Goal: Task Accomplishment & Management: Use online tool/utility

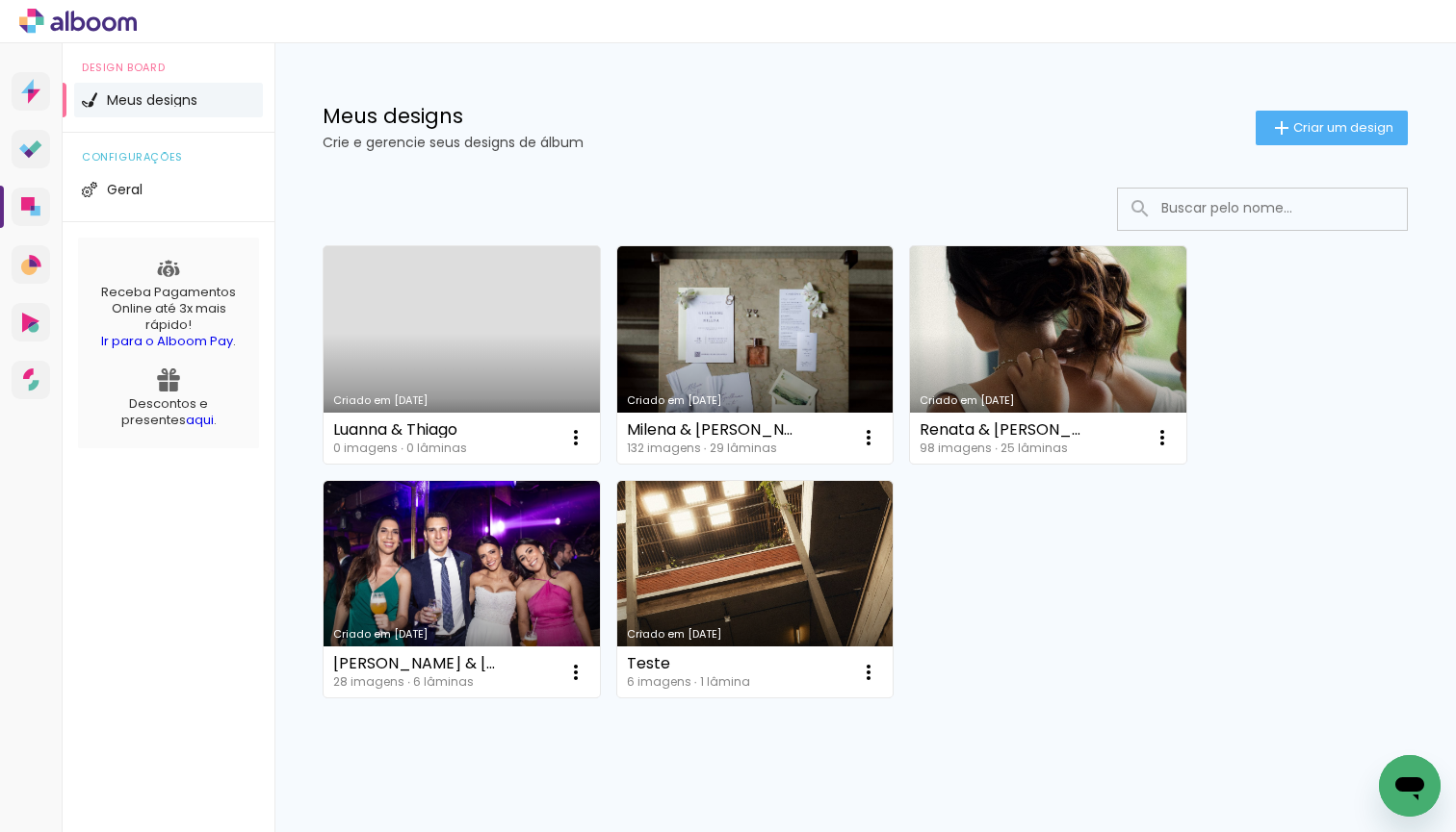
click at [473, 331] on link "Criado em [DATE]" at bounding box center [461, 355] width 276 height 218
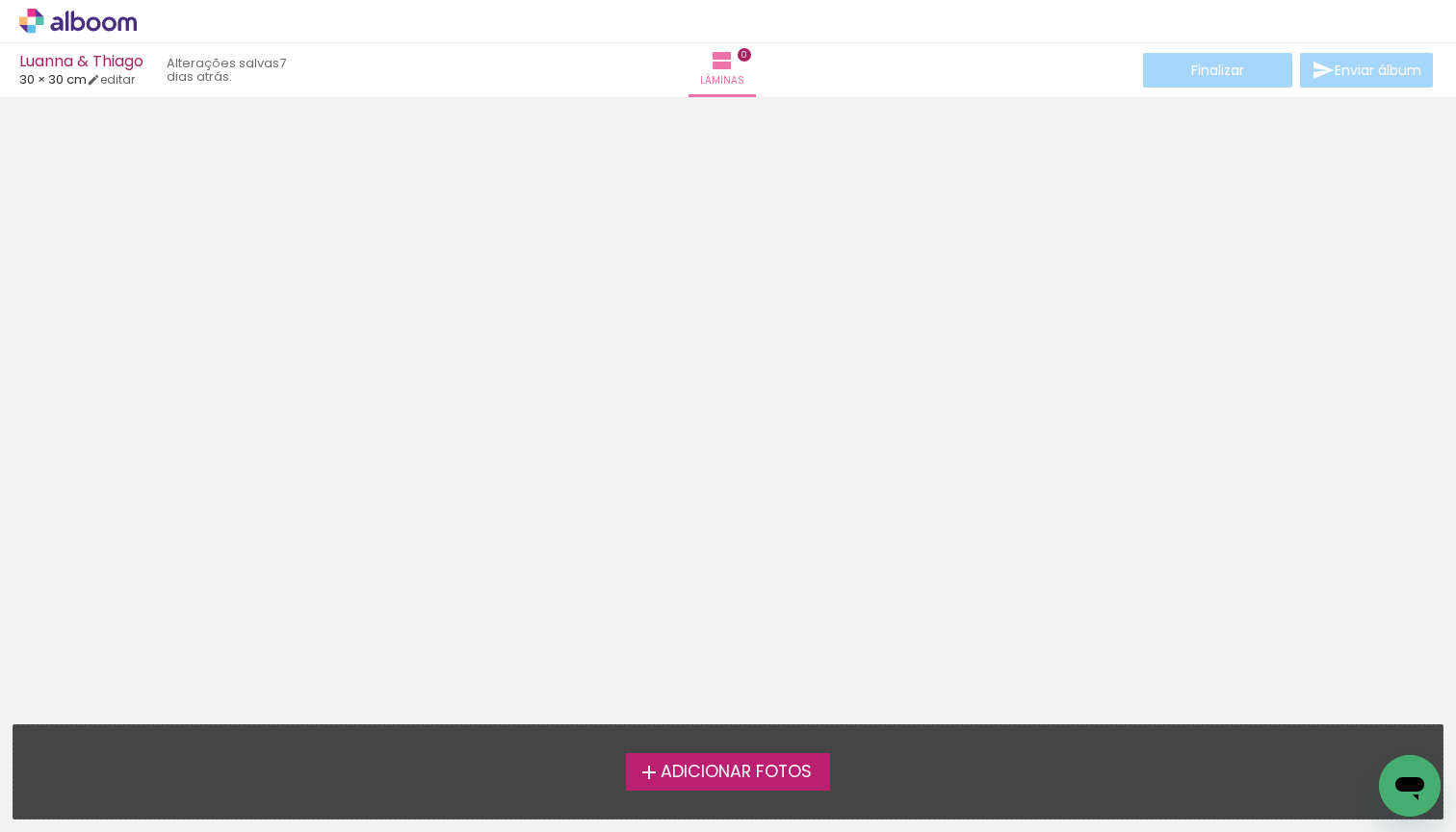
click at [783, 299] on div at bounding box center [728, 405] width 1456 height 601
click at [796, 770] on span "Adicionar Fotos" at bounding box center [736, 772] width 151 height 17
click at [0, 0] on input "file" at bounding box center [0, 0] width 0 height 0
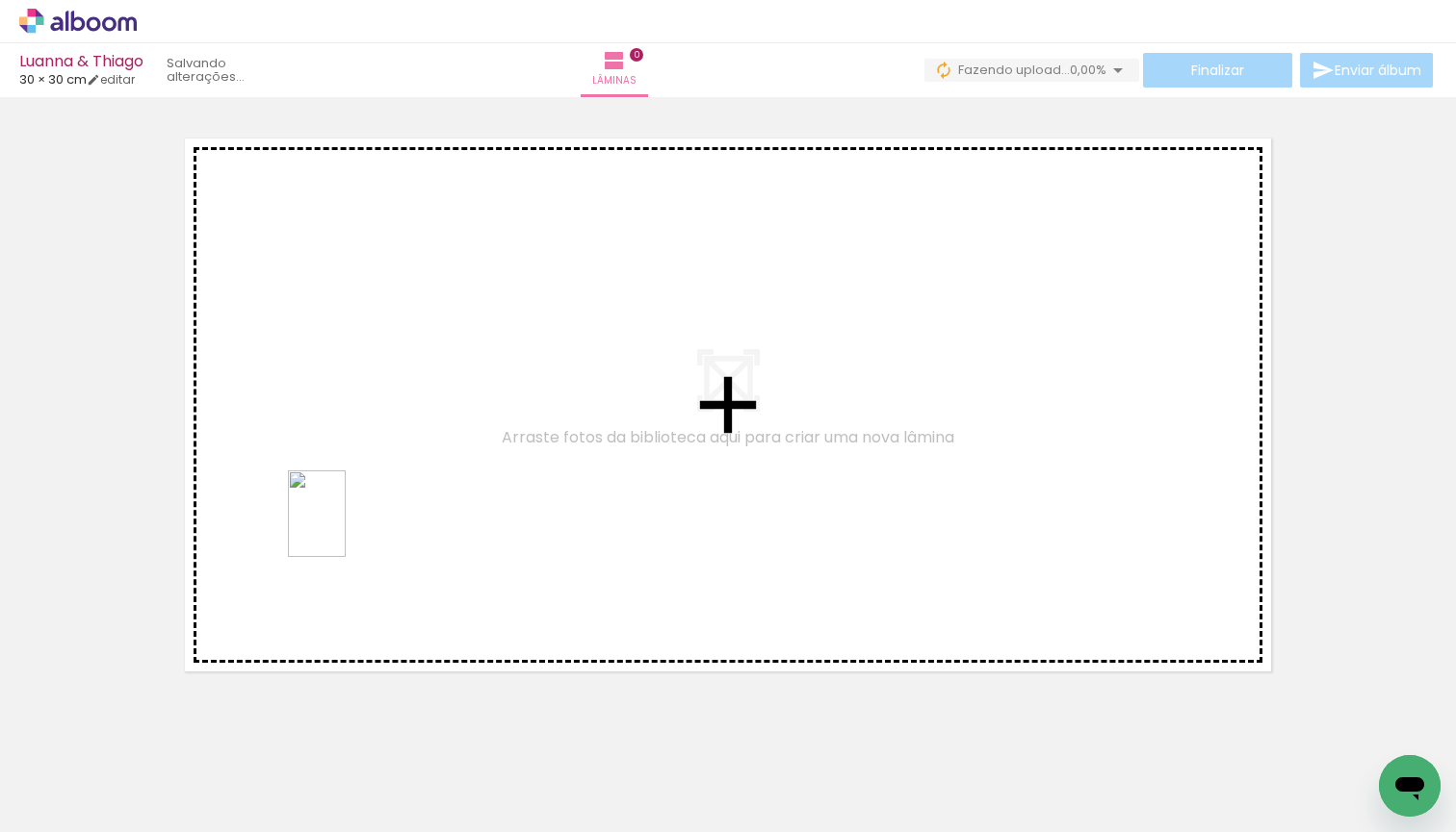
drag, startPoint x: 311, startPoint y: 780, endPoint x: 354, endPoint y: 508, distance: 275.4
click at [354, 508] on quentale-workspace at bounding box center [728, 416] width 1456 height 832
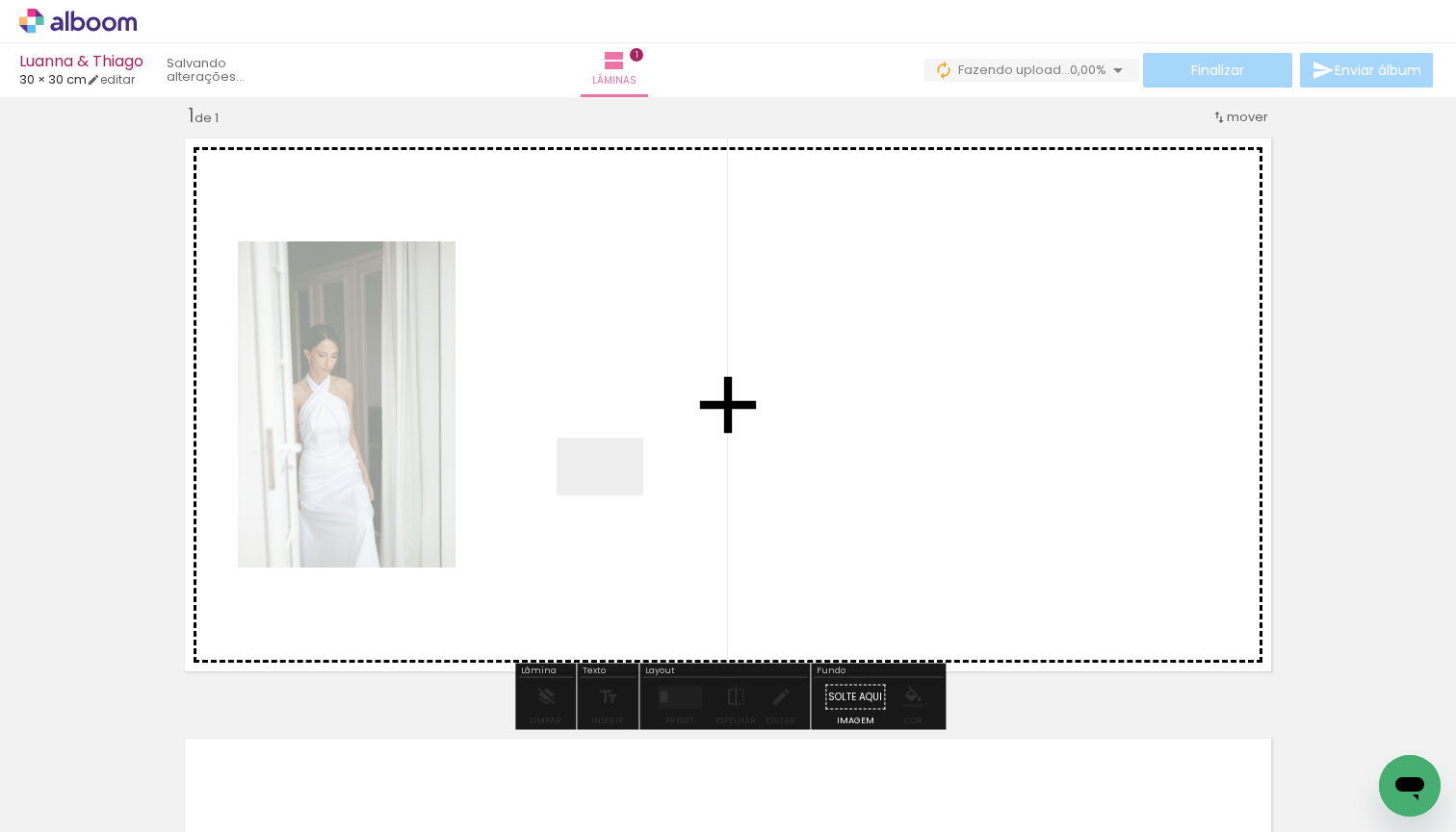
drag, startPoint x: 210, startPoint y: 776, endPoint x: 615, endPoint y: 496, distance: 492.4
click at [615, 496] on quentale-workspace at bounding box center [728, 416] width 1456 height 832
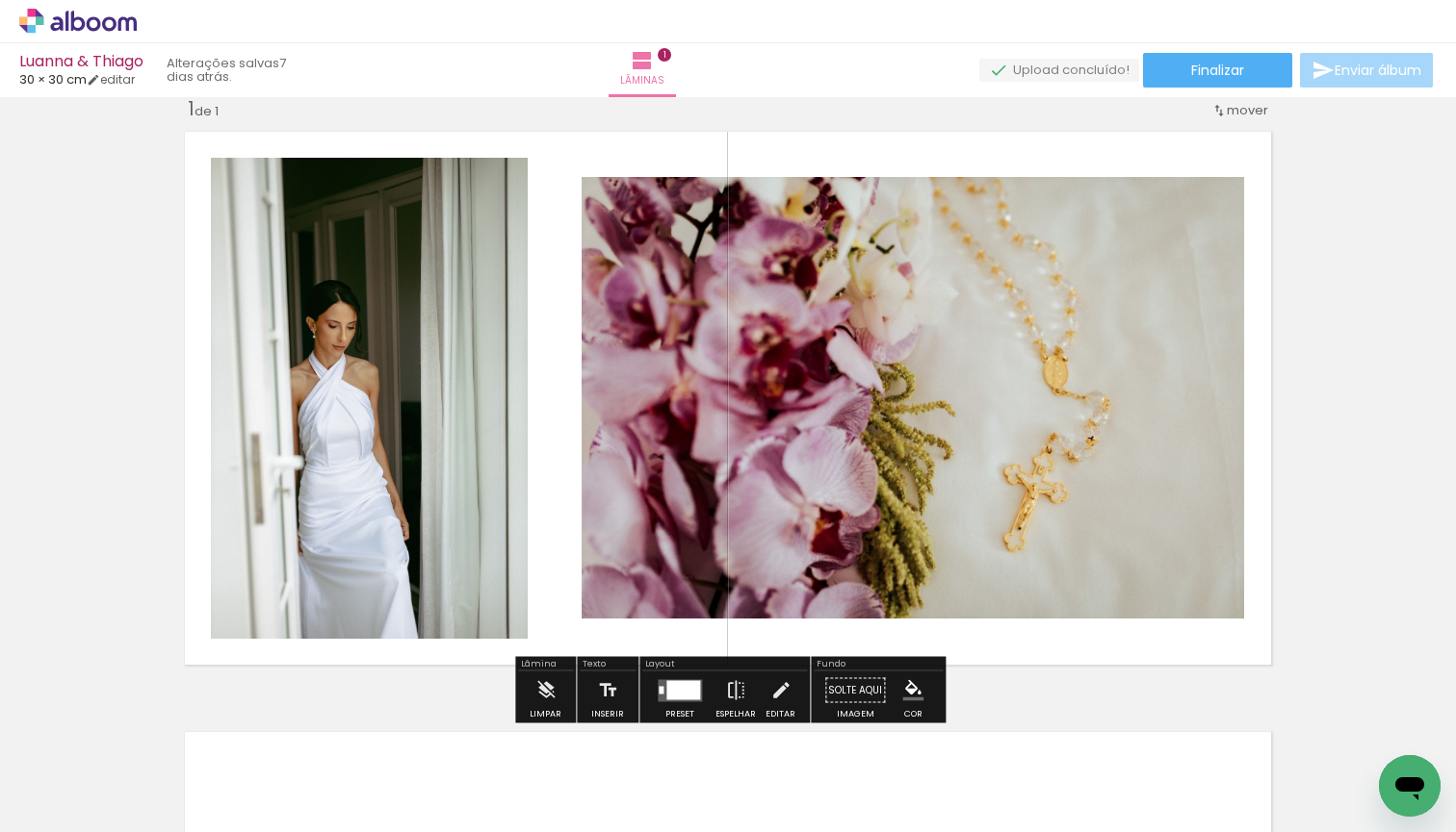
scroll to position [33, 0]
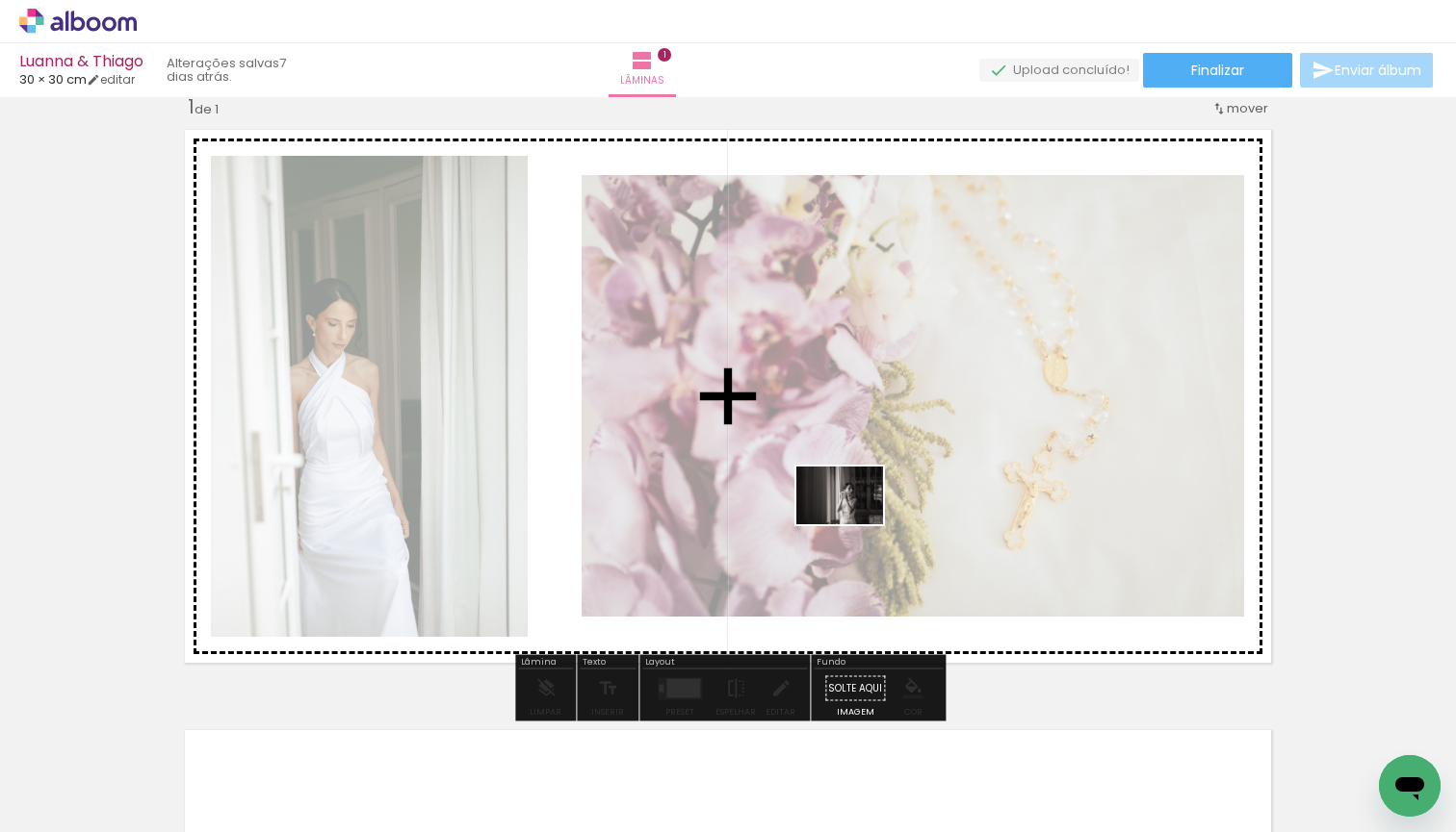
drag, startPoint x: 536, startPoint y: 781, endPoint x: 854, endPoint y: 525, distance: 408.2
click at [854, 525] on quentale-workspace at bounding box center [728, 416] width 1456 height 832
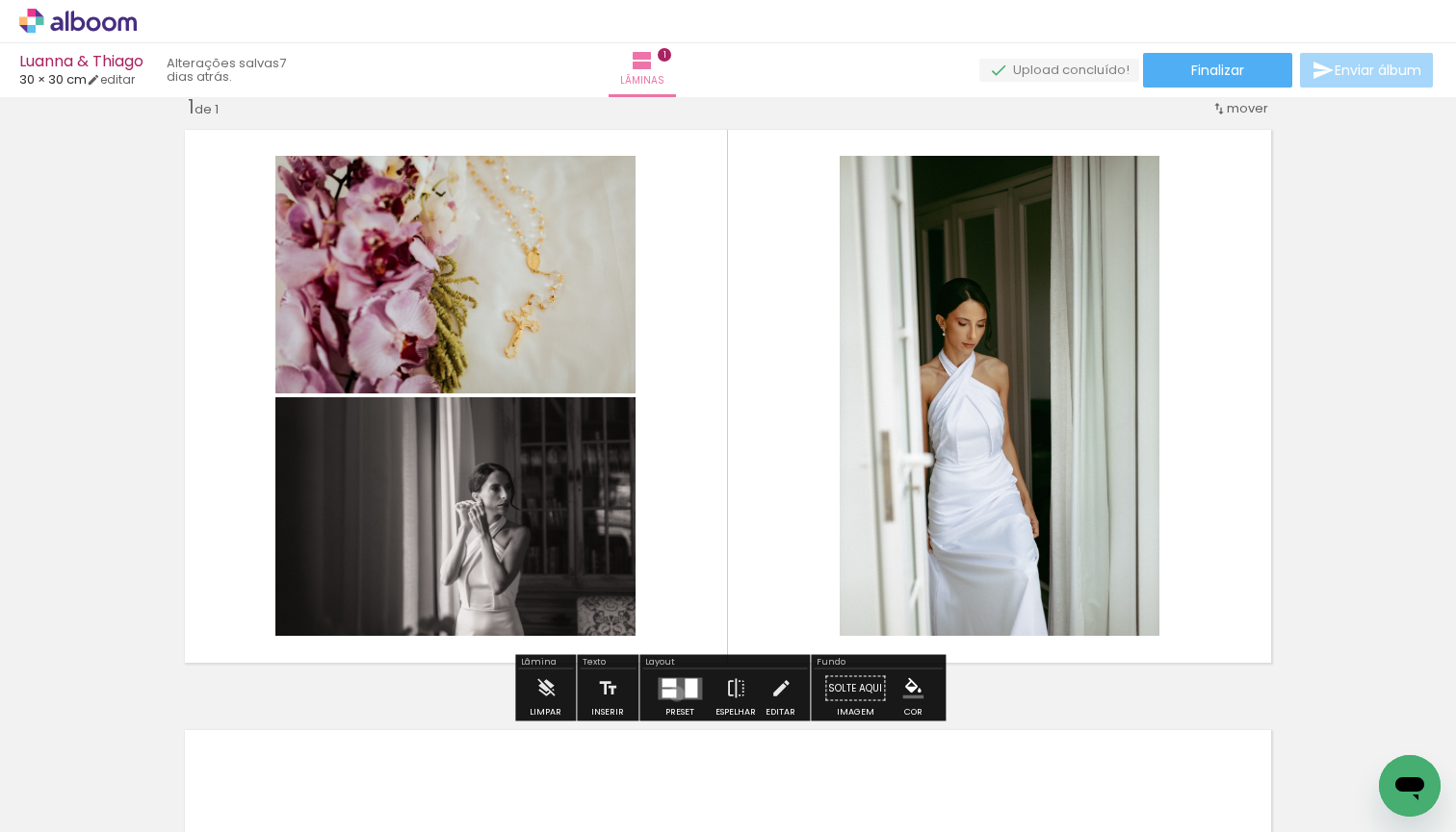
click at [672, 694] on div at bounding box center [668, 693] width 15 height 9
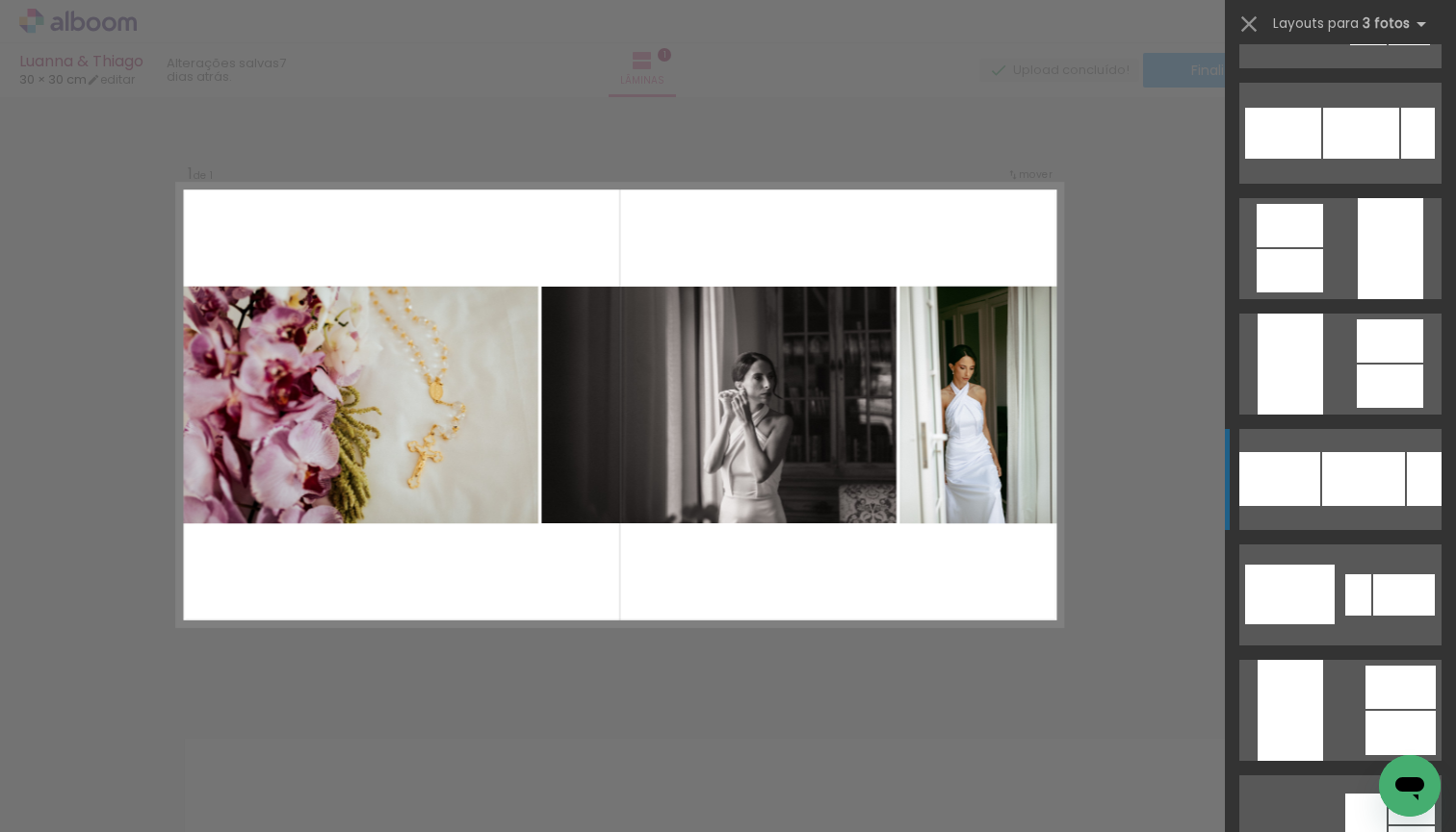
scroll to position [2177, 0]
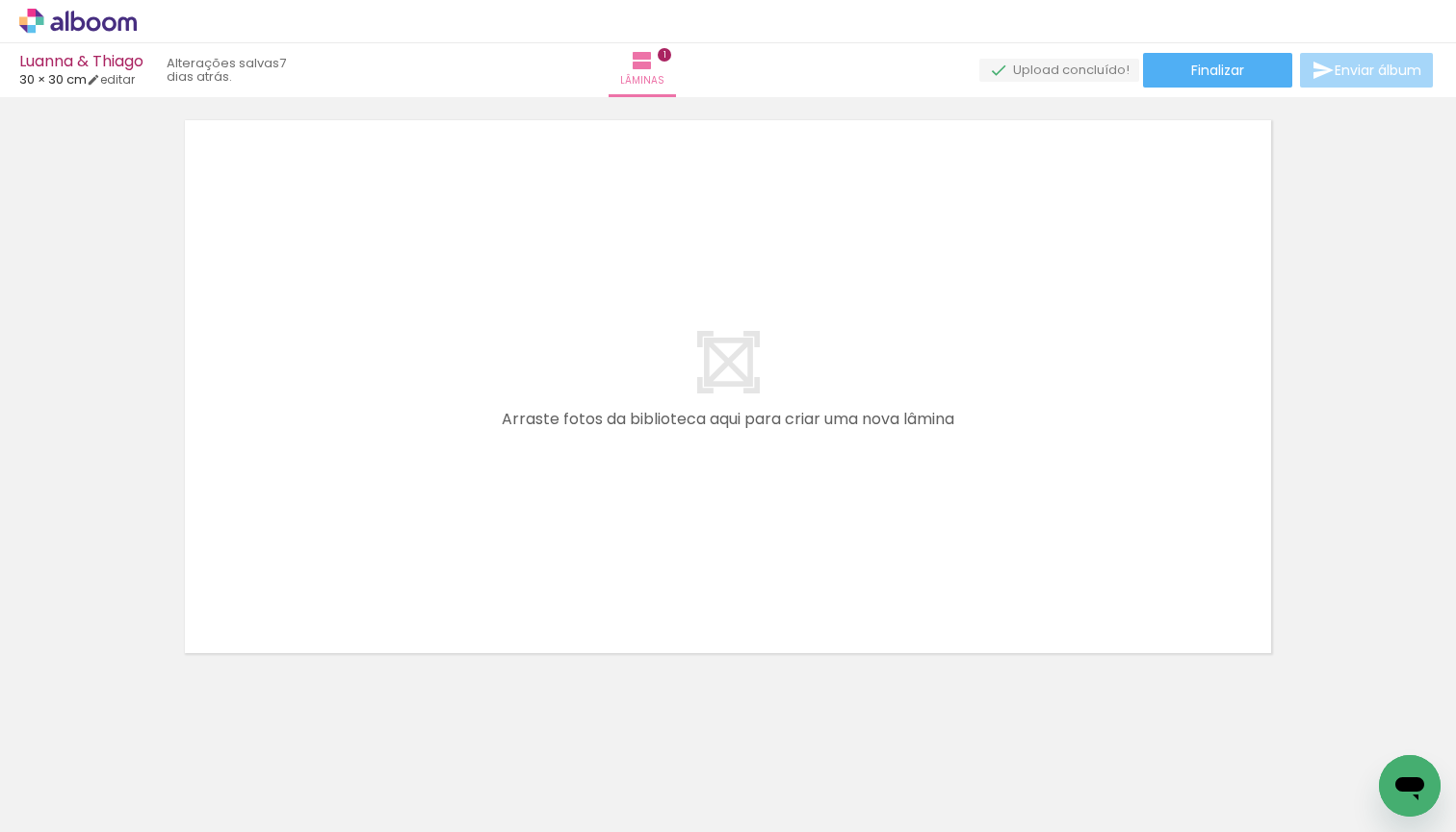
scroll to position [653, 0]
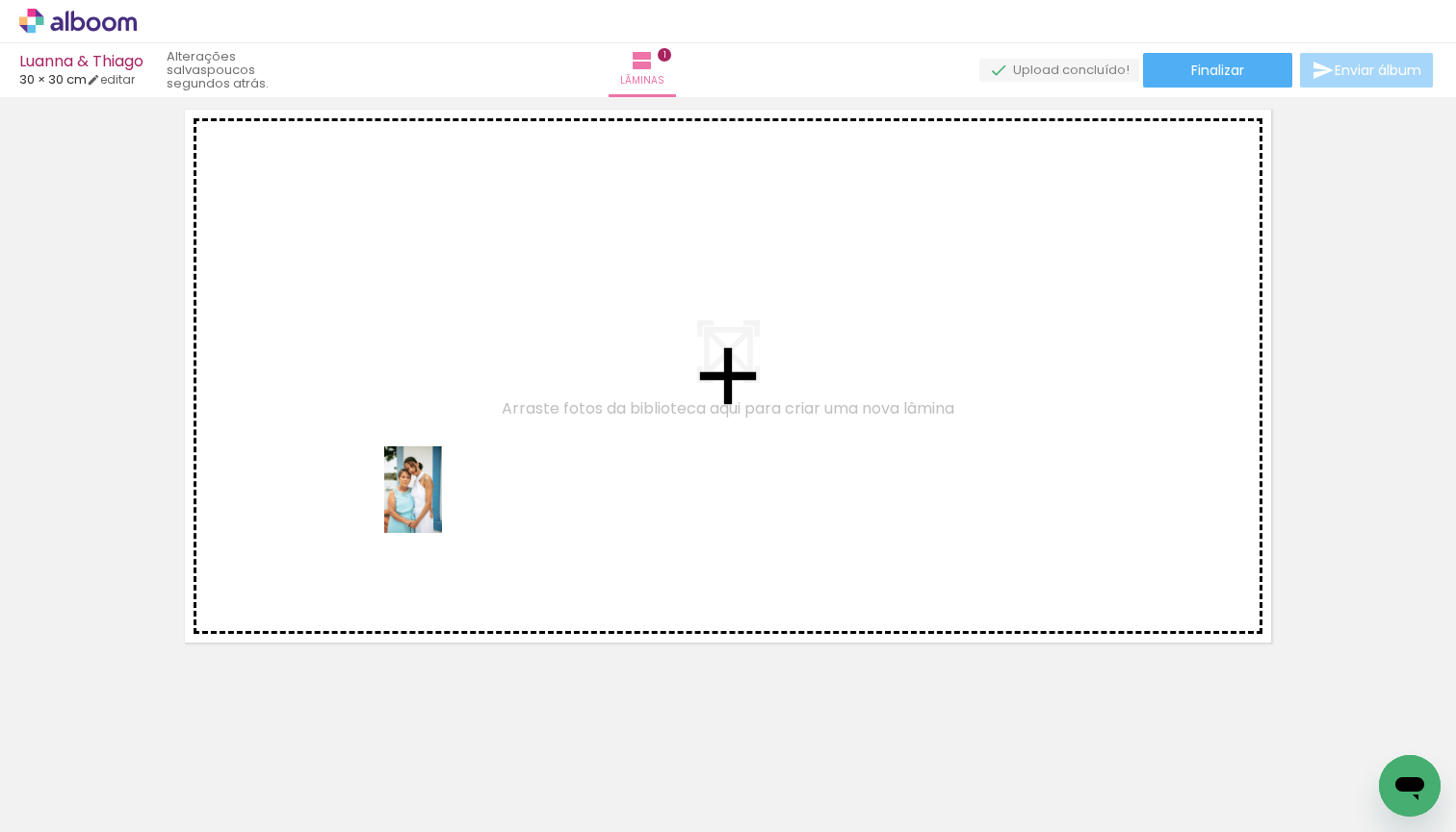
drag, startPoint x: 399, startPoint y: 793, endPoint x: 445, endPoint y: 499, distance: 297.6
click at [445, 499] on quentale-workspace at bounding box center [728, 416] width 1456 height 832
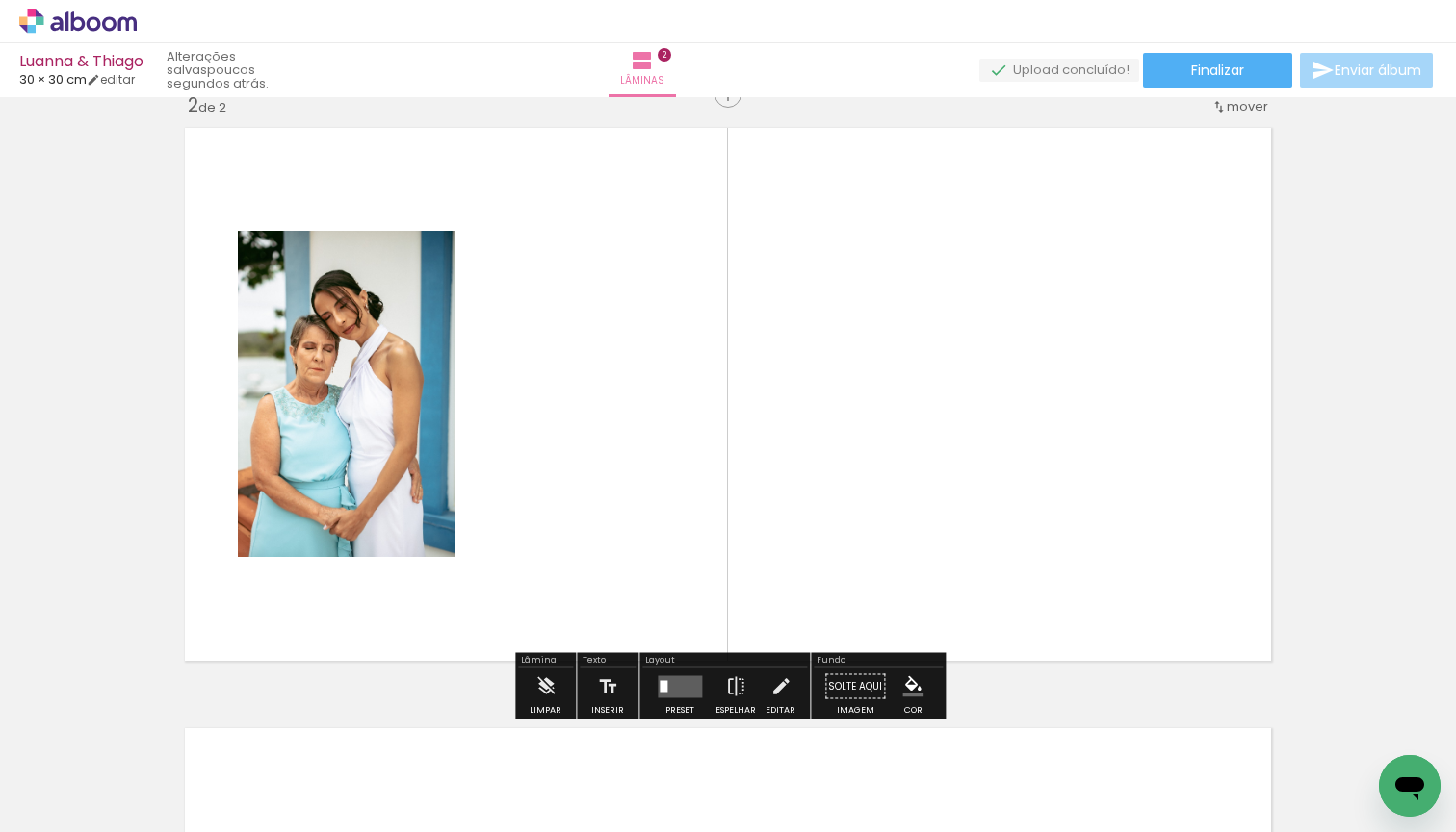
scroll to position [624, 0]
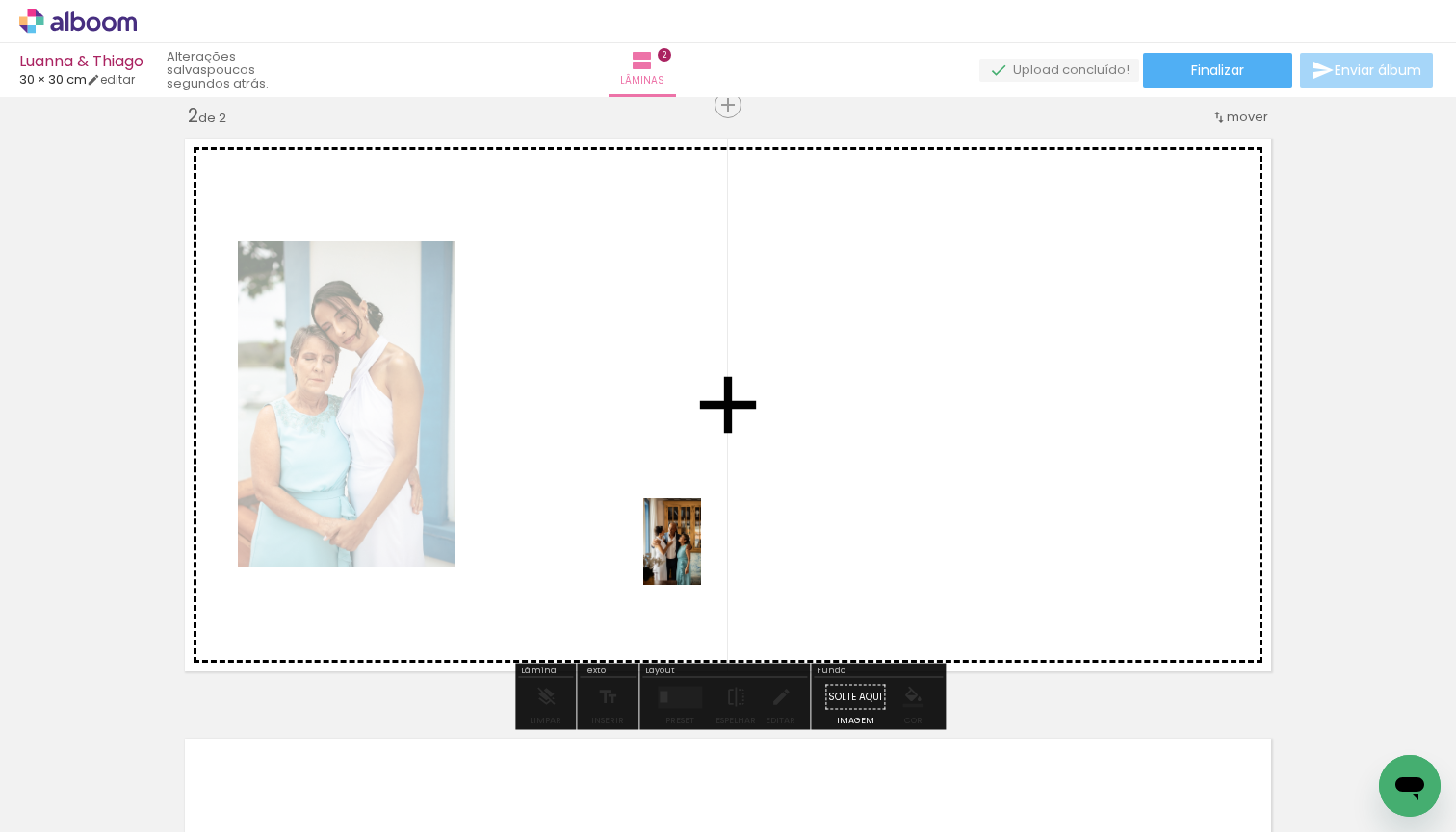
drag, startPoint x: 640, startPoint y: 813, endPoint x: 704, endPoint y: 551, distance: 269.7
click at [704, 551] on quentale-workspace at bounding box center [728, 416] width 1456 height 832
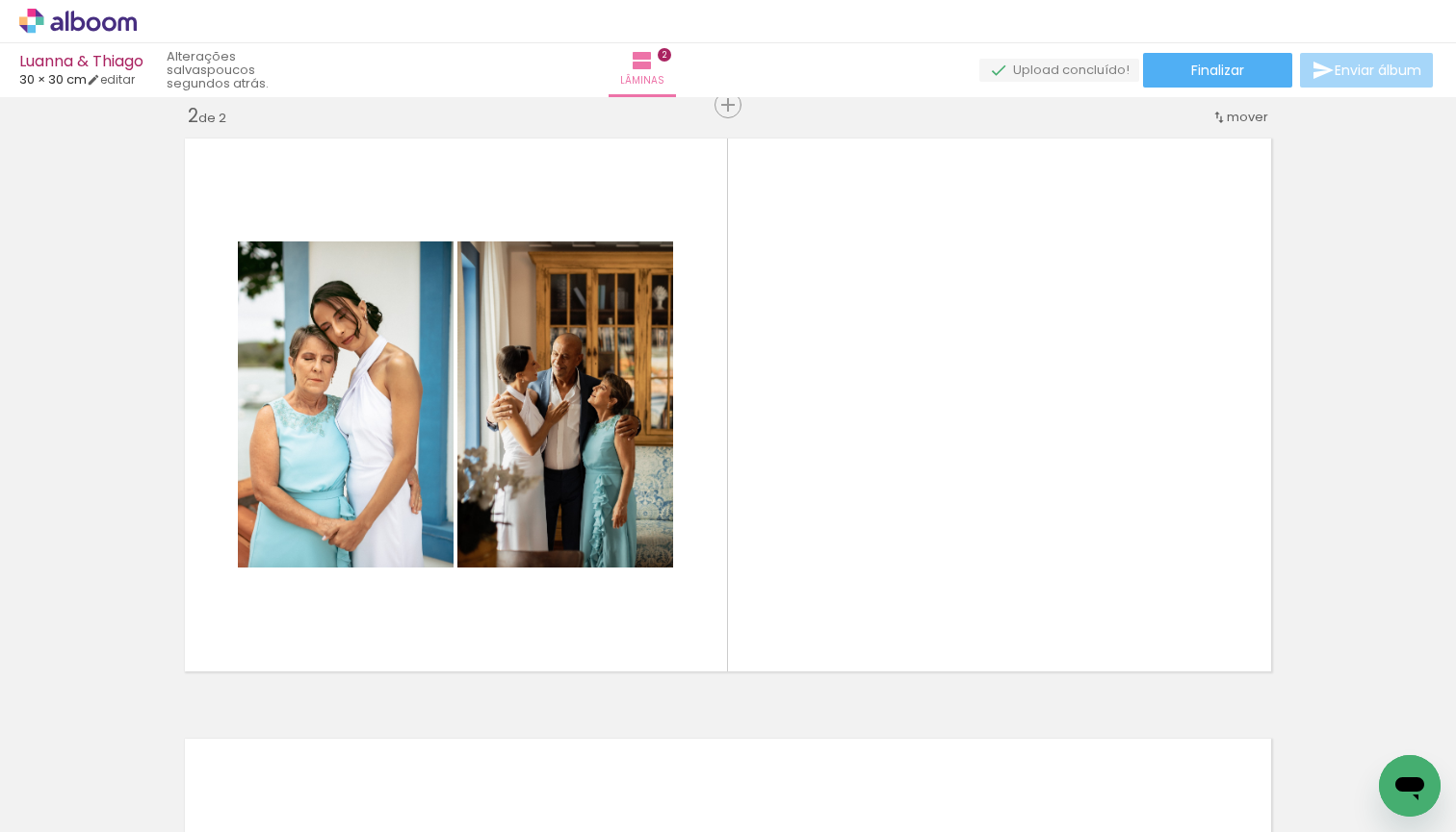
scroll to position [0, 0]
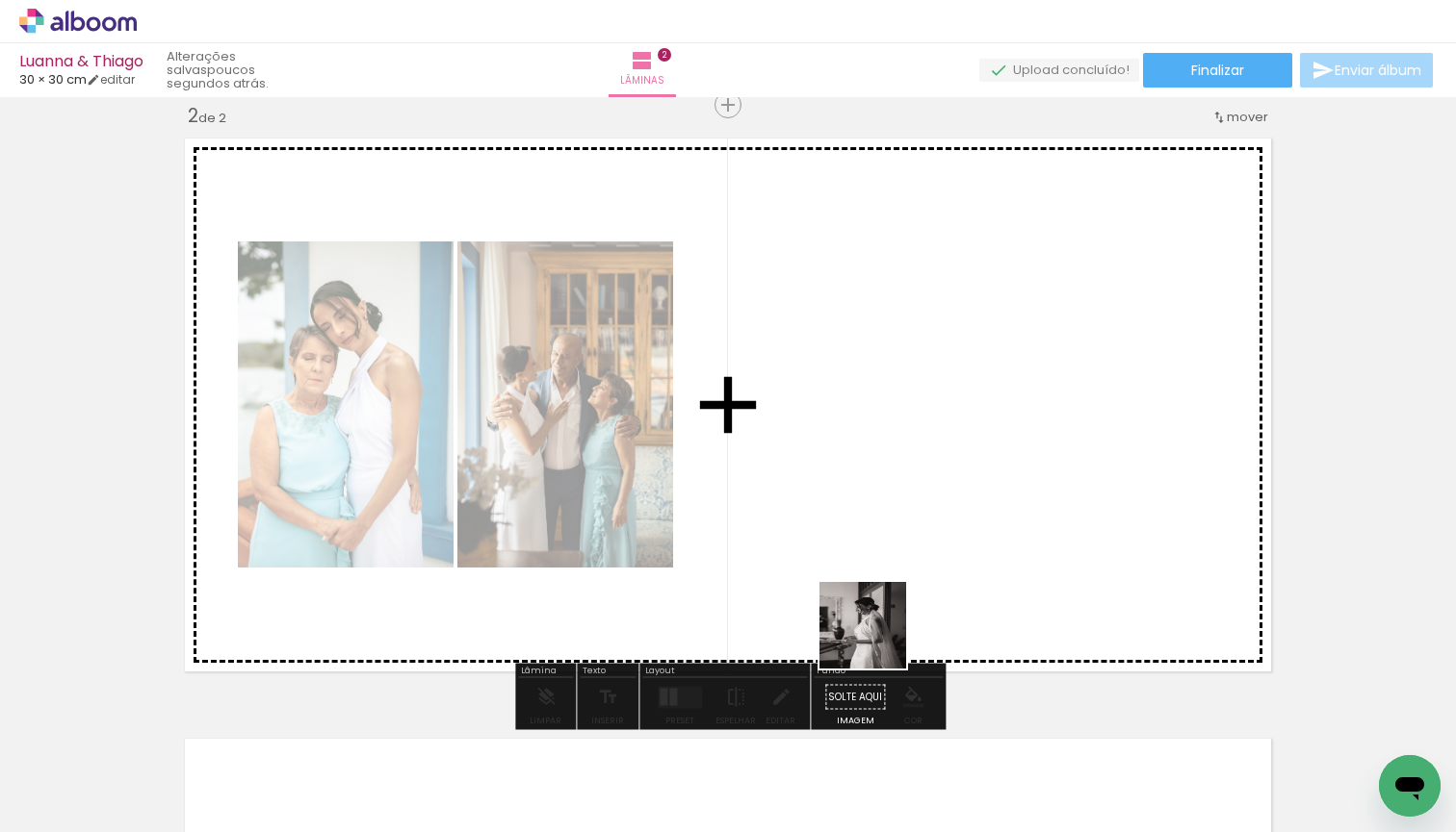
drag, startPoint x: 851, startPoint y: 771, endPoint x: 912, endPoint y: 571, distance: 209.1
click at [912, 571] on quentale-workspace at bounding box center [728, 416] width 1456 height 832
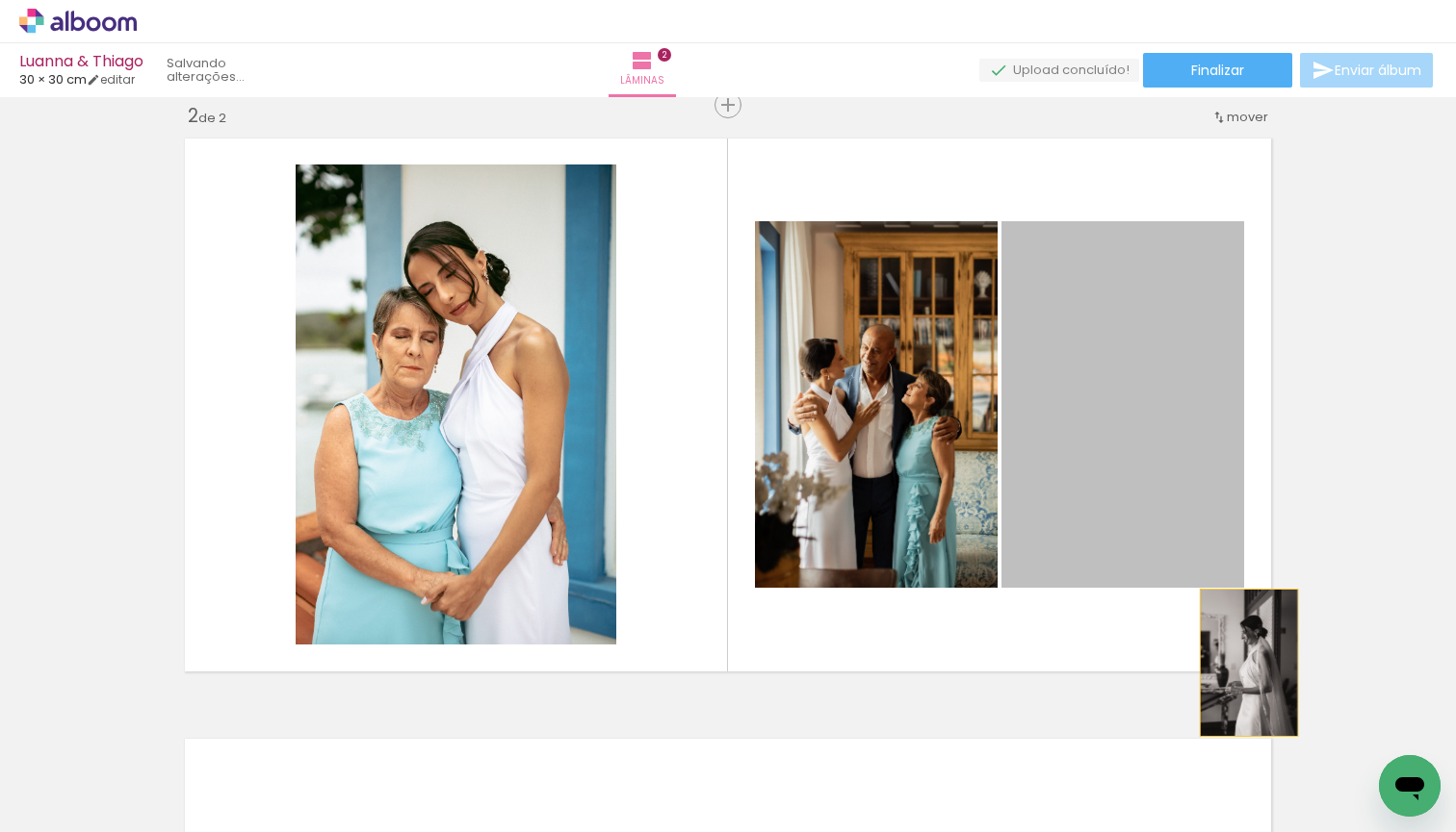
drag, startPoint x: 1086, startPoint y: 415, endPoint x: 1249, endPoint y: 663, distance: 296.8
click at [1249, 663] on quentale-layouter at bounding box center [727, 406] width 1105 height 553
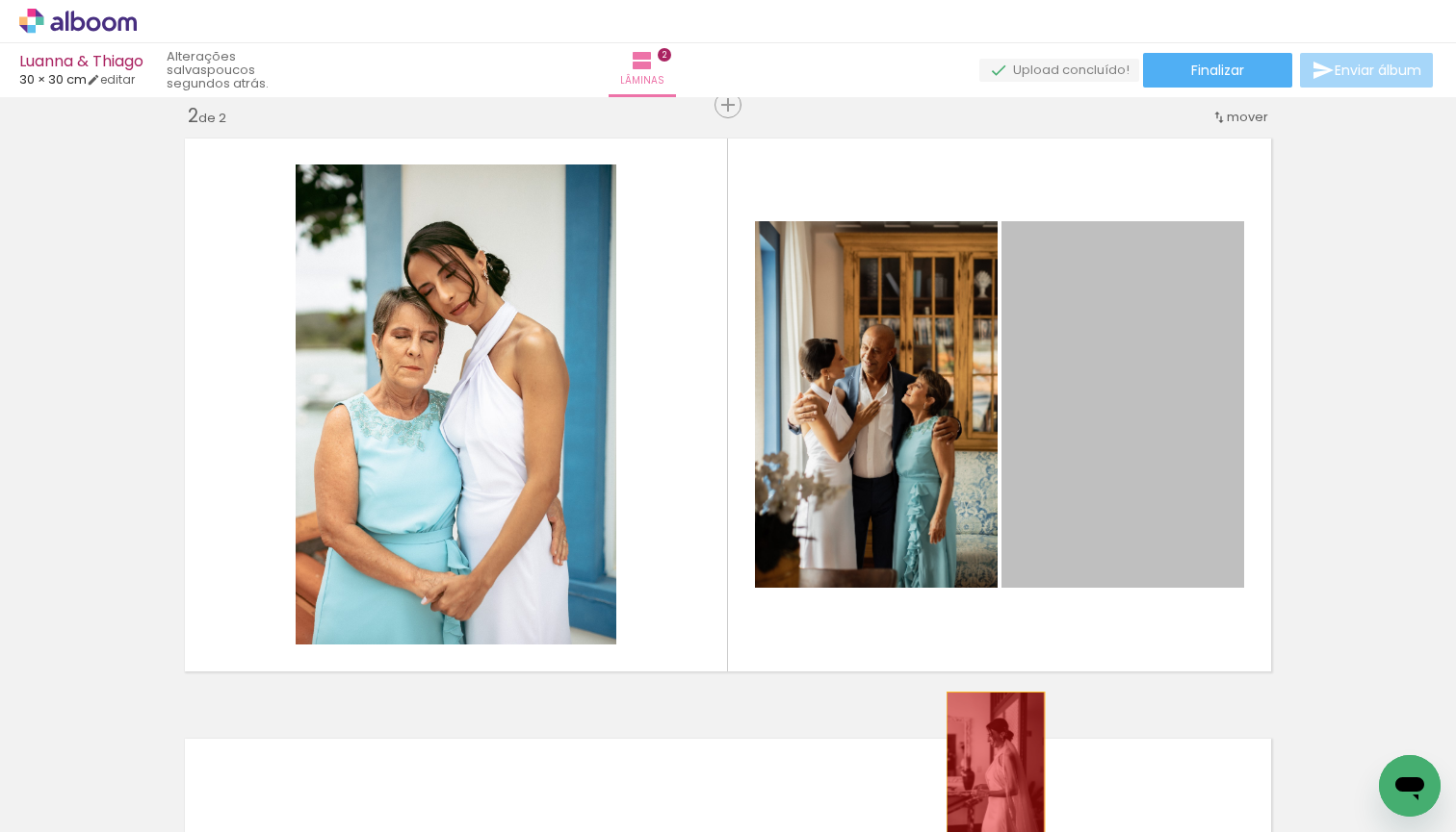
drag, startPoint x: 1159, startPoint y: 420, endPoint x: 995, endPoint y: 764, distance: 381.1
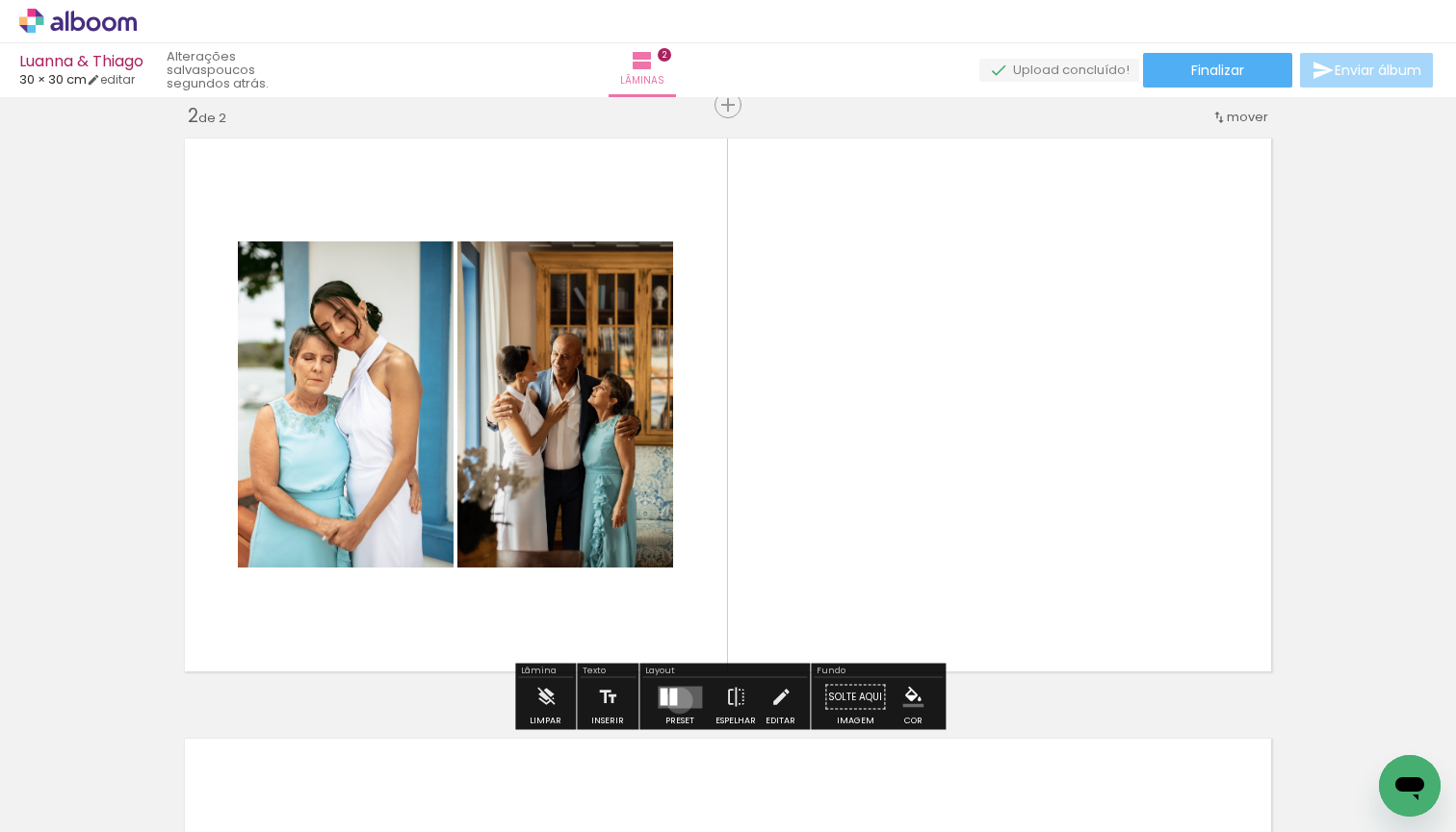
click at [675, 701] on quentale-layouter at bounding box center [679, 697] width 45 height 22
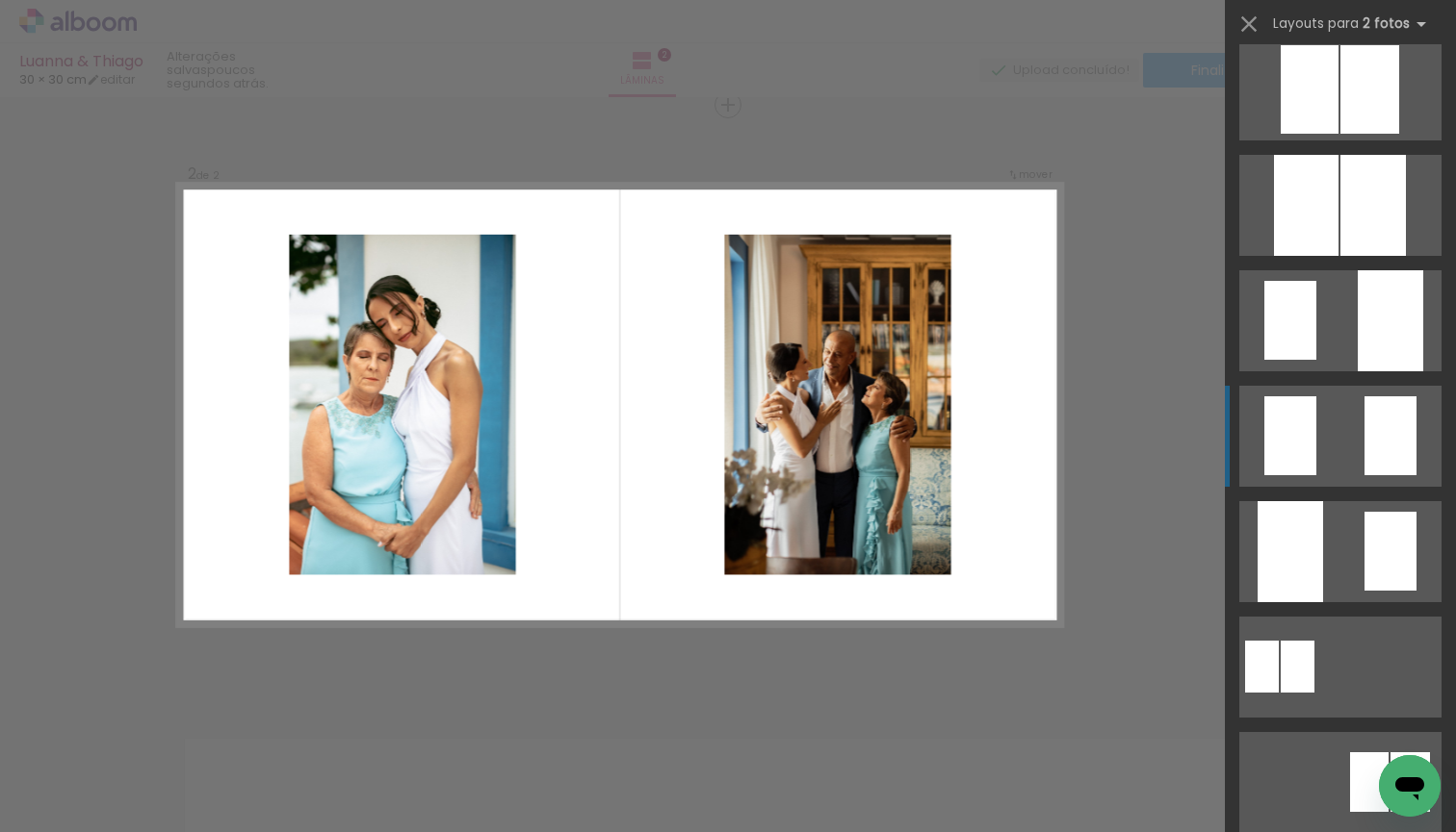
scroll to position [602, 0]
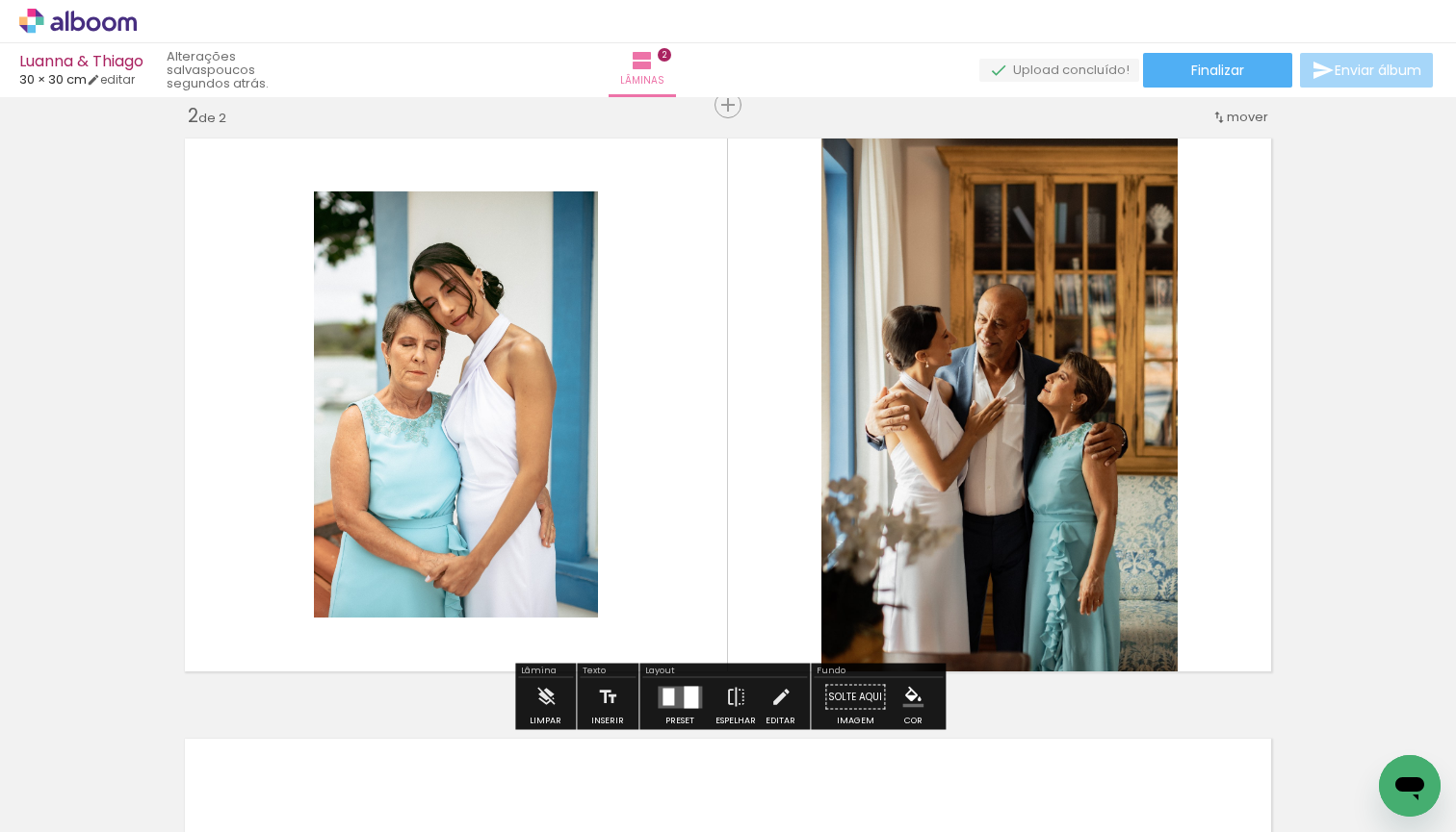
click at [493, 472] on quentale-photo at bounding box center [456, 405] width 284 height 426
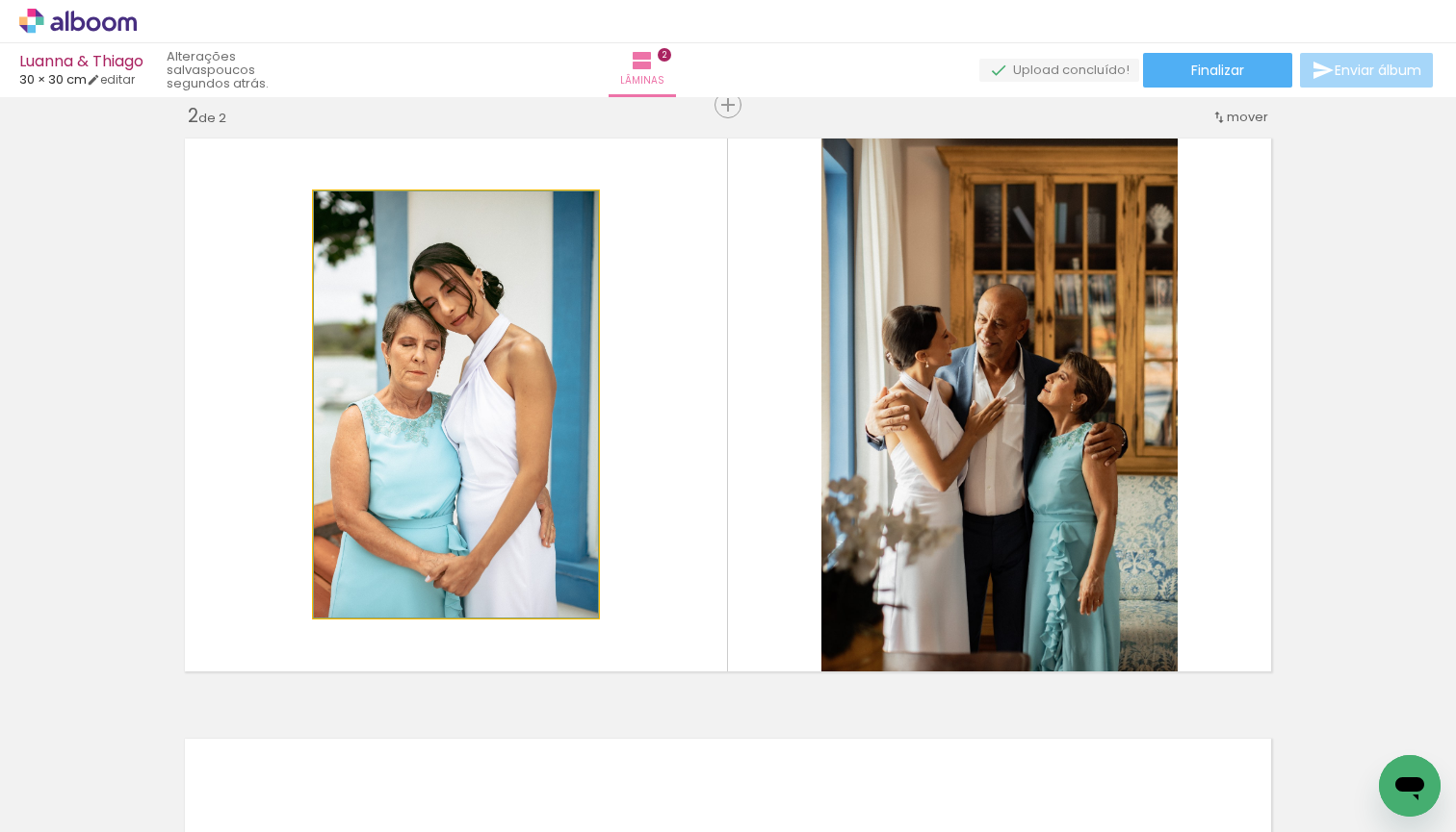
drag, startPoint x: 355, startPoint y: 214, endPoint x: 346, endPoint y: 216, distance: 9.2
type paper-slider "100"
click at [346, 216] on div at bounding box center [359, 211] width 31 height 31
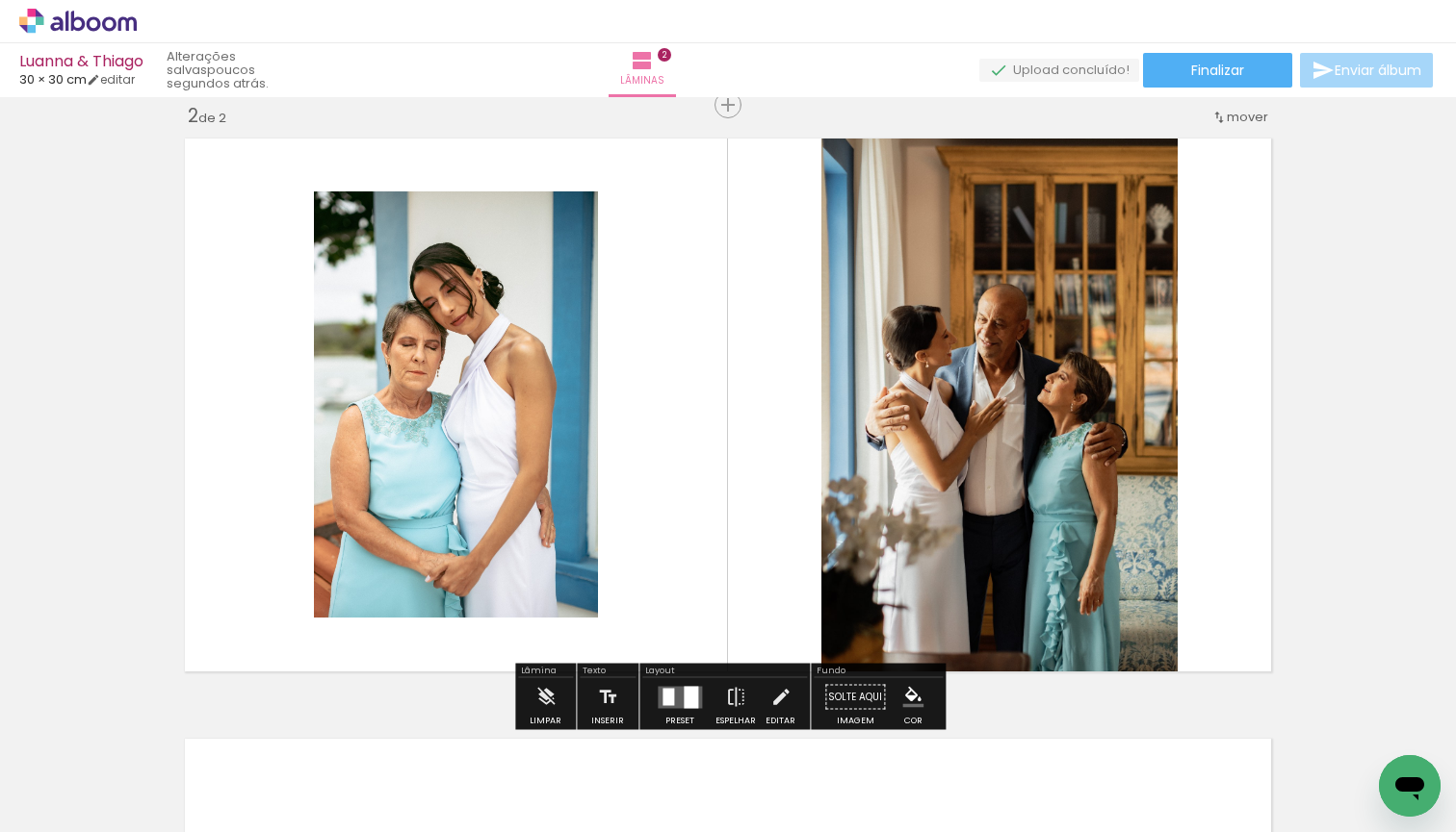
click at [500, 212] on div at bounding box center [509, 211] width 23 height 19
click at [513, 266] on paper-item at bounding box center [510, 270] width 35 height 14
click at [511, 212] on div at bounding box center [509, 211] width 23 height 19
click at [511, 222] on div "Largura Cor" at bounding box center [510, 211] width 35 height 29
click at [514, 346] on paper-icon-button "color picker" at bounding box center [512, 334] width 39 height 34
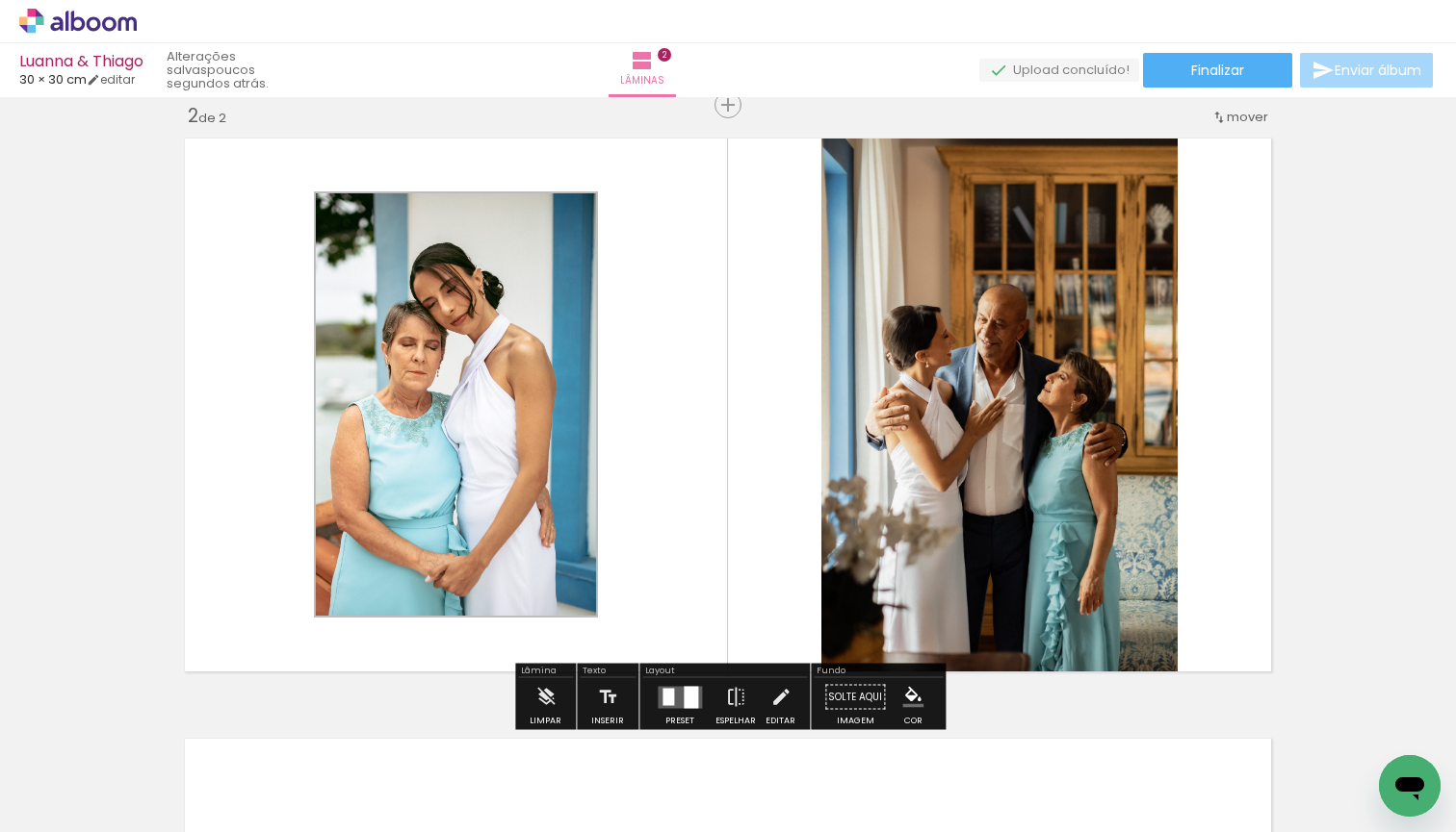
click at [525, 345] on paper-item "#000000" at bounding box center [521, 341] width 19 height 19
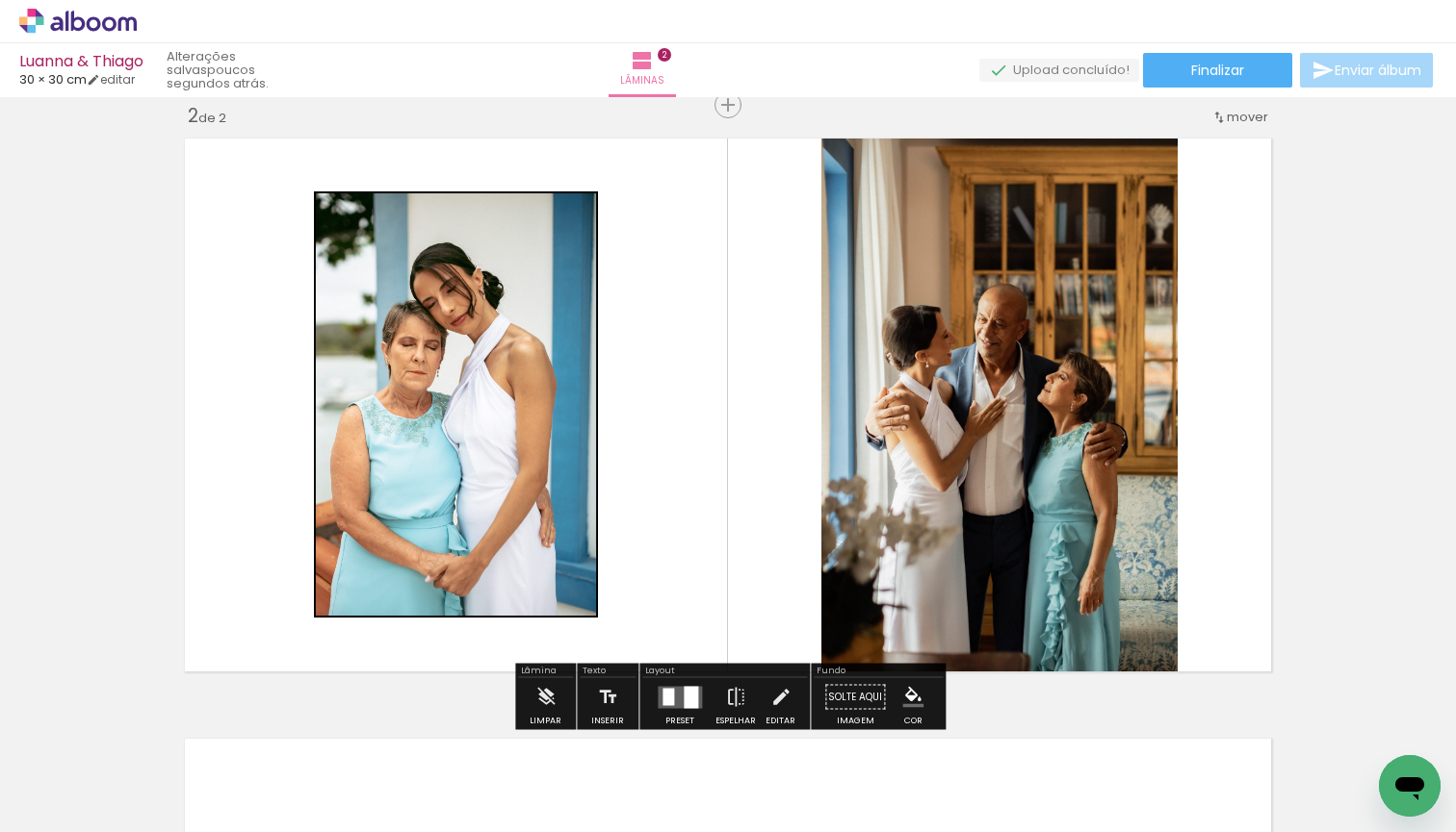
click at [517, 337] on iron-icon "color picker" at bounding box center [511, 334] width 23 height 18
click at [514, 212] on paper-item "#eeeeee" at bounding box center [521, 206] width 19 height 19
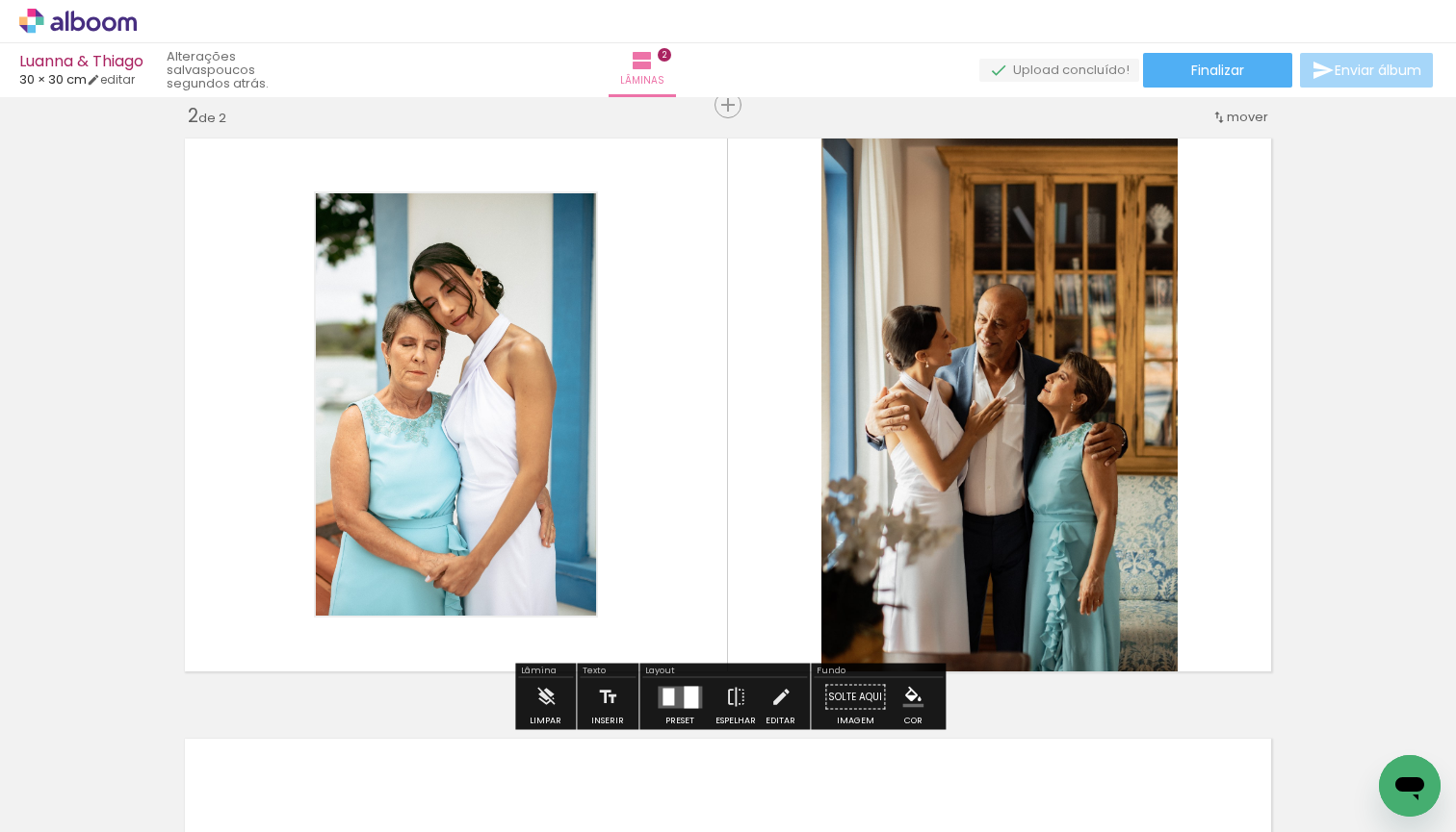
click at [521, 342] on iron-icon "color picker" at bounding box center [511, 334] width 23 height 18
click at [522, 324] on paper-item "#212121" at bounding box center [521, 322] width 19 height 19
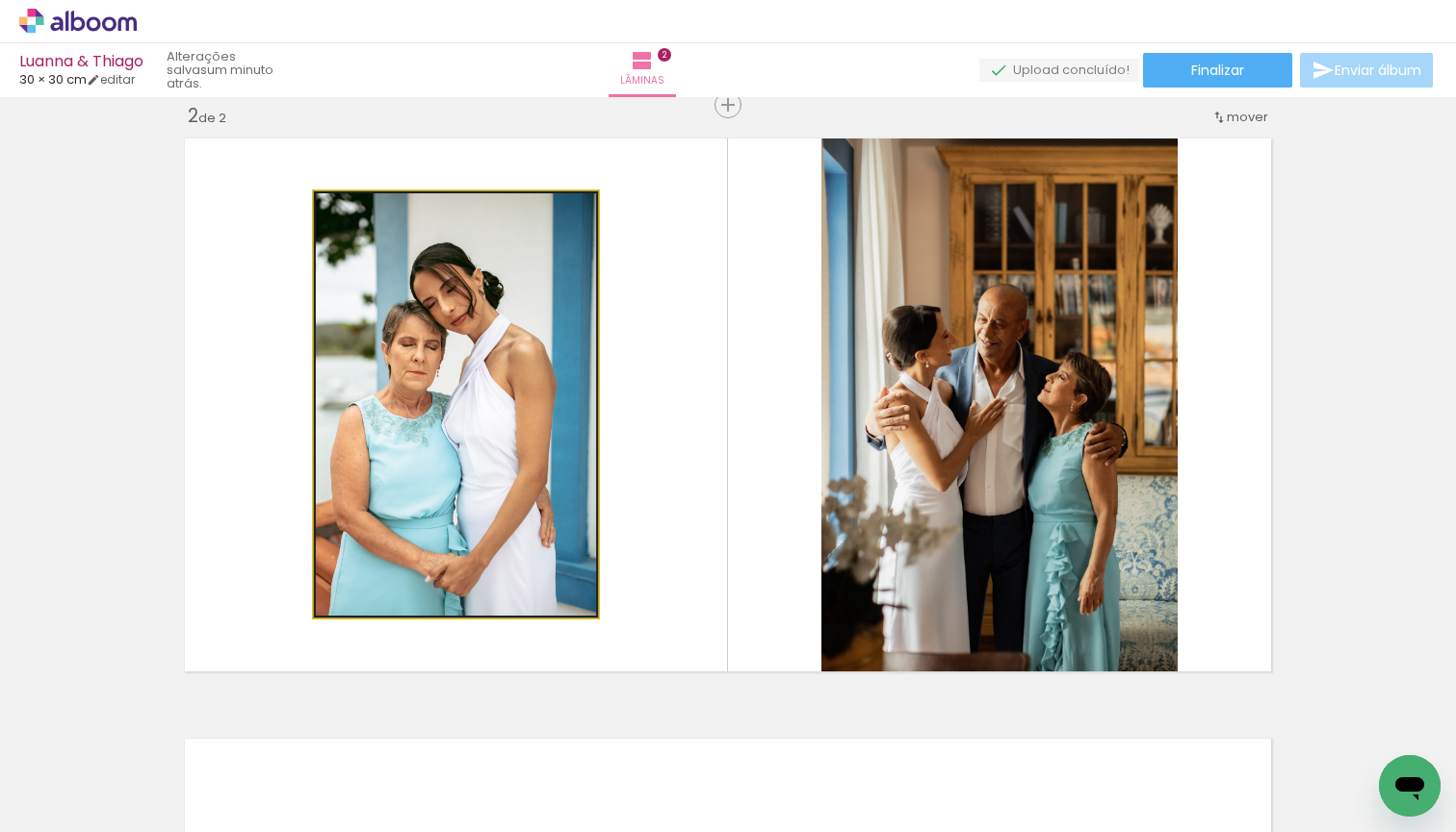
drag, startPoint x: 357, startPoint y: 216, endPoint x: 342, endPoint y: 214, distance: 15.1
click at [342, 214] on div at bounding box center [386, 211] width 134 height 29
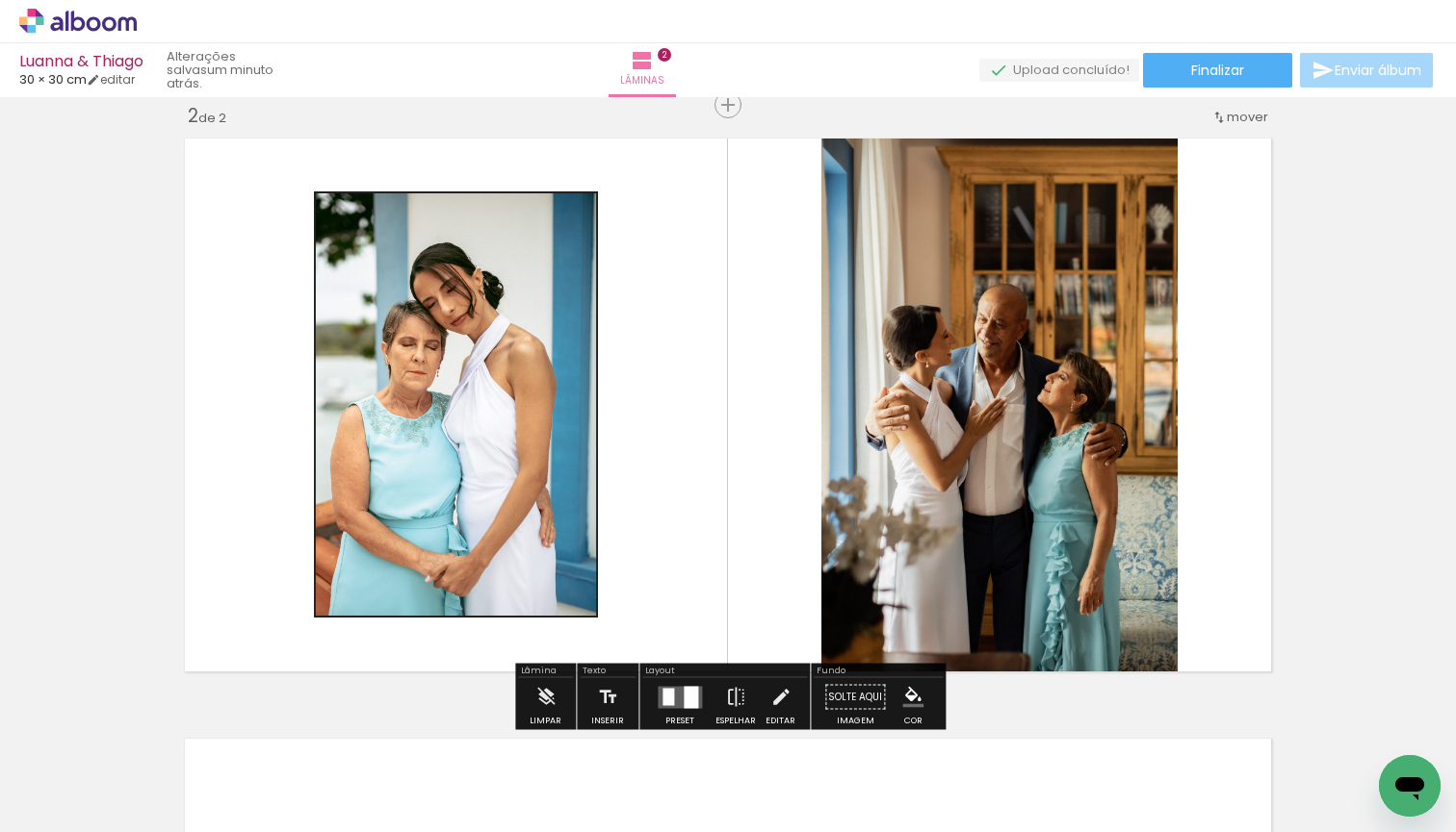
click at [510, 206] on div at bounding box center [509, 211] width 23 height 19
click at [517, 256] on paper-item at bounding box center [510, 257] width 35 height 14
click at [512, 267] on paper-item at bounding box center [510, 270] width 35 height 14
click at [1332, 330] on div "Inserir lâmina 1 de 2 Inserir lâmina 2 de 2" at bounding box center [728, 380] width 1456 height 1802
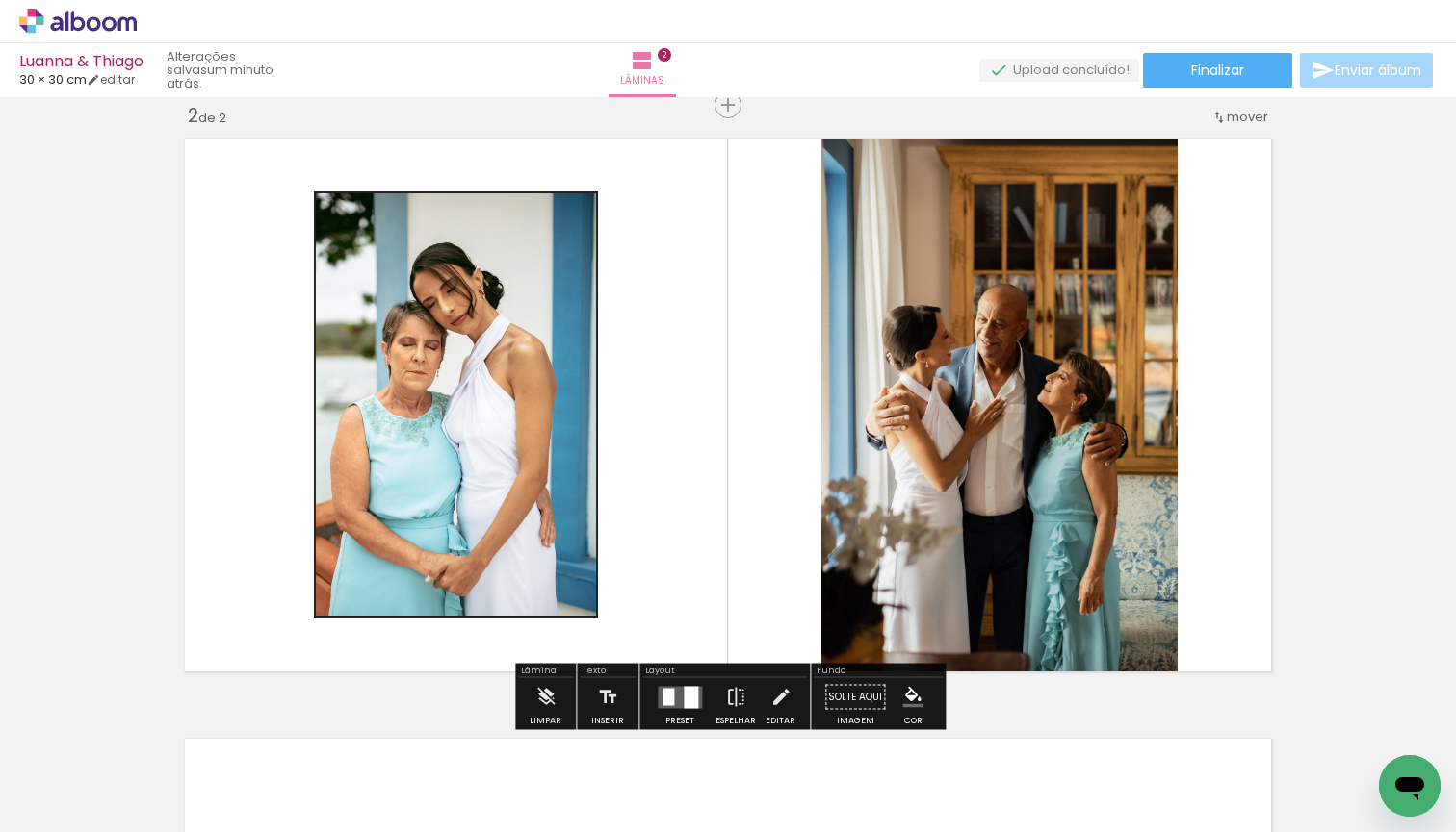
click at [490, 377] on quentale-photo at bounding box center [456, 405] width 284 height 426
click at [514, 215] on div at bounding box center [509, 211] width 23 height 19
click at [517, 256] on paper-item at bounding box center [510, 257] width 35 height 14
click at [517, 246] on paper-item at bounding box center [510, 244] width 35 height 14
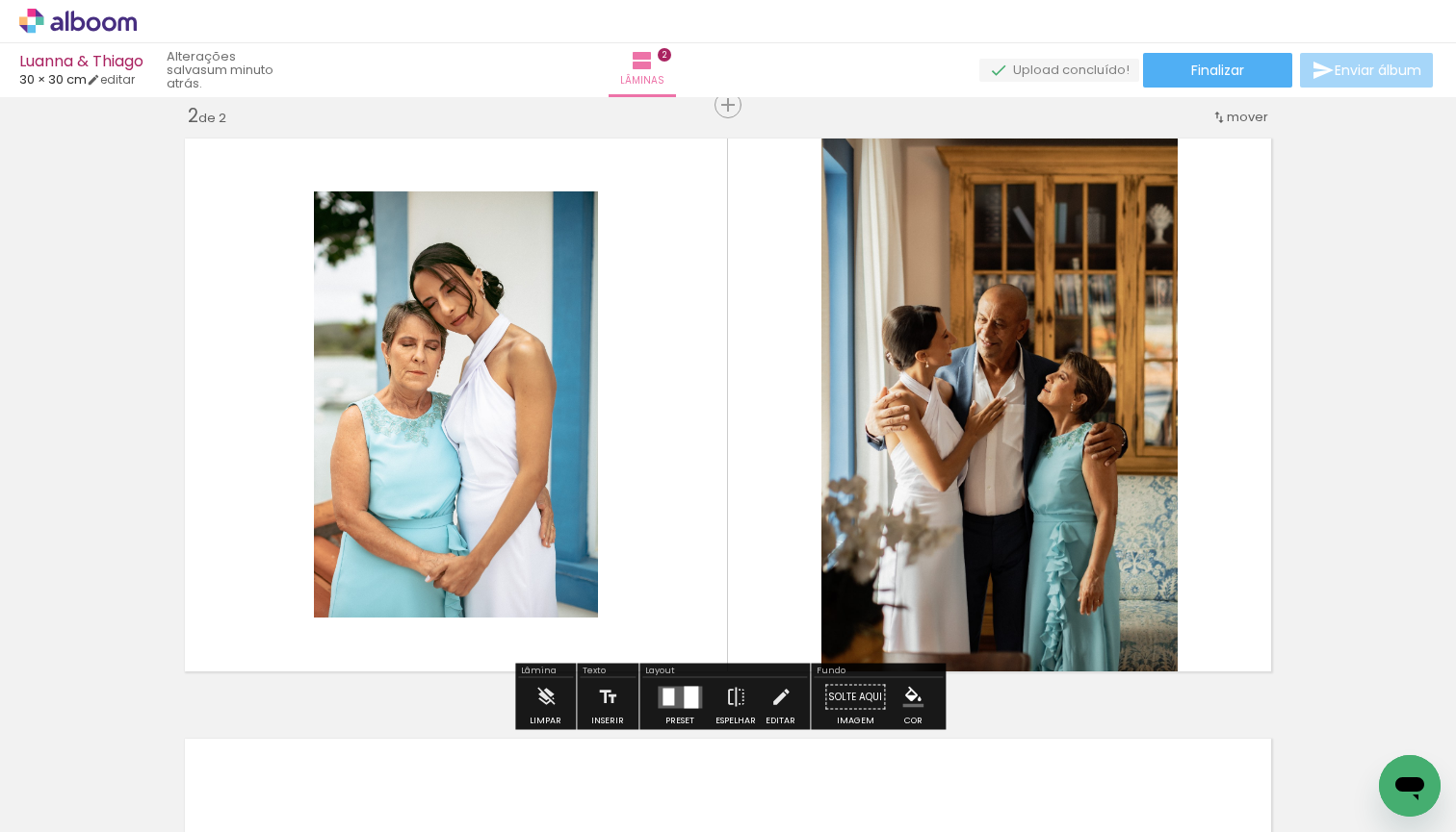
click at [517, 253] on paper-item at bounding box center [510, 257] width 35 height 14
click at [519, 267] on paper-item at bounding box center [510, 270] width 35 height 14
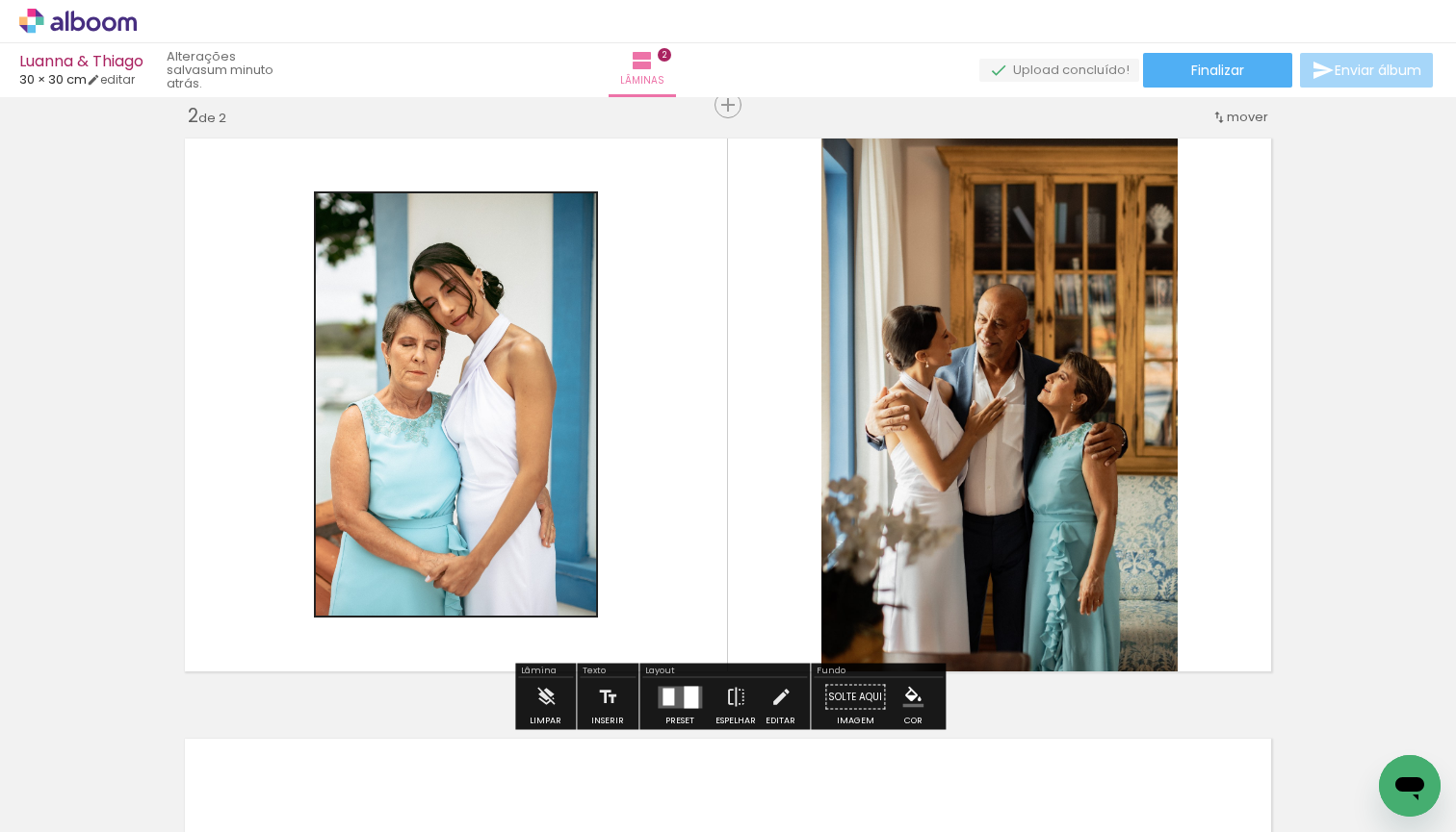
click at [518, 252] on paper-item at bounding box center [510, 257] width 35 height 14
click at [1325, 315] on div "Inserir lâmina 1 de 2 Inserir lâmina 2 de 2" at bounding box center [728, 380] width 1456 height 1802
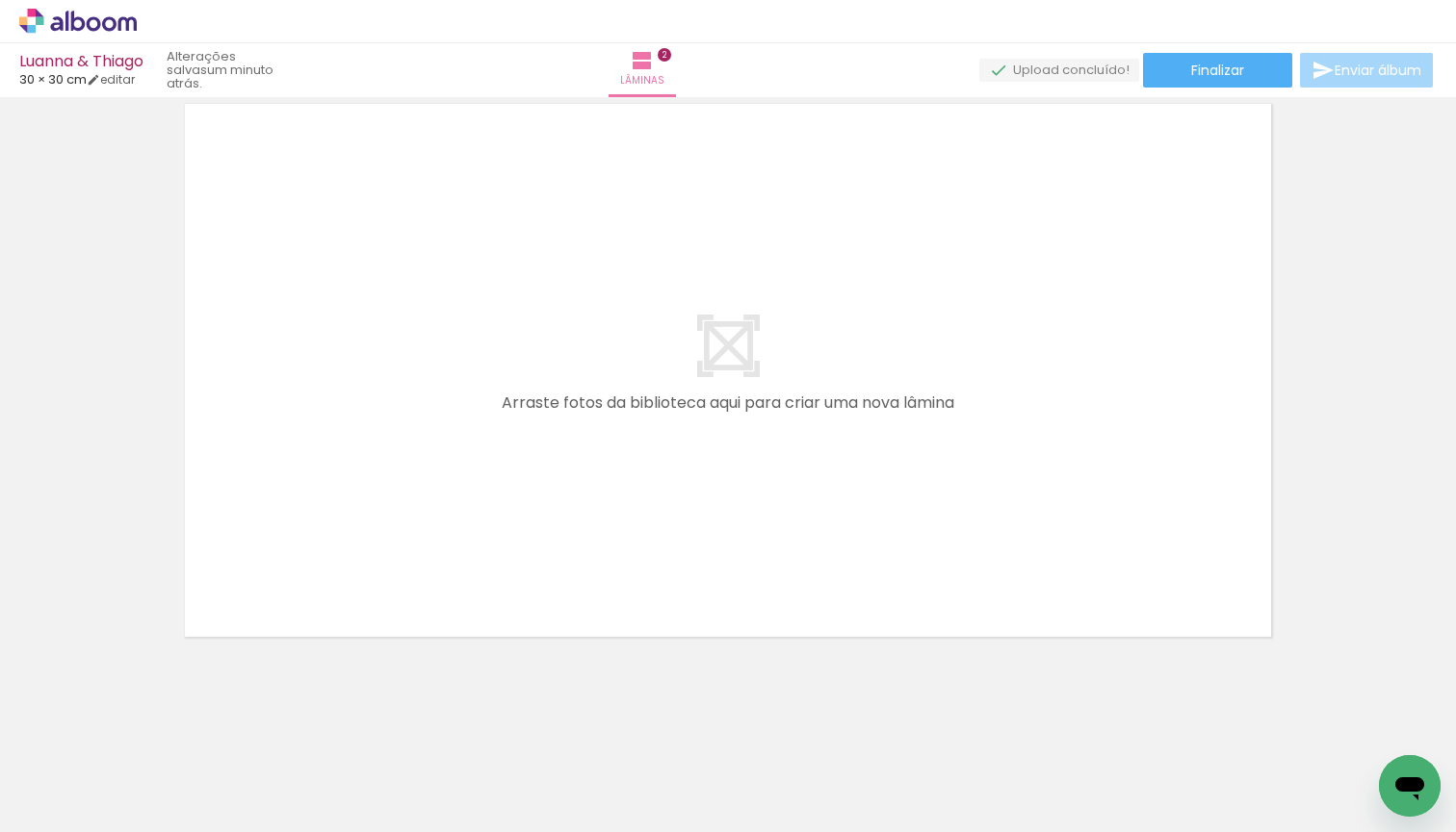
scroll to position [1229, 0]
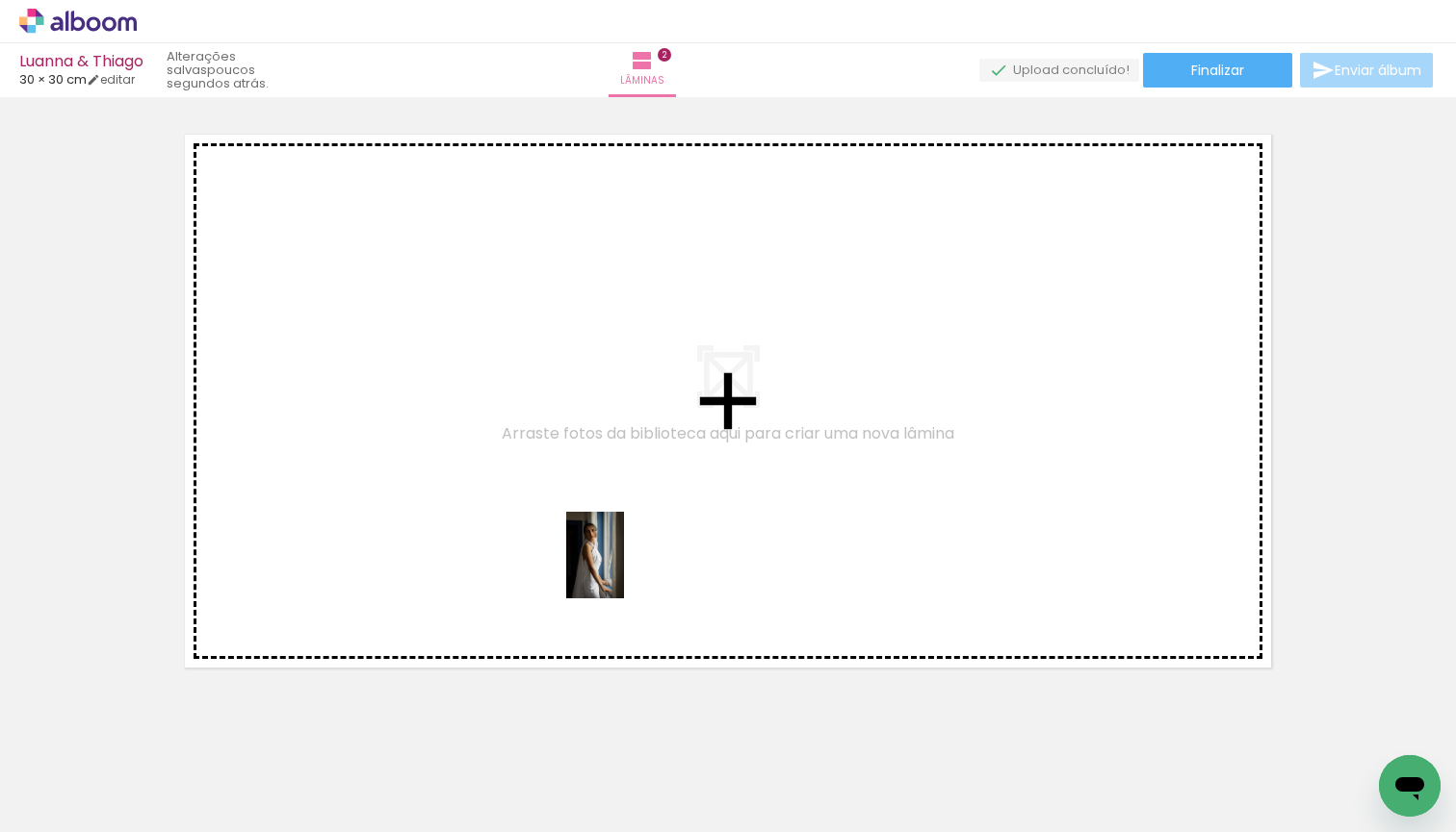
drag, startPoint x: 743, startPoint y: 781, endPoint x: 624, endPoint y: 570, distance: 242.2
click at [624, 570] on quentale-workspace at bounding box center [728, 416] width 1456 height 832
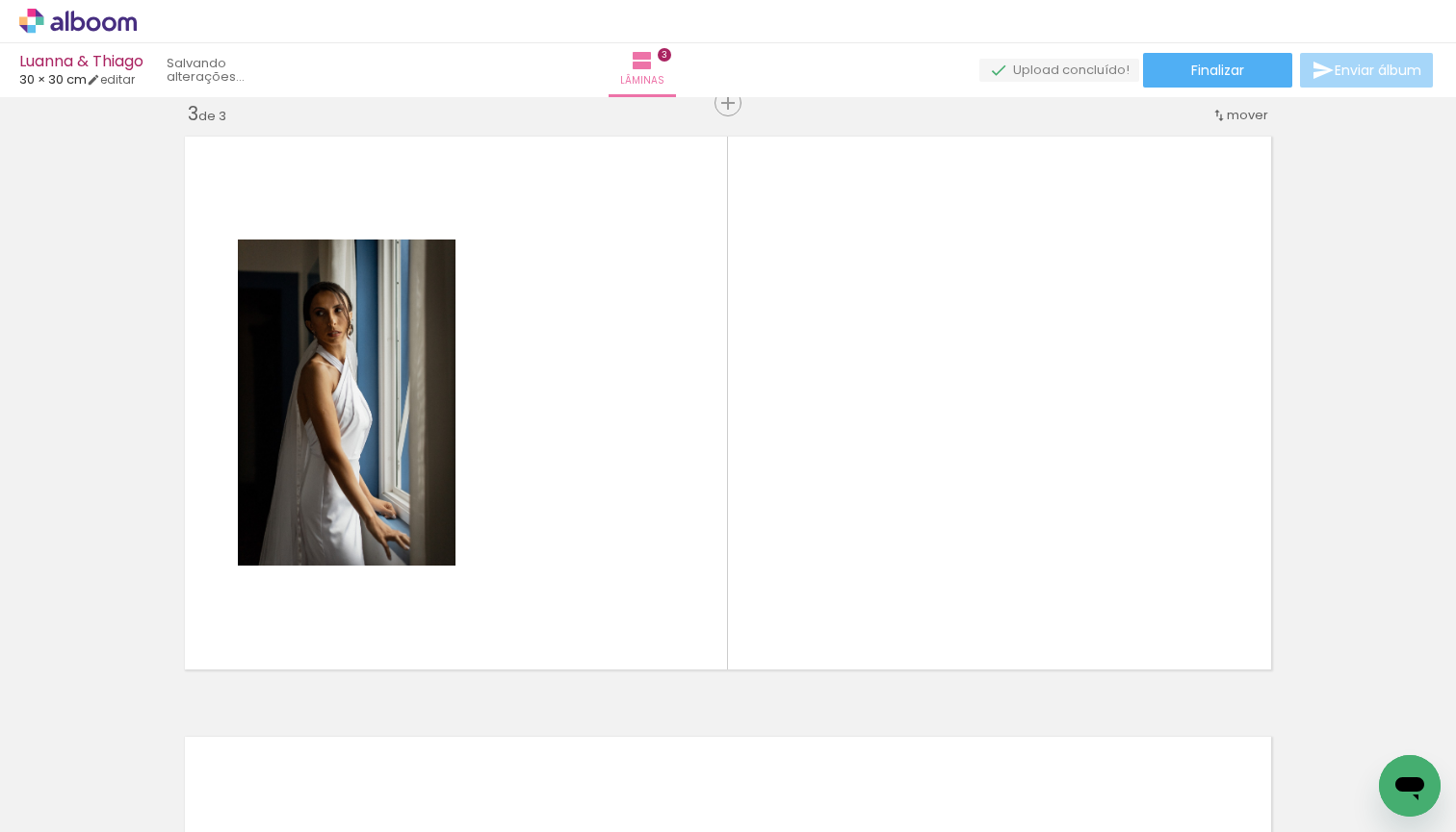
scroll to position [1225, 0]
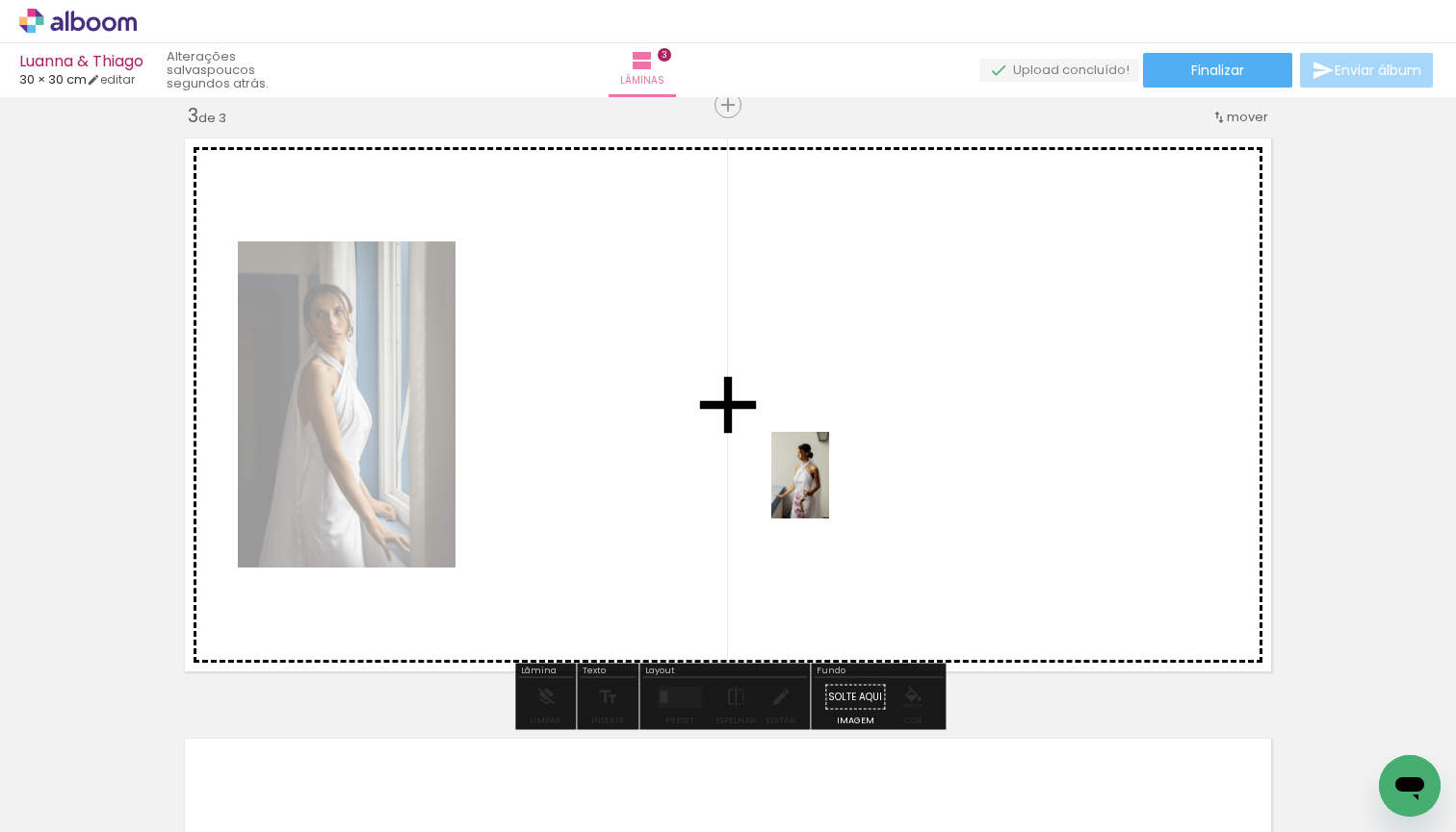
drag, startPoint x: 954, startPoint y: 801, endPoint x: 828, endPoint y: 490, distance: 335.6
click at [828, 490] on quentale-workspace at bounding box center [728, 416] width 1456 height 832
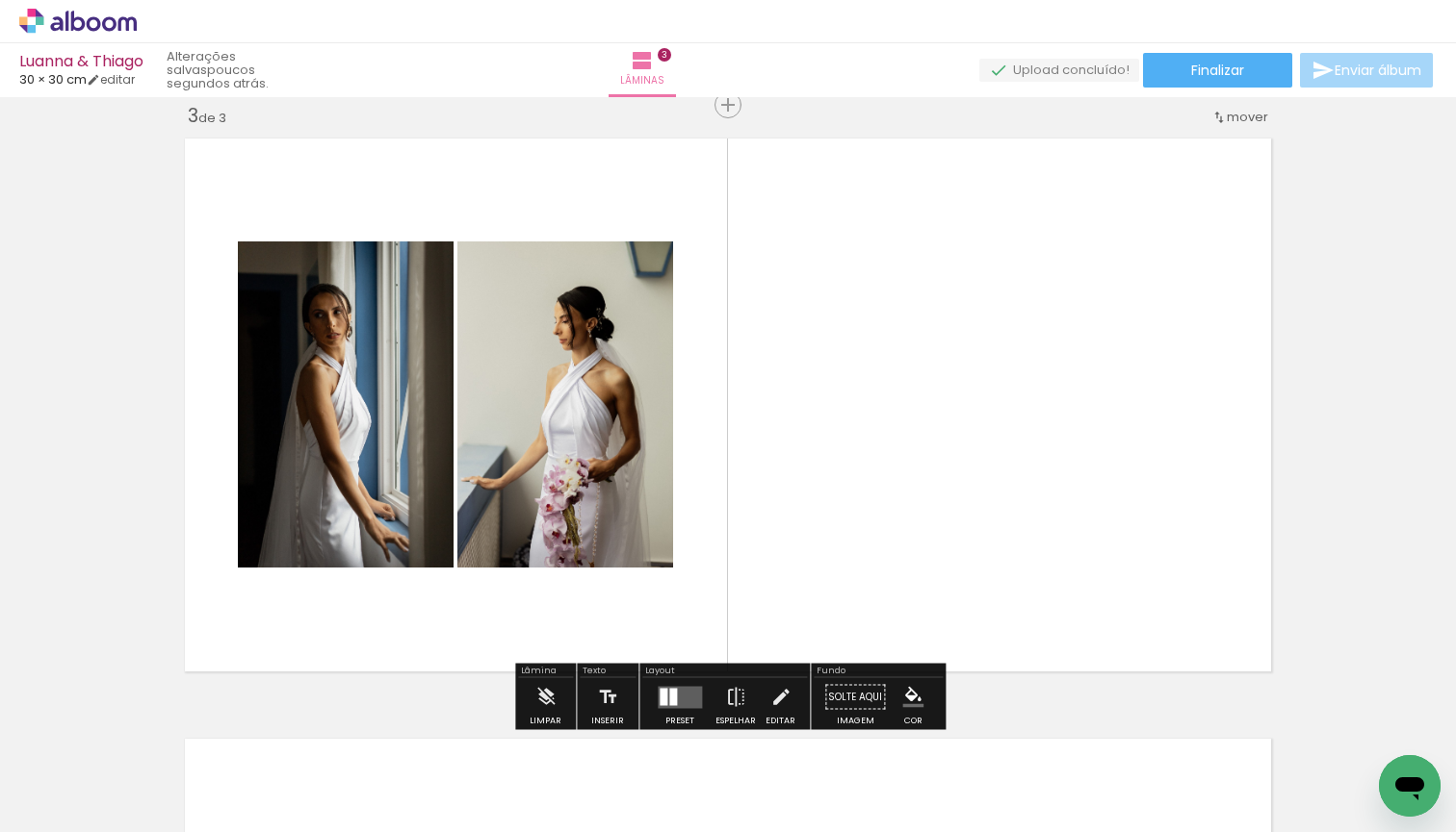
scroll to position [0, 91]
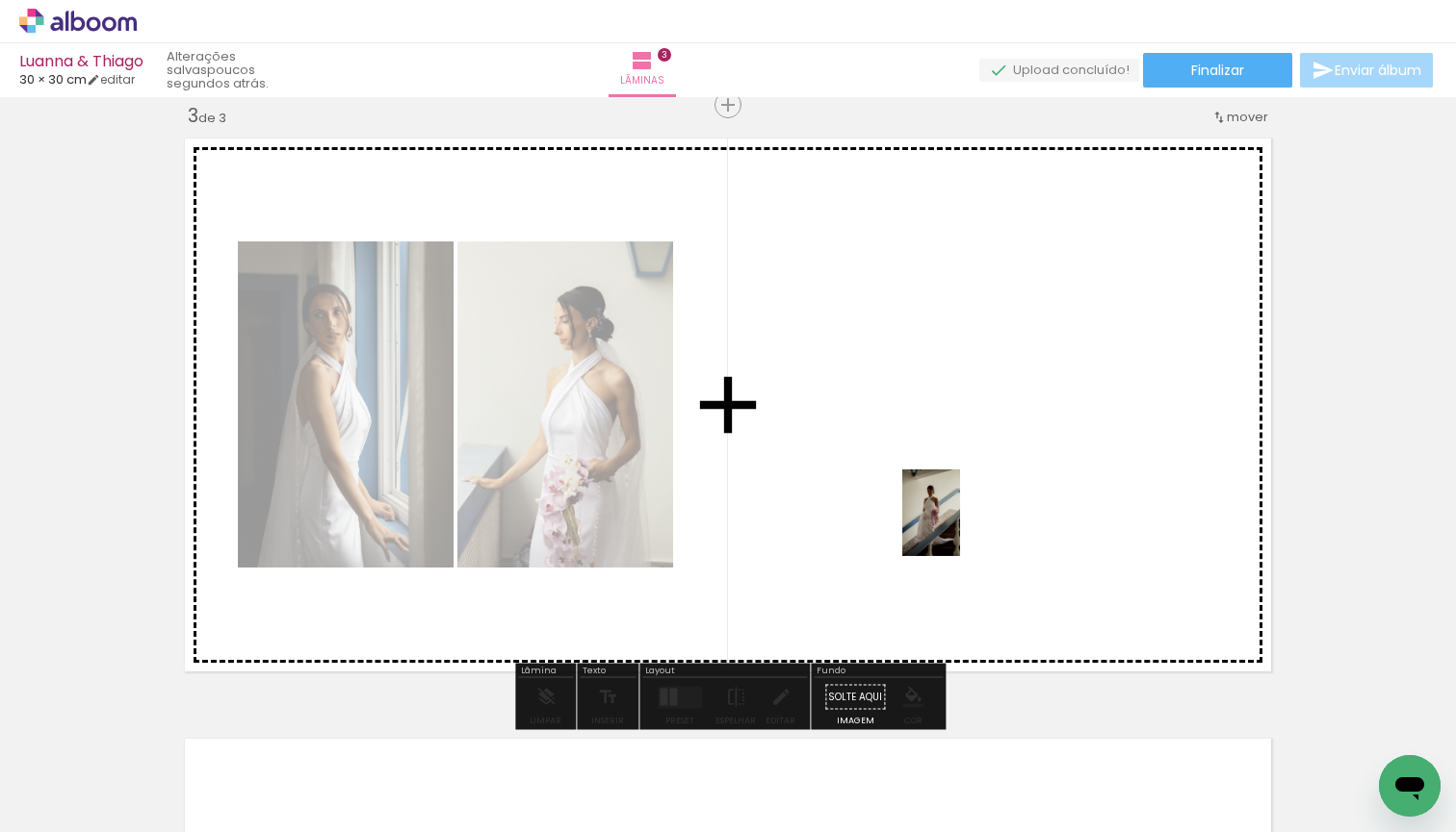
drag, startPoint x: 993, startPoint y: 804, endPoint x: 960, endPoint y: 526, distance: 280.0
click at [960, 526] on quentale-workspace at bounding box center [728, 416] width 1456 height 832
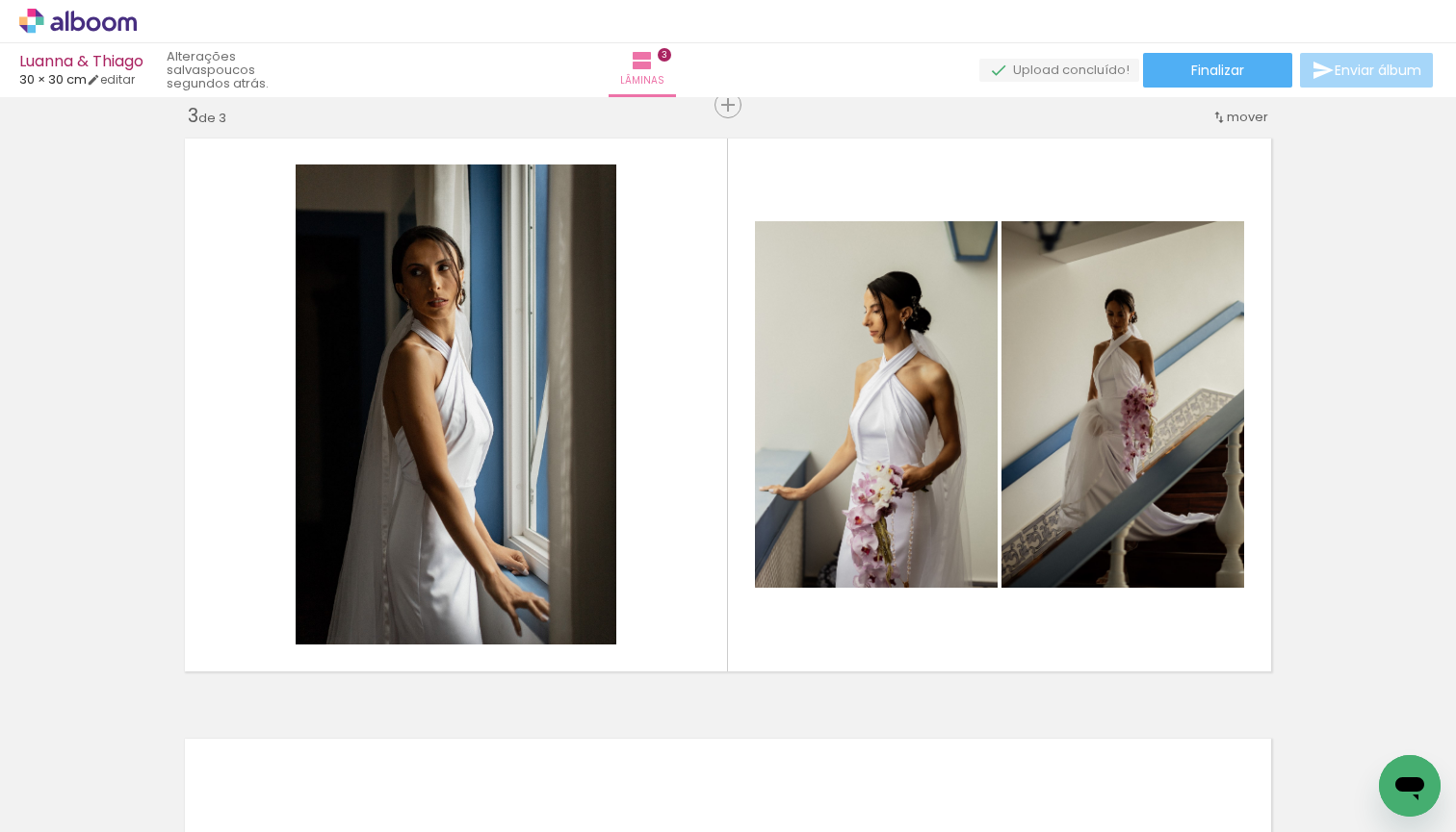
scroll to position [0, 0]
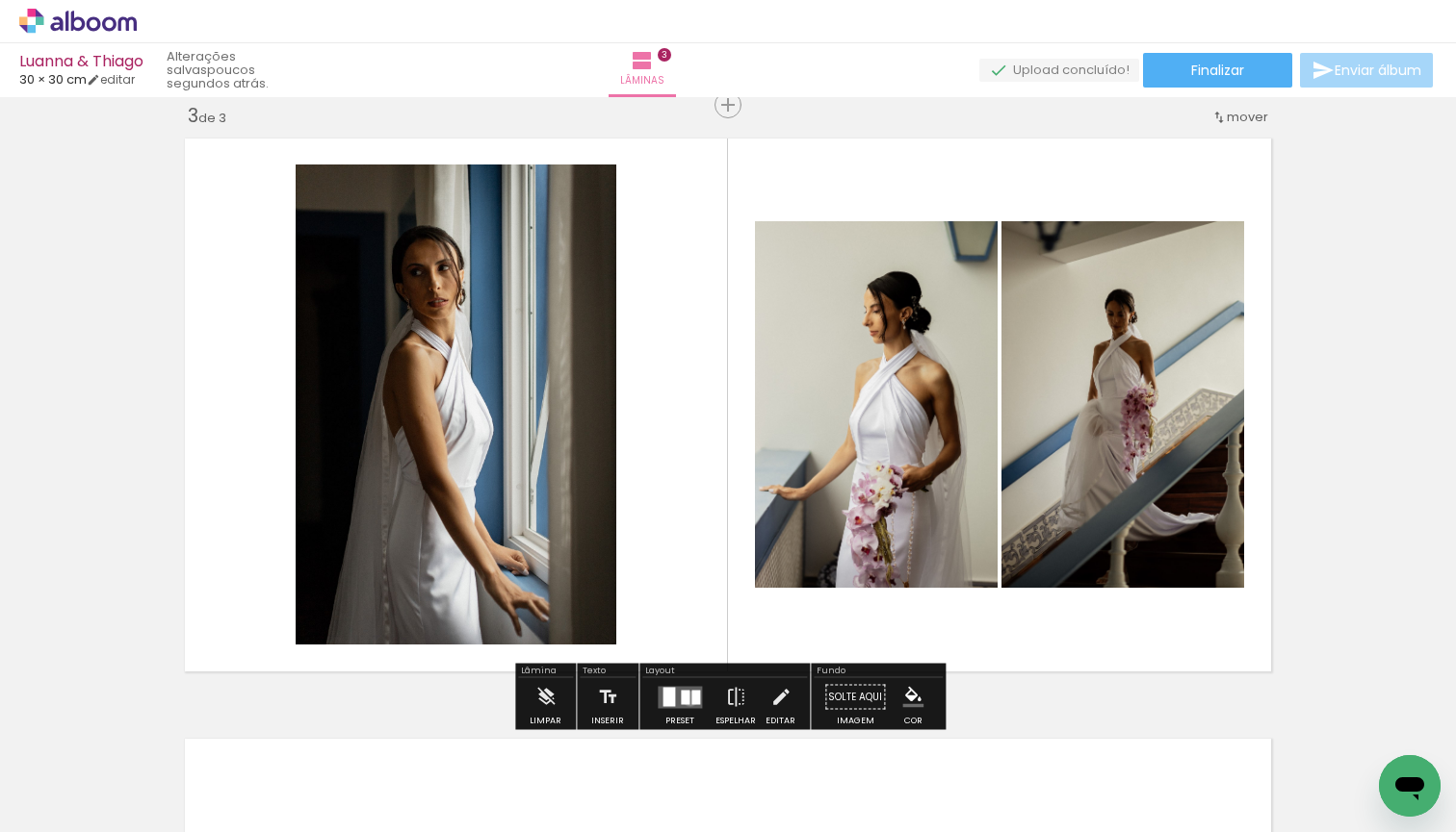
click at [685, 699] on div at bounding box center [684, 697] width 9 height 15
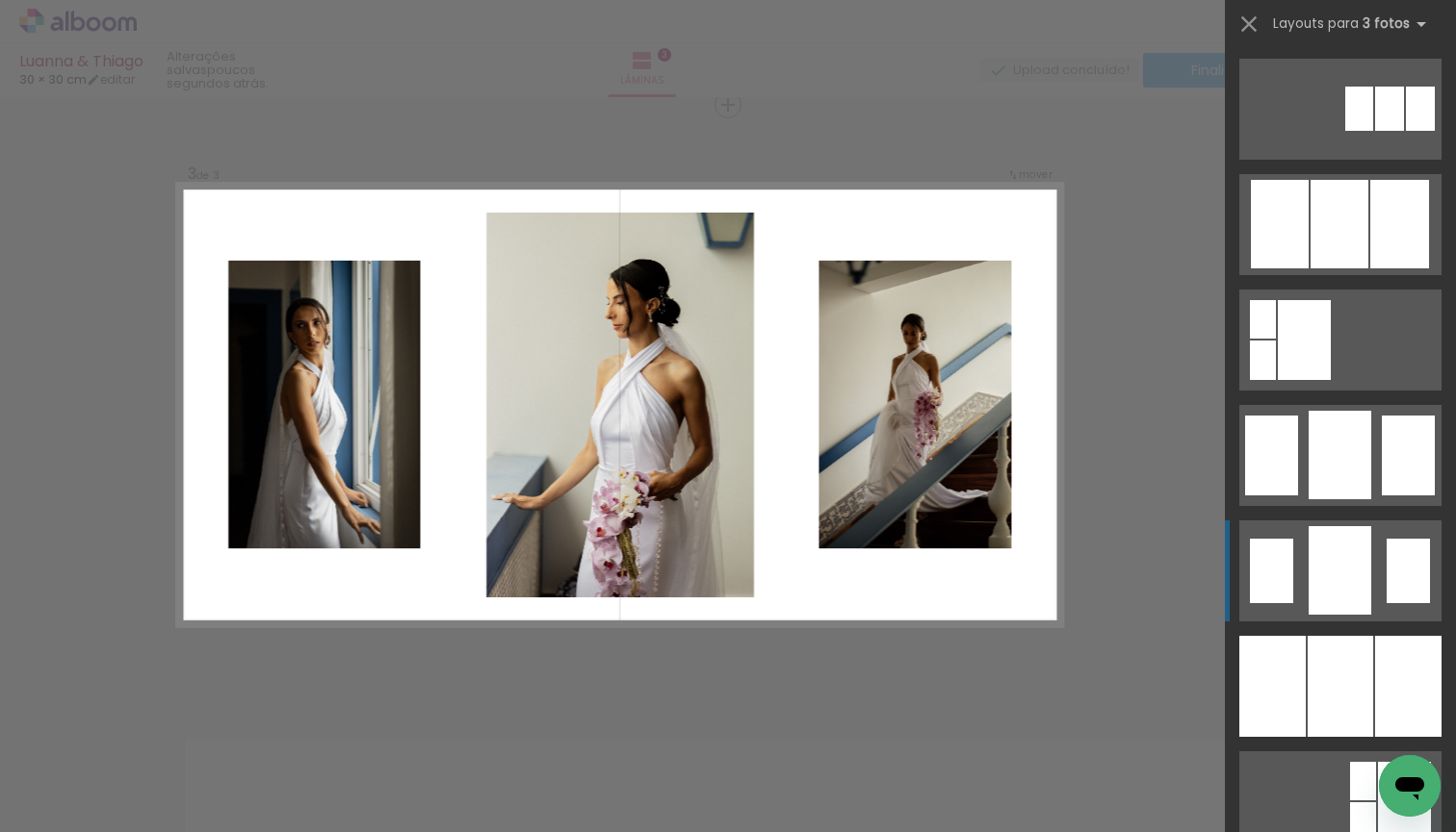
scroll to position [1159, 0]
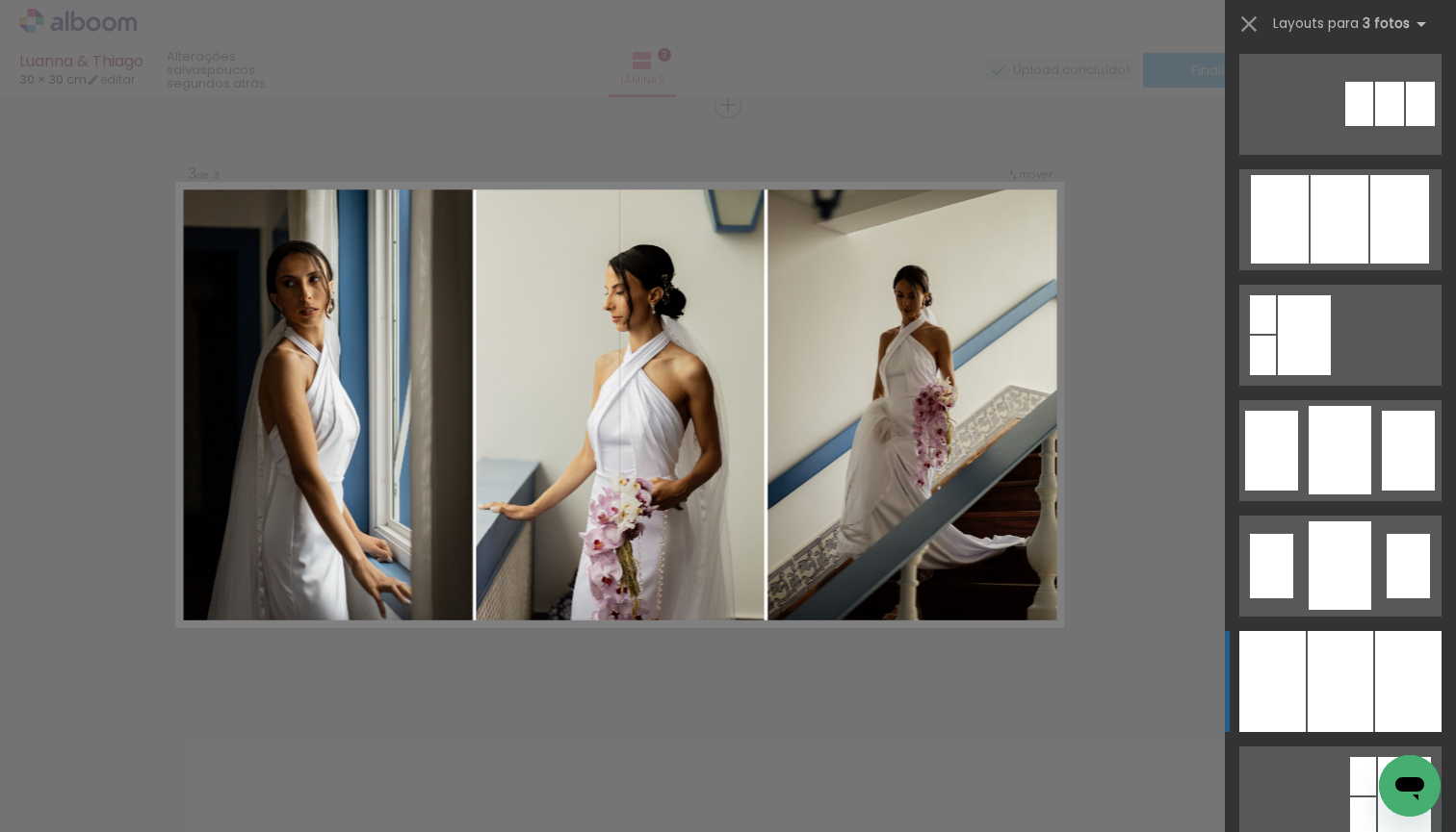
click at [1365, 693] on div at bounding box center [1341, 682] width 66 height 101
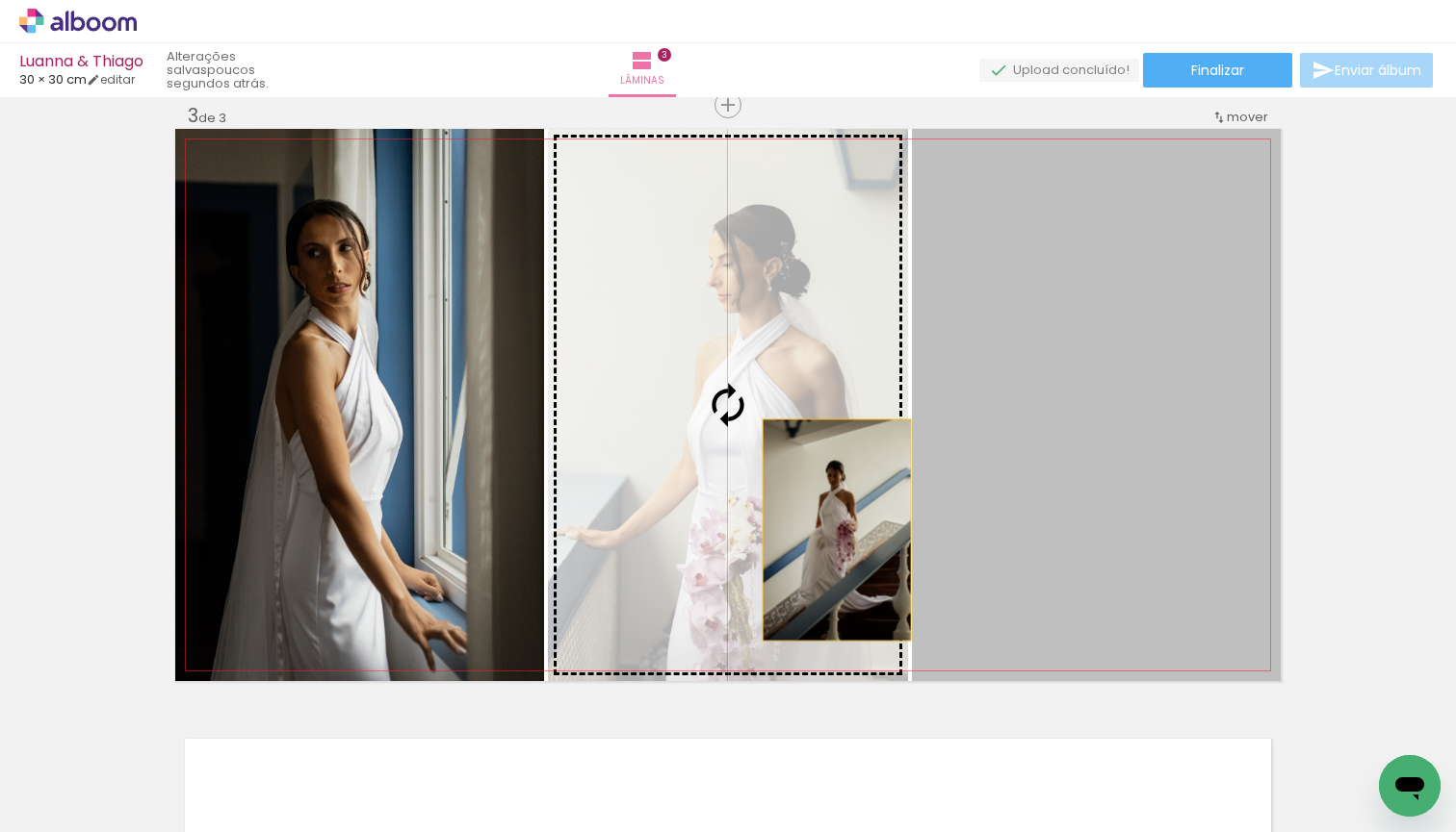
drag, startPoint x: 1096, startPoint y: 517, endPoint x: 836, endPoint y: 530, distance: 260.3
click at [0, 0] on slot at bounding box center [0, 0] width 0 height 0
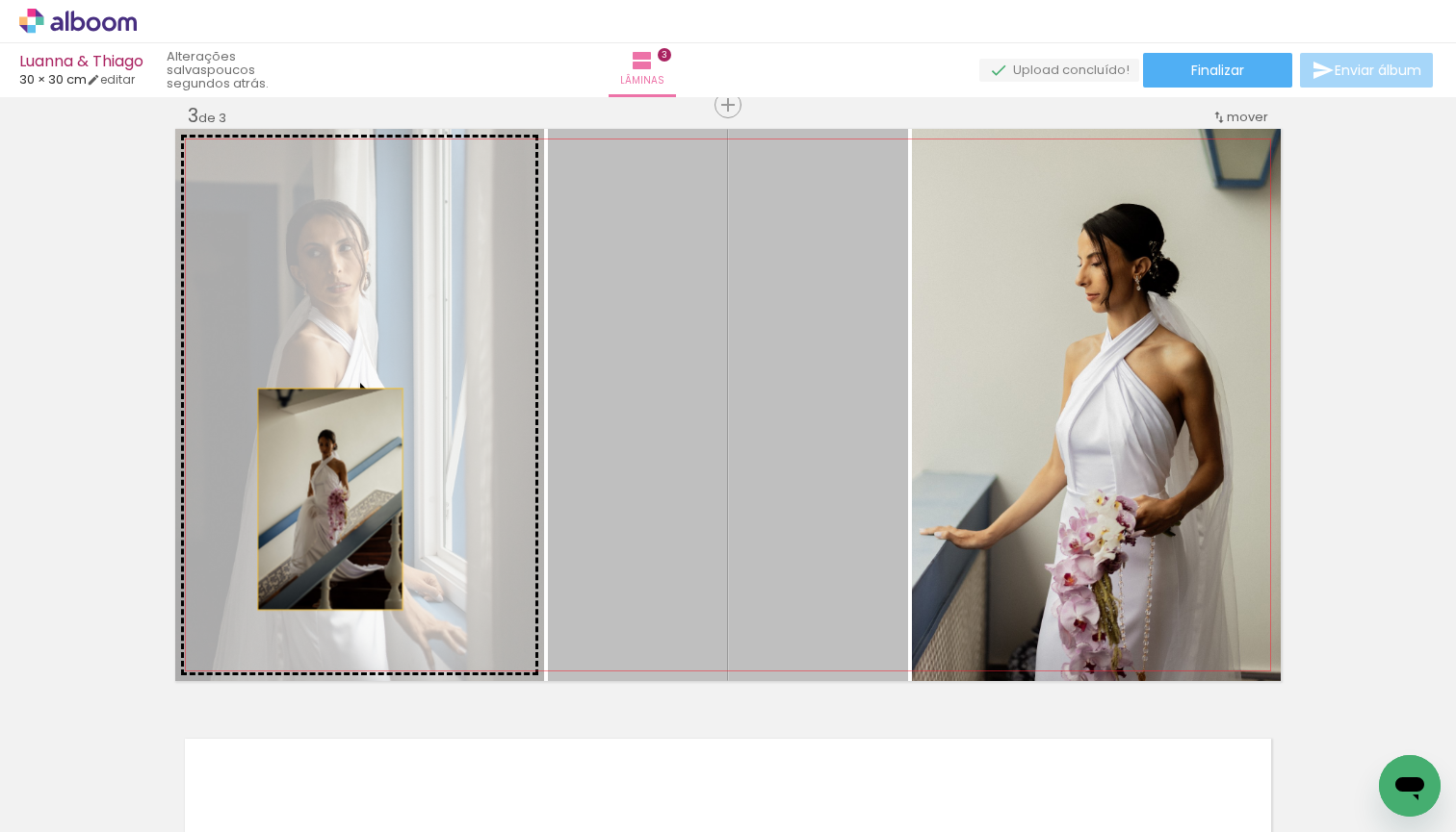
drag, startPoint x: 769, startPoint y: 485, endPoint x: 329, endPoint y: 499, distance: 440.2
click at [0, 0] on slot at bounding box center [0, 0] width 0 height 0
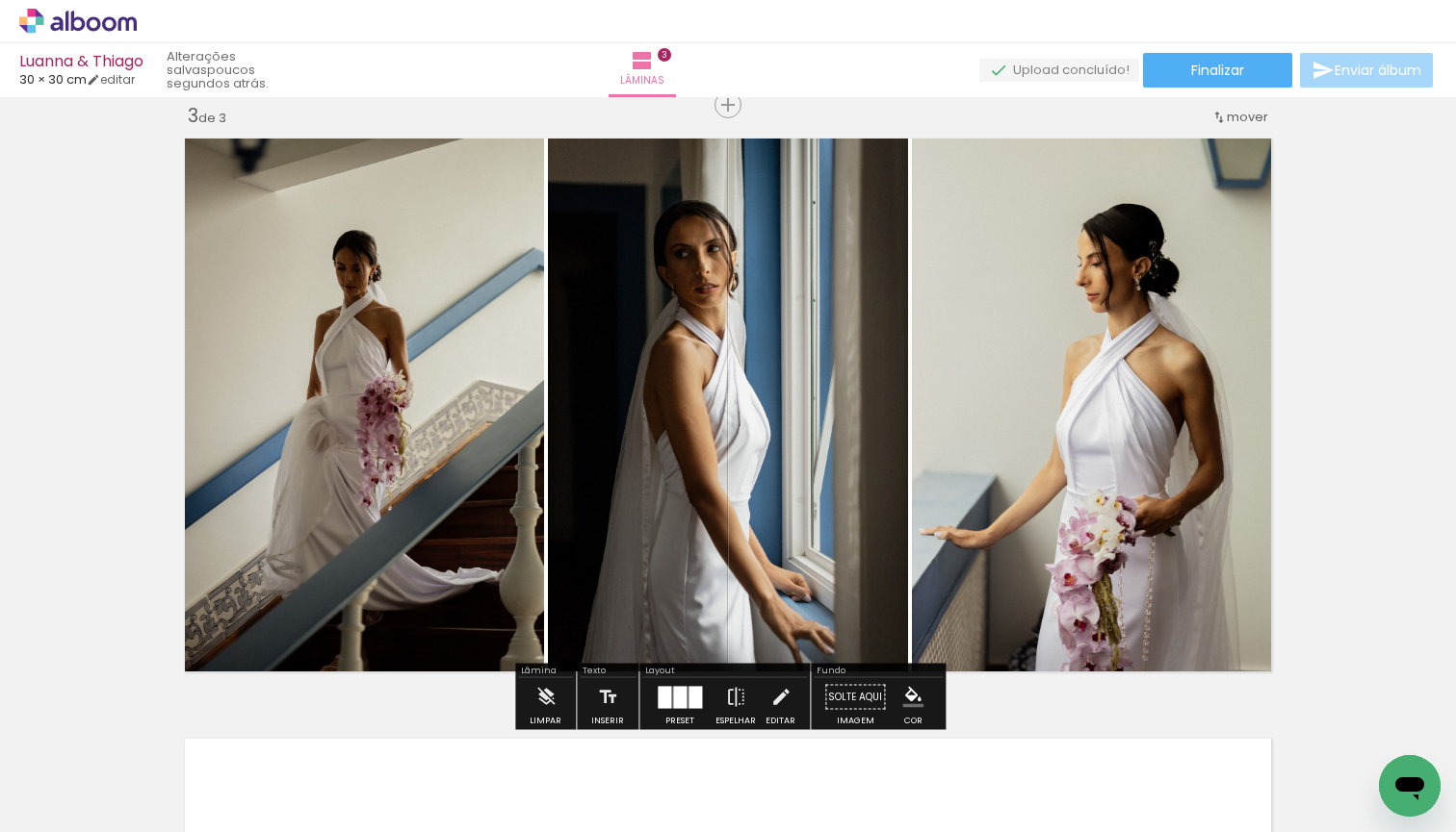
scroll to position [1253, 0]
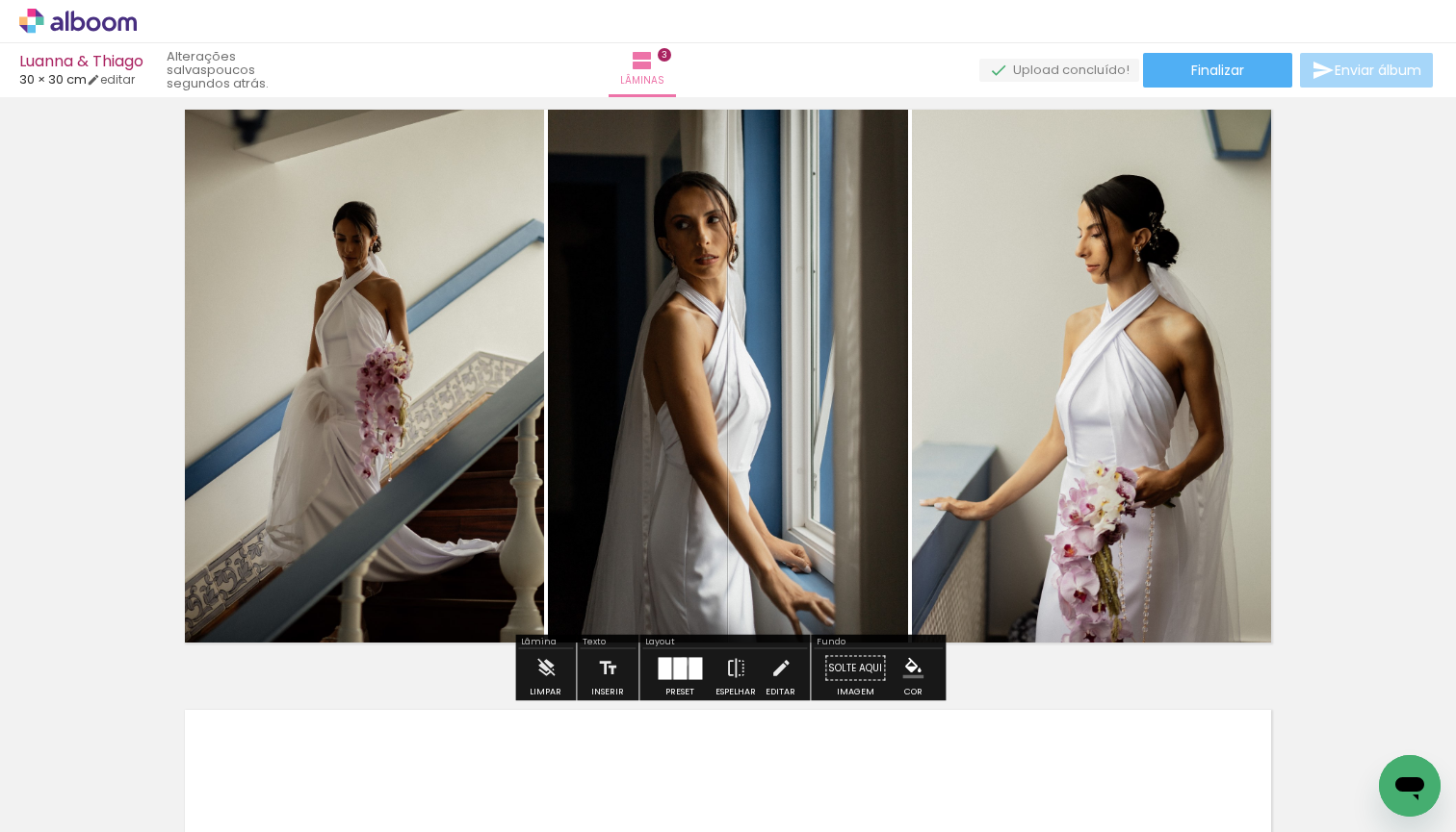
click at [678, 662] on div at bounding box center [680, 668] width 14 height 22
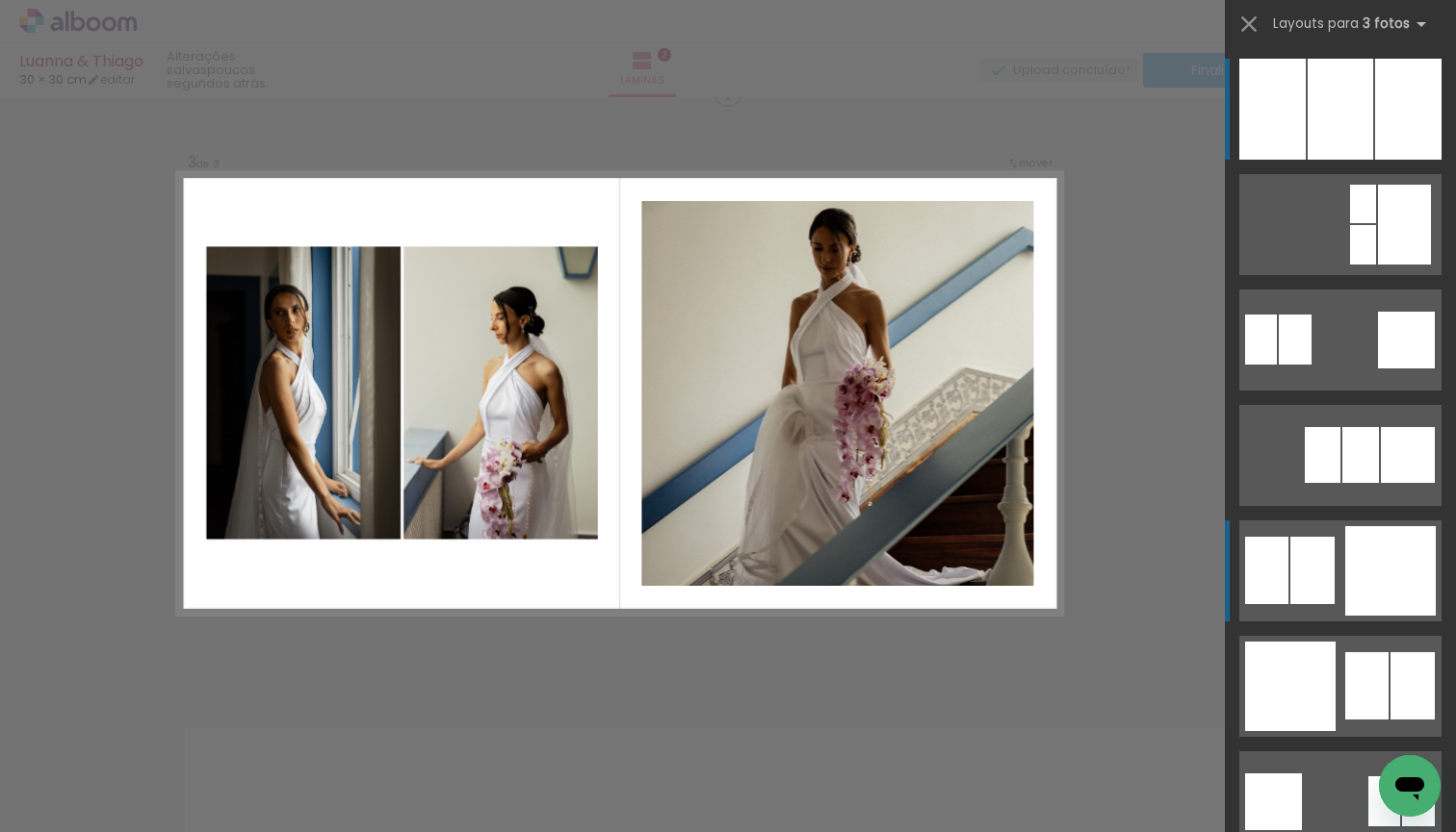
scroll to position [1225, 0]
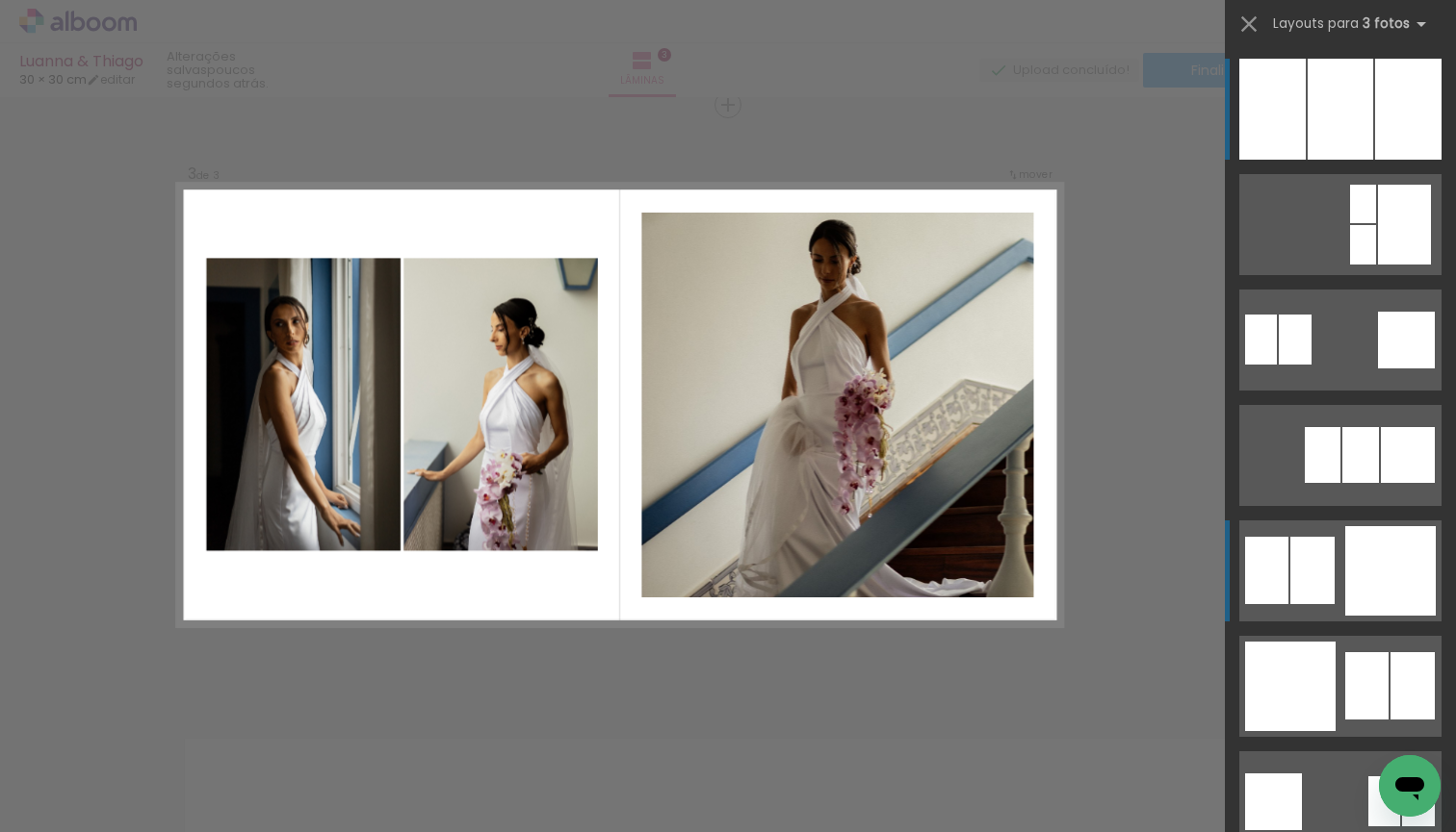
click at [1365, 574] on div at bounding box center [1389, 572] width 91 height 89
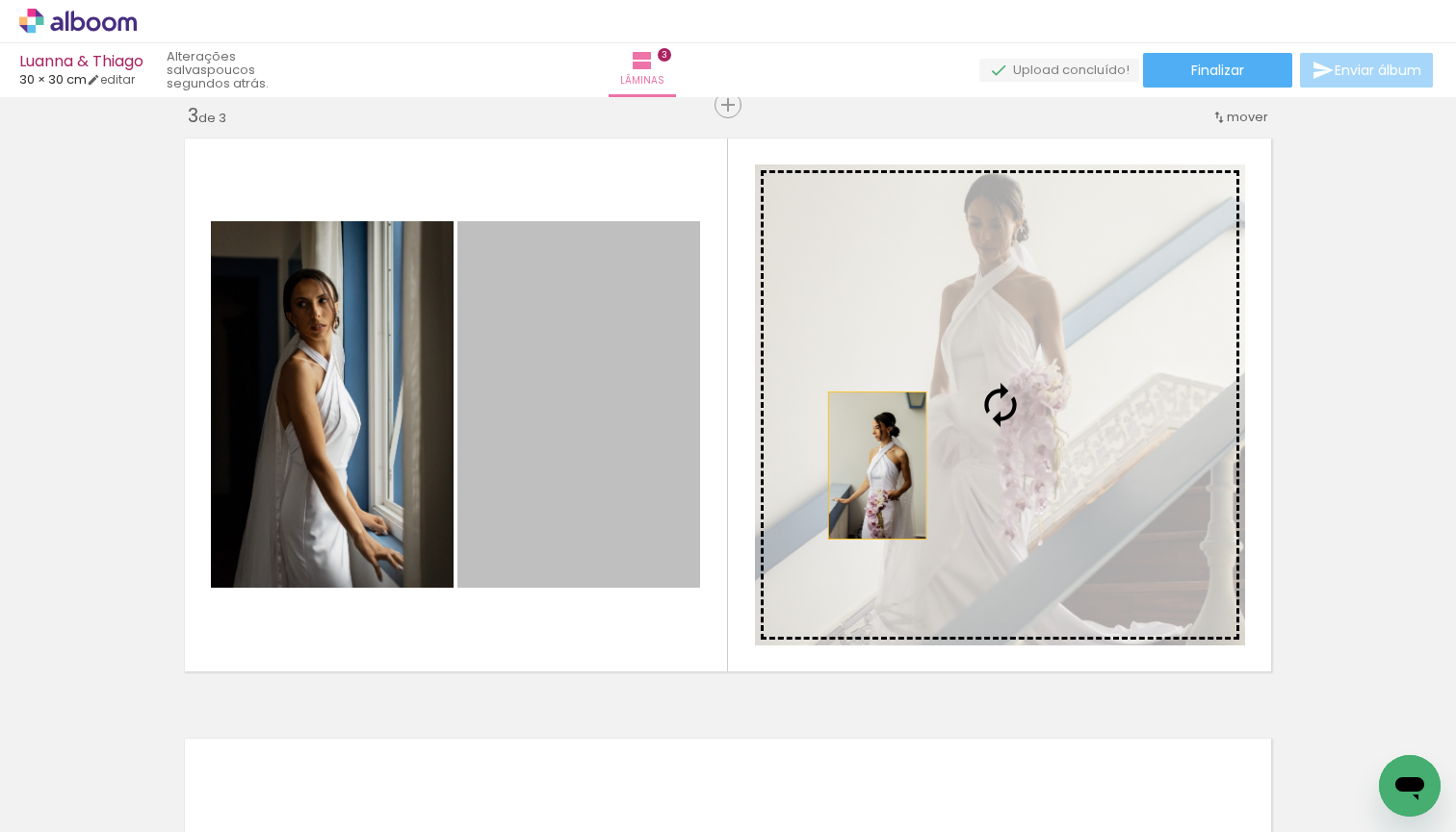
drag, startPoint x: 539, startPoint y: 478, endPoint x: 955, endPoint y: 463, distance: 416.3
click at [0, 0] on slot at bounding box center [0, 0] width 0 height 0
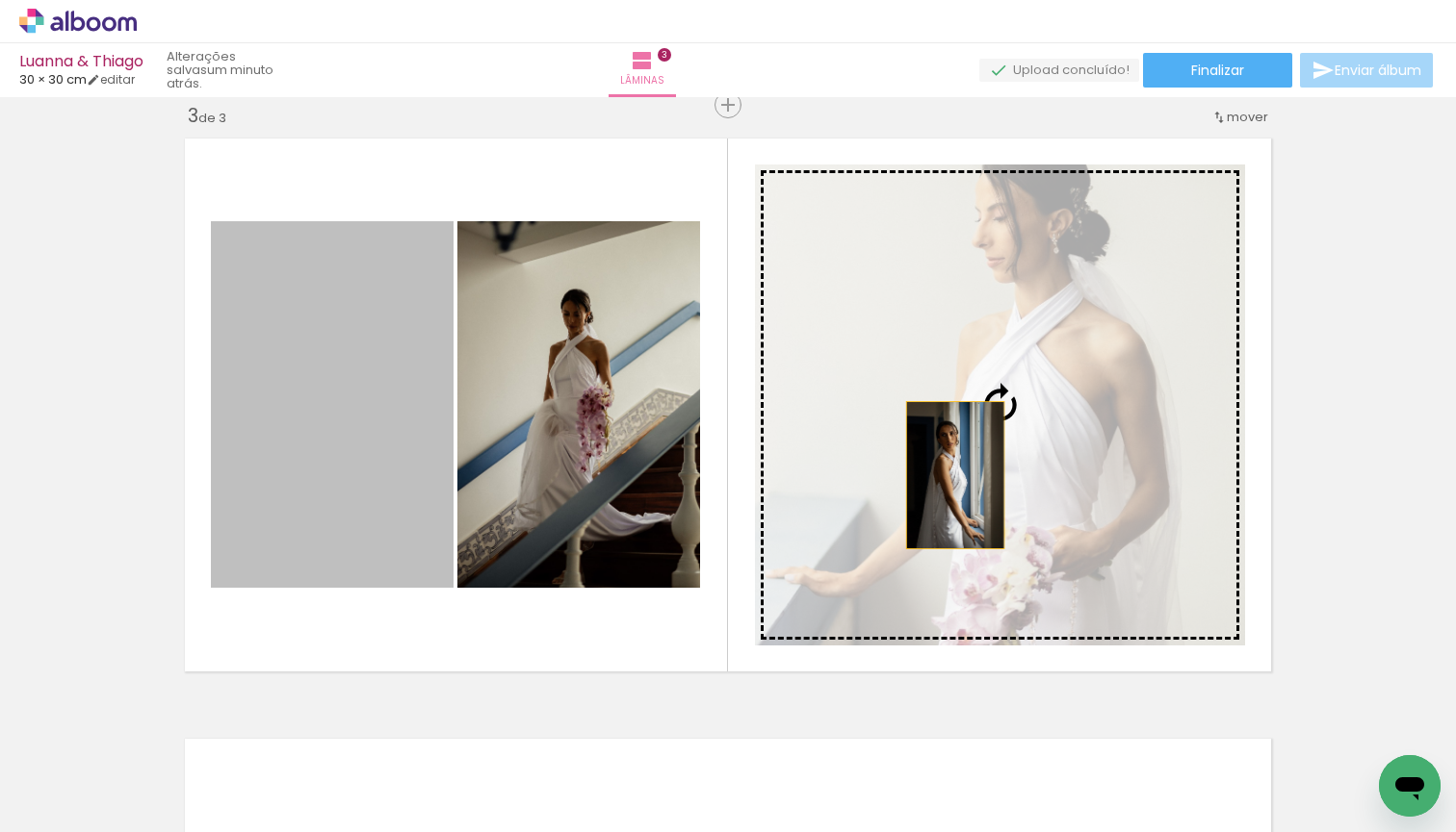
drag, startPoint x: 340, startPoint y: 488, endPoint x: 974, endPoint y: 476, distance: 634.1
click at [0, 0] on slot at bounding box center [0, 0] width 0 height 0
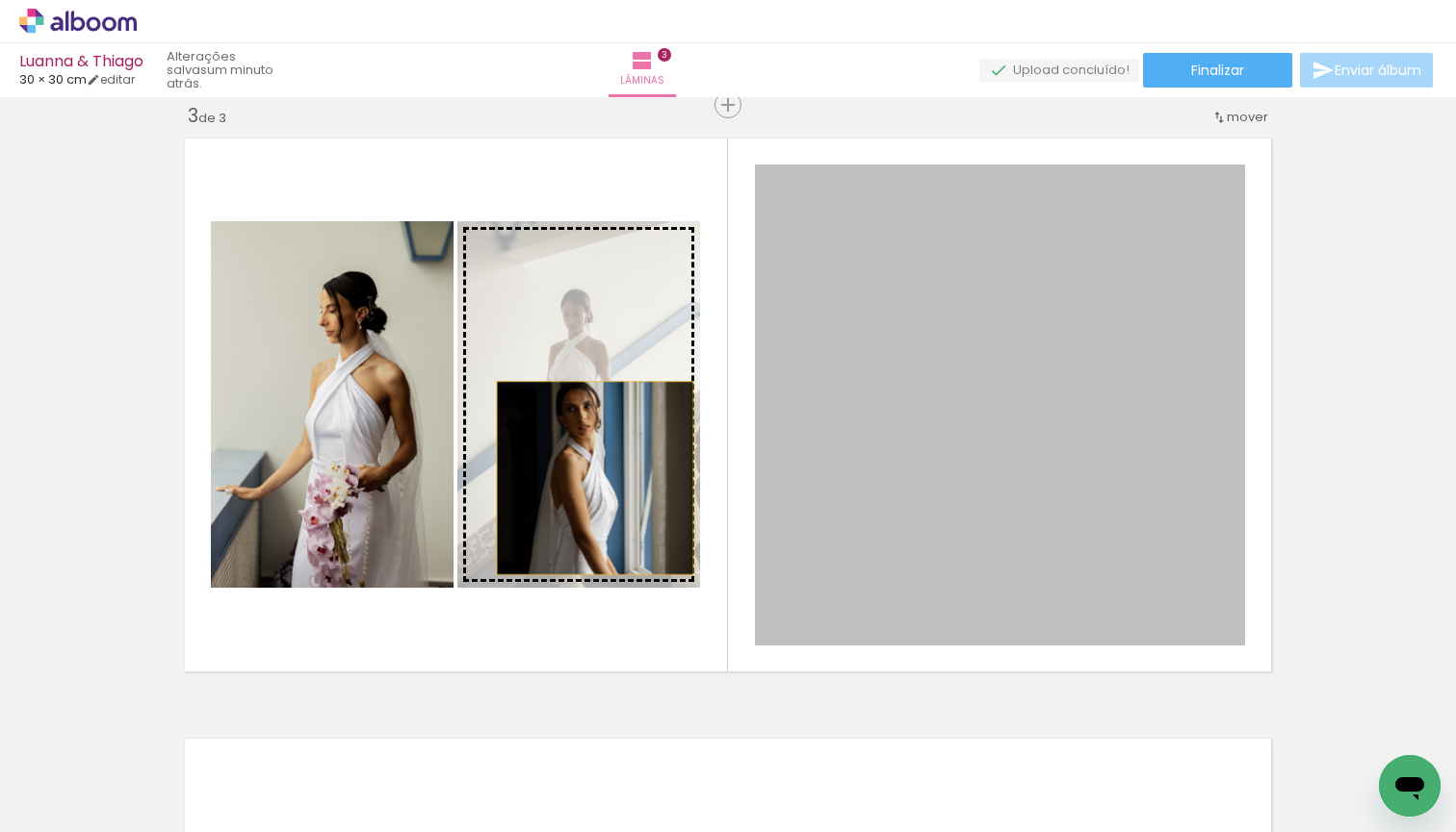
drag, startPoint x: 1022, startPoint y: 461, endPoint x: 590, endPoint y: 475, distance: 432.2
click at [0, 0] on slot at bounding box center [0, 0] width 0 height 0
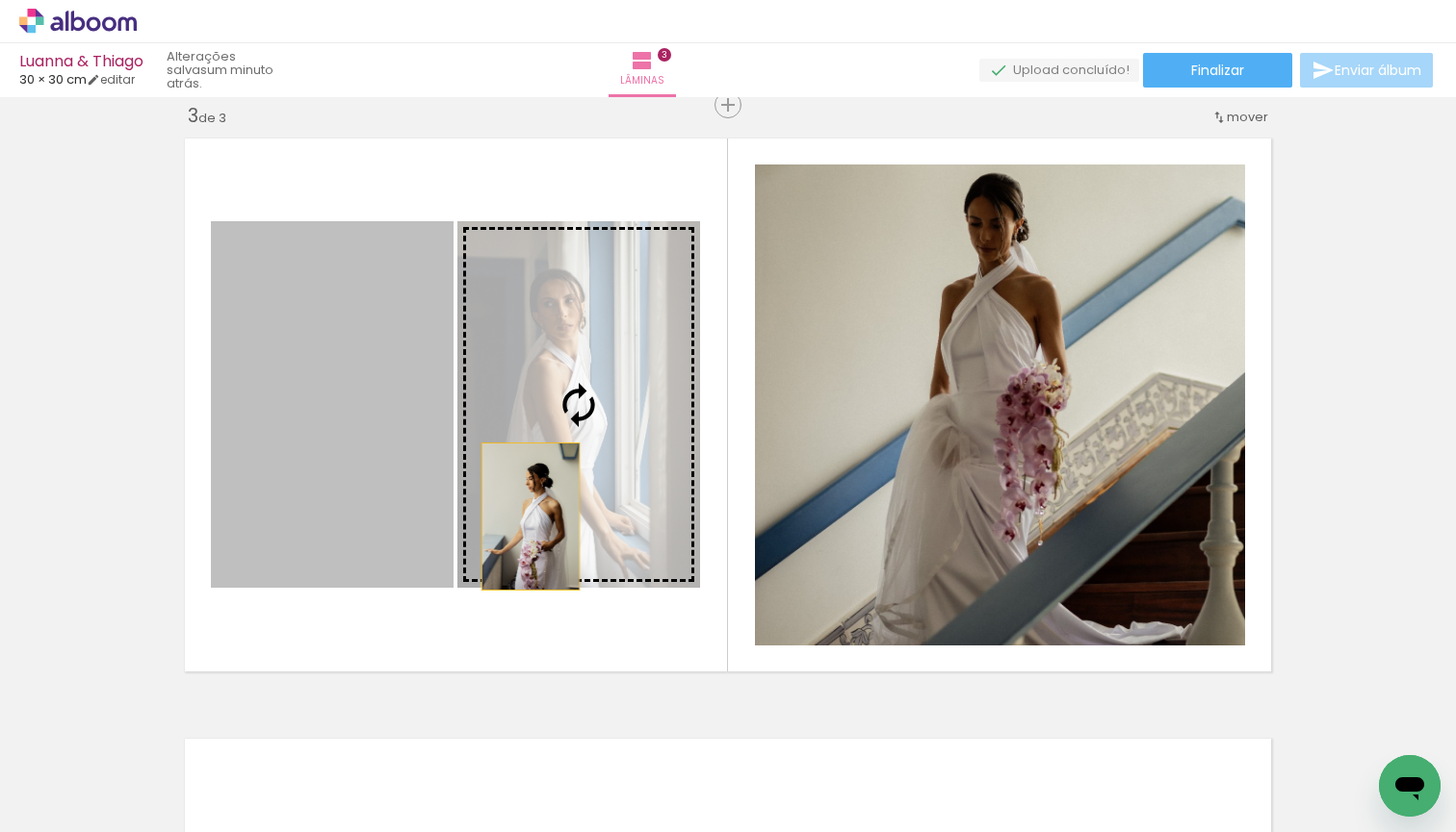
drag, startPoint x: 356, startPoint y: 517, endPoint x: 534, endPoint y: 517, distance: 178.0
click at [0, 0] on slot at bounding box center [0, 0] width 0 height 0
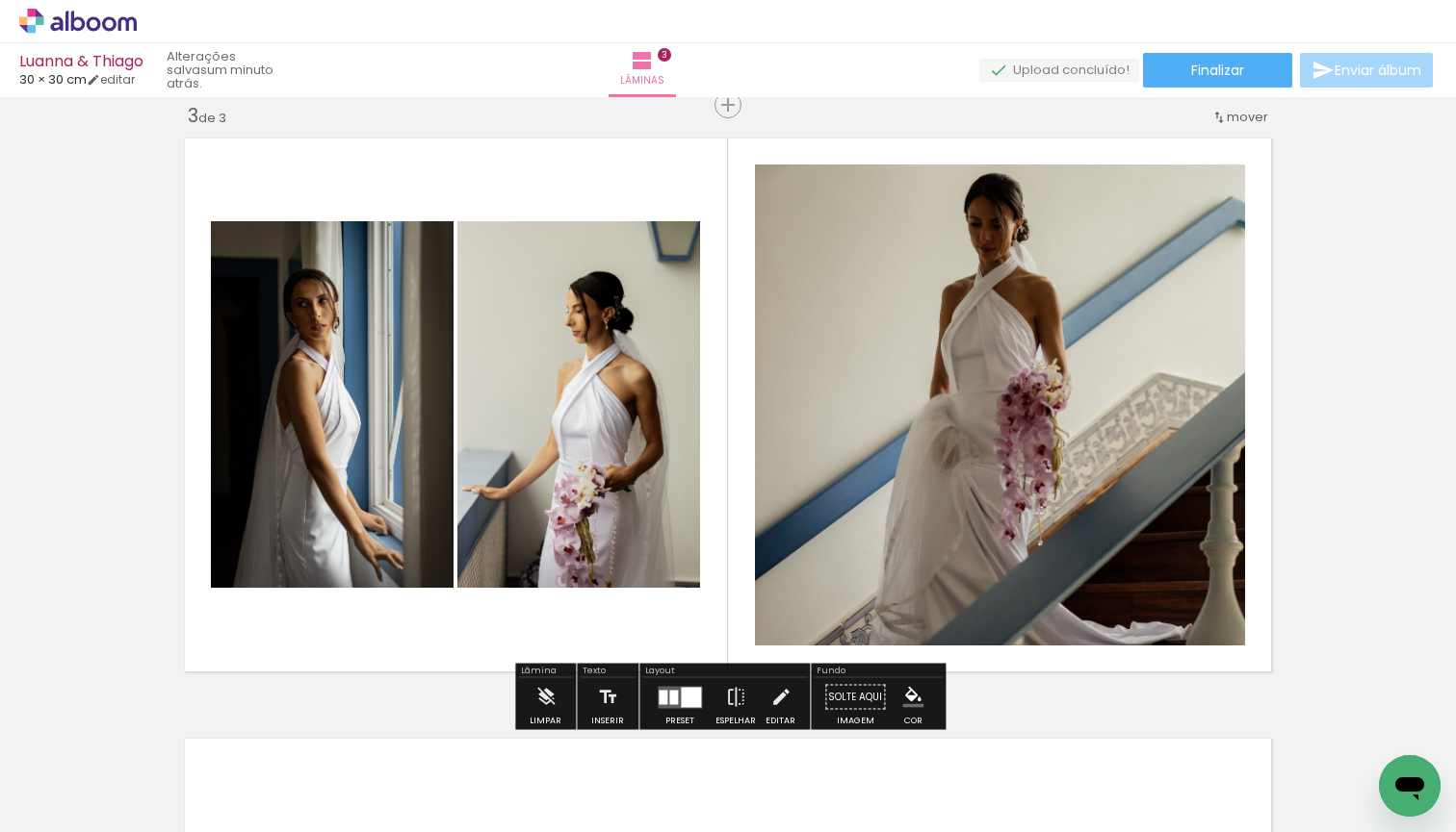
click at [1318, 370] on div "Inserir lâmina 1 de 3 Inserir lâmina 2 de 3 Inserir lâmina 3 de 3" at bounding box center [728, 80] width 1456 height 2403
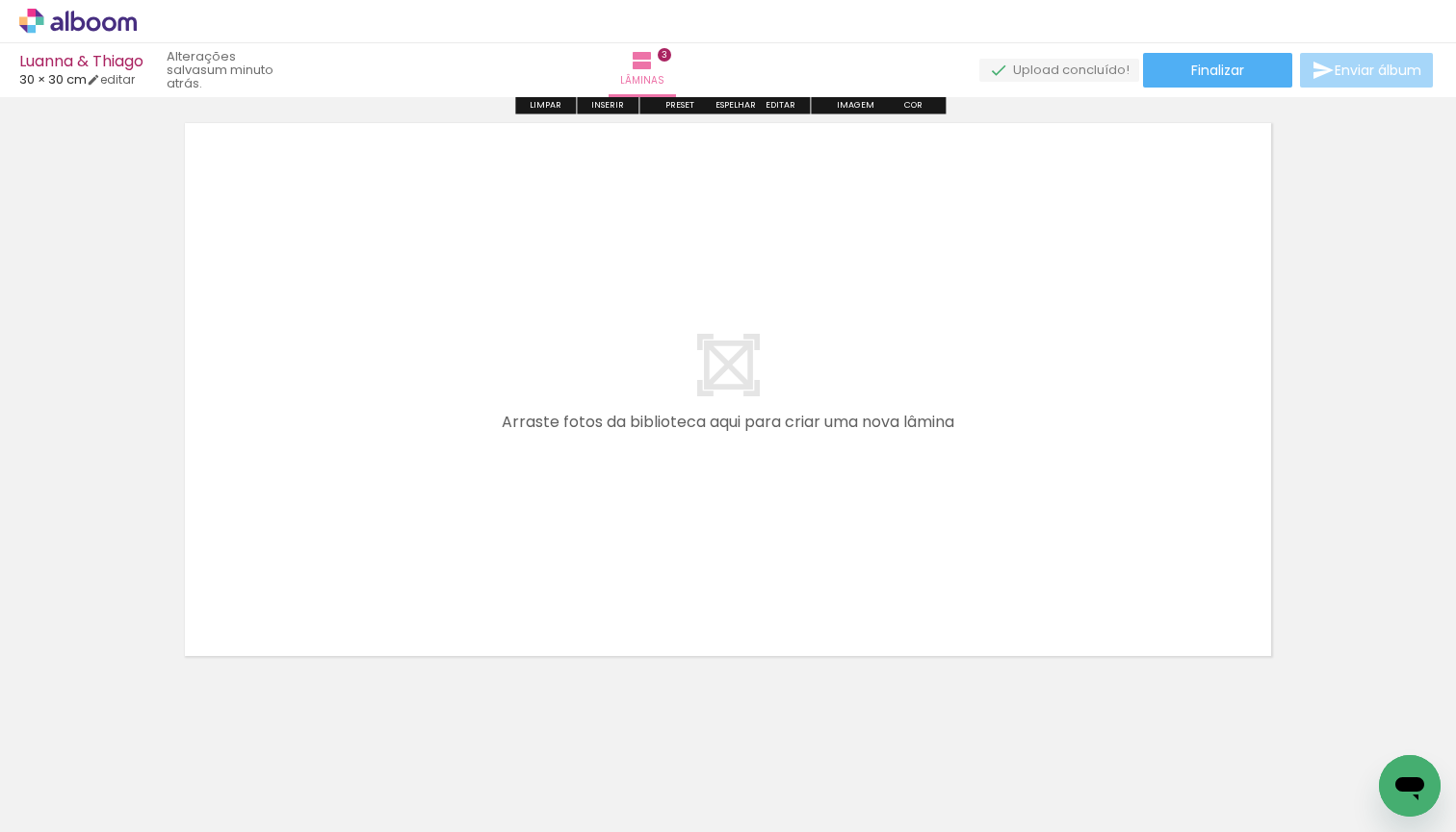
scroll to position [1844, 0]
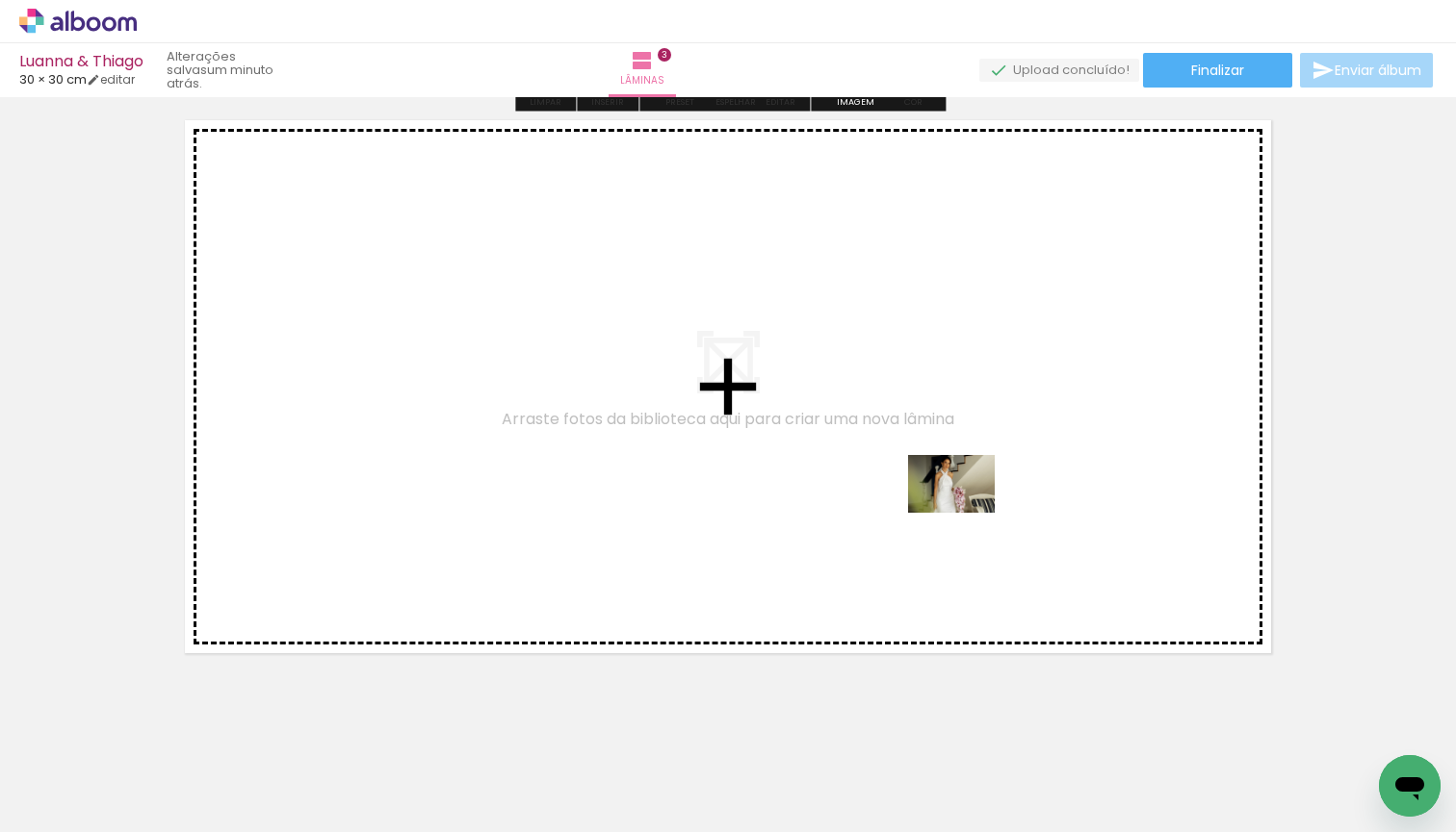
drag, startPoint x: 1072, startPoint y: 797, endPoint x: 966, endPoint y: 513, distance: 303.1
click at [966, 513] on quentale-workspace at bounding box center [728, 416] width 1456 height 832
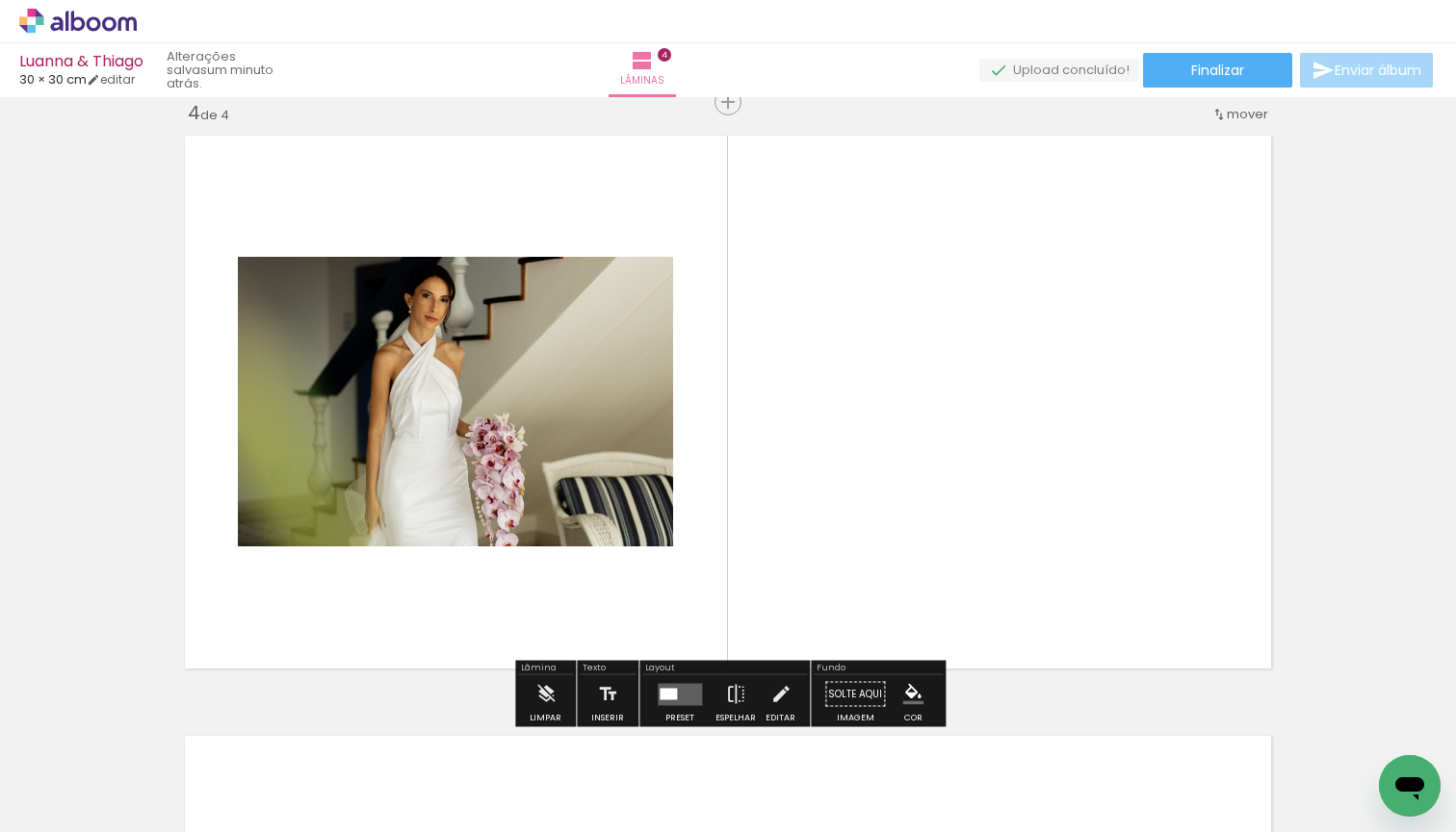
scroll to position [1825, 0]
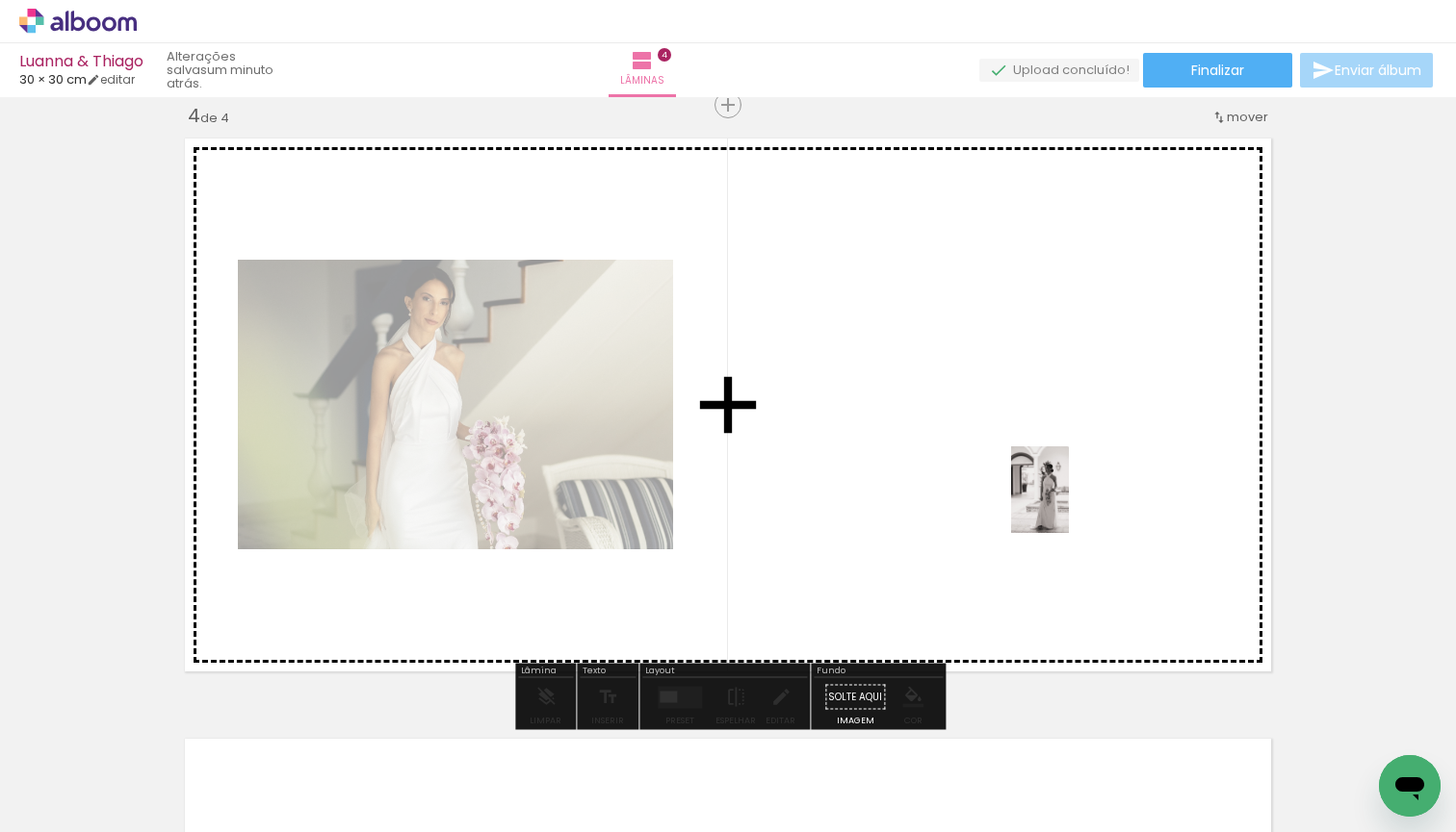
drag, startPoint x: 1201, startPoint y: 787, endPoint x: 1069, endPoint y: 503, distance: 313.2
click at [1069, 503] on quentale-workspace at bounding box center [728, 416] width 1456 height 832
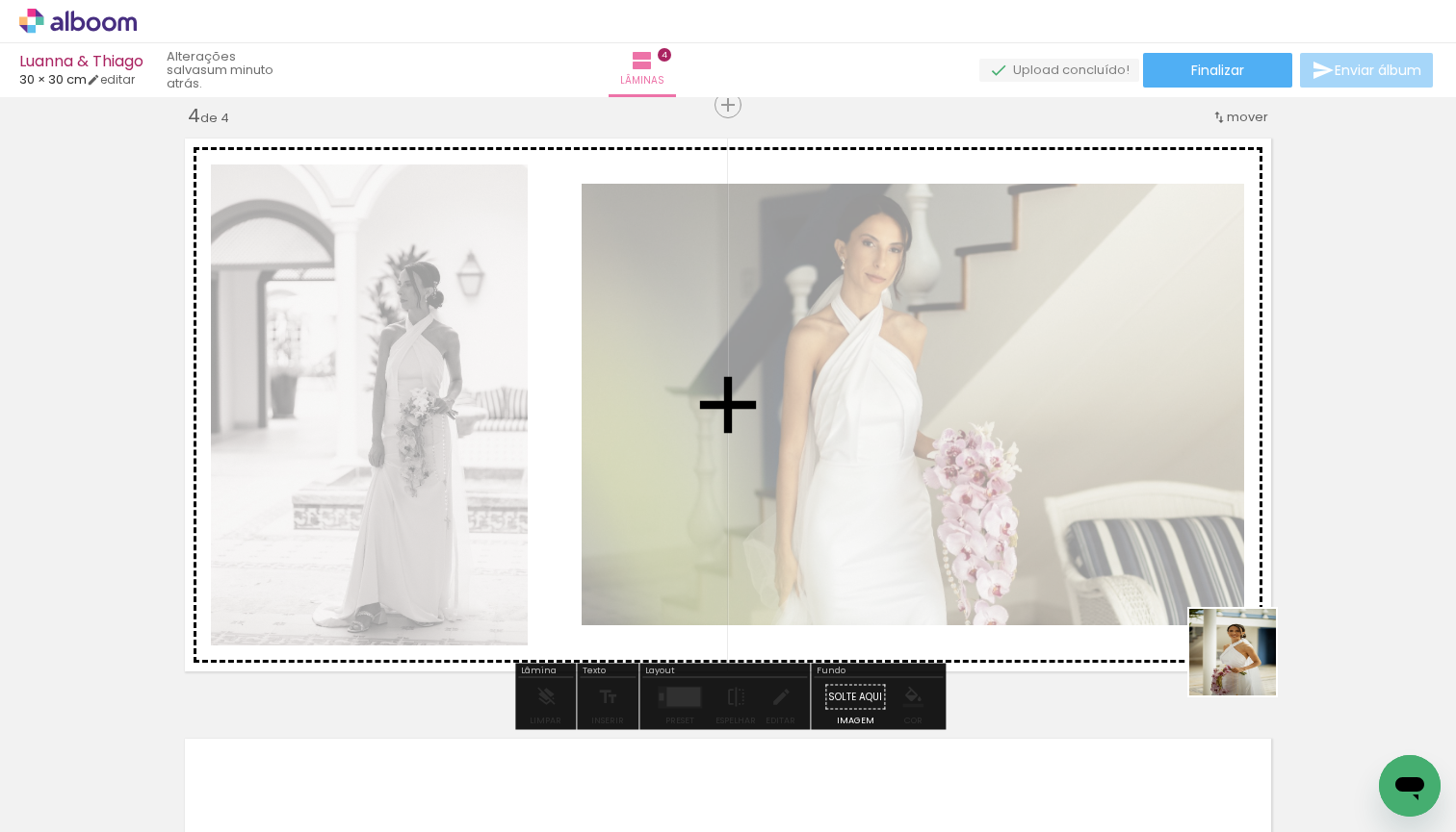
drag, startPoint x: 1301, startPoint y: 768, endPoint x: 1122, endPoint y: 489, distance: 331.5
click at [1122, 489] on quentale-workspace at bounding box center [728, 416] width 1456 height 832
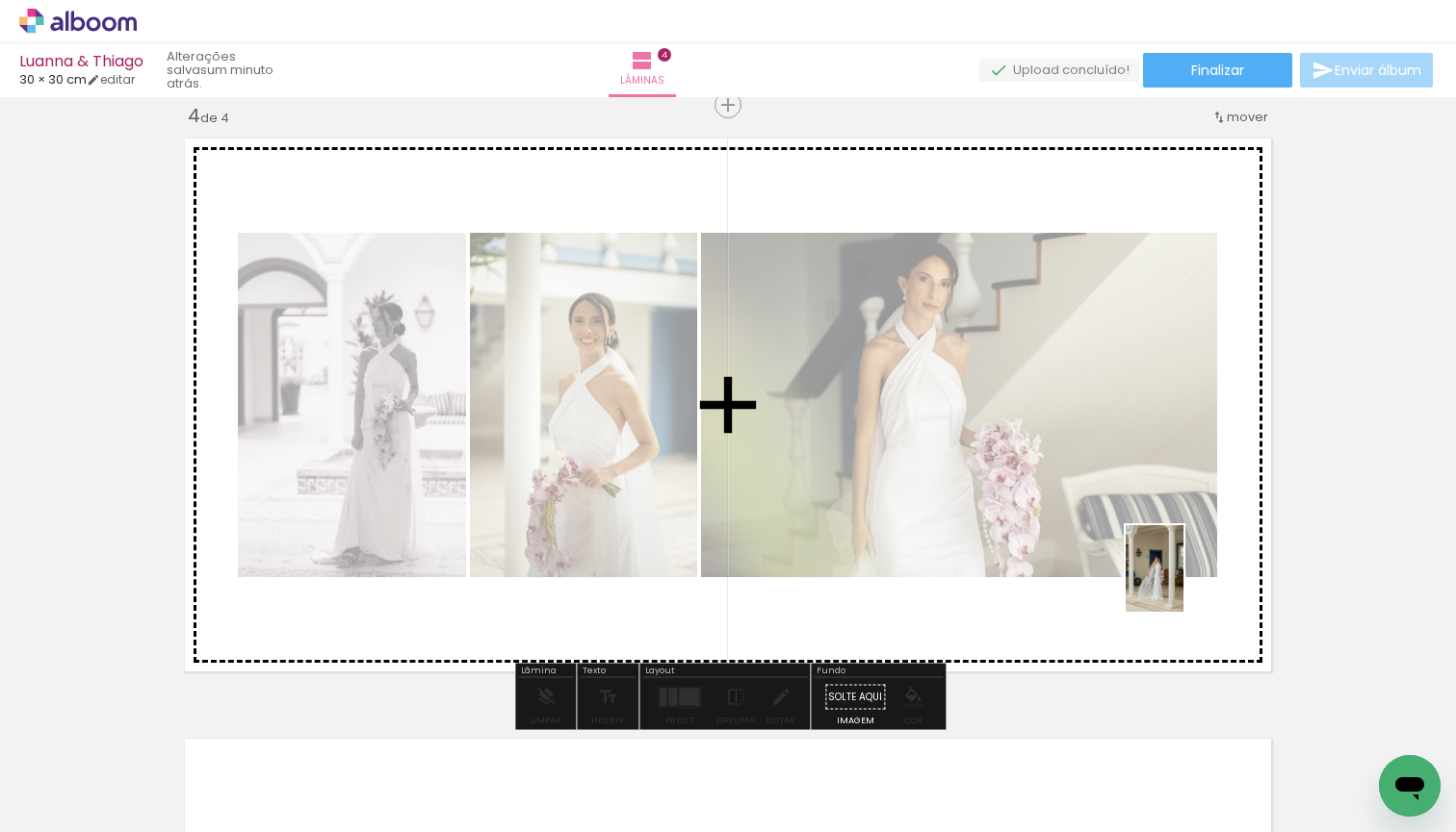
drag, startPoint x: 1383, startPoint y: 741, endPoint x: 1090, endPoint y: 517, distance: 368.8
click at [1090, 517] on quentale-workspace at bounding box center [728, 416] width 1456 height 832
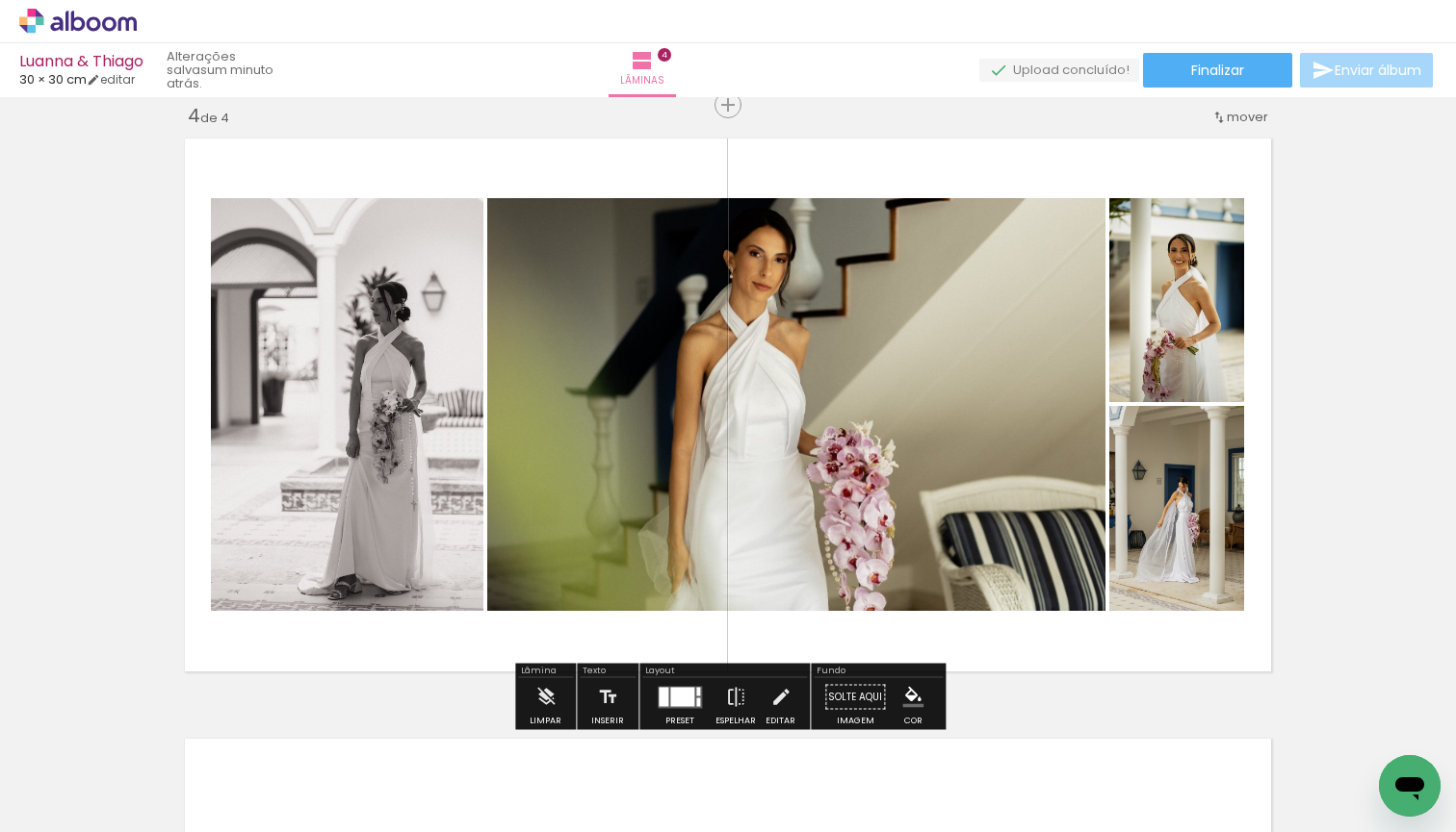
click at [680, 695] on div at bounding box center [682, 696] width 24 height 19
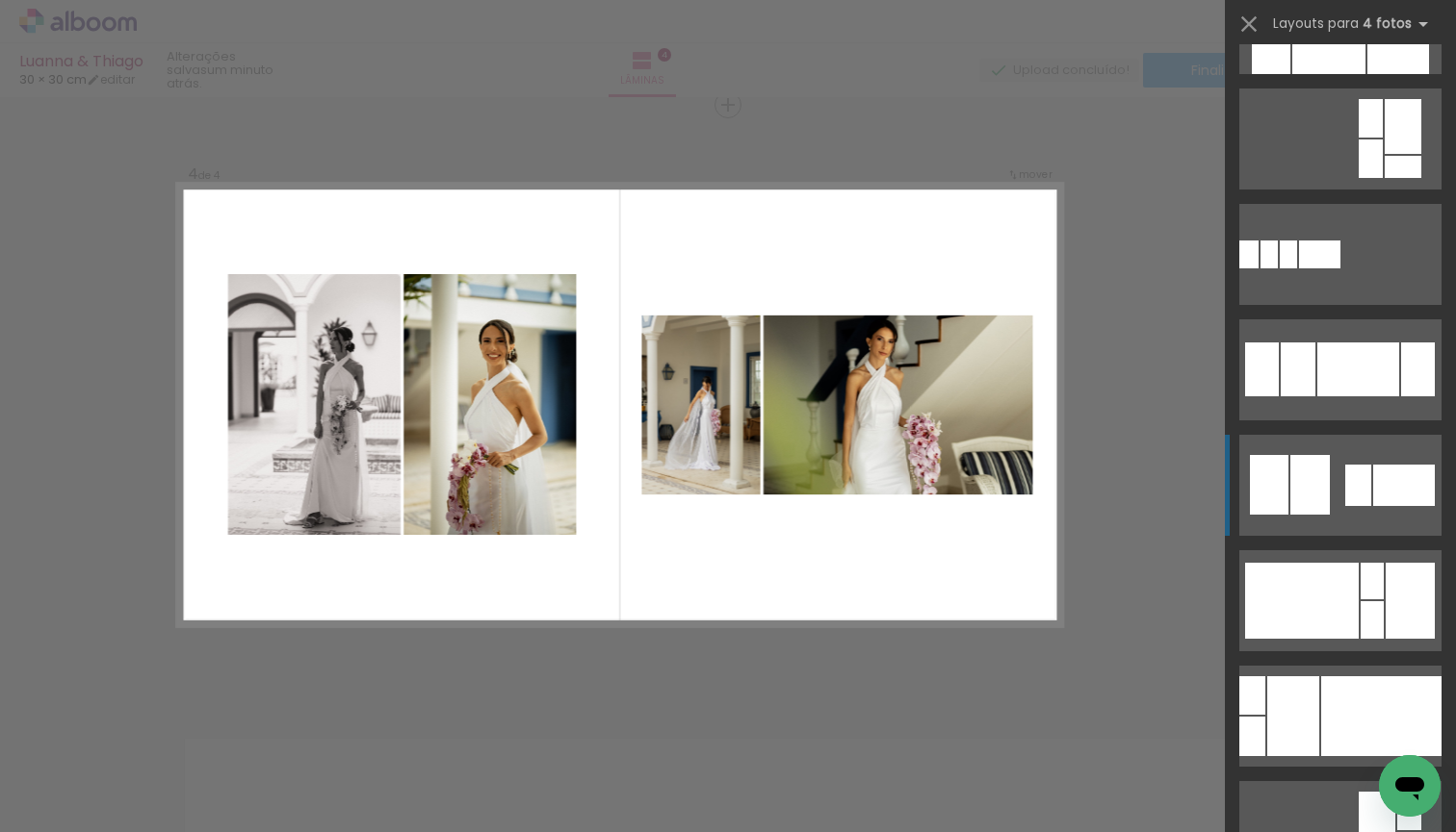
scroll to position [1595, 0]
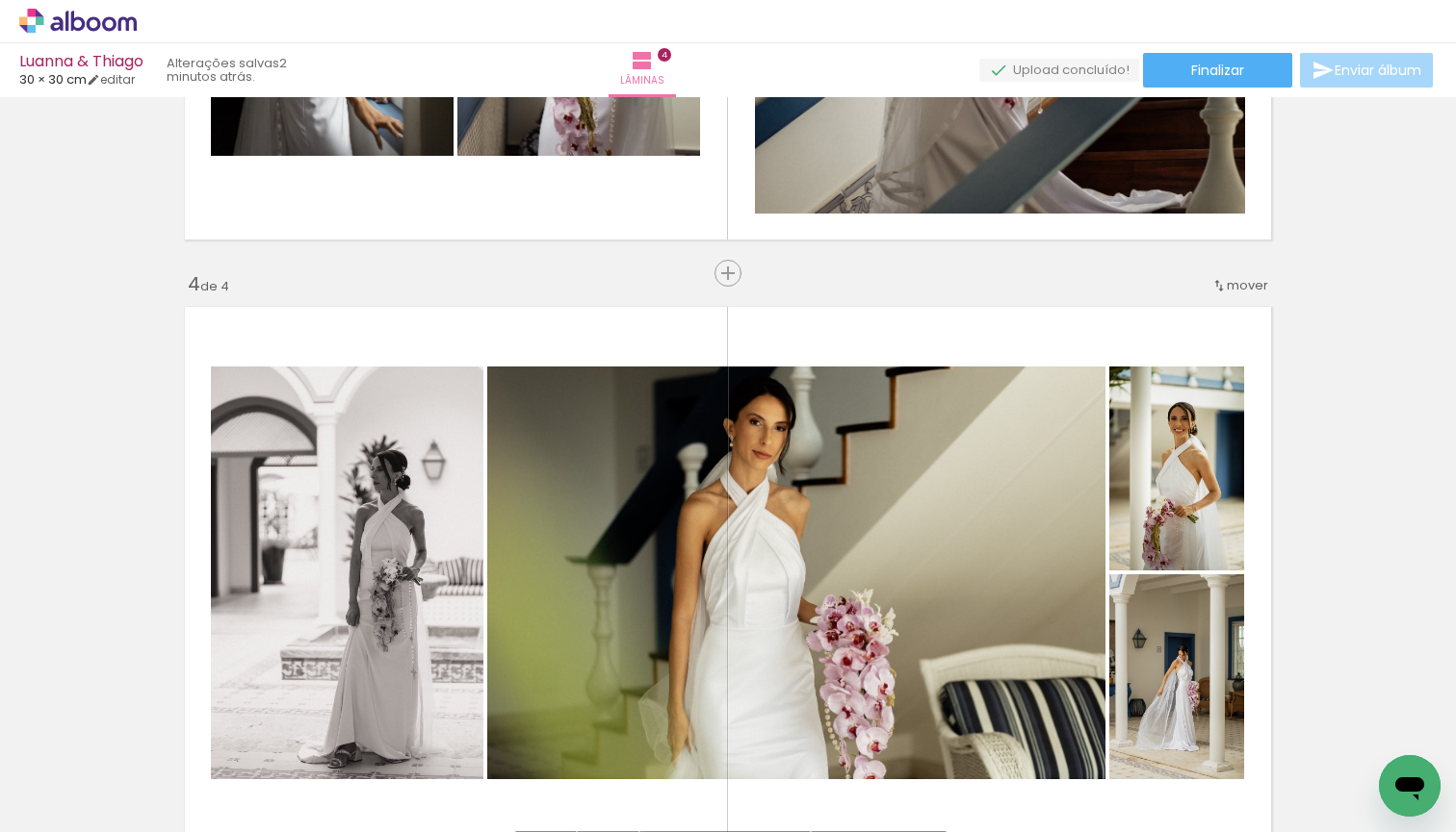
scroll to position [1713, 0]
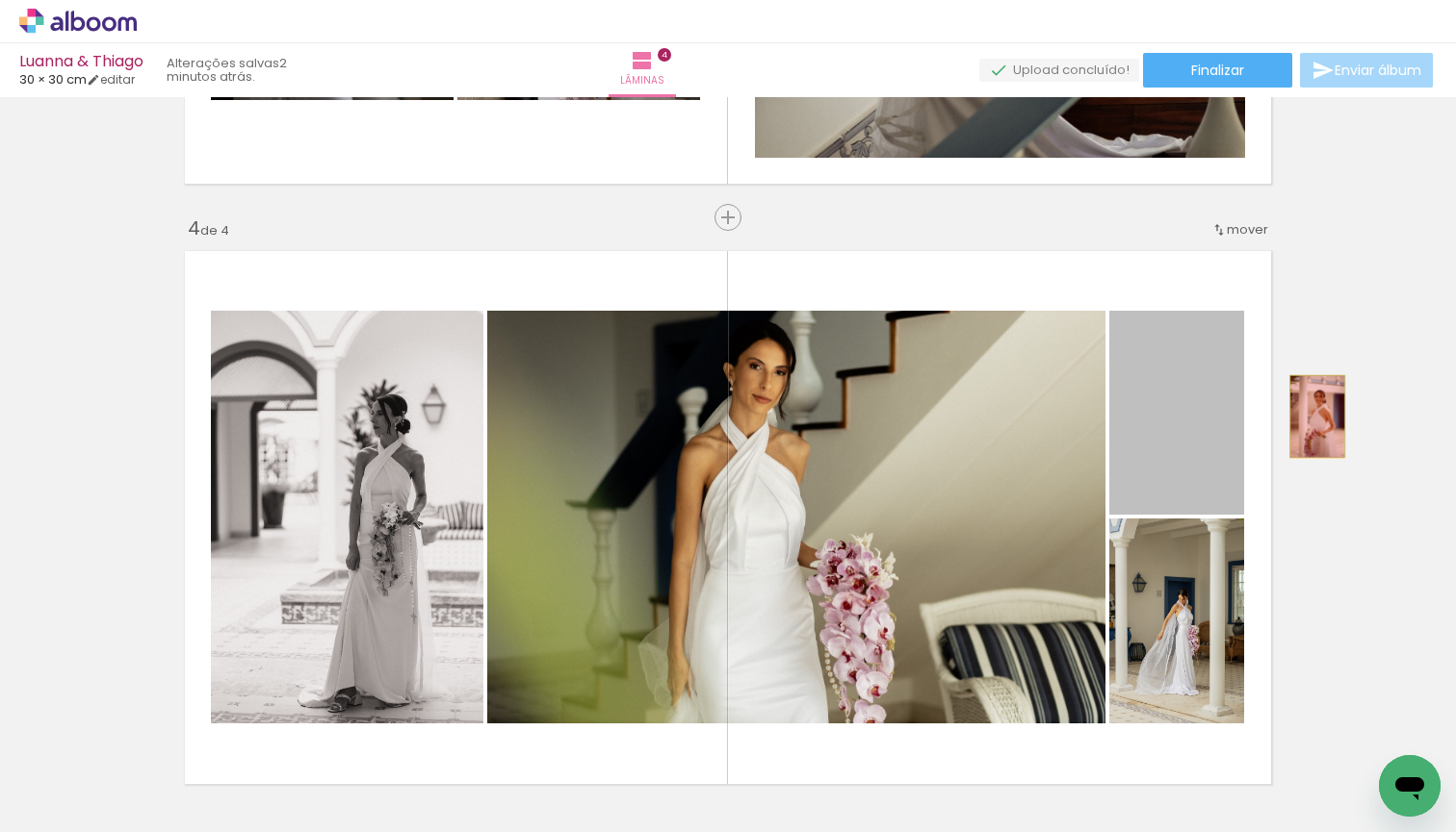
drag, startPoint x: 1168, startPoint y: 395, endPoint x: 1313, endPoint y: 416, distance: 146.5
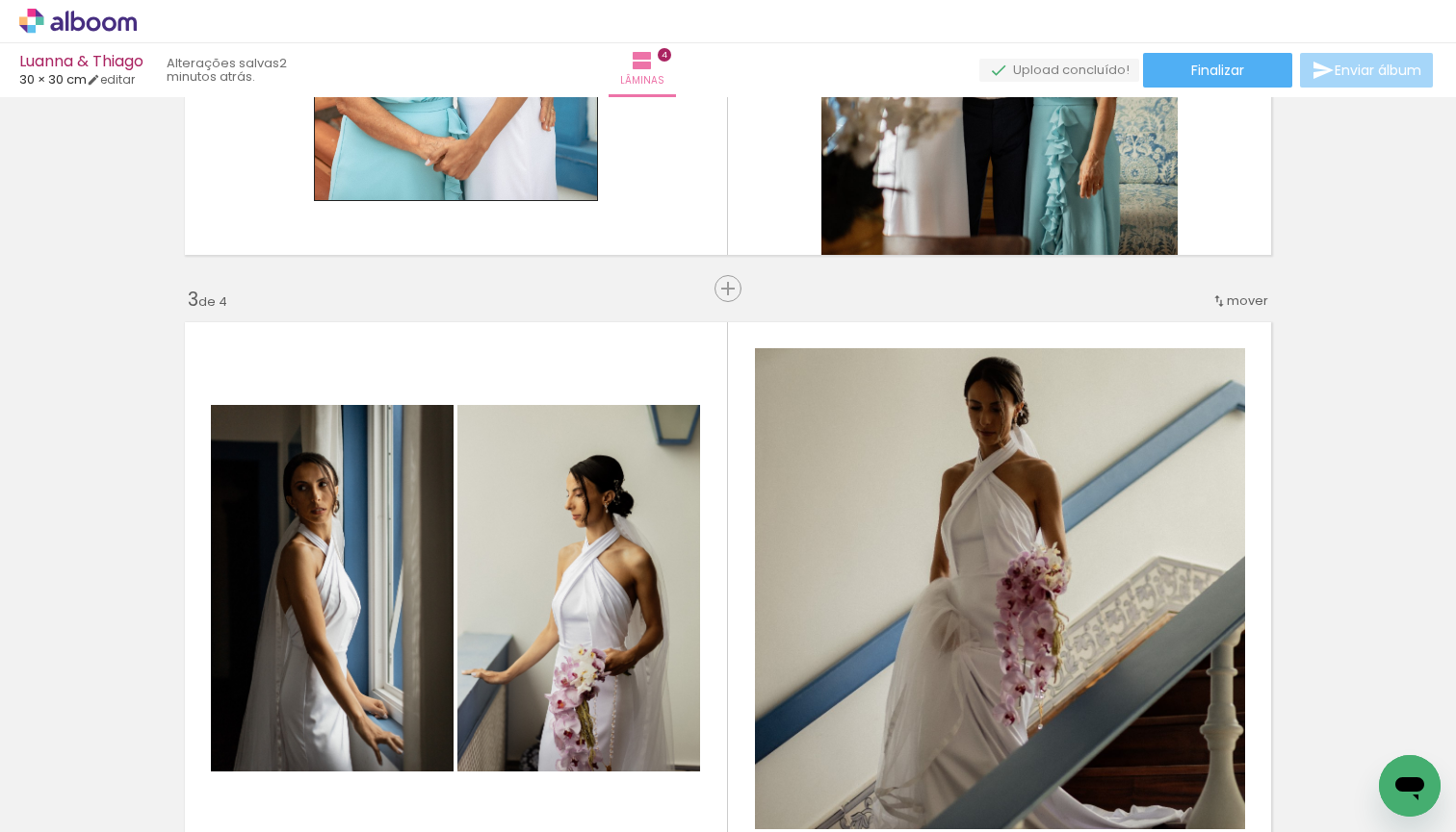
scroll to position [918, 0]
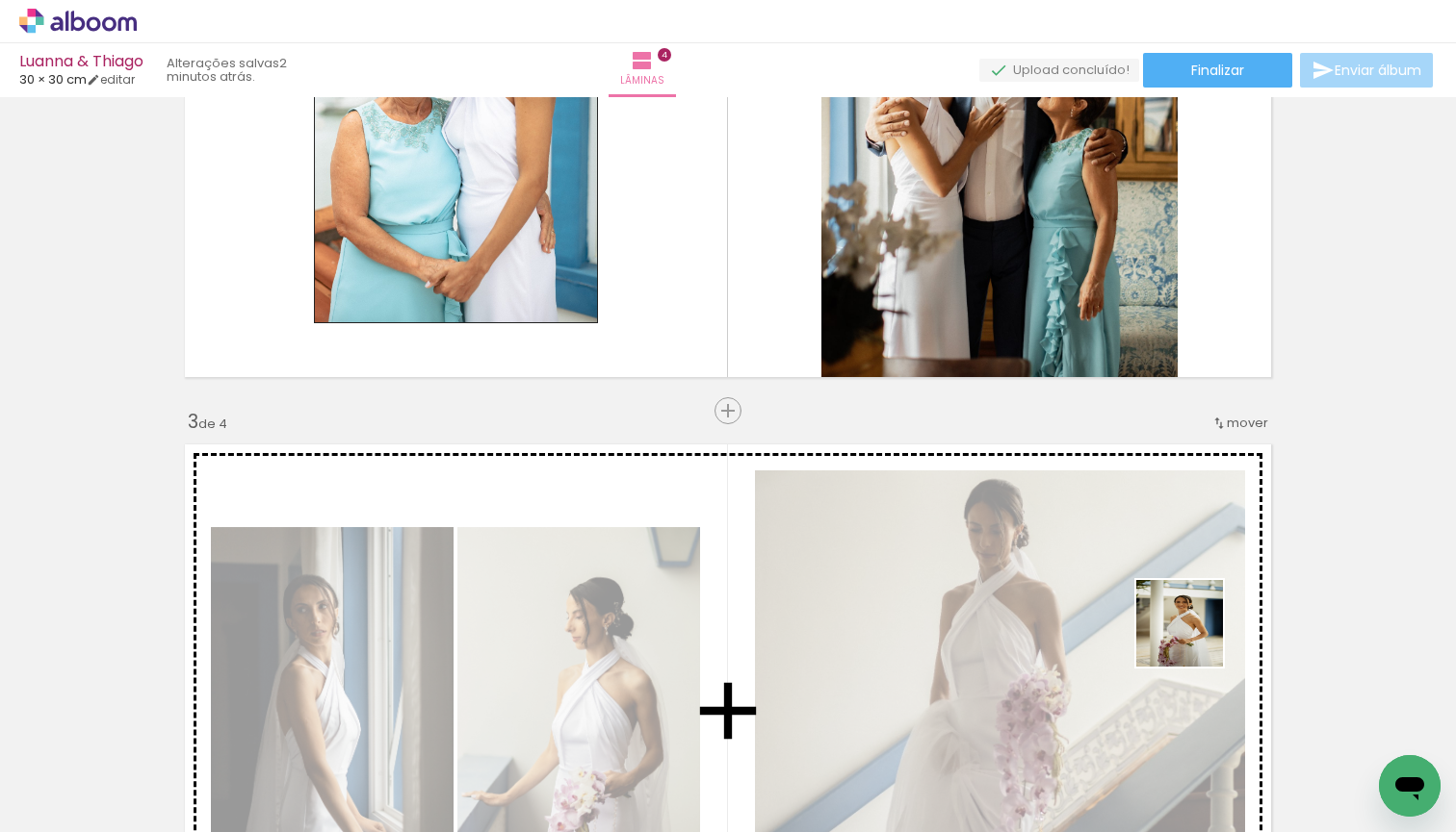
drag, startPoint x: 1306, startPoint y: 801, endPoint x: 1182, endPoint y: 618, distance: 221.1
click at [1182, 618] on quentale-workspace at bounding box center [728, 416] width 1456 height 832
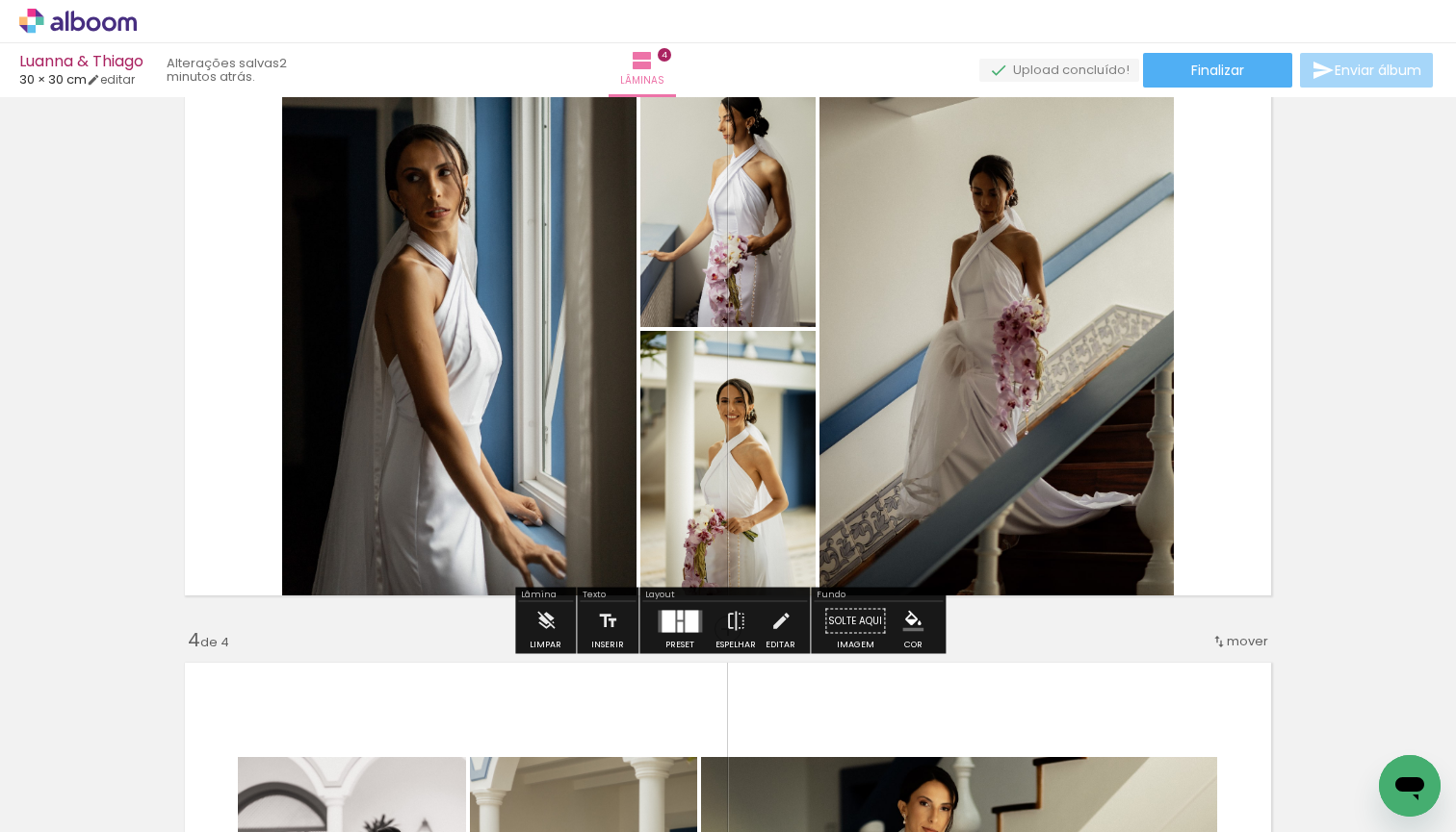
scroll to position [1327, 0]
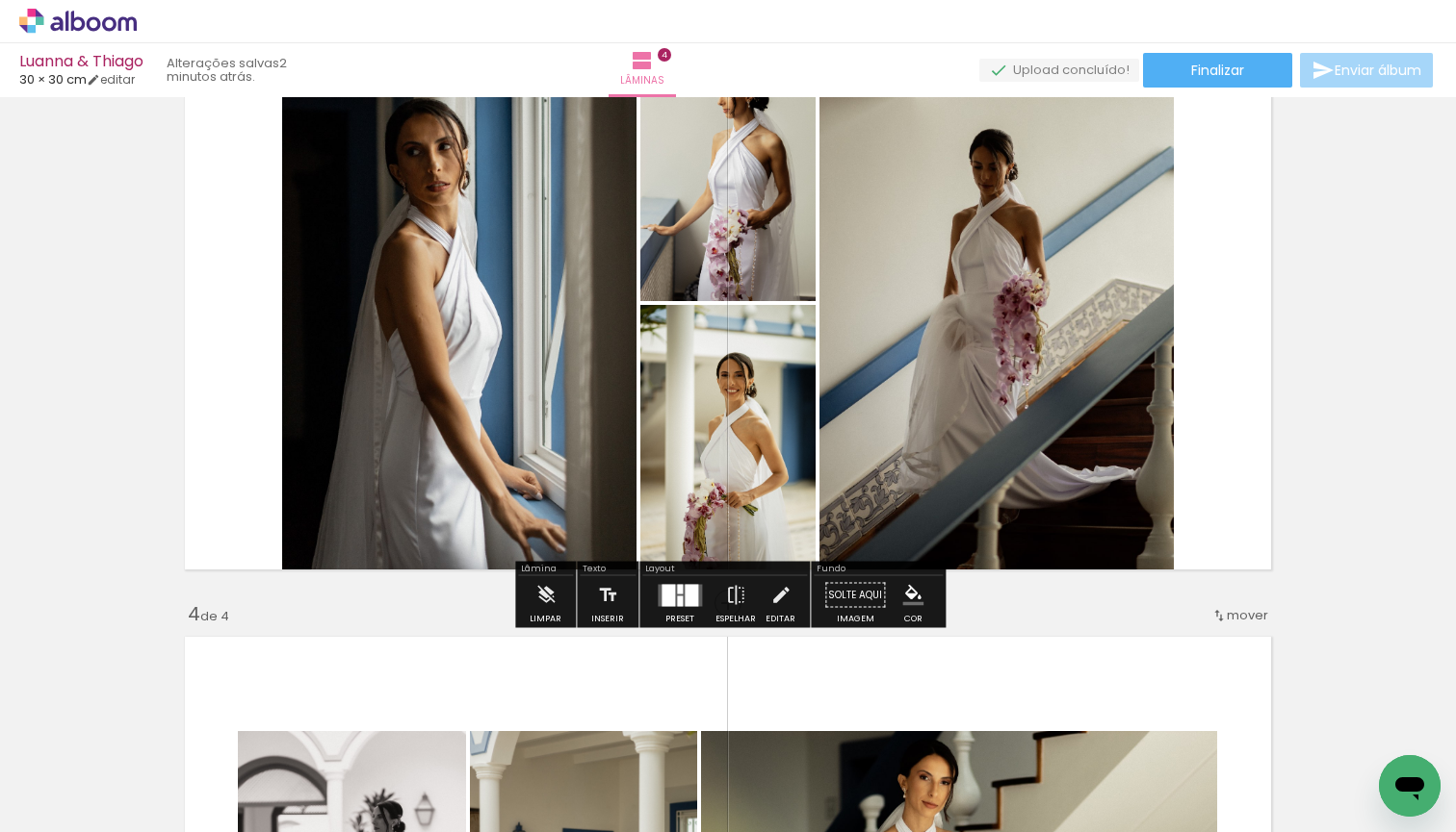
click at [672, 610] on div at bounding box center [679, 595] width 52 height 39
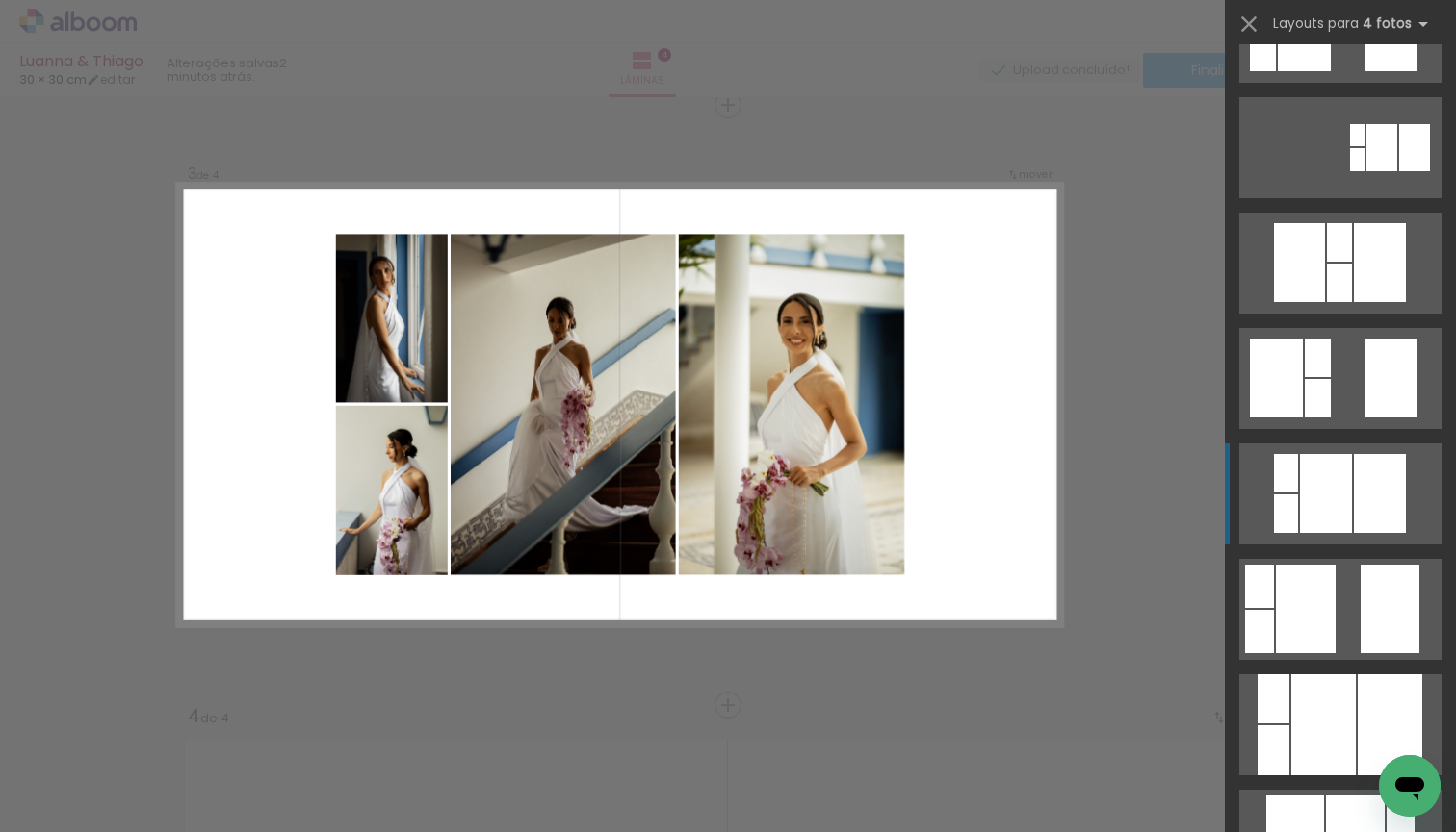
scroll to position [312, 0]
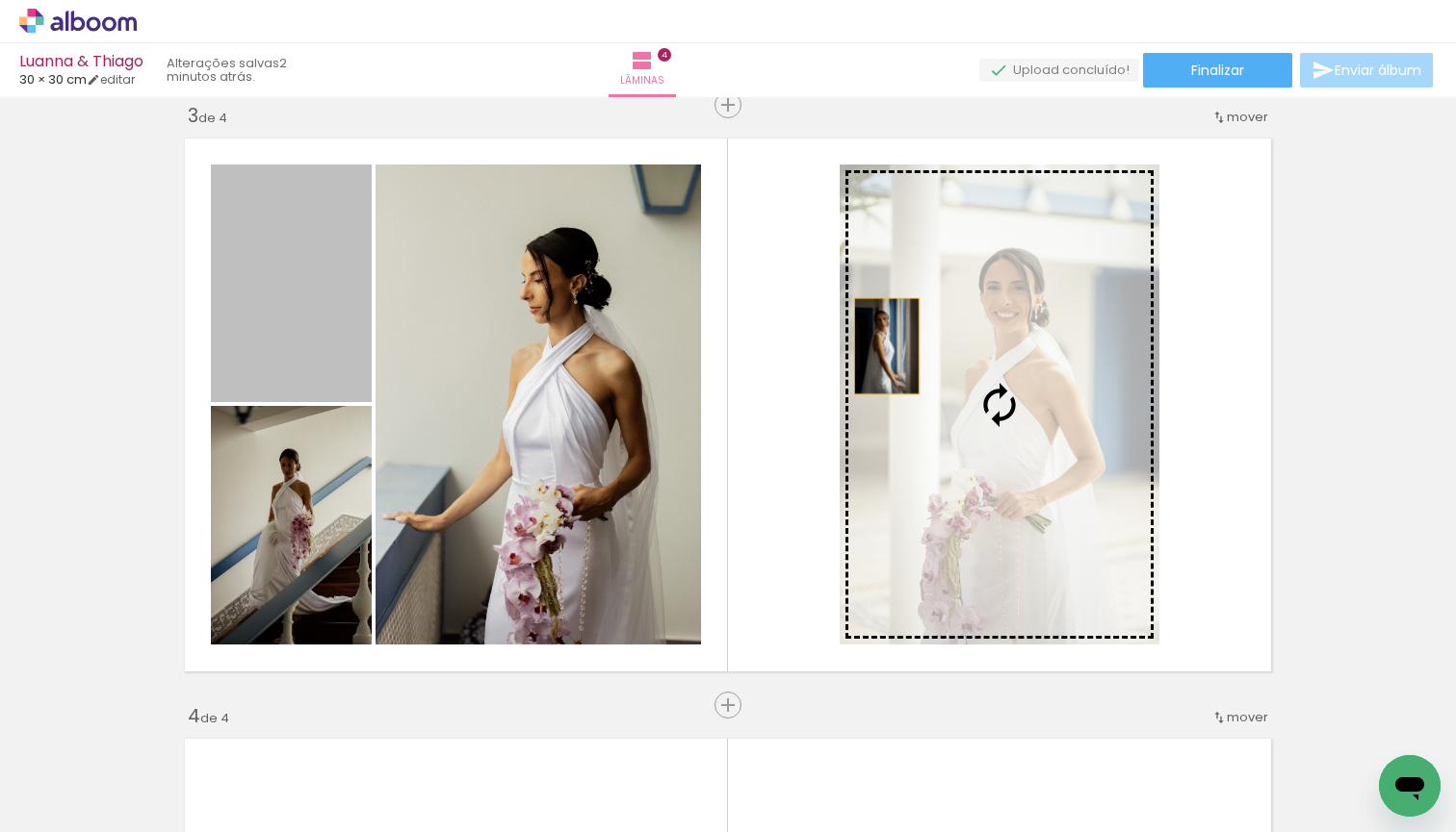
drag, startPoint x: 283, startPoint y: 303, endPoint x: 888, endPoint y: 347, distance: 606.6
click at [0, 0] on slot at bounding box center [0, 0] width 0 height 0
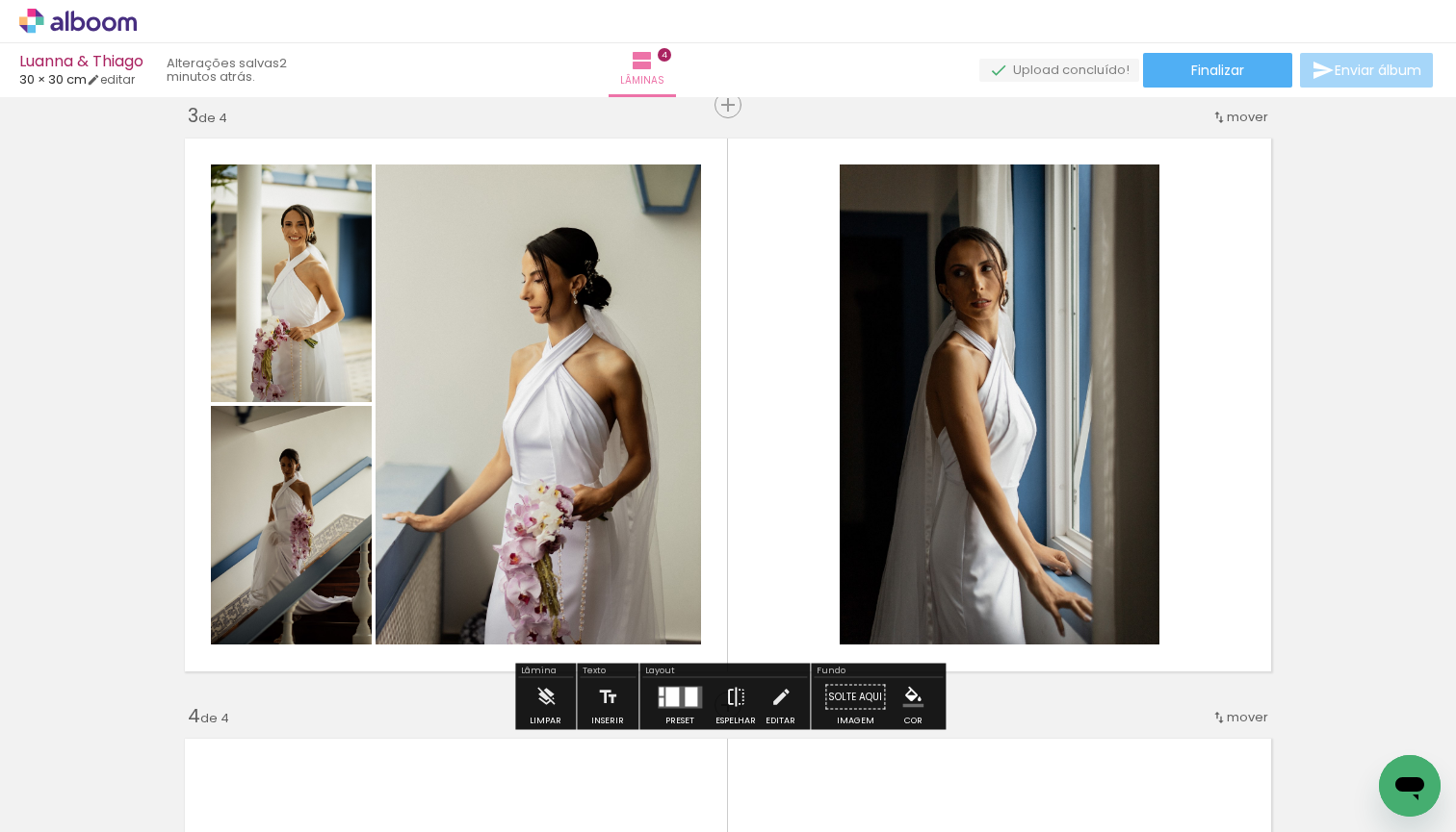
click at [734, 693] on iron-icon at bounding box center [735, 697] width 21 height 39
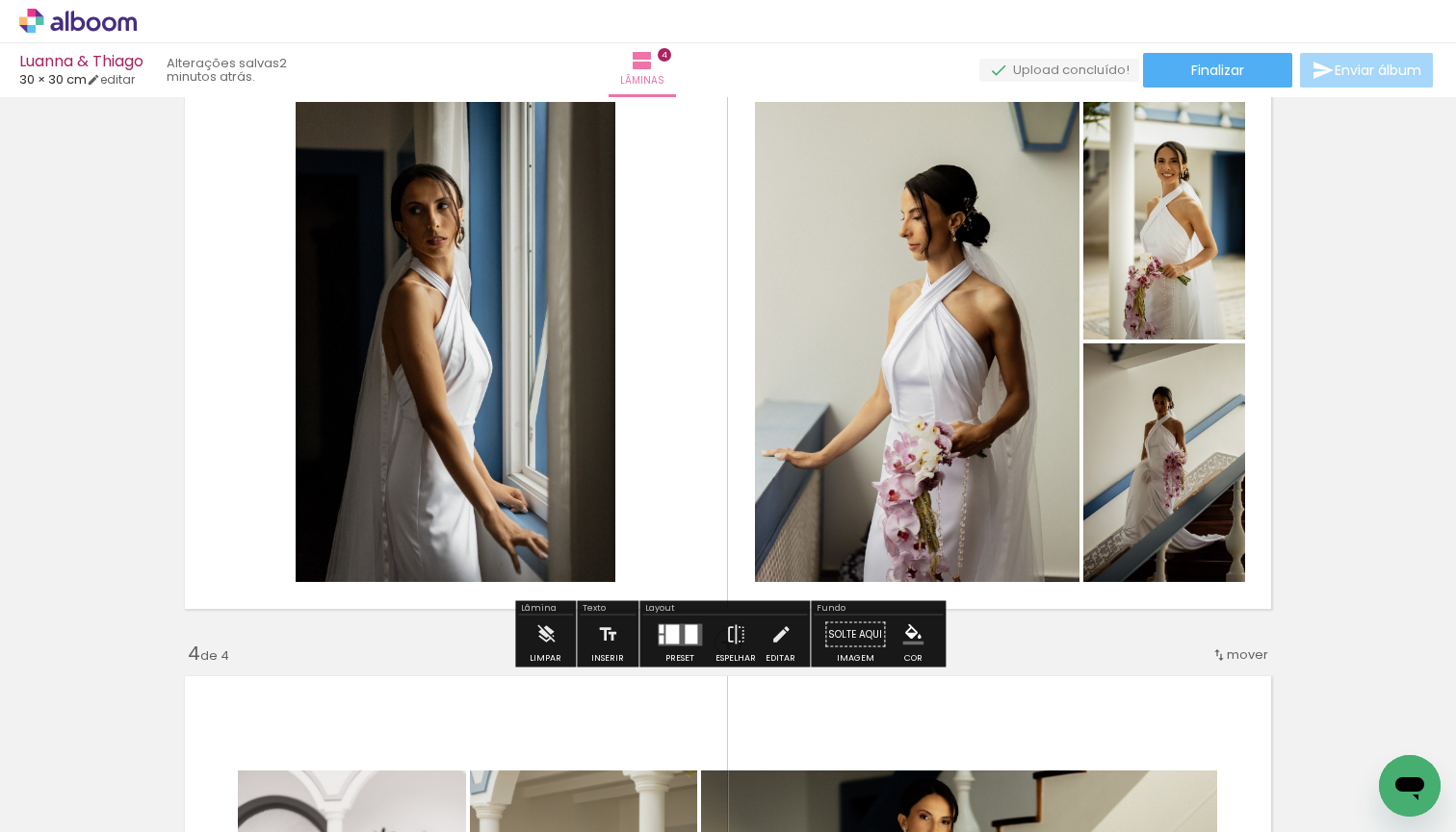
scroll to position [1288, 0]
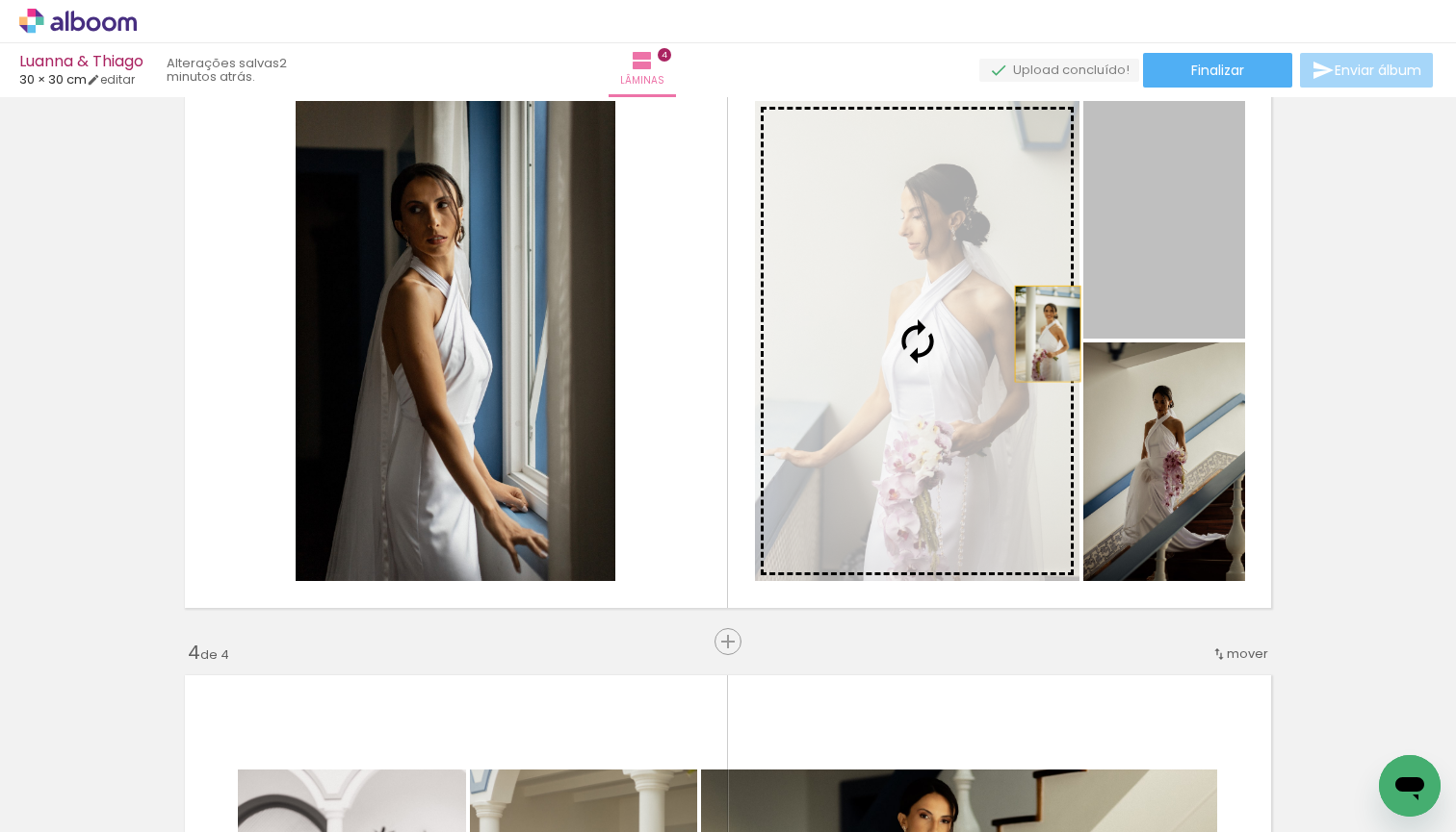
drag, startPoint x: 1177, startPoint y: 275, endPoint x: 962, endPoint y: 377, distance: 238.0
click at [0, 0] on slot at bounding box center [0, 0] width 0 height 0
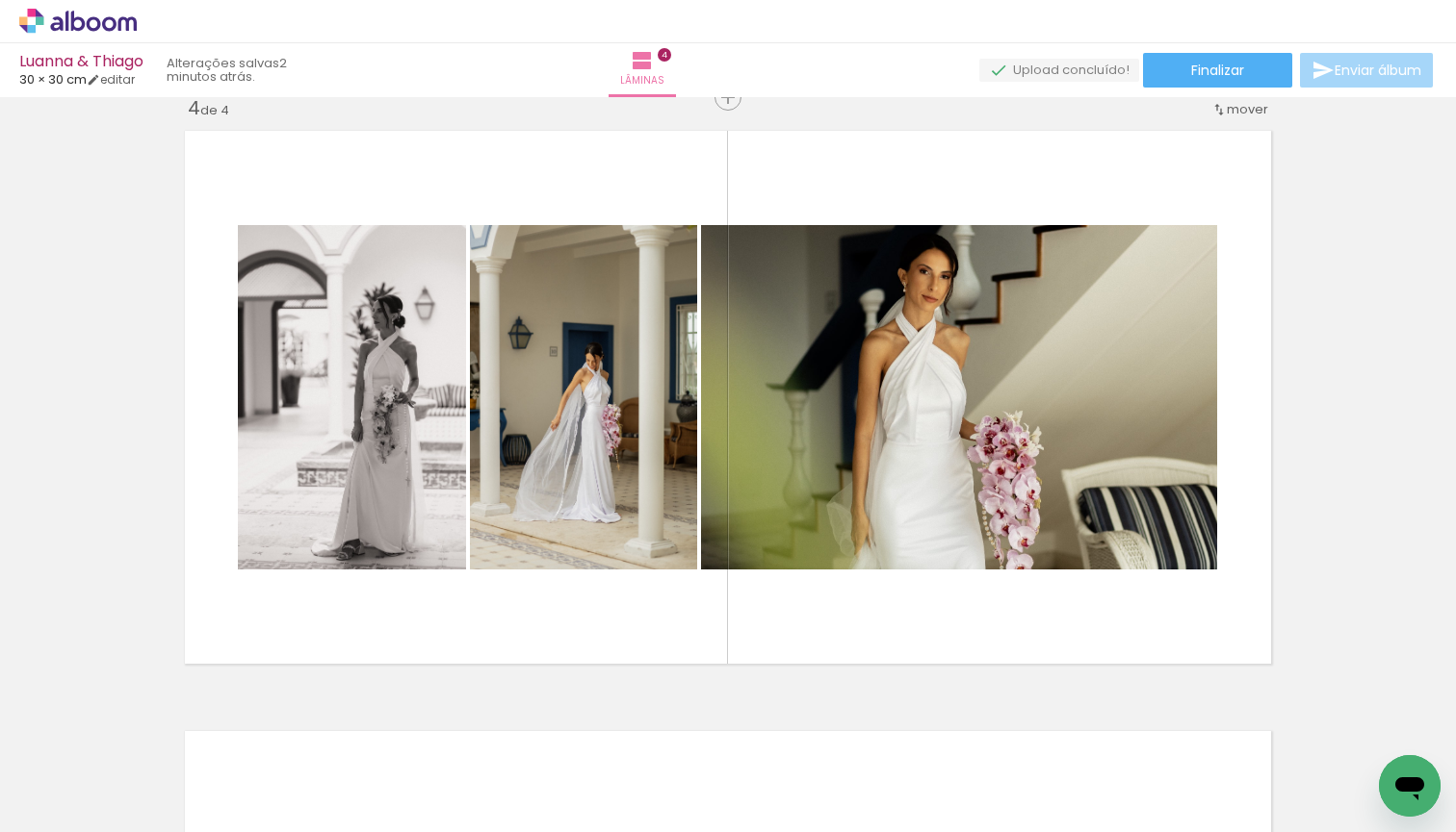
scroll to position [1831, 0]
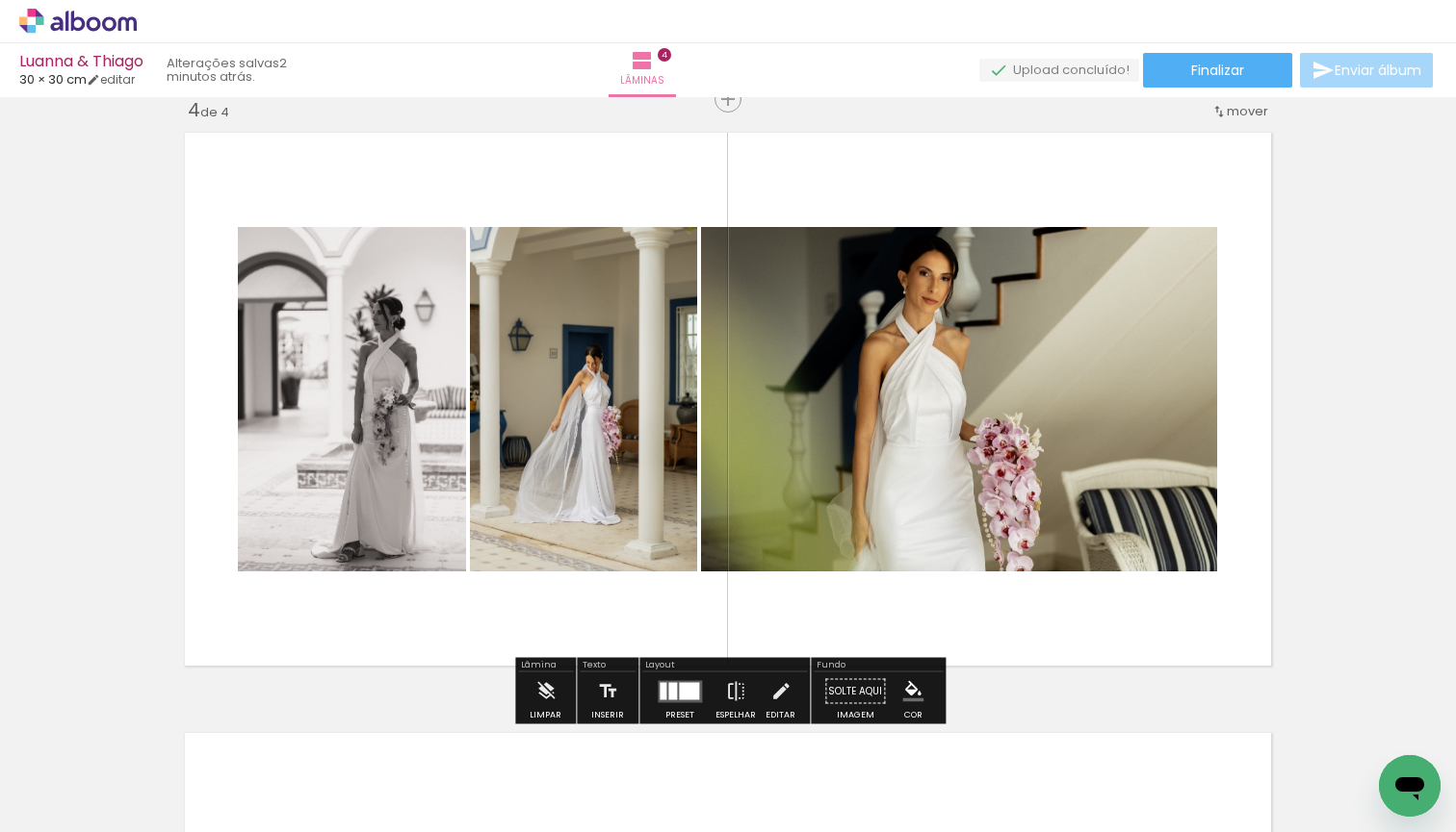
click at [685, 691] on div at bounding box center [688, 690] width 20 height 17
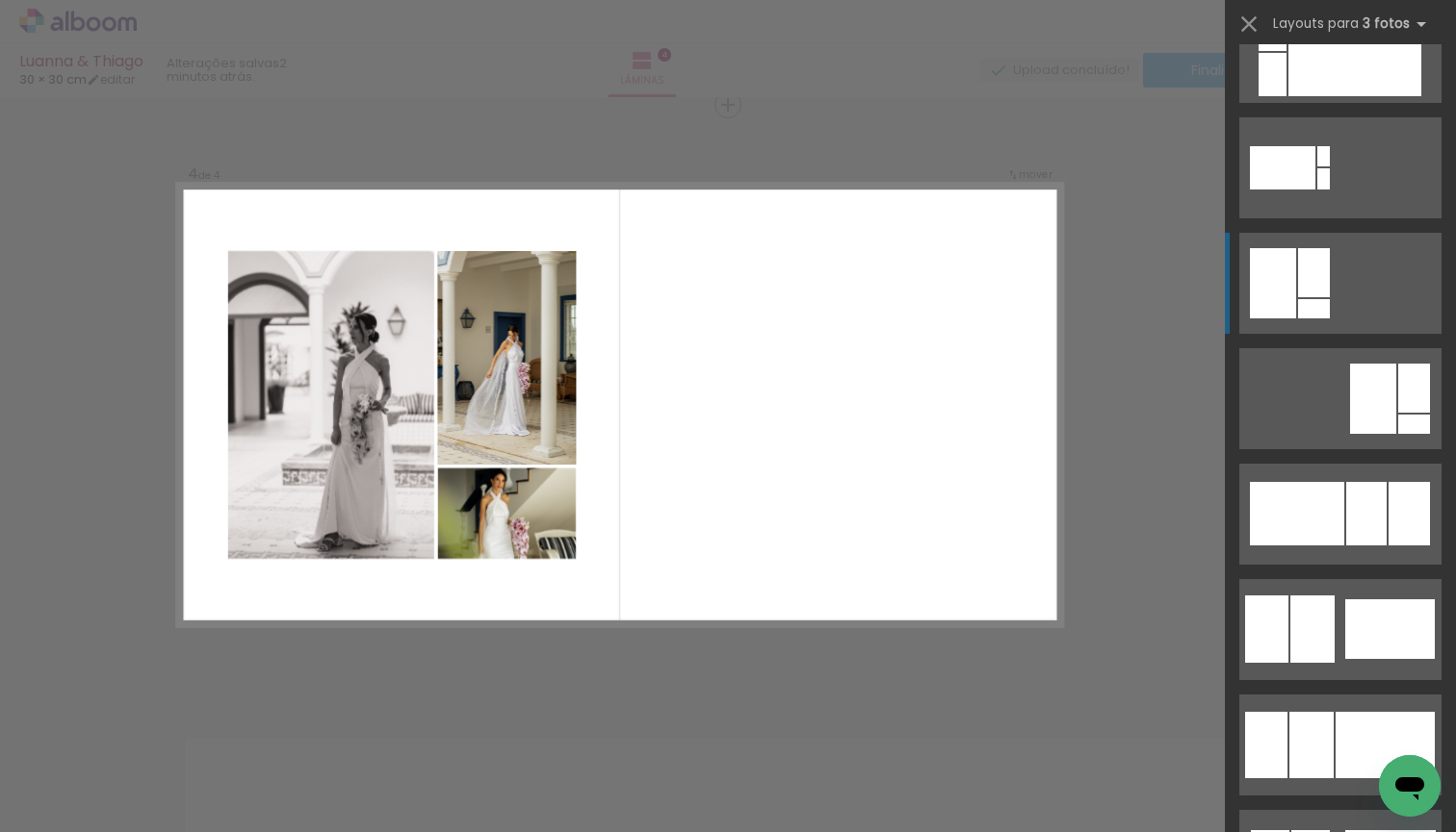
scroll to position [1004, 0]
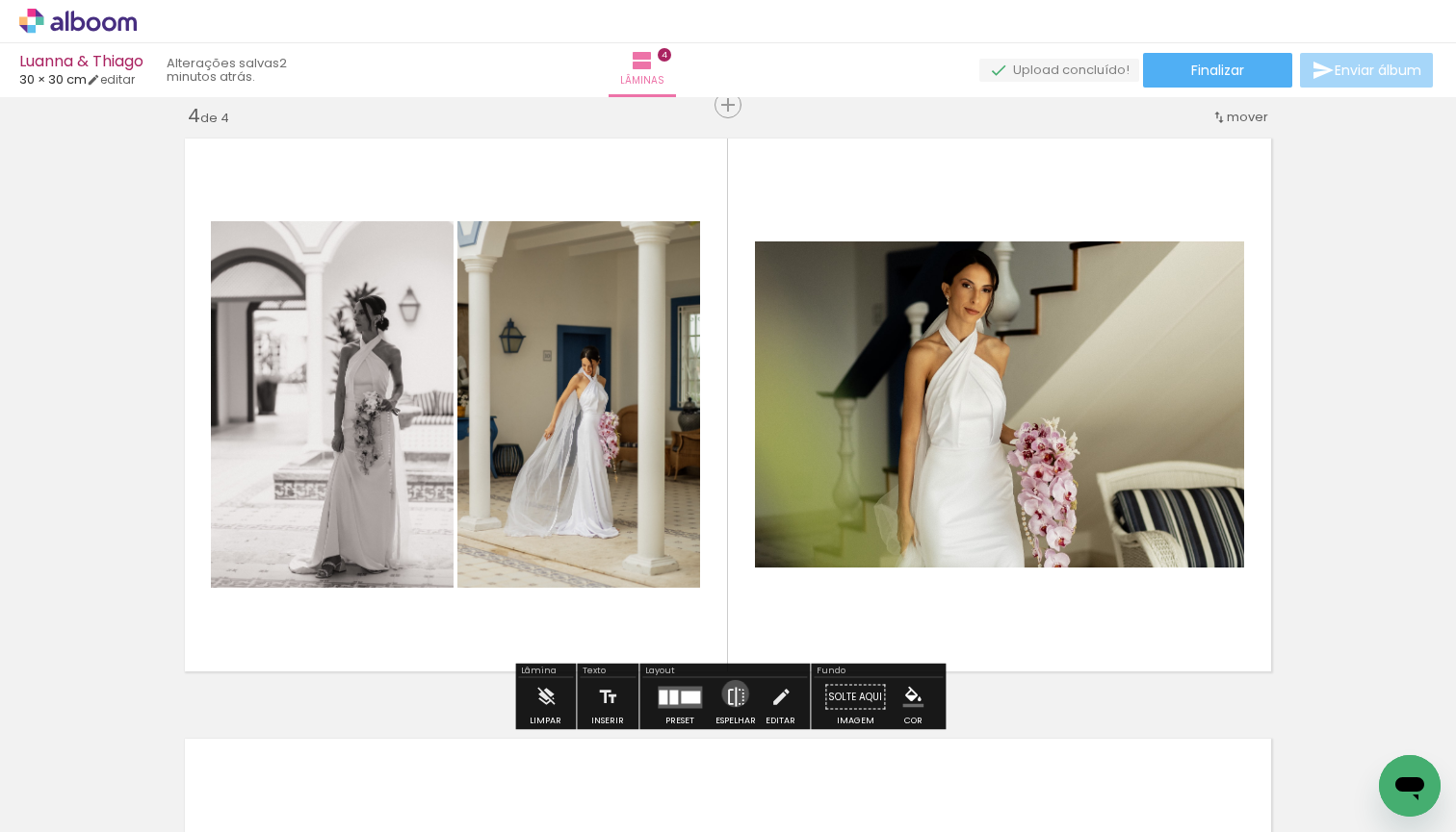
click at [731, 694] on iron-icon at bounding box center [735, 697] width 21 height 39
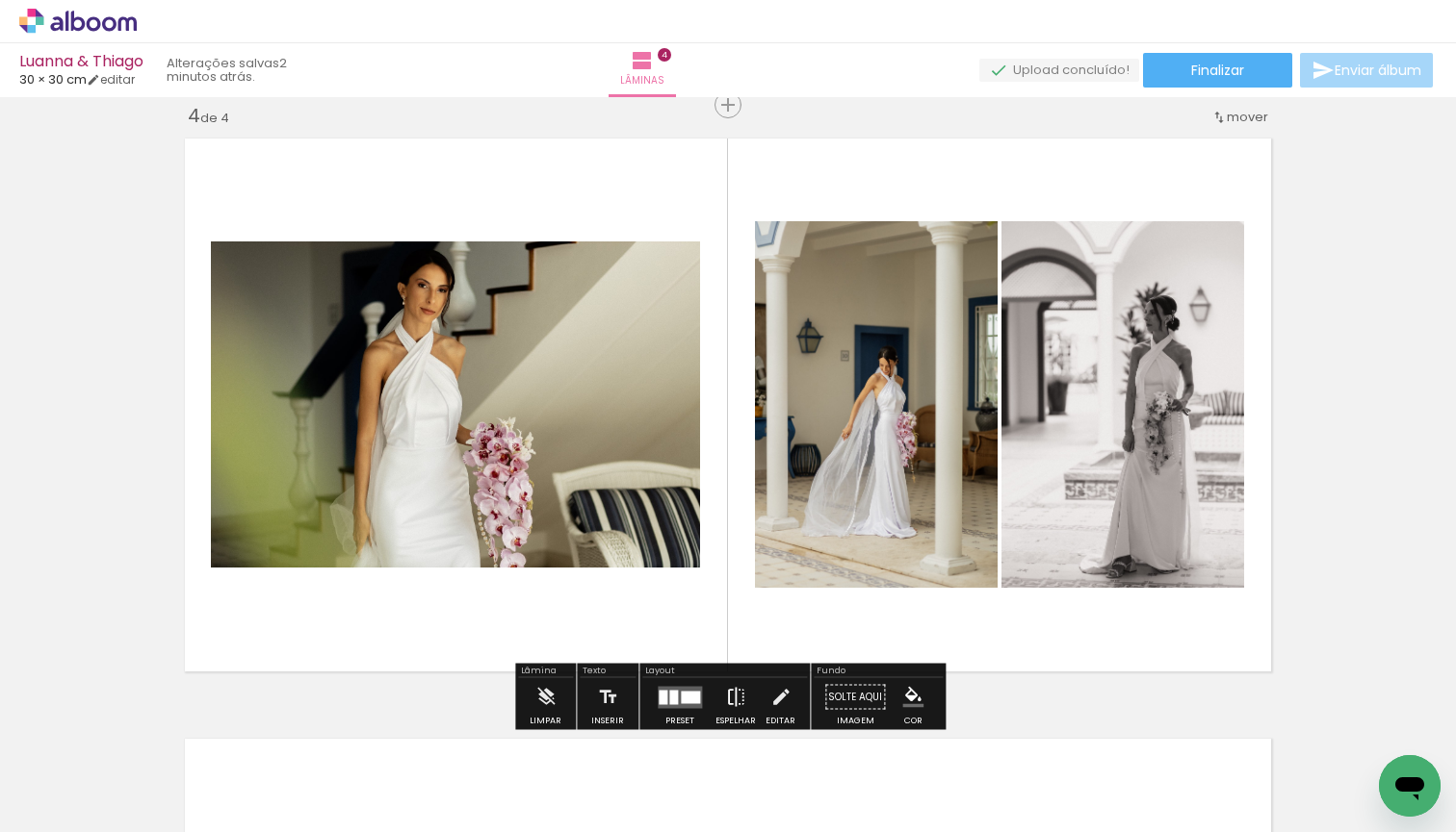
click at [735, 692] on iron-icon at bounding box center [735, 697] width 21 height 39
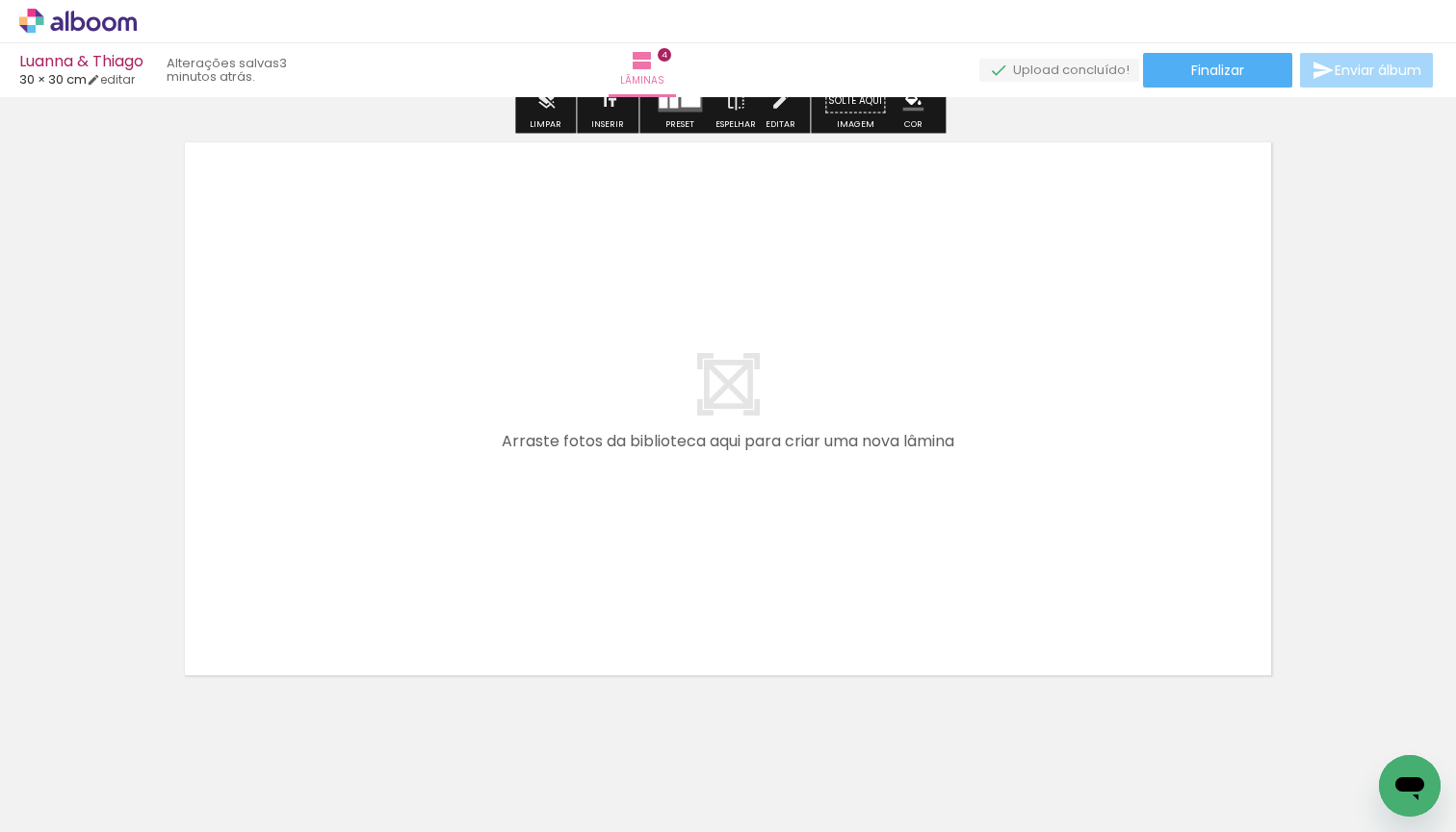
scroll to position [0, 0]
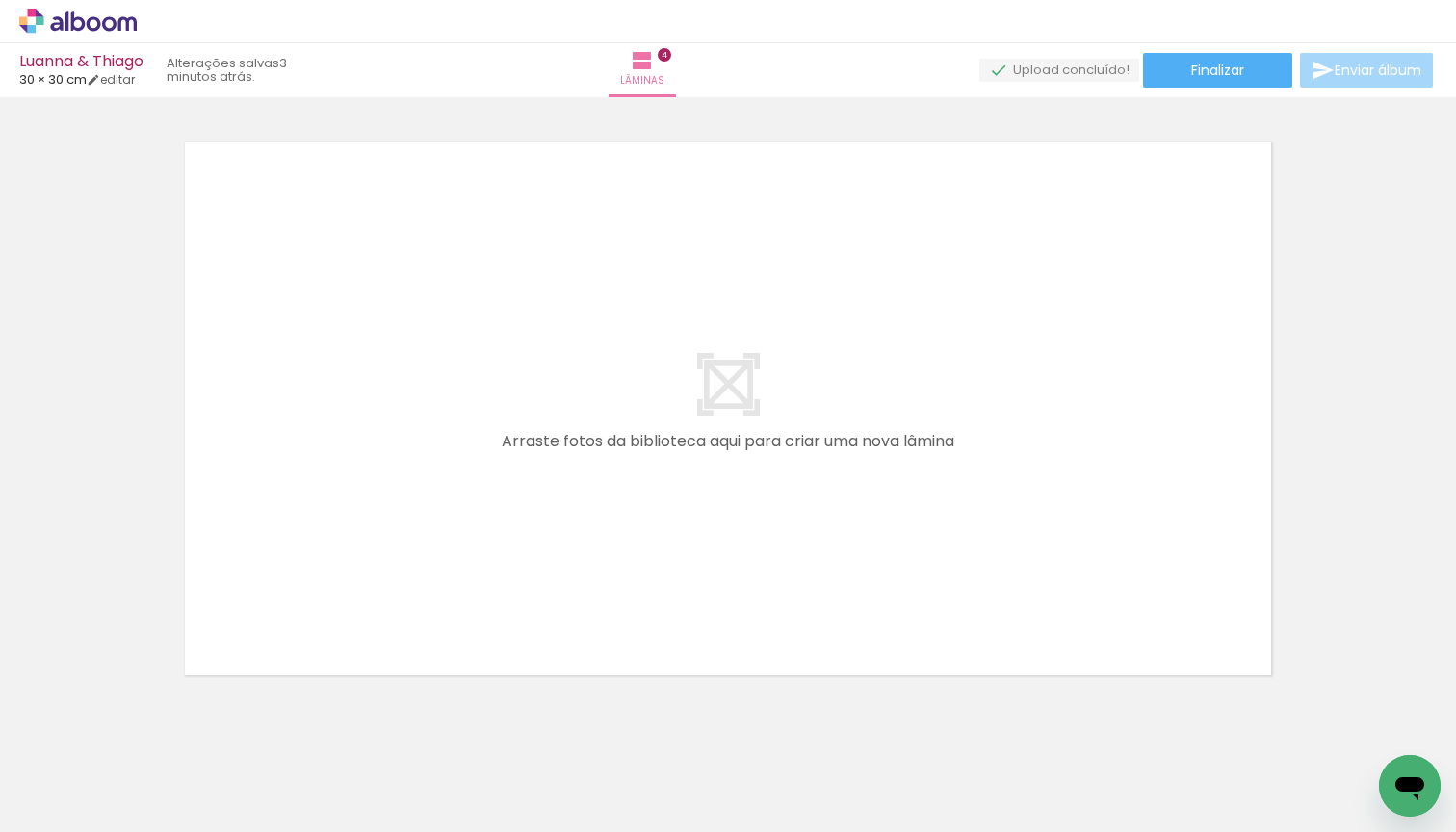
click at [53, 807] on span "Adicionar Fotos" at bounding box center [69, 806] width 58 height 21
click at [0, 0] on input "file" at bounding box center [0, 0] width 0 height 0
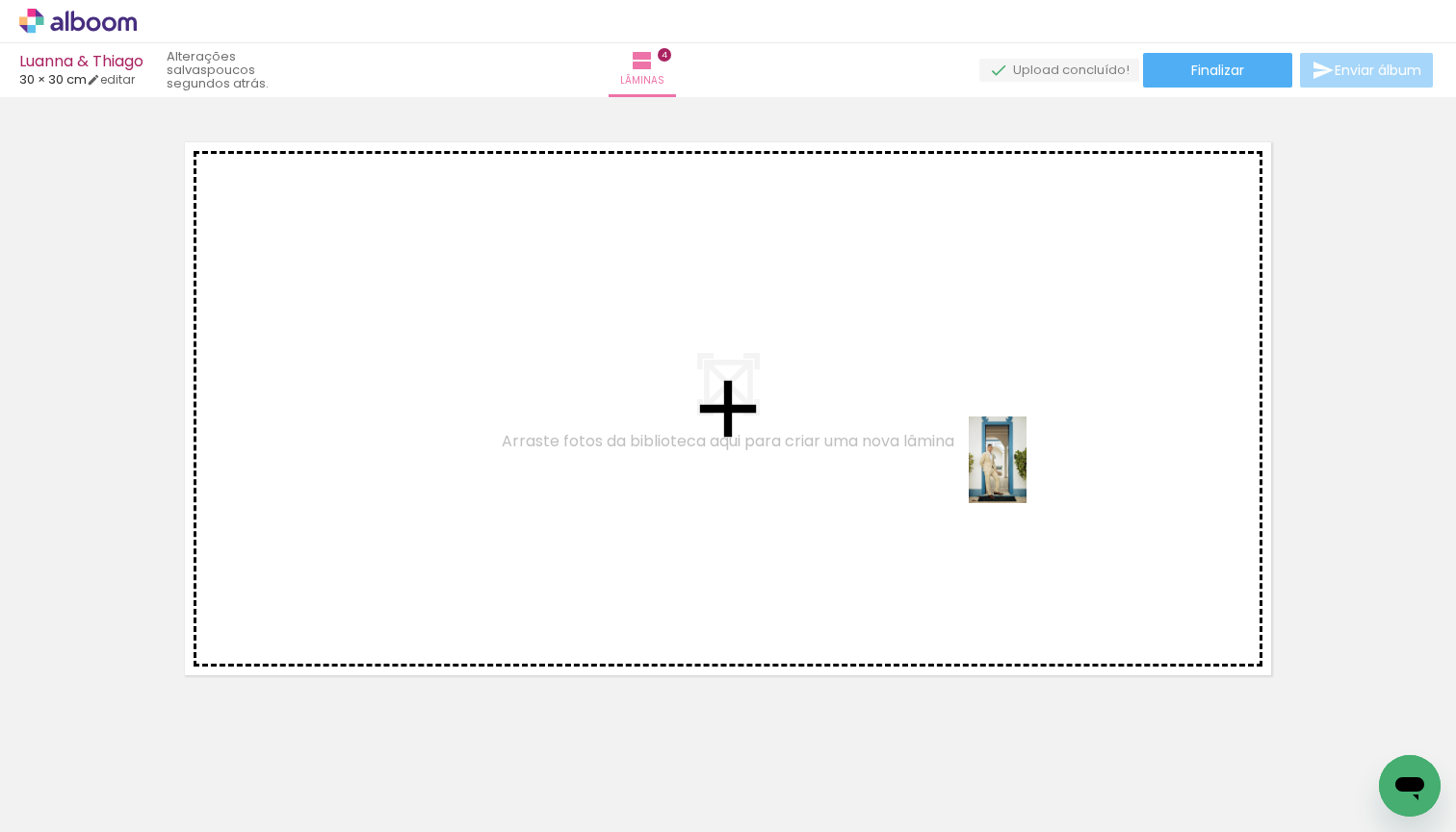
drag, startPoint x: 996, startPoint y: 774, endPoint x: 1027, endPoint y: 473, distance: 302.6
click at [1027, 473] on quentale-workspace at bounding box center [728, 416] width 1456 height 832
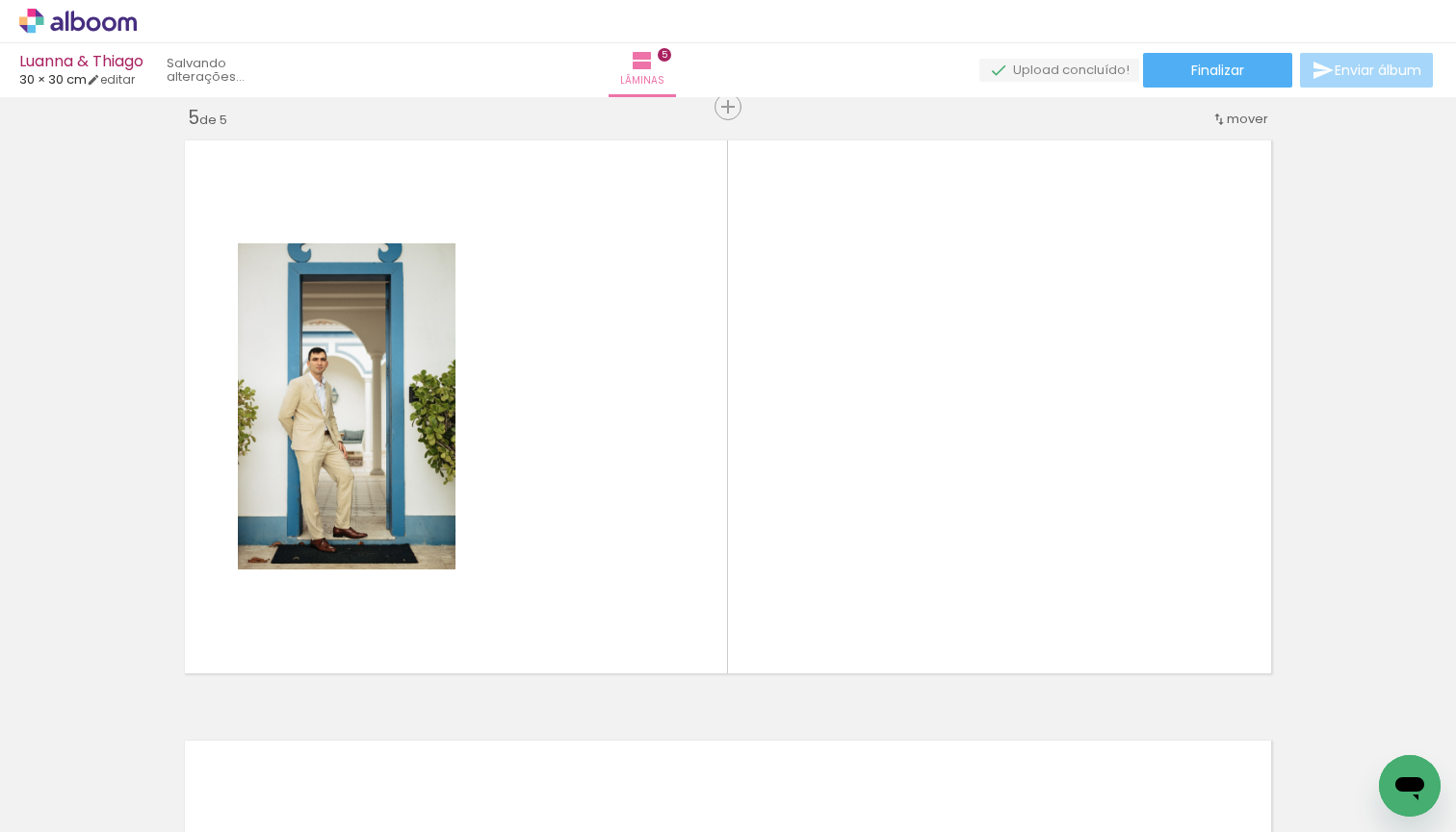
scroll to position [2425, 0]
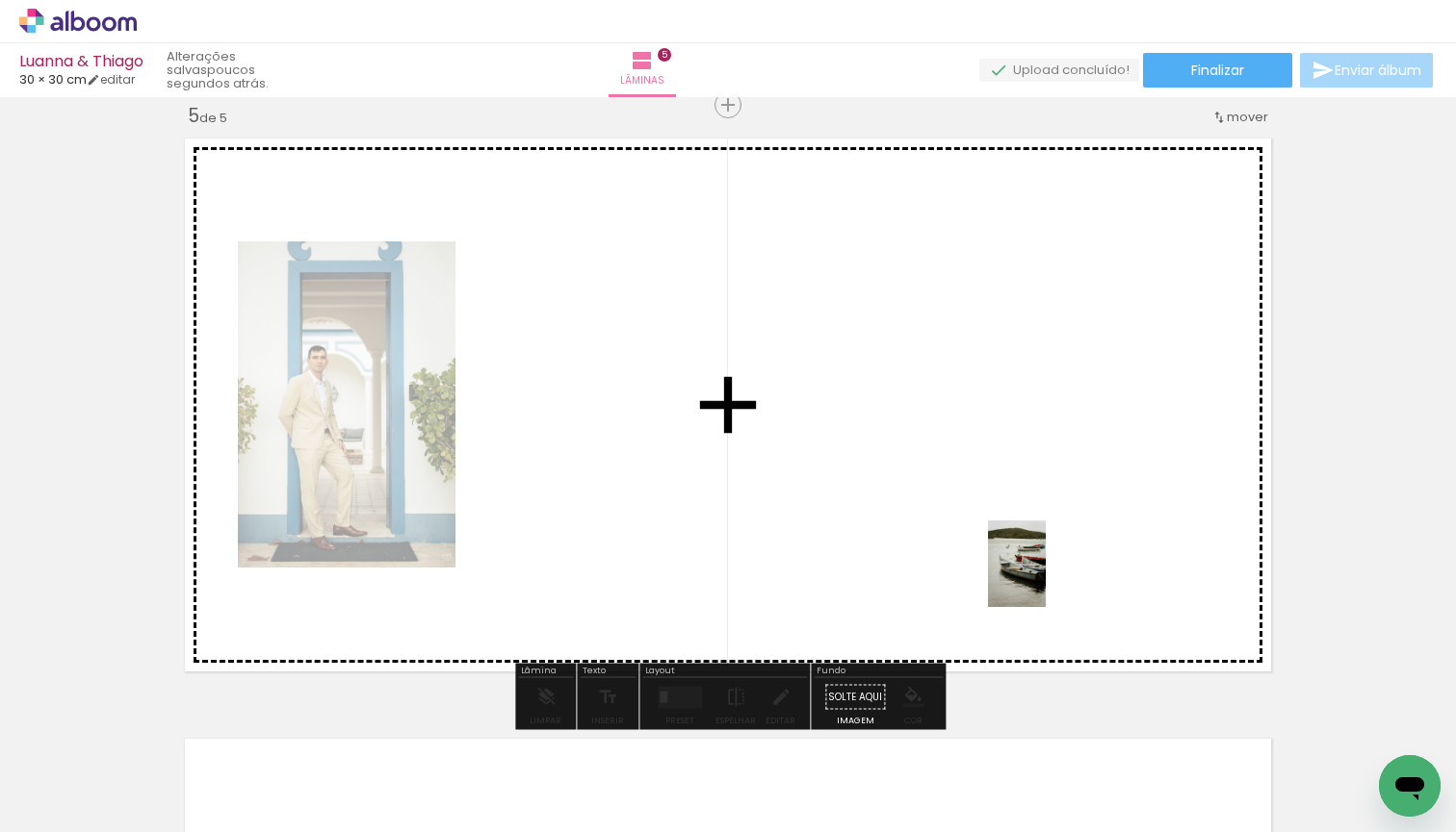
drag, startPoint x: 1079, startPoint y: 787, endPoint x: 1045, endPoint y: 579, distance: 210.8
click at [1045, 579] on quentale-workspace at bounding box center [728, 416] width 1456 height 832
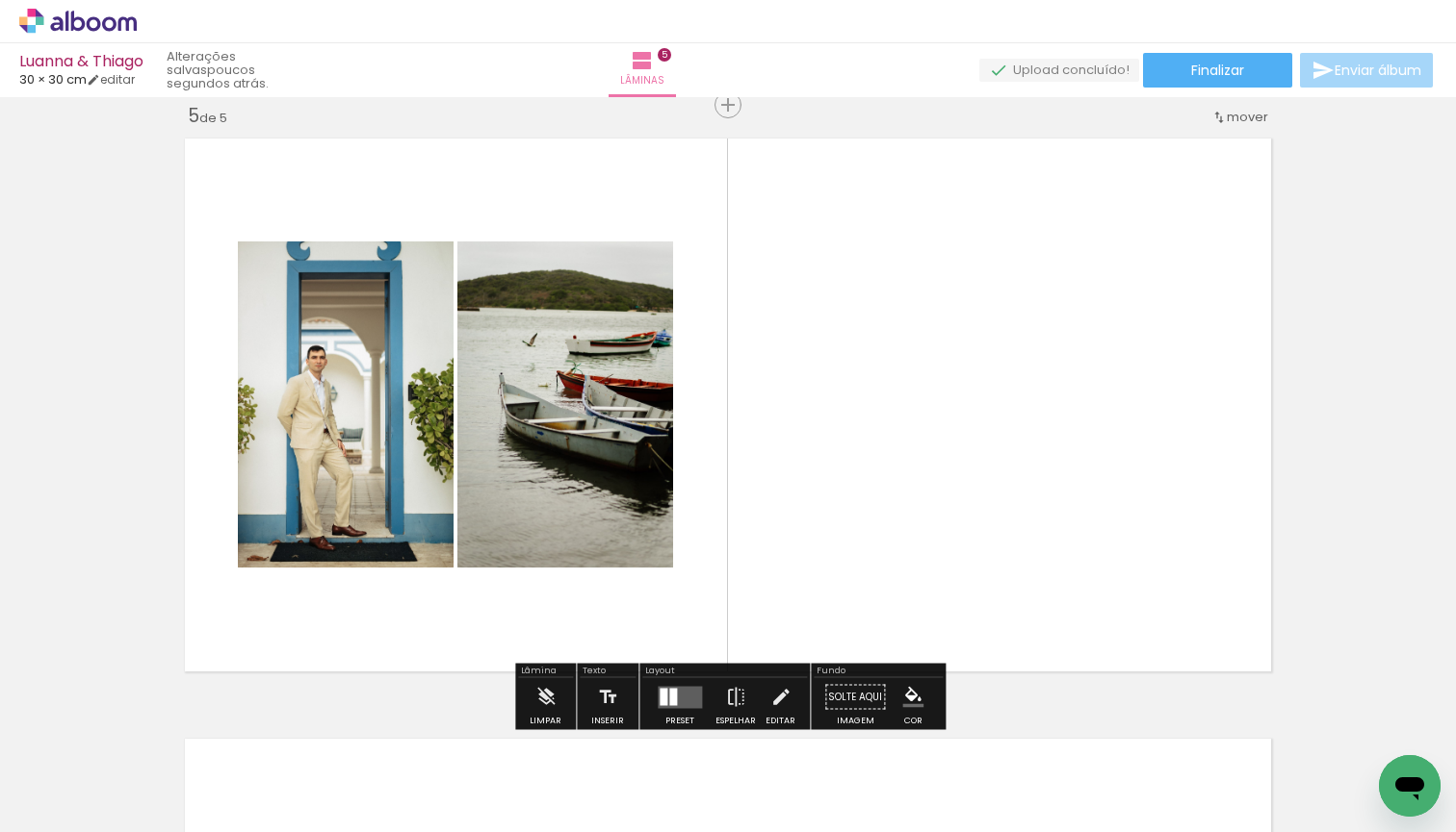
click at [659, 703] on div at bounding box center [663, 696] width 8 height 17
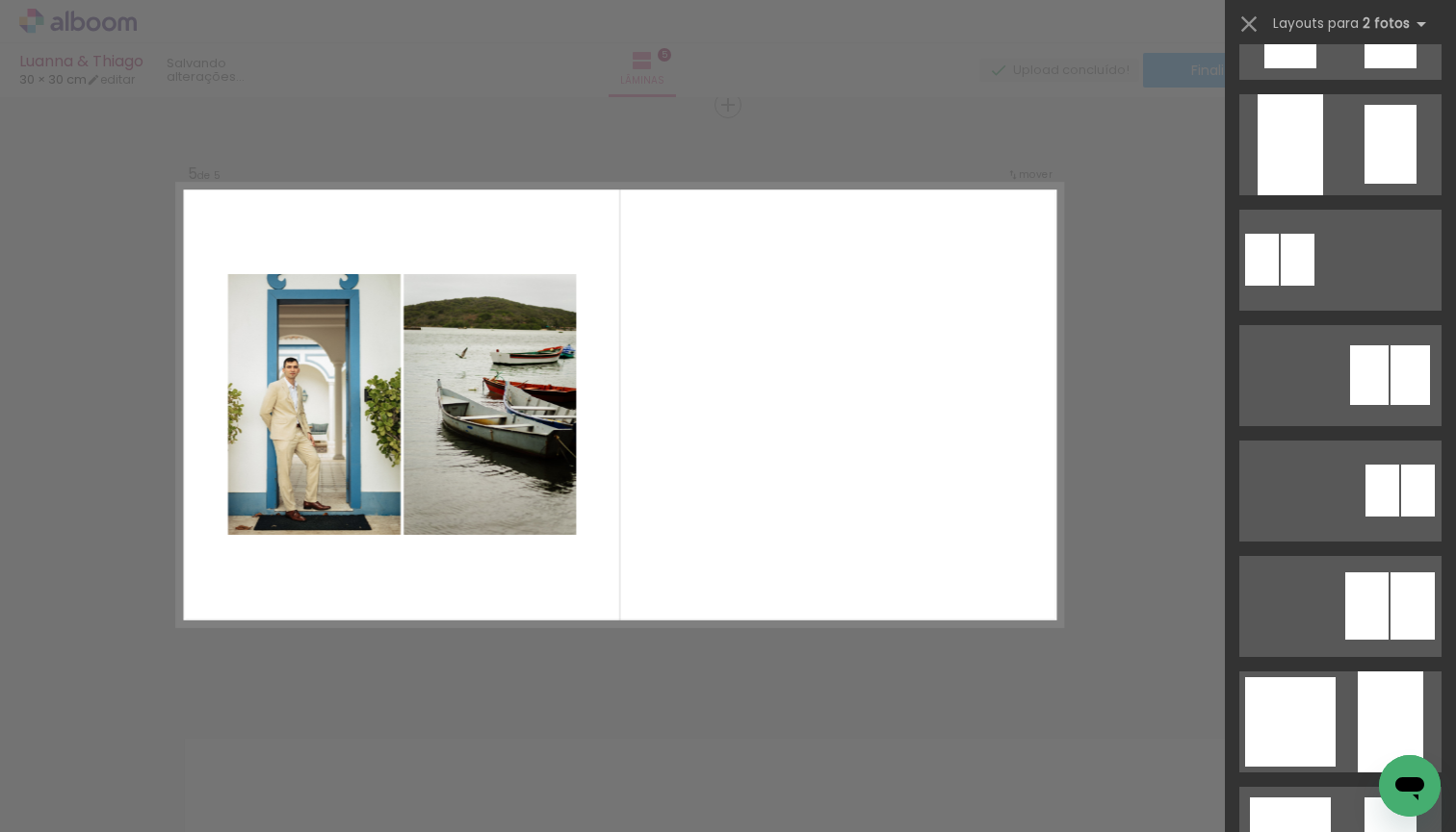
scroll to position [0, 0]
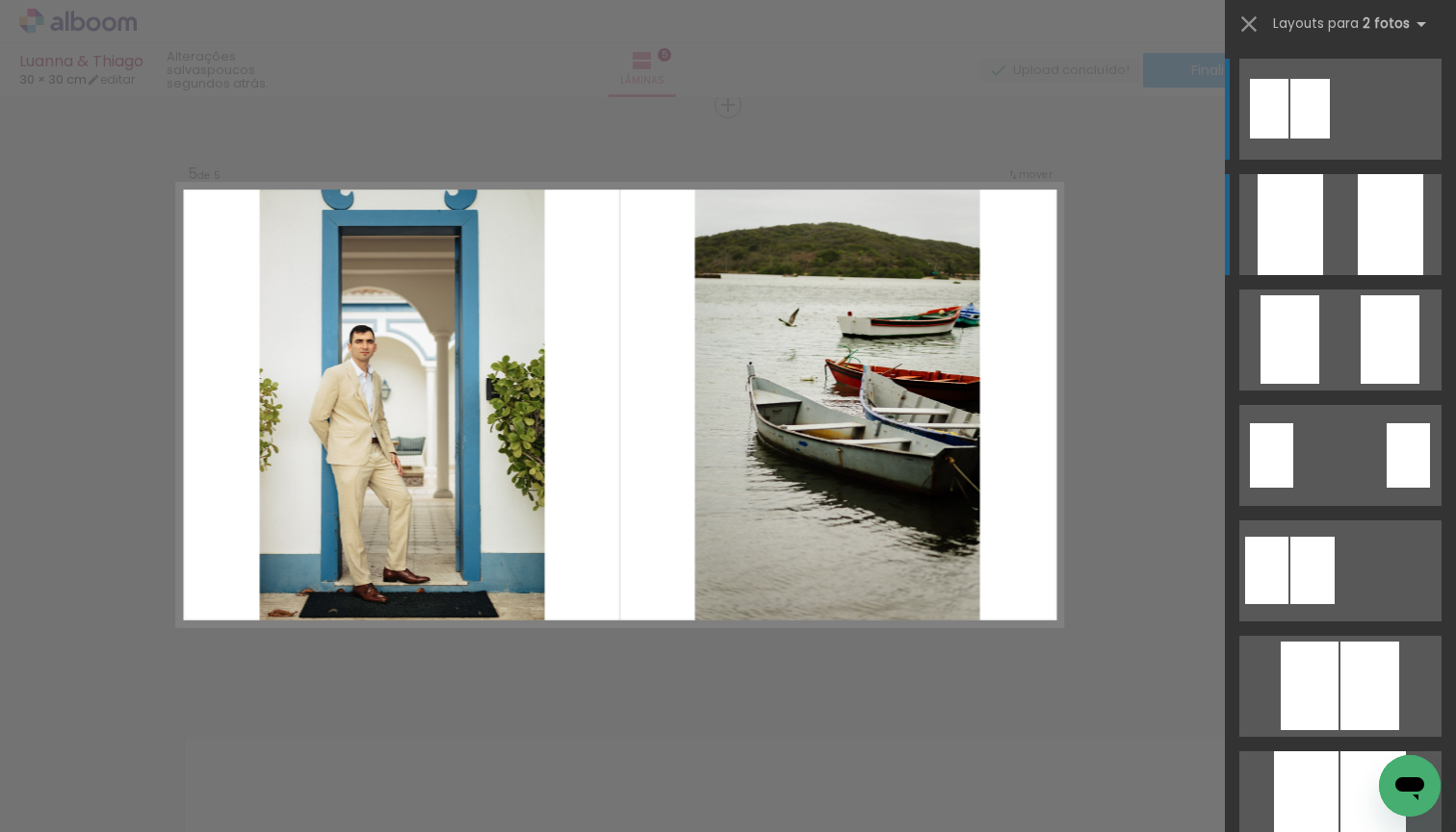
click at [1352, 225] on quentale-layouter at bounding box center [1340, 225] width 202 height 101
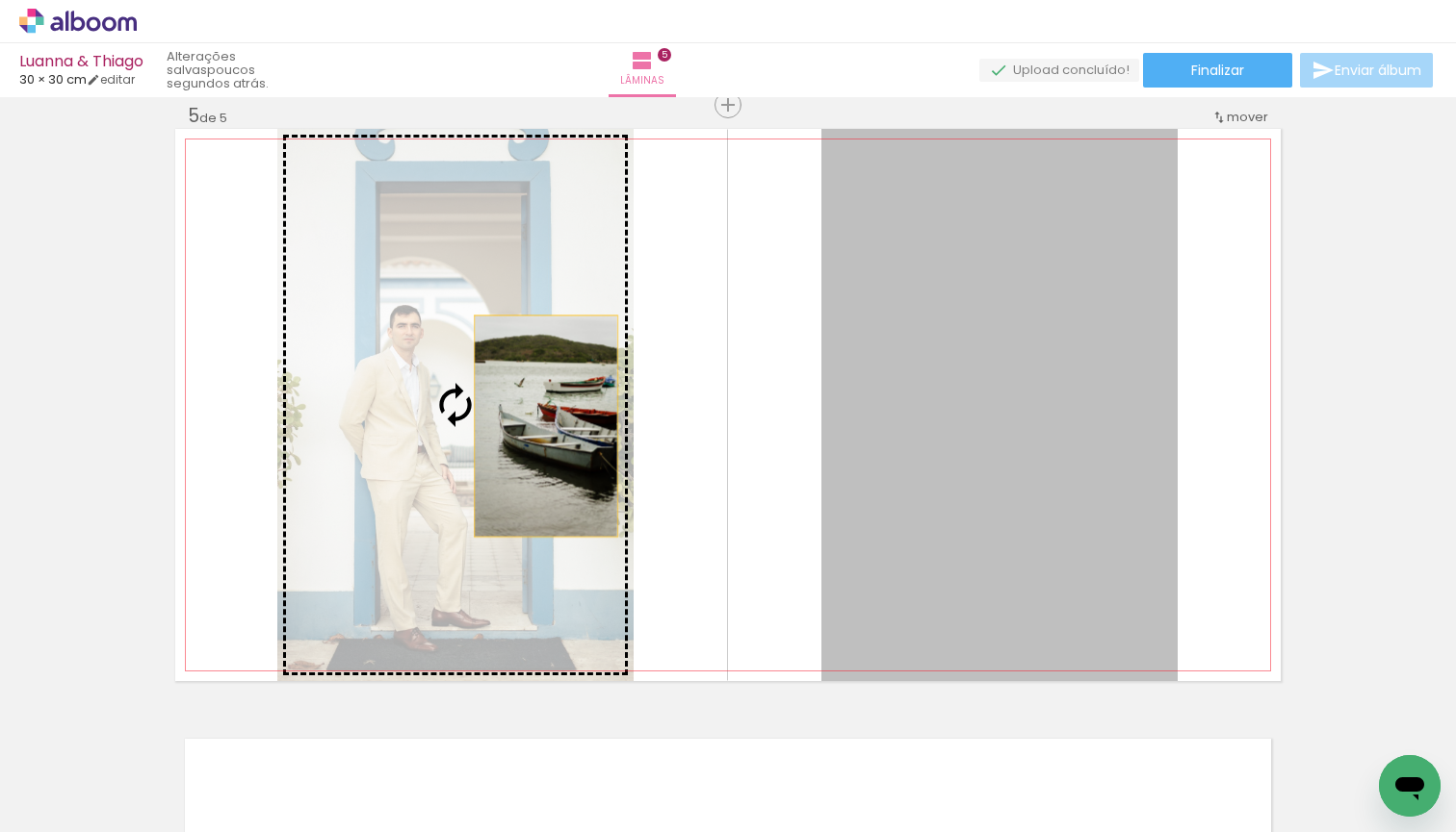
drag, startPoint x: 997, startPoint y: 393, endPoint x: 546, endPoint y: 426, distance: 452.2
click at [0, 0] on slot at bounding box center [0, 0] width 0 height 0
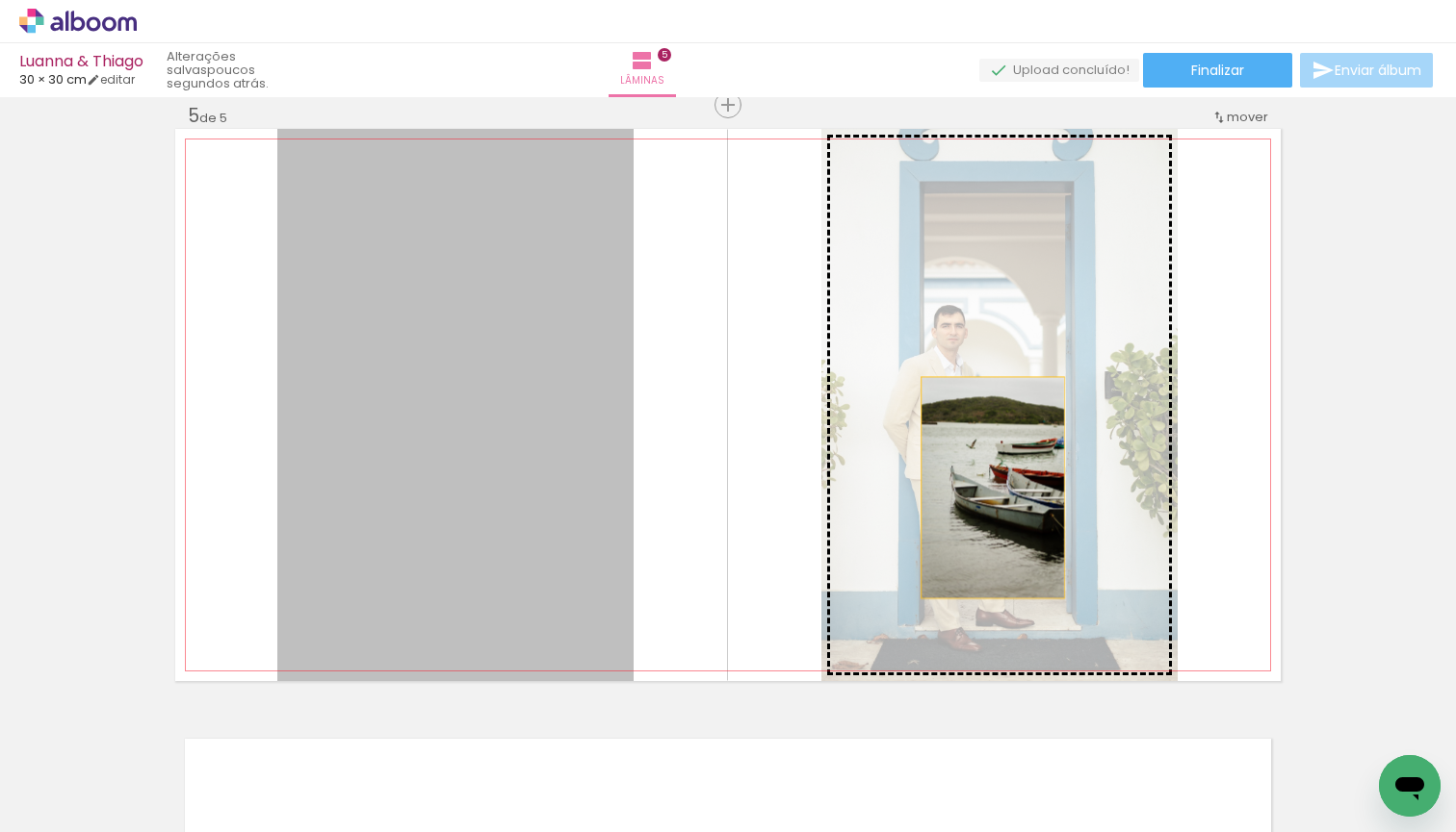
drag, startPoint x: 486, startPoint y: 508, endPoint x: 1001, endPoint y: 489, distance: 515.4
click at [0, 0] on slot at bounding box center [0, 0] width 0 height 0
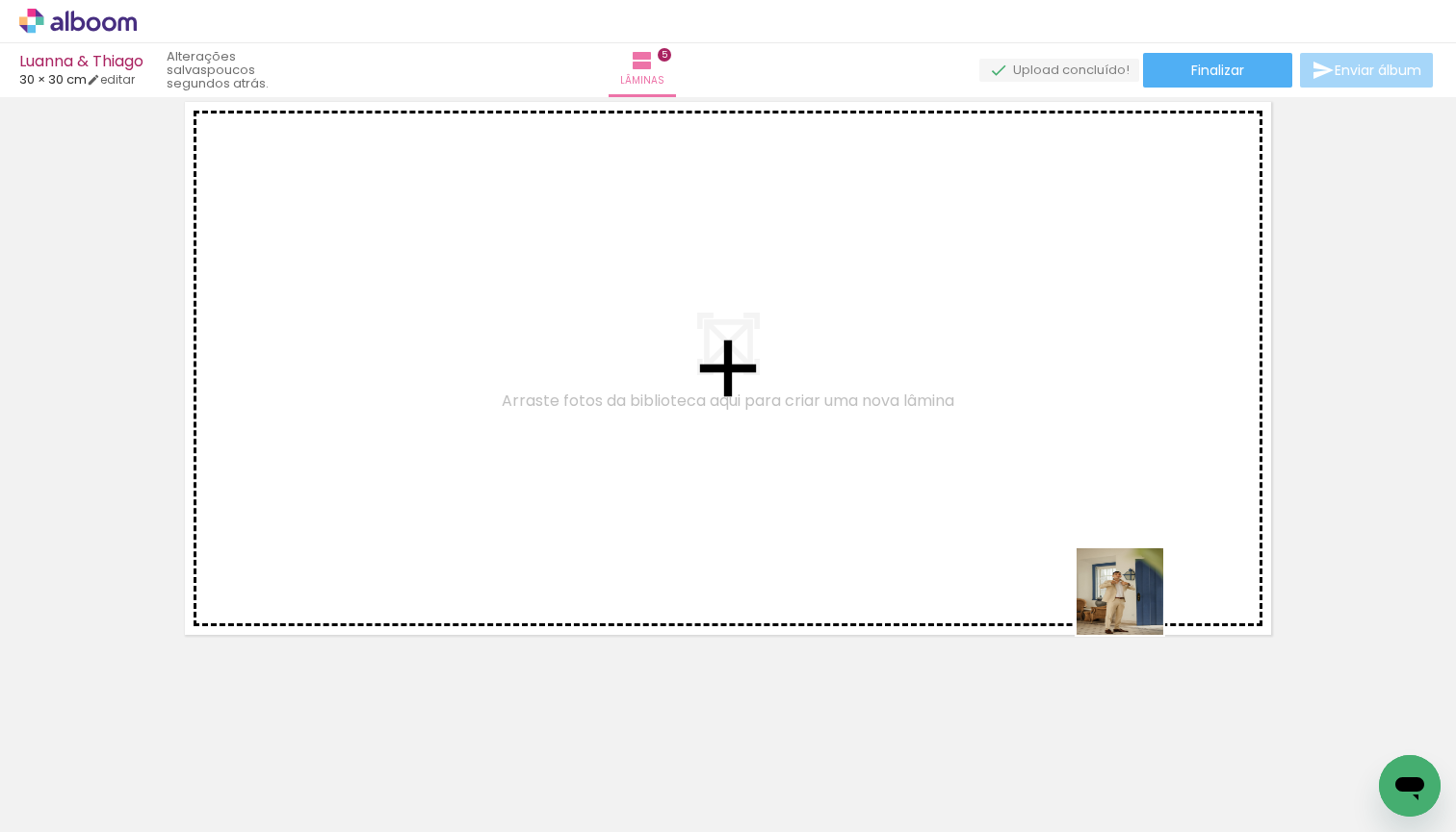
drag, startPoint x: 1199, startPoint y: 778, endPoint x: 1099, endPoint y: 533, distance: 264.6
click at [1099, 533] on quentale-workspace at bounding box center [728, 416] width 1456 height 832
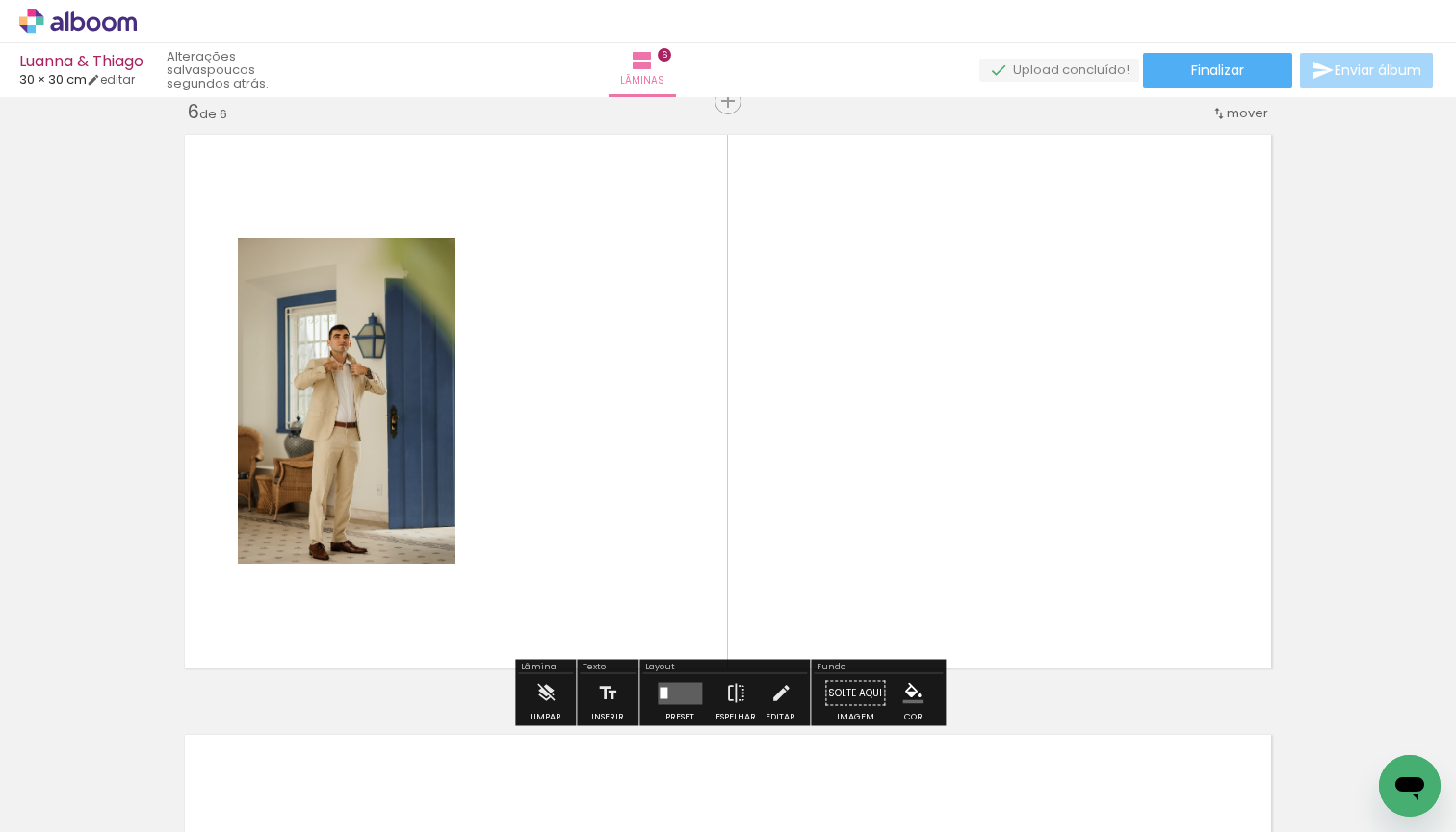
scroll to position [3026, 0]
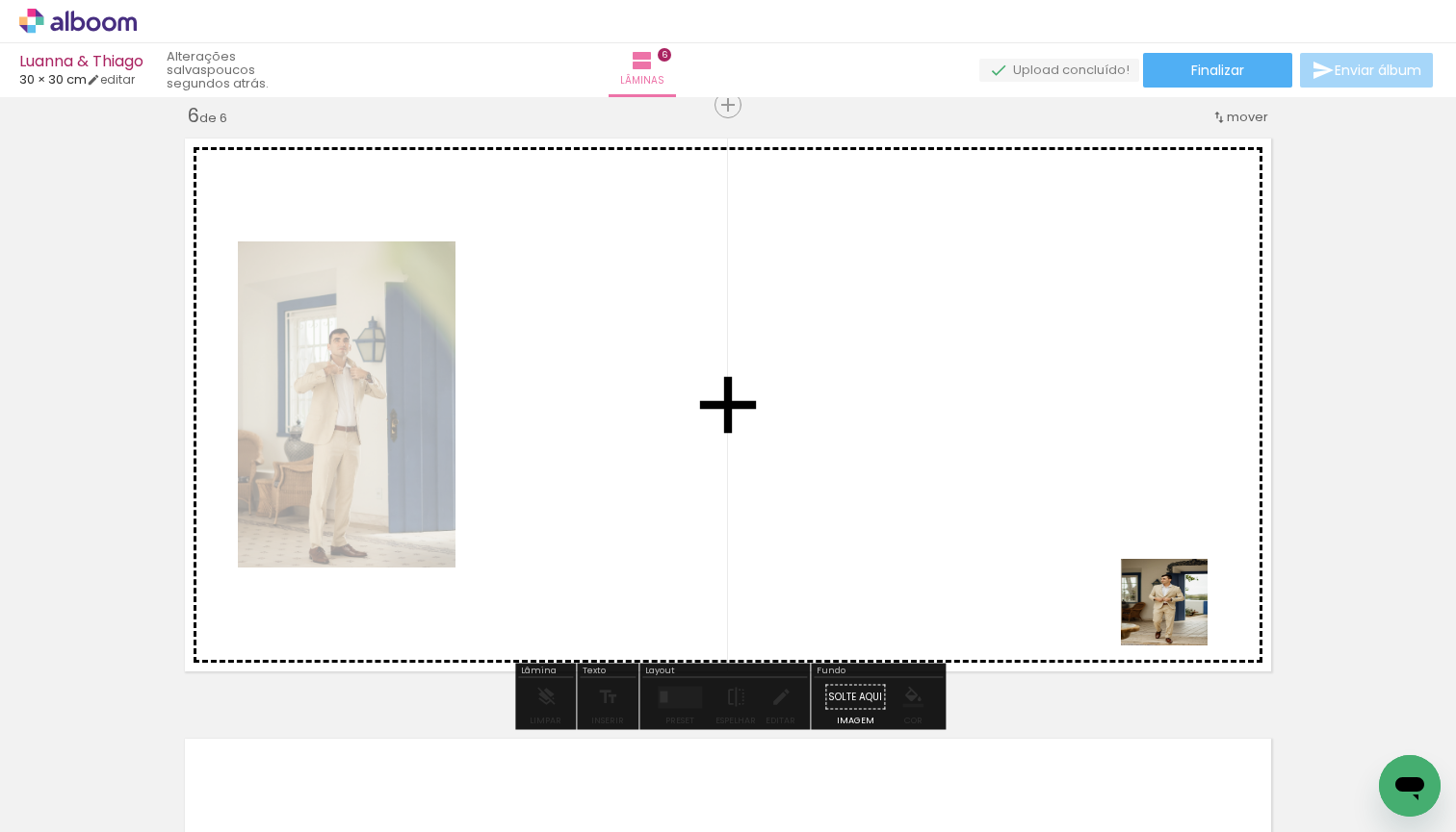
drag, startPoint x: 1281, startPoint y: 773, endPoint x: 1146, endPoint y: 577, distance: 238.0
click at [1146, 577] on quentale-workspace at bounding box center [728, 416] width 1456 height 832
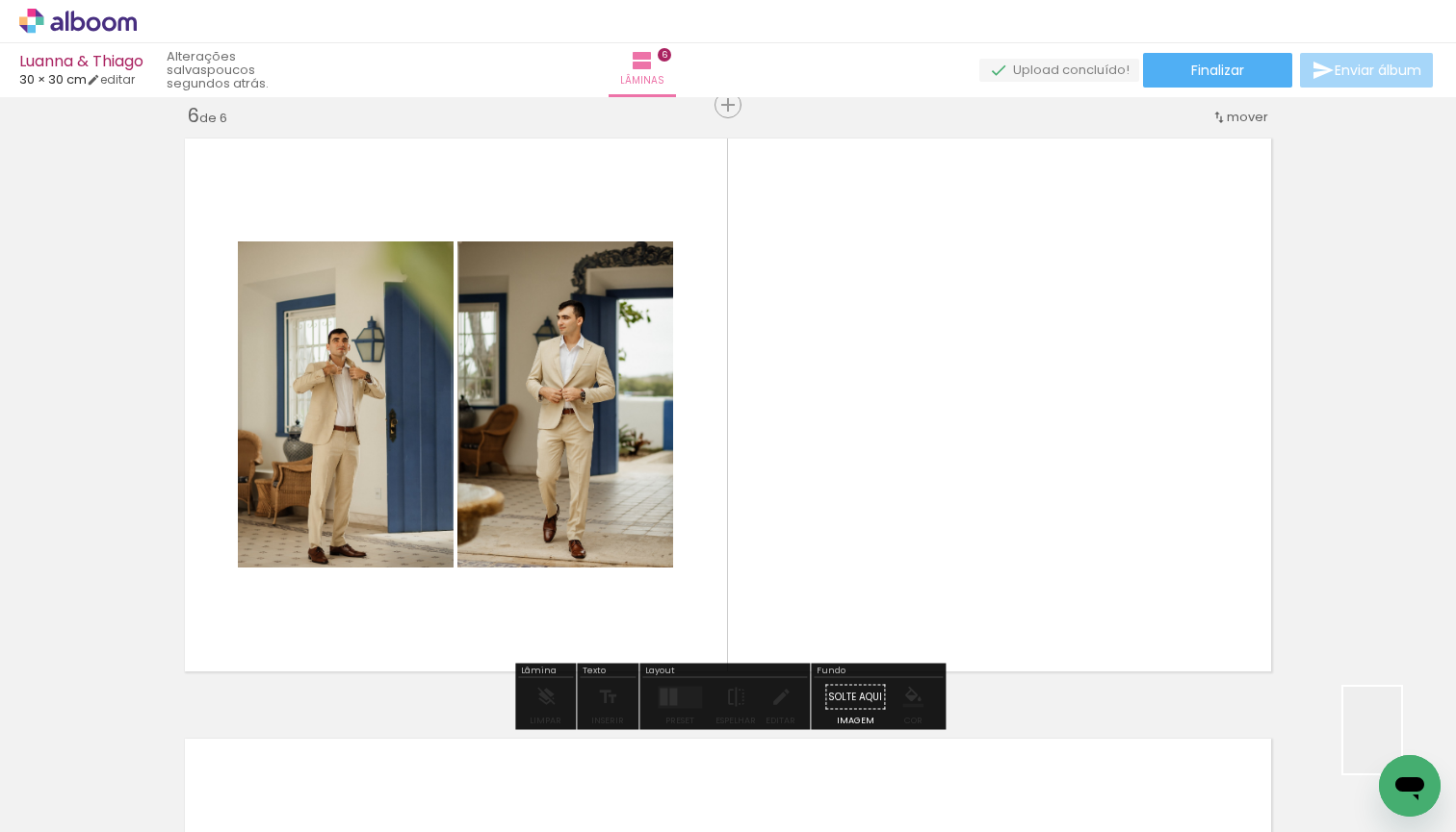
drag, startPoint x: 1409, startPoint y: 748, endPoint x: 1105, endPoint y: 518, distance: 381.2
click at [1105, 518] on quentale-workspace at bounding box center [728, 416] width 1456 height 832
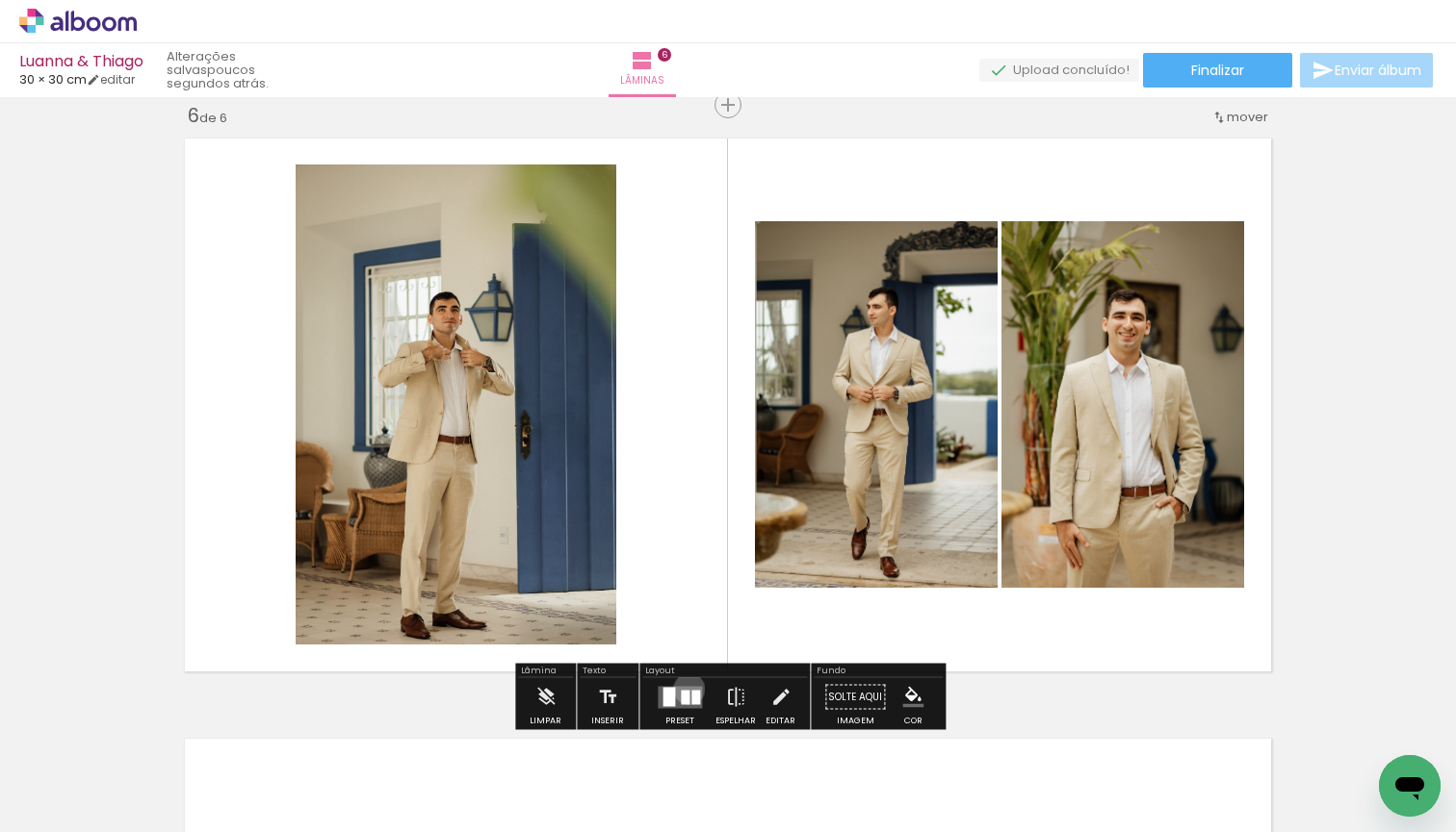
click at [684, 689] on quentale-layouter at bounding box center [679, 697] width 45 height 22
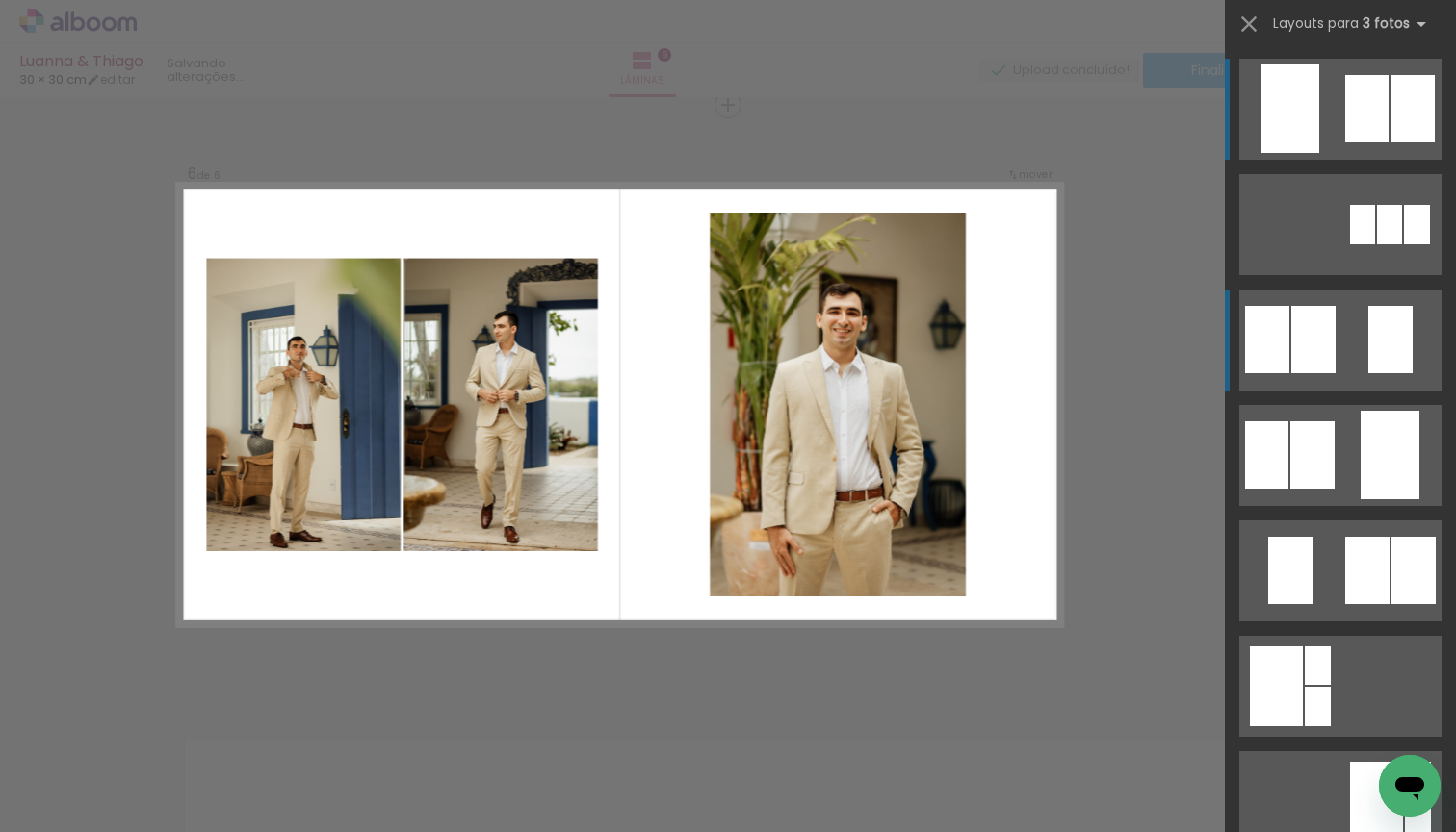
scroll to position [0, 0]
click at [1403, 245] on div at bounding box center [1416, 225] width 26 height 40
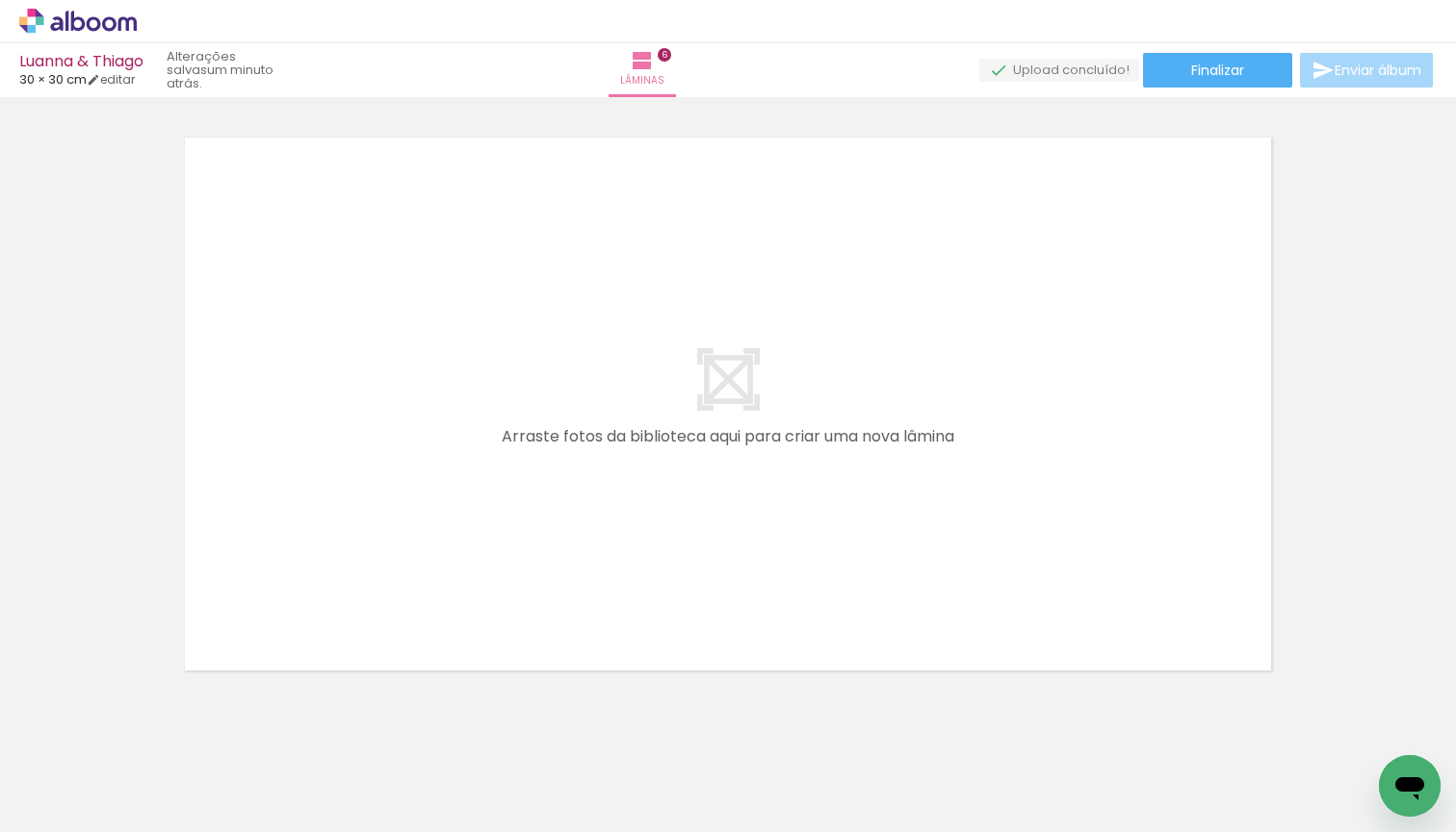
scroll to position [3641, 0]
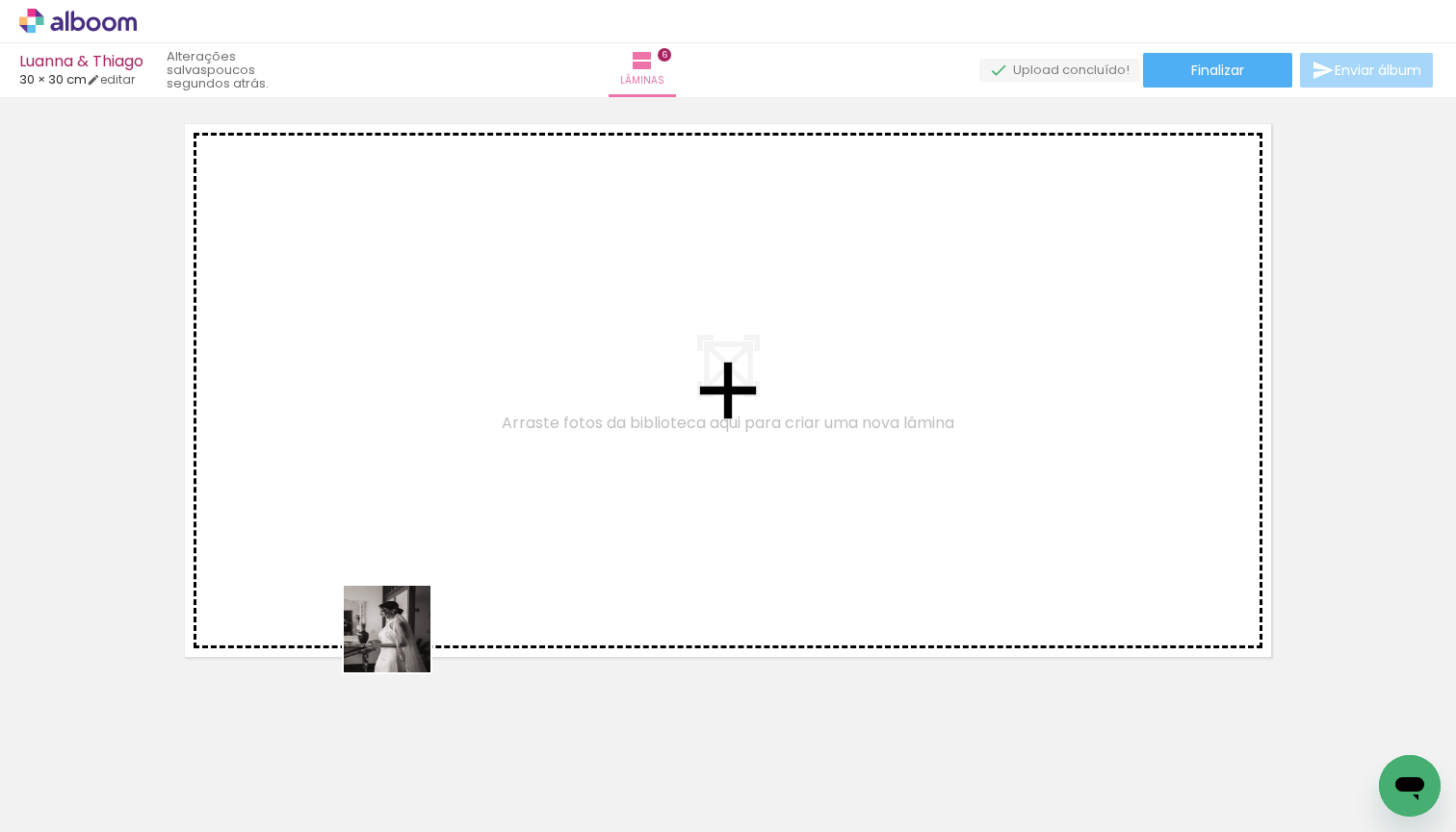
drag, startPoint x: 214, startPoint y: 791, endPoint x: 593, endPoint y: 536, distance: 456.8
click at [593, 536] on quentale-workspace at bounding box center [728, 416] width 1456 height 832
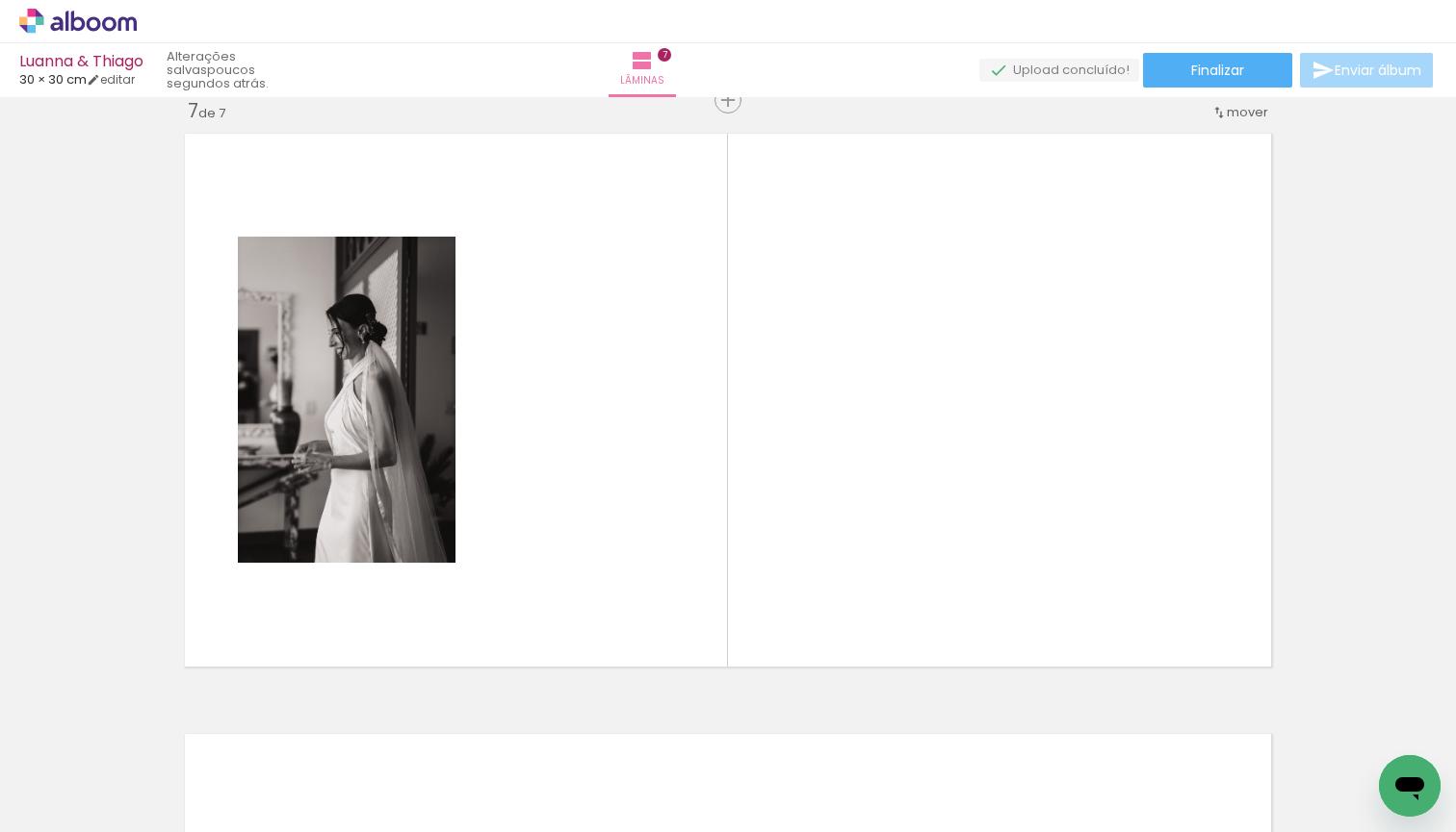
scroll to position [3627, 0]
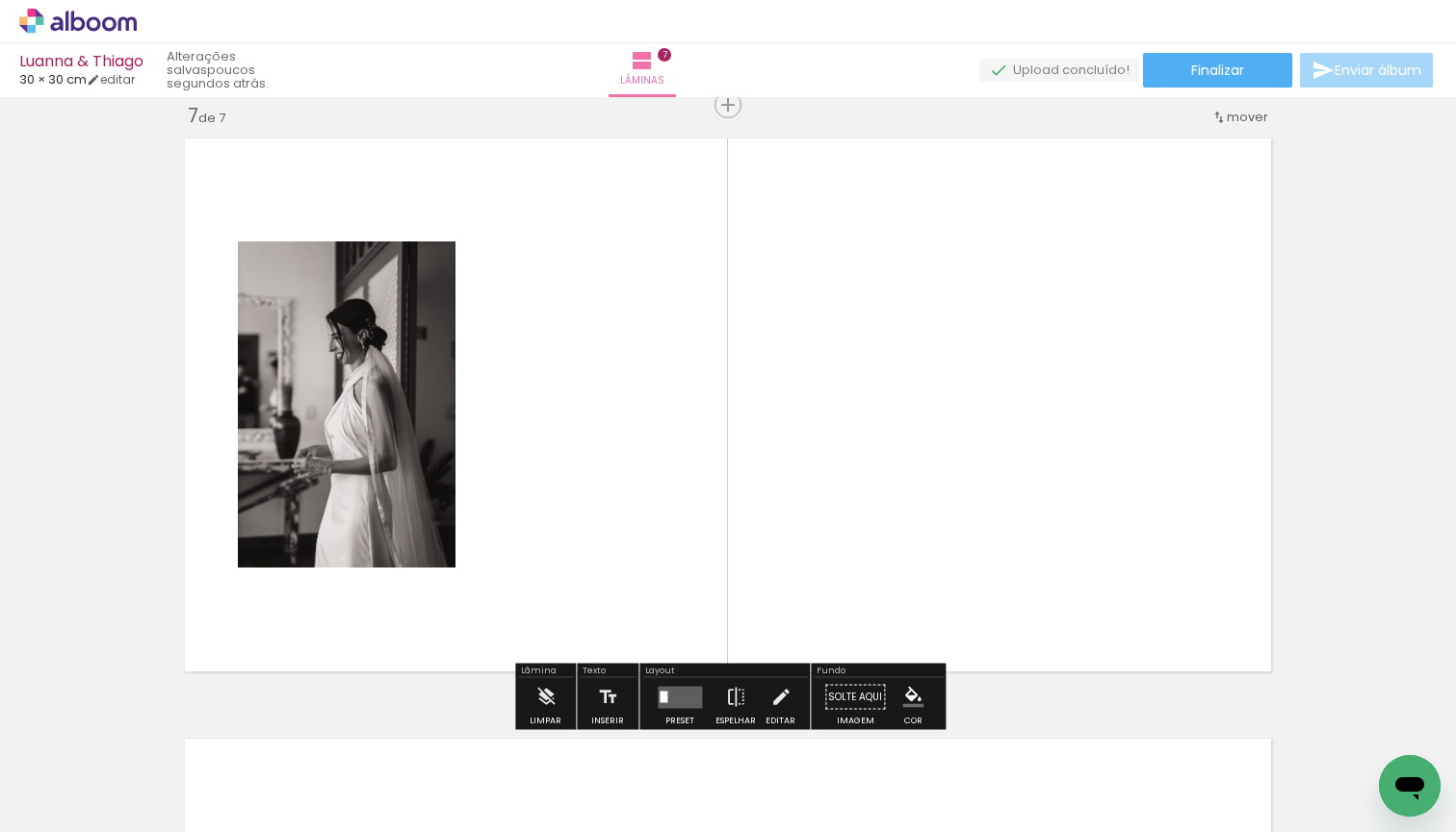
click at [83, 806] on span "Adicionar Fotos" at bounding box center [69, 806] width 58 height 21
click at [0, 0] on input "file" at bounding box center [0, 0] width 0 height 0
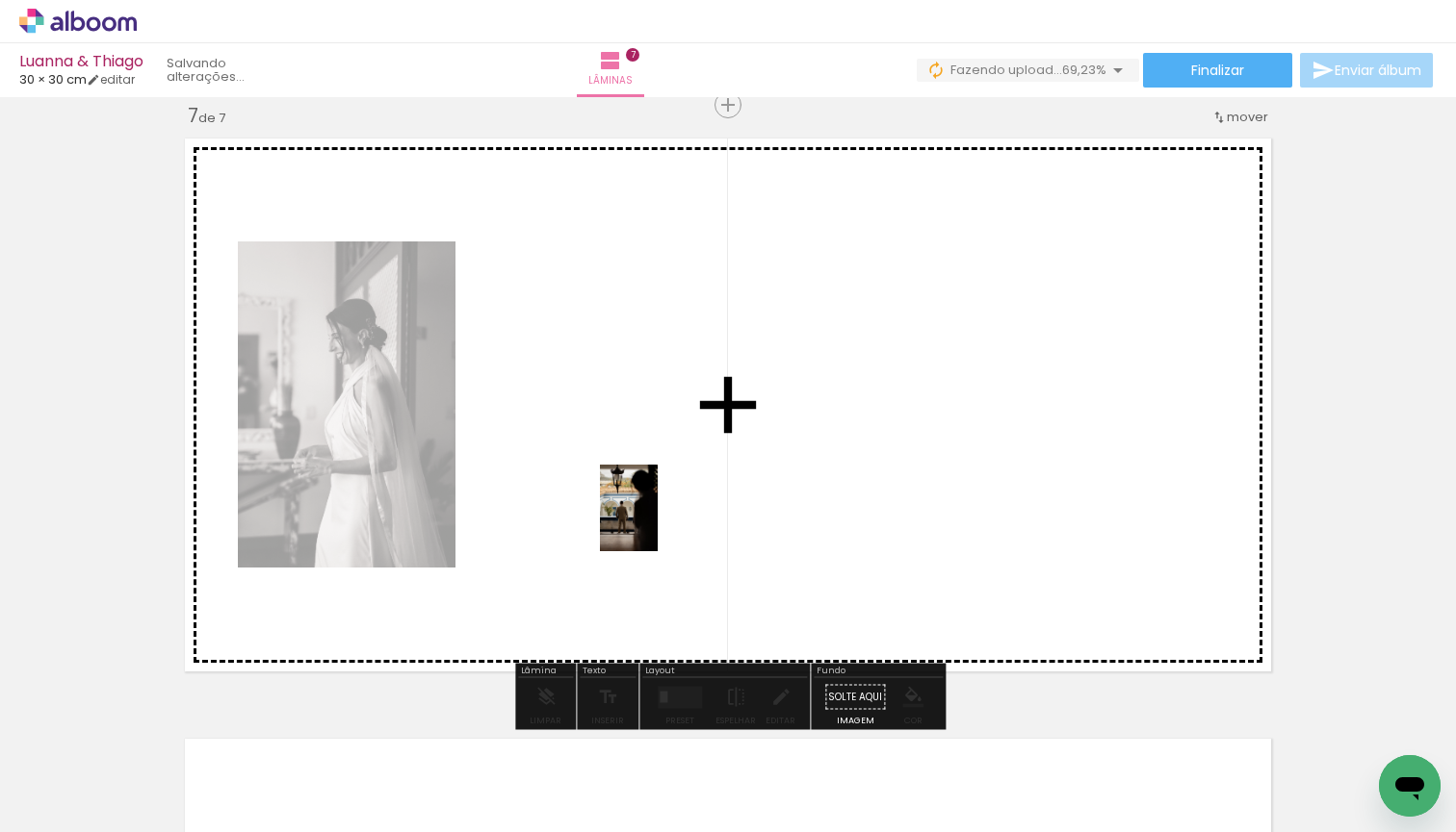
drag, startPoint x: 648, startPoint y: 774, endPoint x: 657, endPoint y: 523, distance: 251.2
click at [657, 523] on quentale-workspace at bounding box center [728, 416] width 1456 height 832
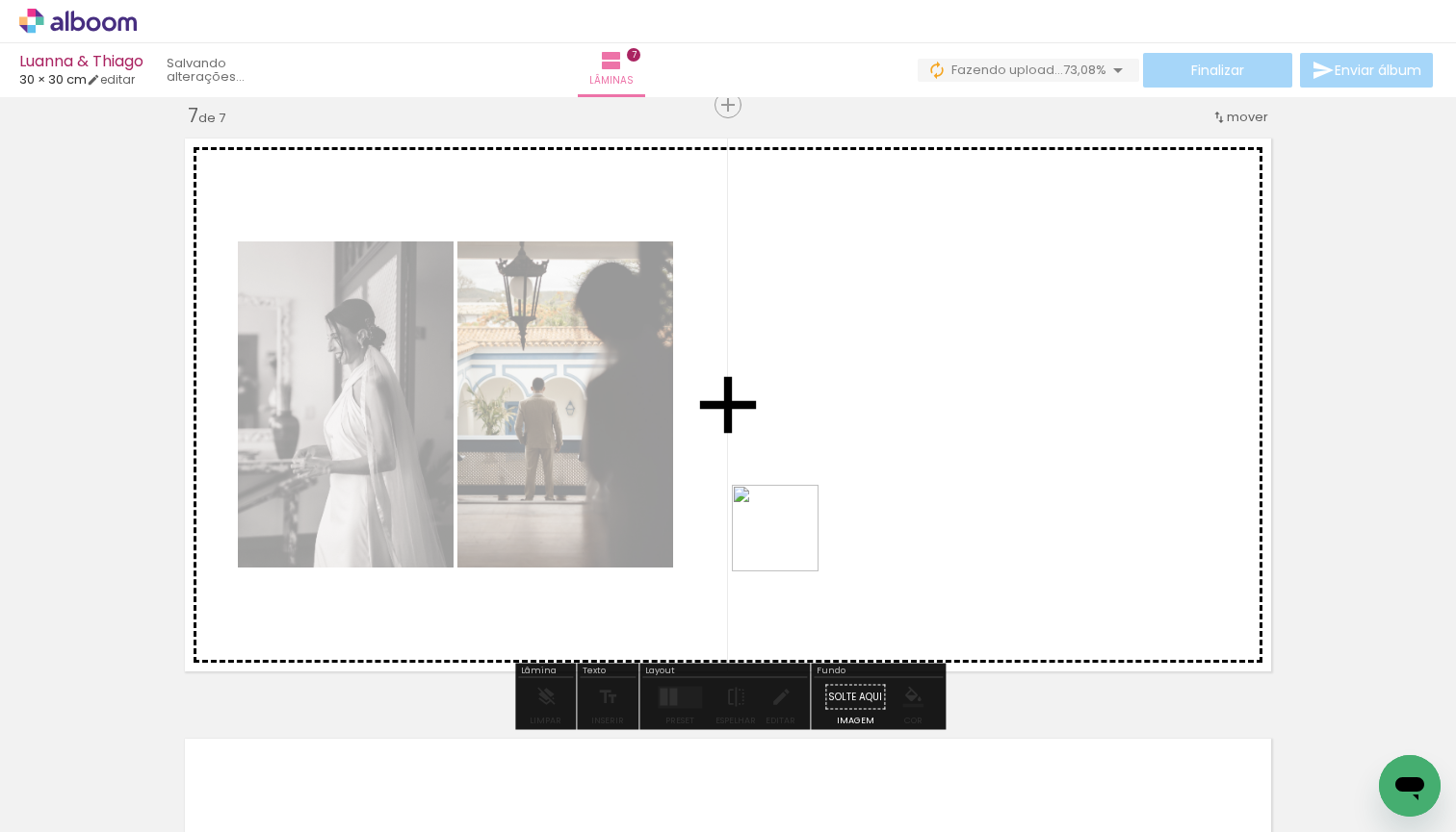
drag, startPoint x: 762, startPoint y: 768, endPoint x: 812, endPoint y: 490, distance: 282.5
click at [812, 490] on quentale-workspace at bounding box center [728, 416] width 1456 height 832
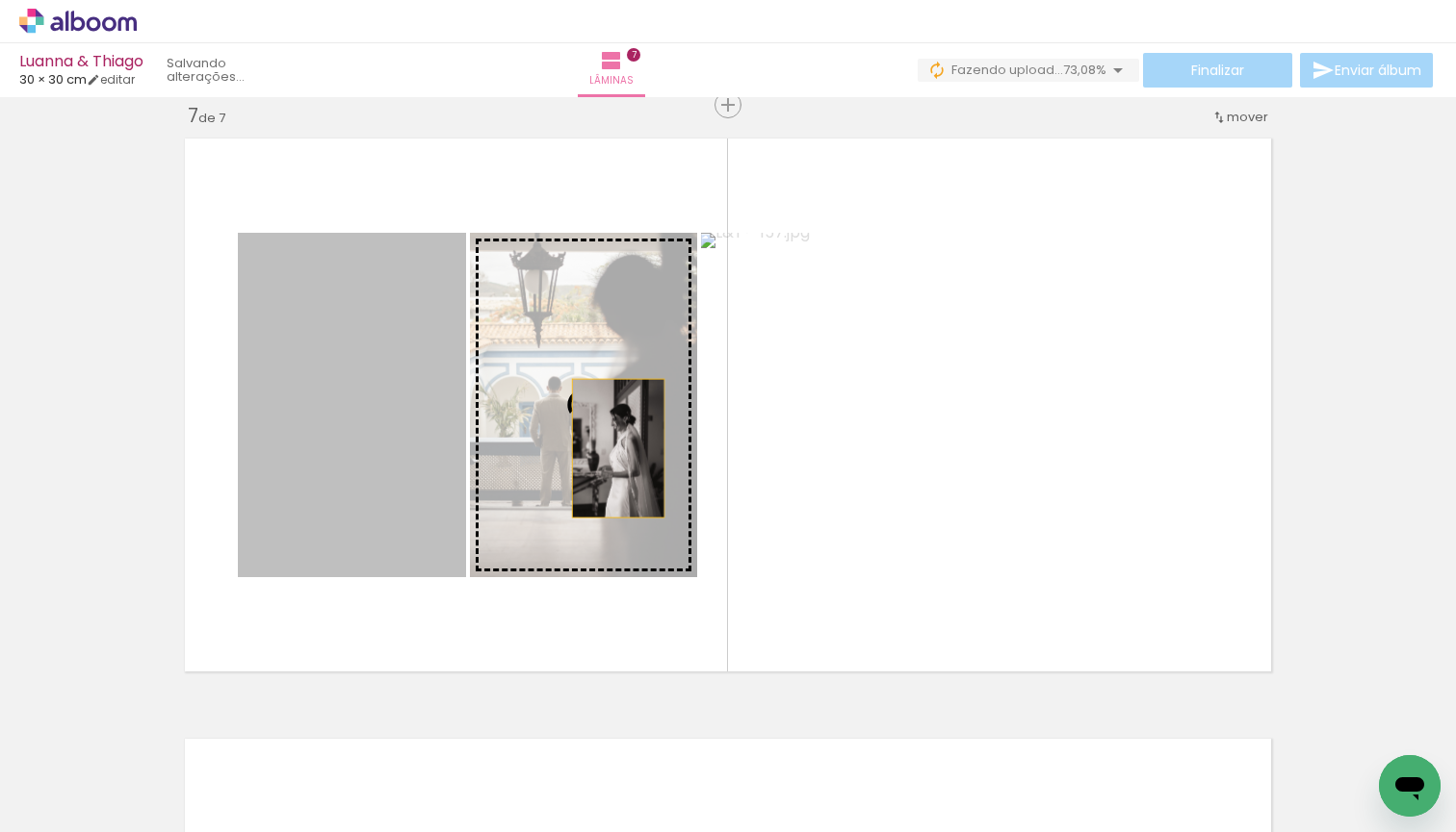
drag, startPoint x: 358, startPoint y: 448, endPoint x: 618, endPoint y: 448, distance: 260.0
click at [0, 0] on slot at bounding box center [0, 0] width 0 height 0
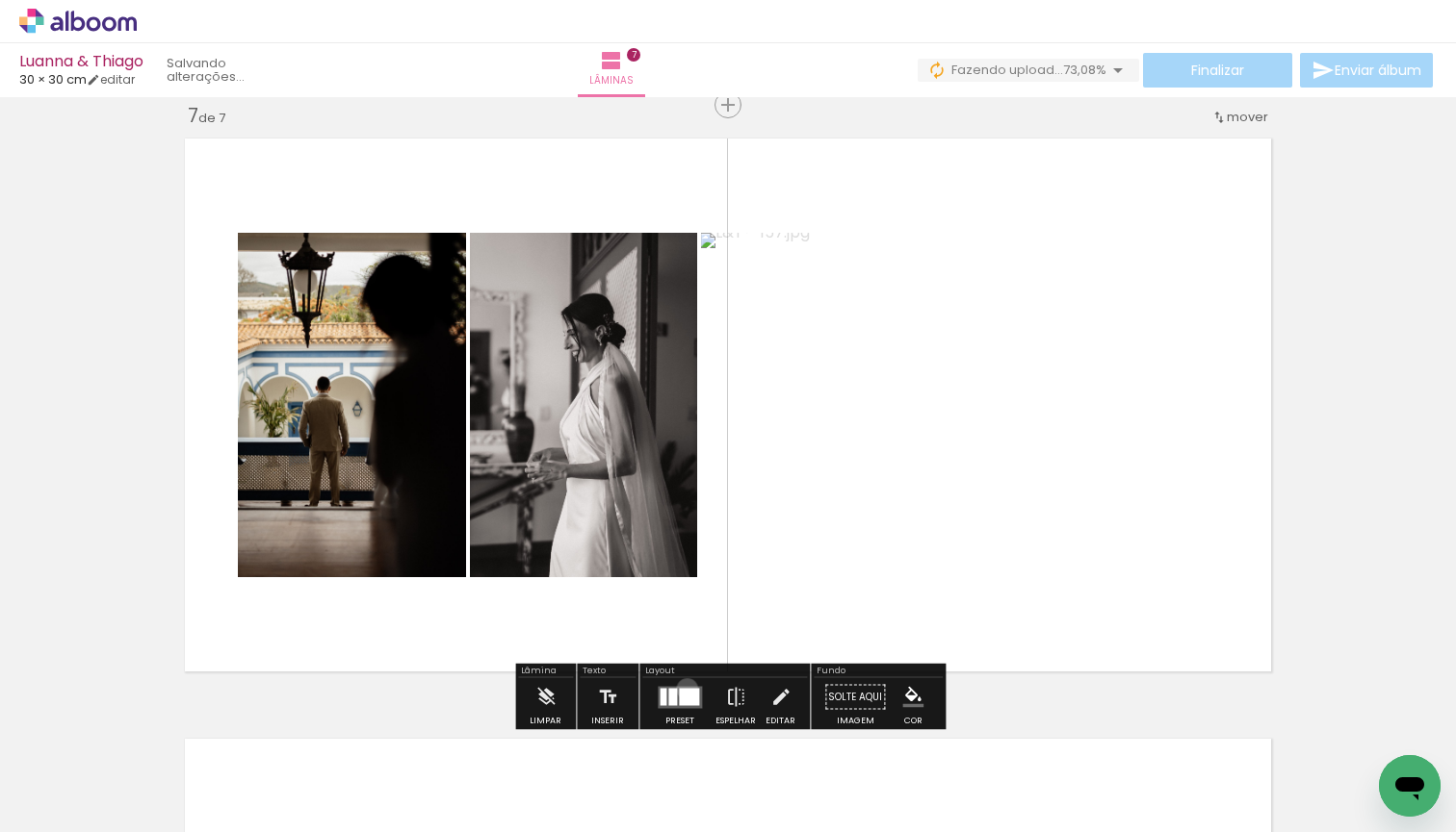
click at [682, 689] on div at bounding box center [688, 696] width 20 height 17
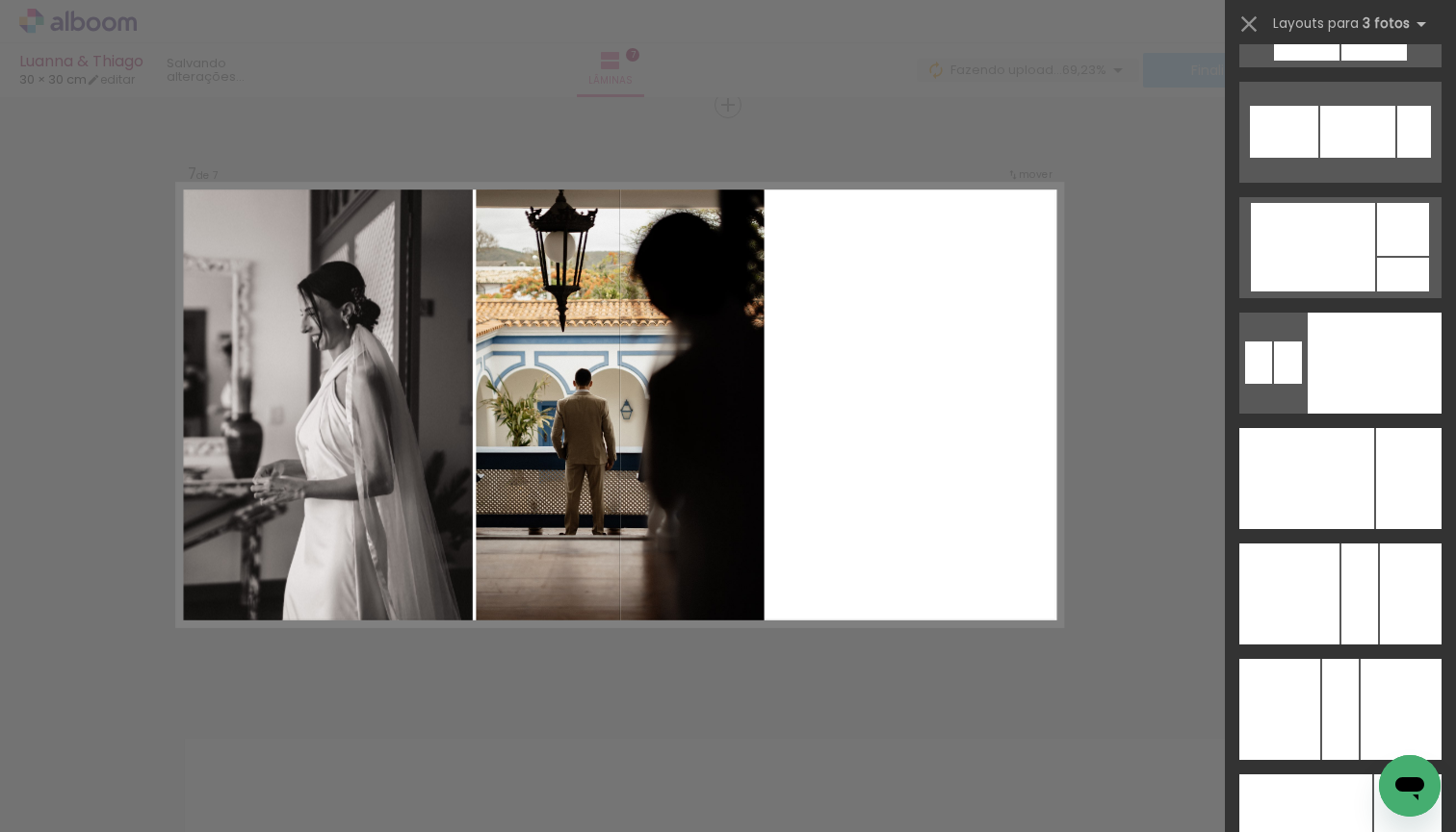
scroll to position [11535, 0]
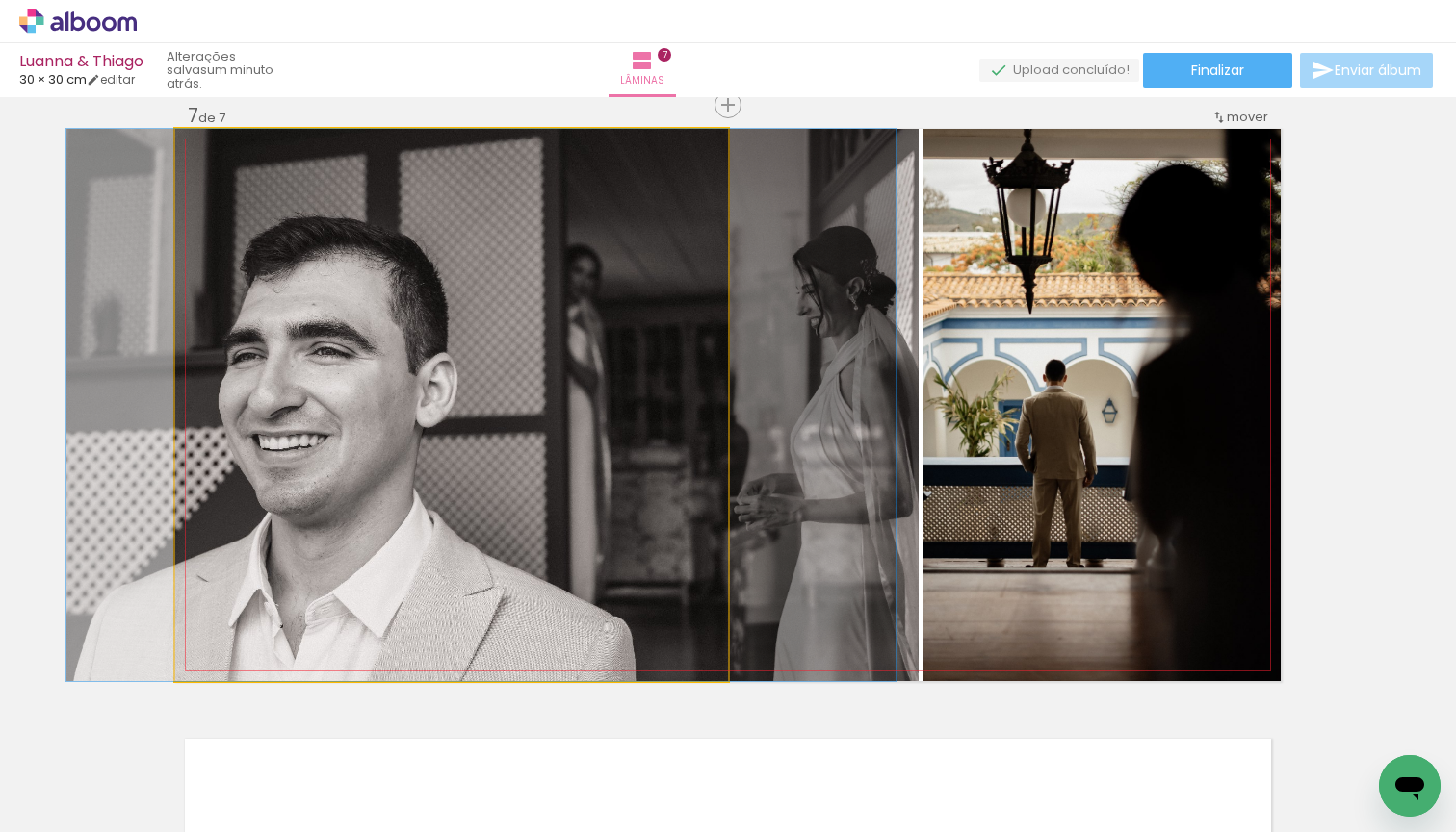
drag, startPoint x: 612, startPoint y: 506, endPoint x: 641, endPoint y: 506, distance: 29.0
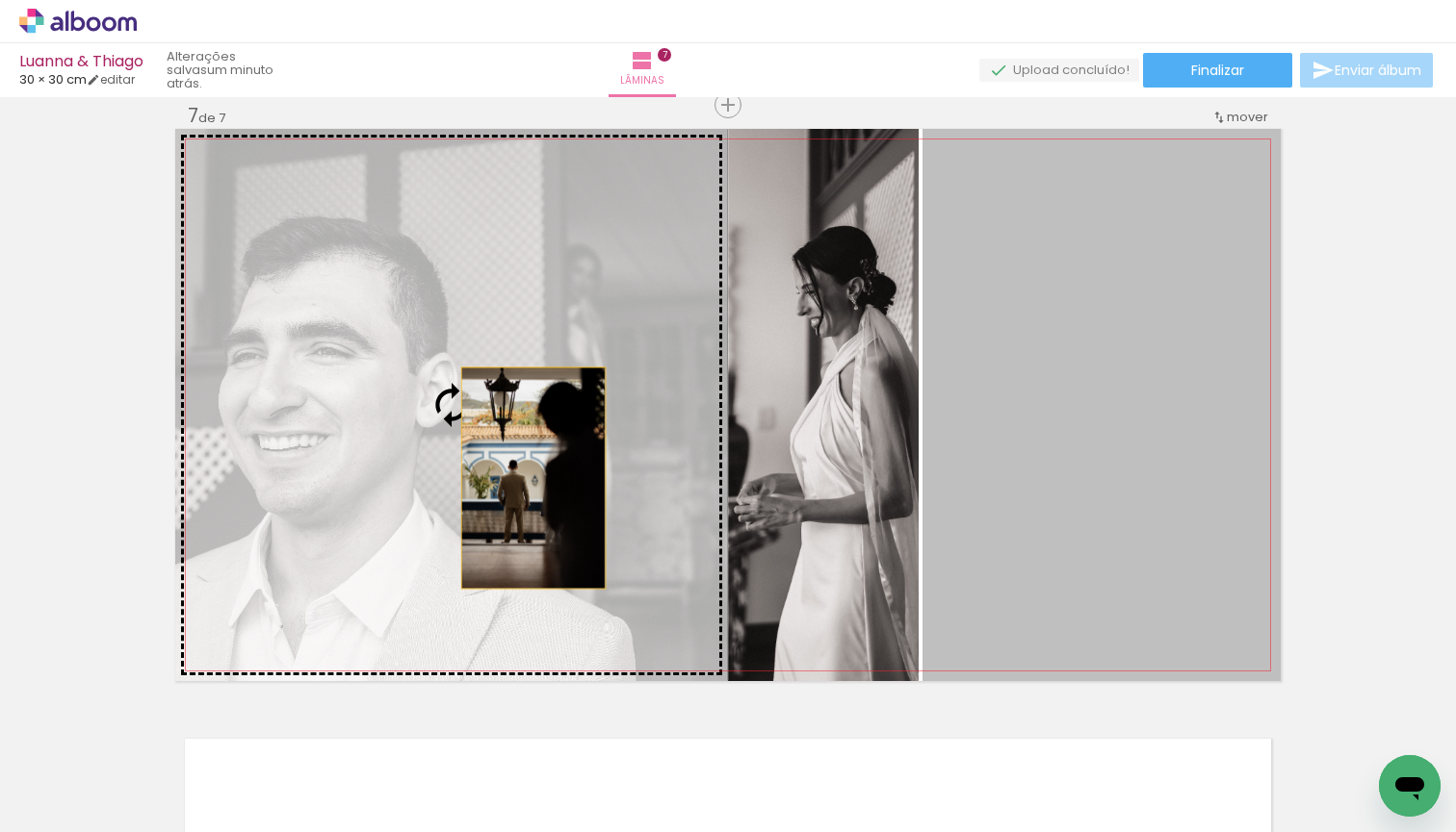
drag, startPoint x: 1080, startPoint y: 481, endPoint x: 509, endPoint y: 482, distance: 571.0
click at [0, 0] on slot at bounding box center [0, 0] width 0 height 0
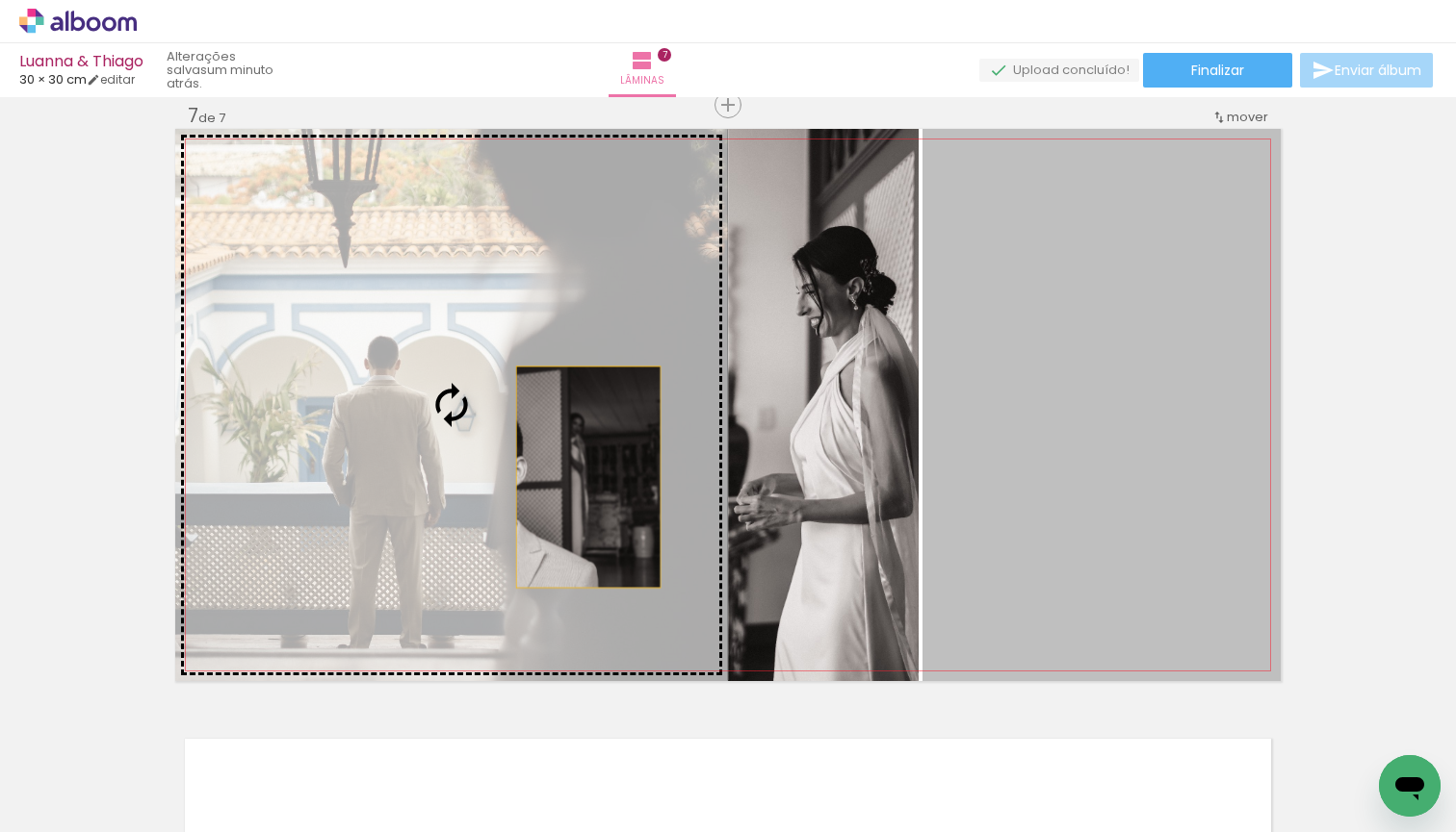
drag, startPoint x: 1076, startPoint y: 477, endPoint x: 542, endPoint y: 478, distance: 534.0
click at [0, 0] on slot at bounding box center [0, 0] width 0 height 0
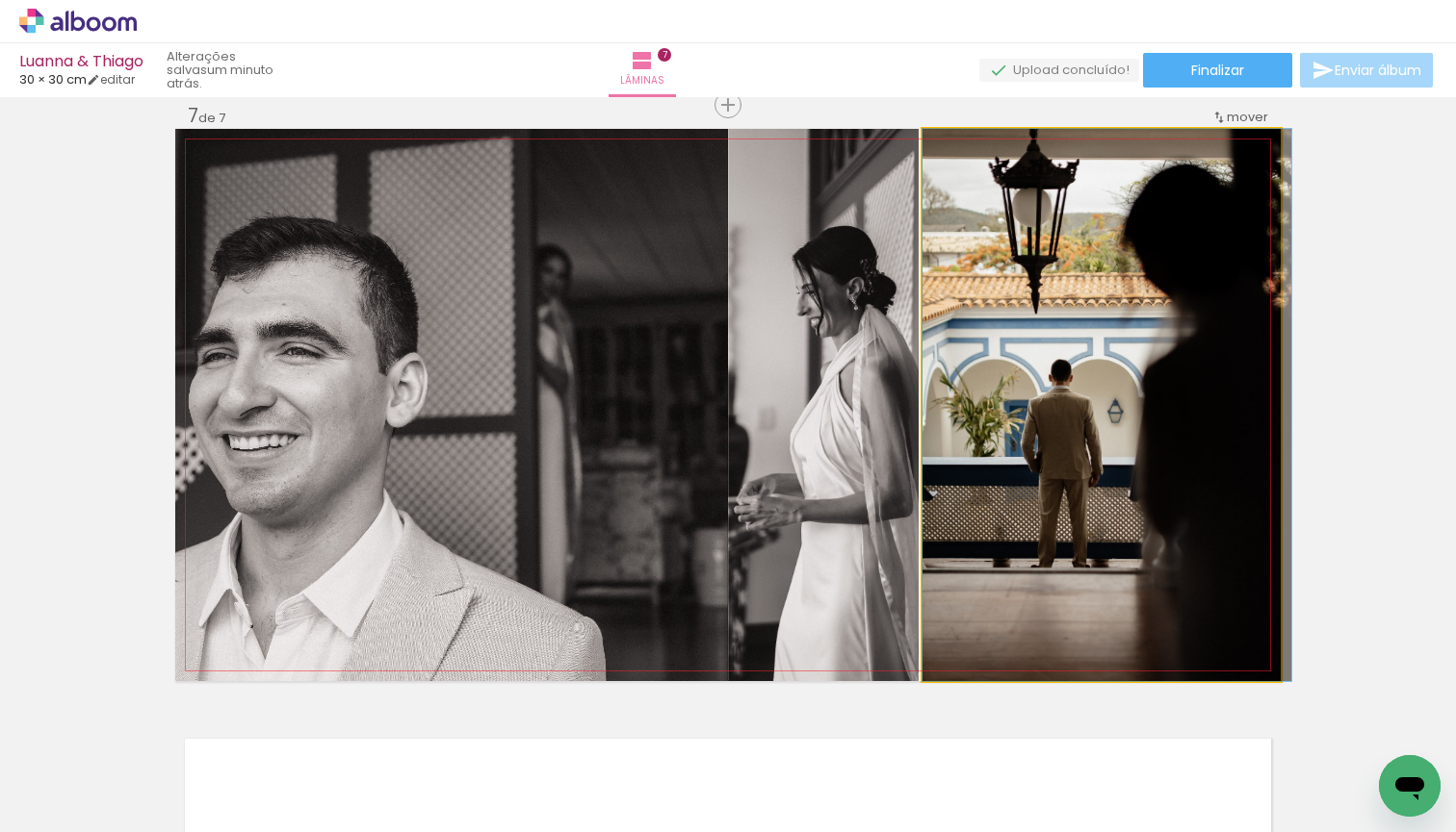
drag, startPoint x: 1166, startPoint y: 489, endPoint x: 1188, endPoint y: 488, distance: 22.0
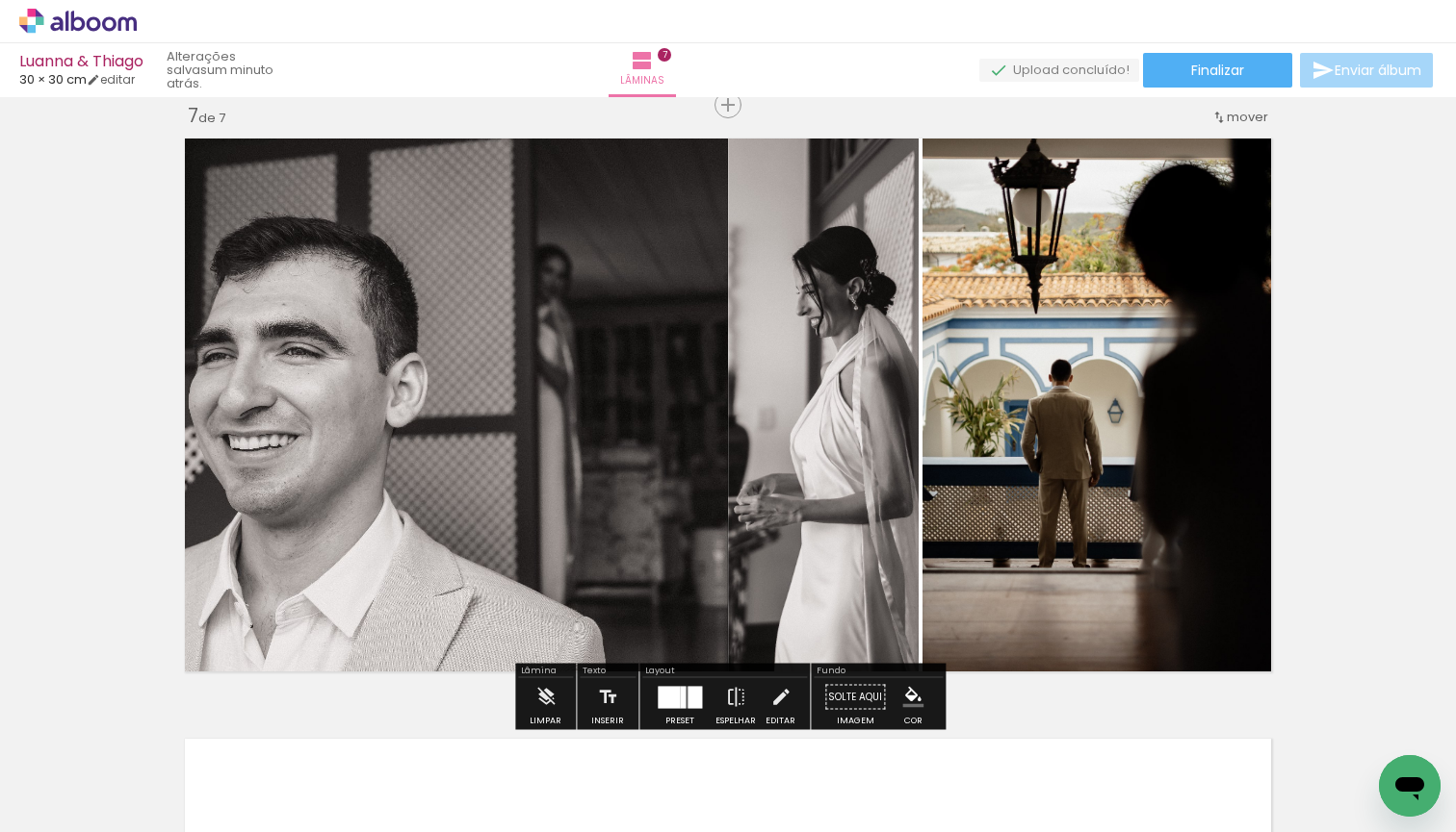
click at [667, 696] on div at bounding box center [668, 697] width 22 height 22
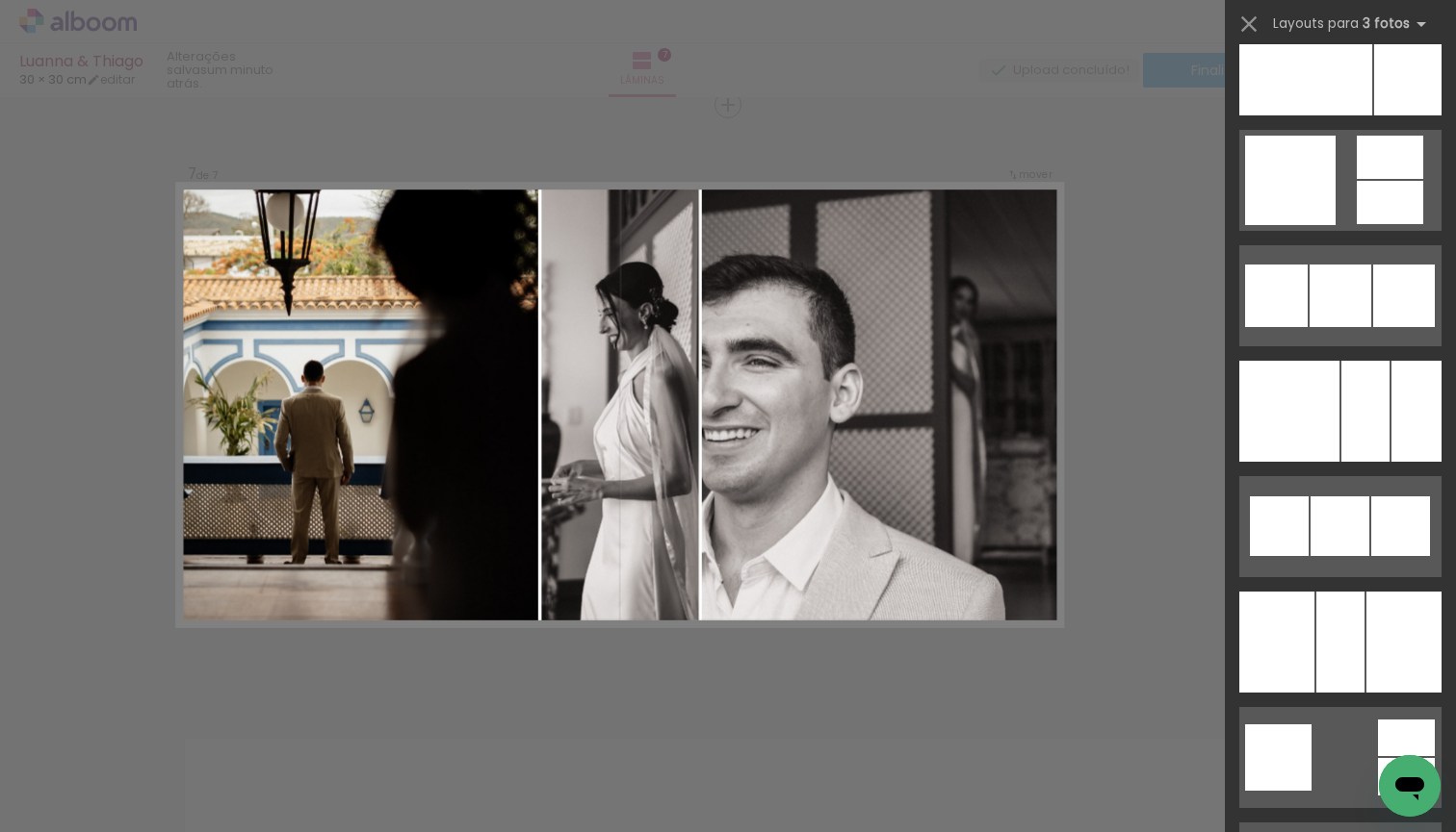
scroll to position [12321, 0]
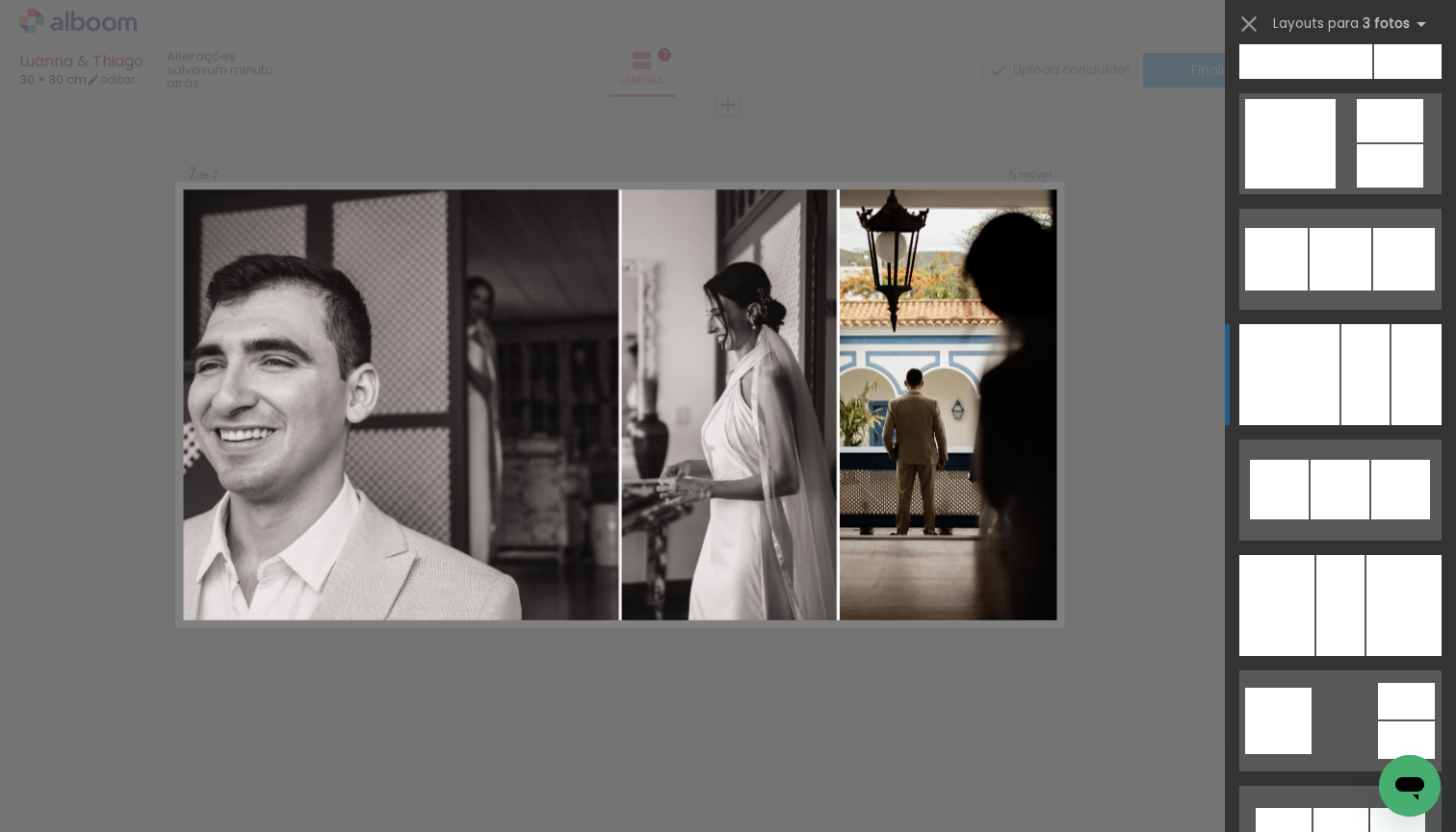
click at [1392, 370] on div at bounding box center [1416, 375] width 50 height 101
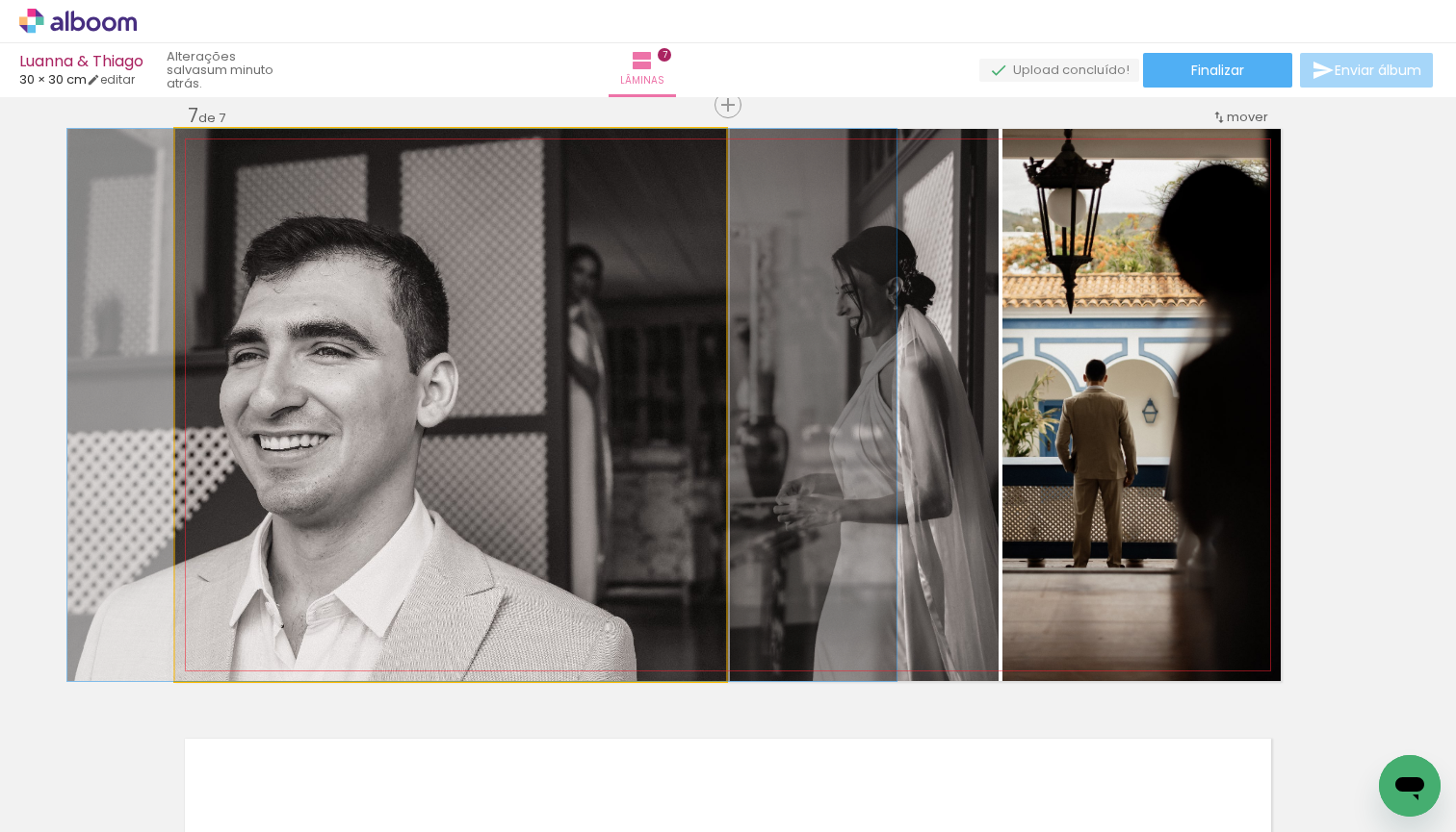
drag, startPoint x: 571, startPoint y: 511, endPoint x: 602, endPoint y: 510, distance: 31.0
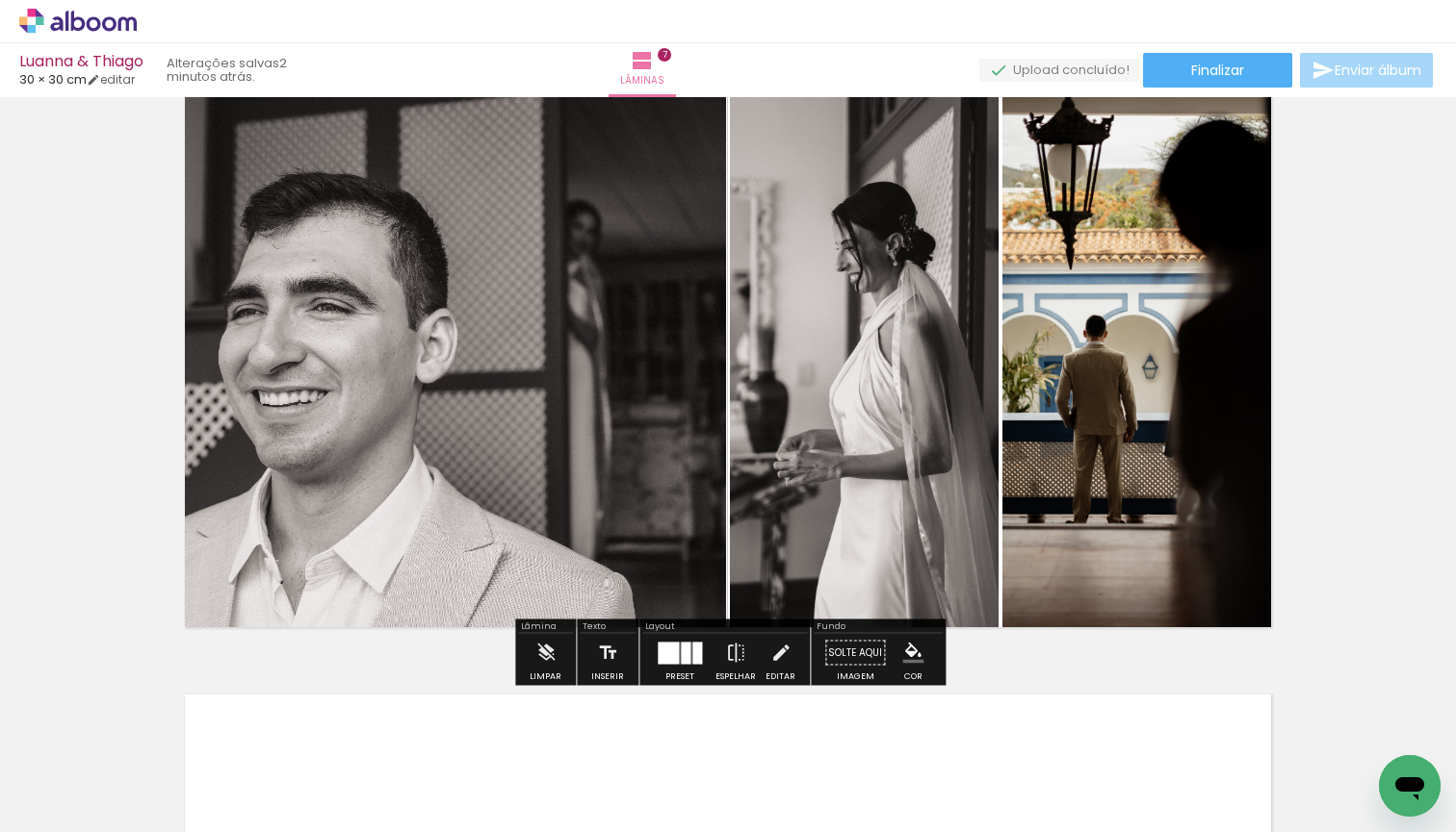
scroll to position [3630, 0]
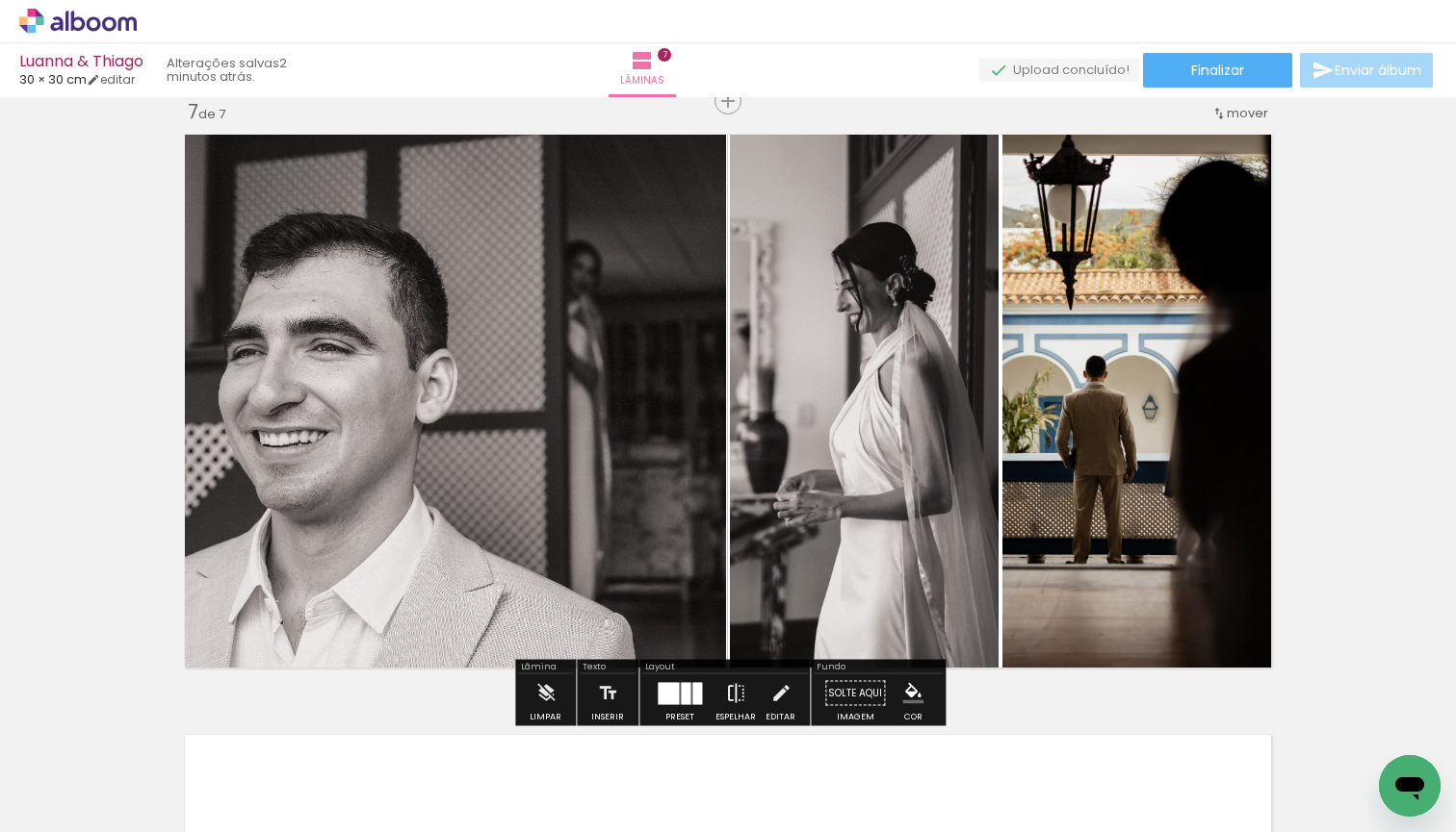
click at [736, 690] on iron-icon at bounding box center [735, 694] width 21 height 39
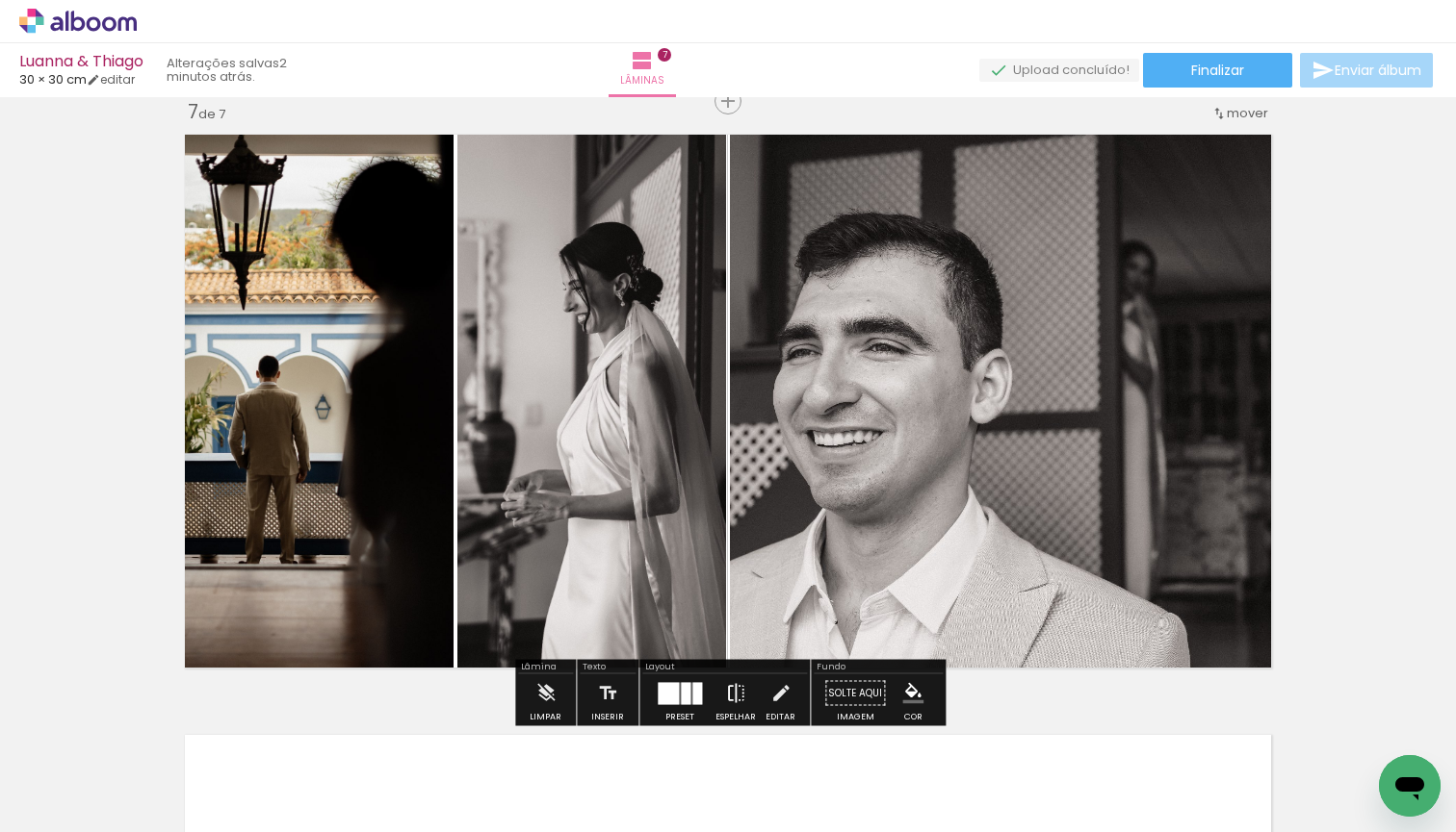
click at [728, 692] on iron-icon at bounding box center [735, 694] width 21 height 39
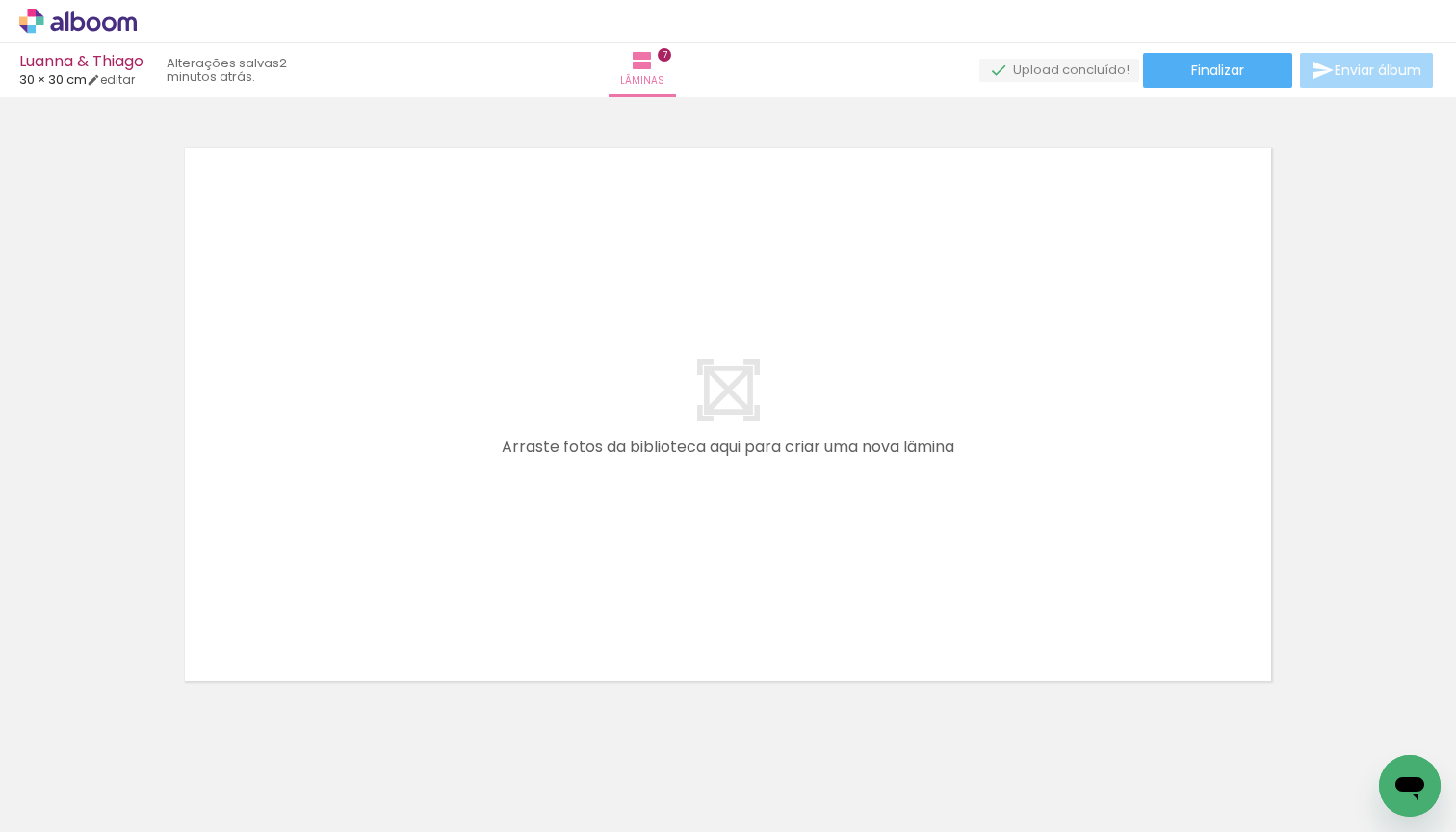
scroll to position [4243, 0]
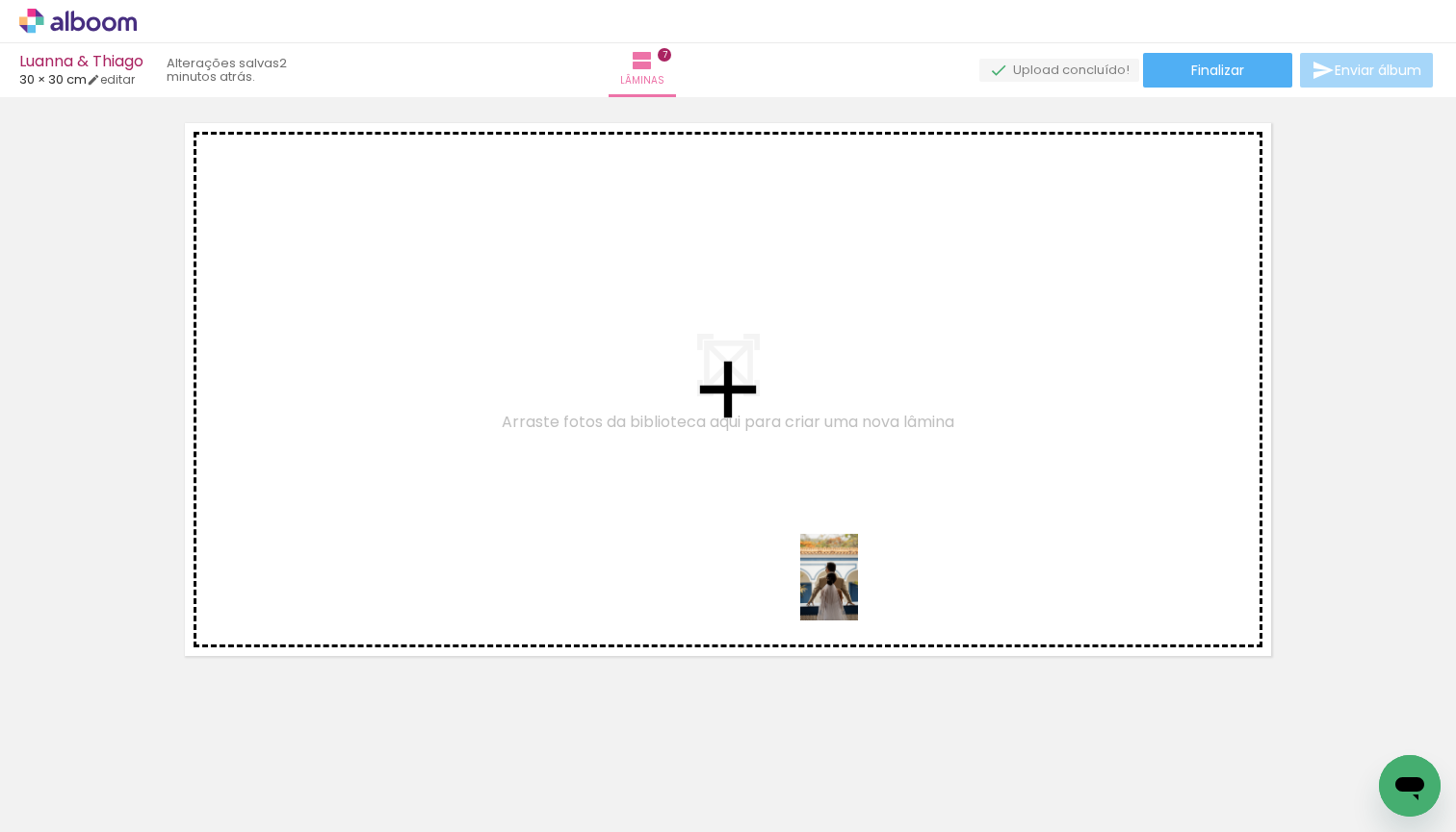
drag, startPoint x: 853, startPoint y: 792, endPoint x: 862, endPoint y: 563, distance: 229.2
click at [862, 563] on quentale-workspace at bounding box center [728, 416] width 1456 height 832
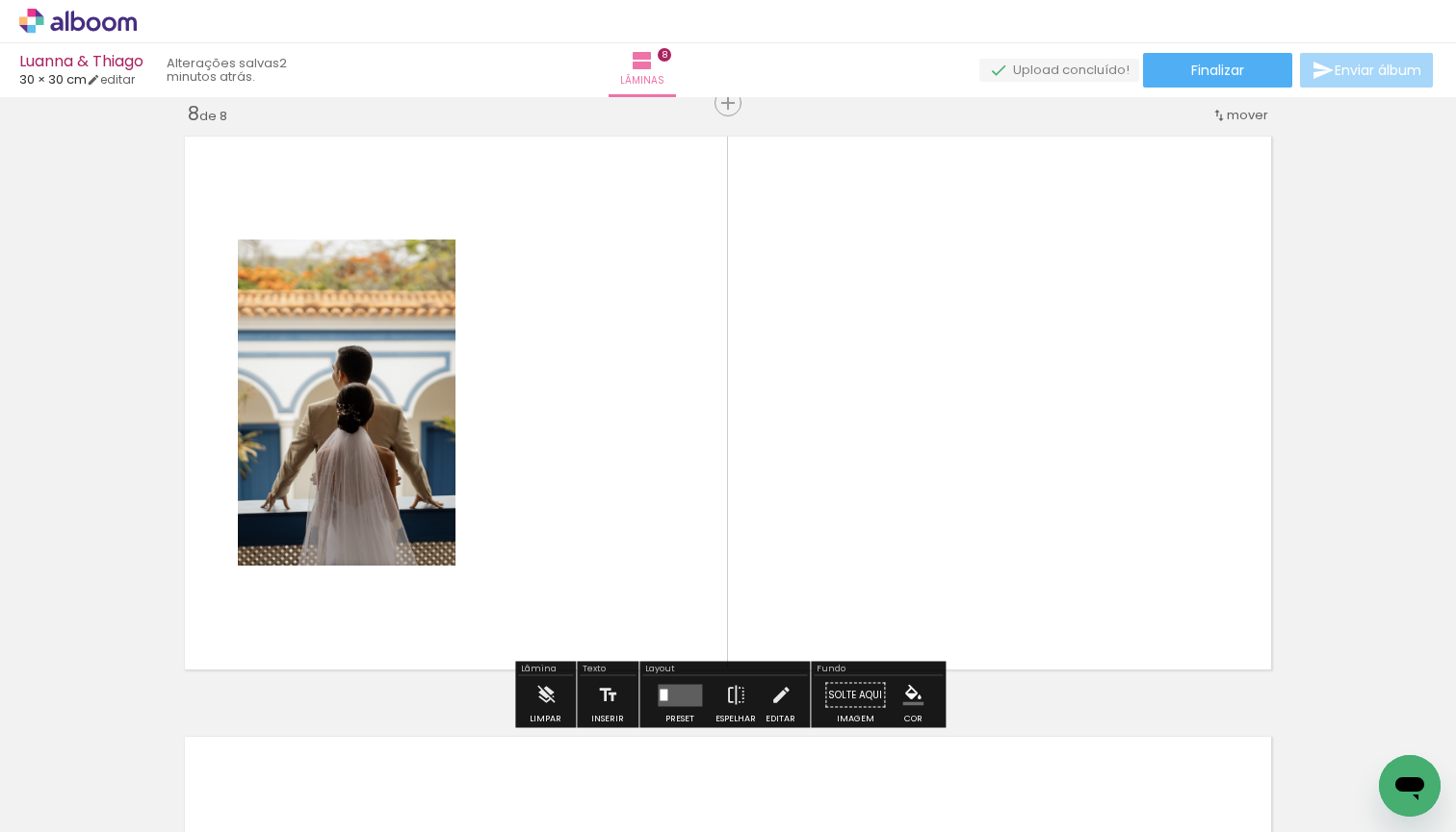
scroll to position [4228, 0]
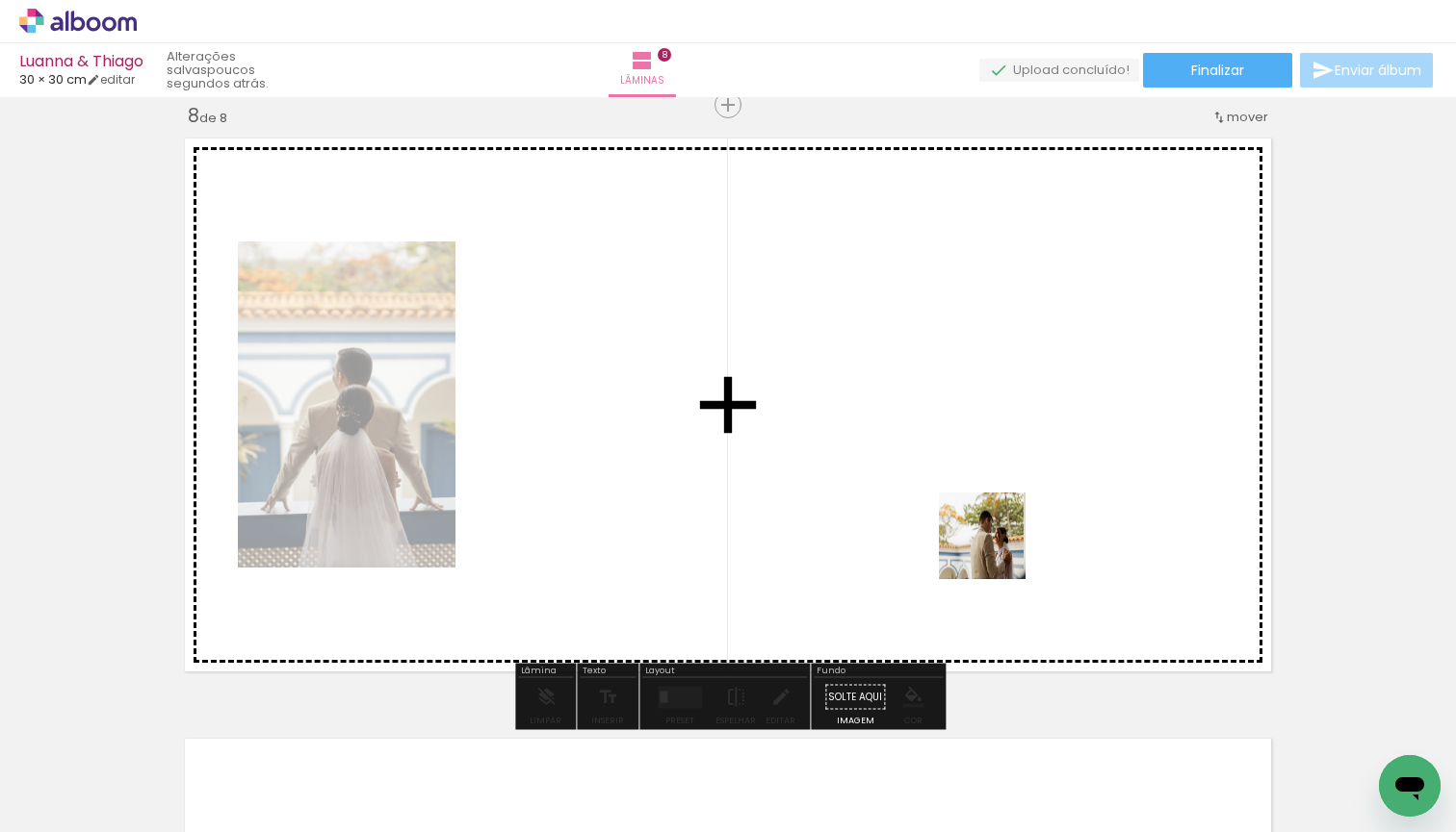
drag, startPoint x: 997, startPoint y: 789, endPoint x: 1001, endPoint y: 526, distance: 263.0
click at [1001, 526] on quentale-workspace at bounding box center [728, 416] width 1456 height 832
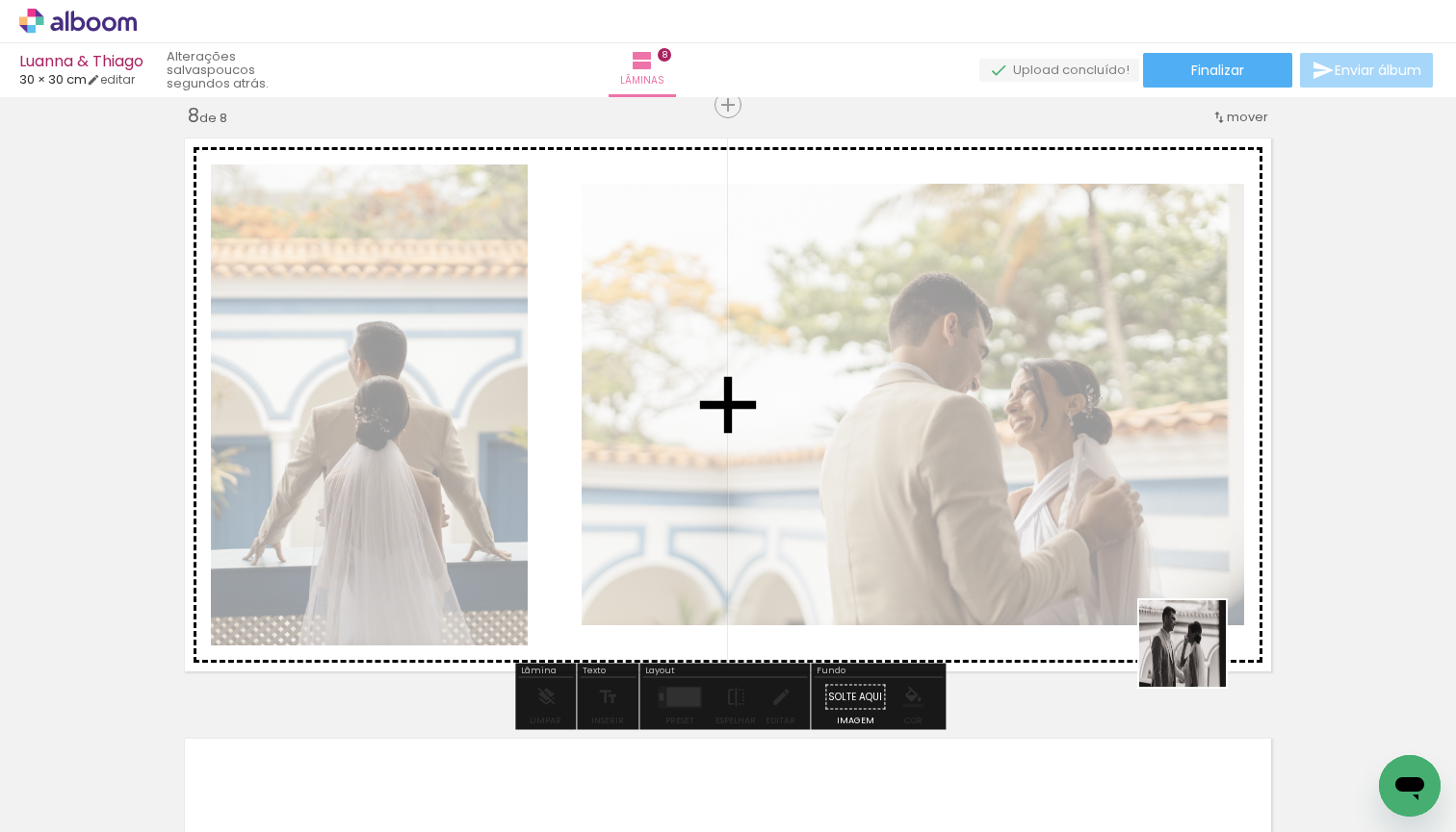
drag, startPoint x: 1197, startPoint y: 766, endPoint x: 1190, endPoint y: 578, distance: 188.1
click at [1190, 578] on quentale-workspace at bounding box center [728, 416] width 1456 height 832
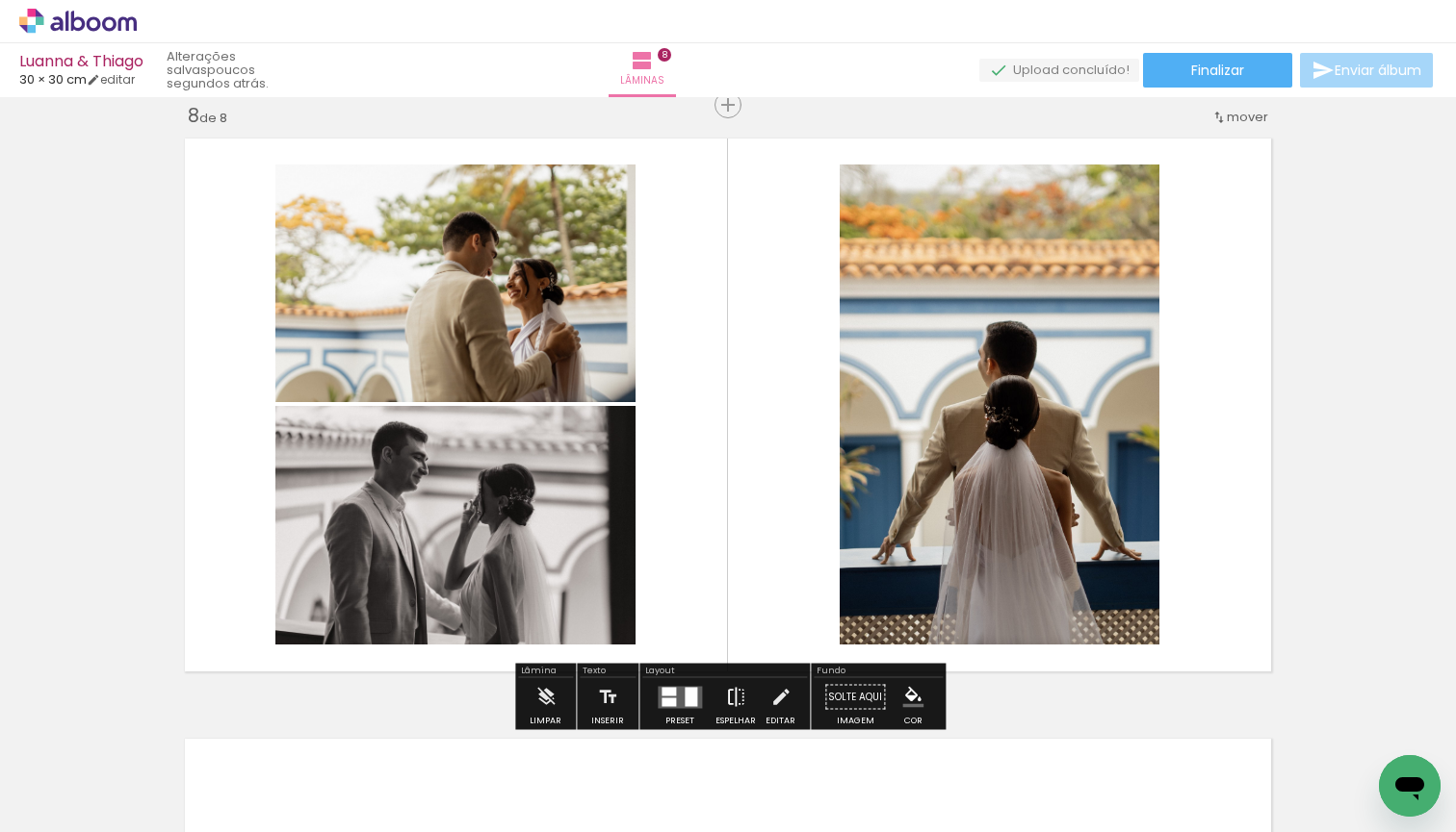
click at [735, 696] on iron-icon at bounding box center [735, 697] width 21 height 39
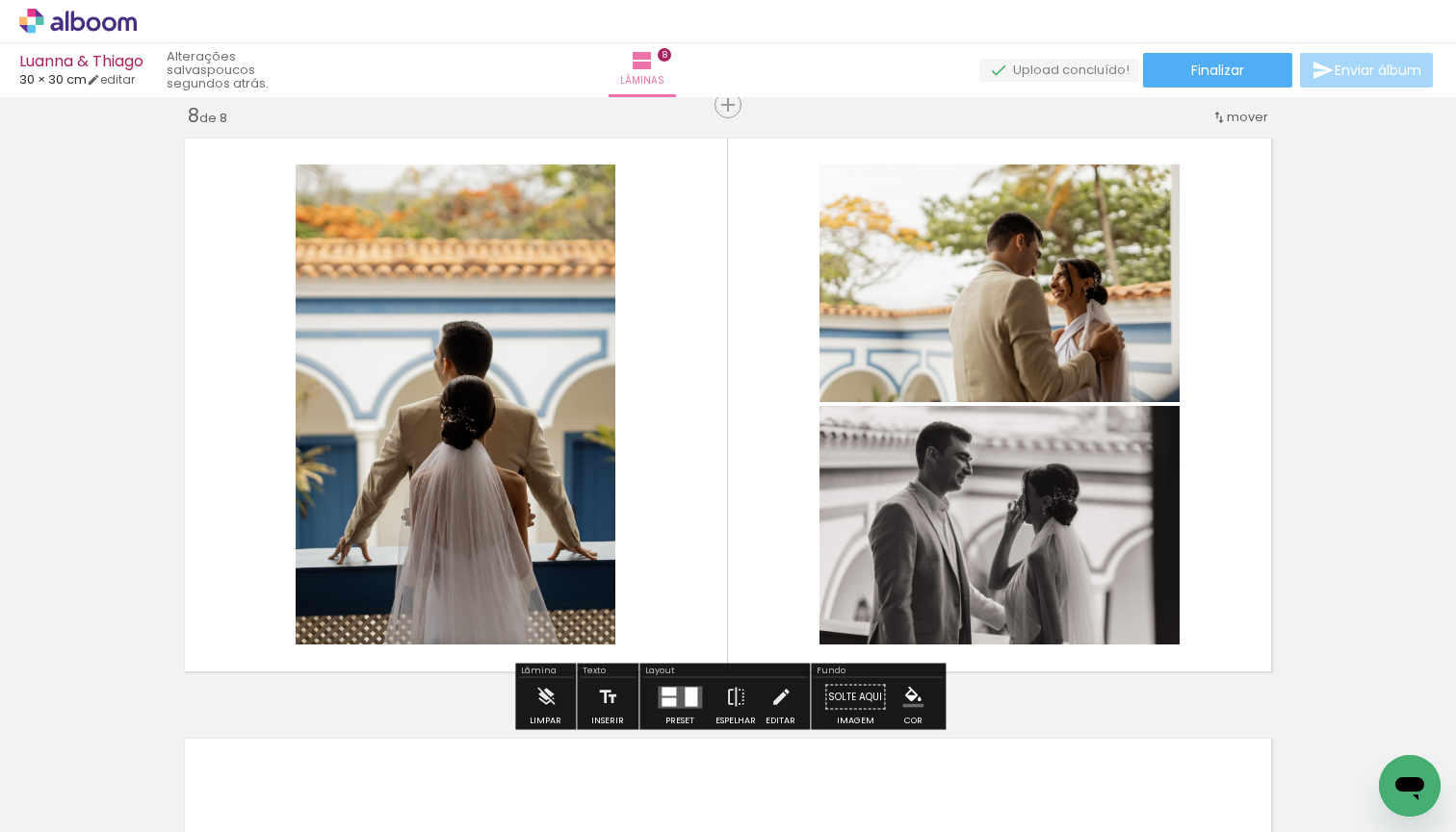
click at [729, 13] on div "› Editor de álbum" at bounding box center [728, 22] width 1456 height 44
click at [729, 7] on div "› Editor de álbum" at bounding box center [728, 22] width 1456 height 44
click at [687, 691] on div at bounding box center [690, 691] width 15 height 9
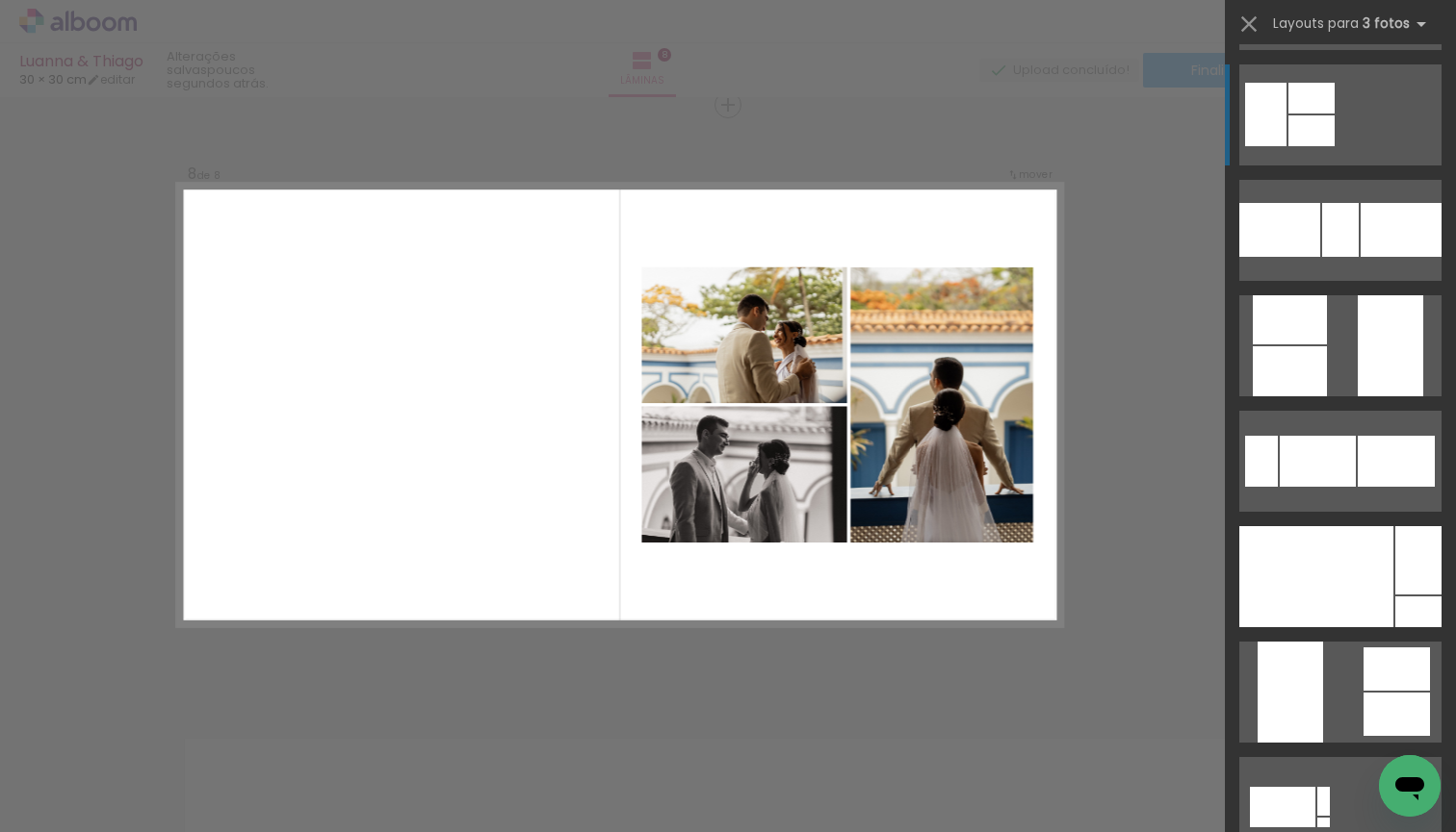
scroll to position [476, 0]
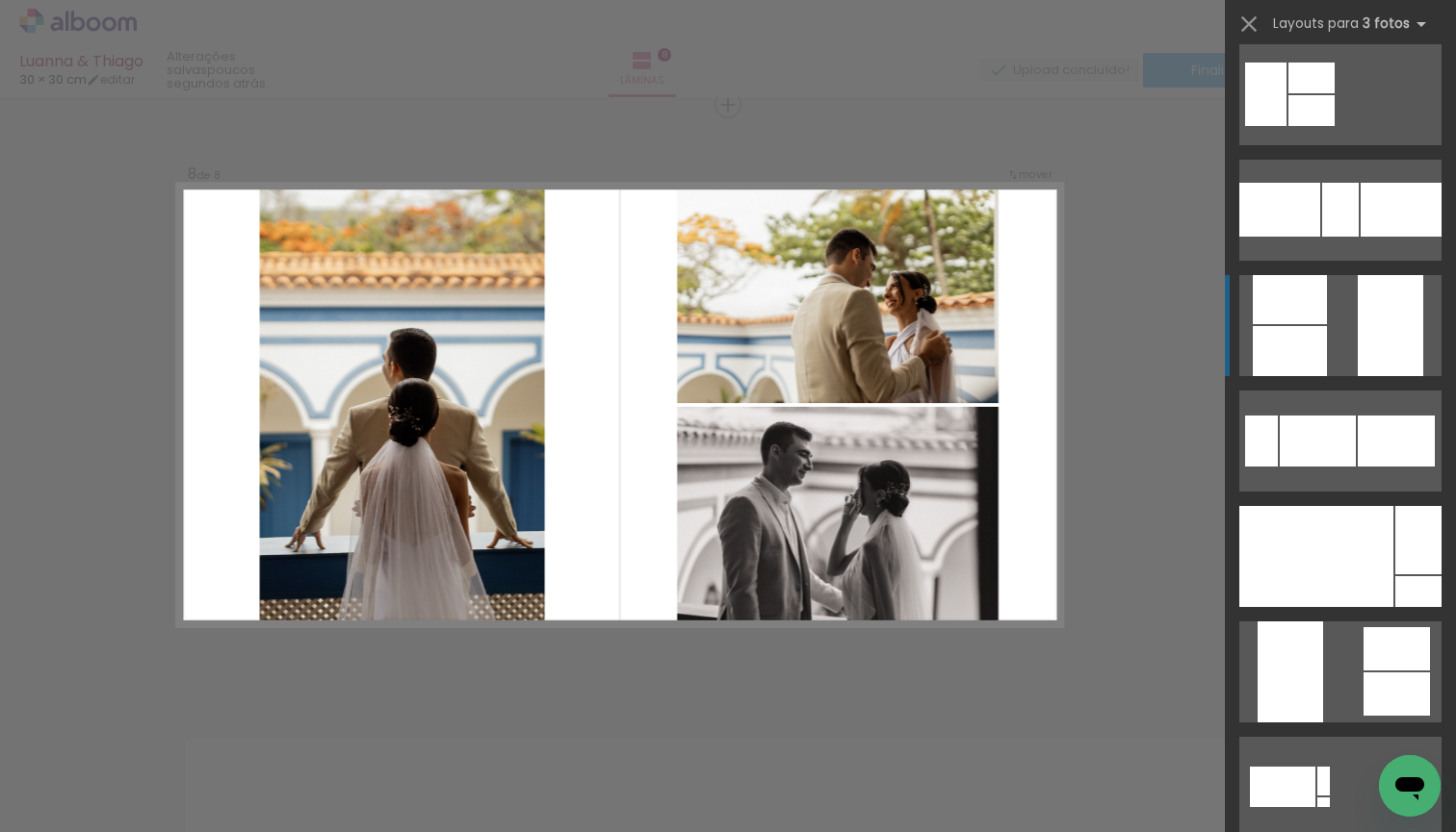
click at [1390, 237] on div at bounding box center [1400, 210] width 81 height 54
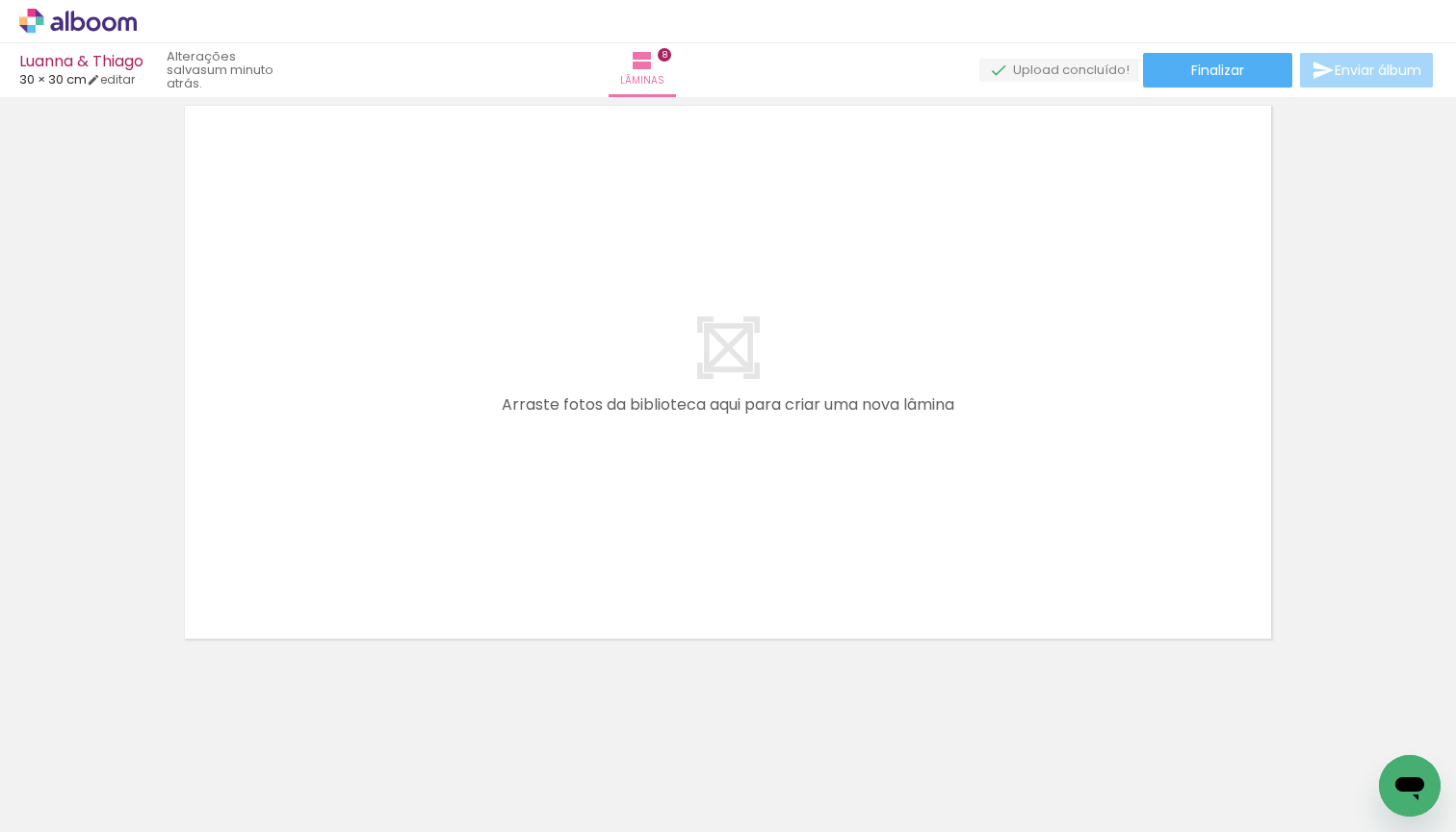
scroll to position [0, 0]
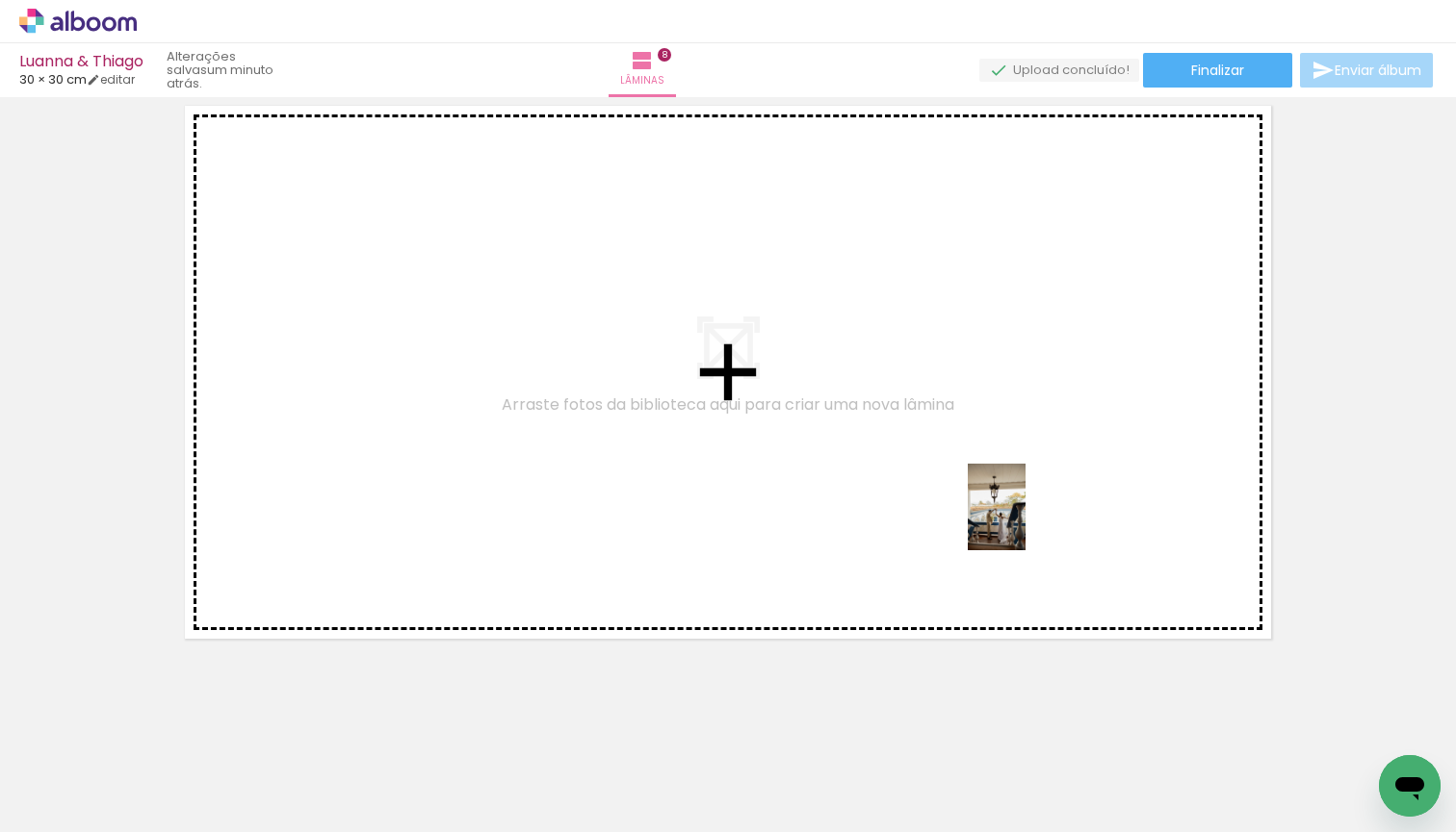
drag, startPoint x: 1088, startPoint y: 778, endPoint x: 1025, endPoint y: 522, distance: 263.6
click at [1025, 522] on quentale-workspace at bounding box center [728, 416] width 1456 height 832
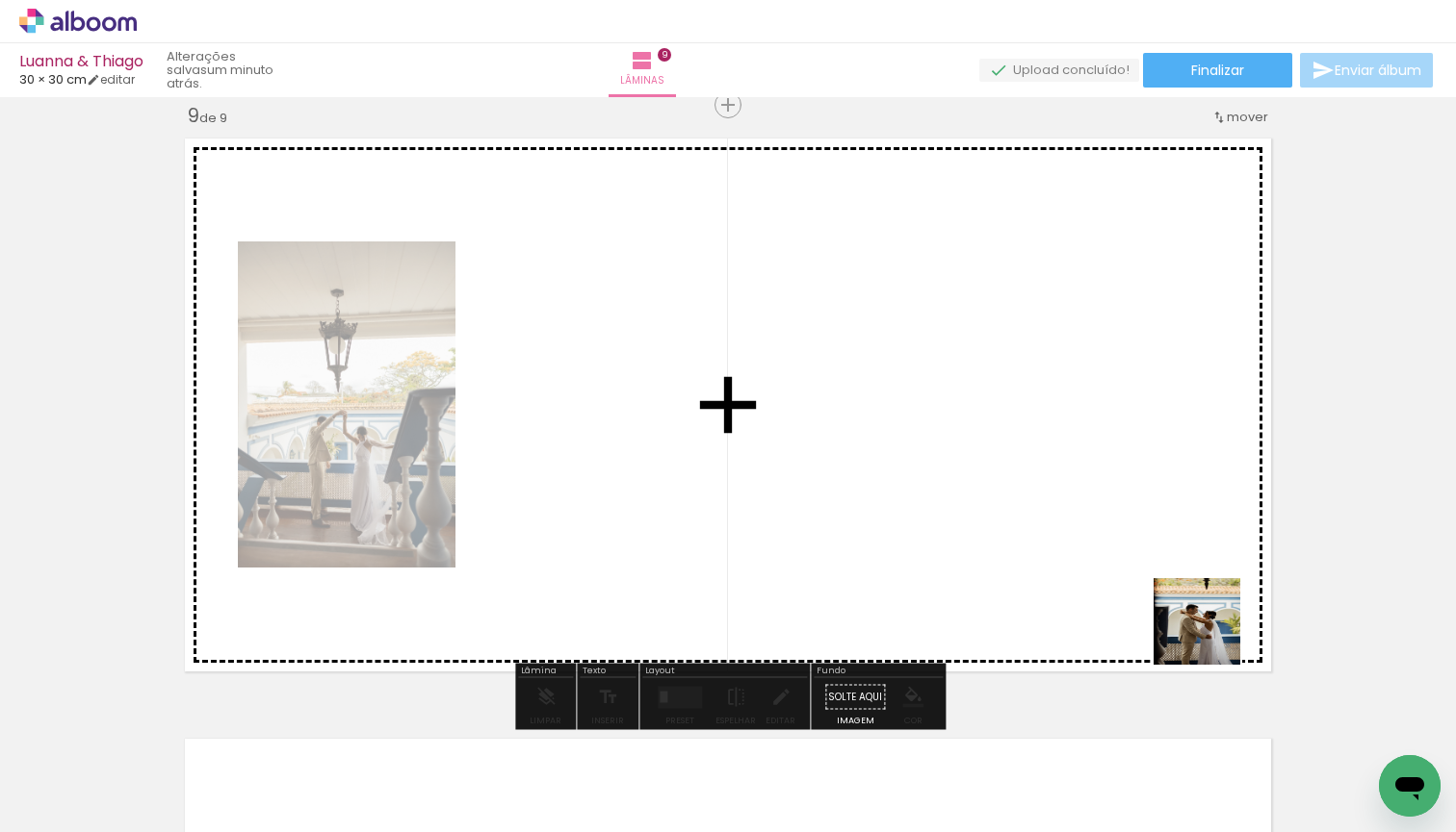
drag, startPoint x: 1400, startPoint y: 745, endPoint x: 1130, endPoint y: 566, distance: 323.9
click at [1130, 566] on quentale-workspace at bounding box center [728, 416] width 1456 height 832
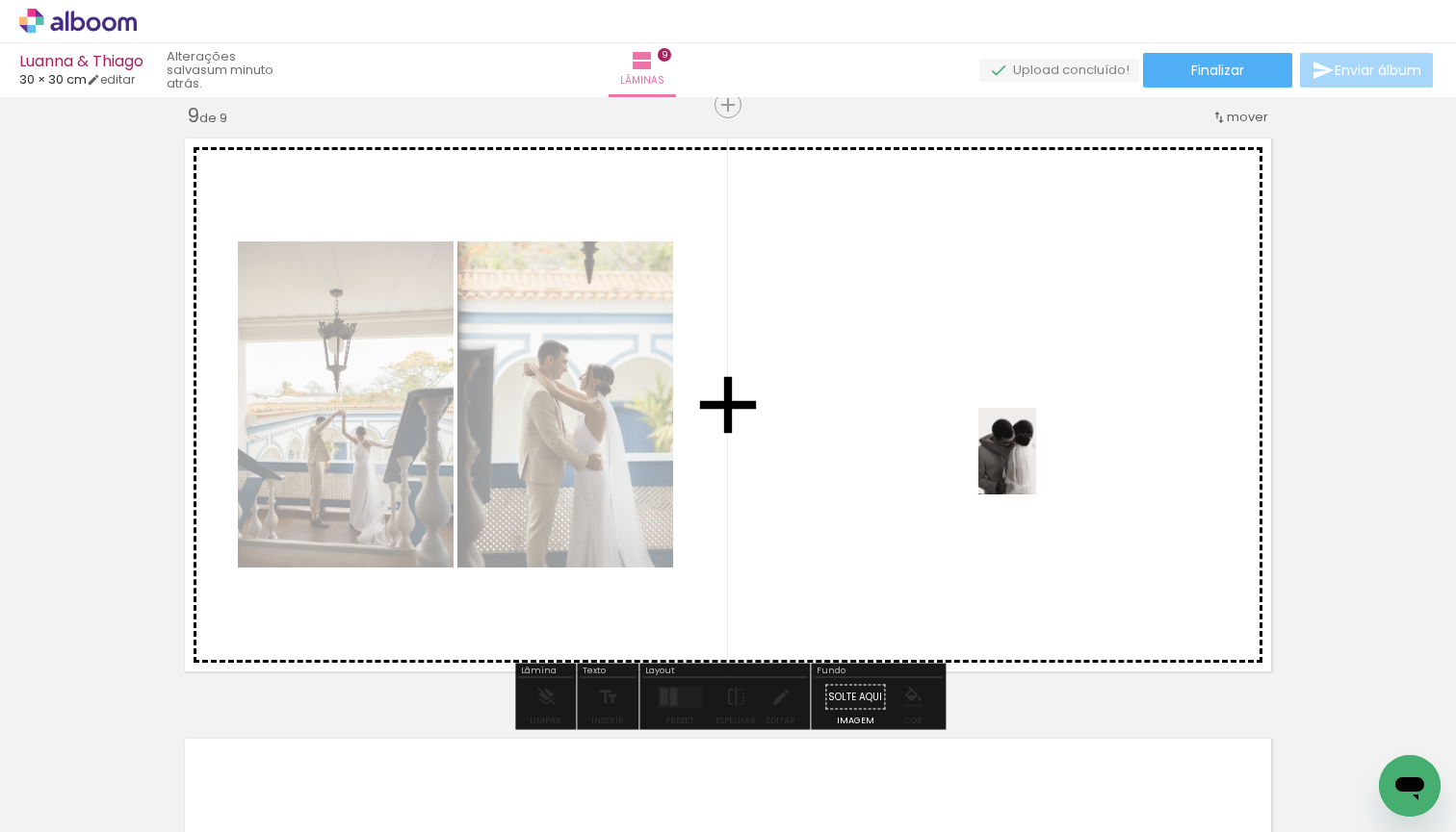
drag, startPoint x: 1309, startPoint y: 795, endPoint x: 1033, endPoint y: 462, distance: 432.5
click at [1033, 462] on quentale-workspace at bounding box center [728, 416] width 1456 height 832
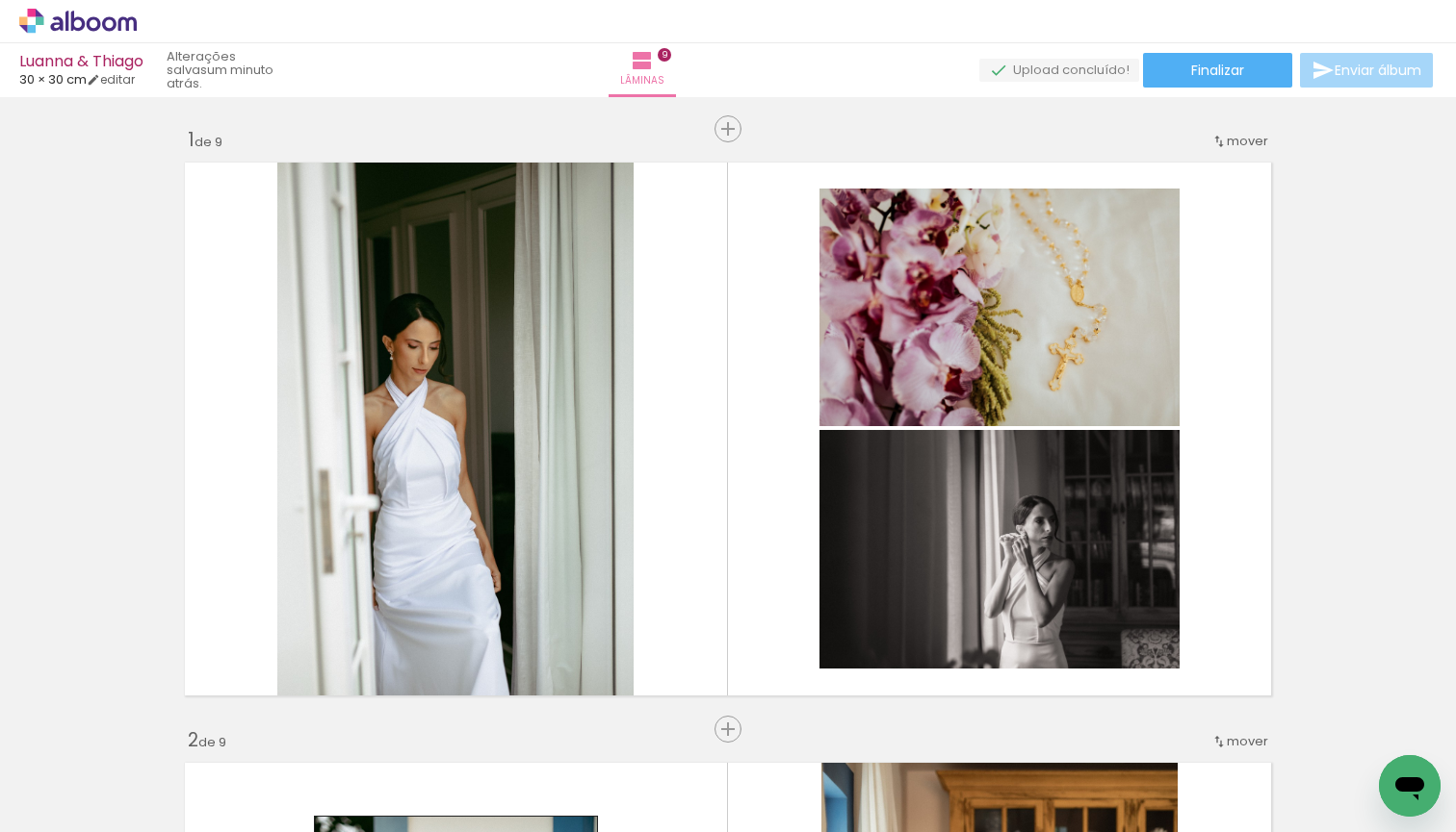
scroll to position [0, 1492]
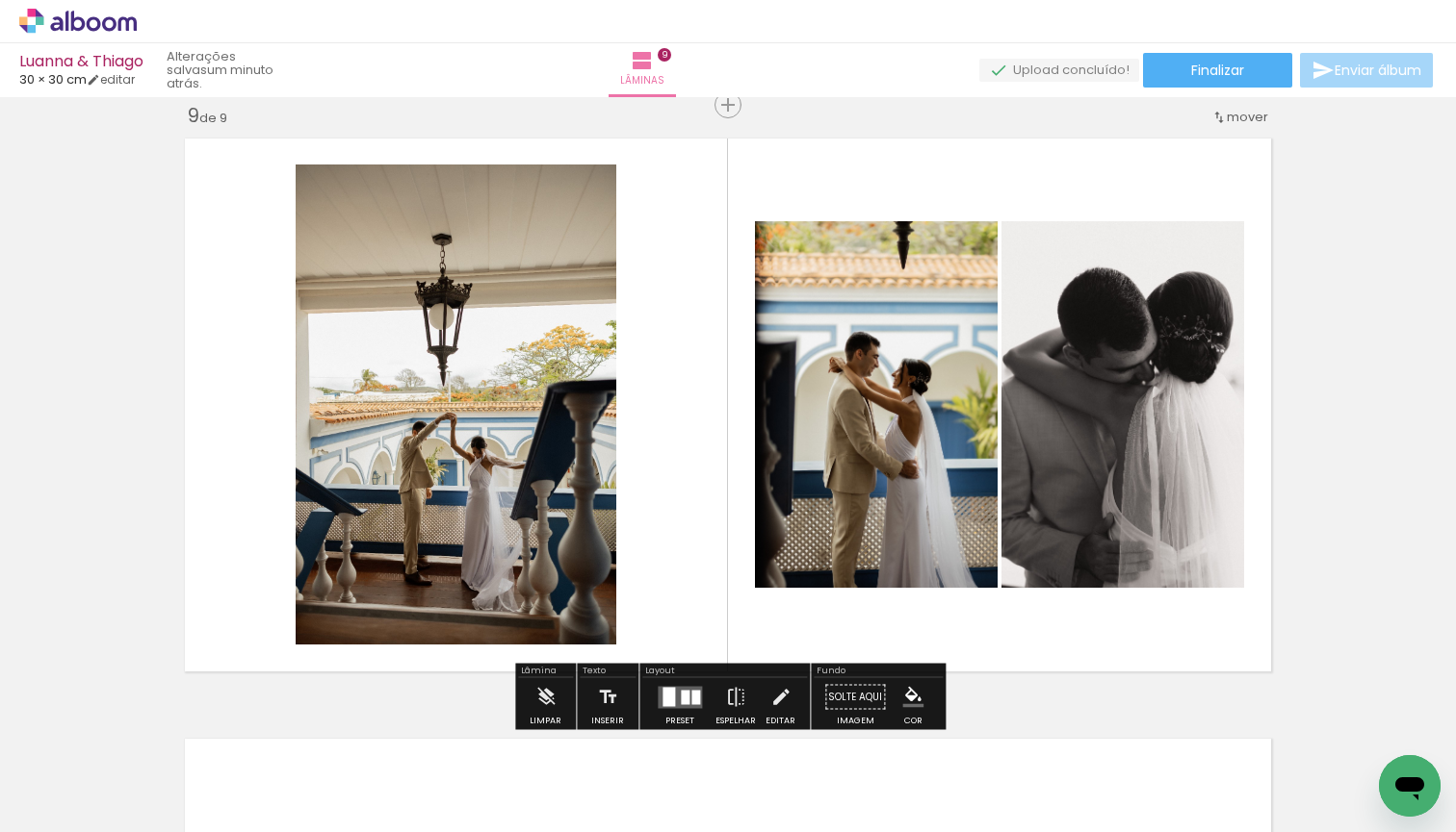
click at [691, 695] on div at bounding box center [695, 697] width 9 height 15
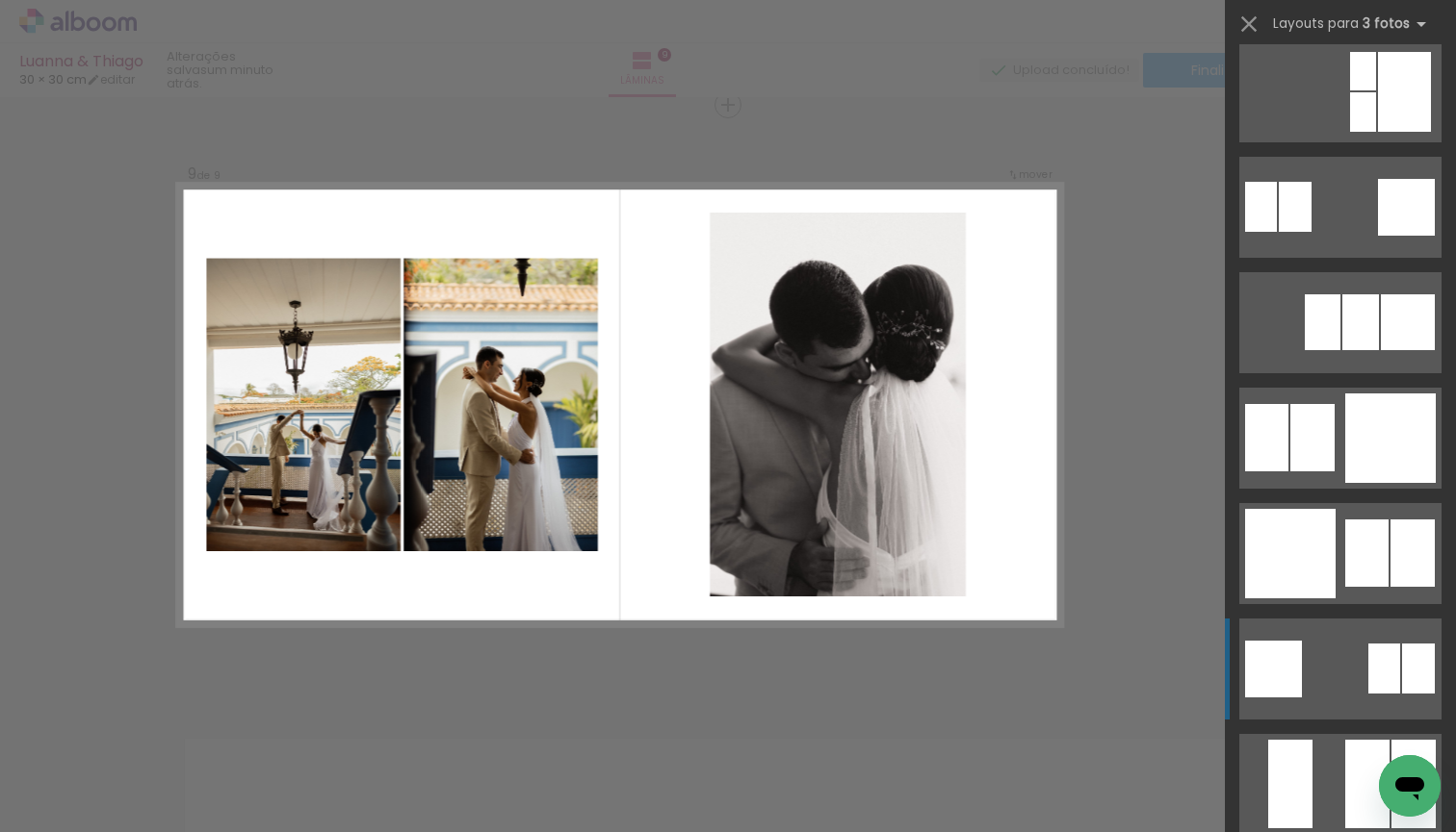
scroll to position [1893, 0]
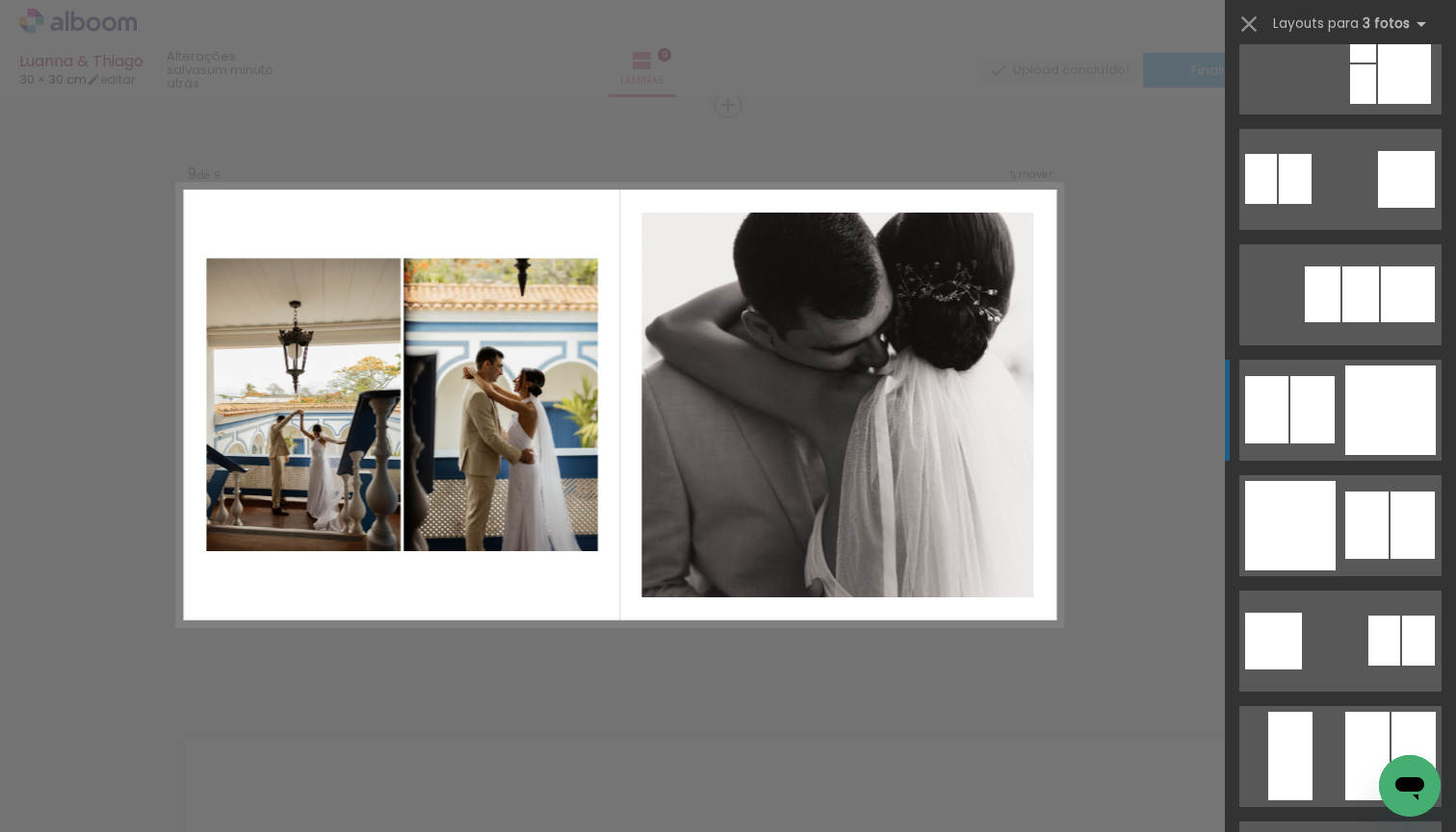
click at [1397, 416] on div at bounding box center [1389, 411] width 91 height 89
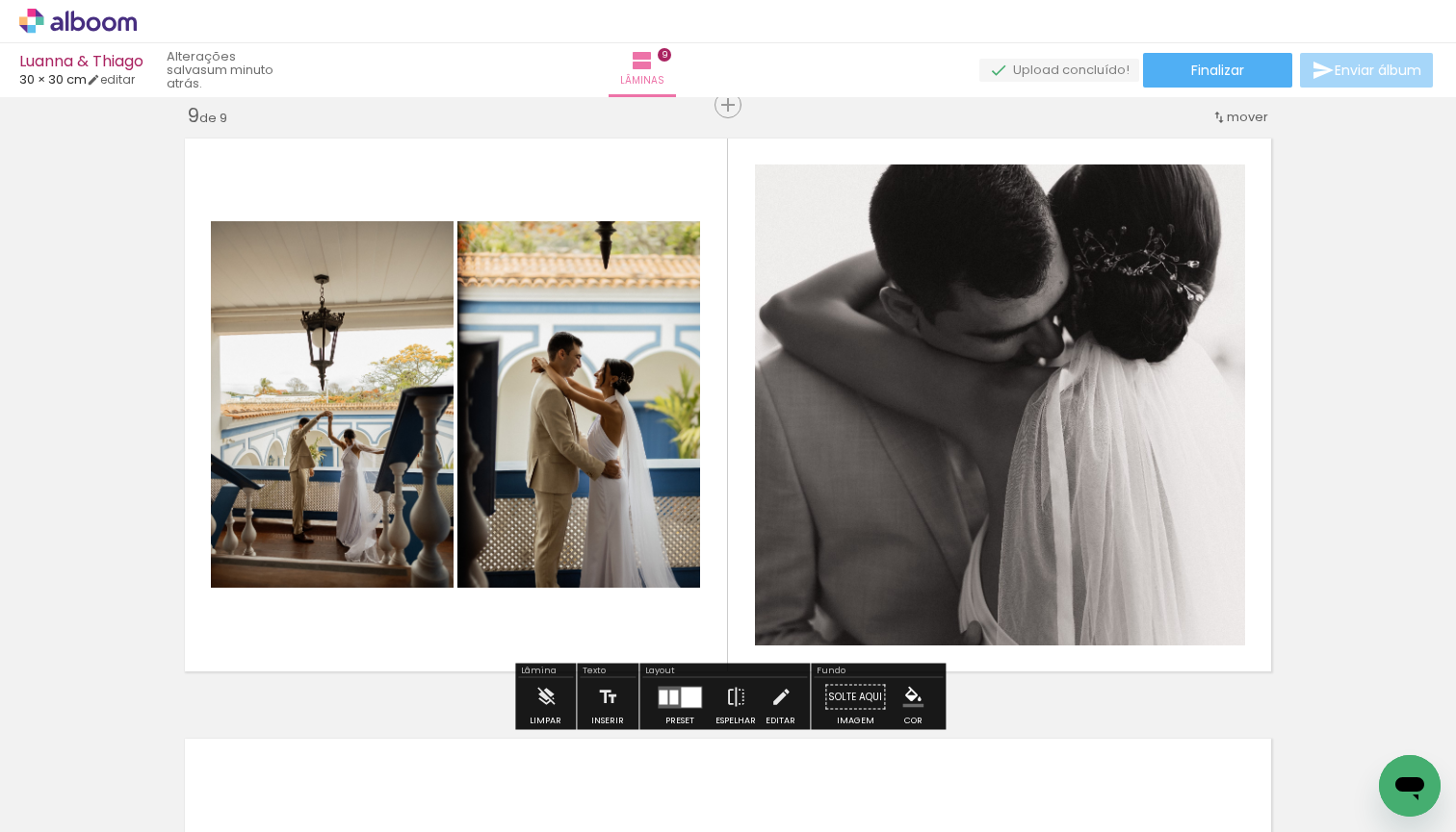
click at [684, 695] on div at bounding box center [690, 697] width 20 height 20
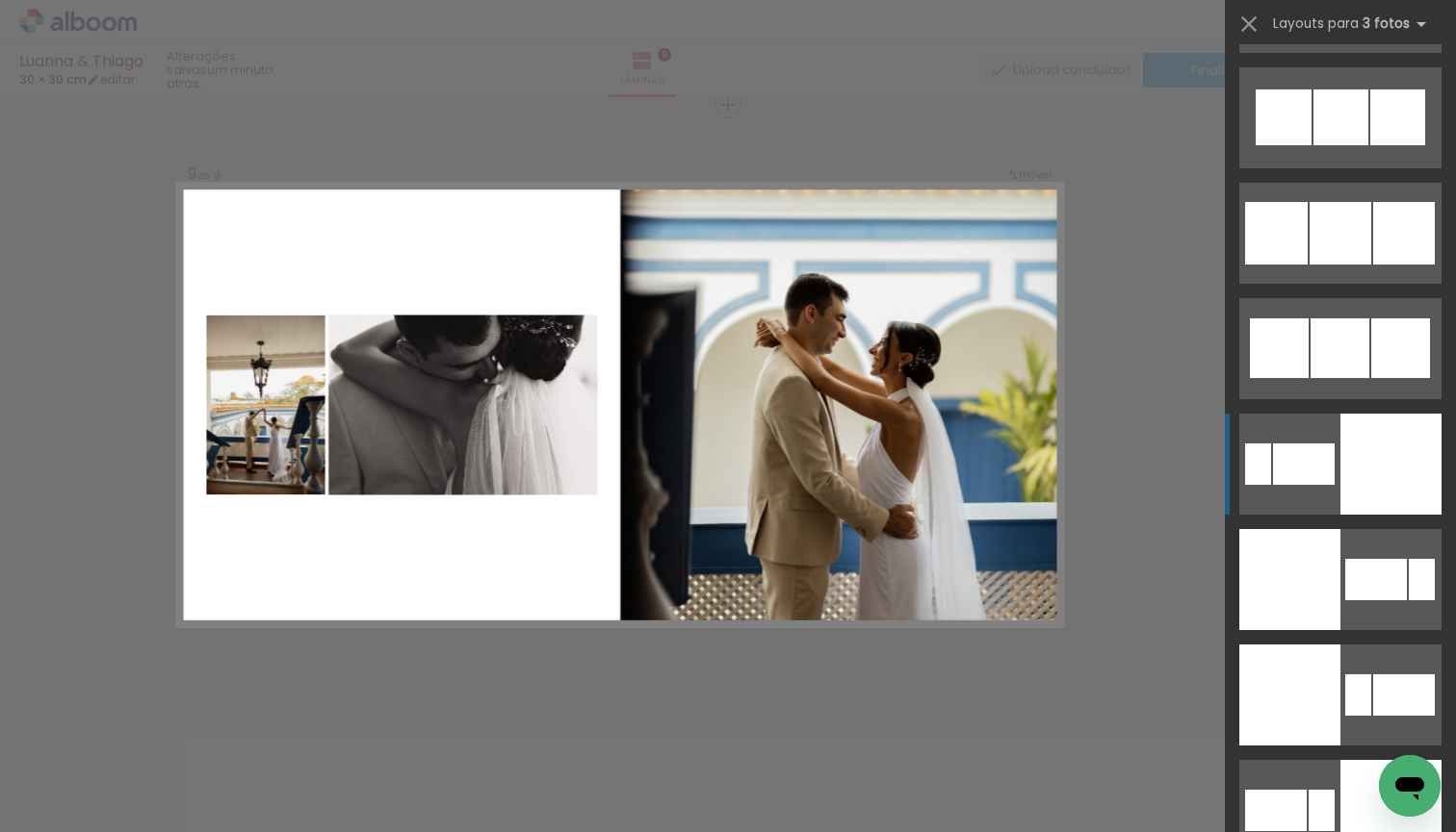
scroll to position [7844, 0]
click at [1400, 759] on div at bounding box center [1391, 810] width 101 height 101
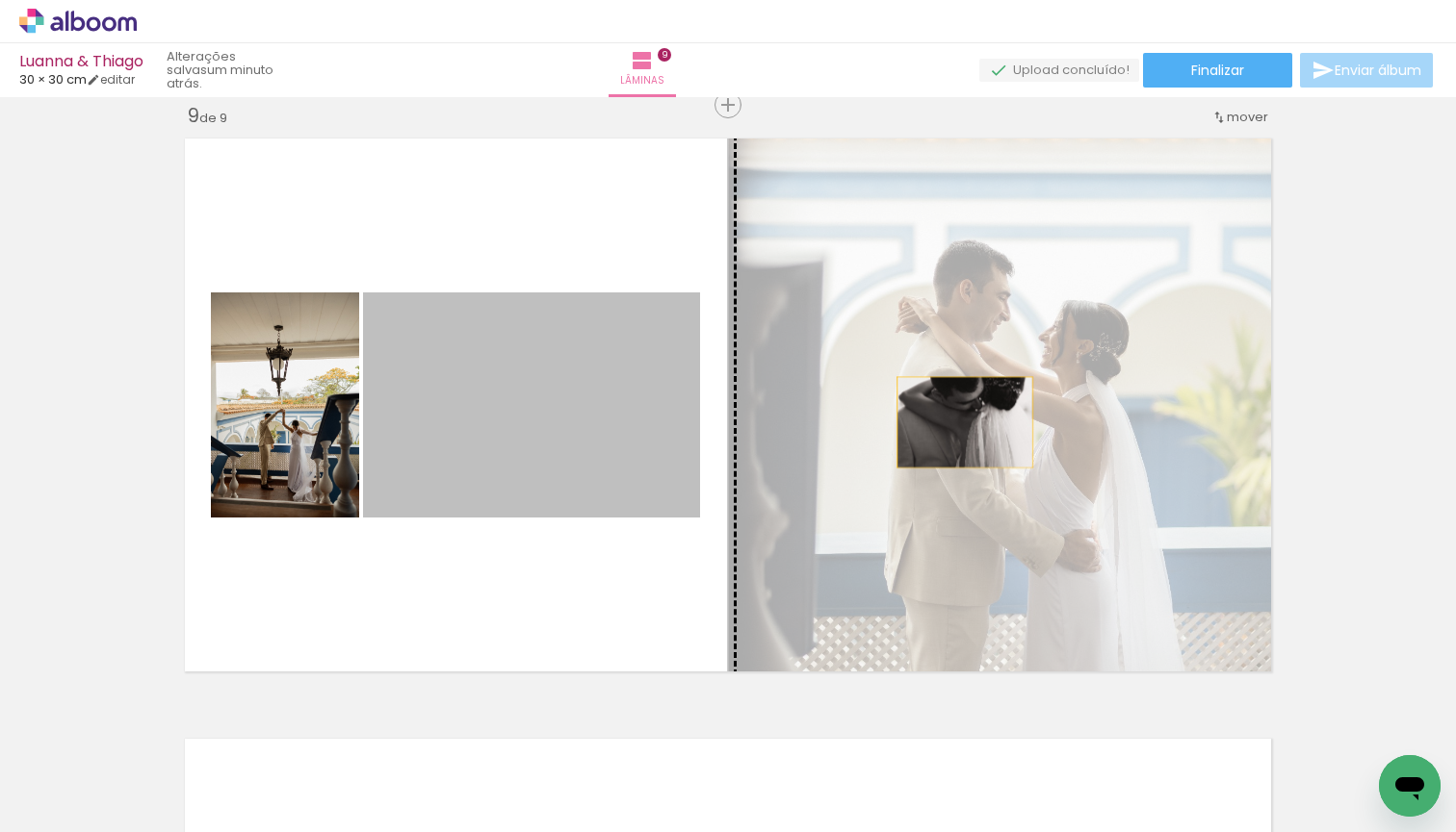
drag, startPoint x: 650, startPoint y: 425, endPoint x: 965, endPoint y: 422, distance: 315.0
click at [0, 0] on slot at bounding box center [0, 0] width 0 height 0
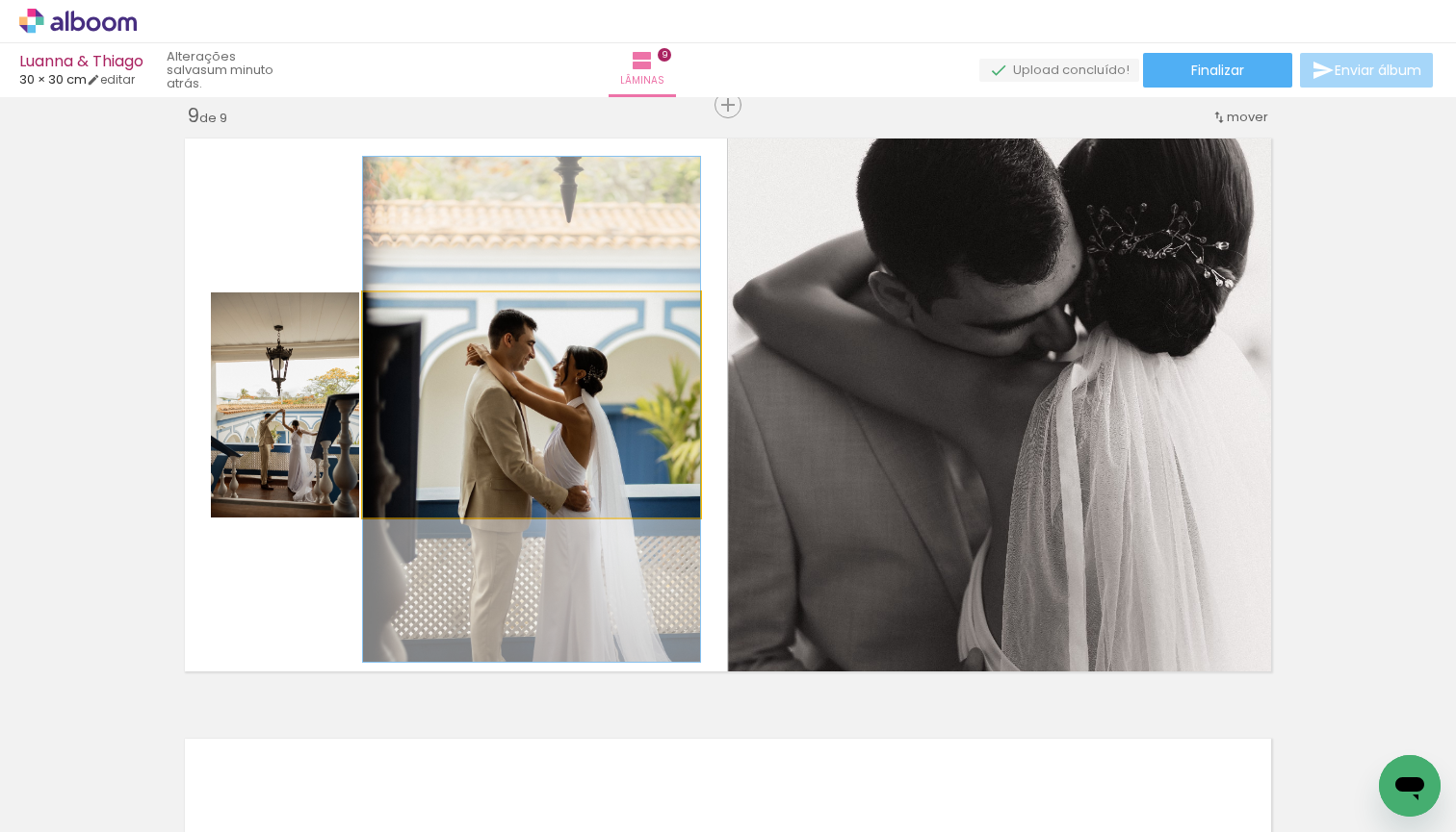
drag, startPoint x: 565, startPoint y: 456, endPoint x: 574, endPoint y: 461, distance: 10.3
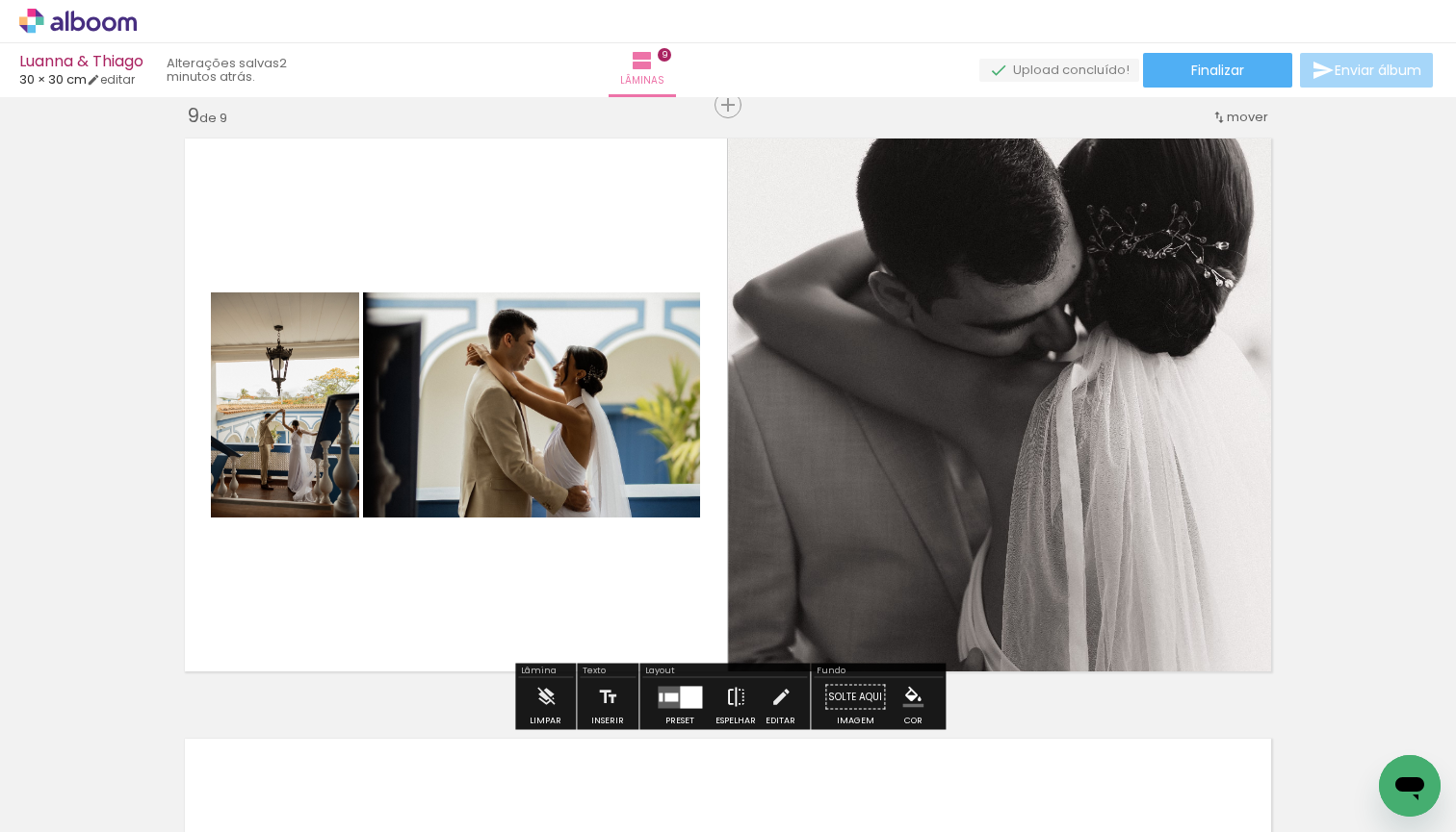
click at [731, 695] on iron-icon at bounding box center [735, 697] width 21 height 39
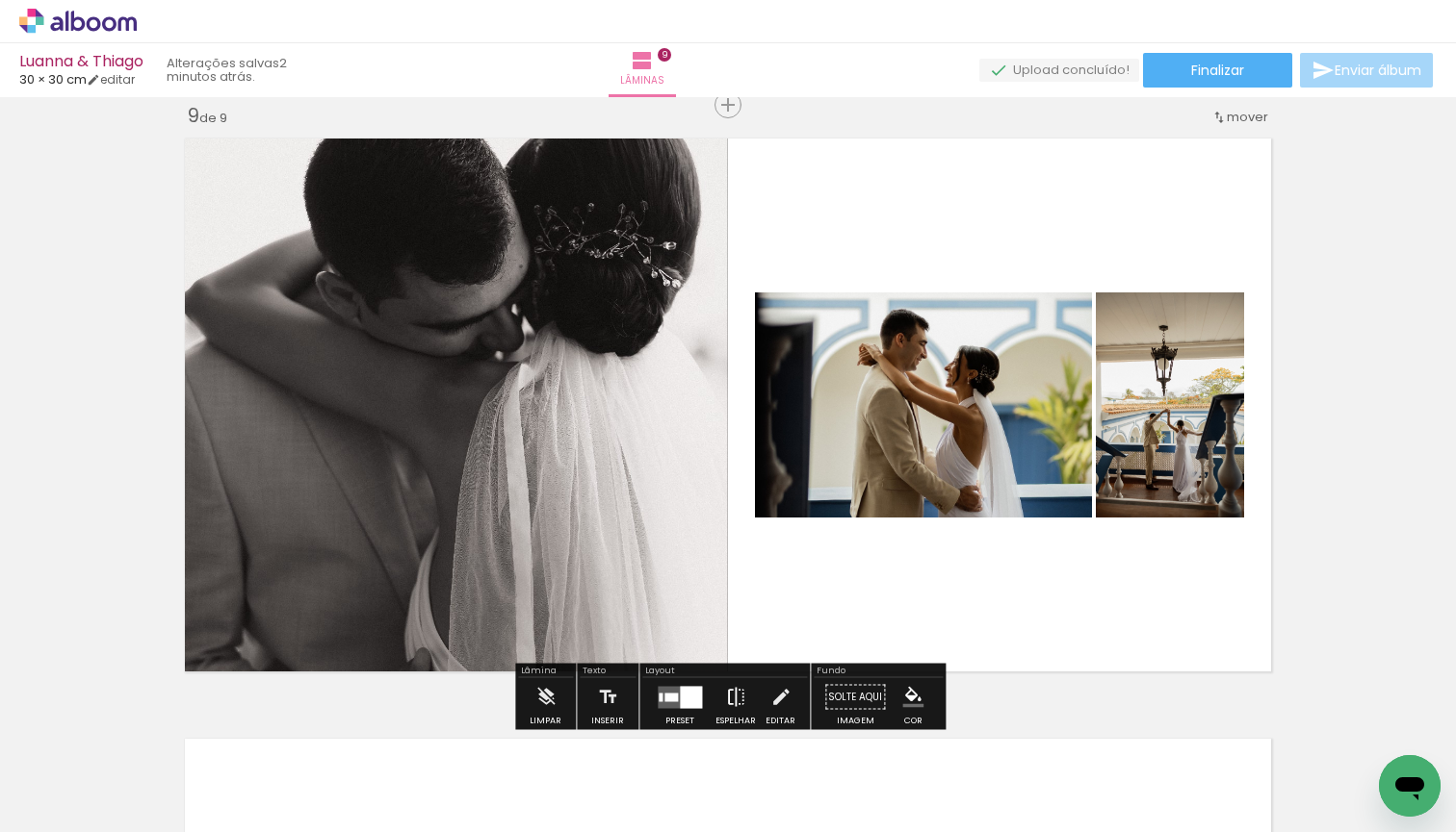
click at [731, 695] on iron-icon at bounding box center [735, 697] width 21 height 39
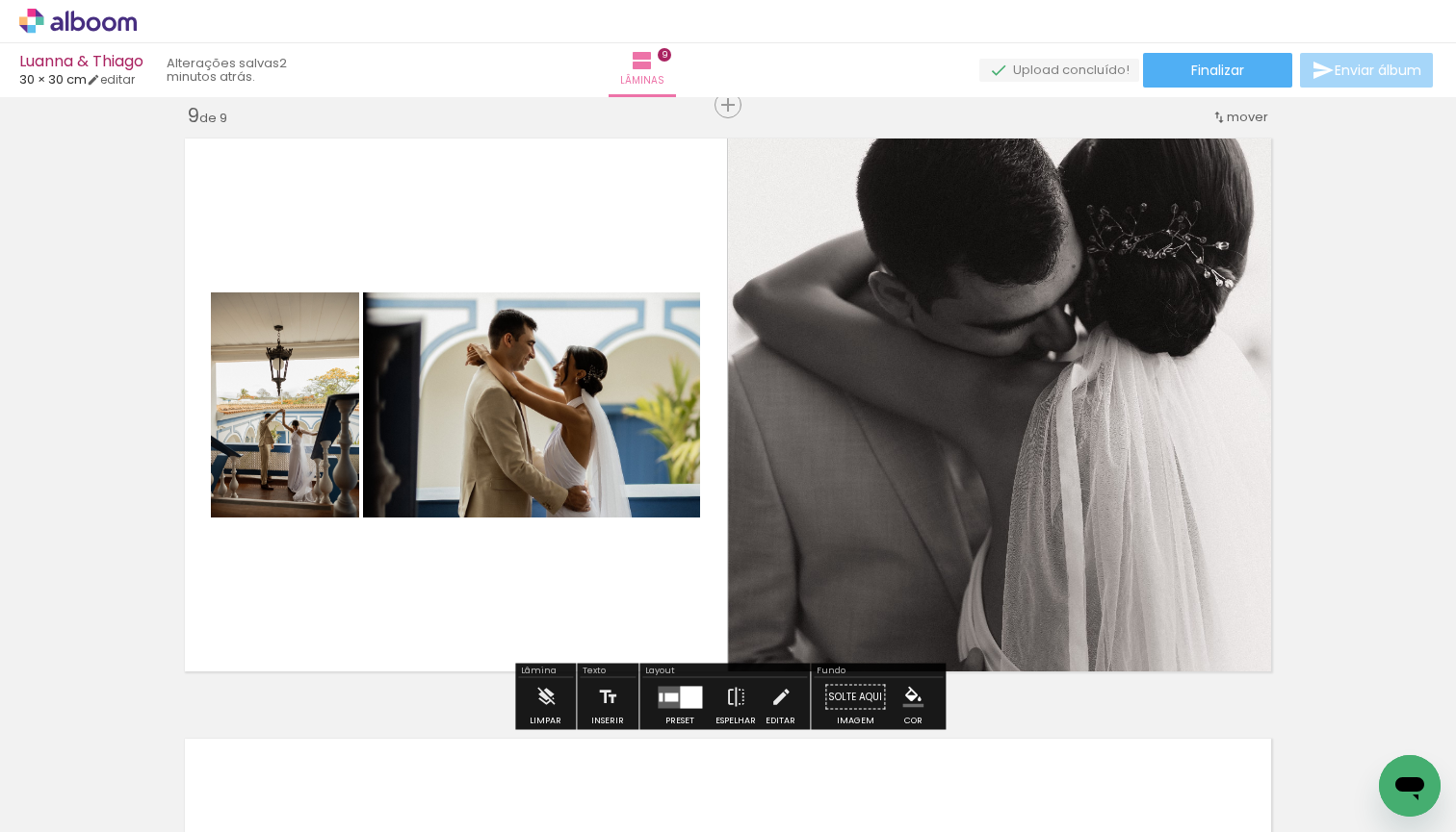
click at [673, 695] on div at bounding box center [671, 697] width 14 height 9
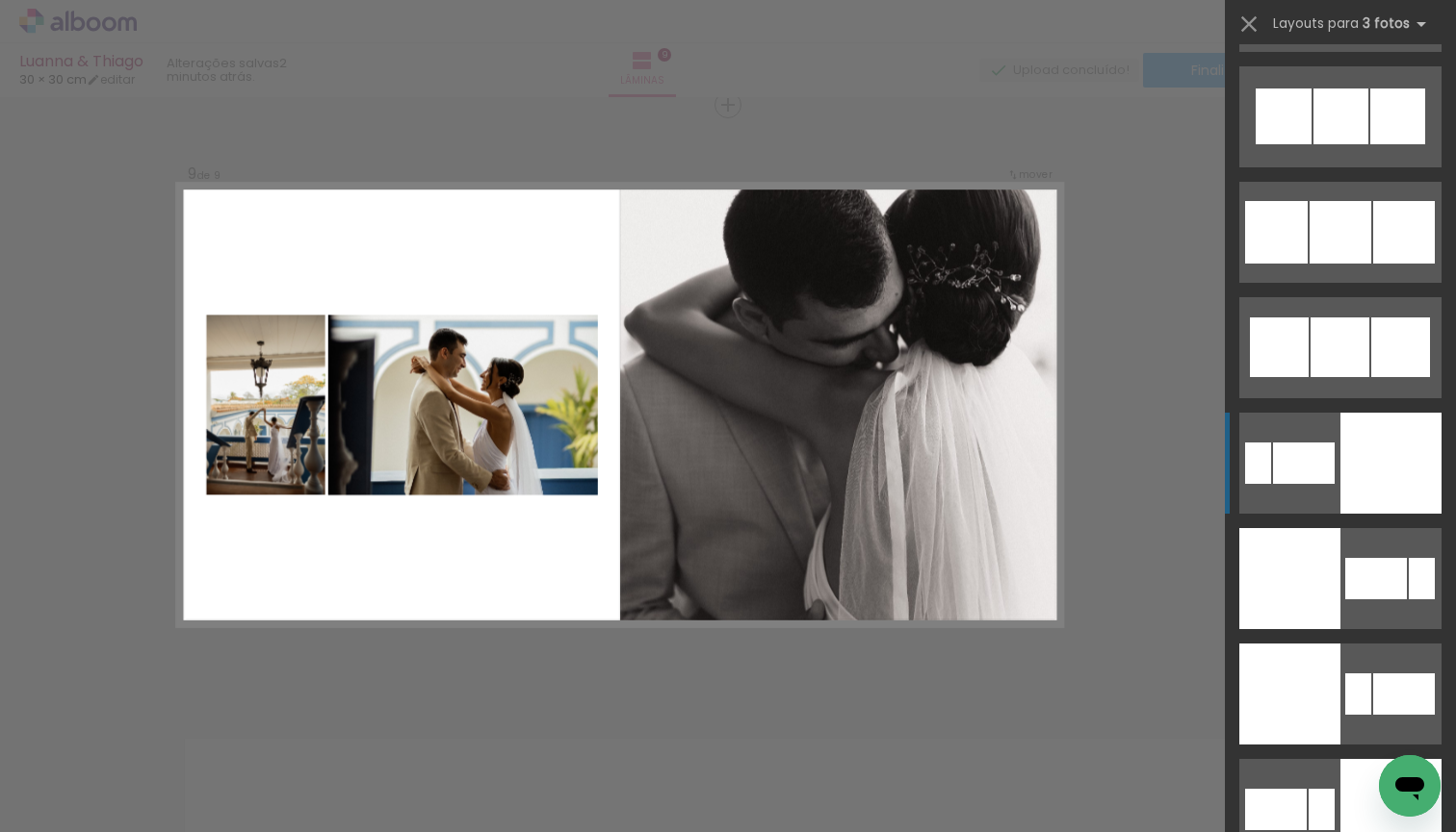
scroll to position [8199, 0]
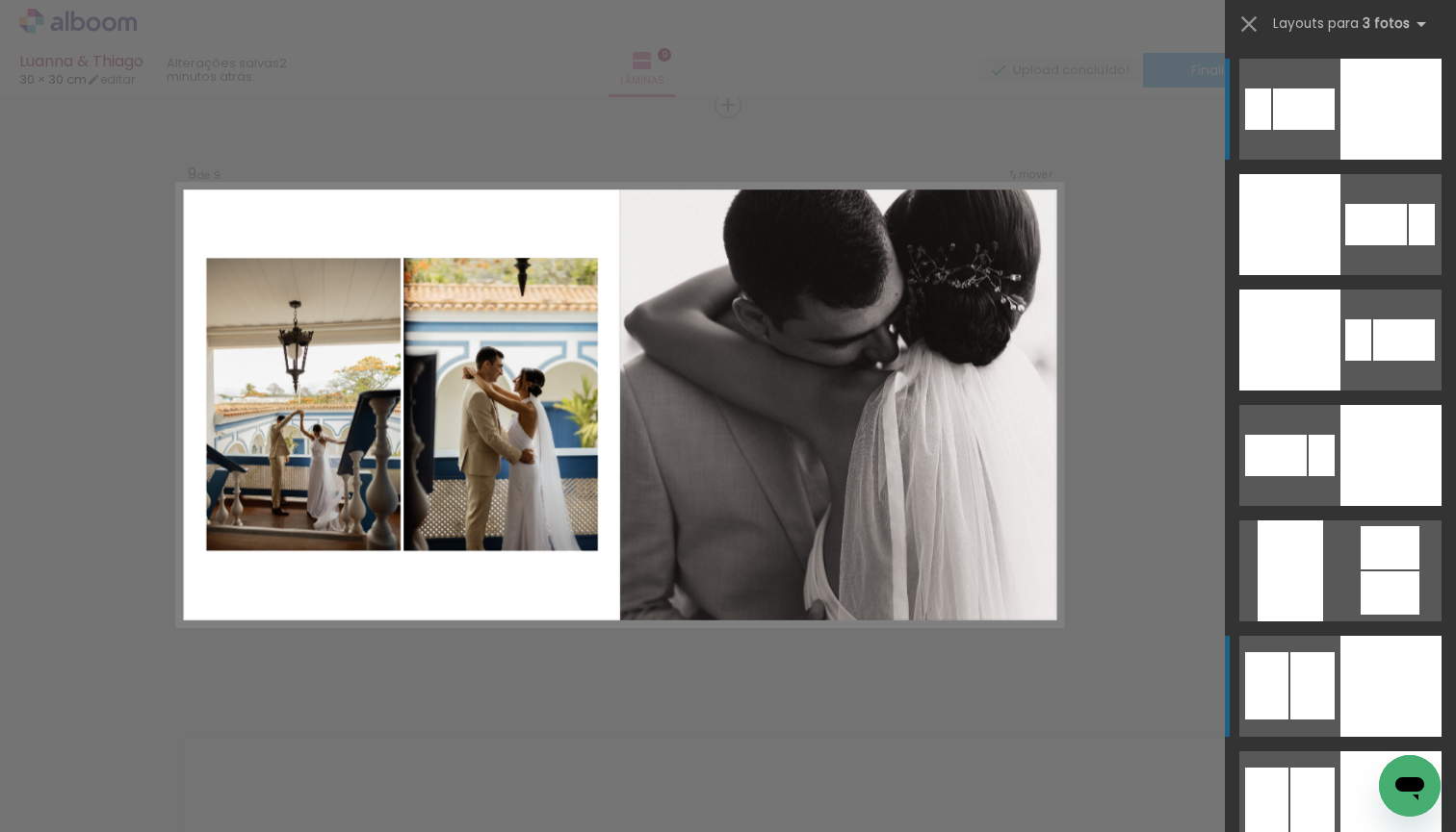
click at [1351, 506] on div at bounding box center [1391, 456] width 101 height 101
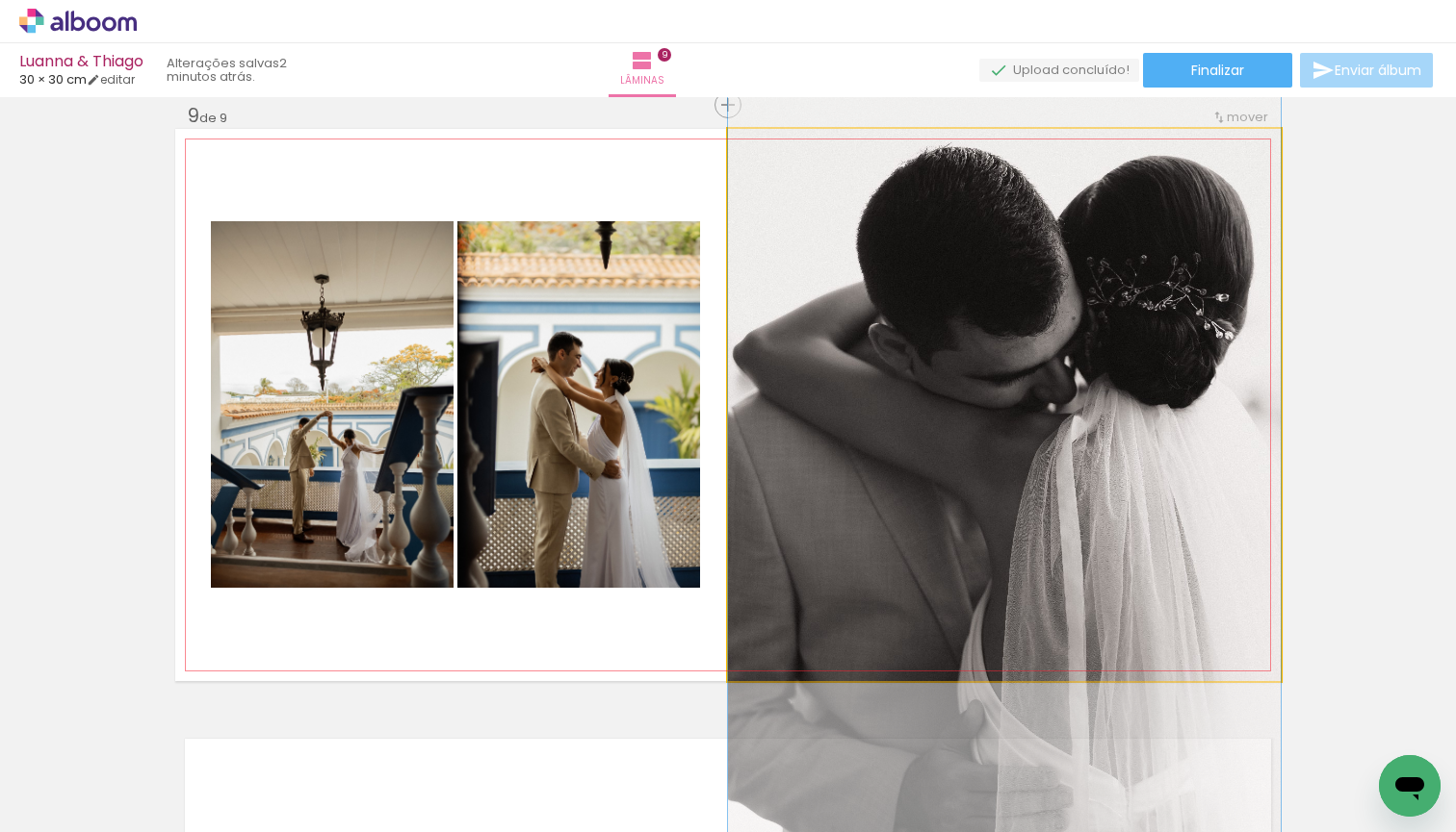
drag, startPoint x: 1042, startPoint y: 409, endPoint x: 1045, endPoint y: 461, distance: 52.1
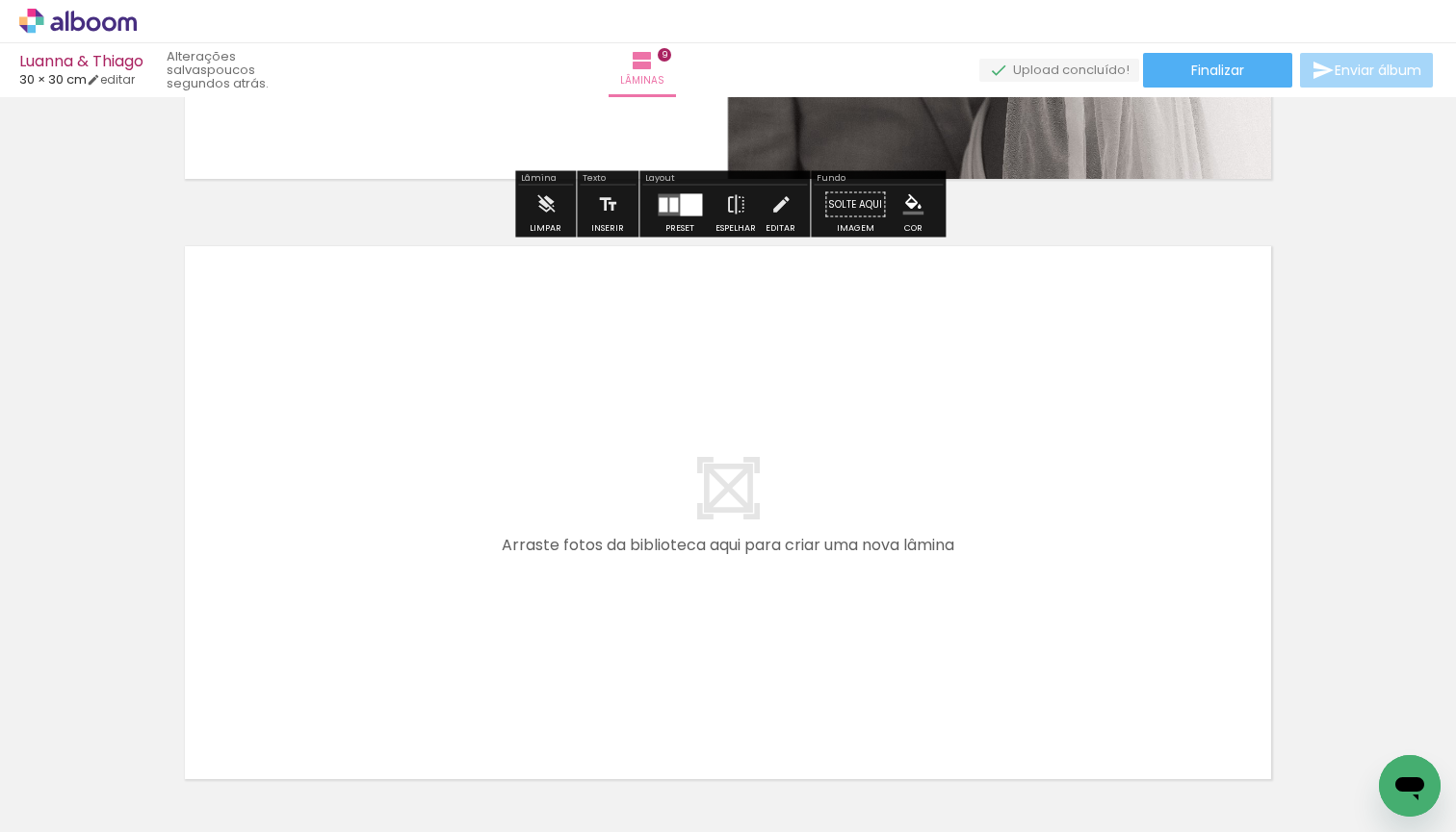
scroll to position [0, 0]
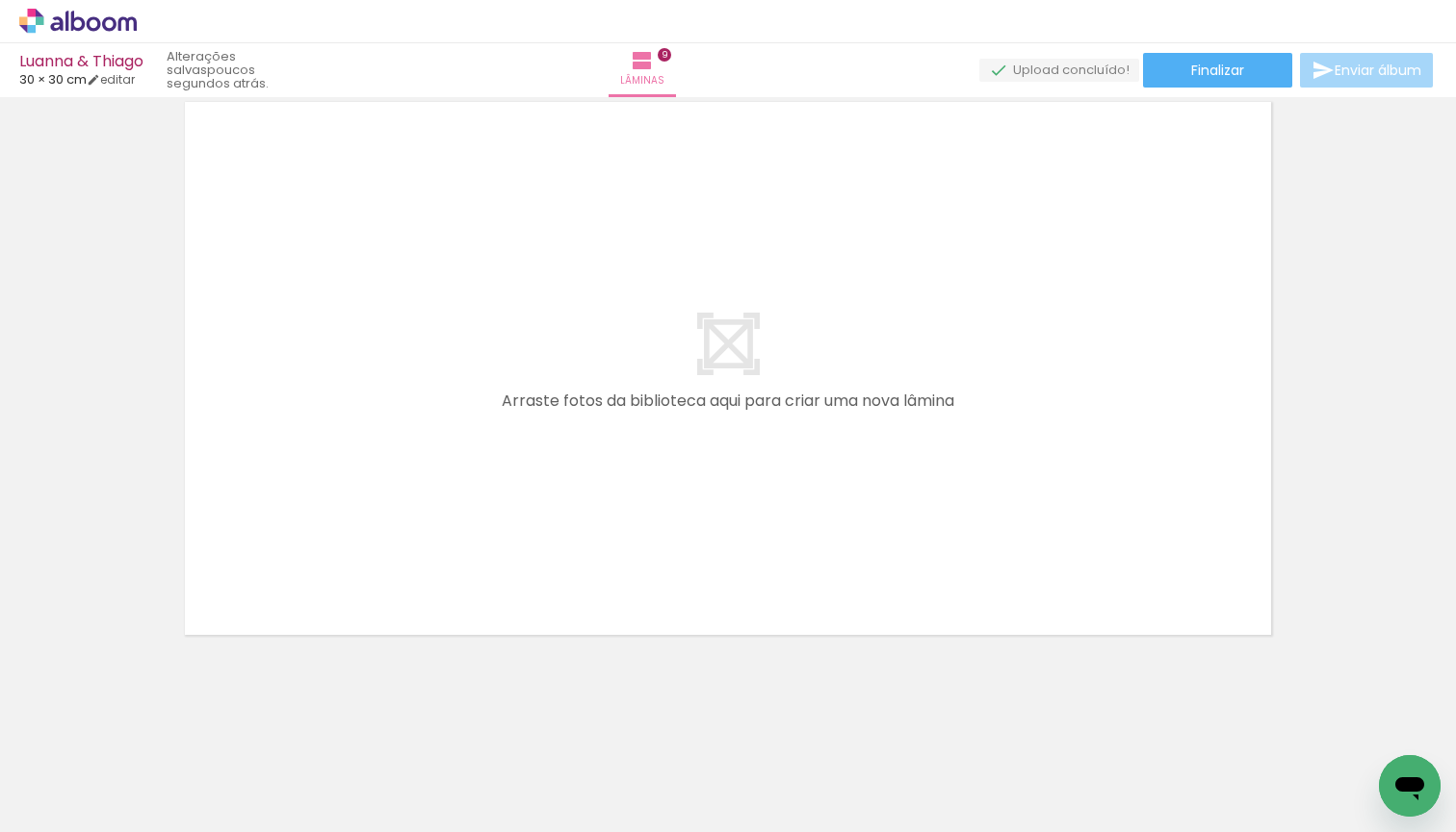
scroll to position [5465, 0]
click at [73, 814] on span "Adicionar Fotos" at bounding box center [69, 806] width 58 height 21
click at [0, 0] on input "file" at bounding box center [0, 0] width 0 height 0
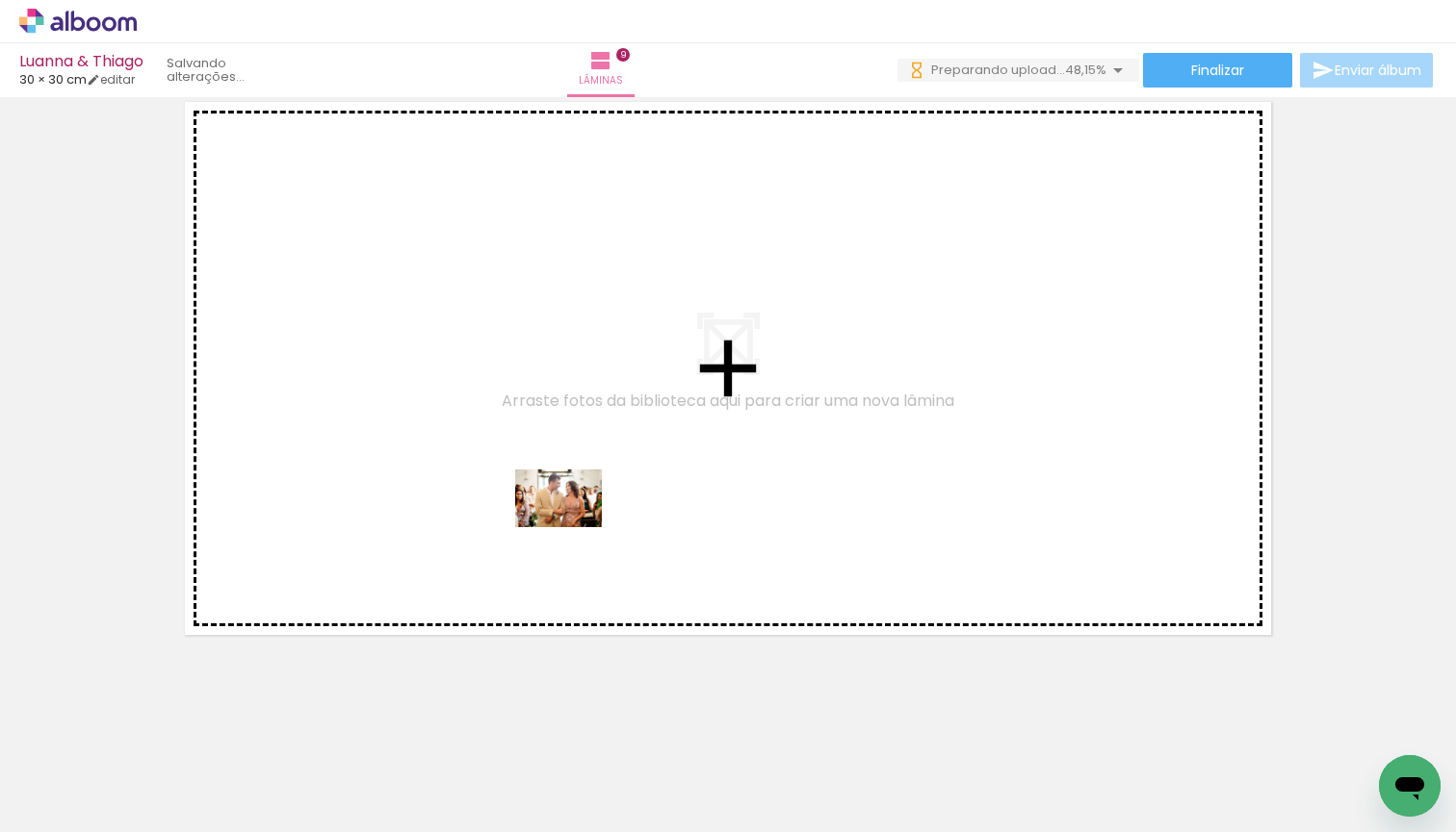
drag, startPoint x: 513, startPoint y: 792, endPoint x: 574, endPoint y: 525, distance: 273.9
click at [574, 525] on quentale-workspace at bounding box center [728, 416] width 1456 height 832
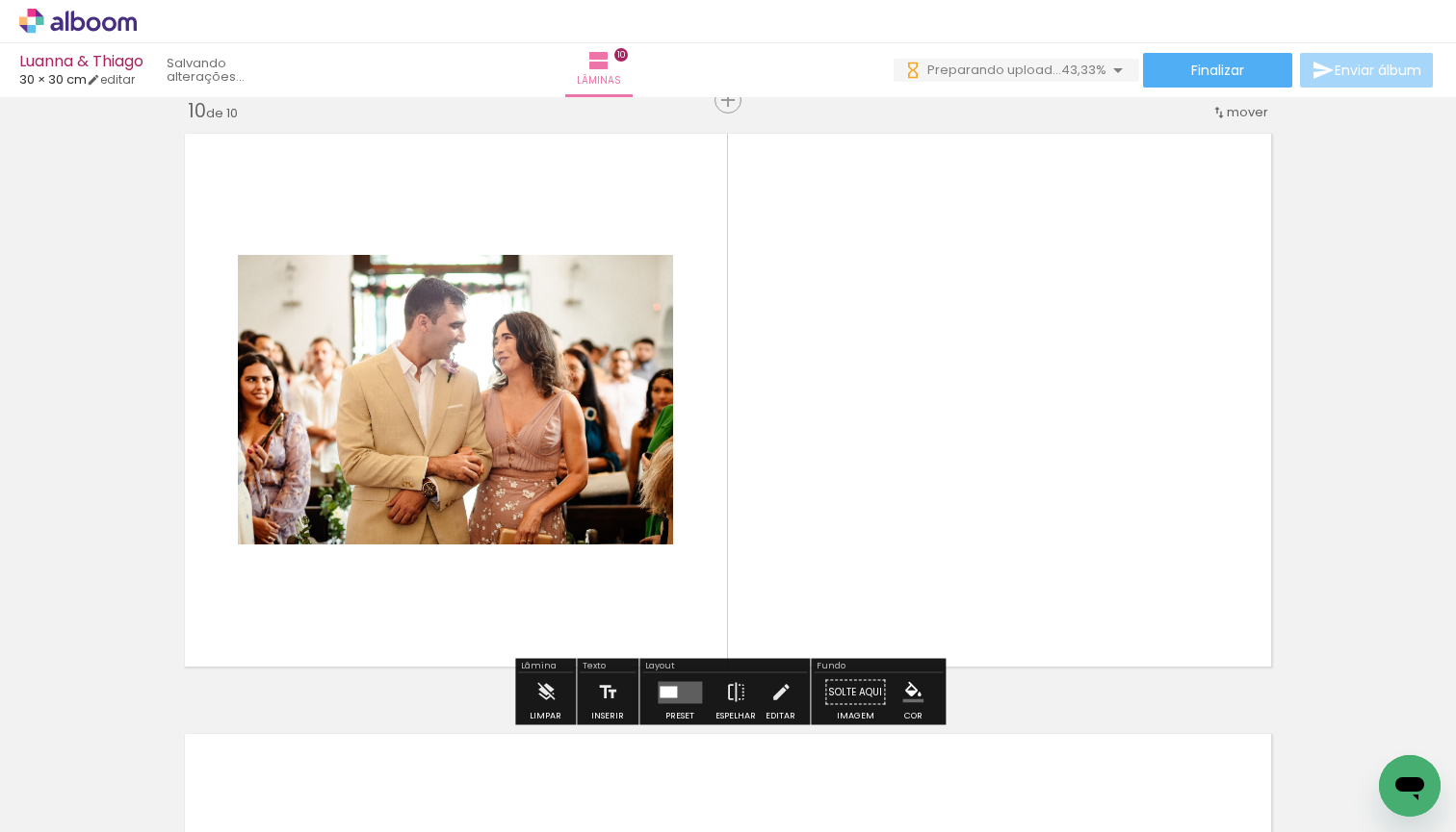
scroll to position [5428, 0]
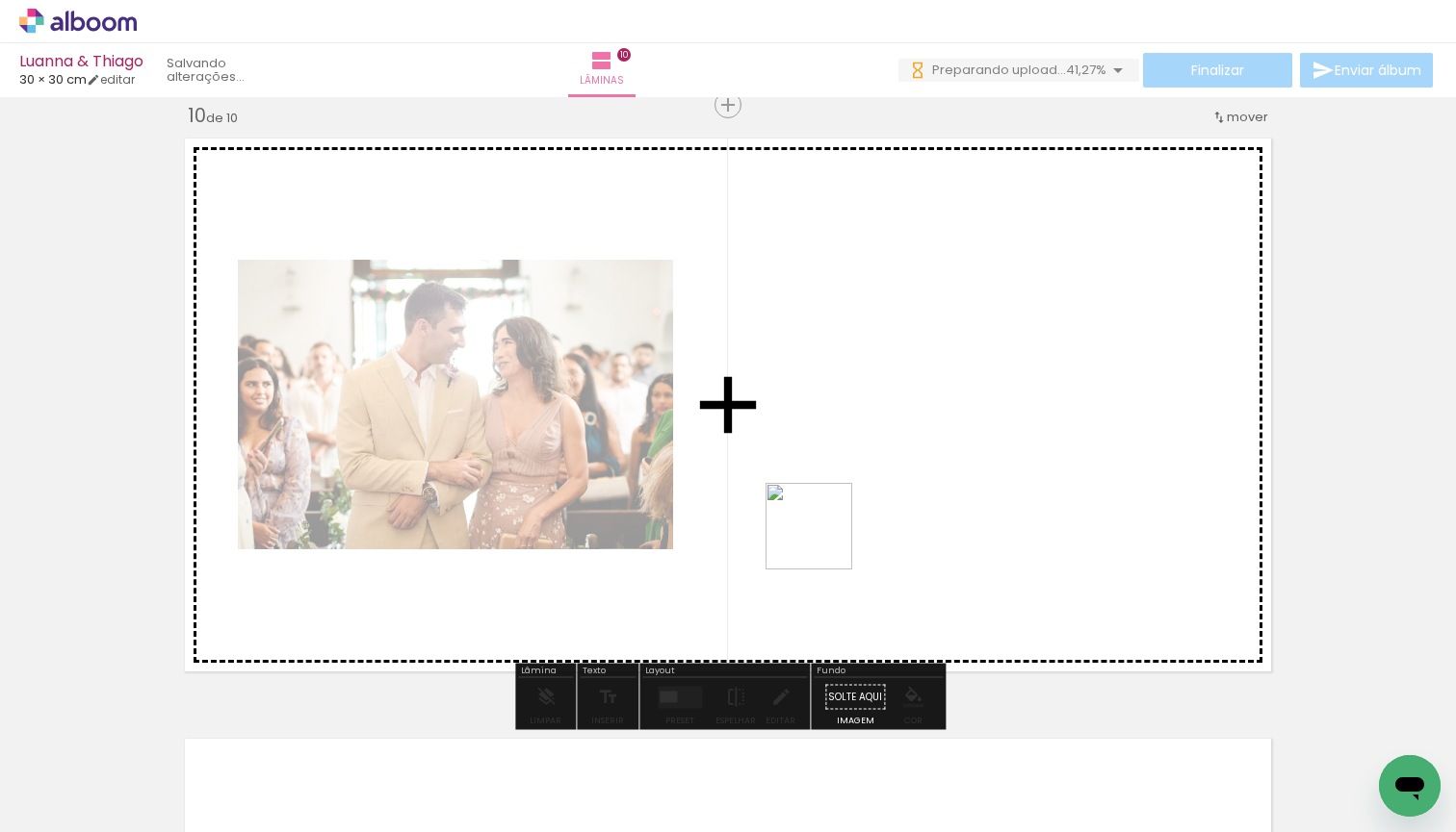
drag, startPoint x: 622, startPoint y: 769, endPoint x: 870, endPoint y: 509, distance: 359.3
click at [870, 509] on quentale-workspace at bounding box center [728, 416] width 1456 height 832
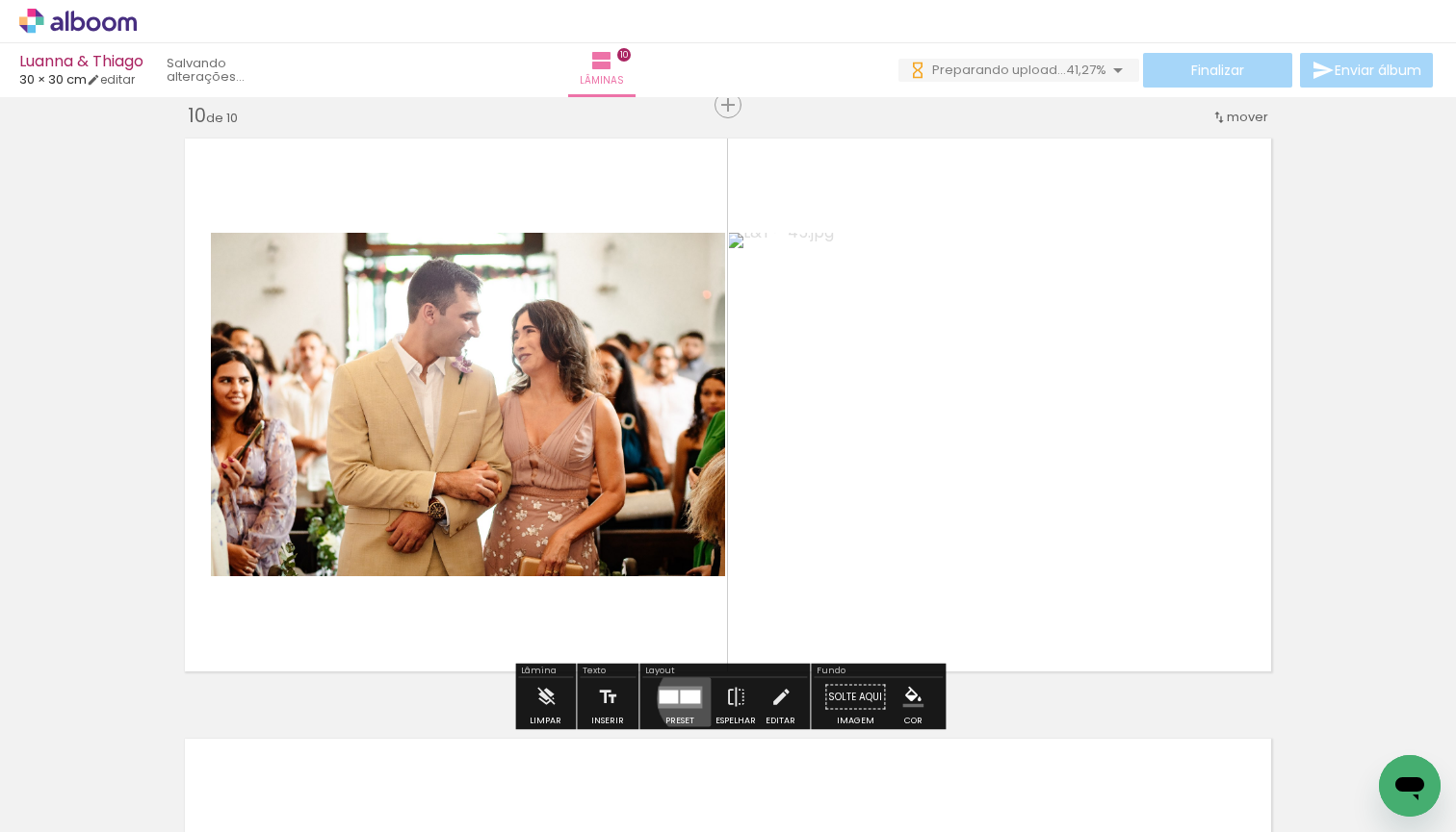
click at [692, 699] on div at bounding box center [689, 697] width 20 height 14
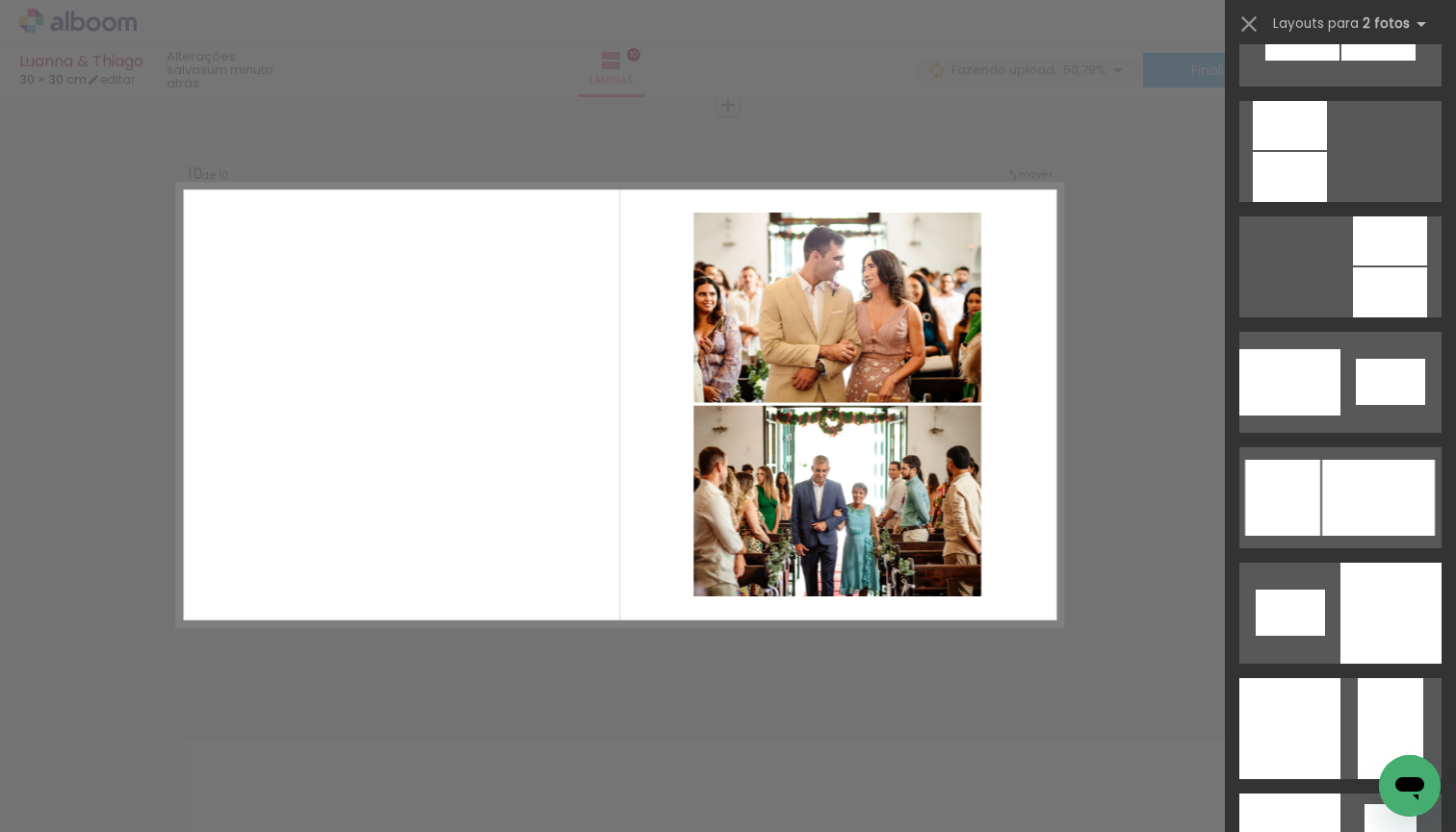
scroll to position [2183, 0]
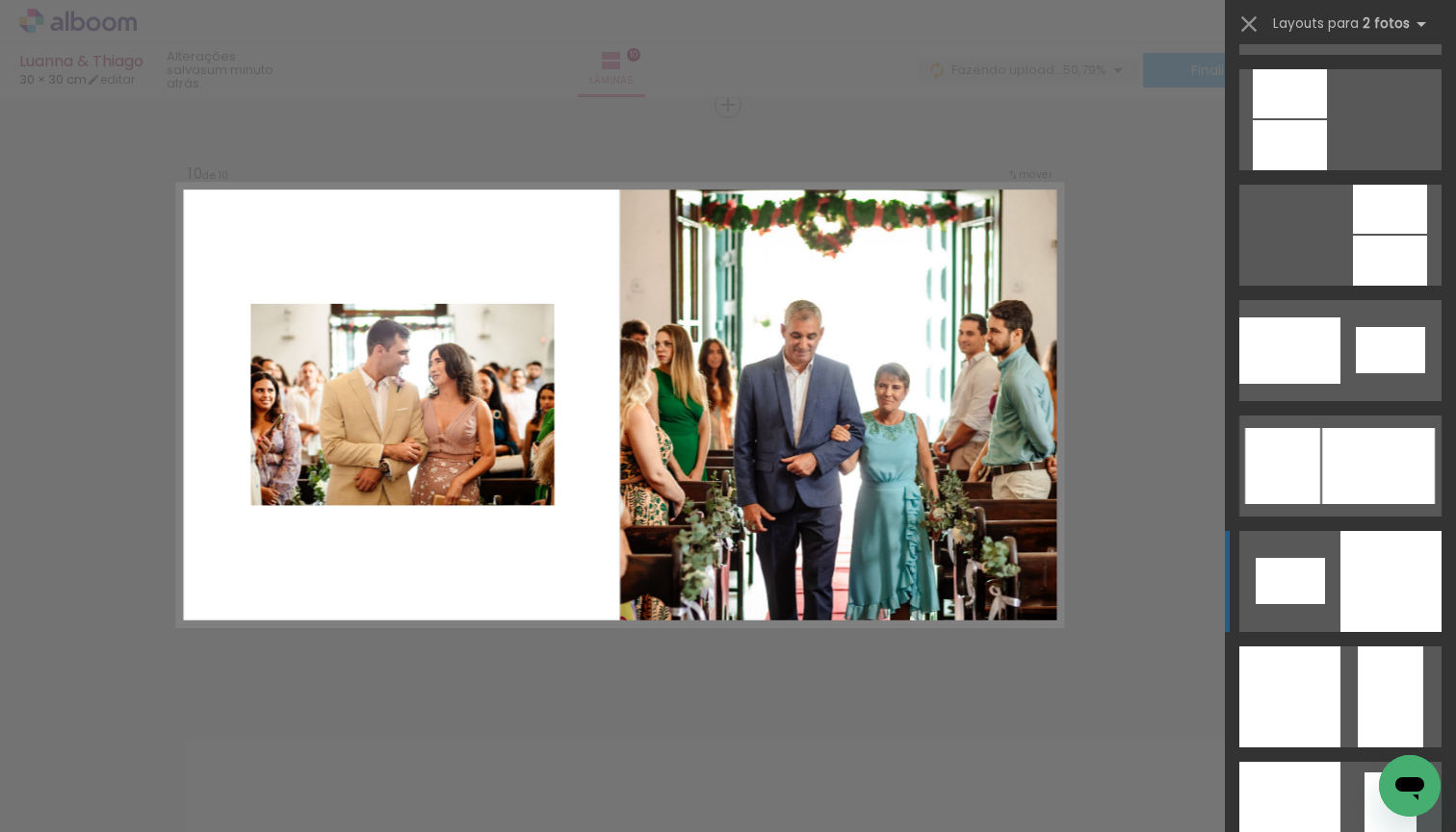
click at [1392, 286] on div at bounding box center [1389, 260] width 75 height 50
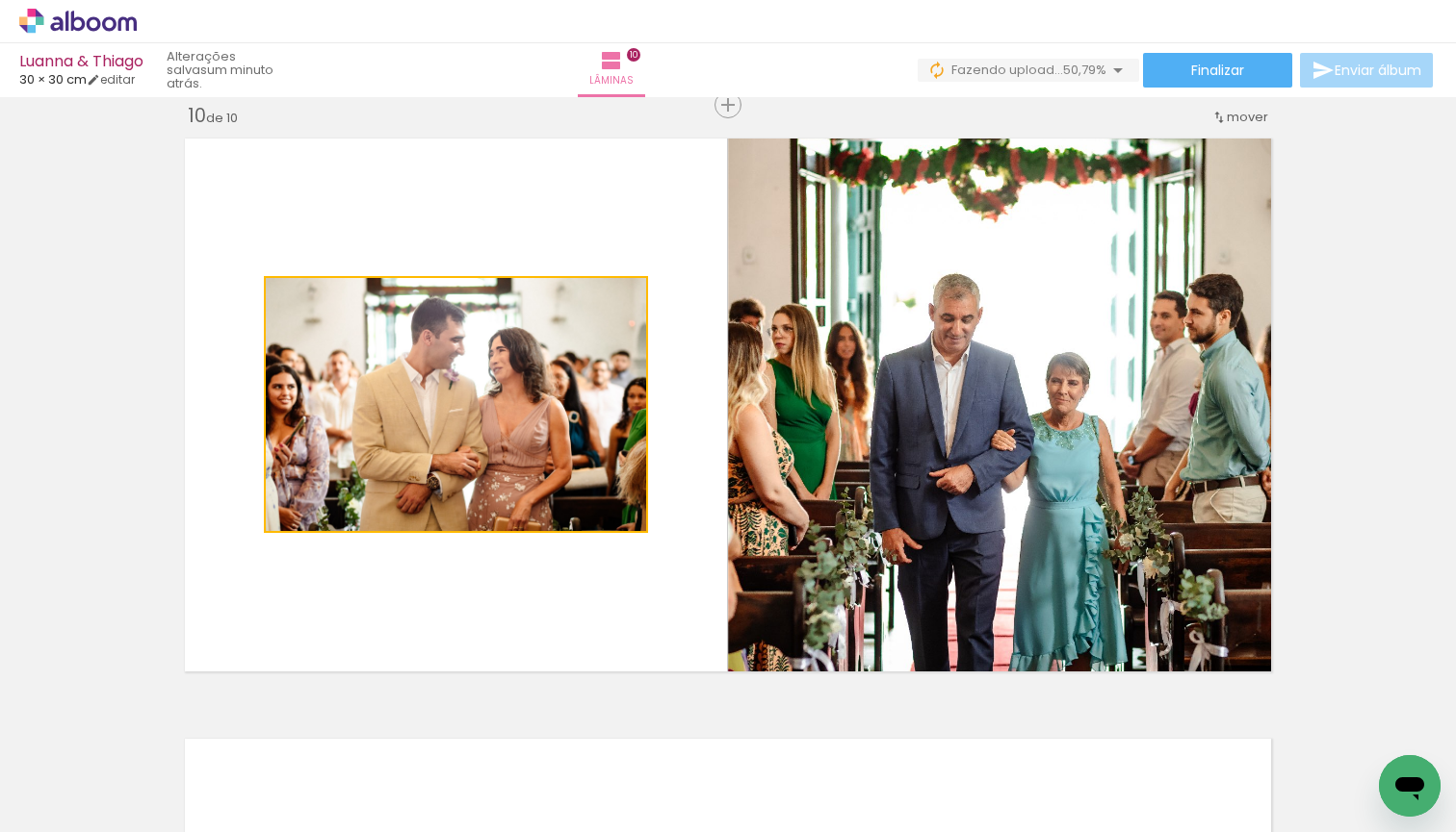
drag, startPoint x: 535, startPoint y: 460, endPoint x: 941, endPoint y: 459, distance: 406.0
click at [0, 0] on slot at bounding box center [0, 0] width 0 height 0
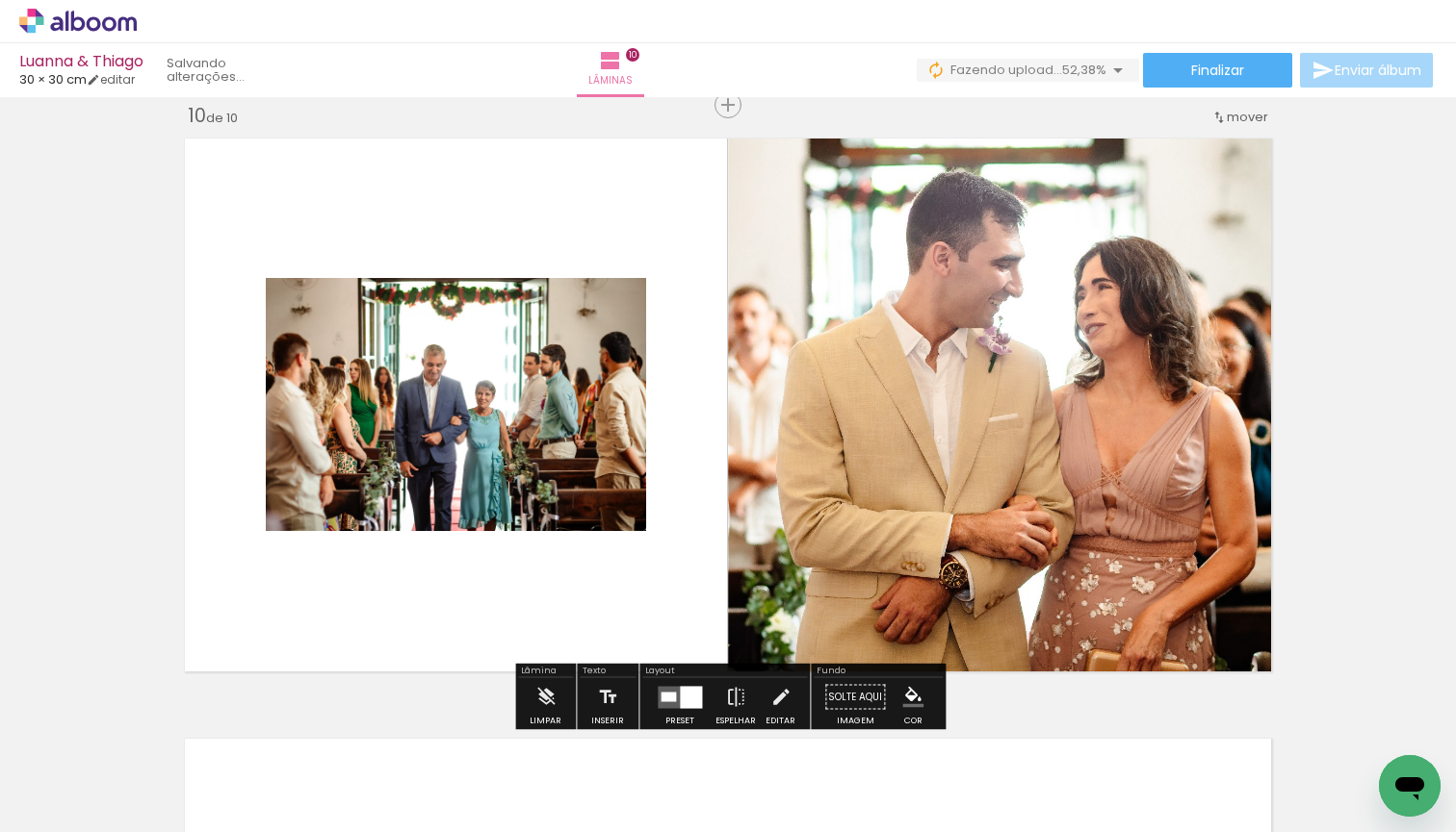
click at [681, 702] on div at bounding box center [690, 697] width 22 height 22
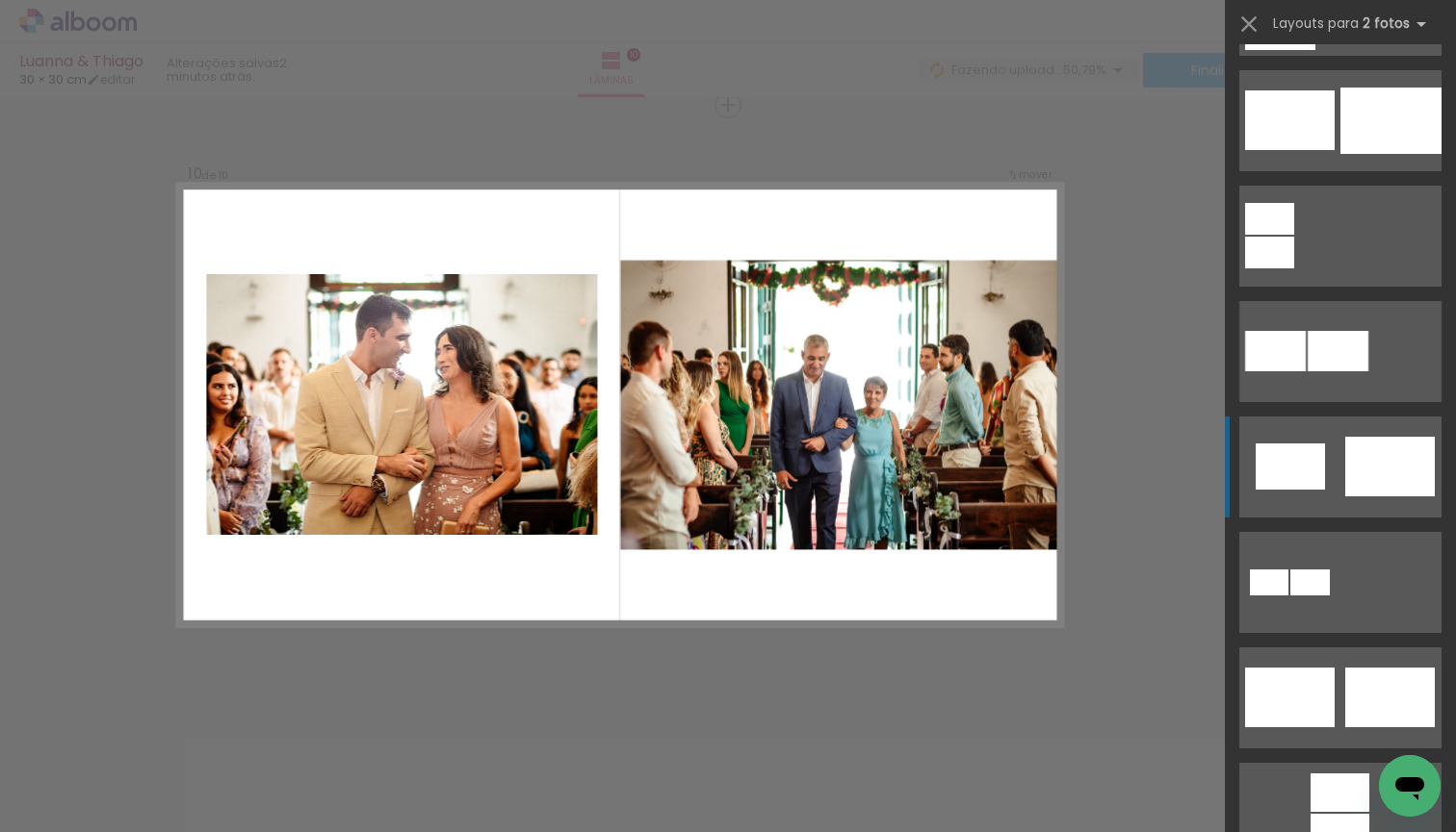
scroll to position [221, 0]
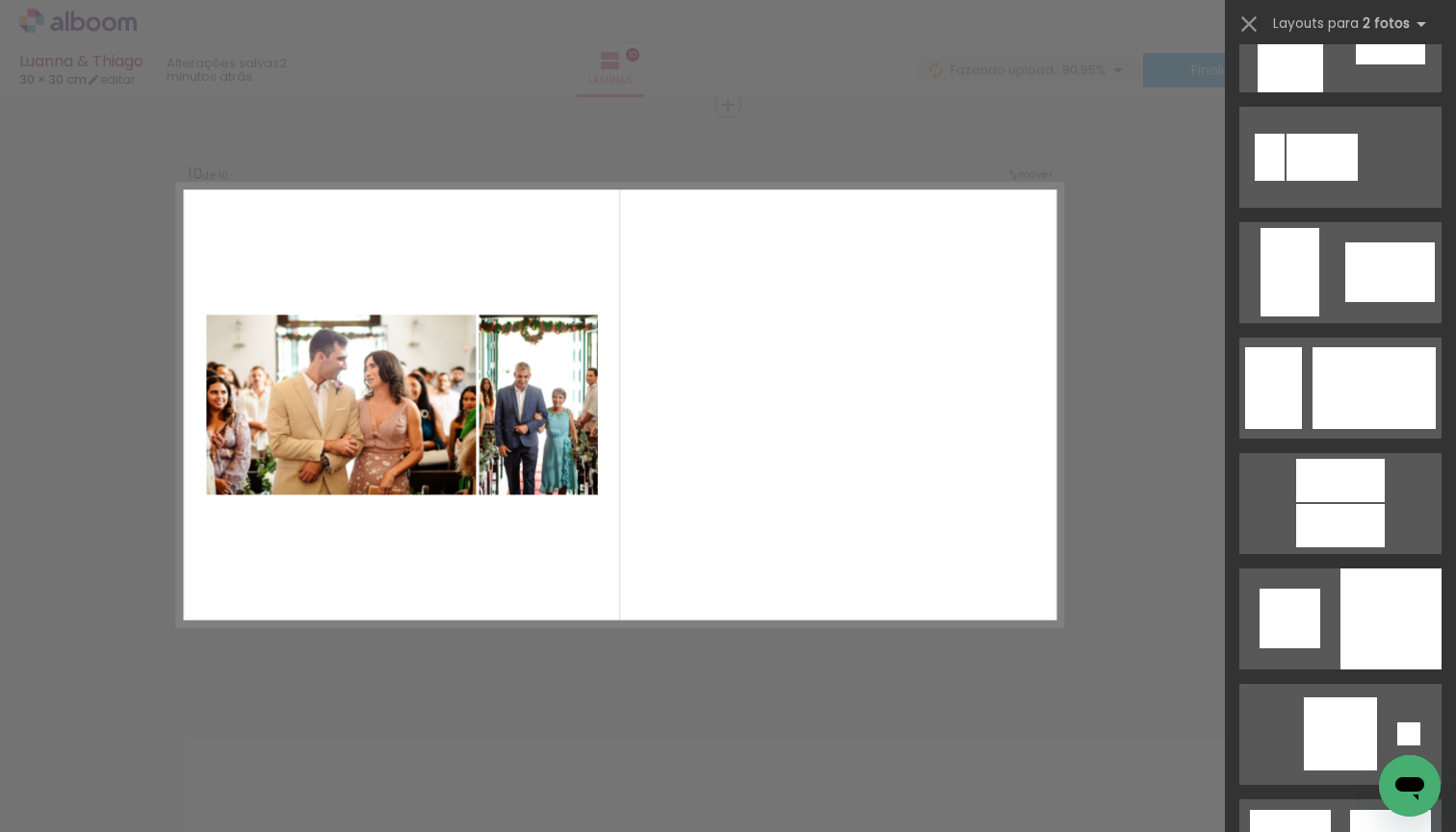
scroll to position [4441, 0]
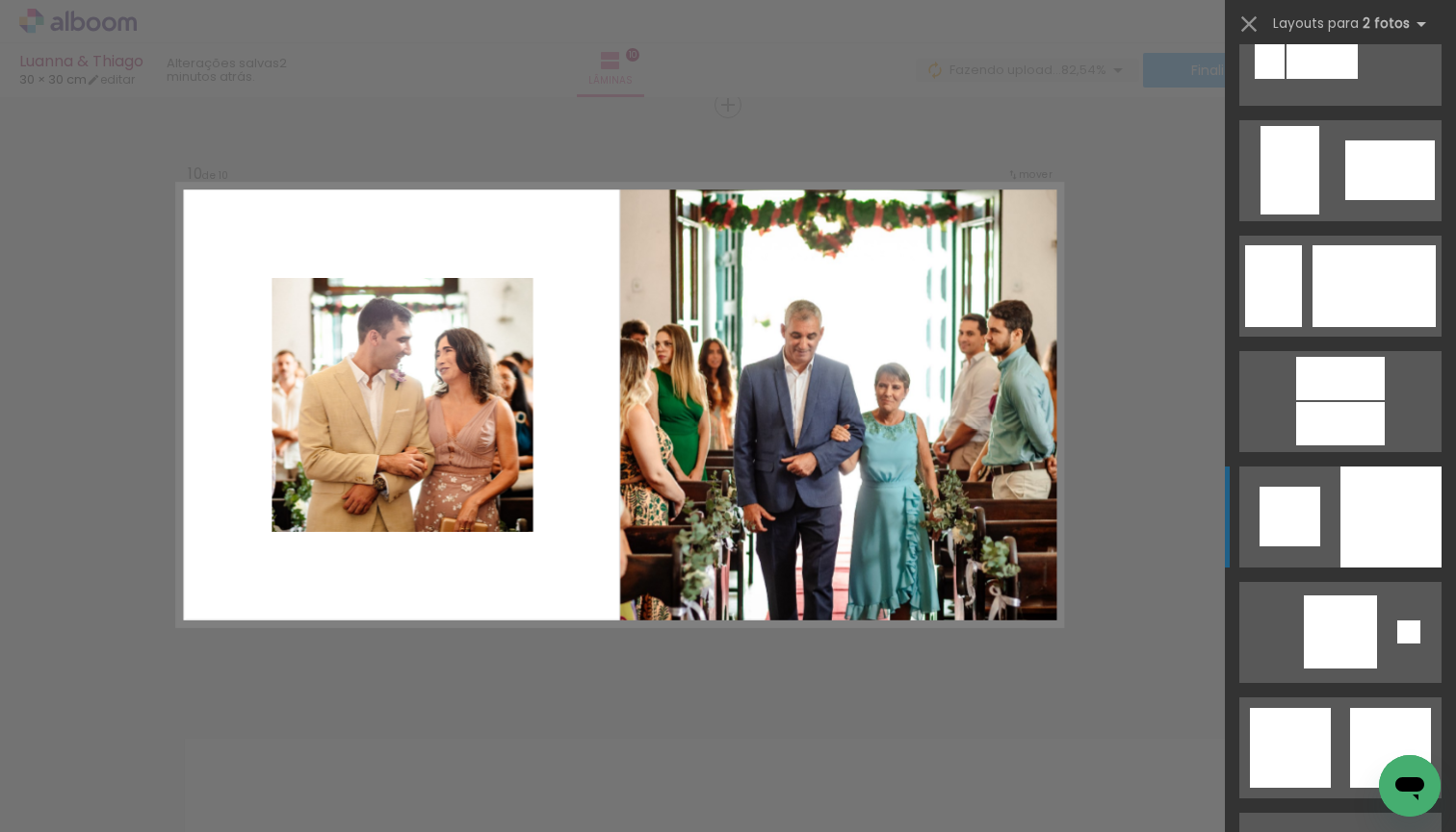
click at [1401, 527] on div at bounding box center [1391, 517] width 101 height 101
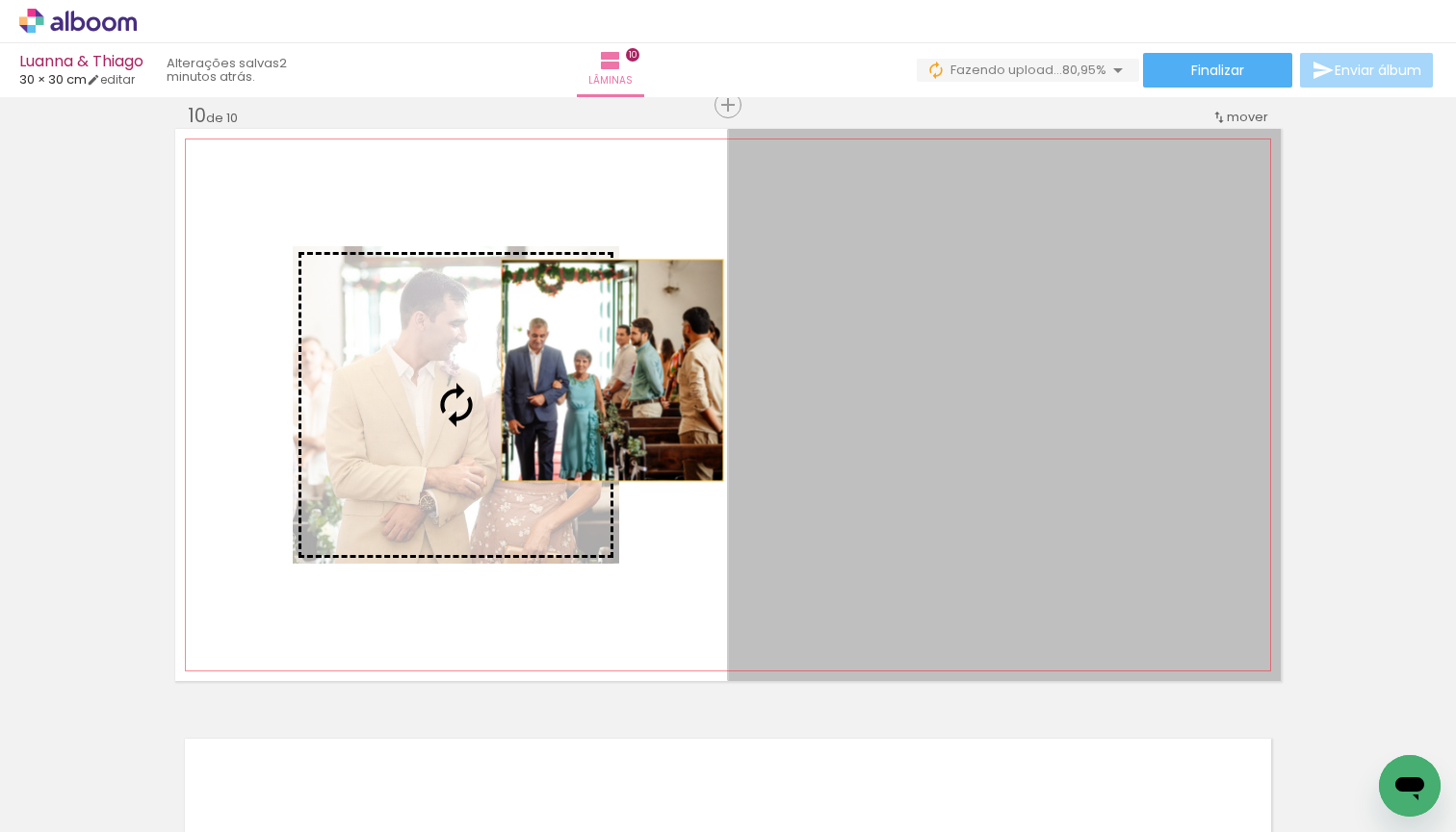
drag, startPoint x: 956, startPoint y: 371, endPoint x: 548, endPoint y: 370, distance: 408.0
click at [0, 0] on slot at bounding box center [0, 0] width 0 height 0
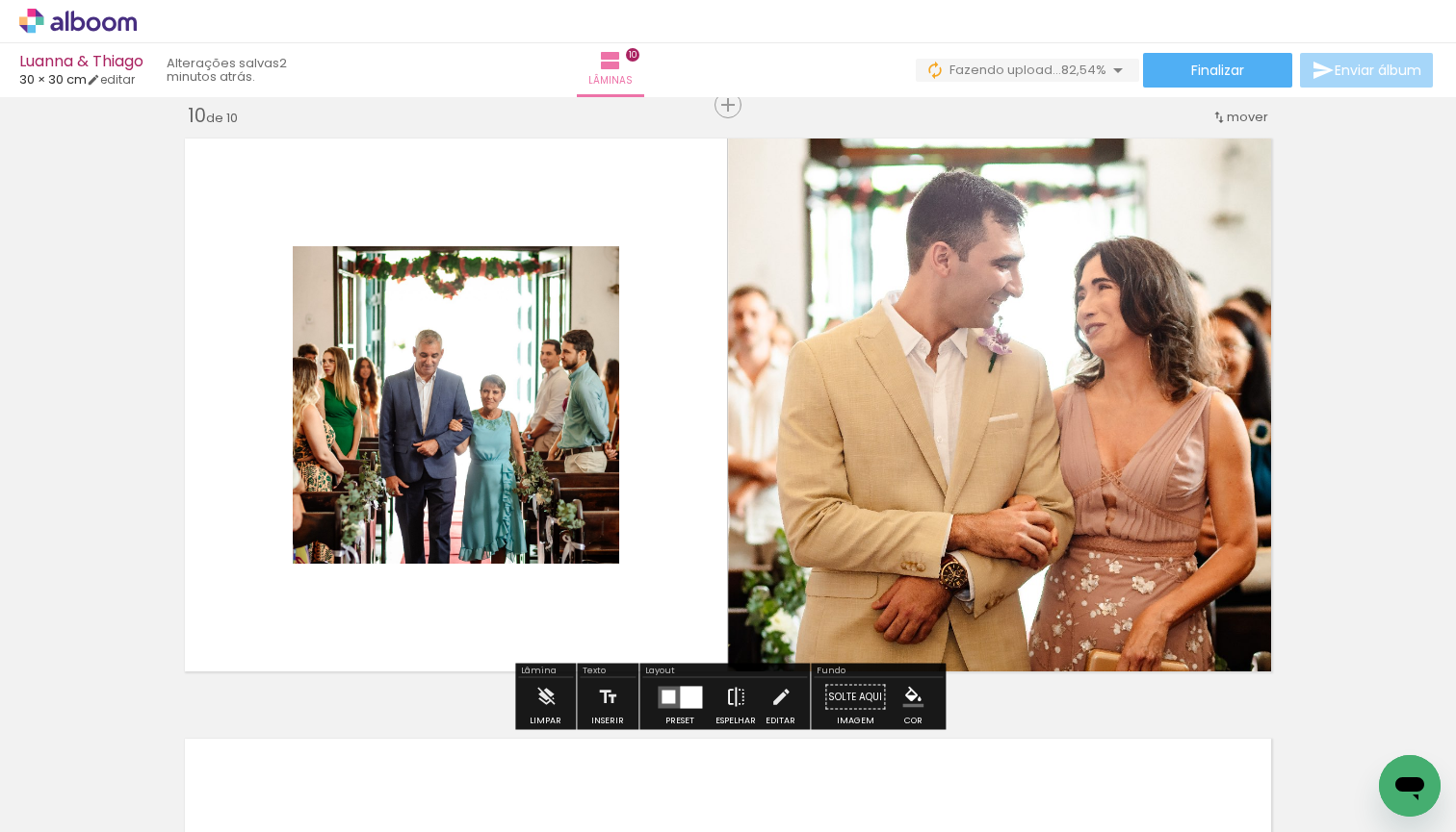
click at [732, 695] on iron-icon at bounding box center [735, 697] width 21 height 39
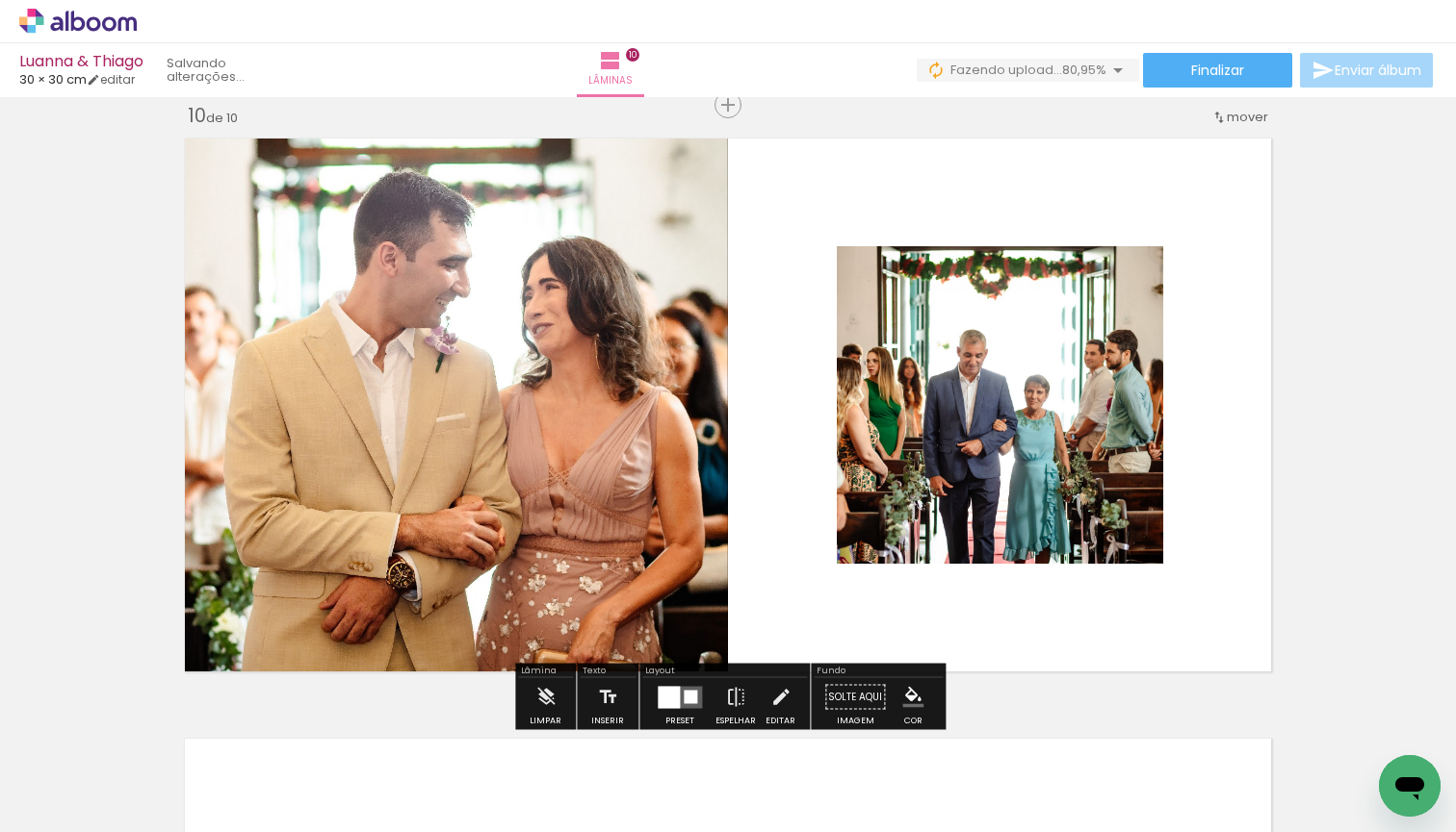
click at [689, 696] on div at bounding box center [690, 697] width 14 height 14
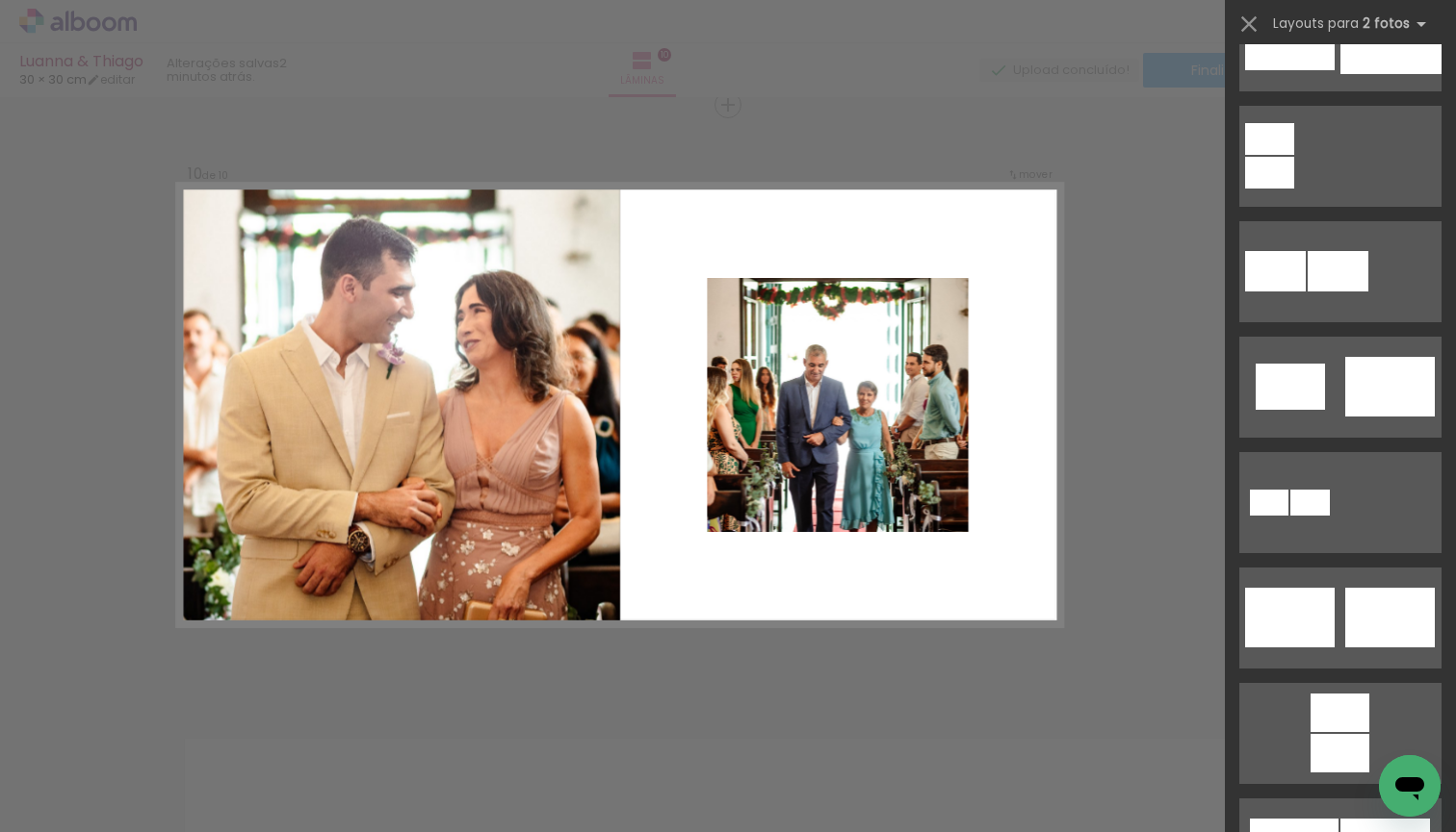
scroll to position [282, 0]
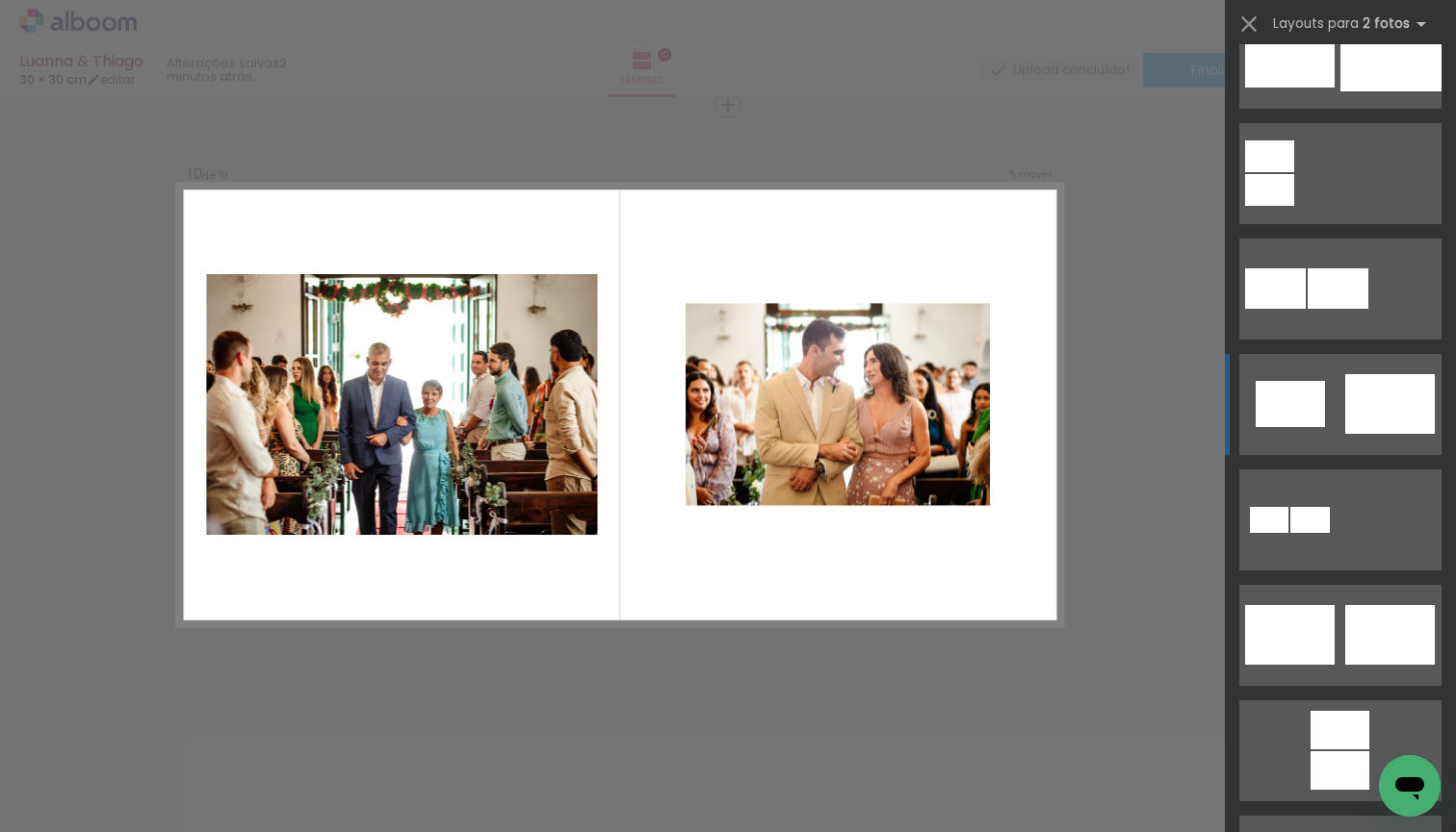
click at [1374, 91] on div at bounding box center [1391, 58] width 101 height 67
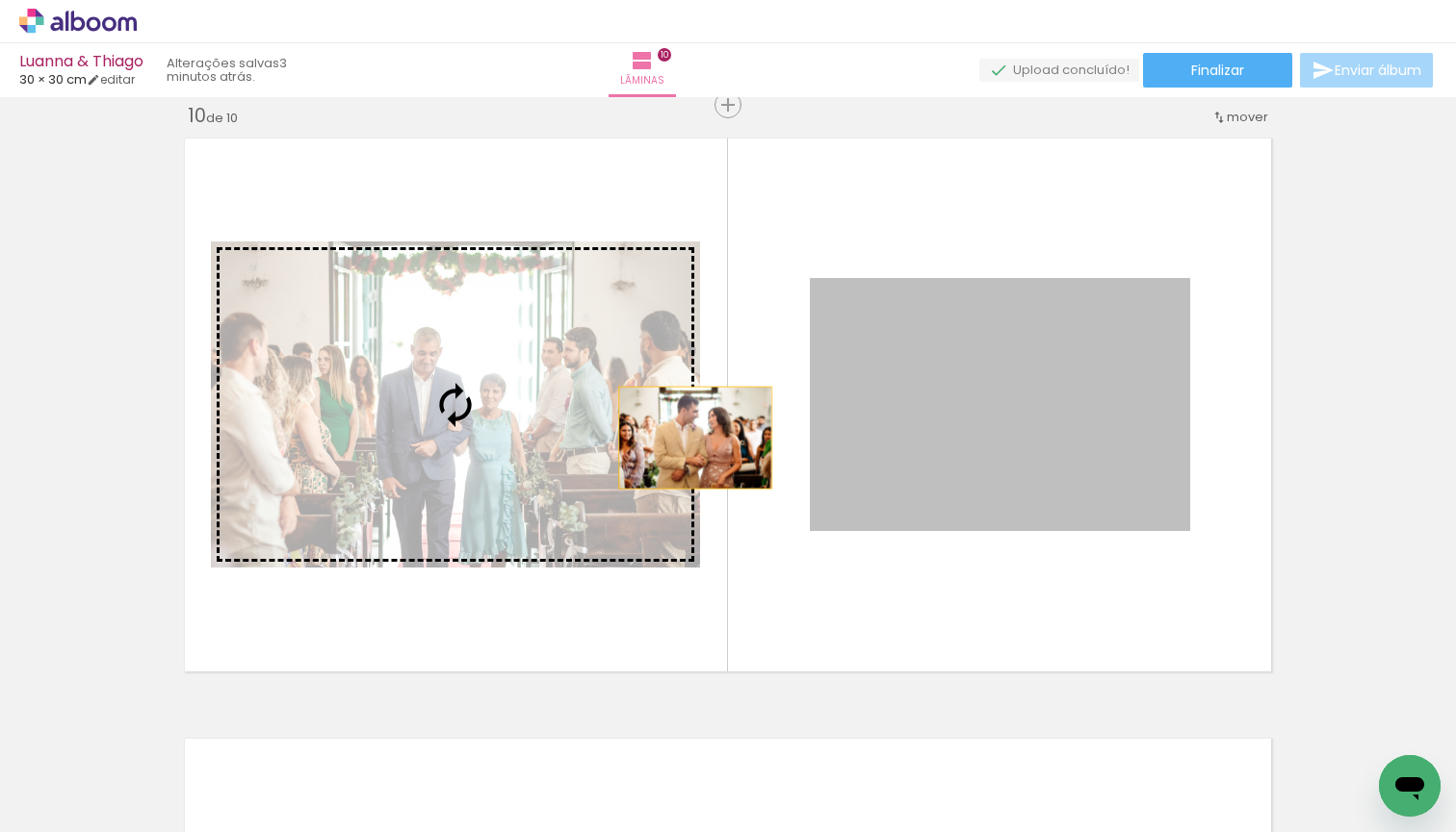
drag, startPoint x: 1076, startPoint y: 416, endPoint x: 695, endPoint y: 437, distance: 381.6
click at [0, 0] on slot at bounding box center [0, 0] width 0 height 0
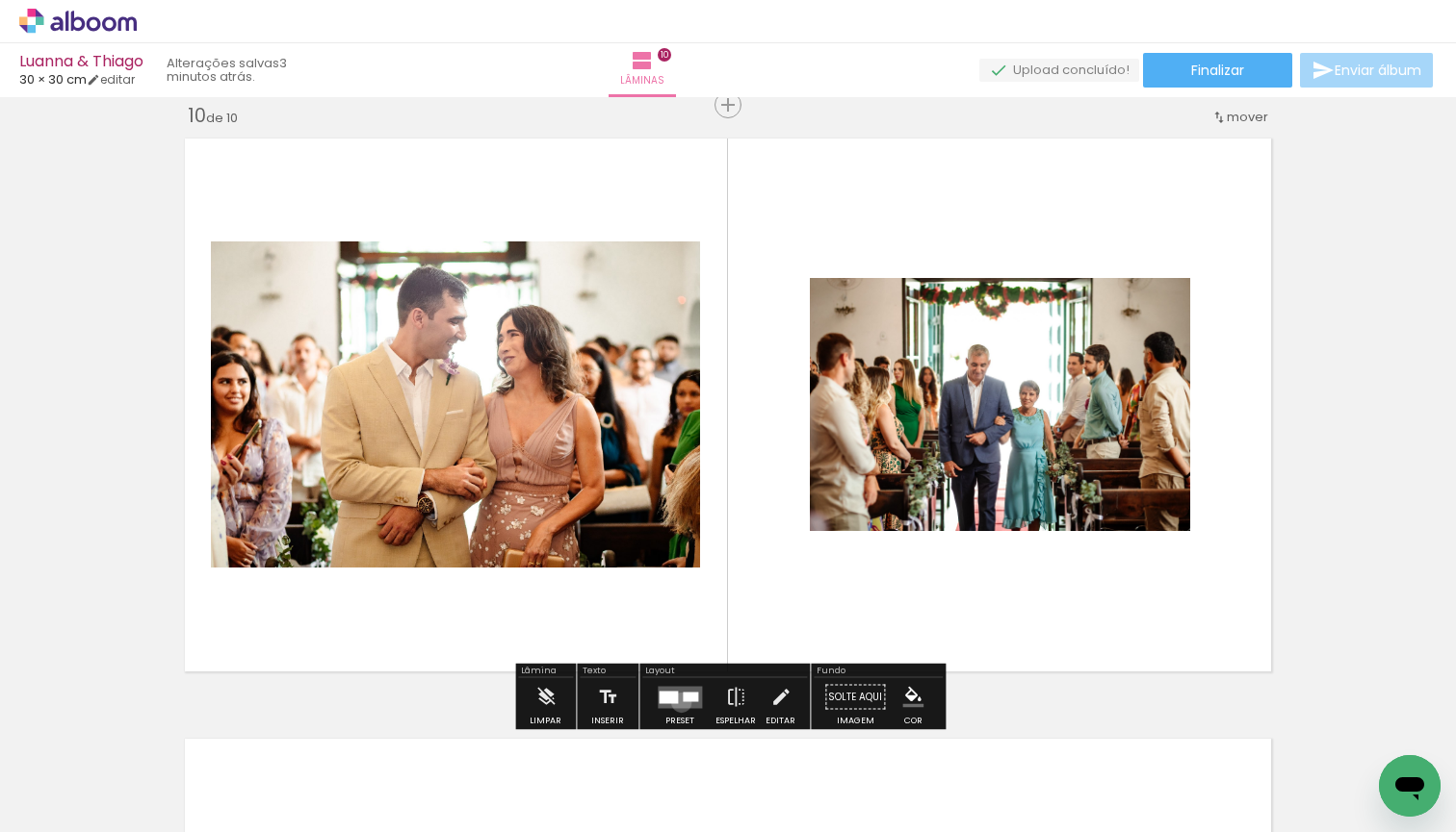
click at [677, 703] on quentale-layouter at bounding box center [679, 697] width 45 height 22
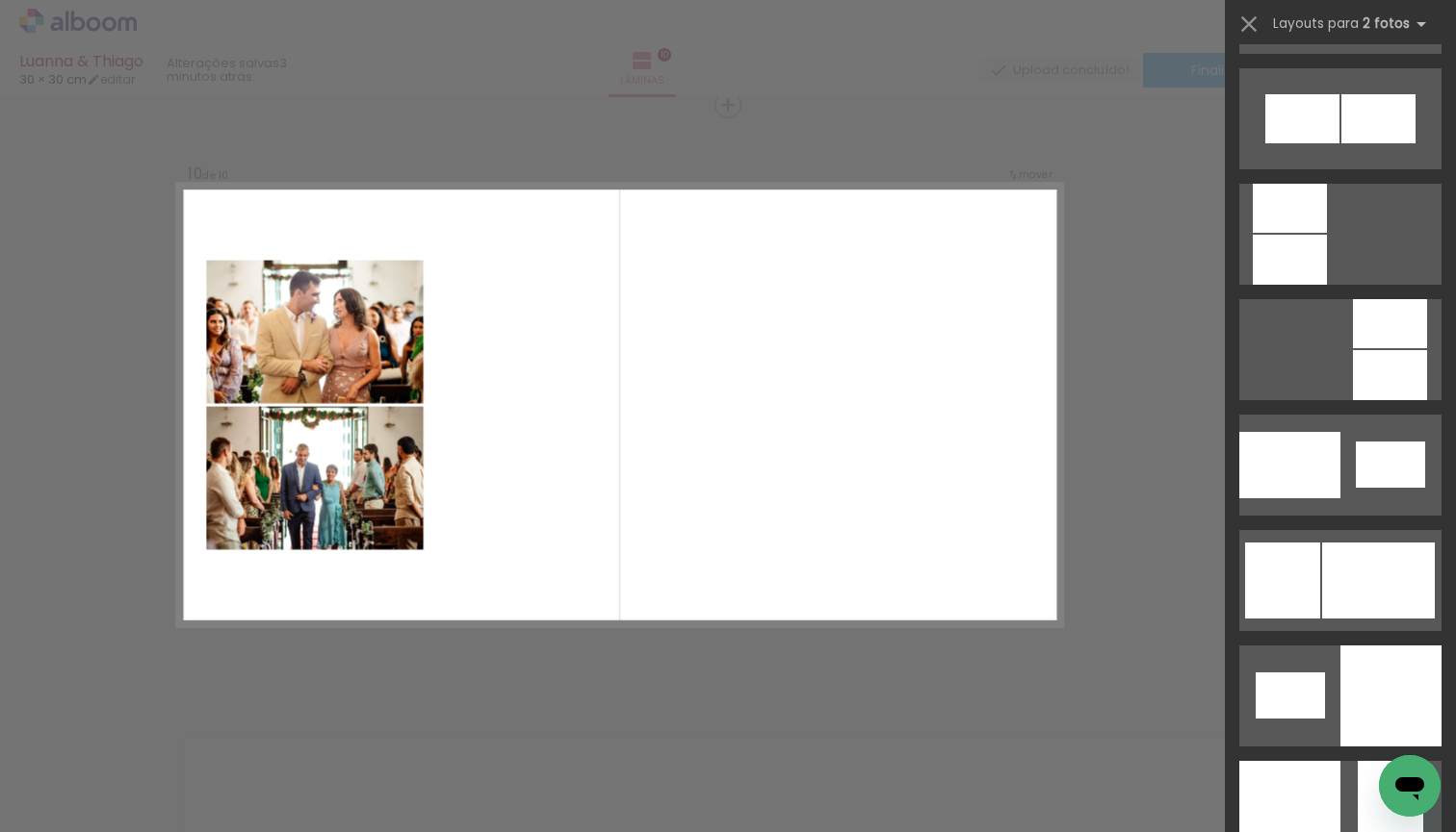
scroll to position [2157, 0]
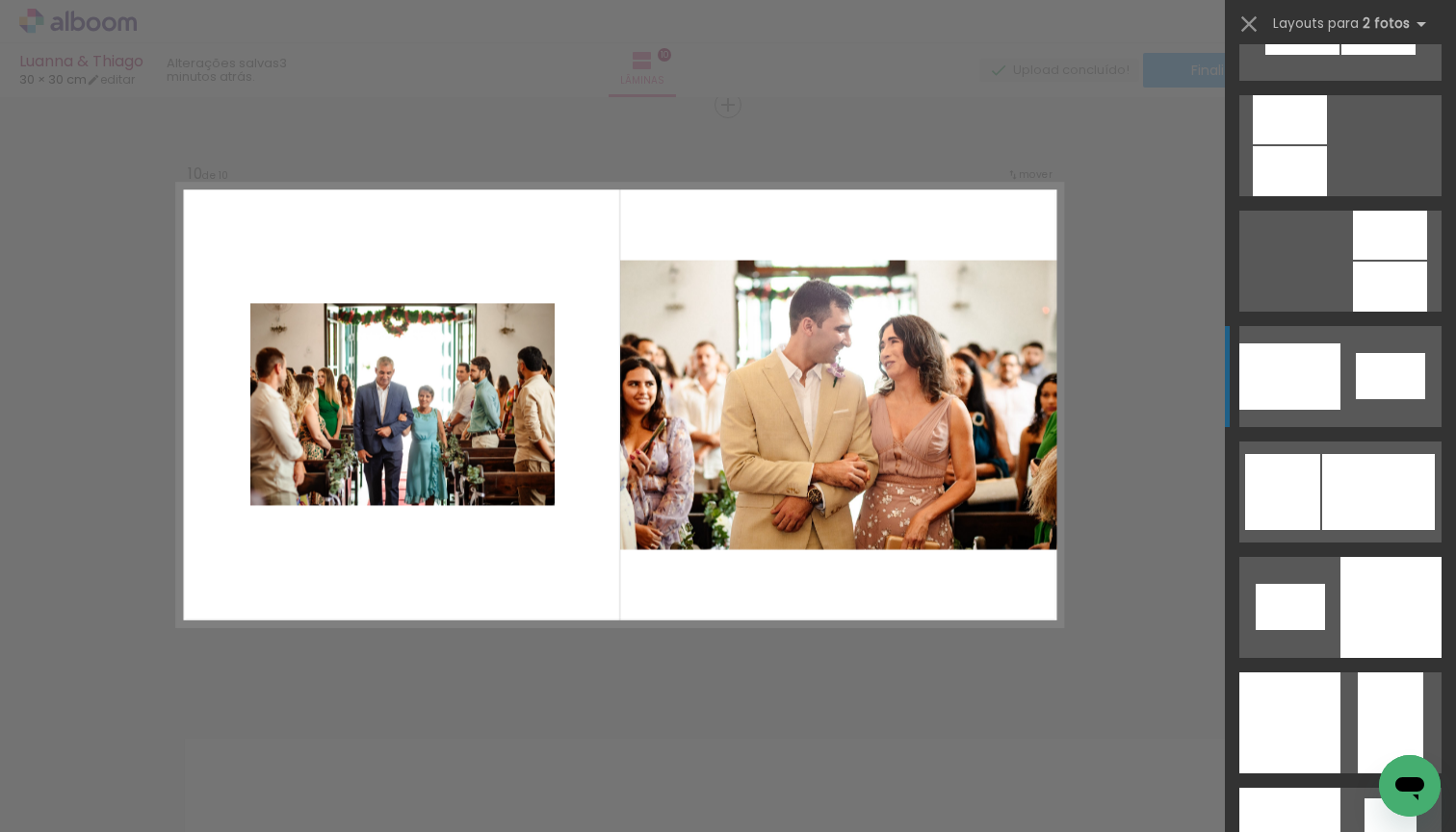
click at [1344, 312] on quentale-layouter at bounding box center [1340, 261] width 202 height 101
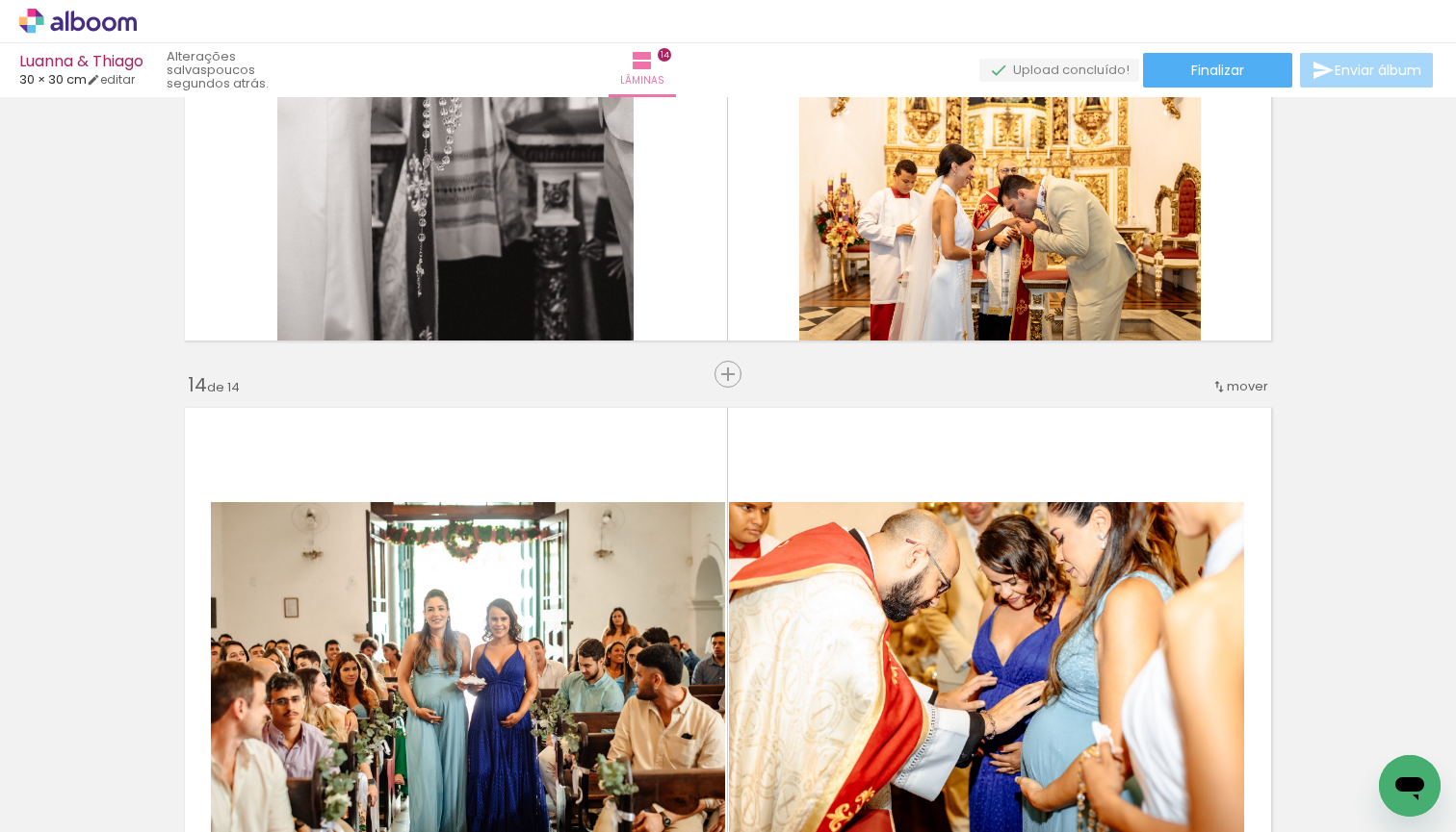
scroll to position [7546, 0]
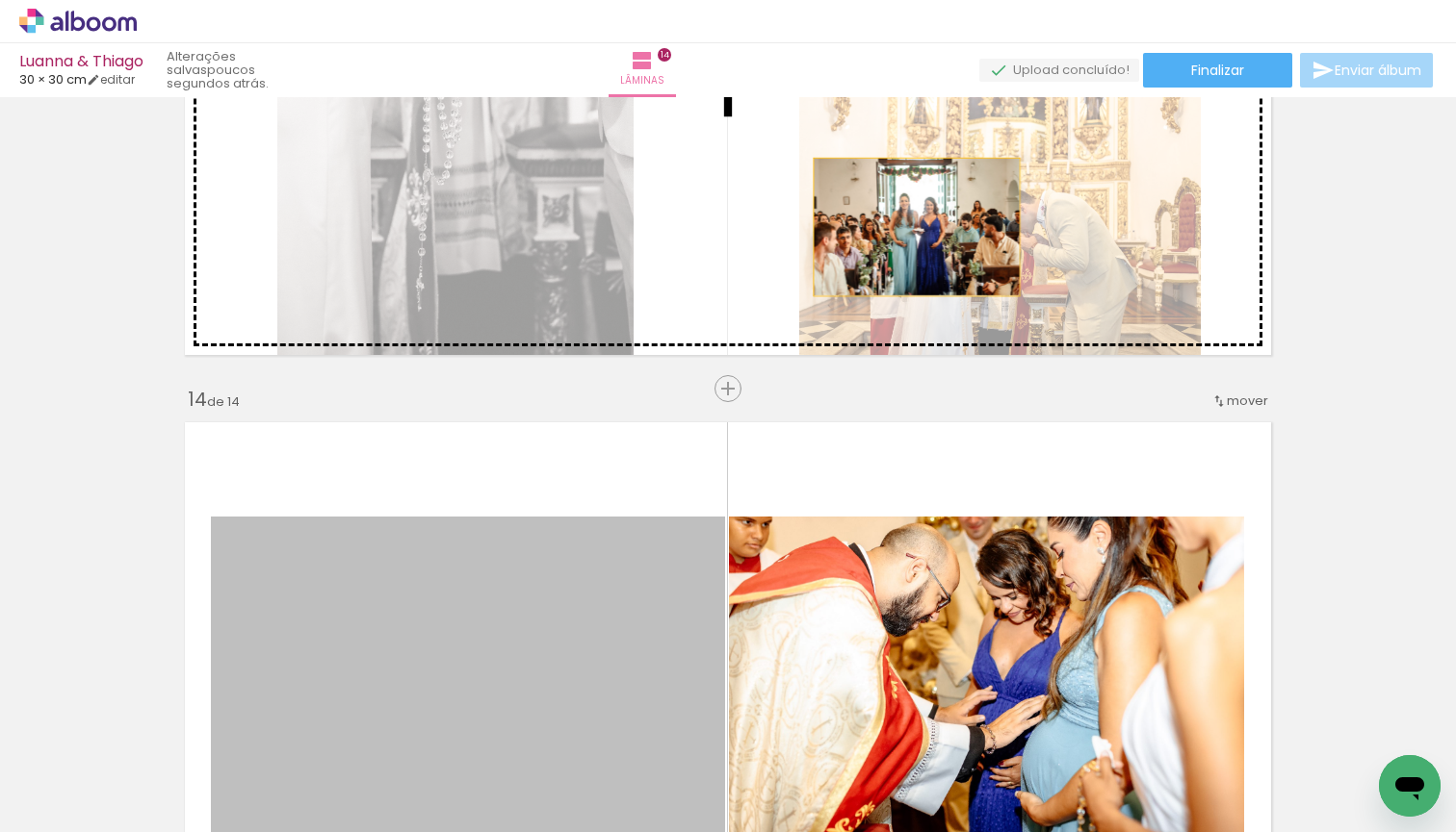
drag, startPoint x: 615, startPoint y: 590, endPoint x: 917, endPoint y: 227, distance: 472.2
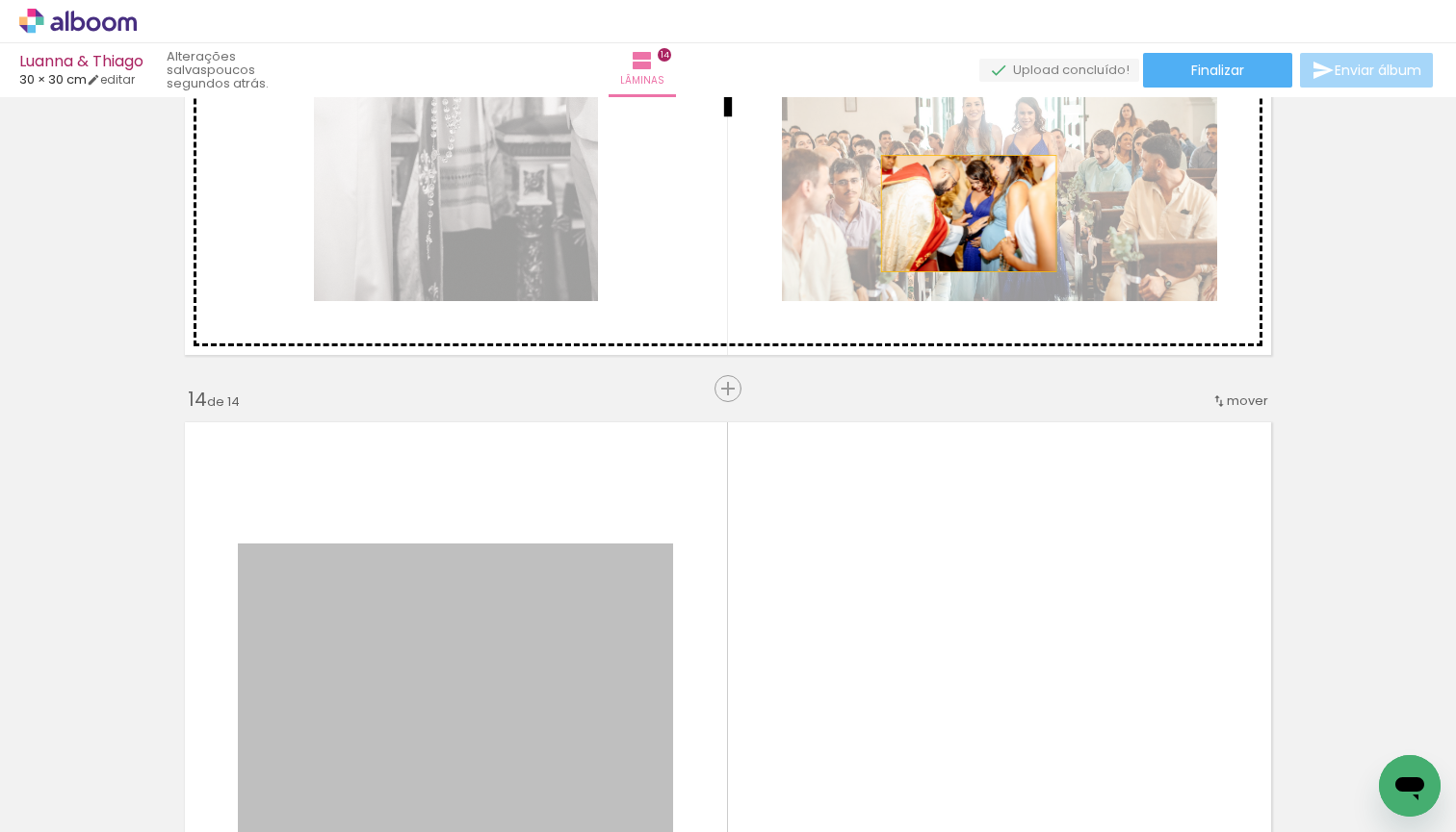
drag, startPoint x: 517, startPoint y: 623, endPoint x: 969, endPoint y: 214, distance: 609.6
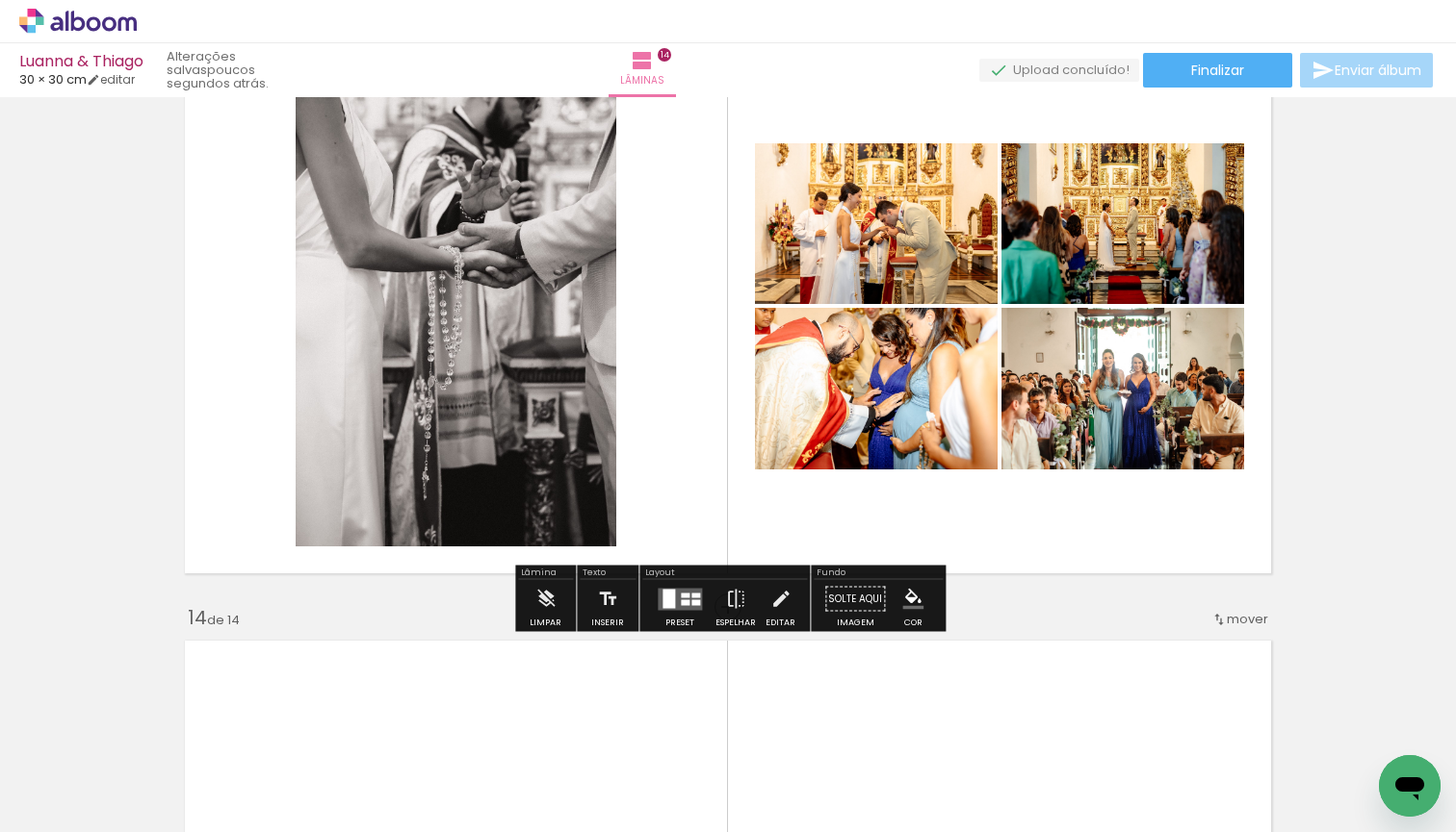
scroll to position [7294, 0]
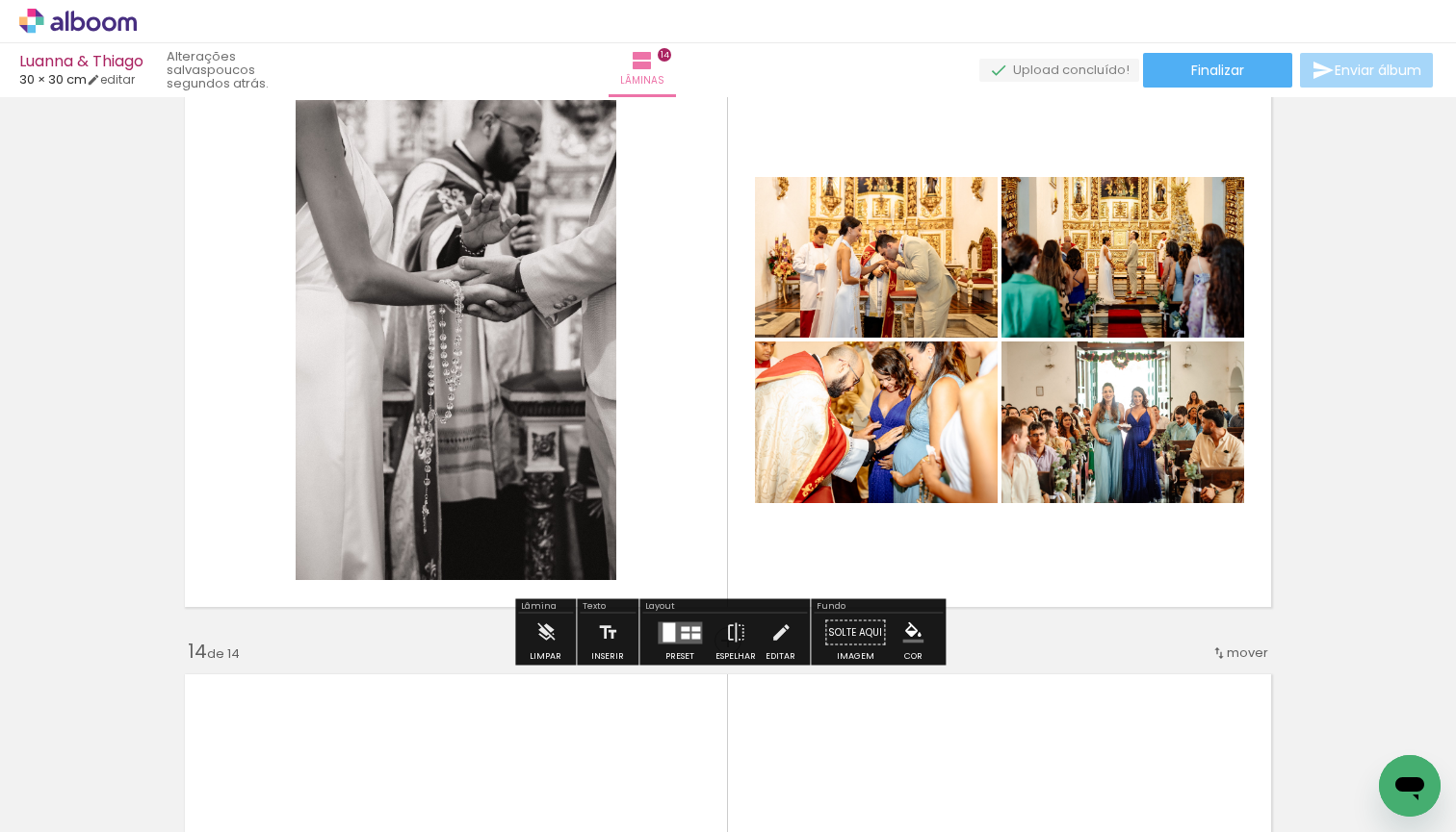
click at [675, 643] on quentale-layouter at bounding box center [679, 632] width 45 height 22
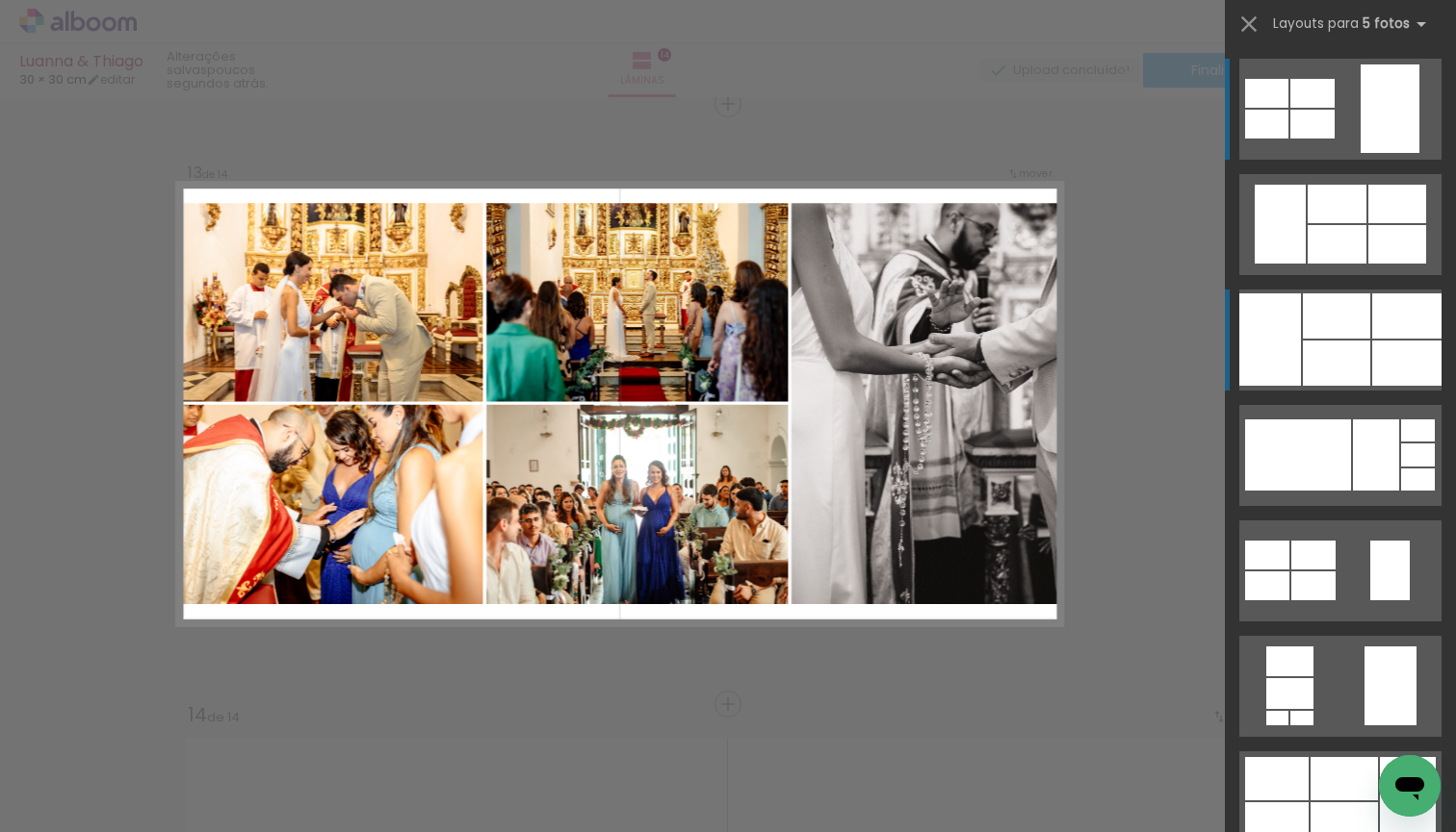
scroll to position [7230, 0]
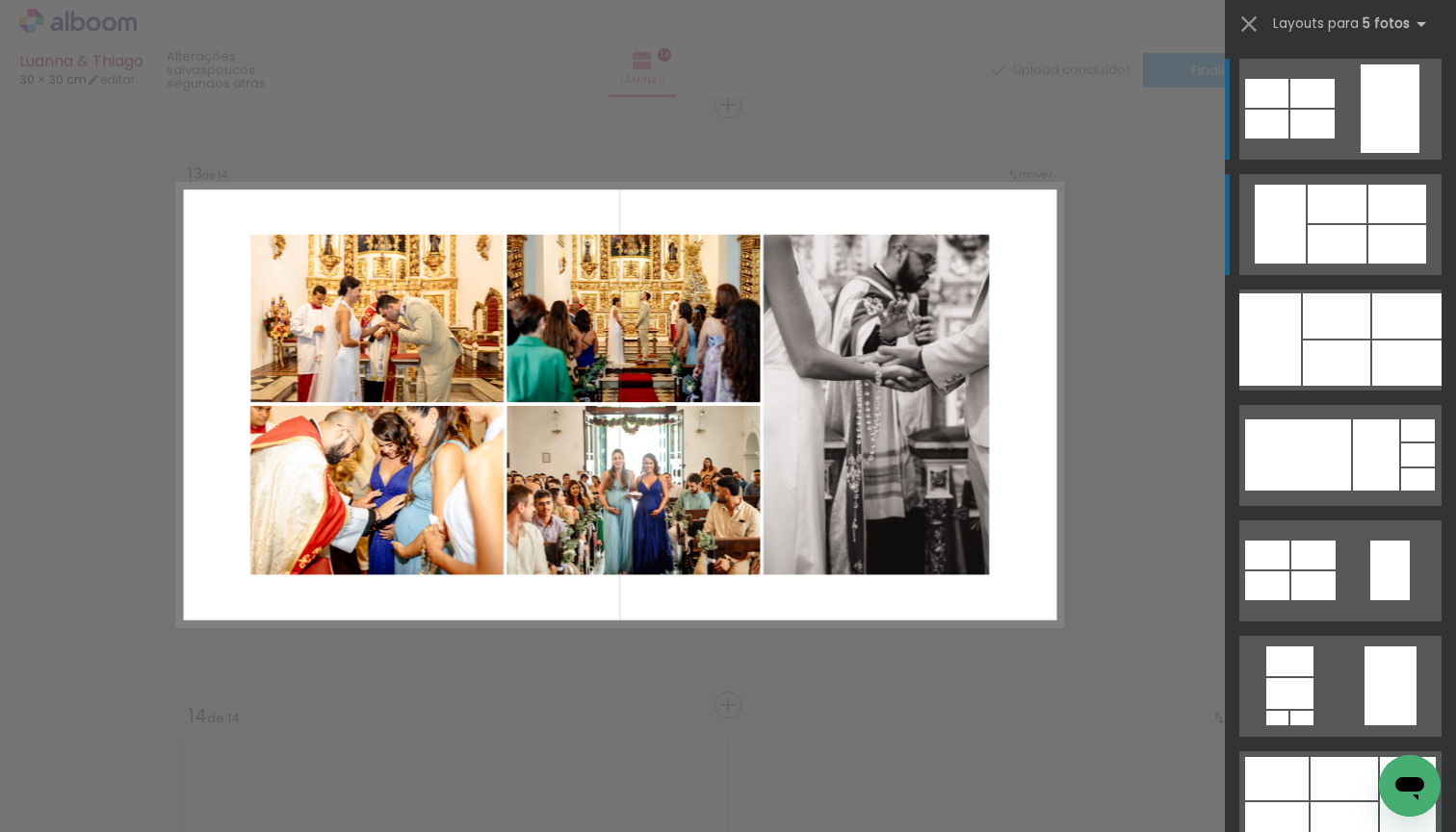
click at [1379, 289] on quentale-layouter at bounding box center [1340, 340] width 202 height 101
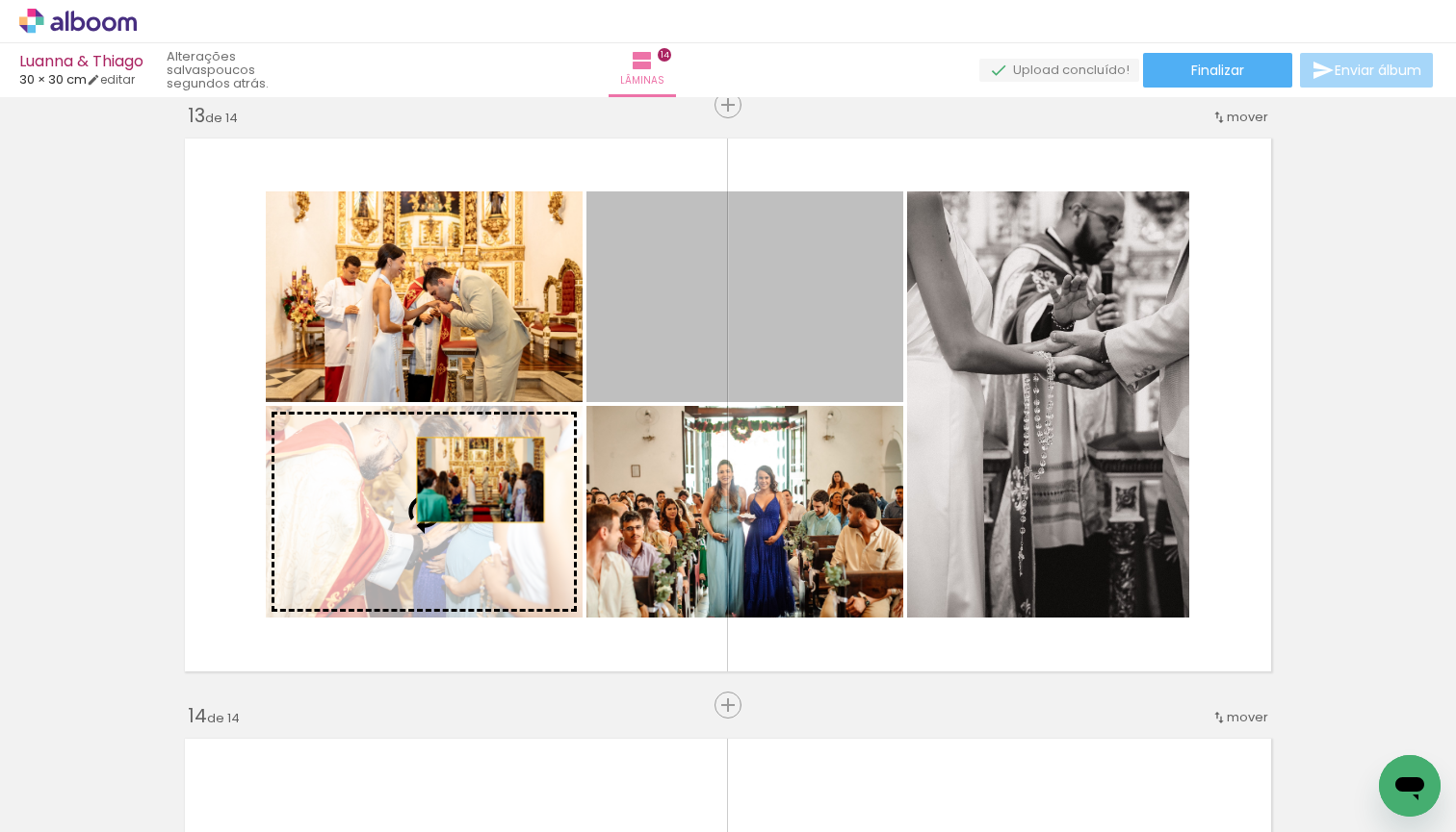
drag, startPoint x: 788, startPoint y: 304, endPoint x: 467, endPoint y: 486, distance: 369.0
click at [0, 0] on slot at bounding box center [0, 0] width 0 height 0
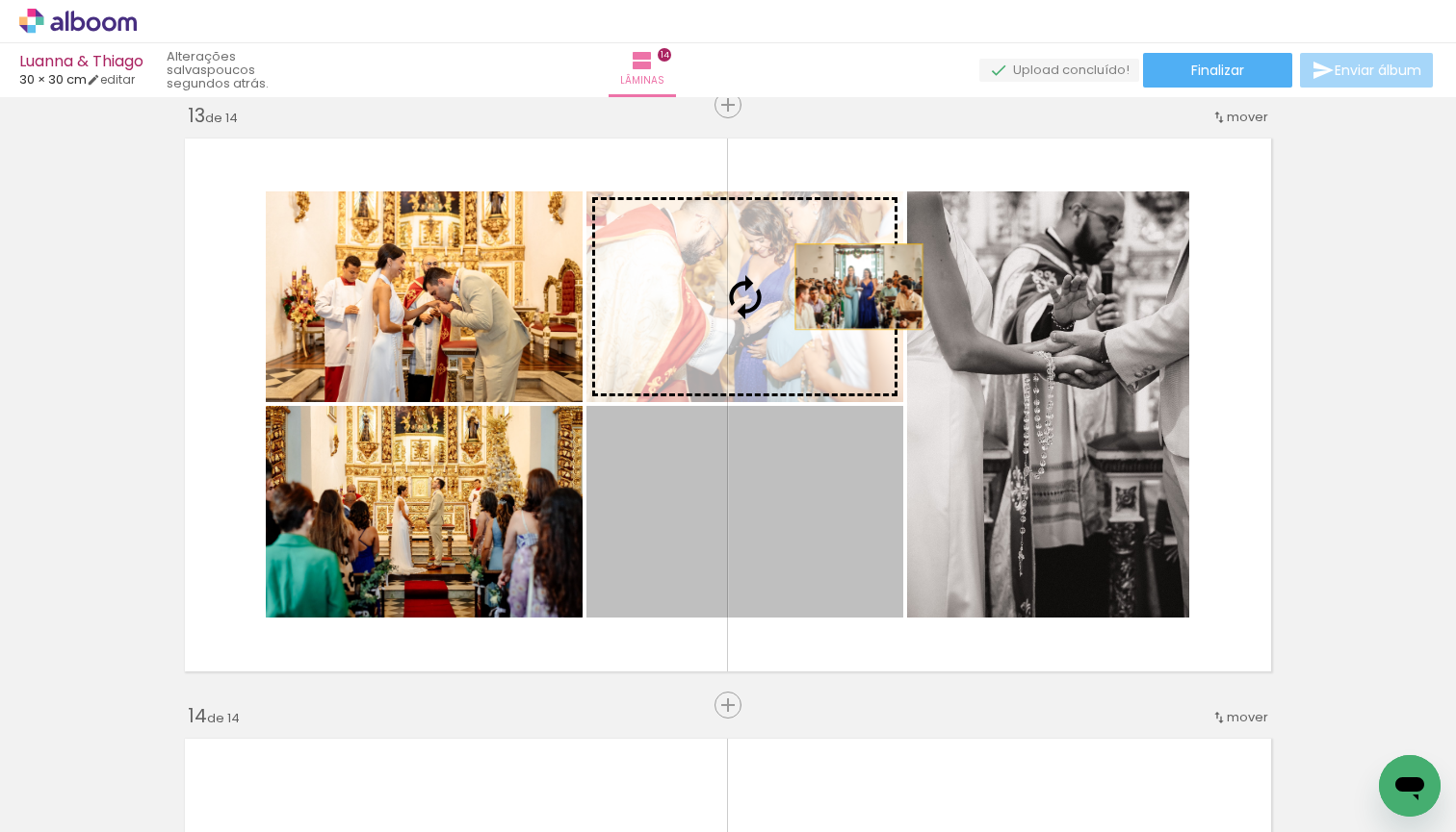
drag, startPoint x: 858, startPoint y: 490, endPoint x: 858, endPoint y: 286, distance: 204.0
click at [0, 0] on slot at bounding box center [0, 0] width 0 height 0
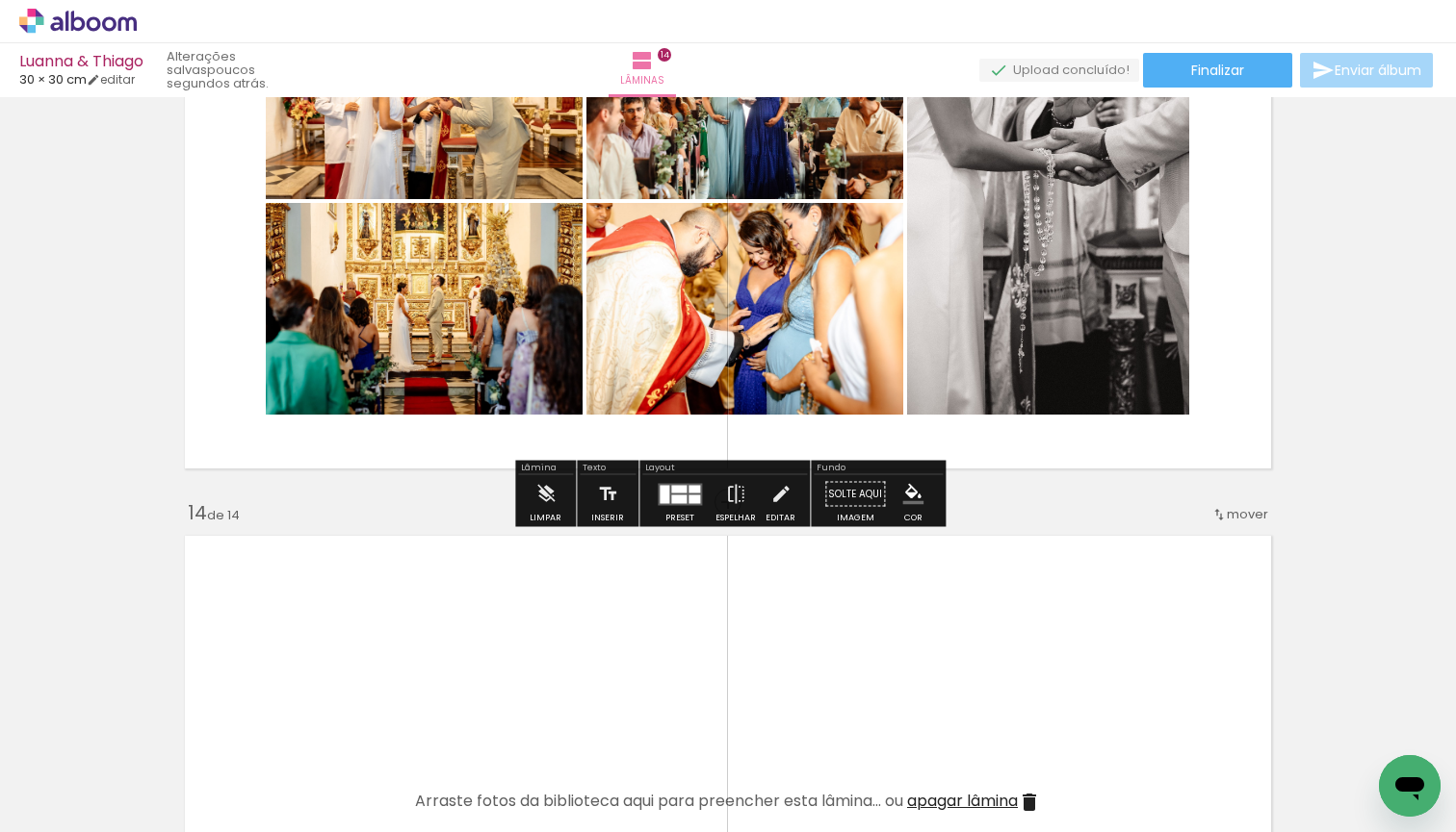
scroll to position [7437, 0]
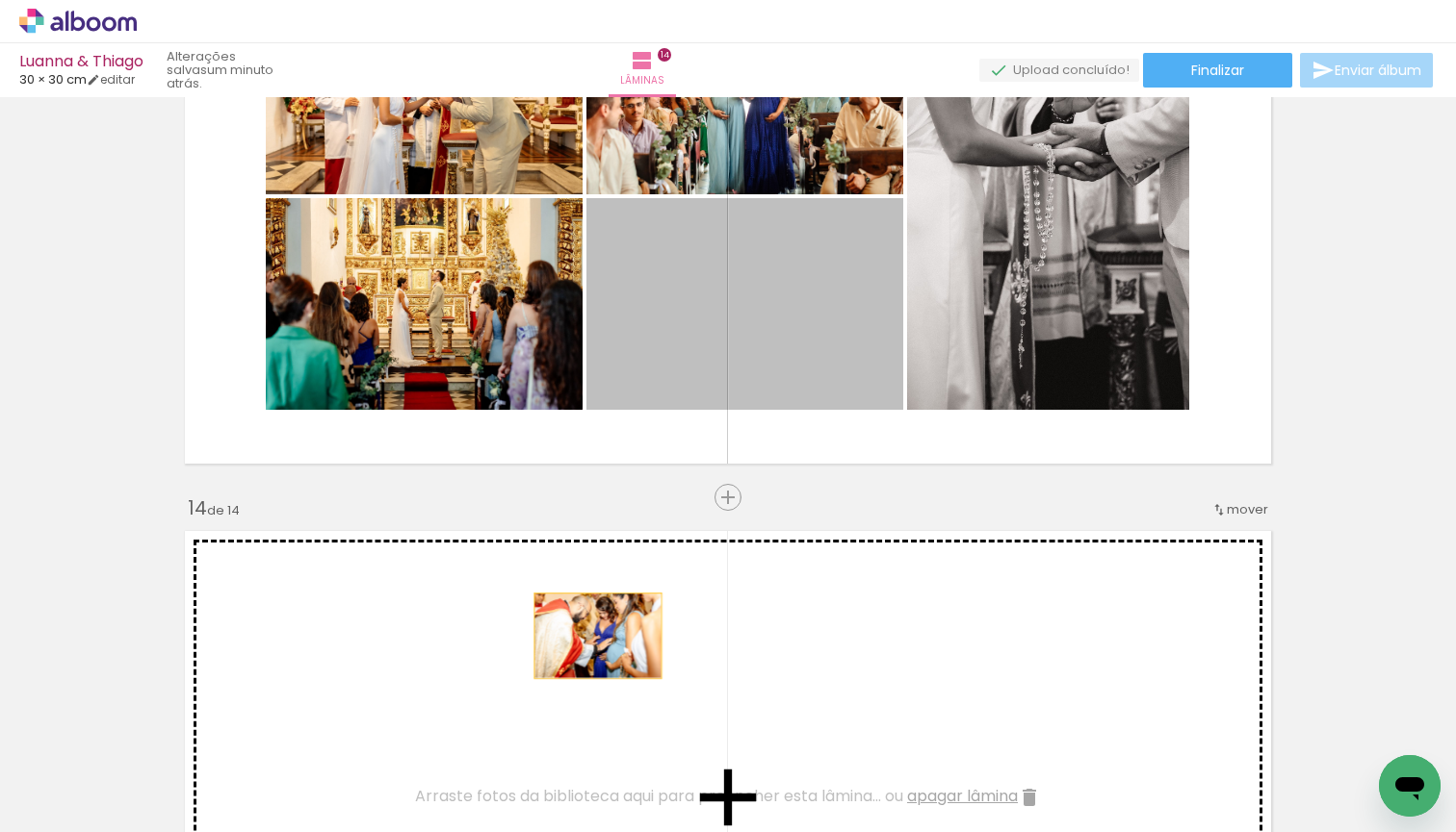
drag, startPoint x: 700, startPoint y: 363, endPoint x: 594, endPoint y: 644, distance: 300.3
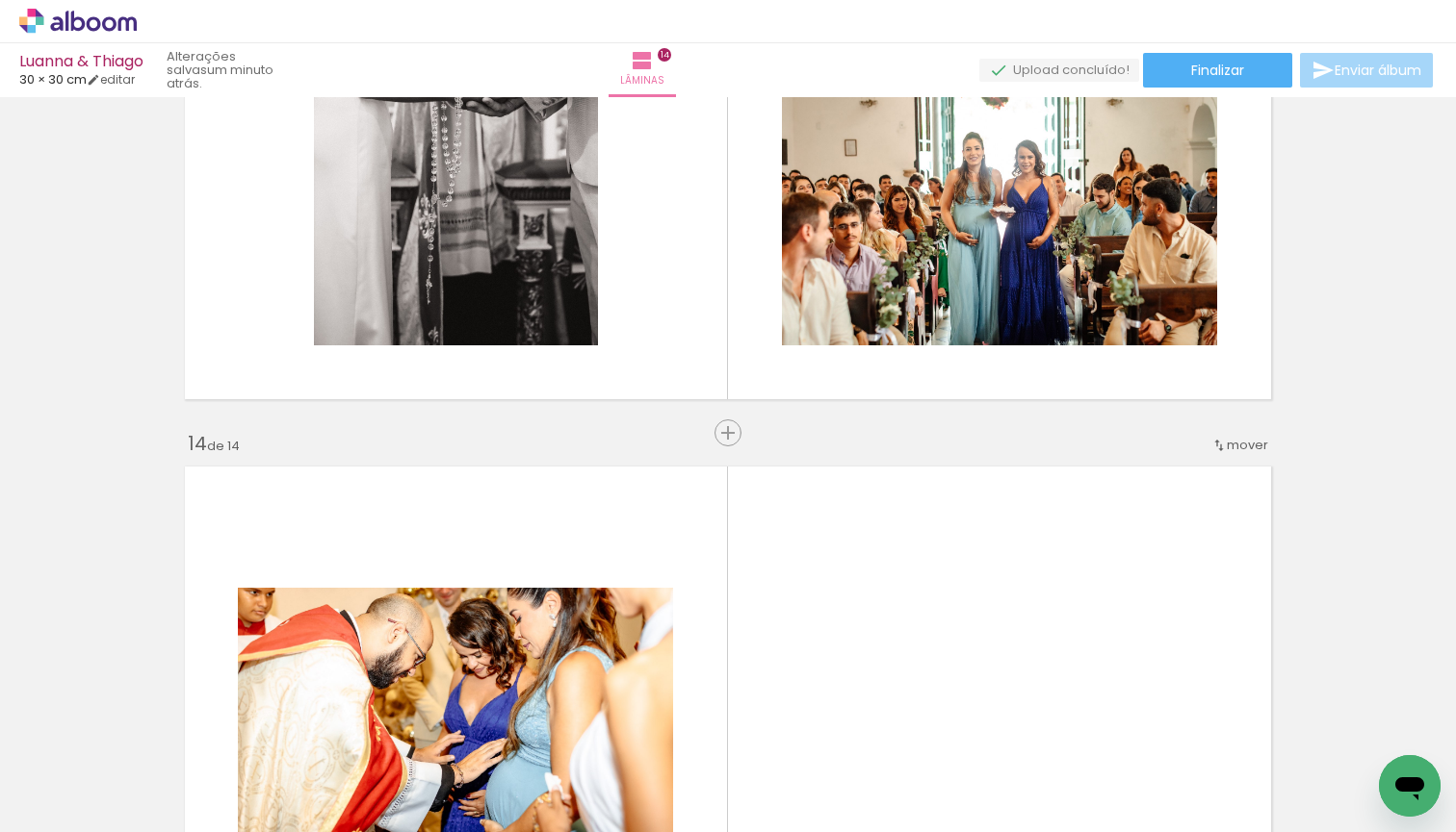
scroll to position [7513, 0]
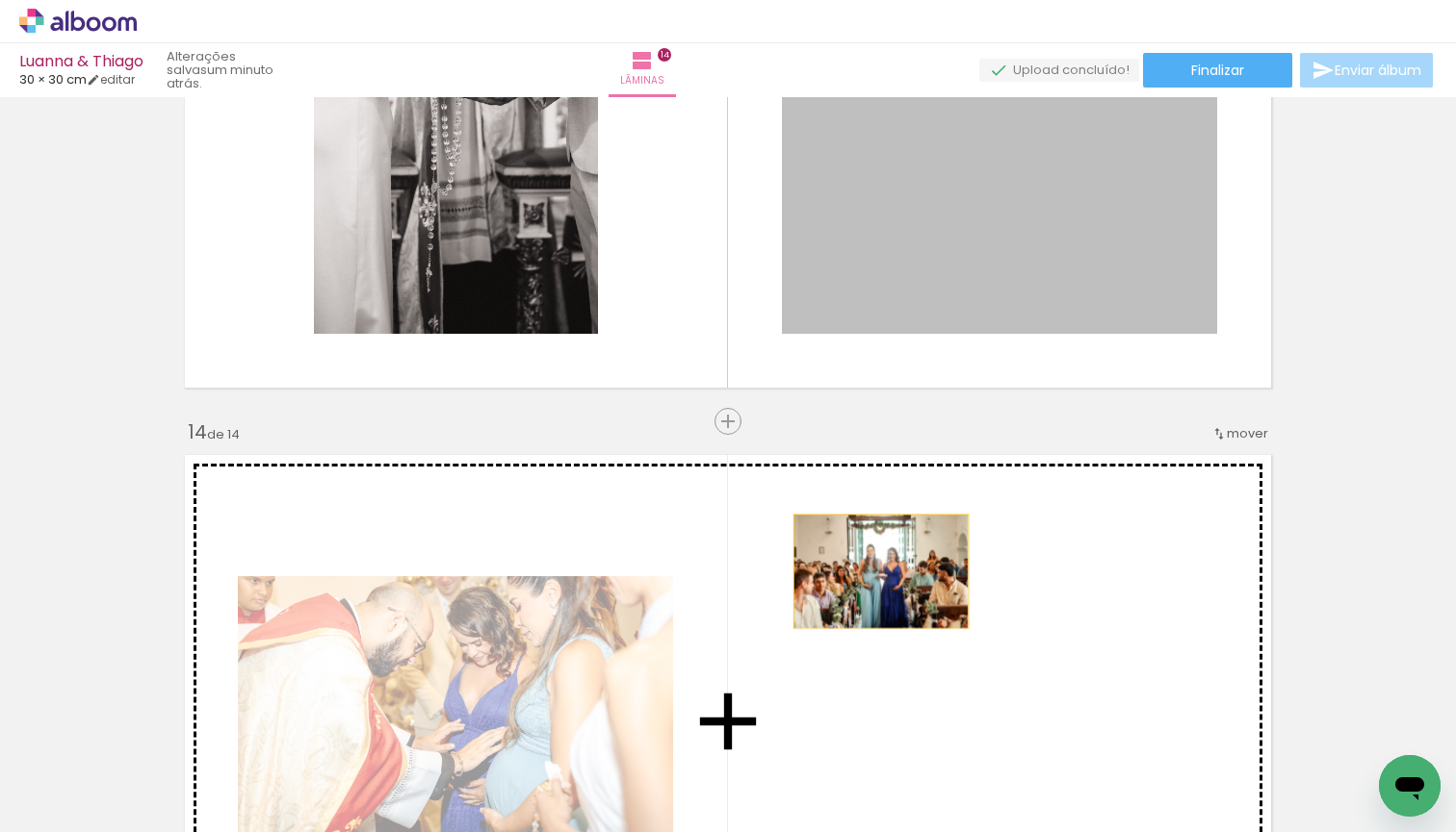
drag, startPoint x: 930, startPoint y: 274, endPoint x: 867, endPoint y: 582, distance: 314.4
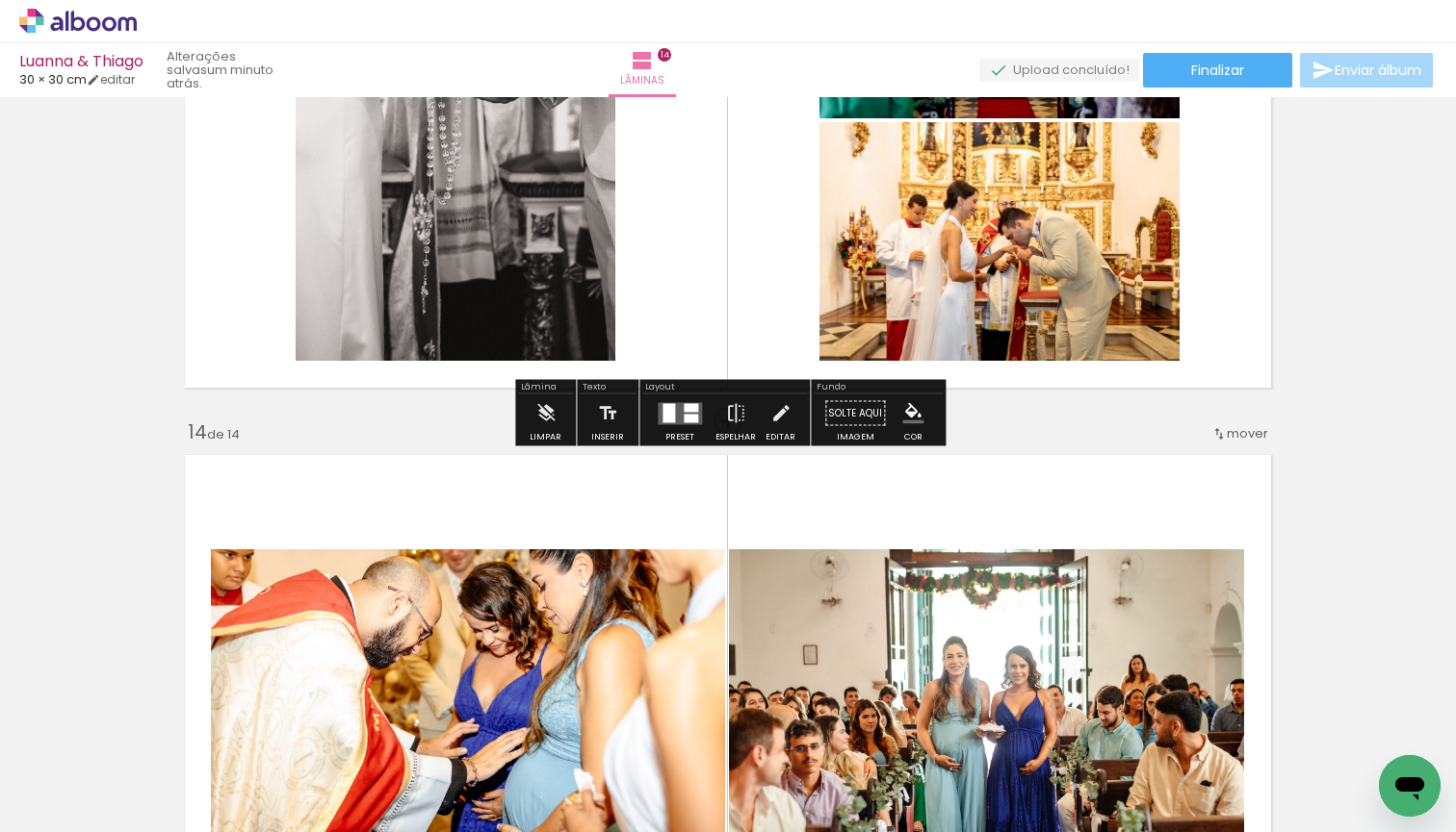
click at [861, 3] on div "› Editor de álbum" at bounding box center [728, 22] width 1456 height 44
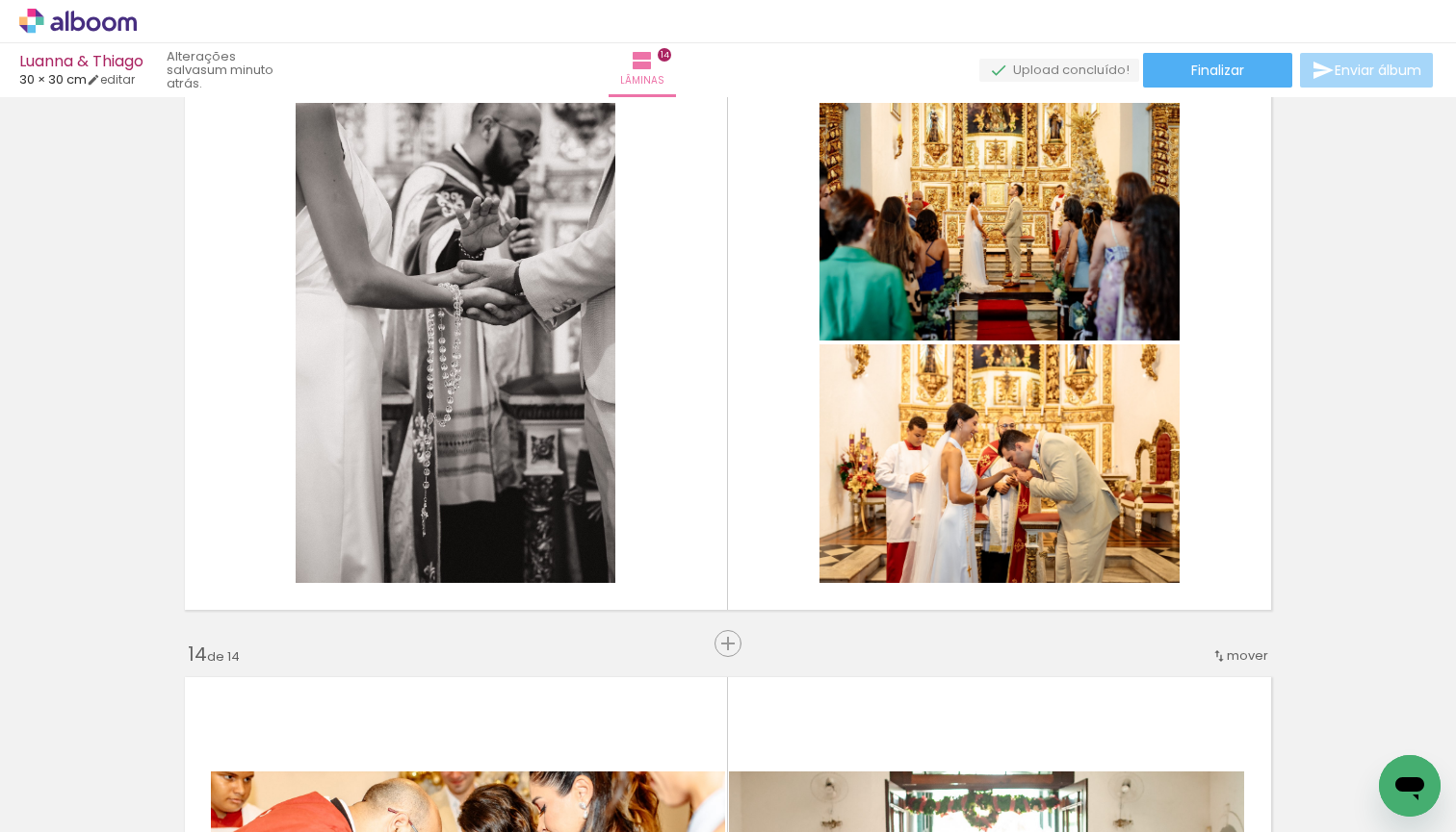
scroll to position [7287, 0]
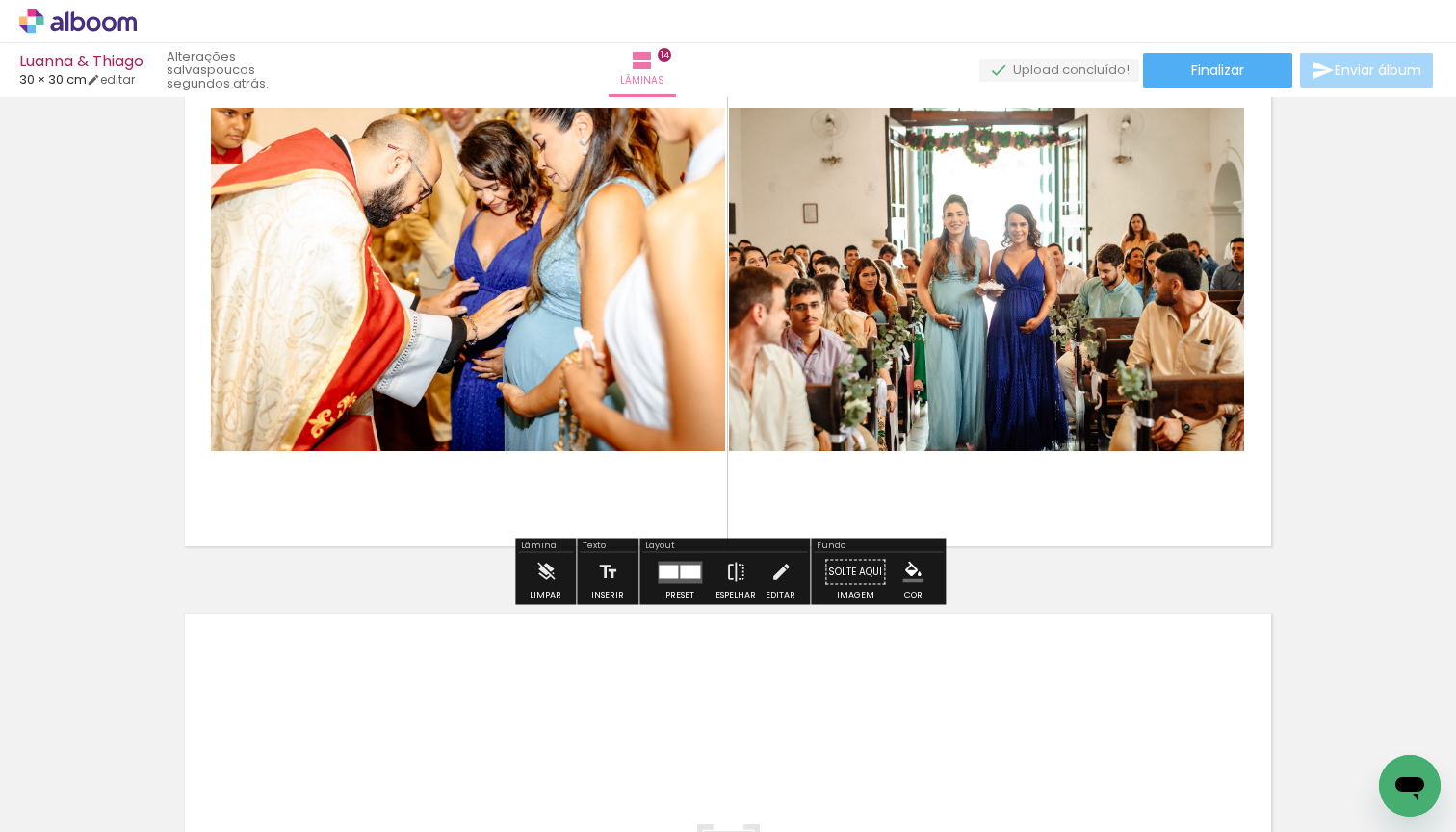
scroll to position [7939, 0]
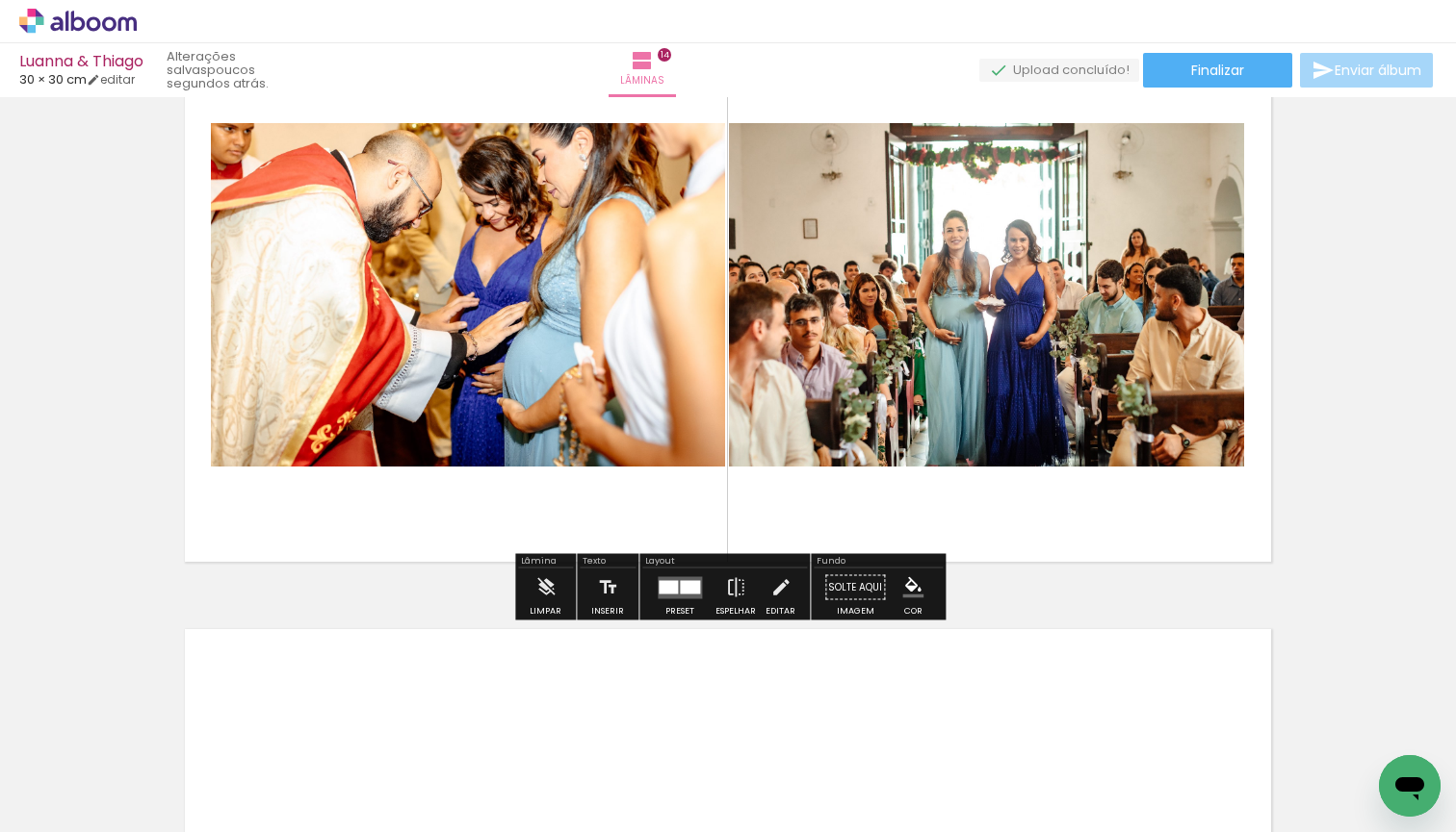
click at [671, 583] on div at bounding box center [667, 587] width 19 height 14
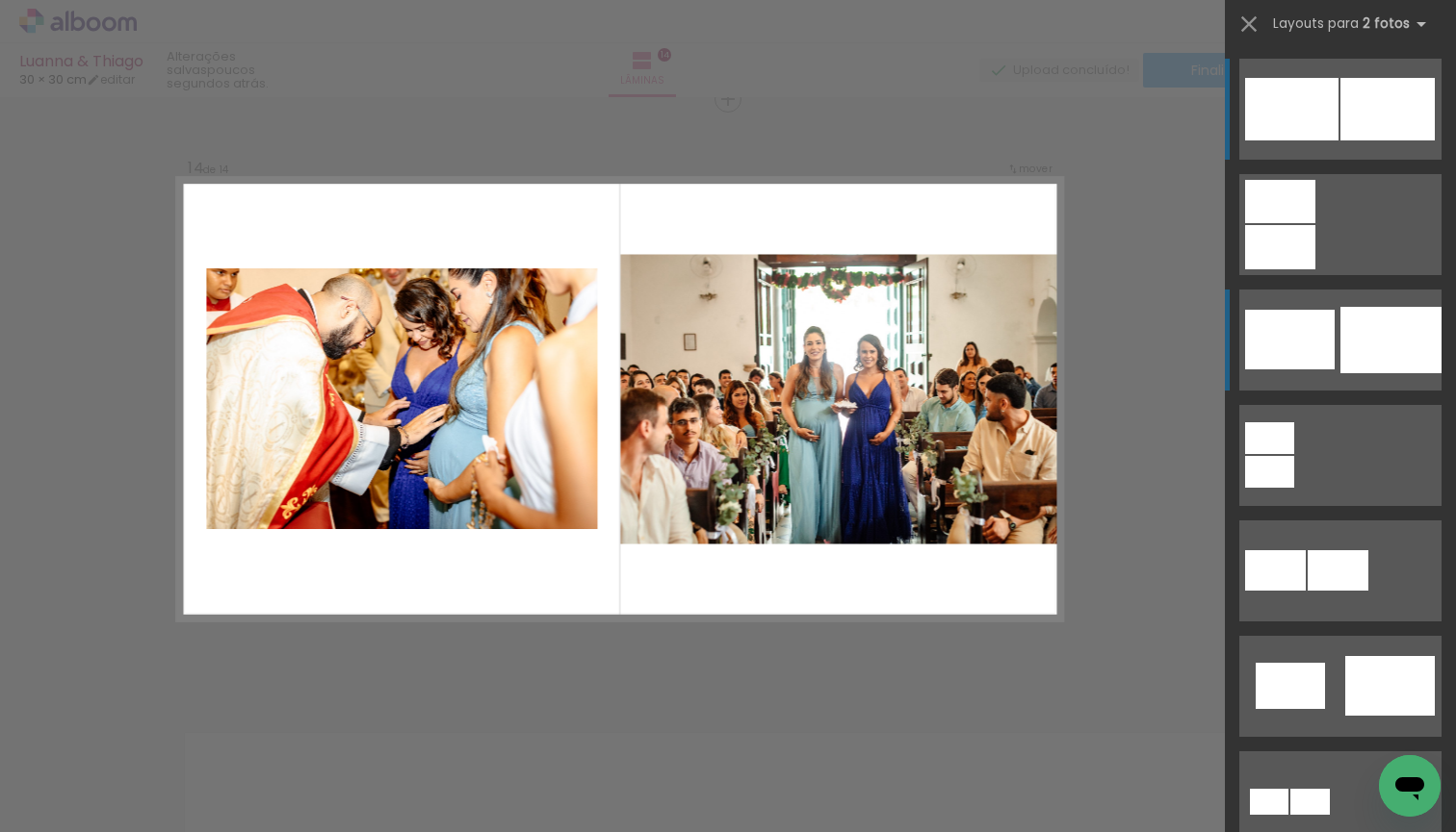
scroll to position [7830, 0]
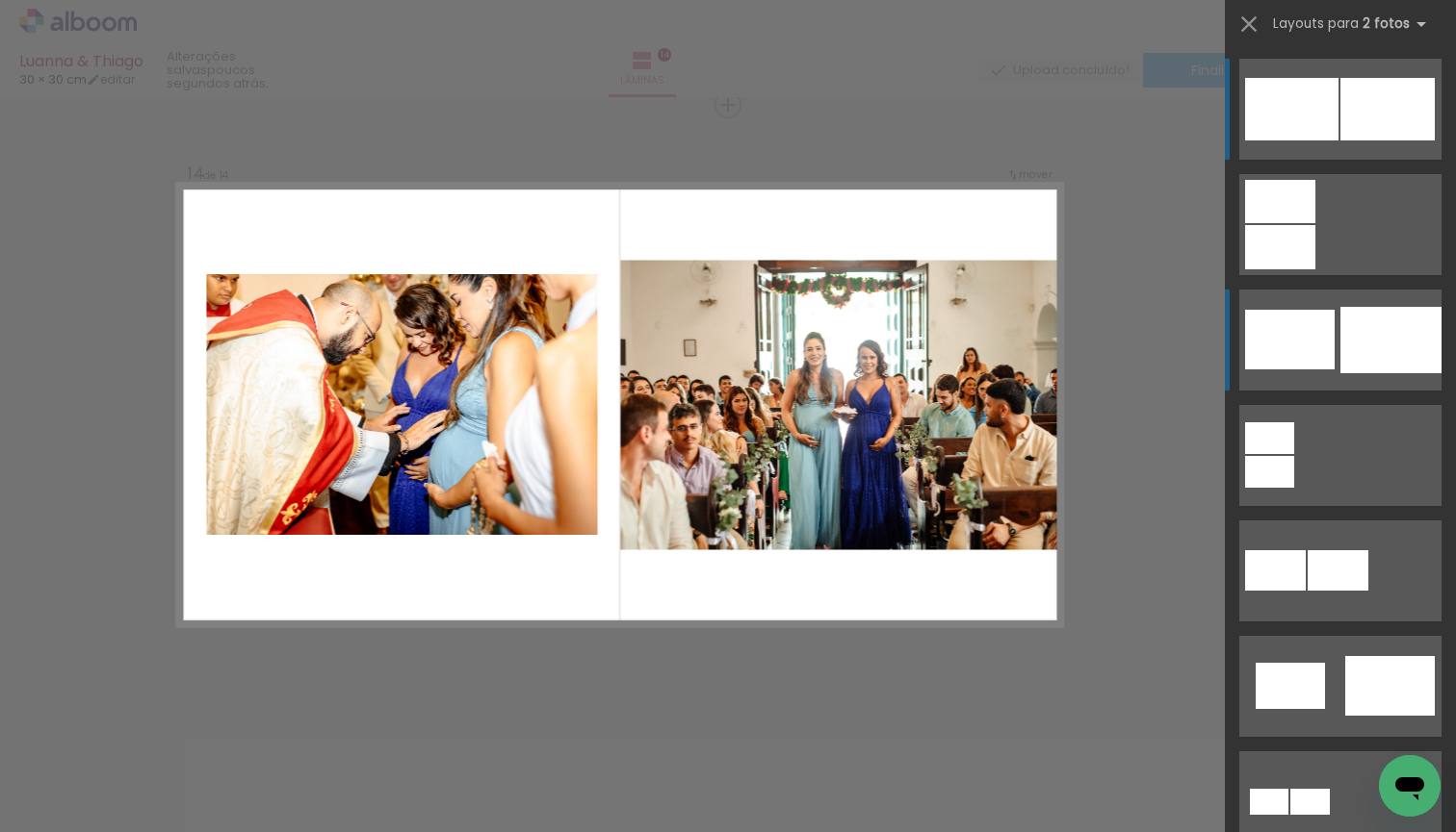
click at [1408, 350] on div at bounding box center [1391, 340] width 101 height 67
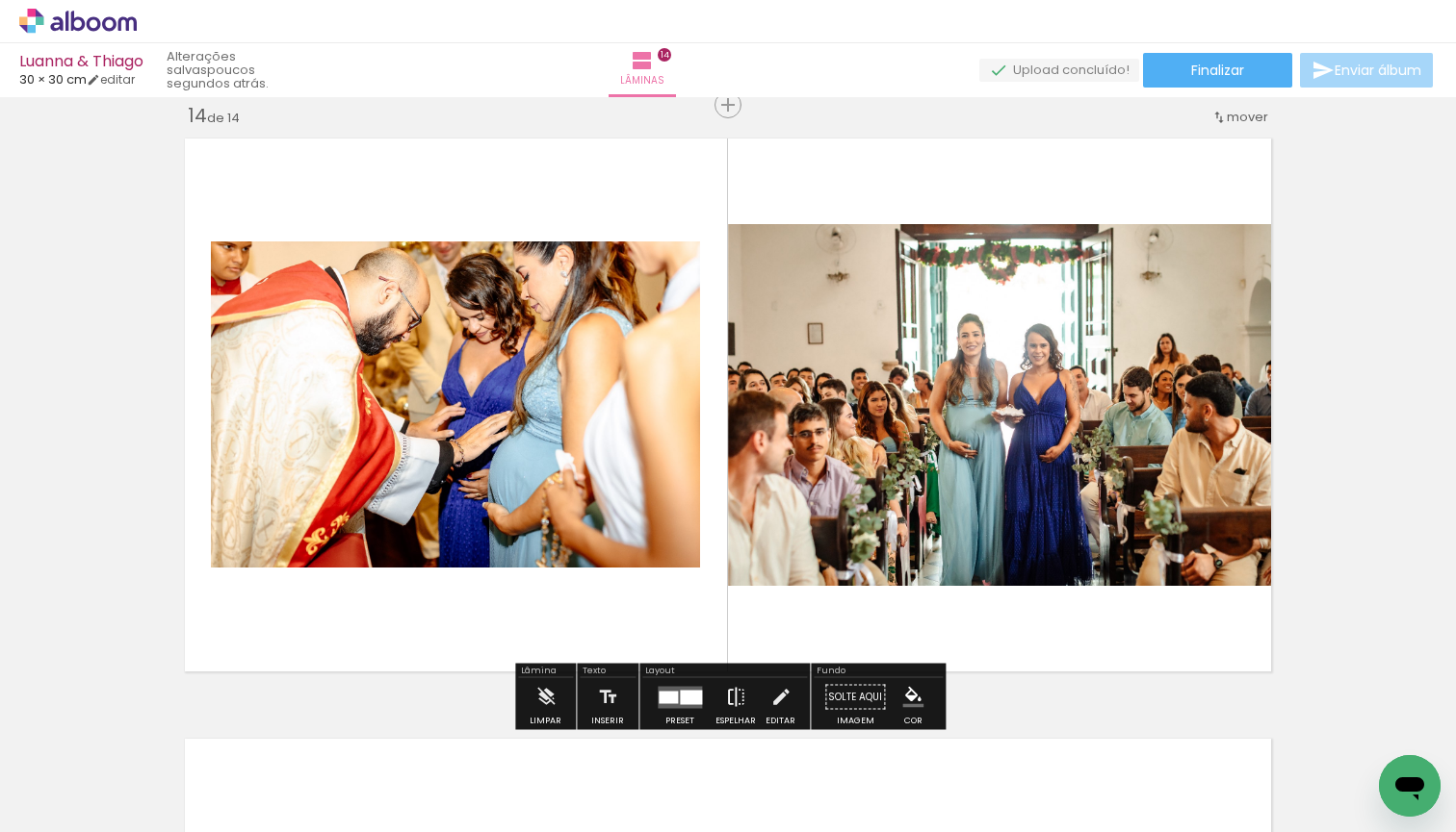
click at [726, 697] on iron-icon at bounding box center [735, 697] width 21 height 39
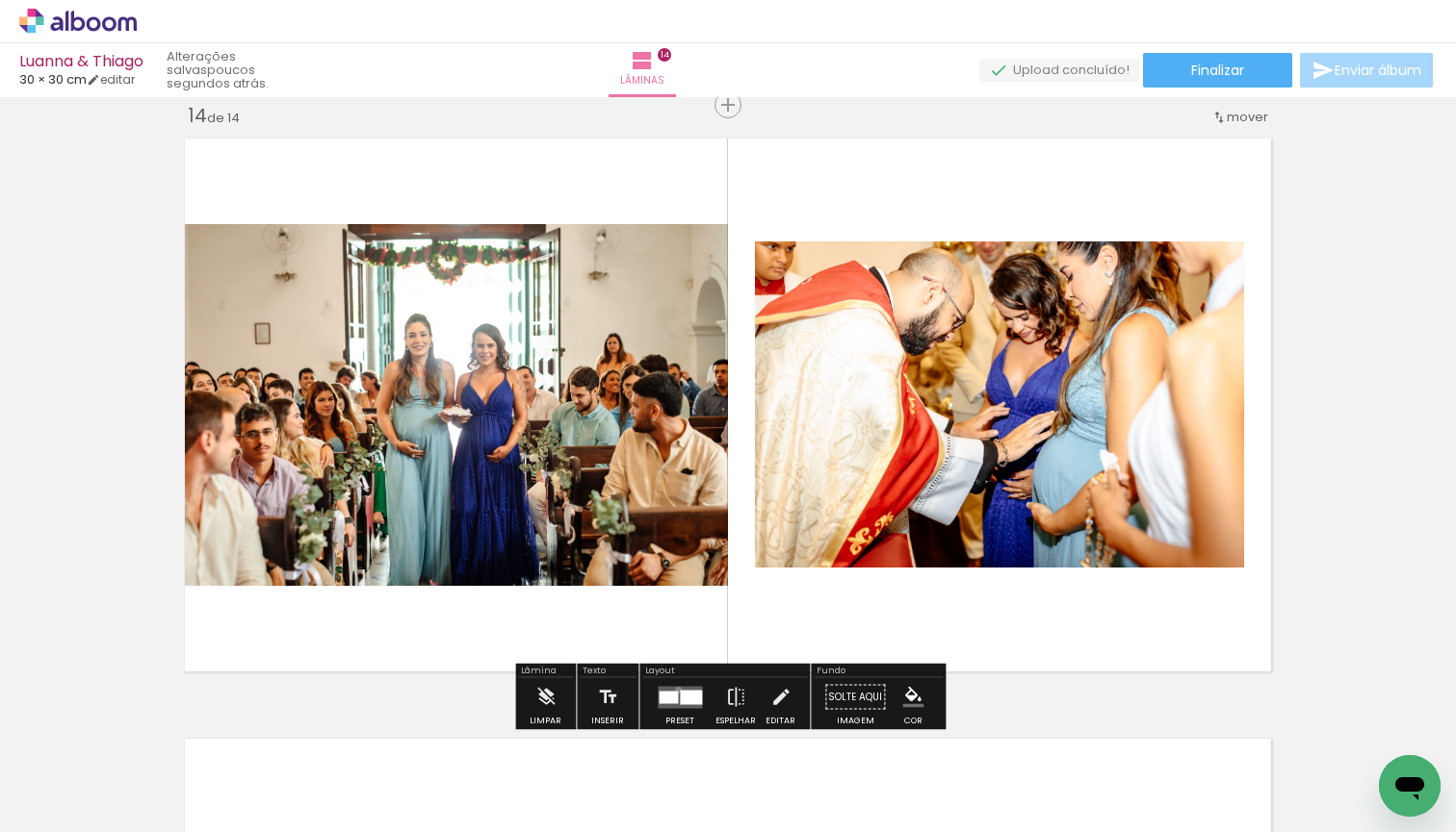
click at [674, 690] on quentale-layouter at bounding box center [679, 697] width 45 height 22
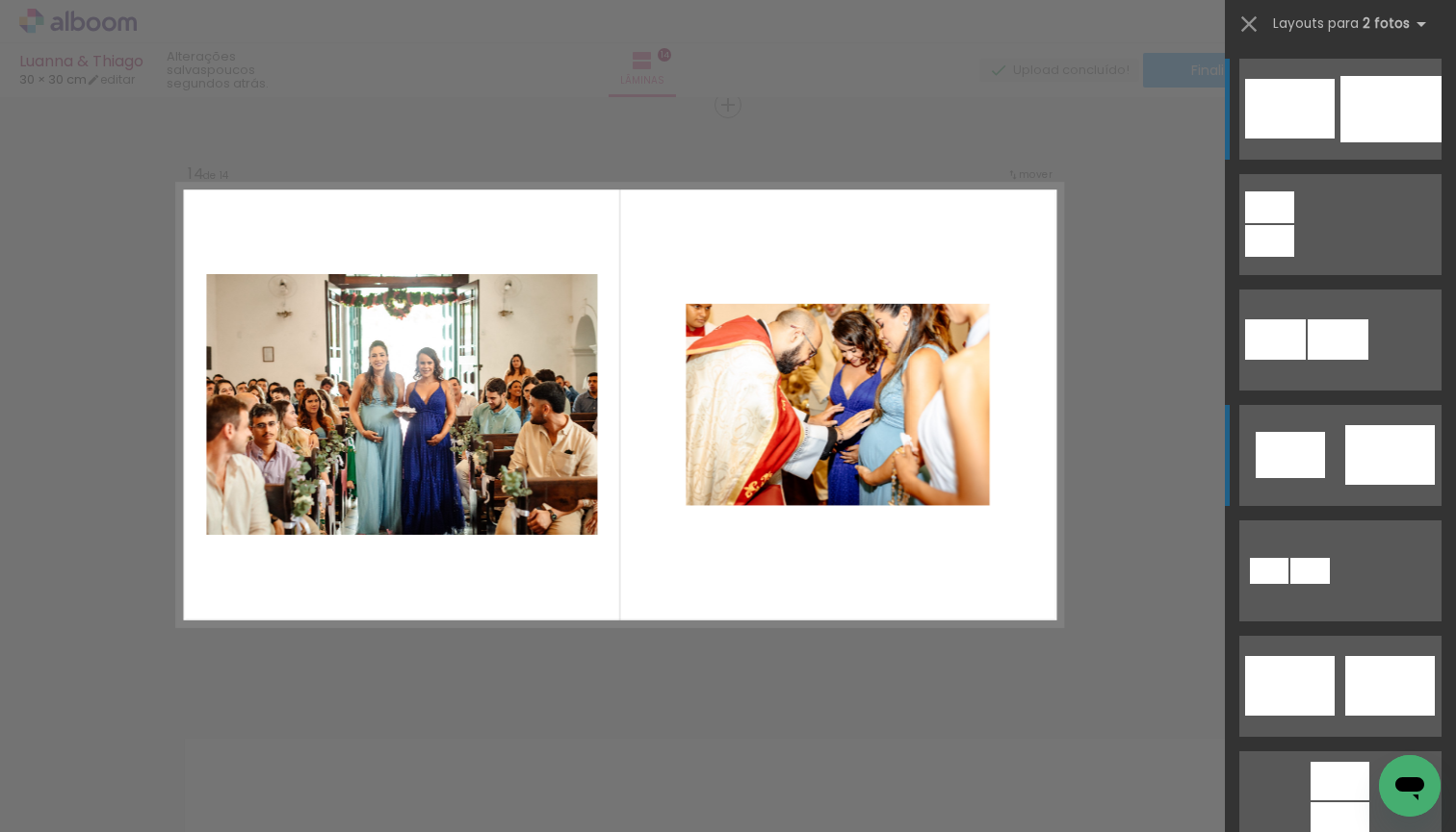
click at [1314, 138] on div at bounding box center [1290, 108] width 90 height 60
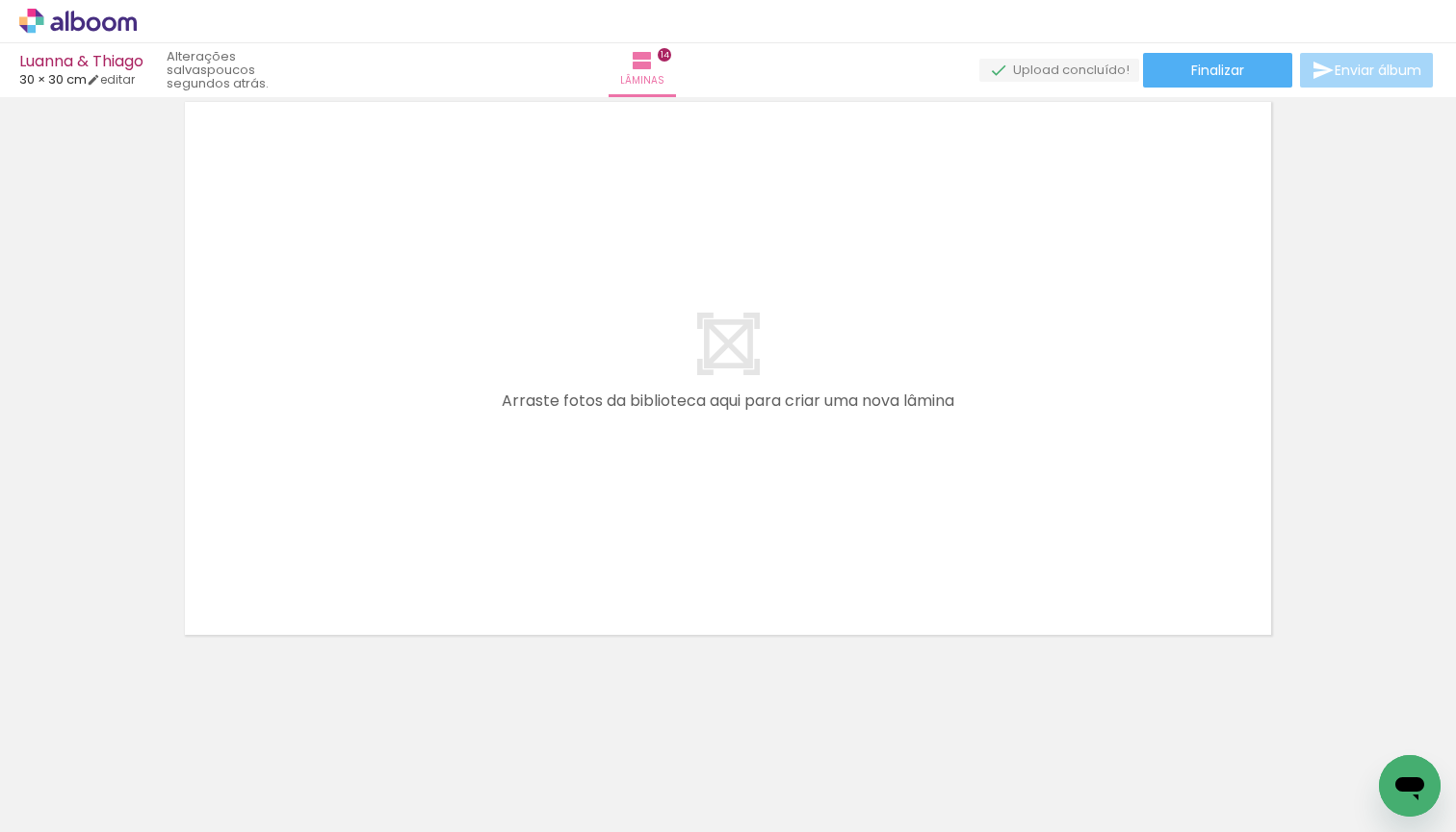
scroll to position [8467, 0]
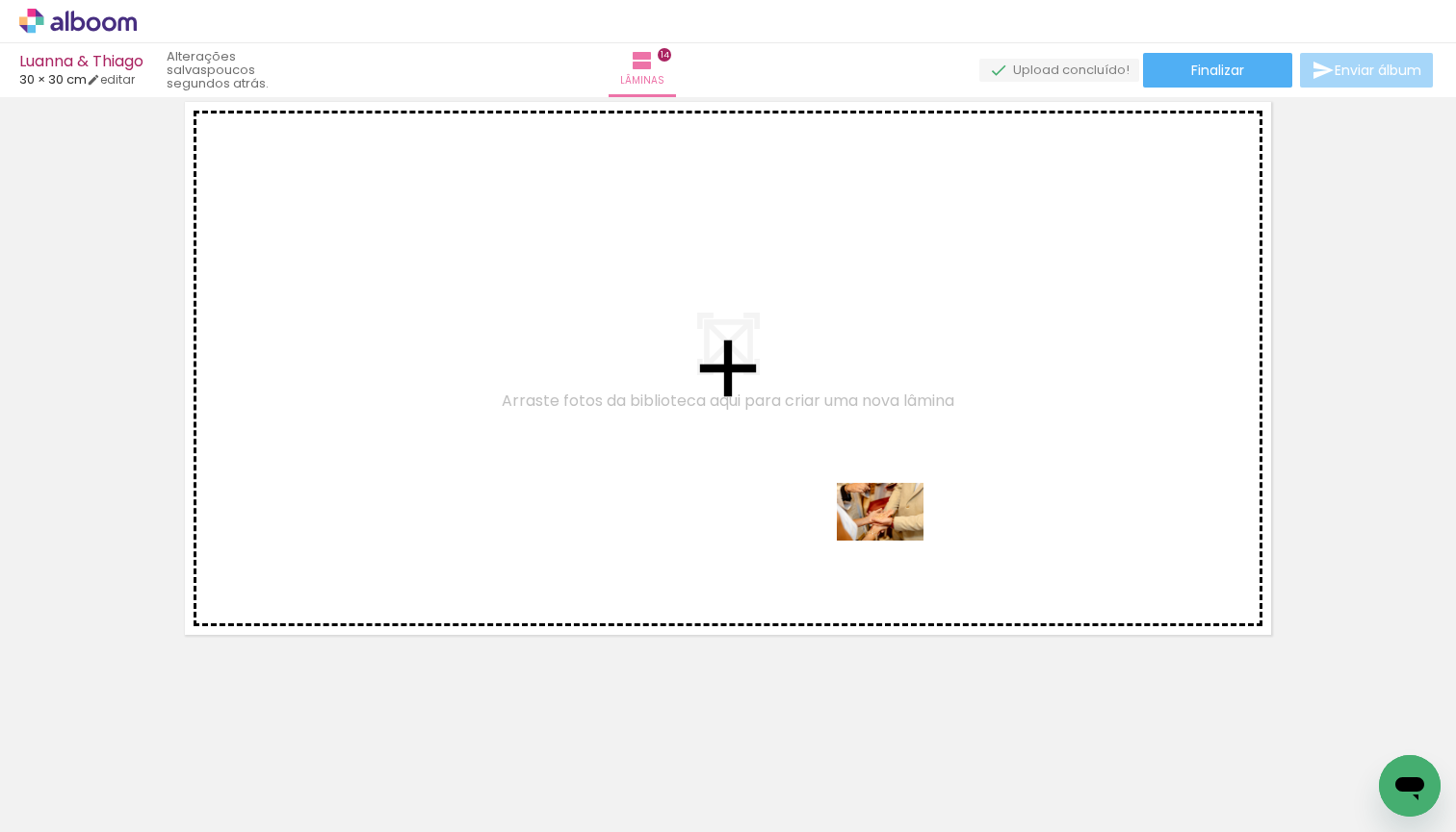
drag, startPoint x: 870, startPoint y: 774, endPoint x: 894, endPoint y: 541, distance: 234.2
click at [894, 541] on quentale-workspace at bounding box center [728, 416] width 1456 height 832
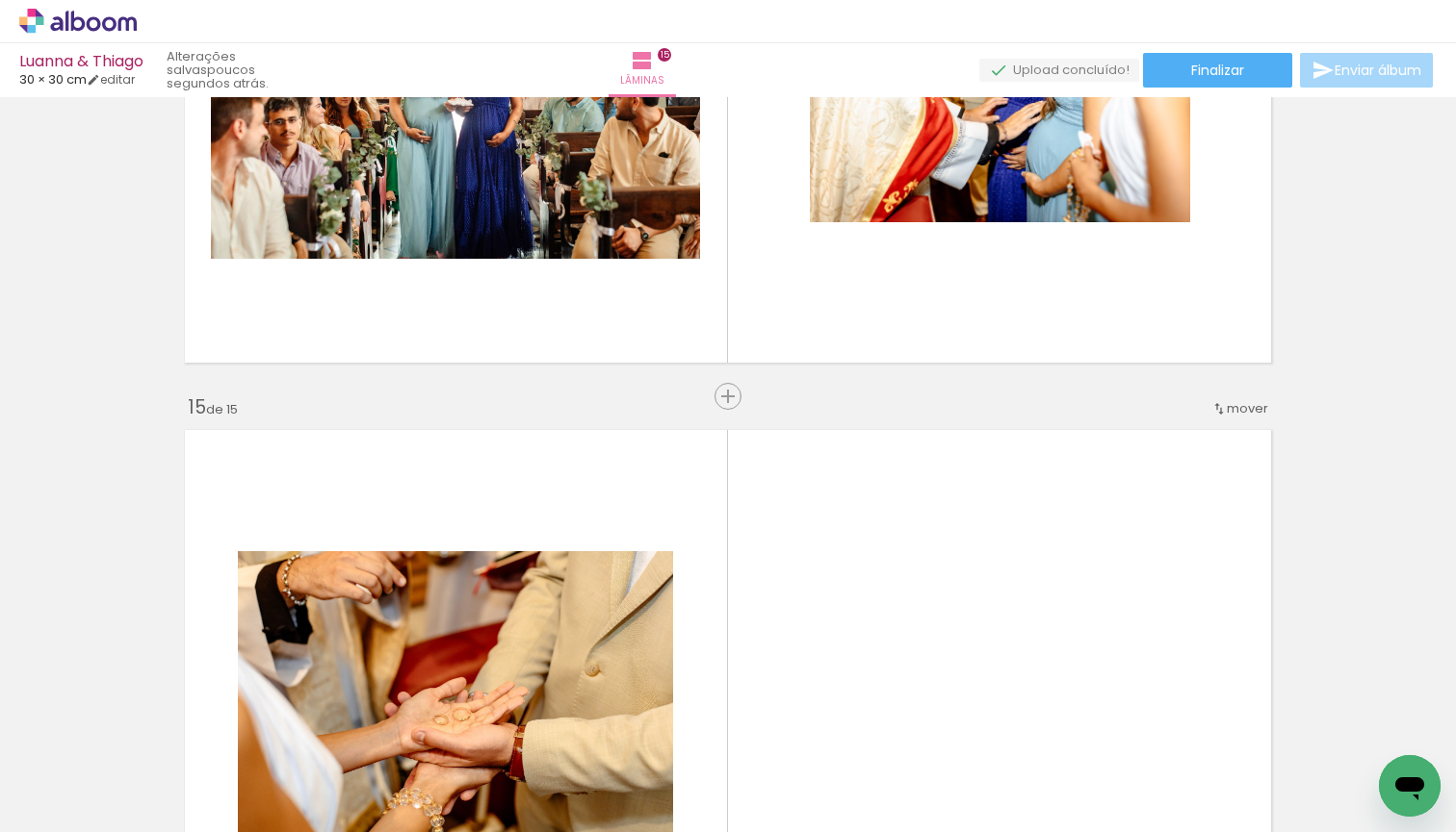
scroll to position [8116, 0]
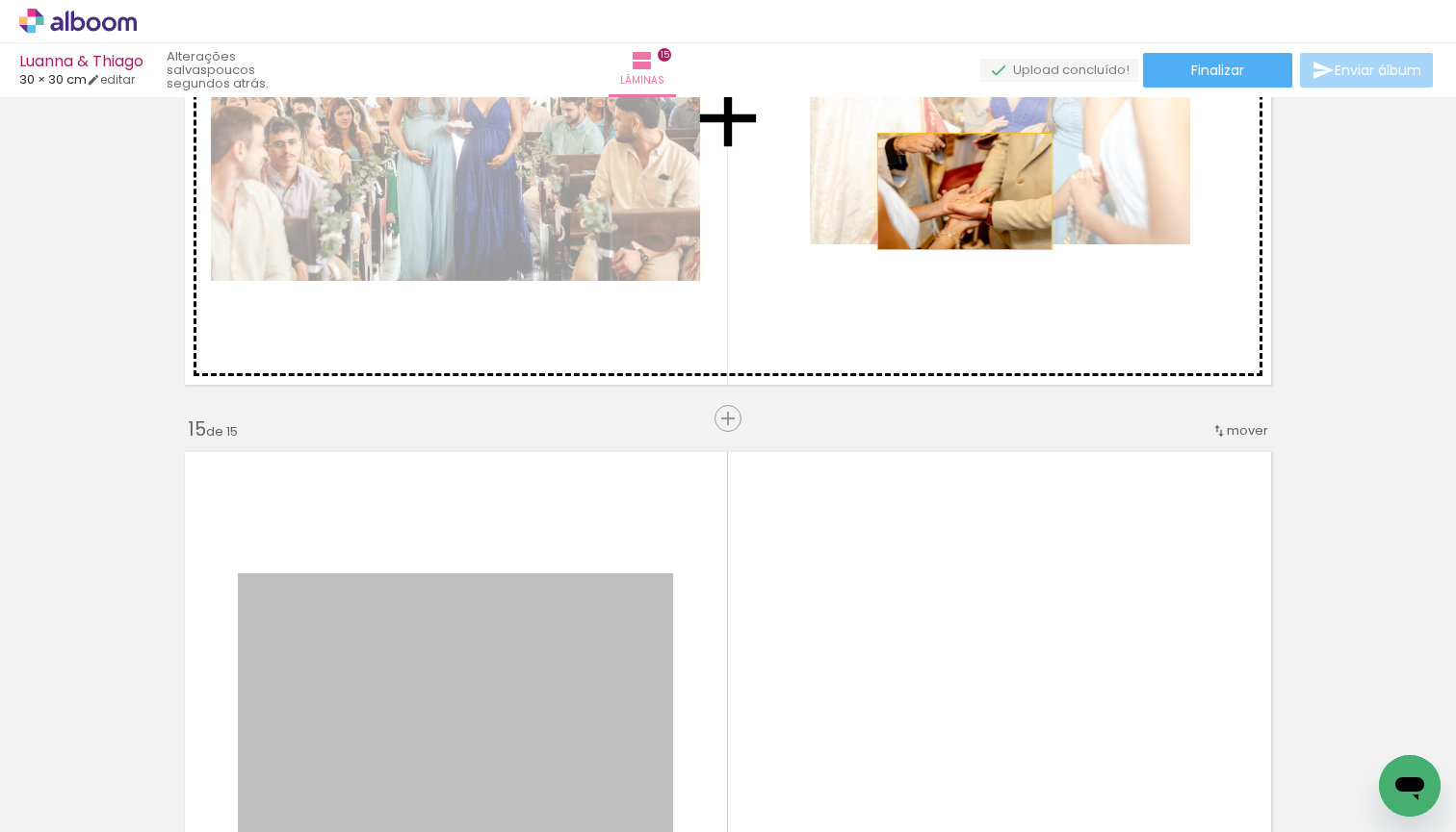
drag, startPoint x: 536, startPoint y: 660, endPoint x: 965, endPoint y: 192, distance: 634.9
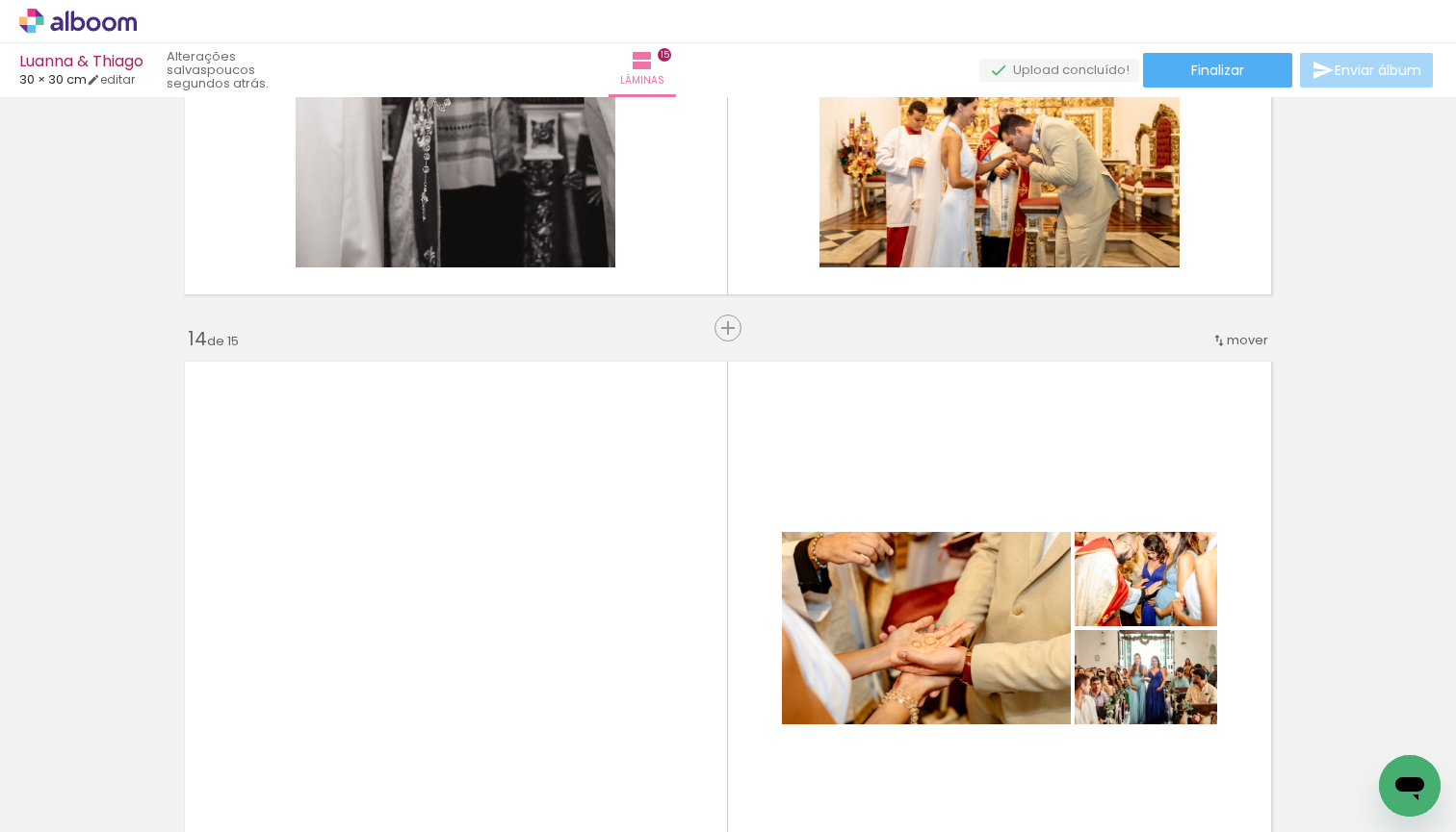
scroll to position [7593, 0]
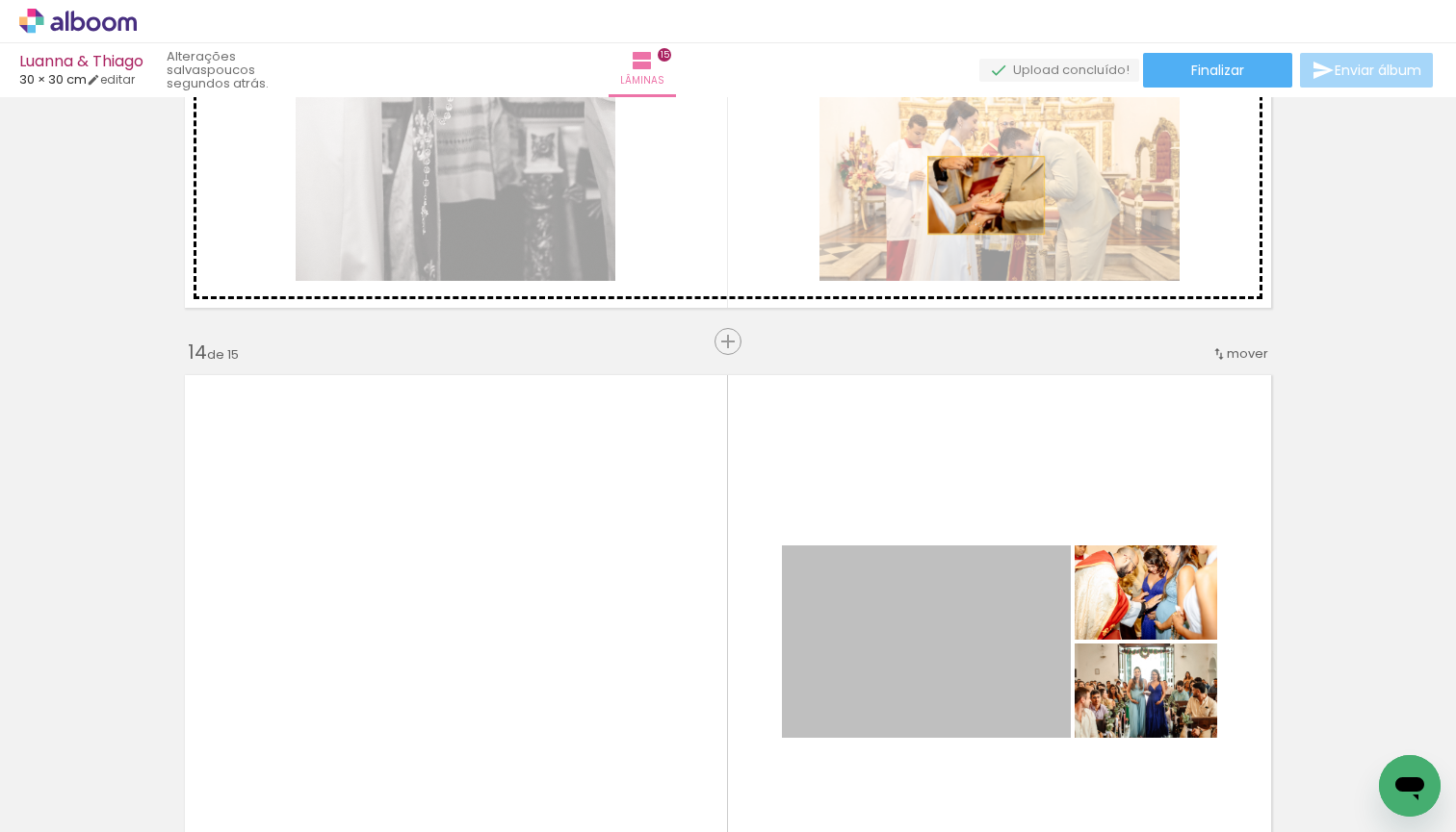
drag, startPoint x: 955, startPoint y: 604, endPoint x: 985, endPoint y: 196, distance: 409.1
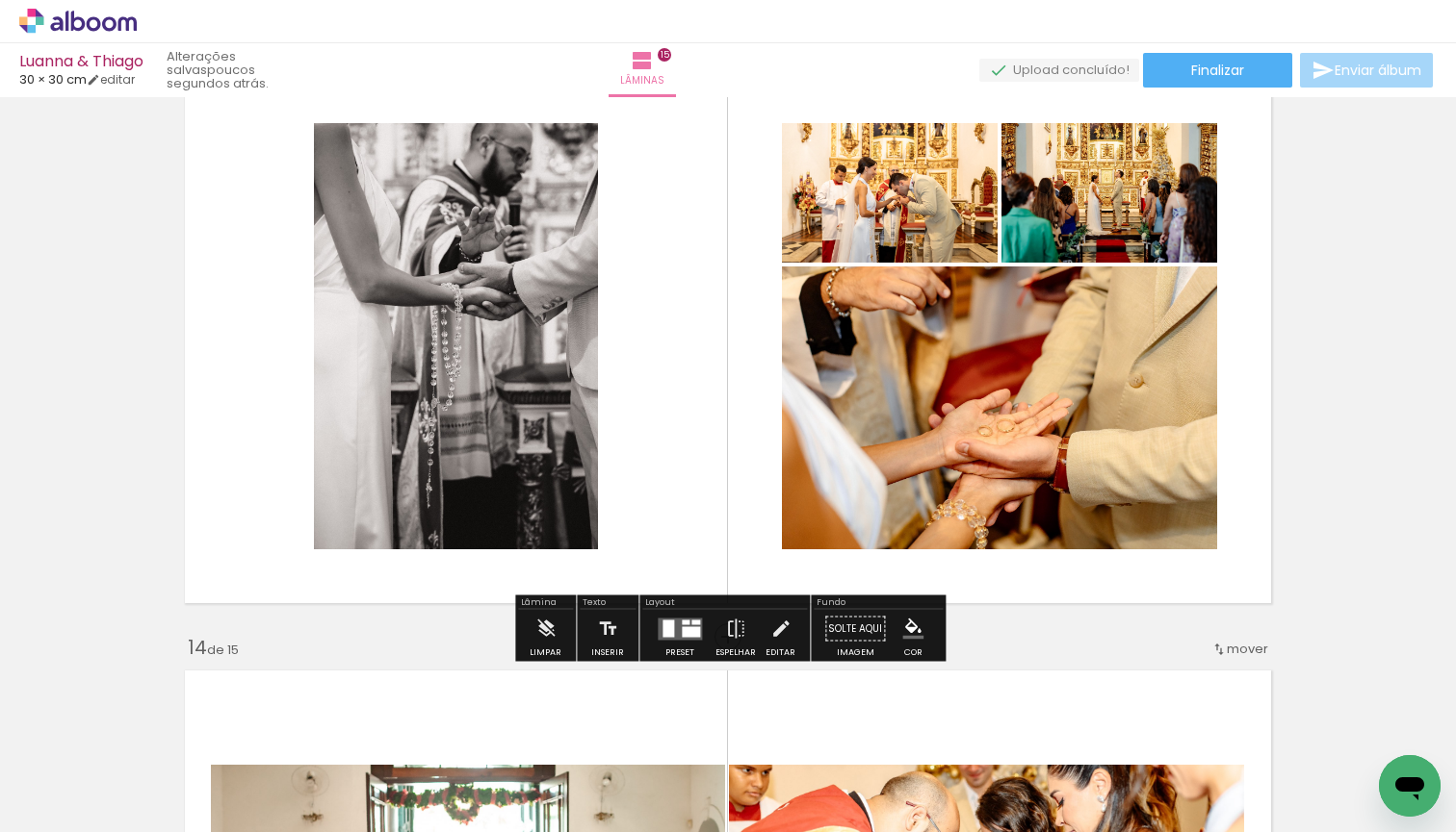
scroll to position [7290, 0]
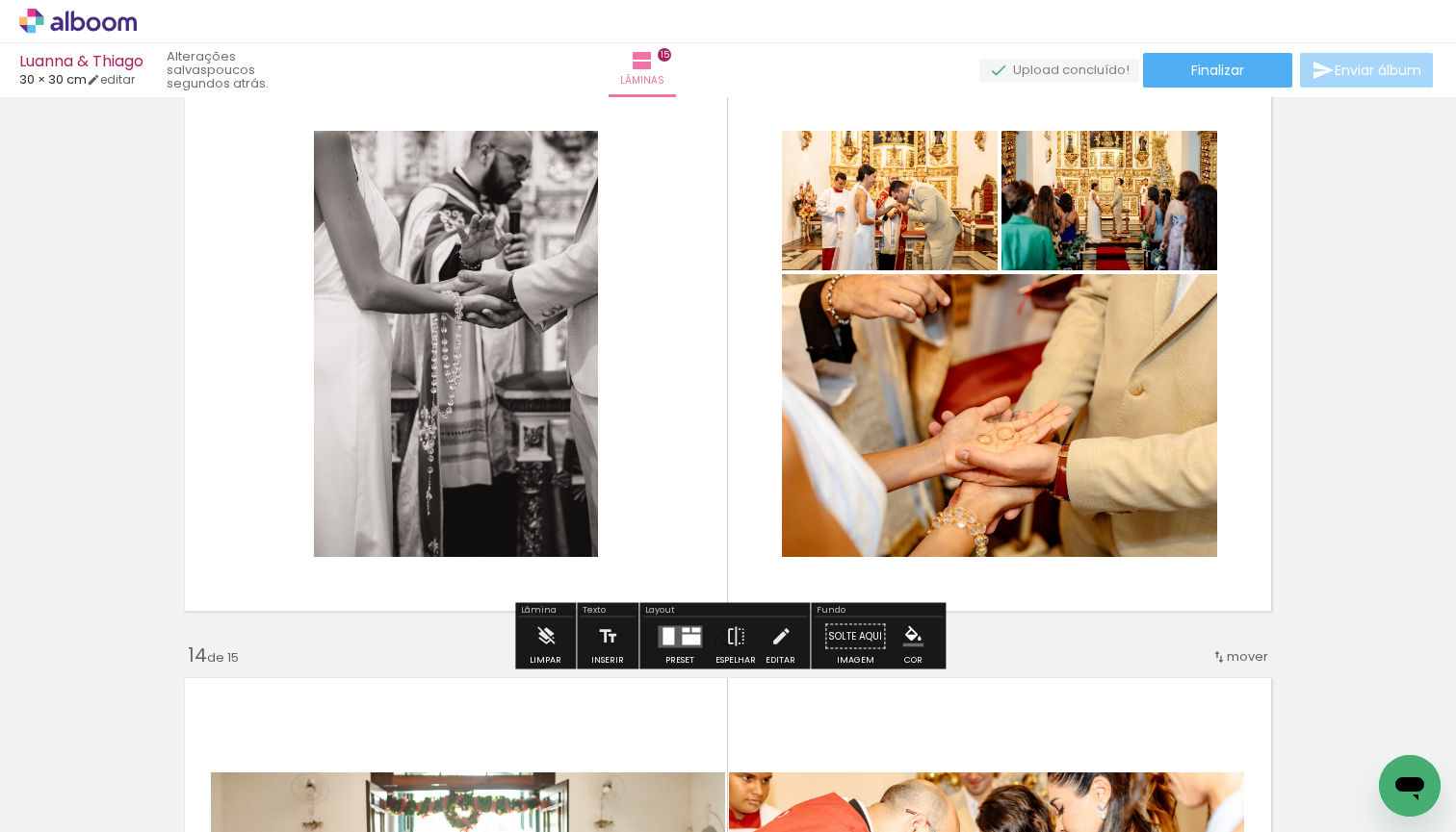
click at [672, 635] on quentale-layouter at bounding box center [679, 636] width 45 height 22
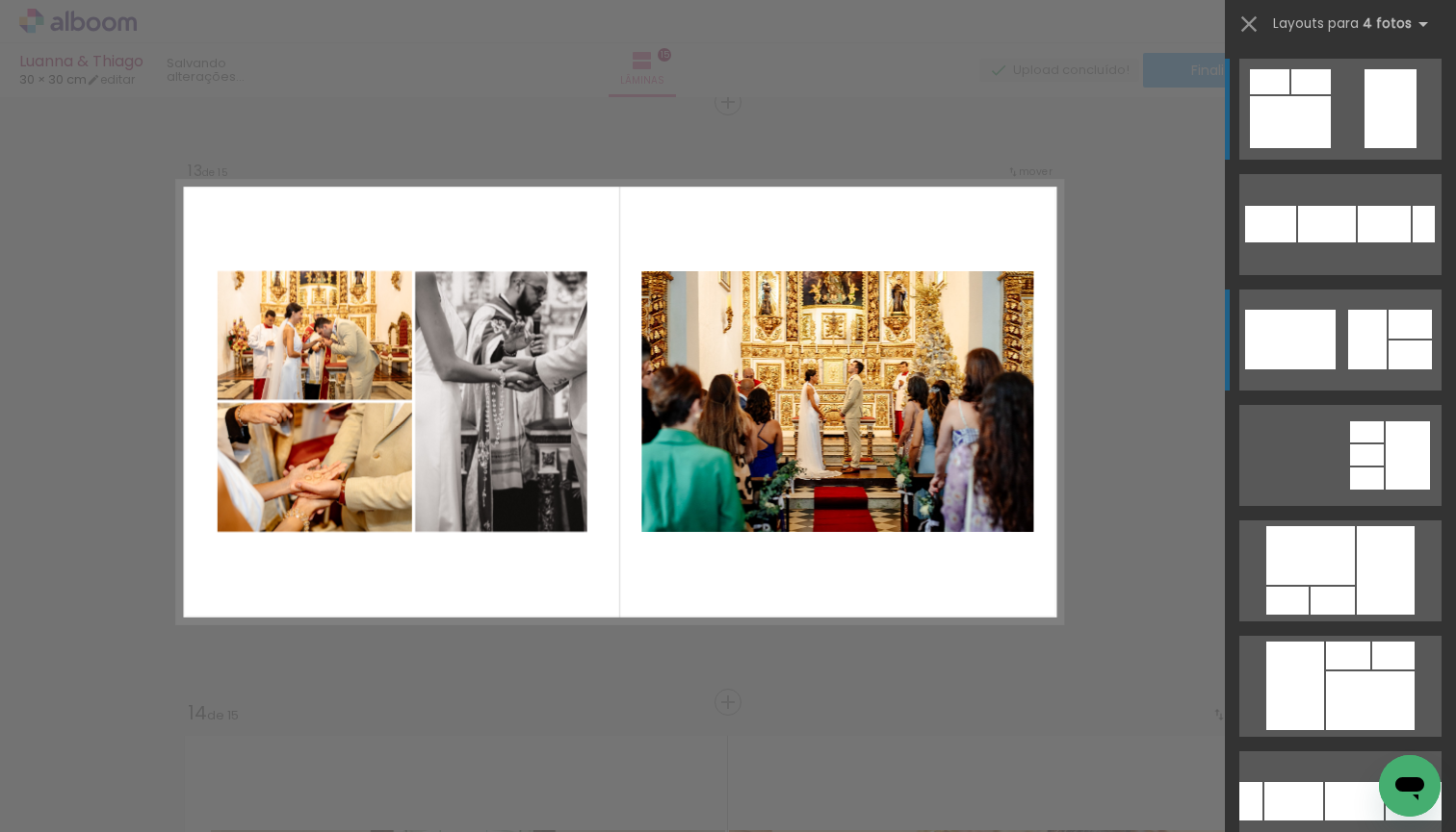
scroll to position [7230, 0]
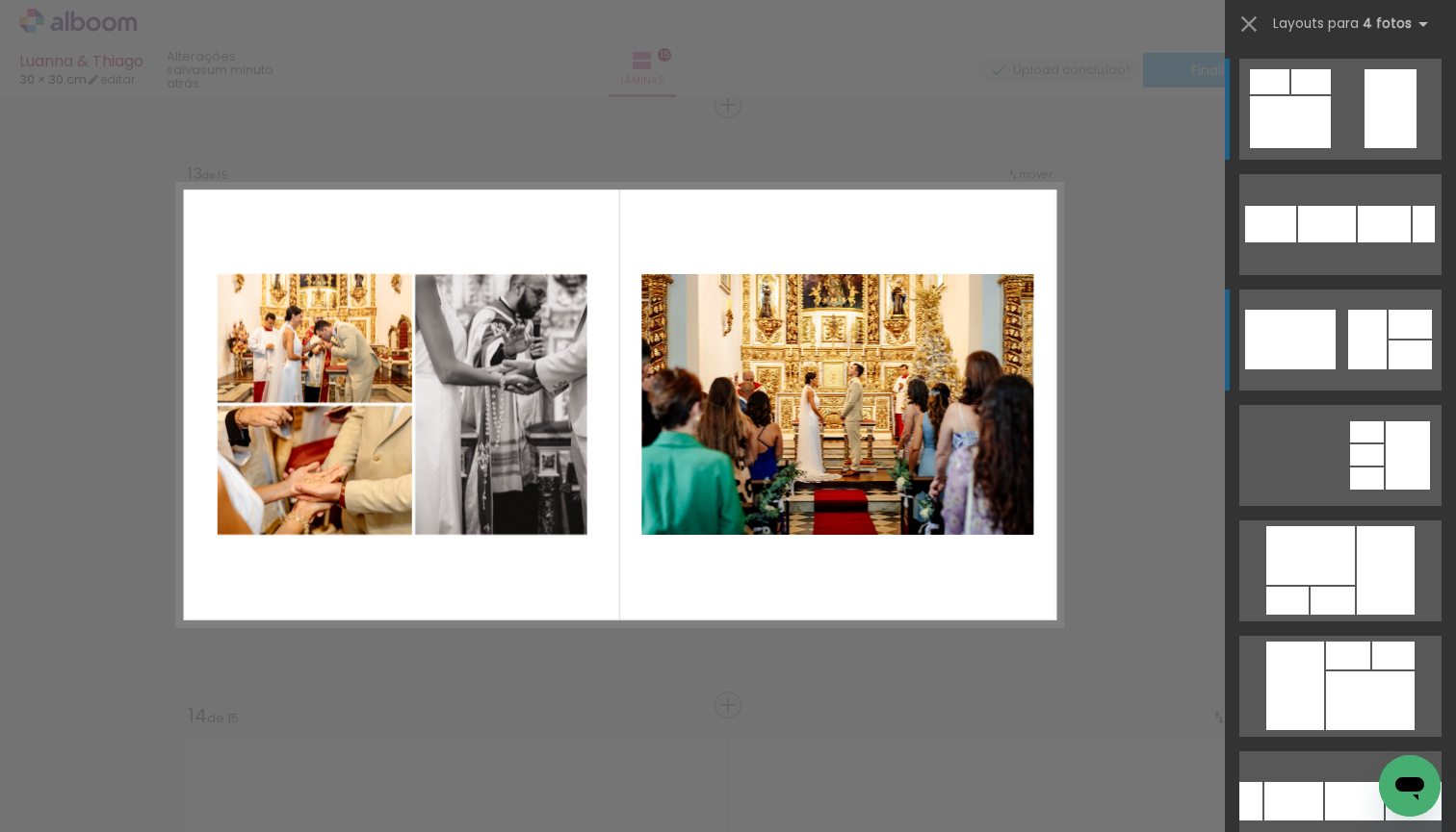
click at [1379, 325] on div at bounding box center [1366, 340] width 39 height 60
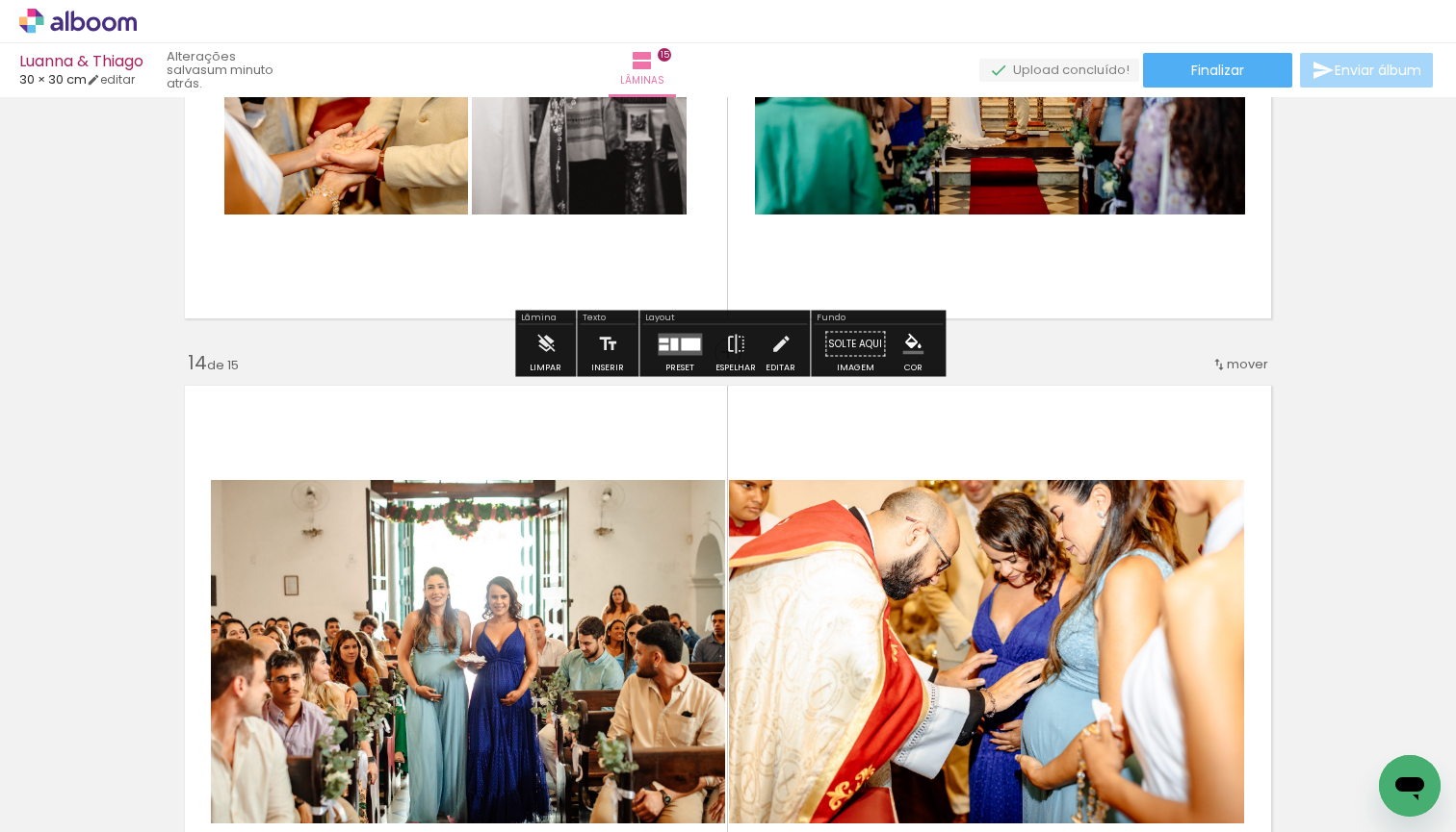
scroll to position [7576, 0]
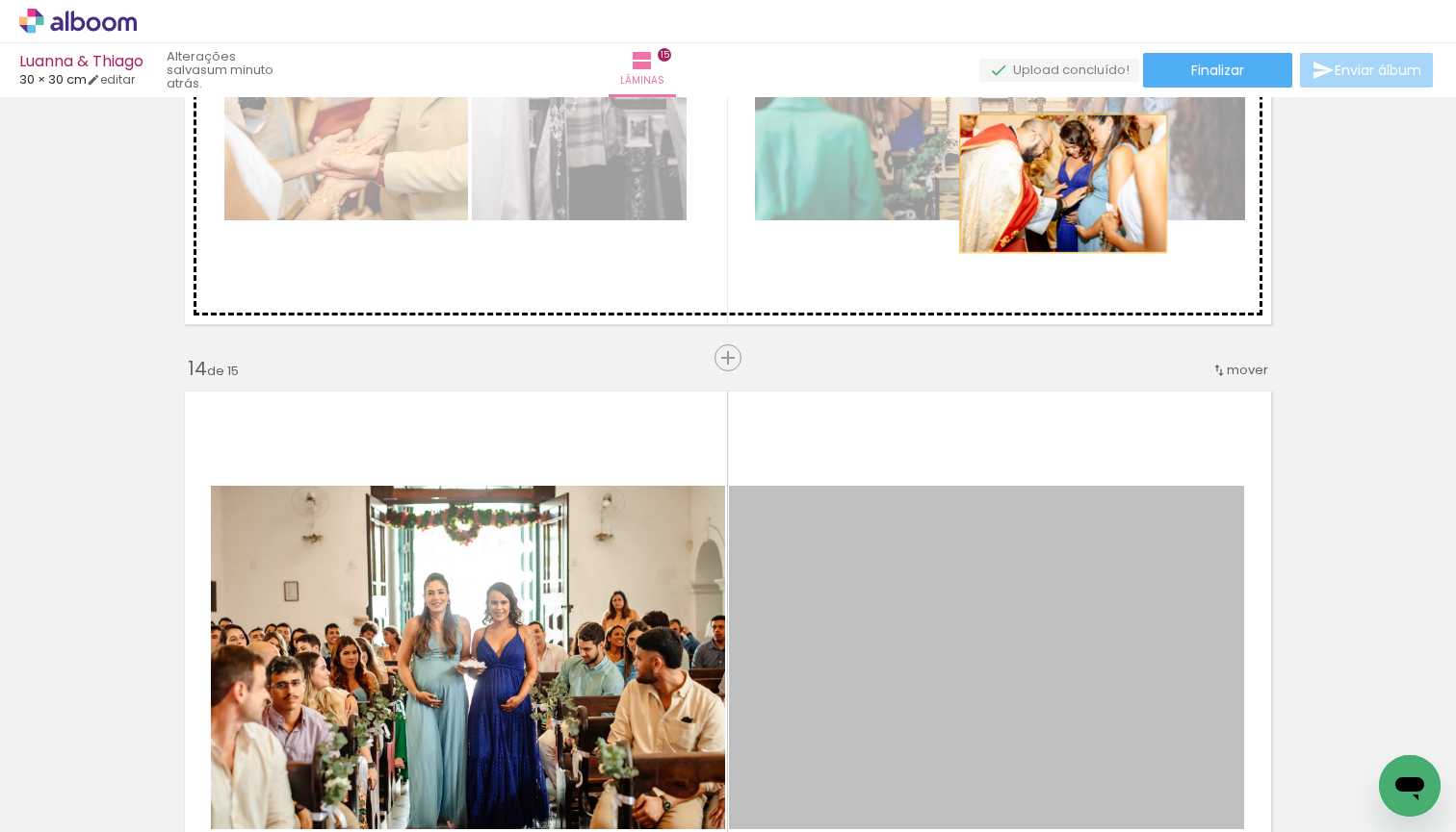
drag, startPoint x: 1031, startPoint y: 564, endPoint x: 1062, endPoint y: 184, distance: 381.3
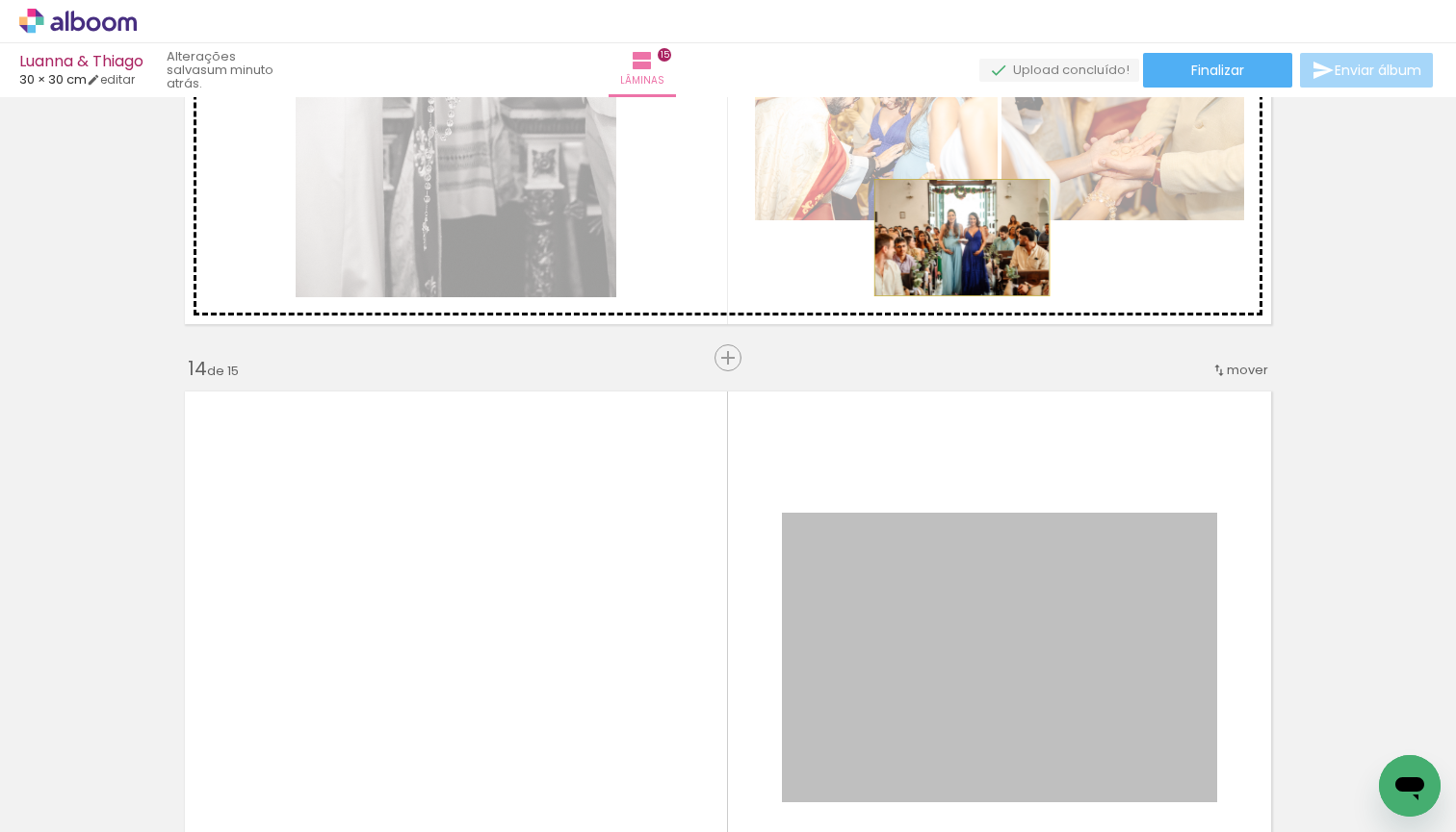
drag, startPoint x: 885, startPoint y: 607, endPoint x: 962, endPoint y: 238, distance: 376.9
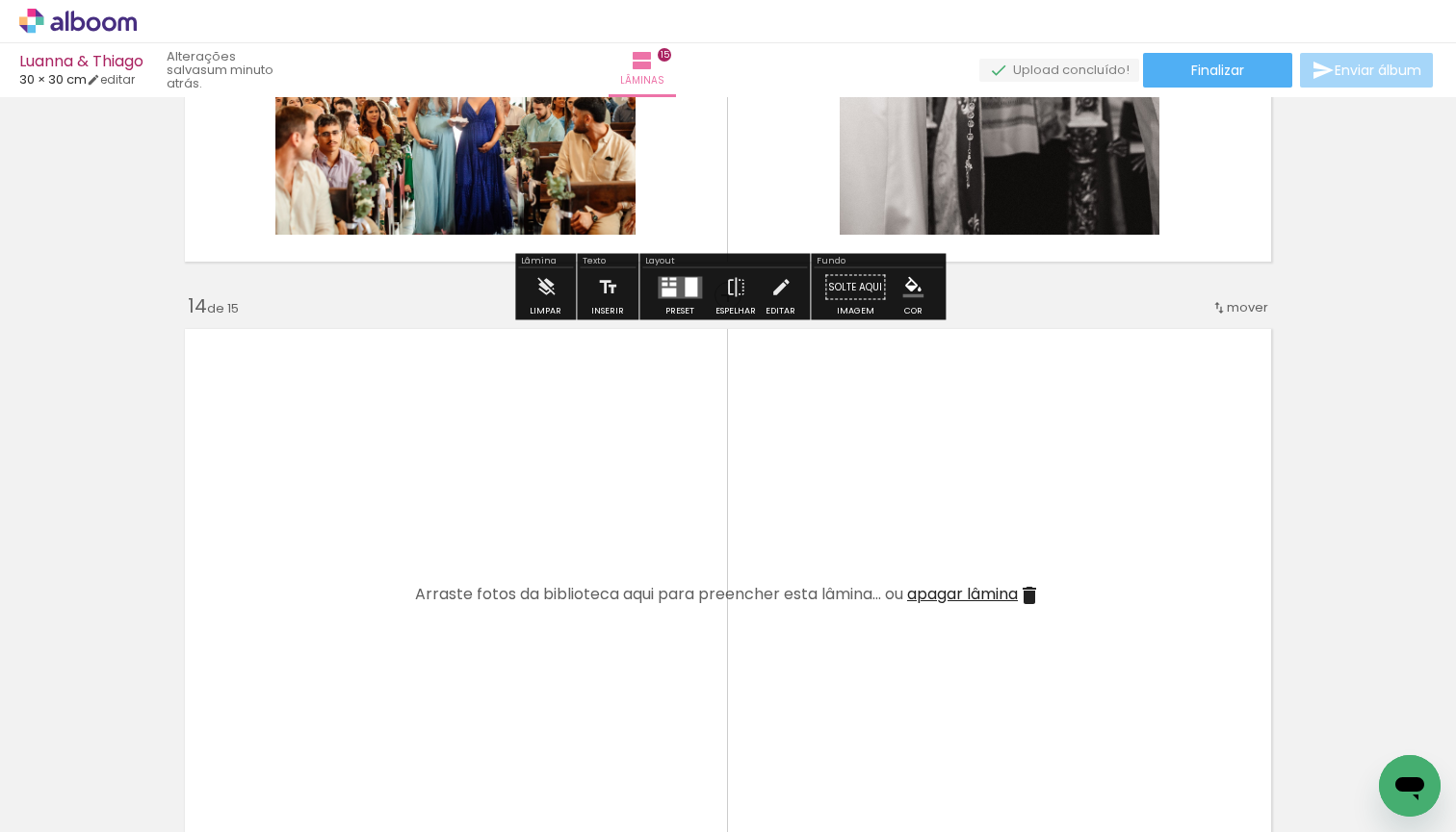
scroll to position [7650, 0]
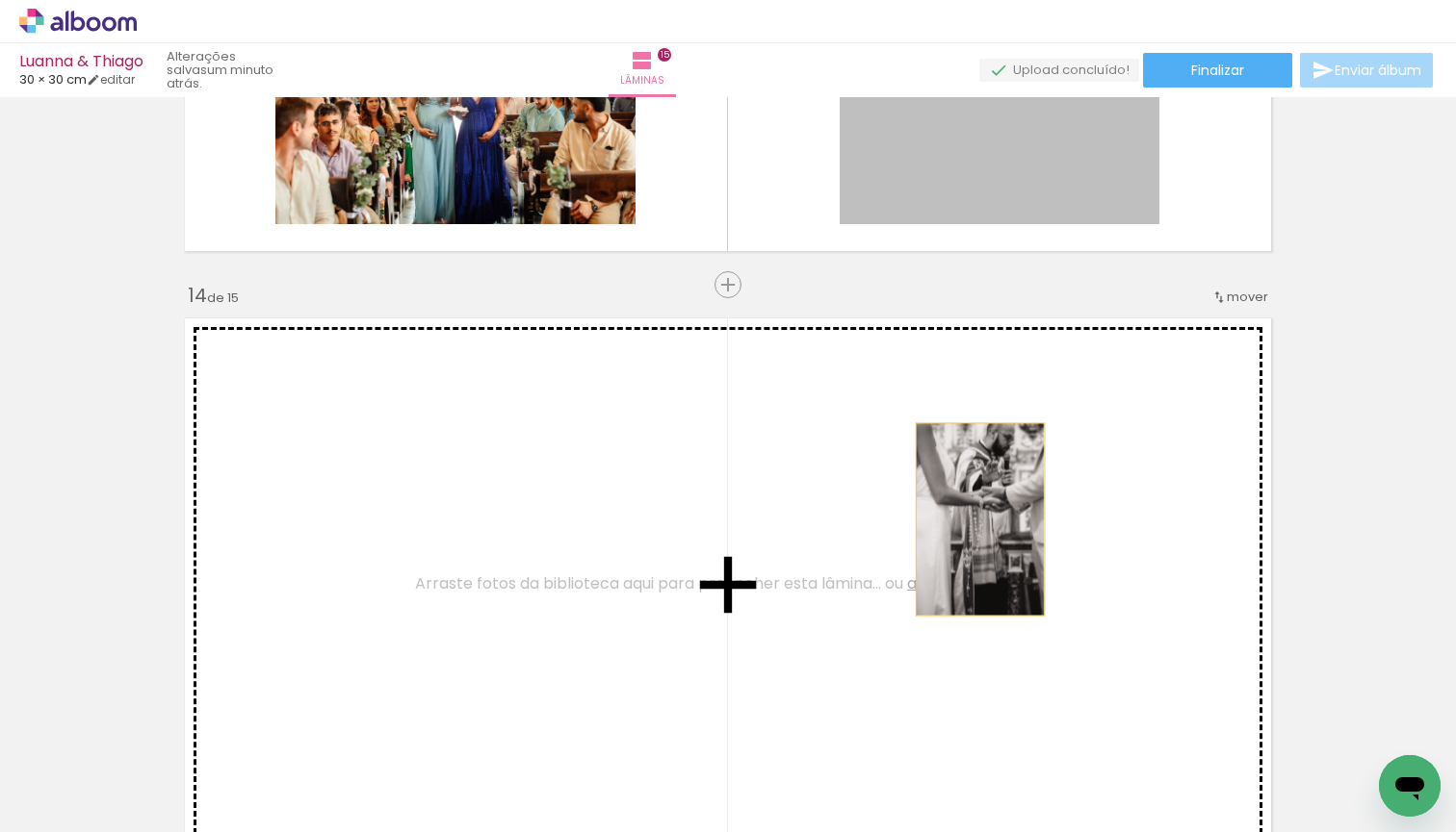
drag, startPoint x: 1037, startPoint y: 161, endPoint x: 979, endPoint y: 523, distance: 366.6
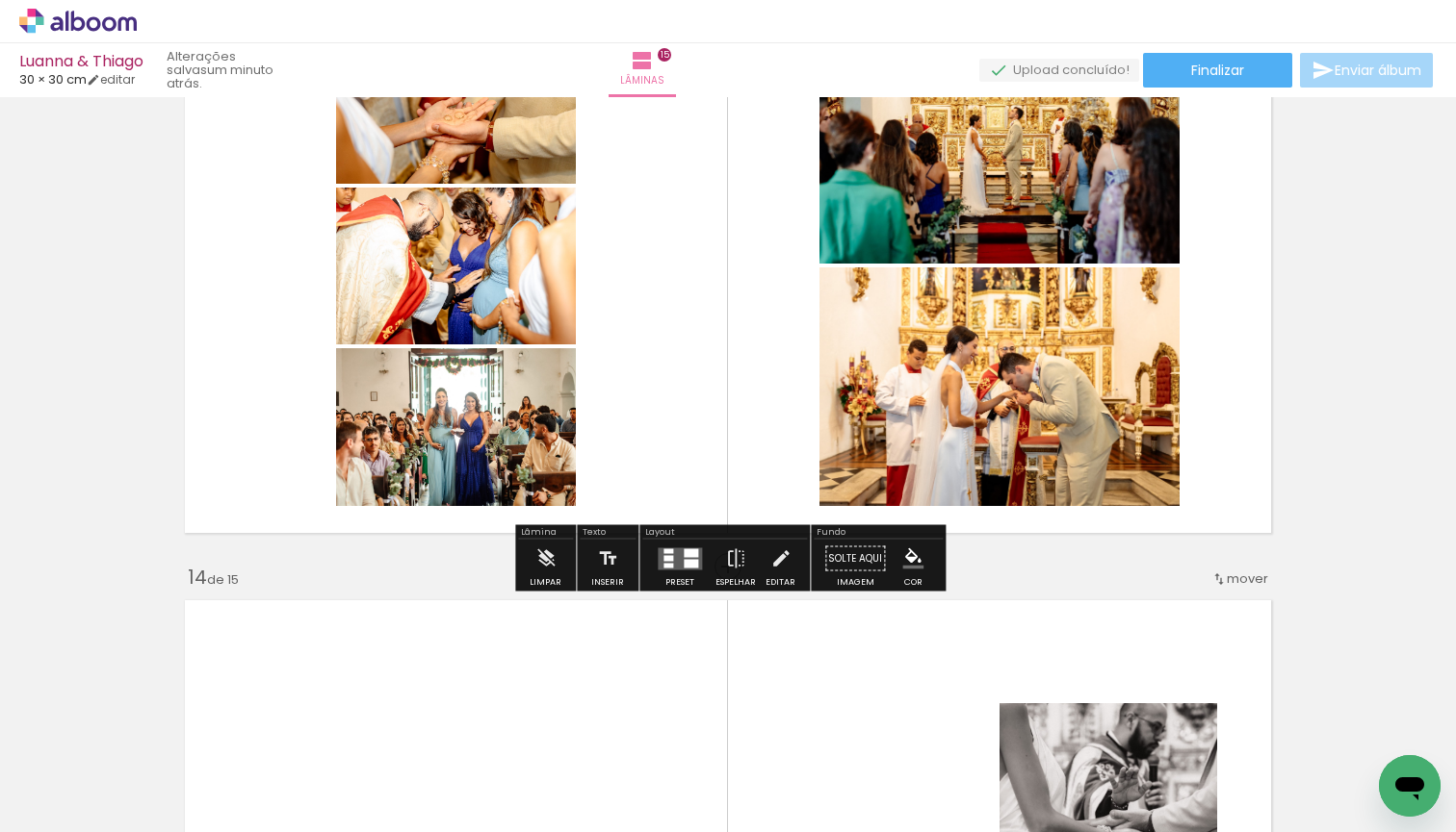
scroll to position [7350, 0]
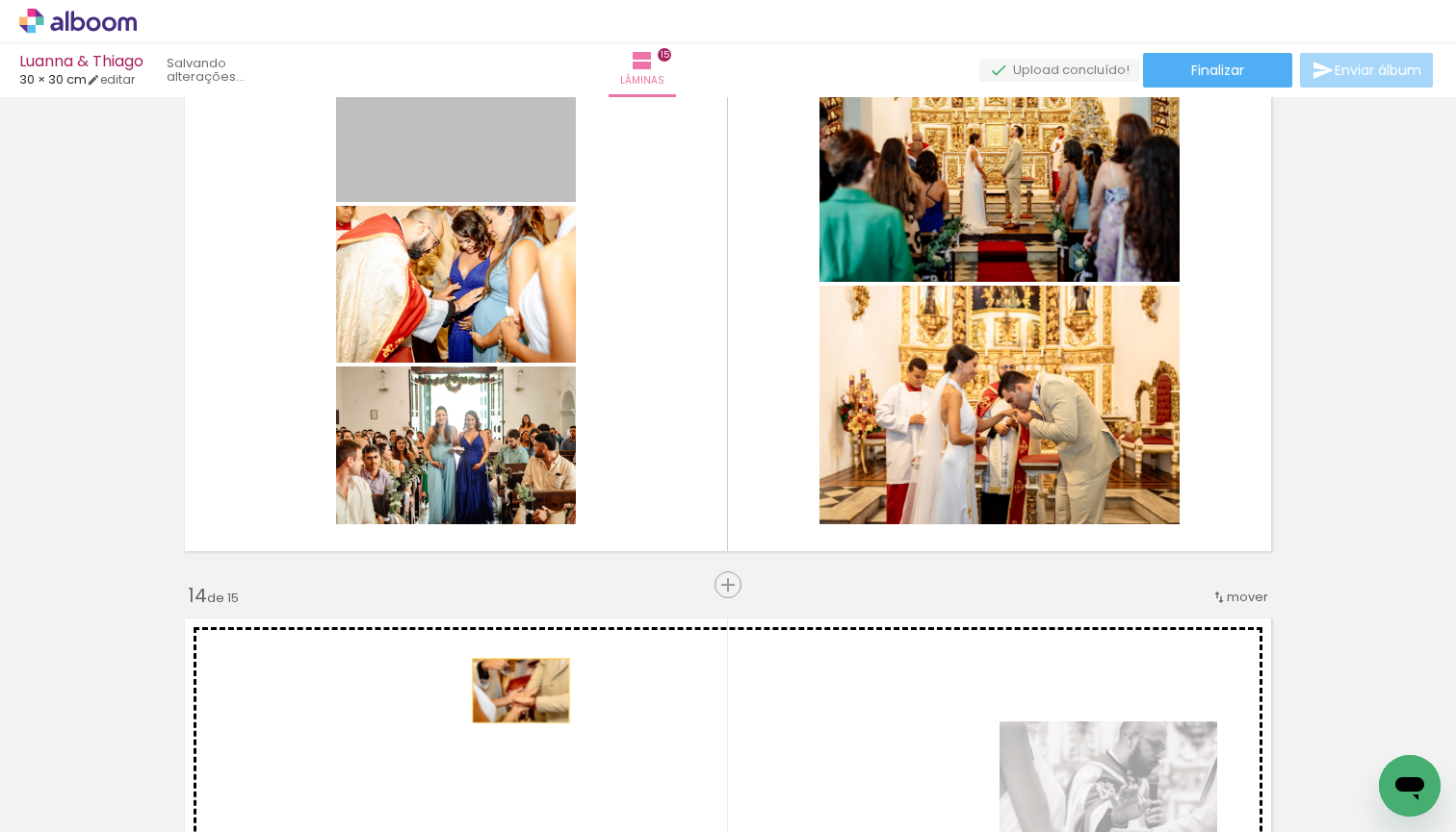
drag, startPoint x: 527, startPoint y: 151, endPoint x: 521, endPoint y: 691, distance: 540.0
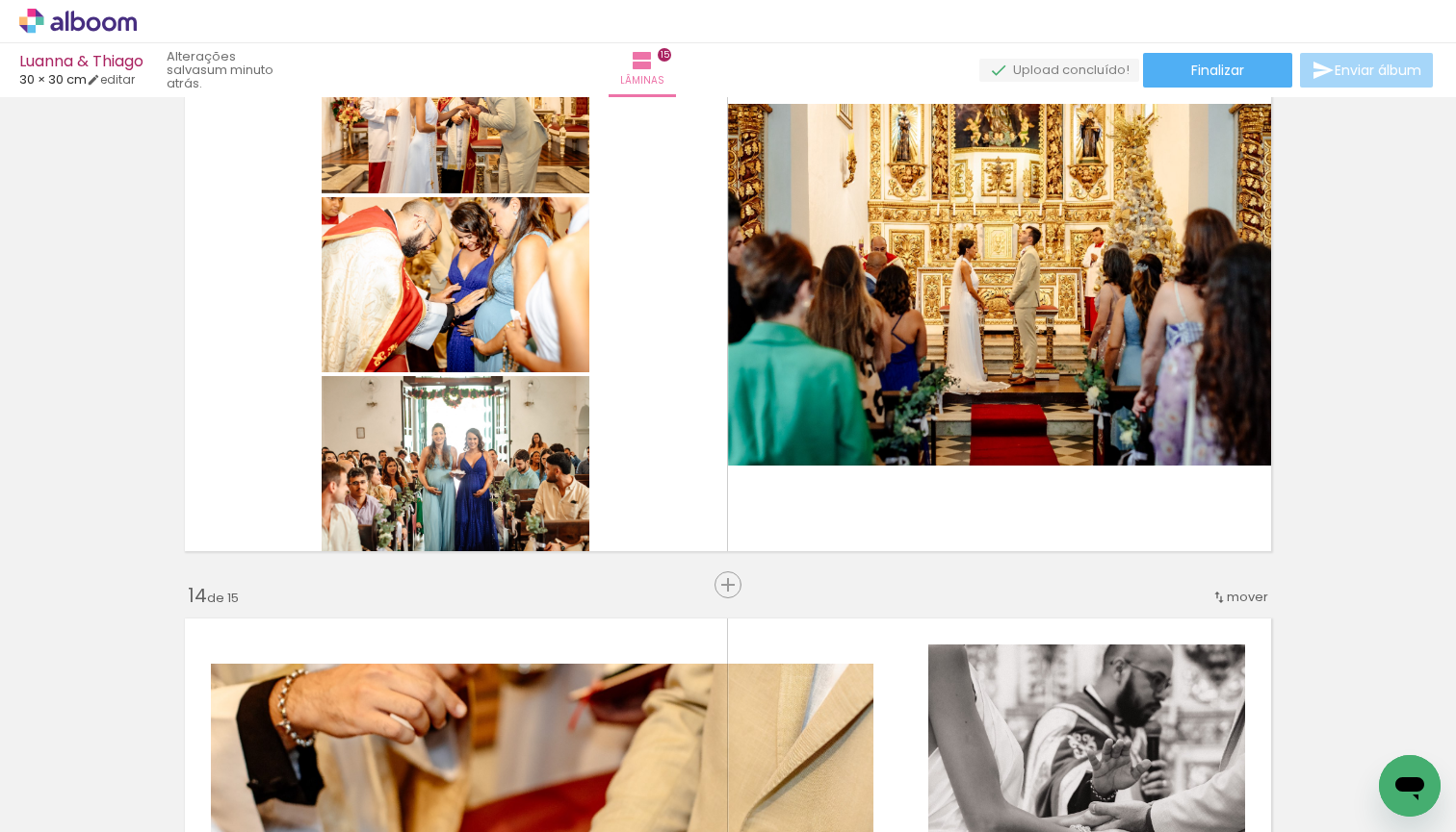
scroll to position [7317, 0]
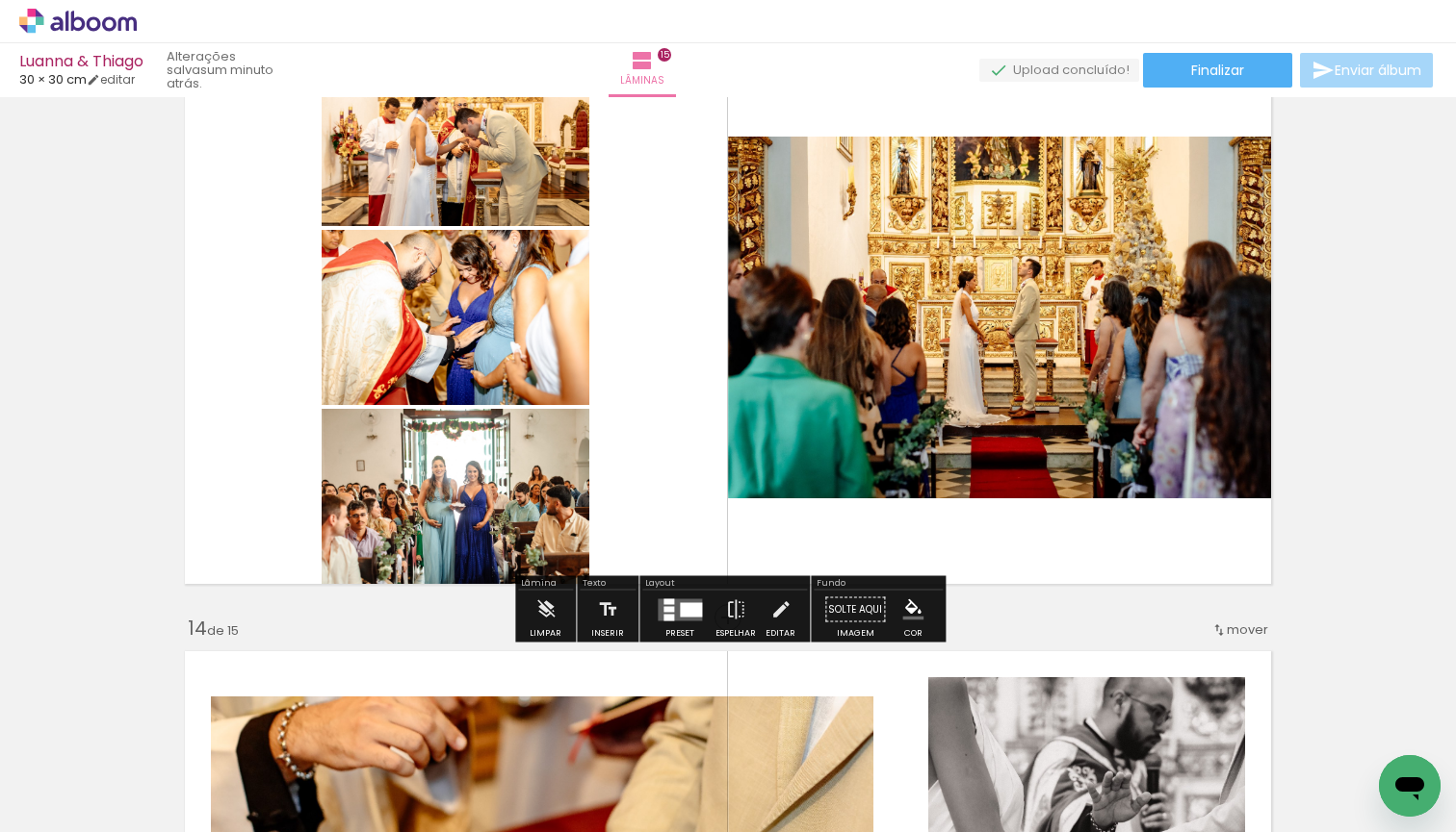
click at [689, 606] on div at bounding box center [690, 609] width 22 height 15
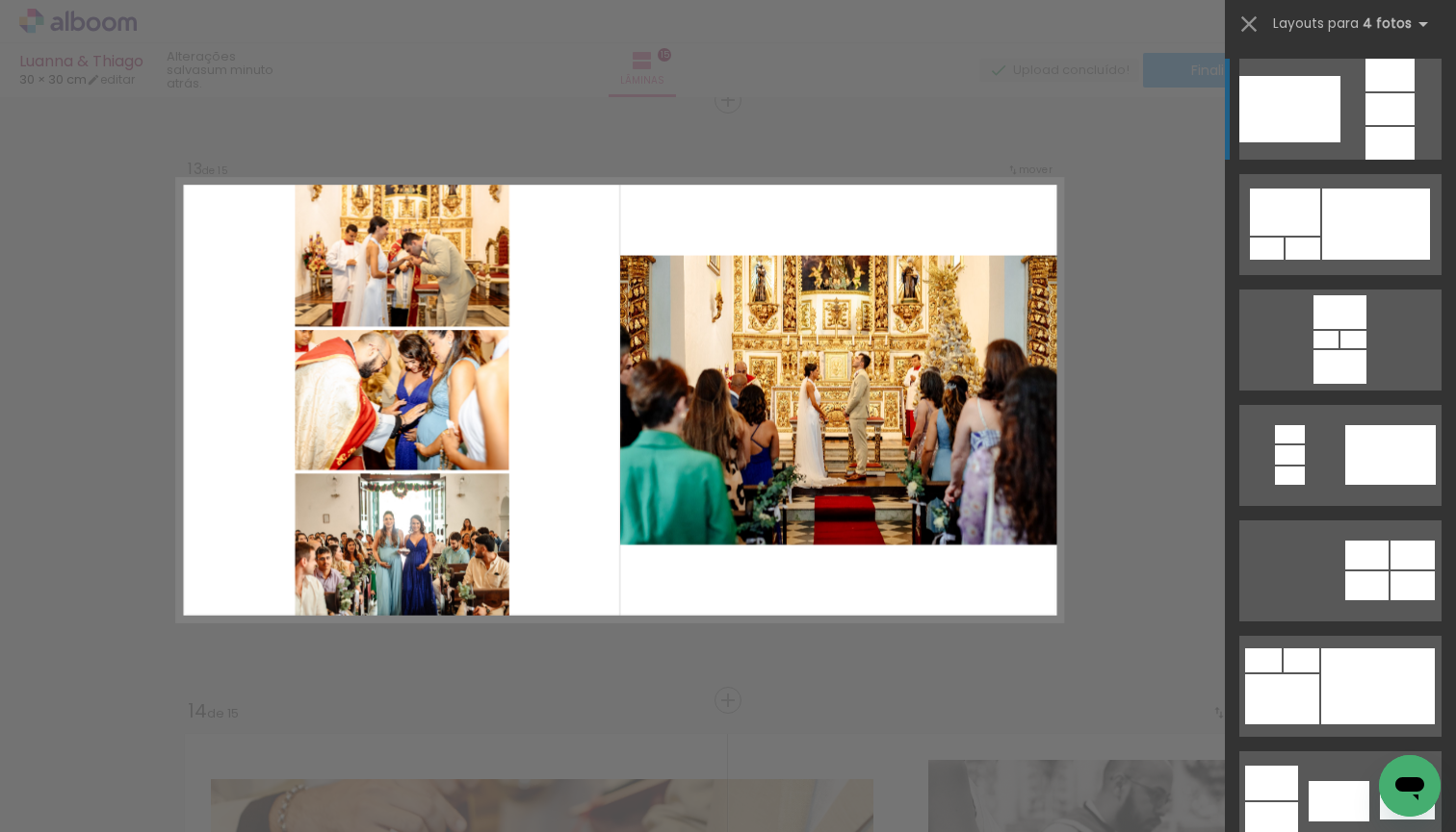
scroll to position [7230, 0]
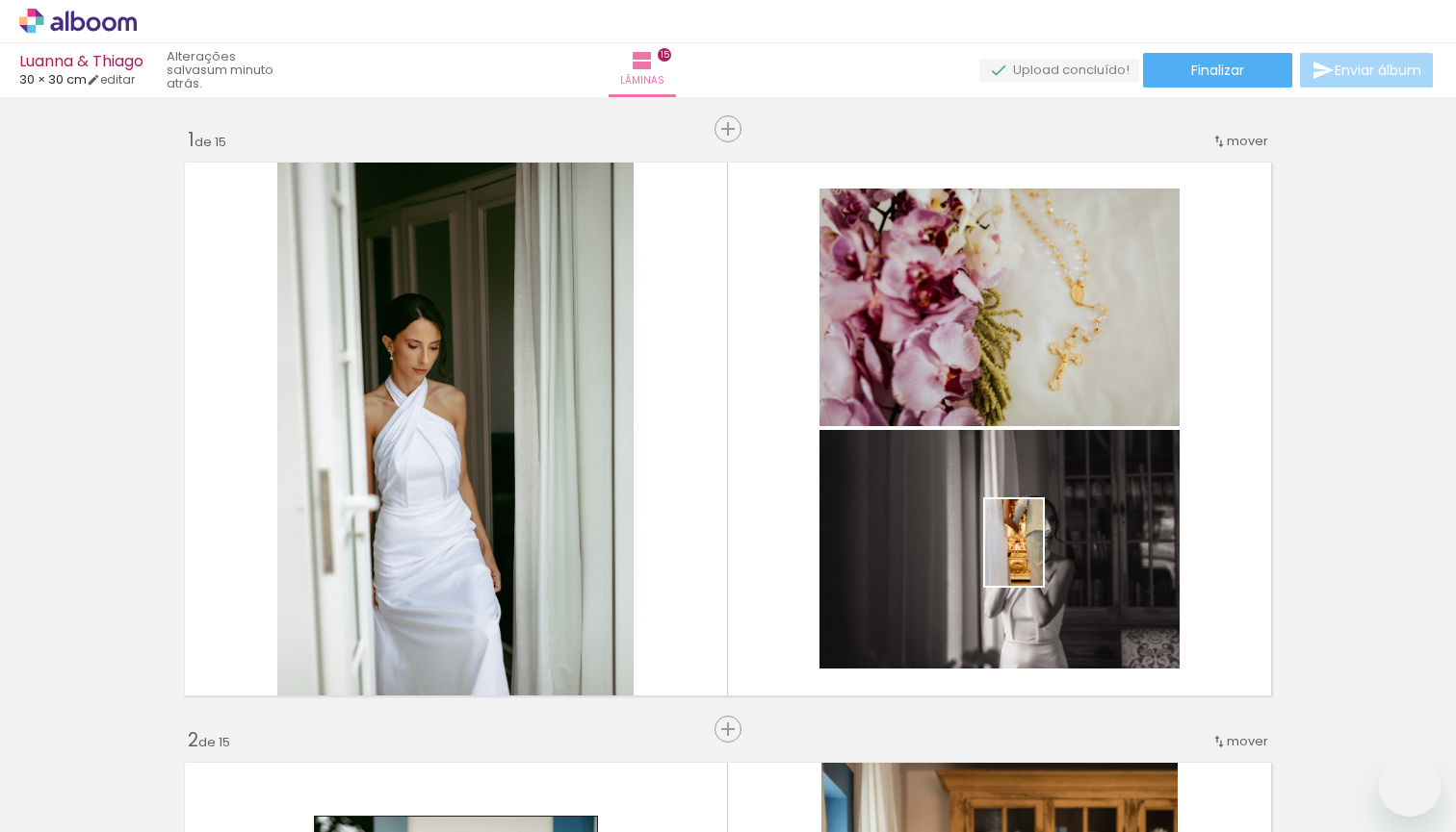
click at [1042, 557] on quentale-workspace at bounding box center [728, 416] width 1456 height 832
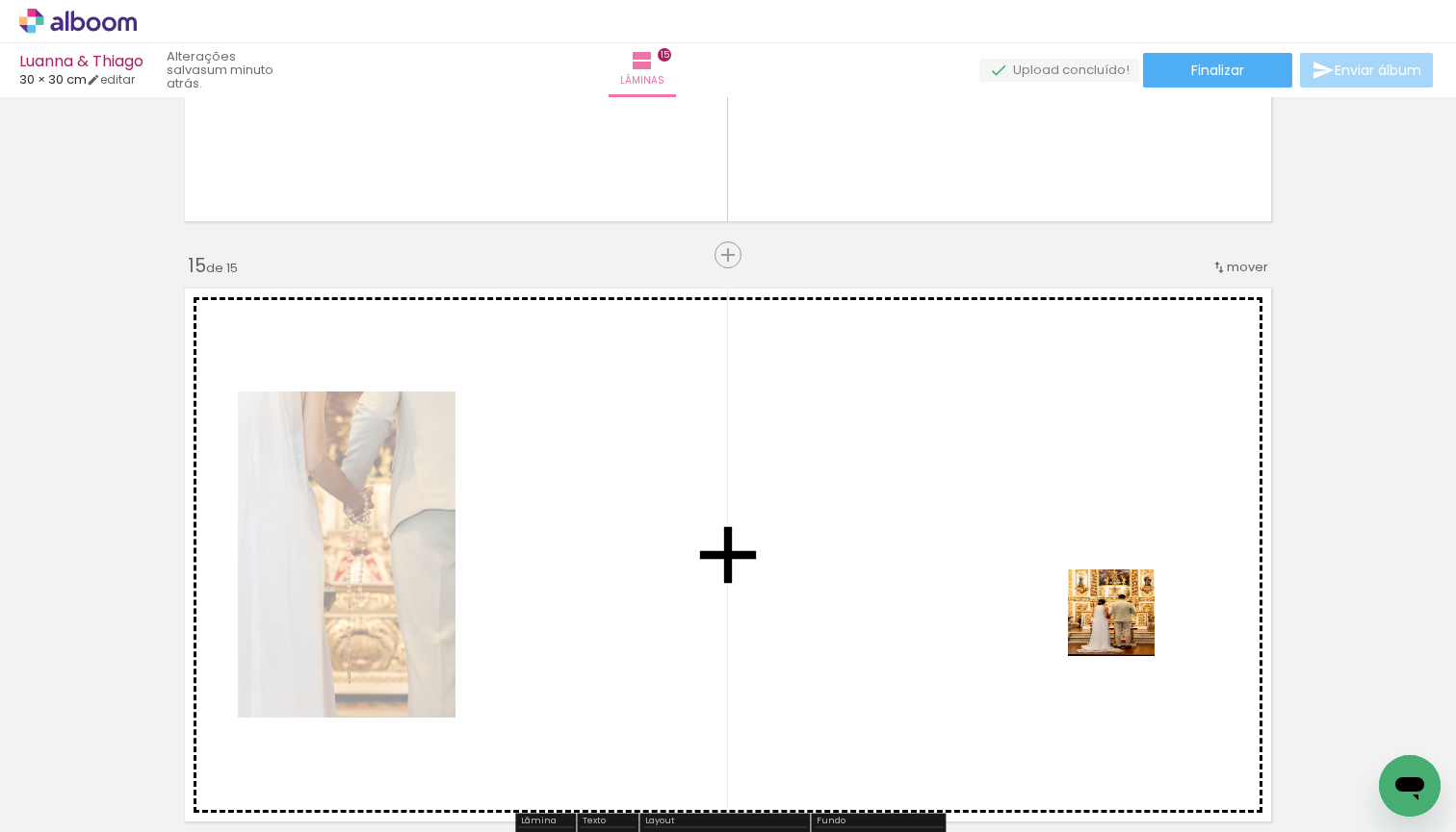
drag, startPoint x: 1265, startPoint y: 789, endPoint x: 1058, endPoint y: 568, distance: 302.8
click at [1058, 568] on quentale-workspace at bounding box center [728, 416] width 1456 height 832
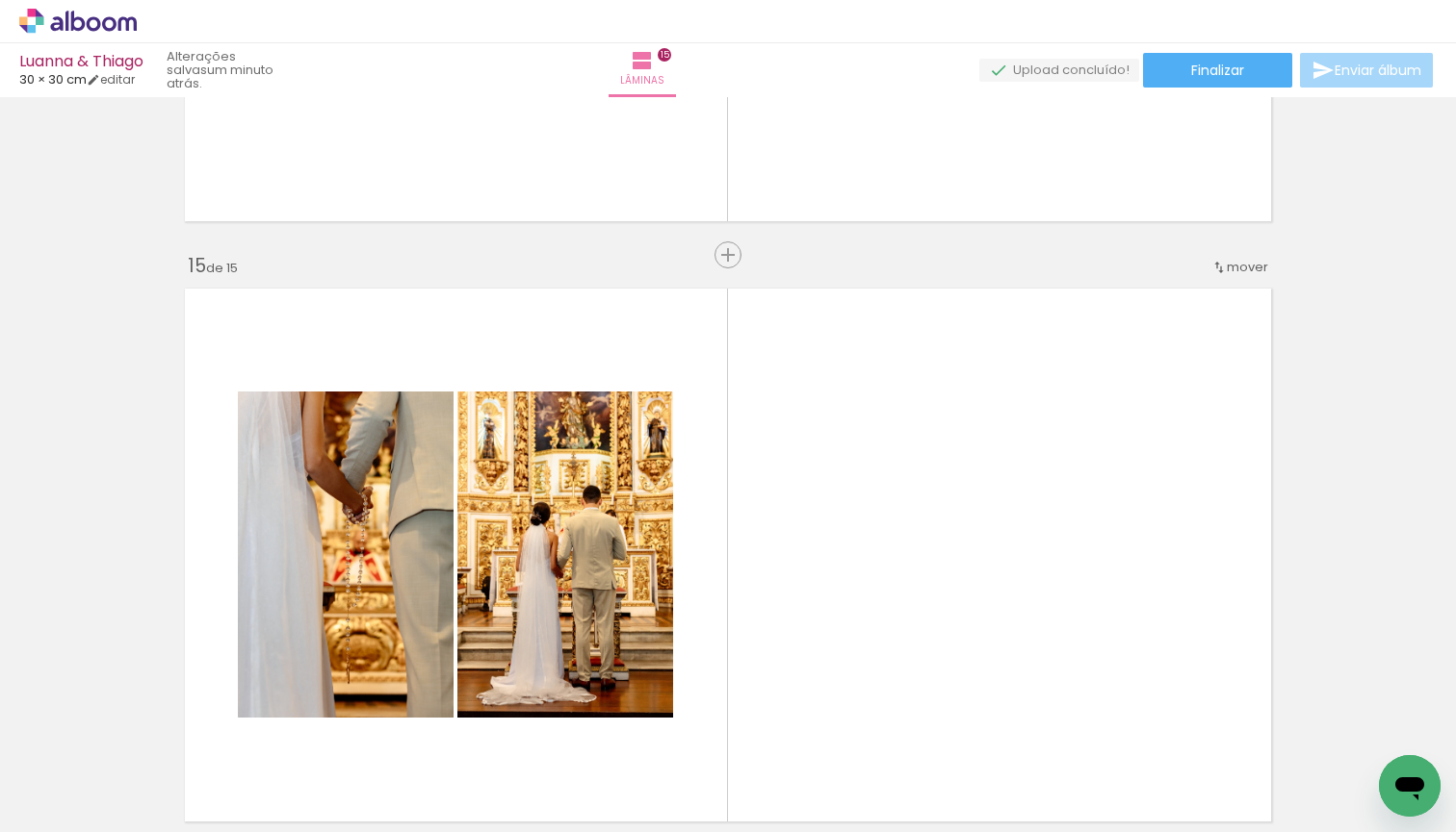
scroll to position [0, 4997]
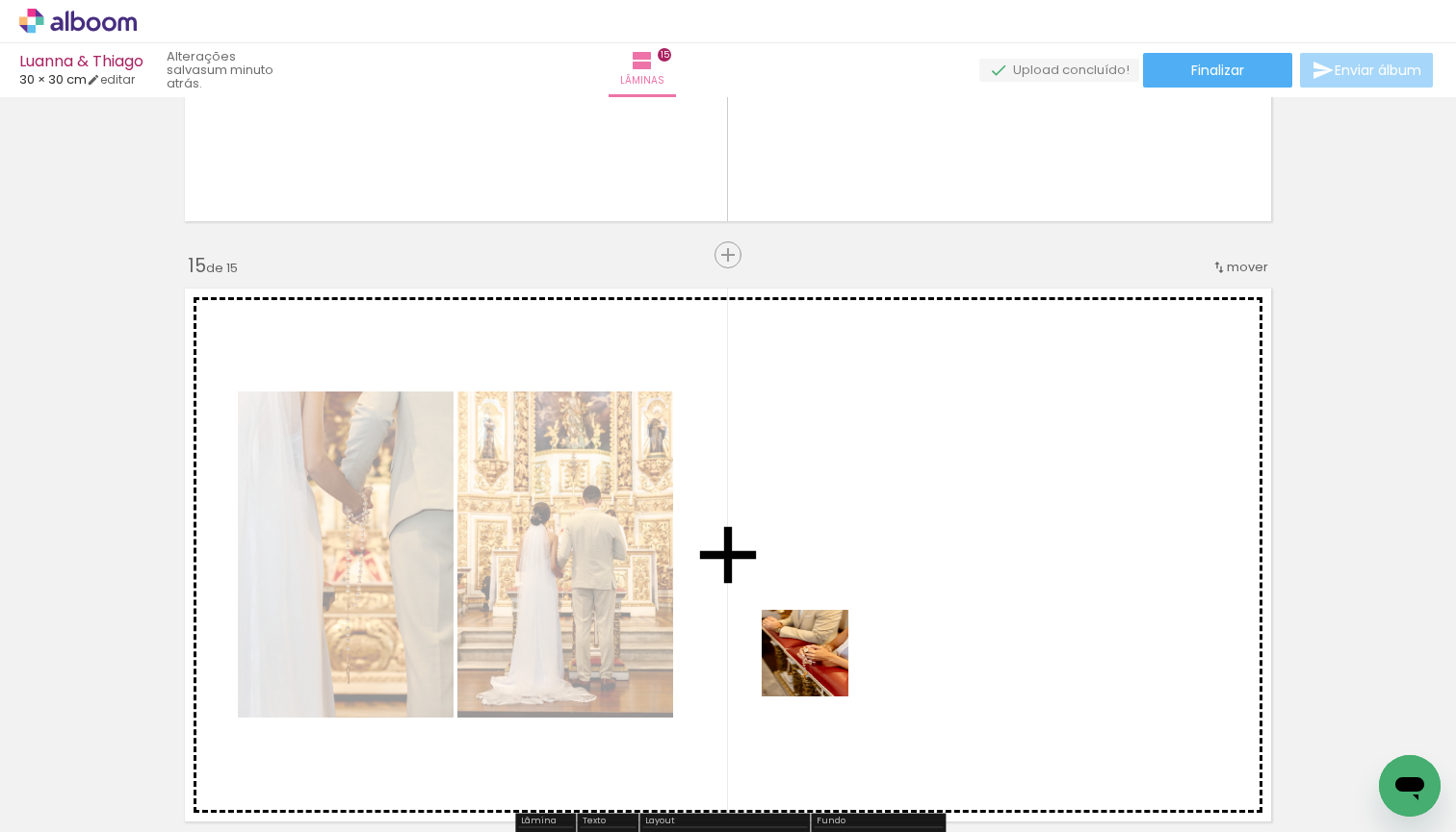
drag, startPoint x: 806, startPoint y: 786, endPoint x: 836, endPoint y: 601, distance: 187.4
click at [836, 601] on quentale-workspace at bounding box center [728, 416] width 1456 height 832
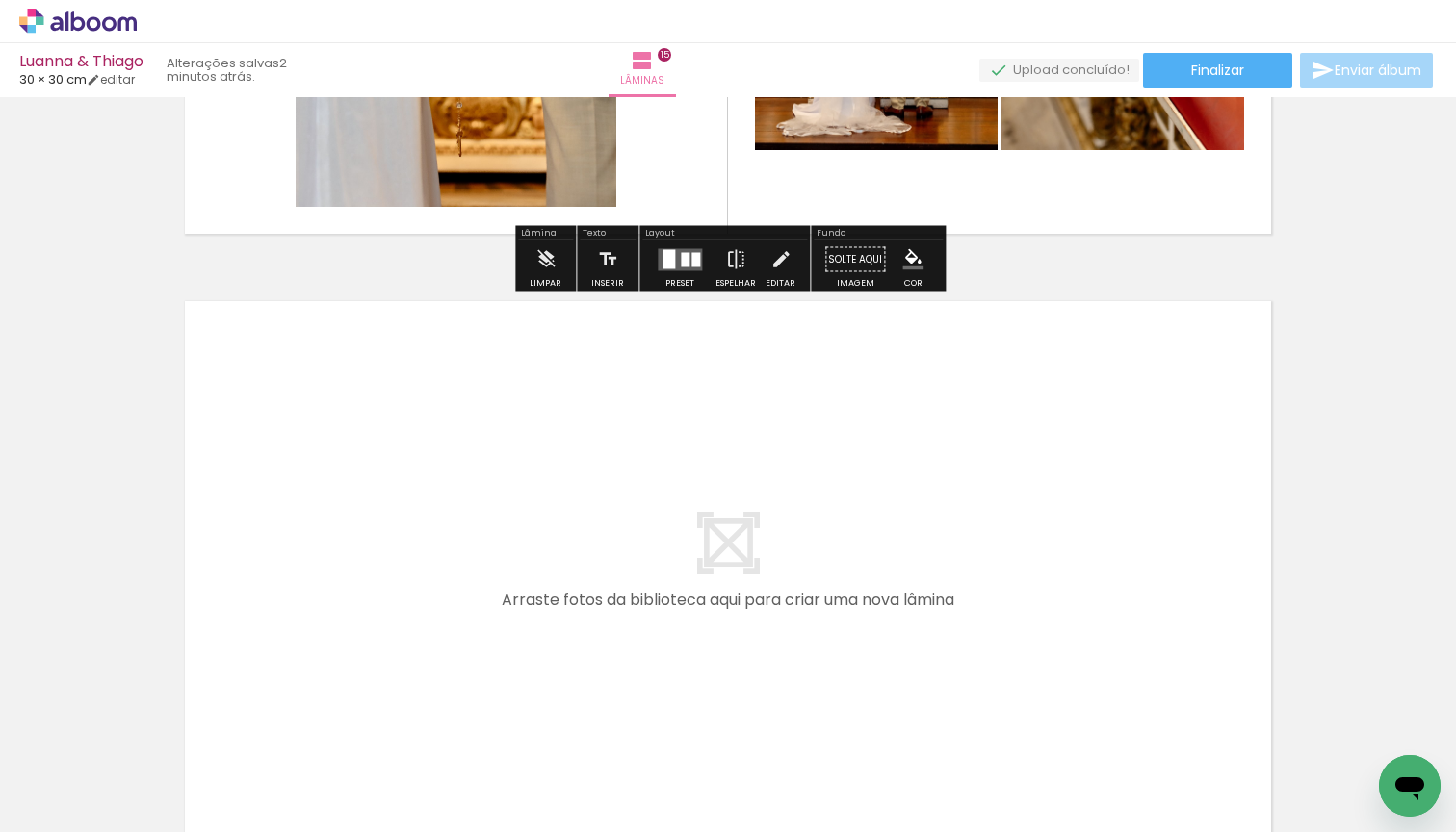
scroll to position [8898, 0]
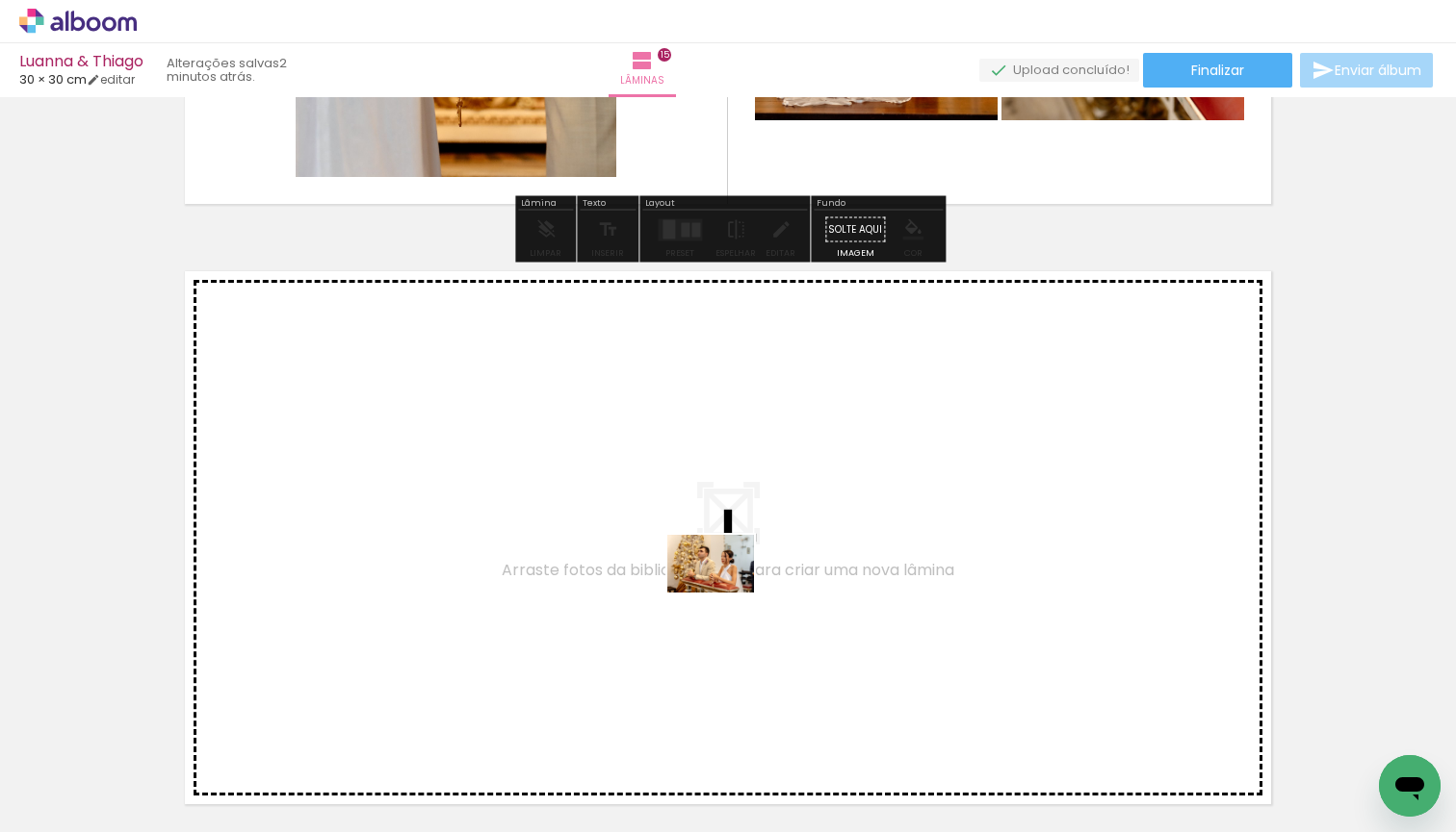
drag, startPoint x: 703, startPoint y: 775, endPoint x: 727, endPoint y: 586, distance: 190.5
click at [727, 586] on quentale-workspace at bounding box center [728, 416] width 1456 height 832
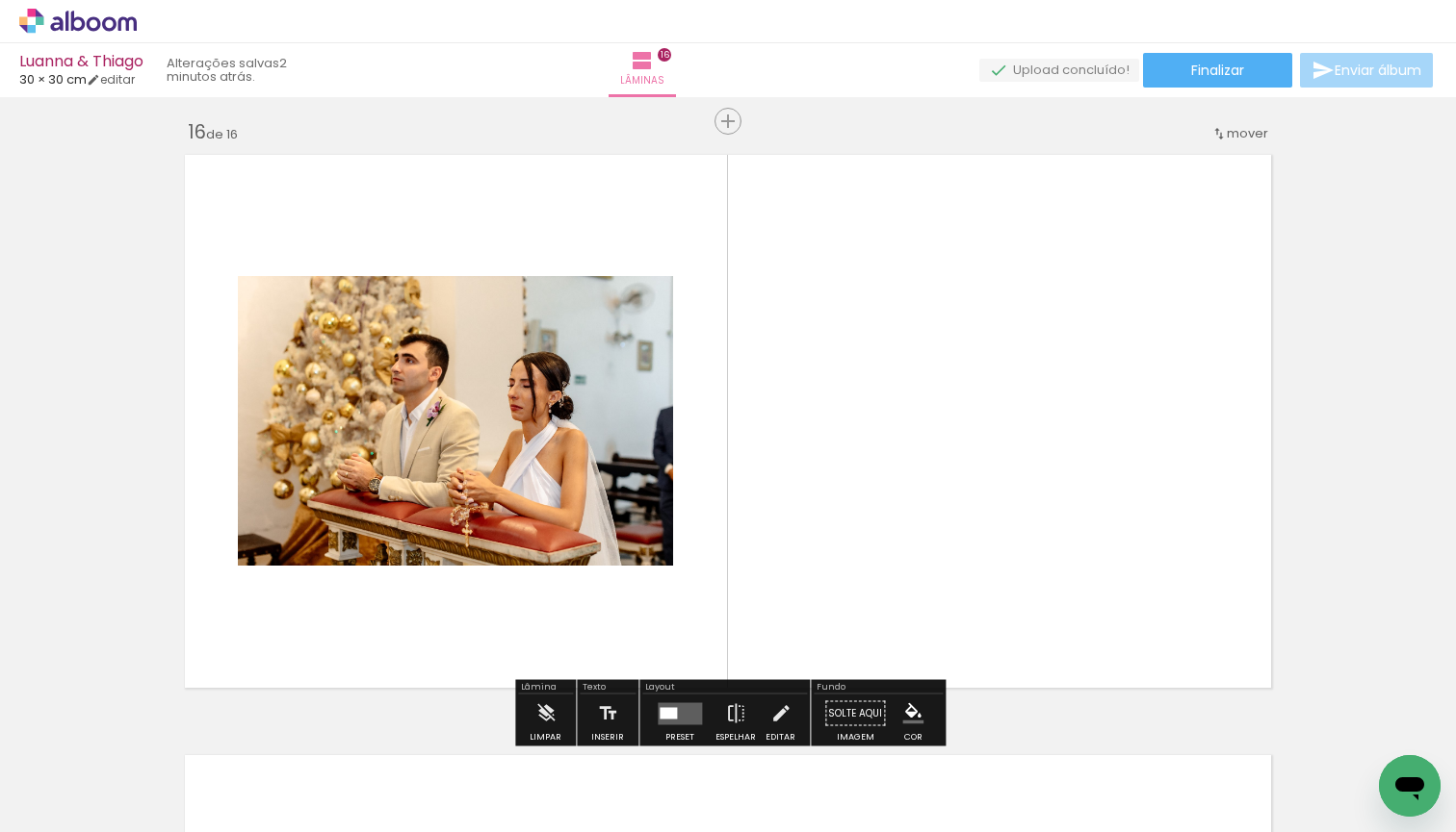
scroll to position [9031, 0]
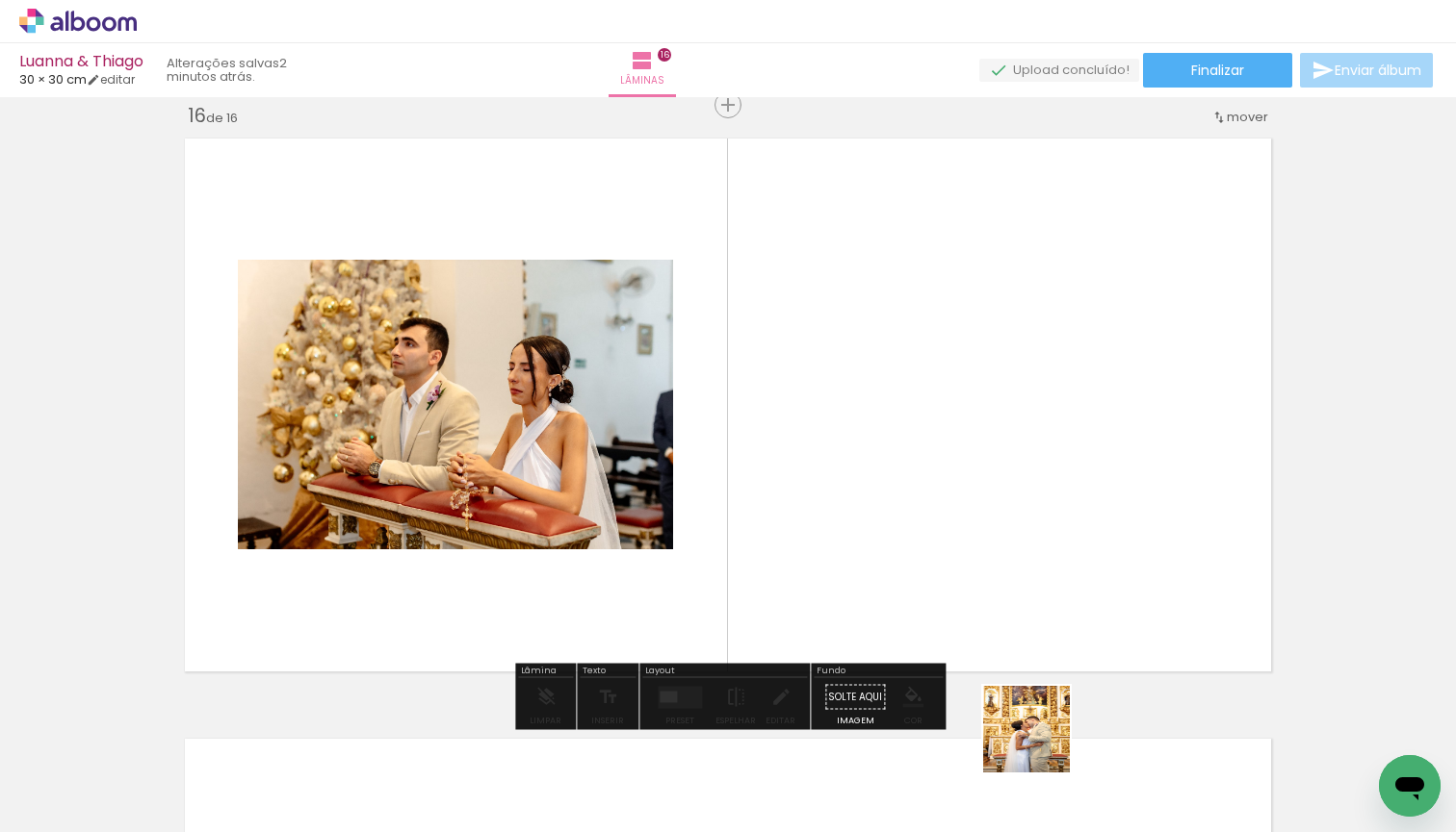
drag, startPoint x: 1040, startPoint y: 790, endPoint x: 1034, endPoint y: 535, distance: 255.1
click at [1034, 535] on quentale-workspace at bounding box center [728, 416] width 1456 height 832
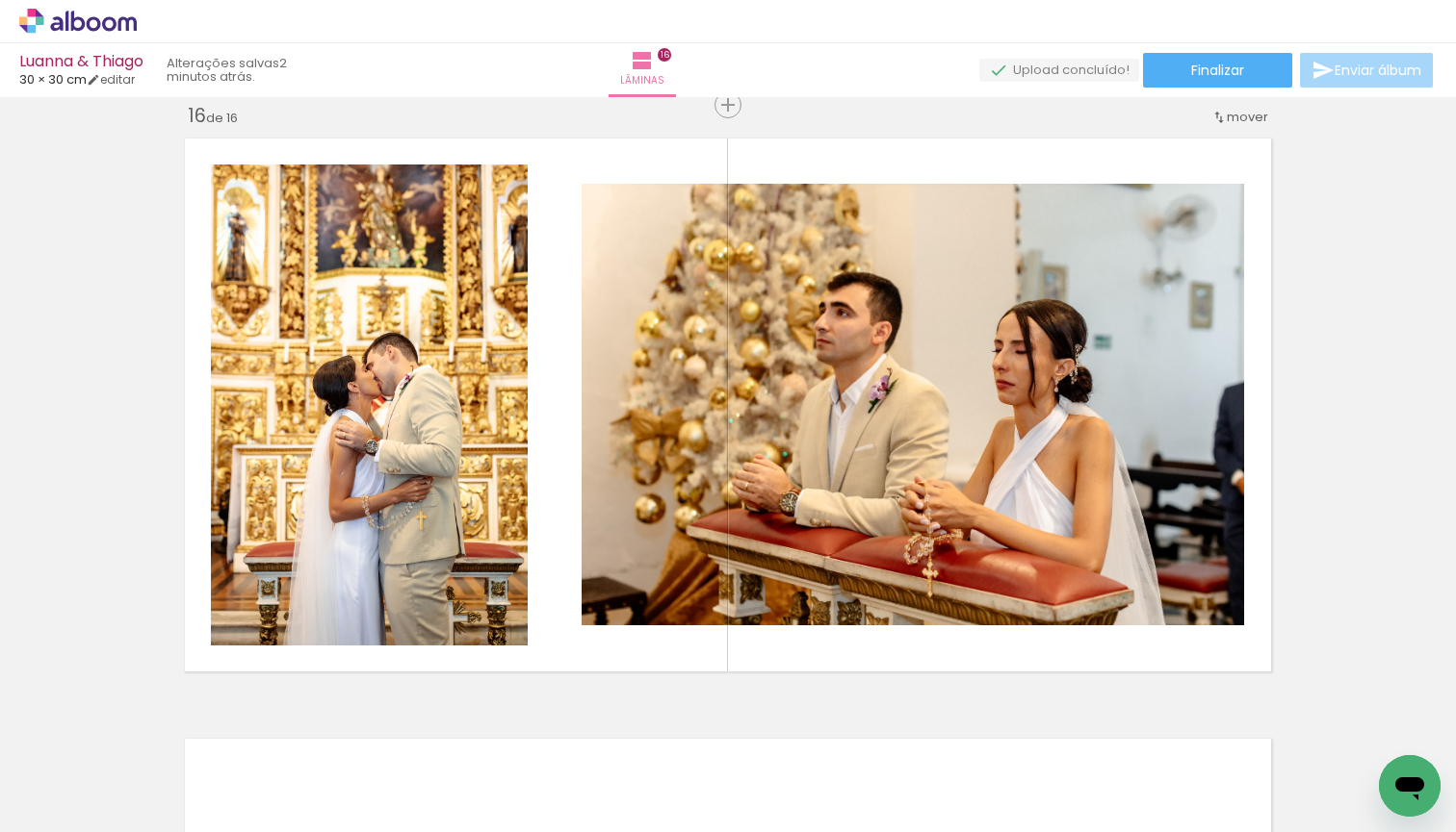
scroll to position [0, 5482]
drag, startPoint x: 1198, startPoint y: 791, endPoint x: 1137, endPoint y: 572, distance: 227.3
click at [1137, 572] on quentale-workspace at bounding box center [728, 416] width 1456 height 832
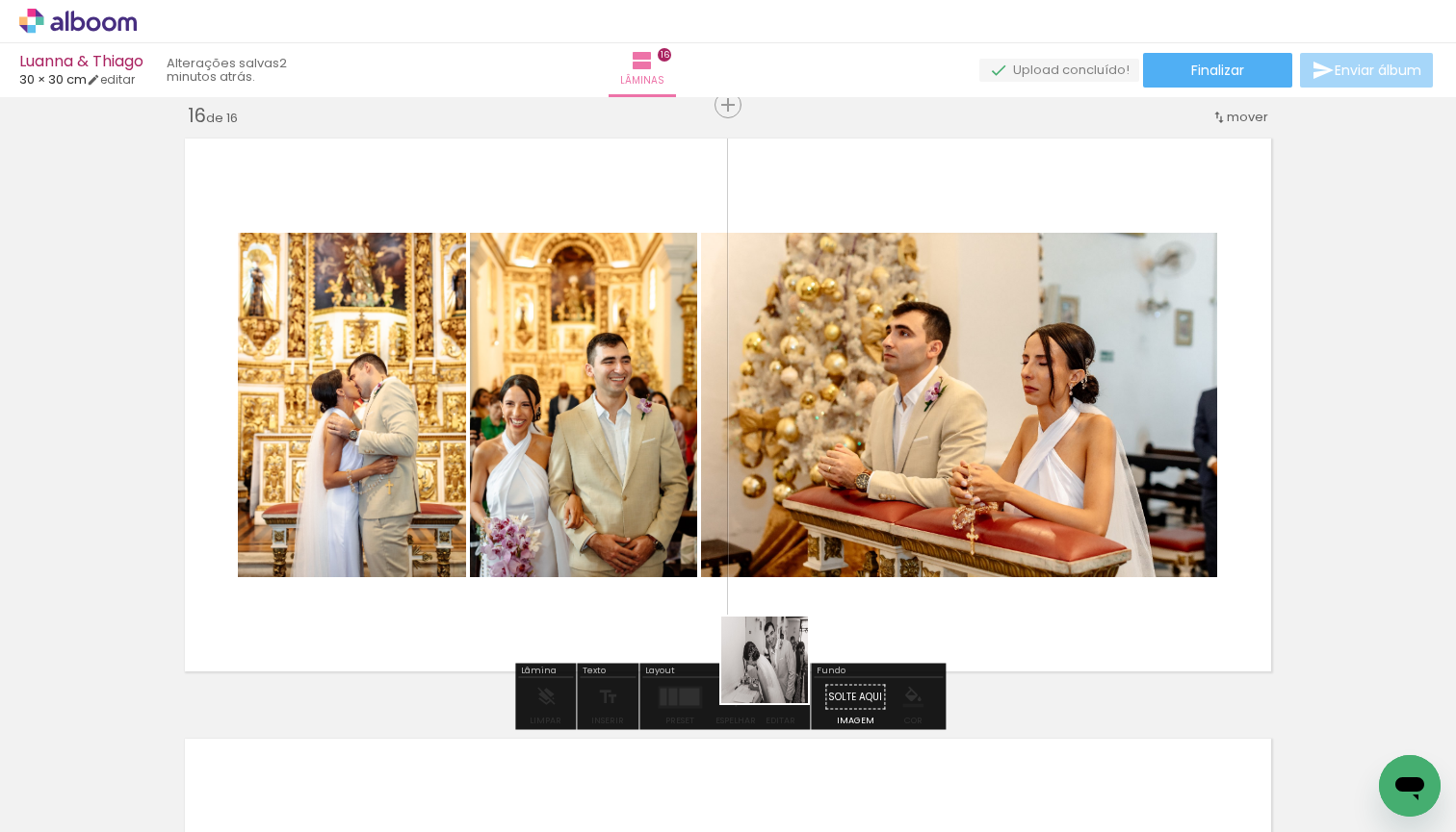
drag, startPoint x: 758, startPoint y: 790, endPoint x: 825, endPoint y: 560, distance: 239.6
click at [825, 560] on quentale-workspace at bounding box center [728, 416] width 1456 height 832
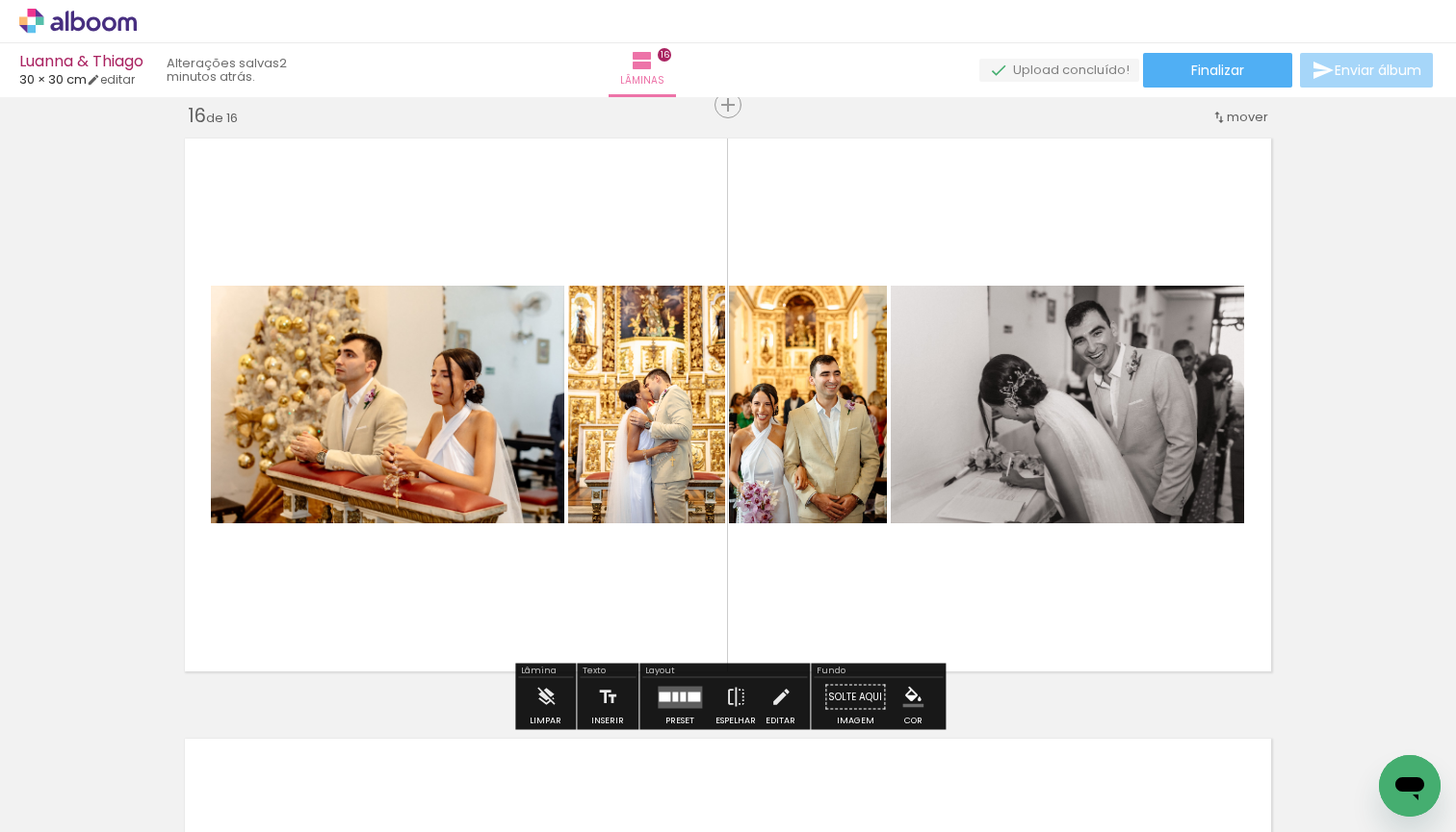
scroll to position [0, 0]
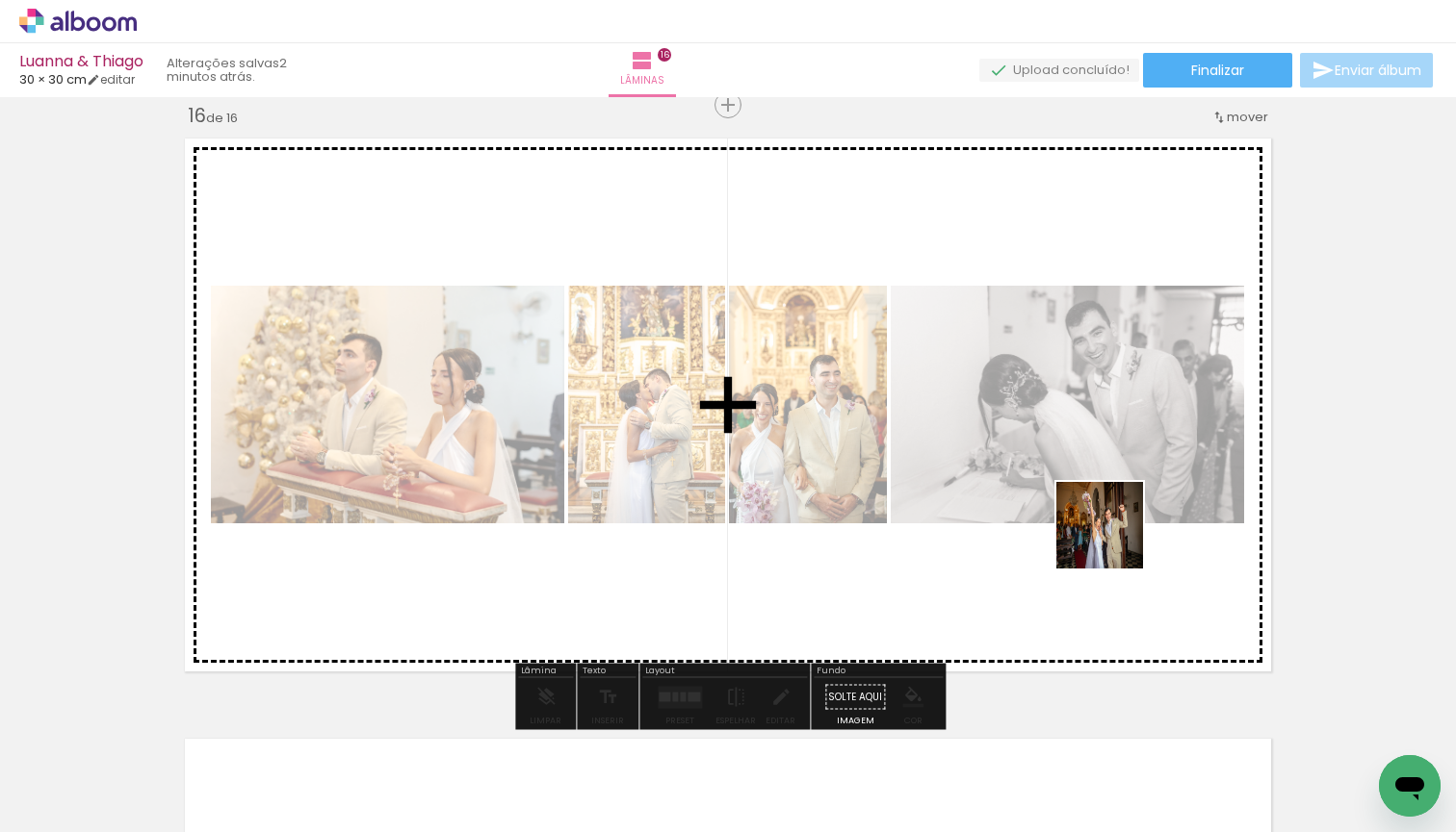
drag, startPoint x: 1310, startPoint y: 780, endPoint x: 1113, endPoint y: 539, distance: 311.3
click at [1113, 539] on quentale-workspace at bounding box center [728, 416] width 1456 height 832
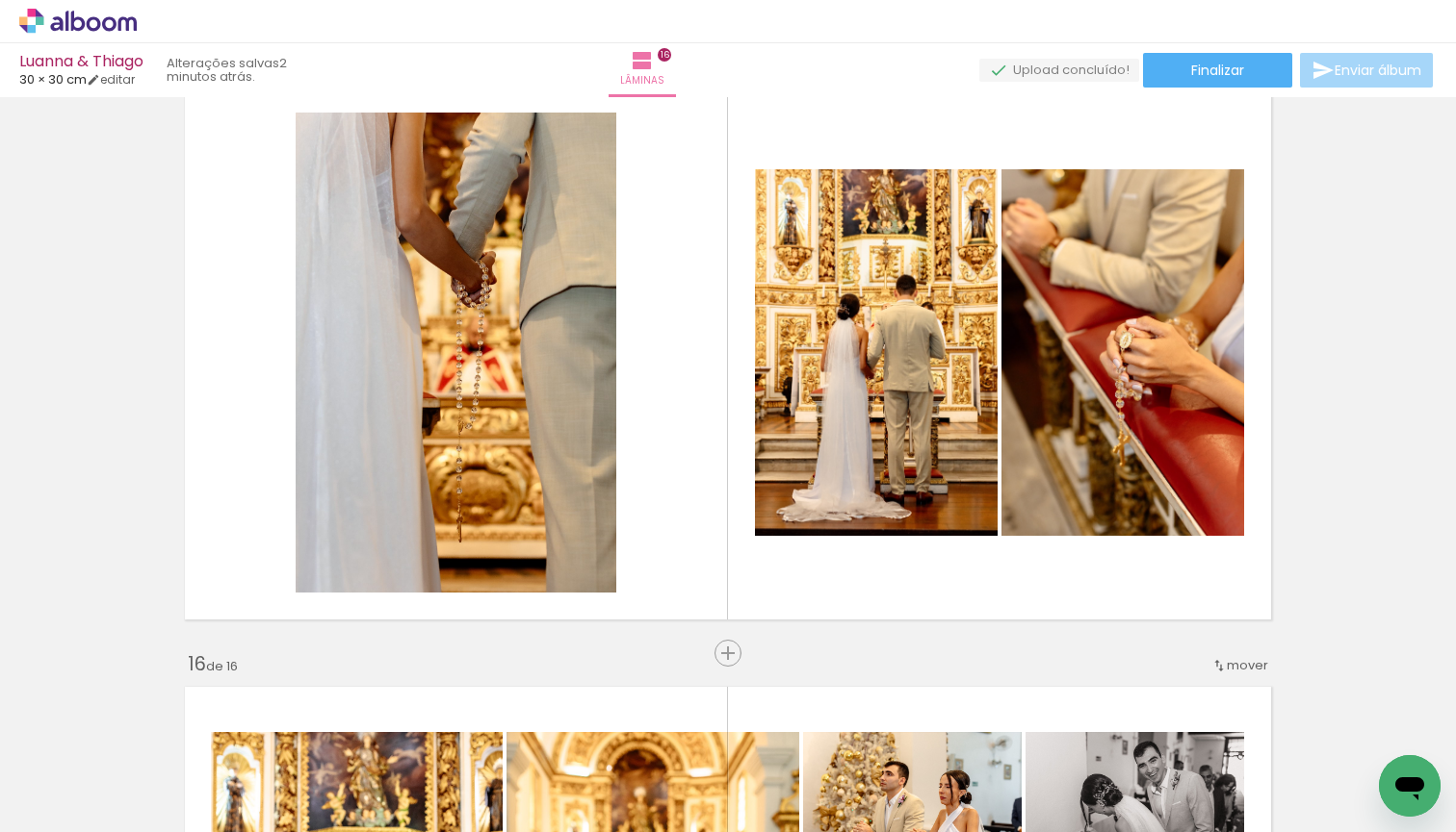
scroll to position [8483, 0]
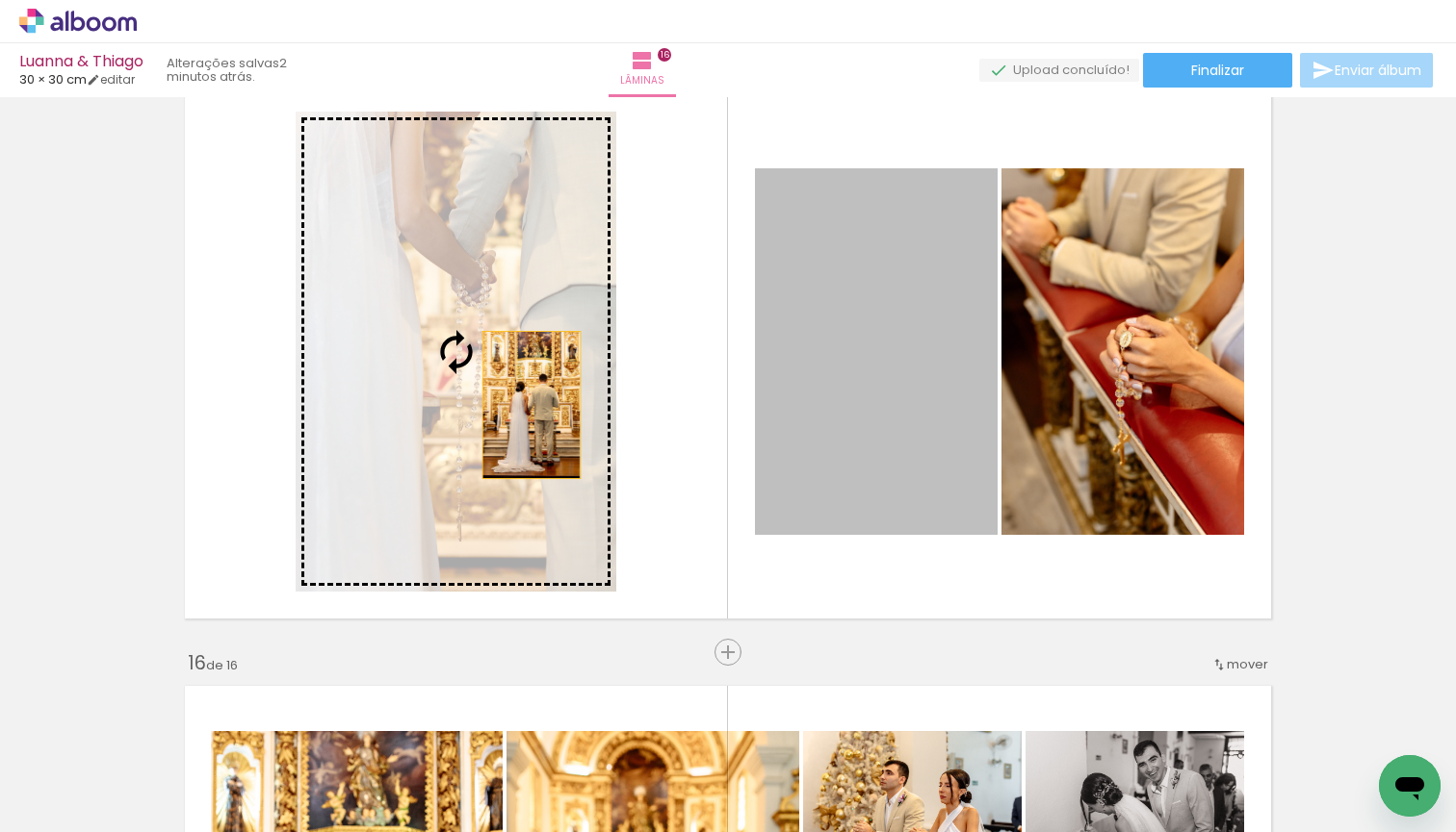
drag, startPoint x: 893, startPoint y: 403, endPoint x: 528, endPoint y: 405, distance: 365.0
click at [0, 0] on slot at bounding box center [0, 0] width 0 height 0
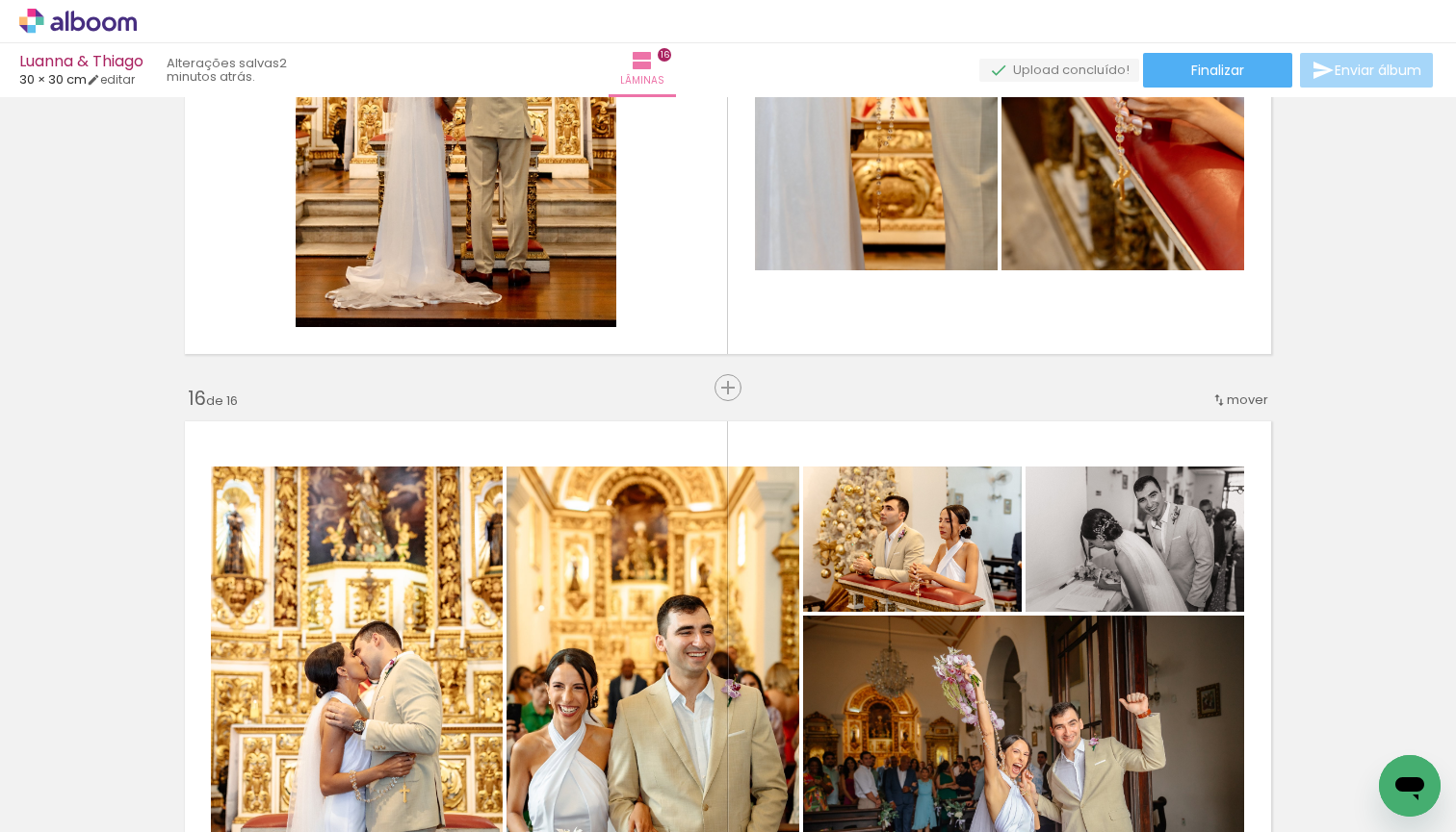
scroll to position [8722, 0]
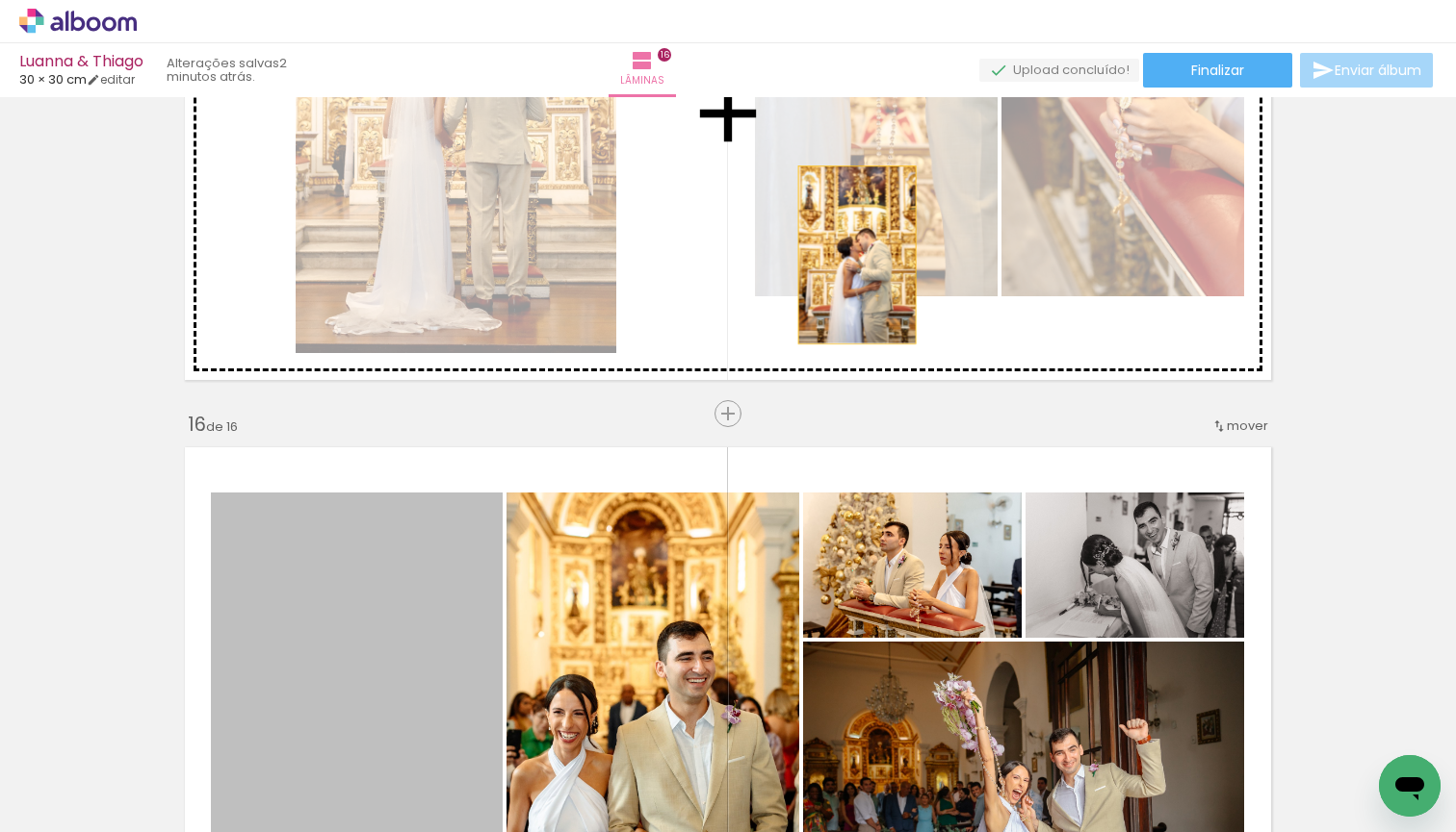
drag, startPoint x: 437, startPoint y: 617, endPoint x: 857, endPoint y: 255, distance: 554.5
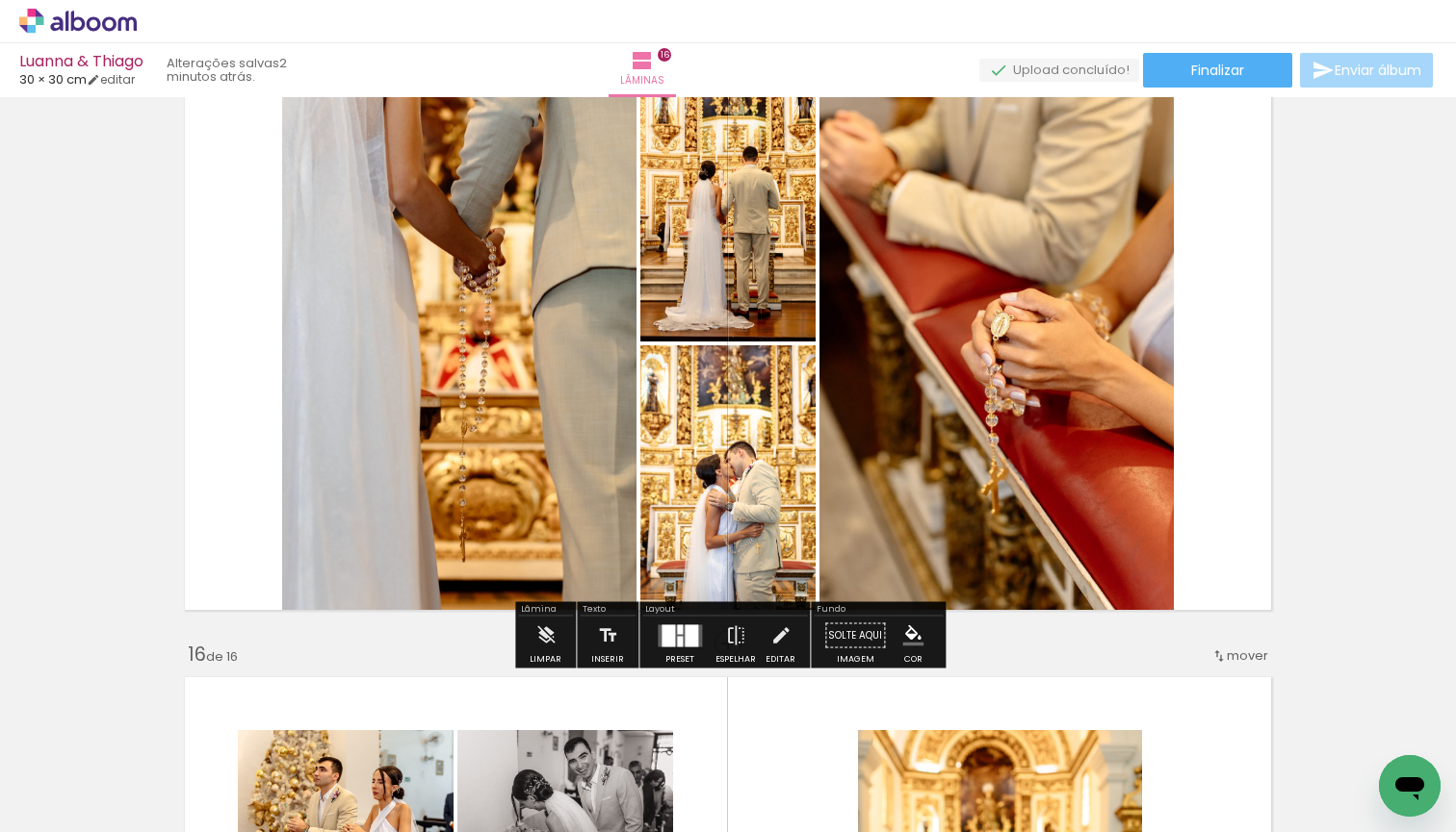
scroll to position [8500, 0]
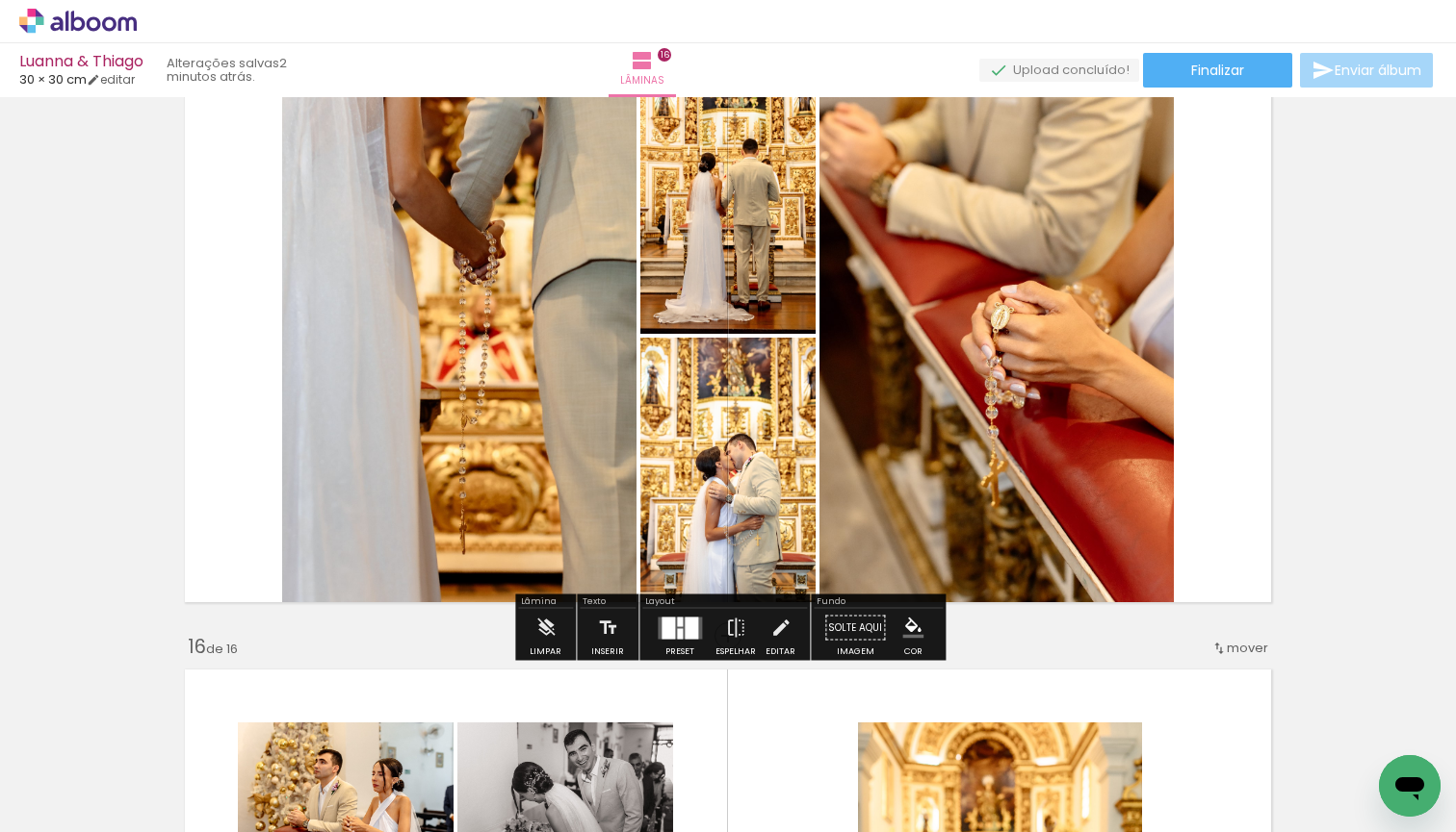
click at [688, 638] on div at bounding box center [691, 628] width 14 height 22
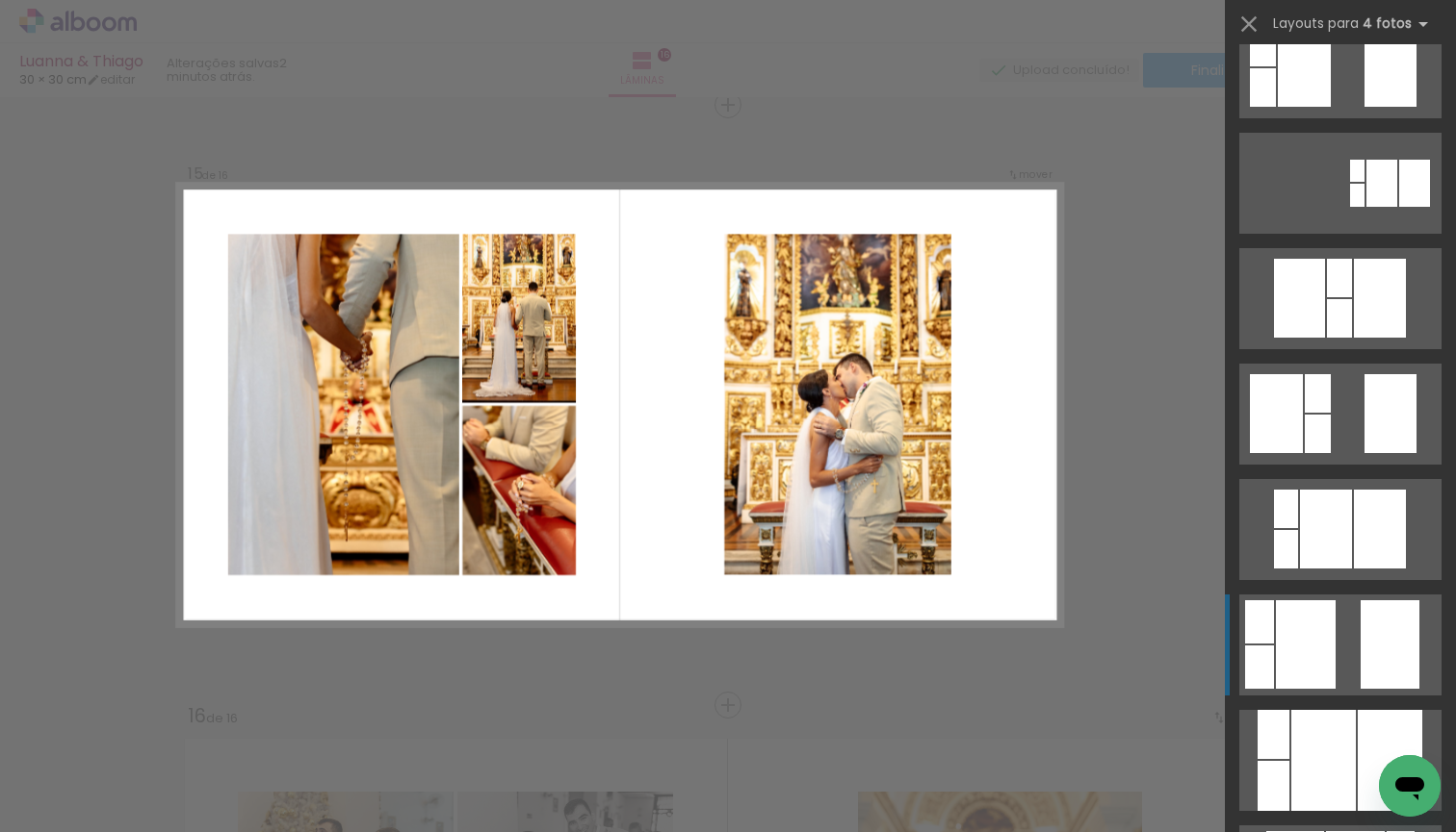
scroll to position [292, 0]
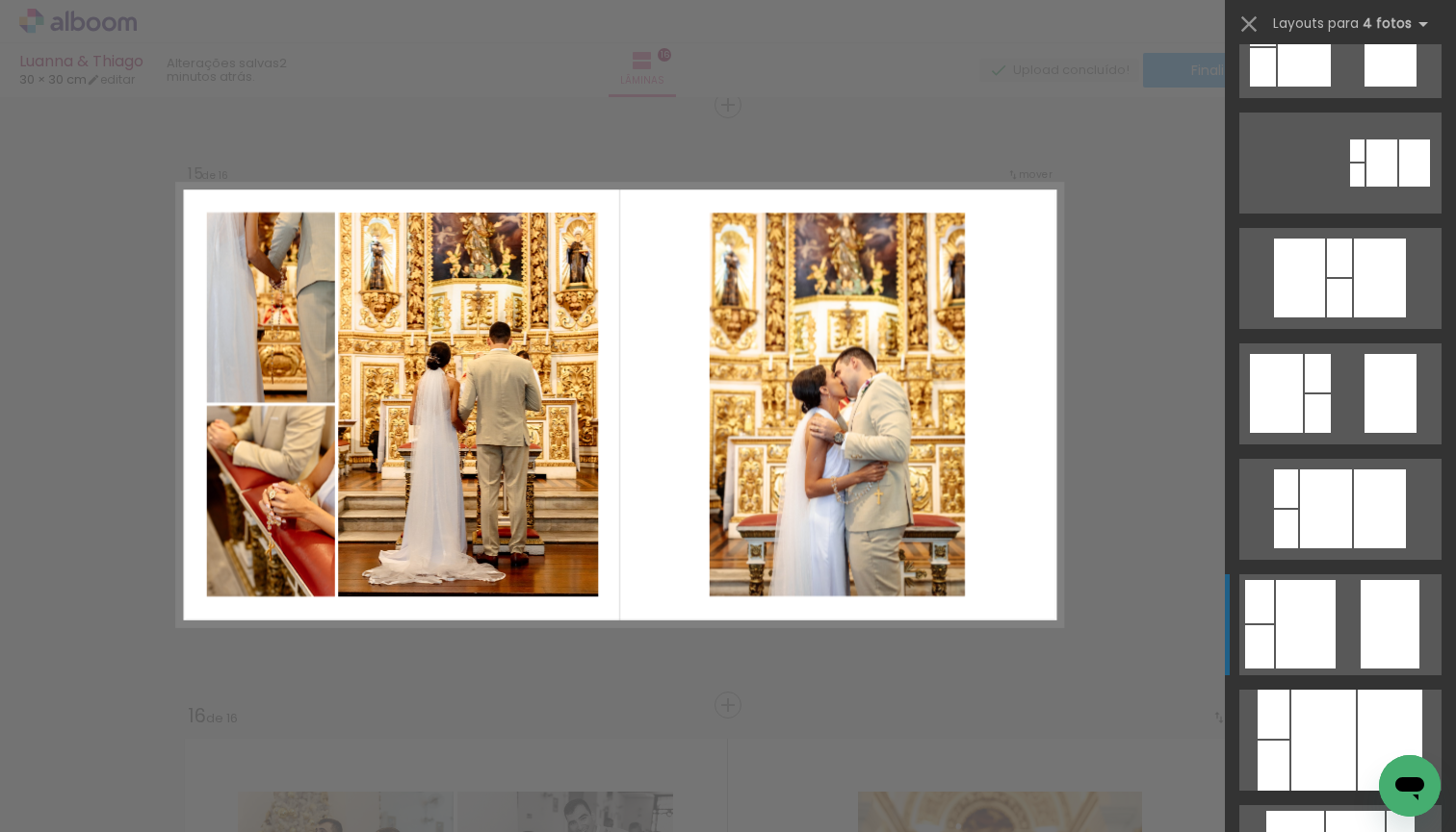
click at [1399, 187] on div at bounding box center [1414, 162] width 31 height 47
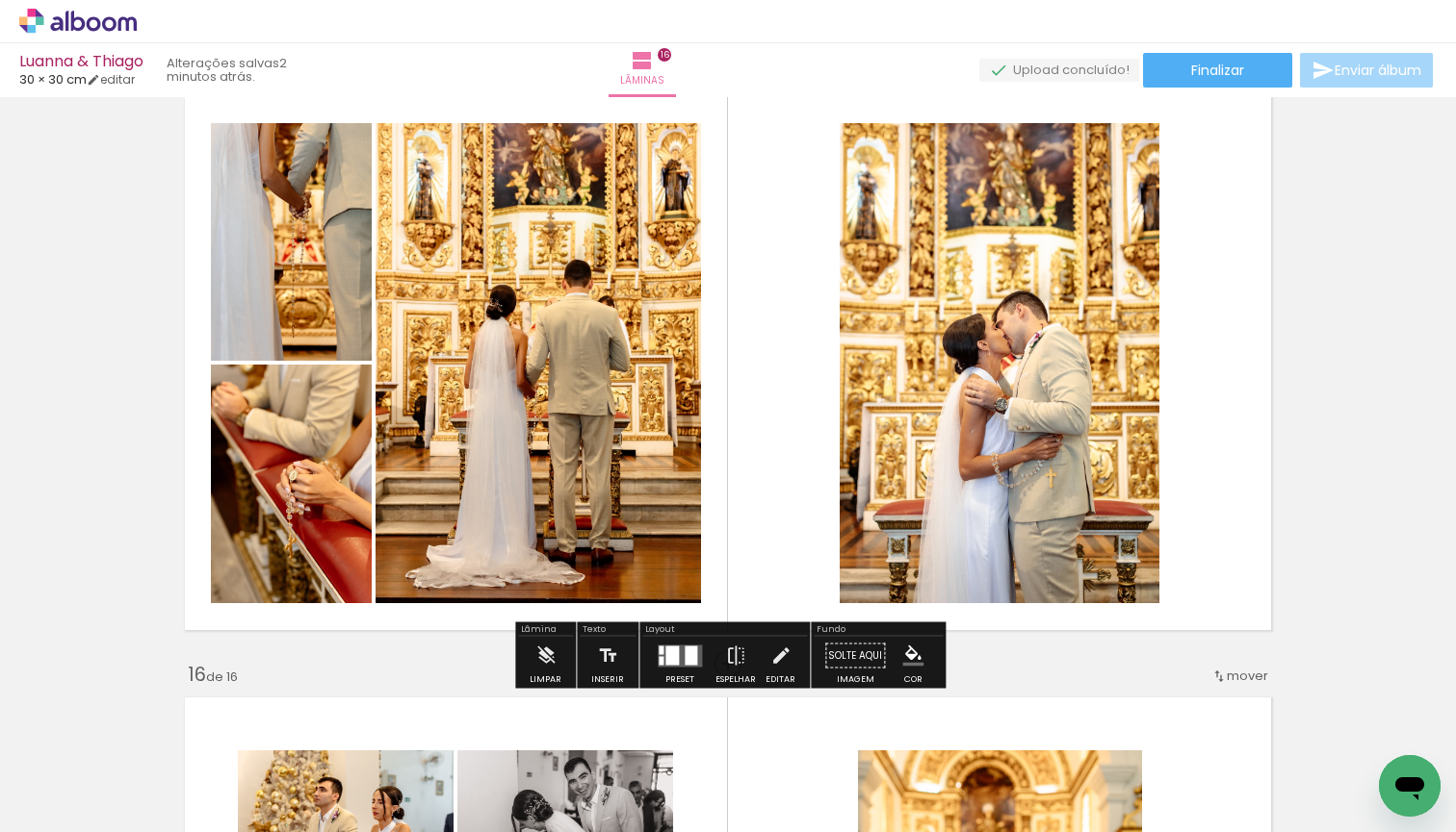
scroll to position [8486, 0]
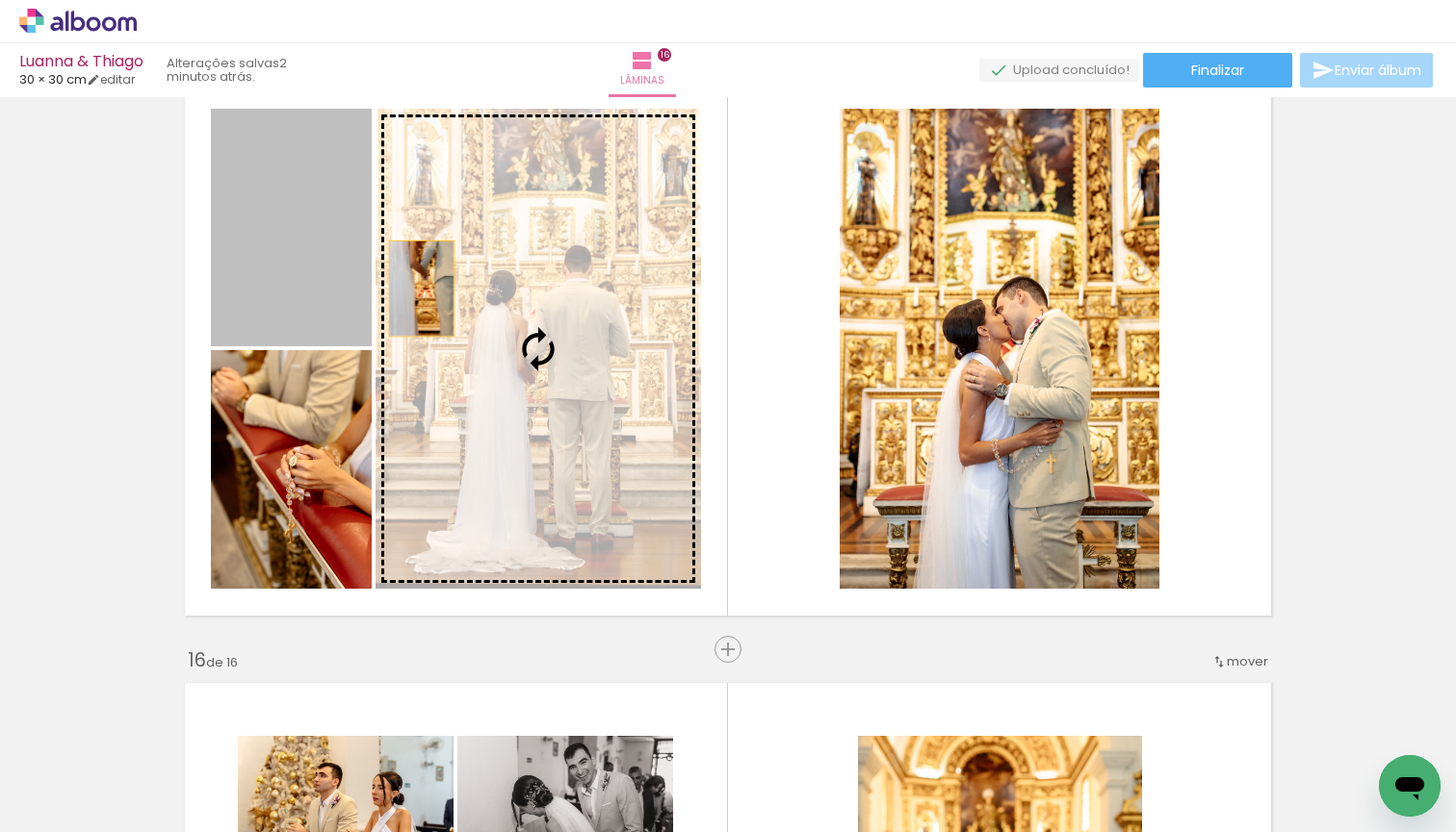
drag, startPoint x: 340, startPoint y: 270, endPoint x: 470, endPoint y: 310, distance: 136.0
click at [0, 0] on slot at bounding box center [0, 0] width 0 height 0
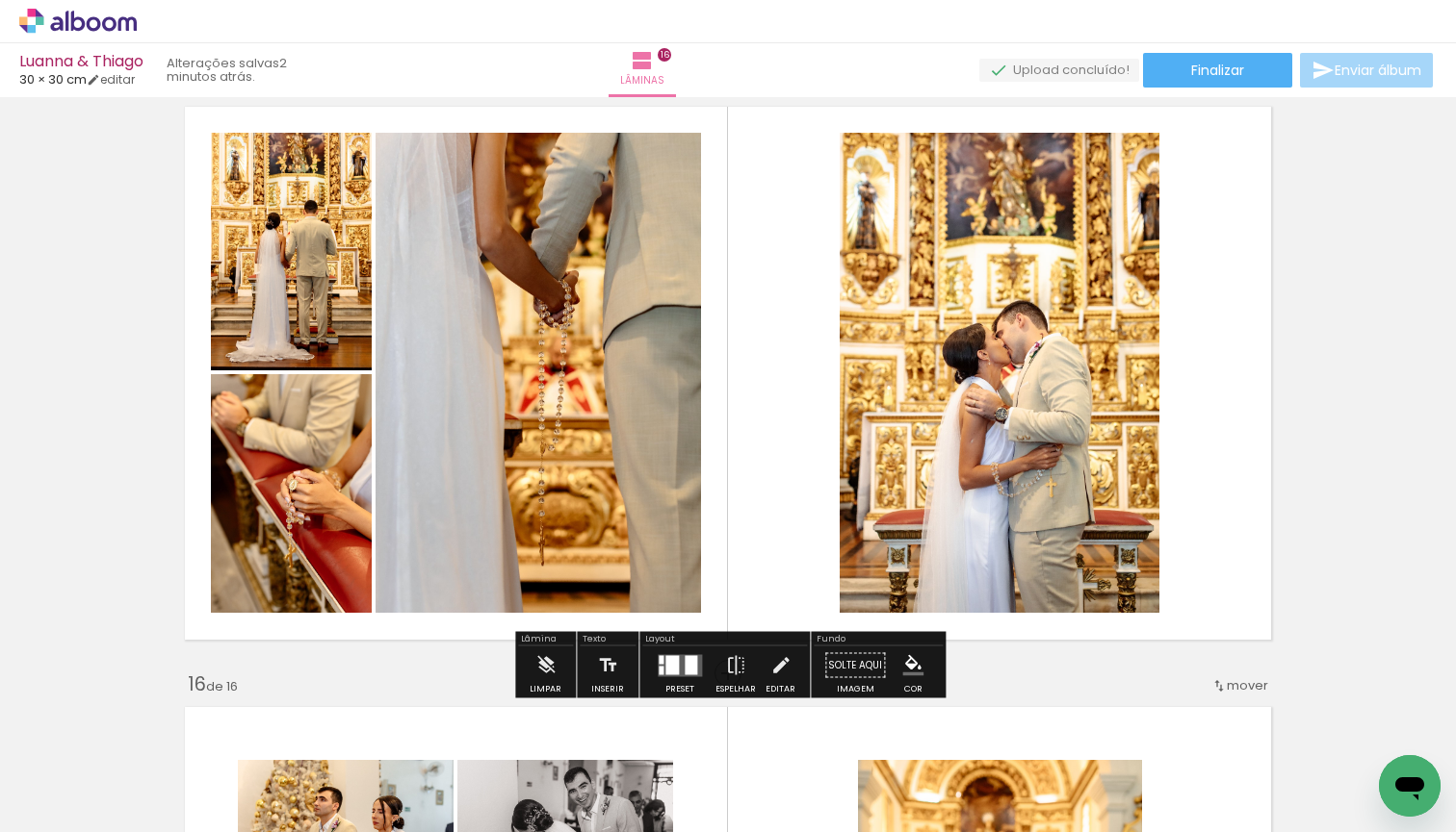
scroll to position [8461, 0]
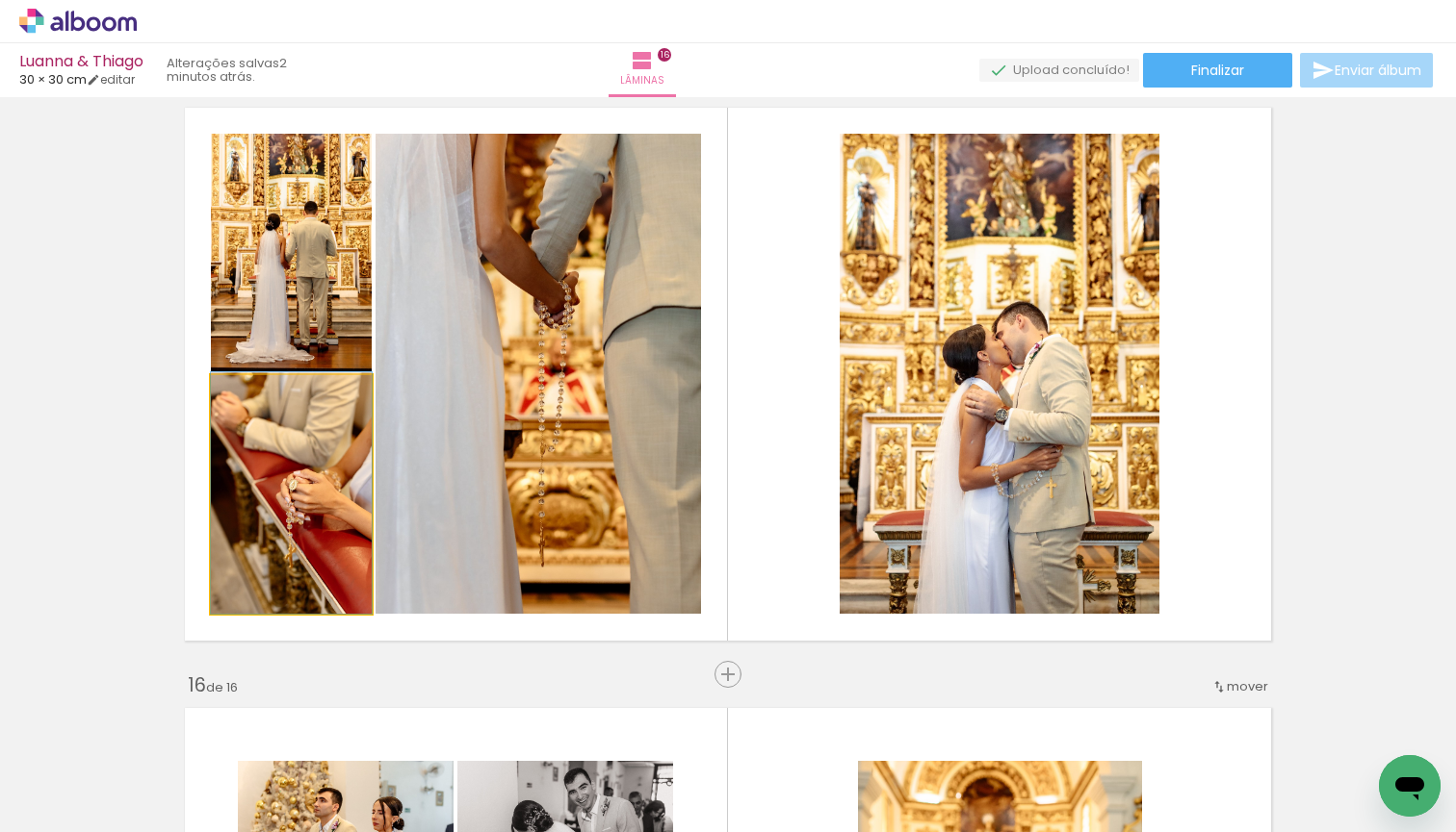
drag, startPoint x: 319, startPoint y: 470, endPoint x: 489, endPoint y: 391, distance: 187.5
click at [0, 0] on slot at bounding box center [0, 0] width 0 height 0
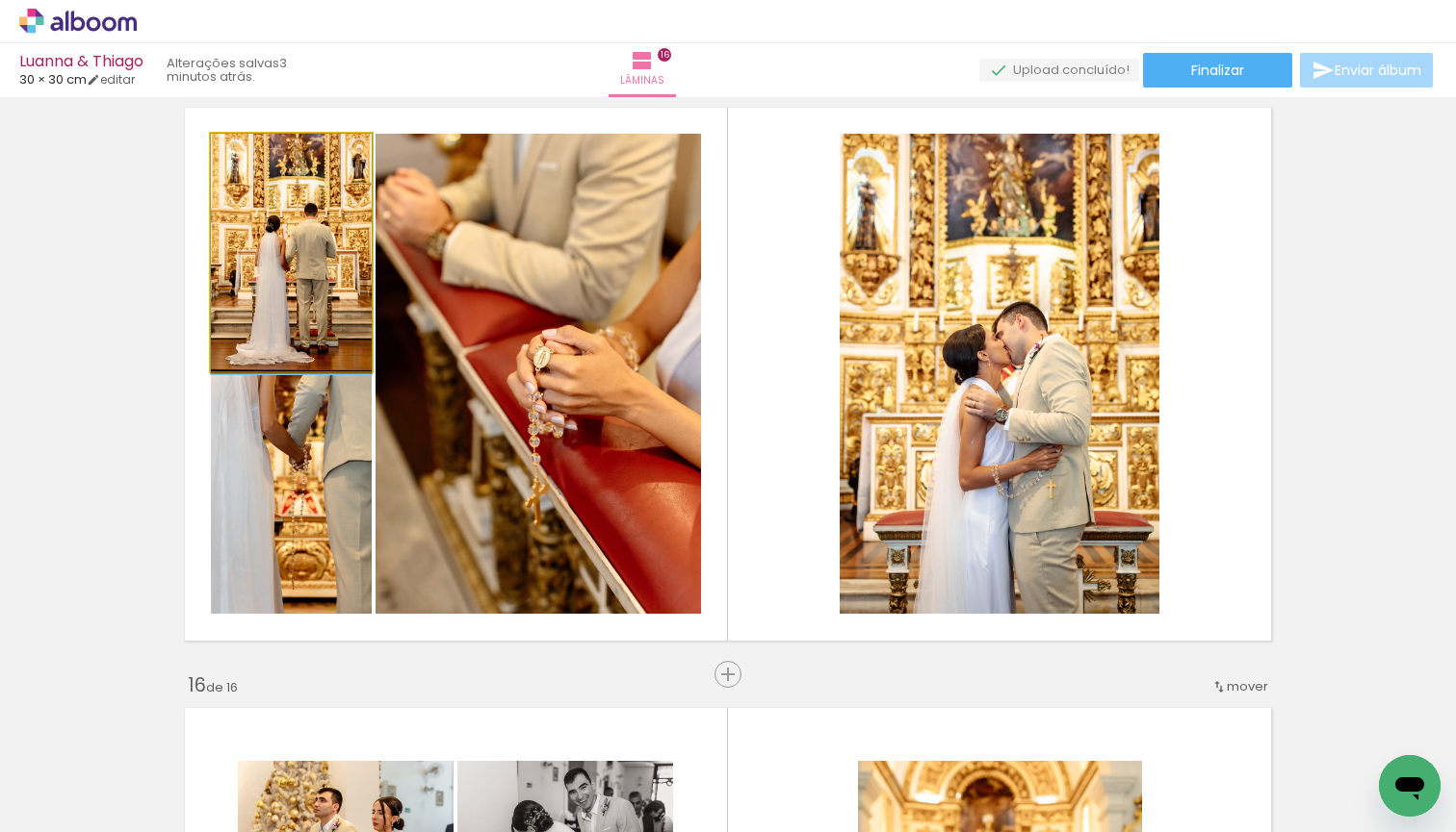
drag, startPoint x: 296, startPoint y: 276, endPoint x: 481, endPoint y: 343, distance: 196.8
click at [0, 0] on slot at bounding box center [0, 0] width 0 height 0
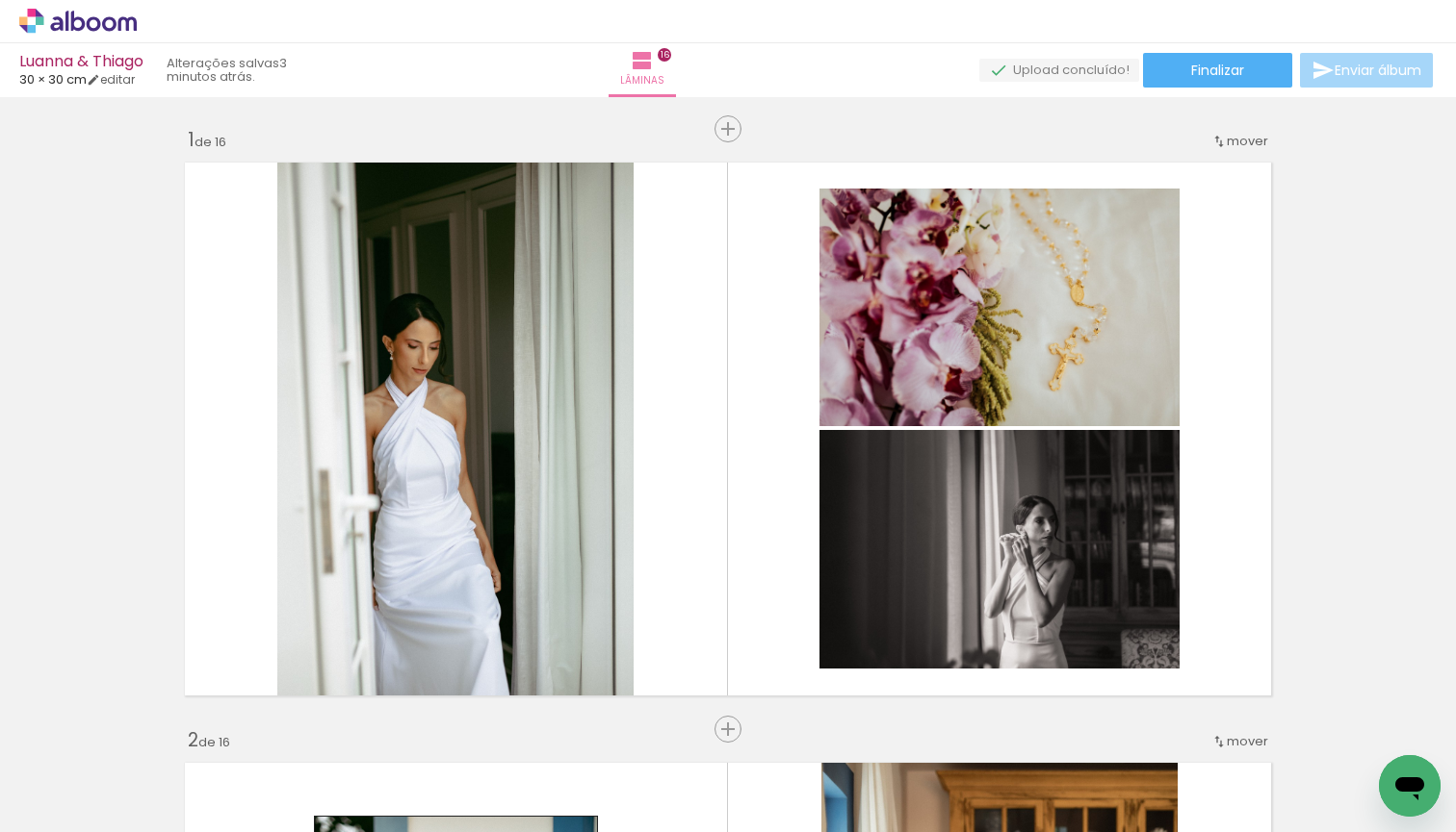
scroll to position [0, 5482]
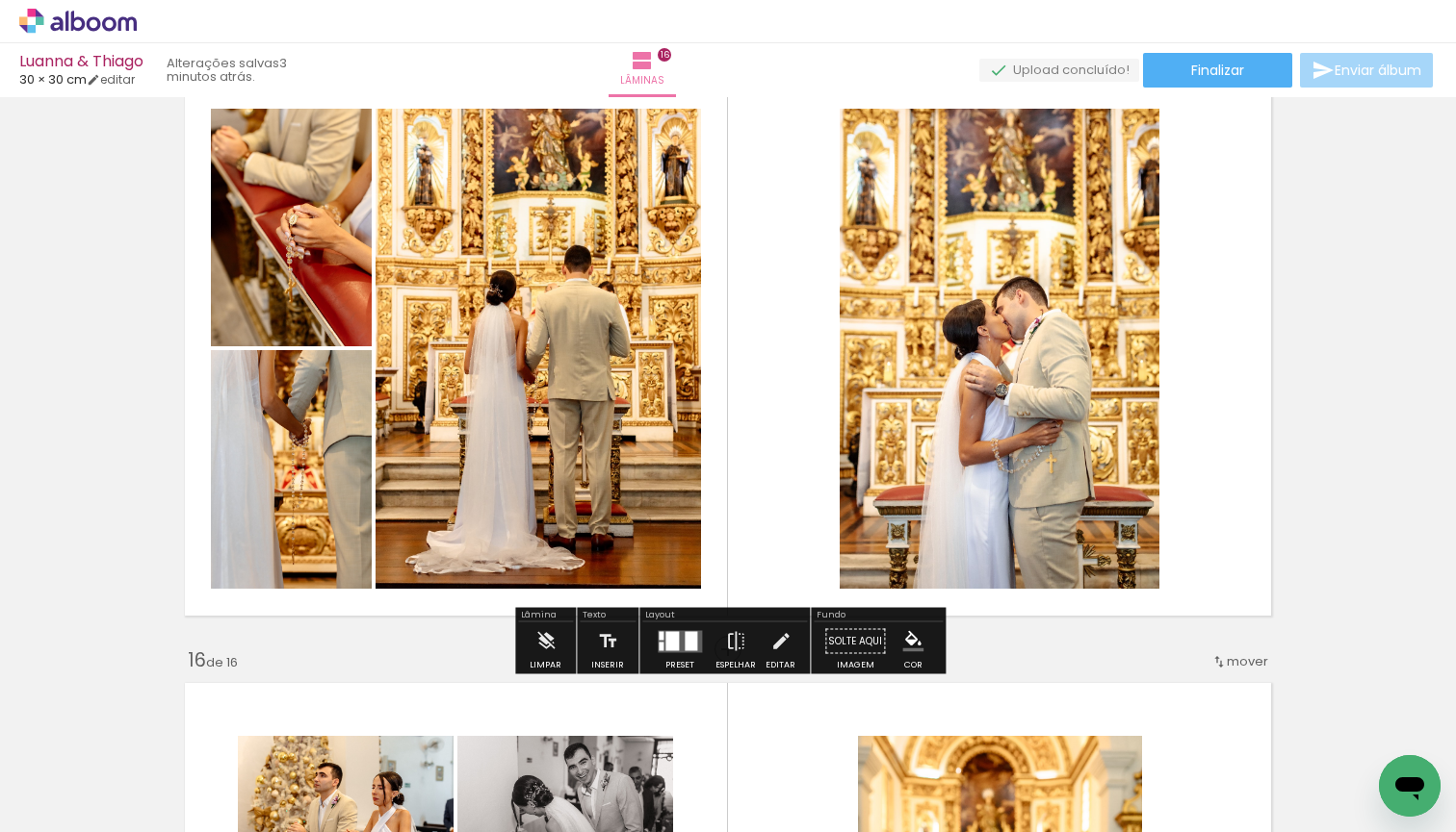
scroll to position [8487, 0]
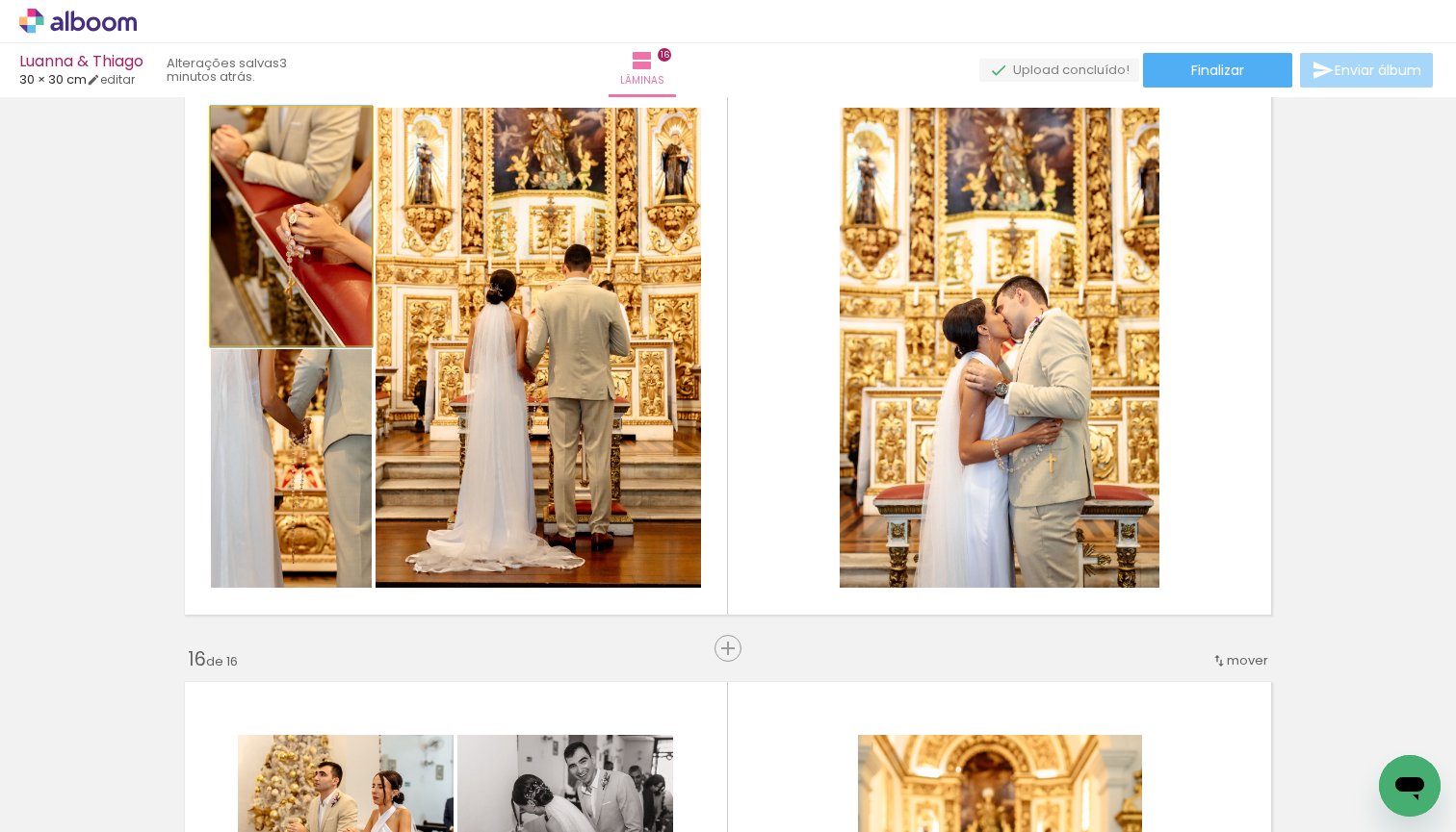
drag, startPoint x: 273, startPoint y: 269, endPoint x: 444, endPoint y: 329, distance: 181.2
click at [0, 0] on slot at bounding box center [0, 0] width 0 height 0
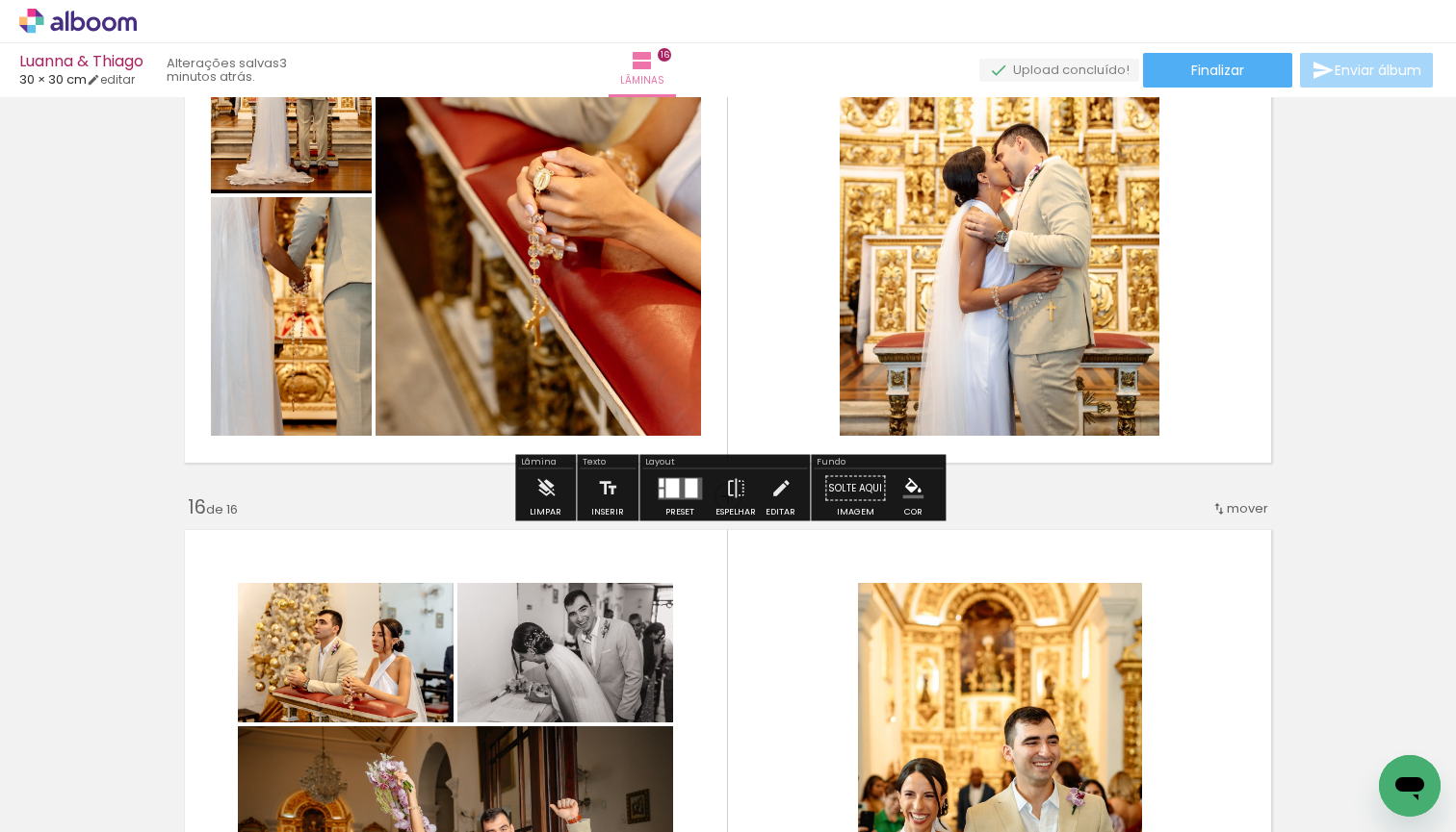
scroll to position [8655, 0]
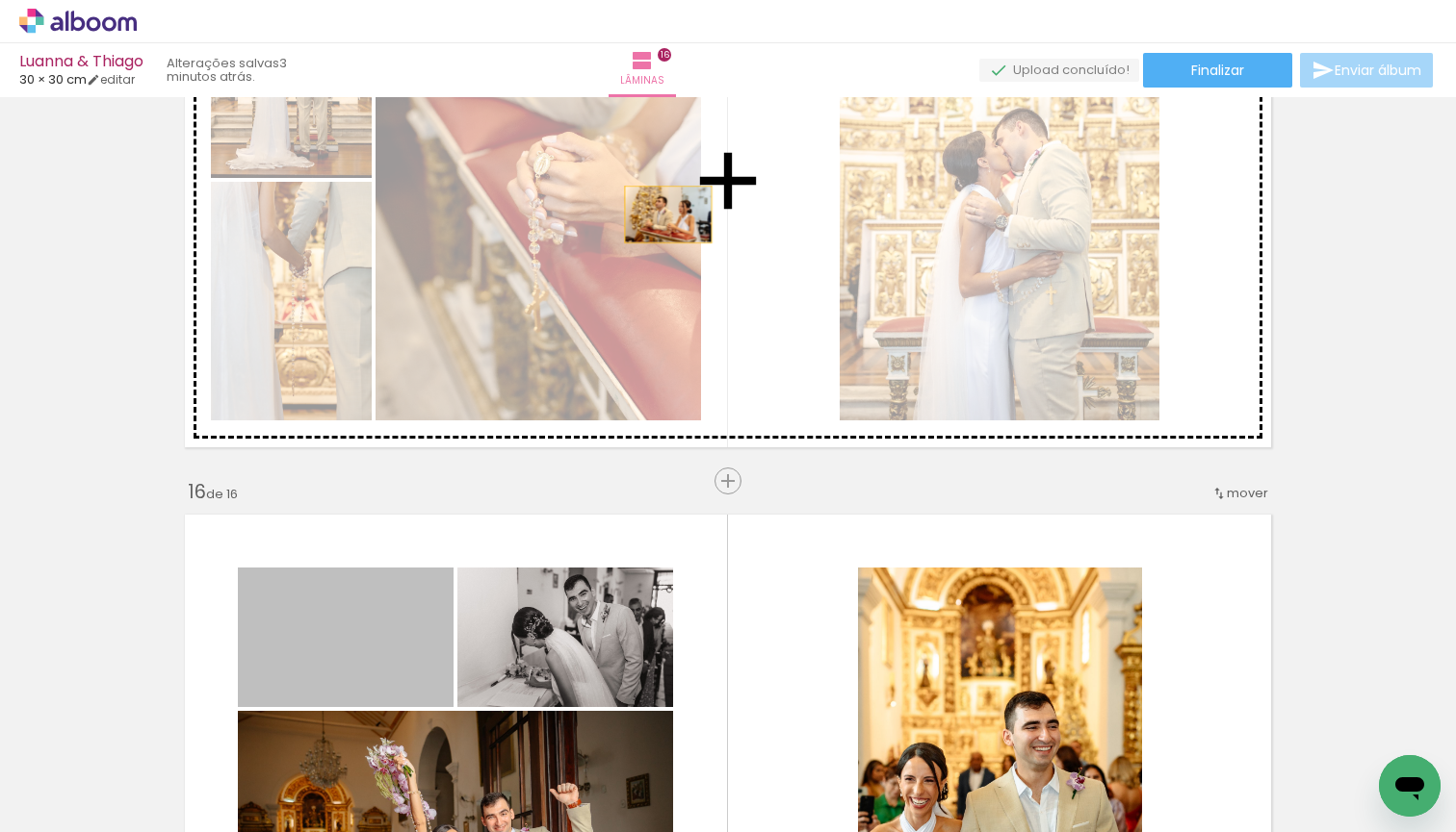
drag, startPoint x: 370, startPoint y: 664, endPoint x: 668, endPoint y: 215, distance: 538.9
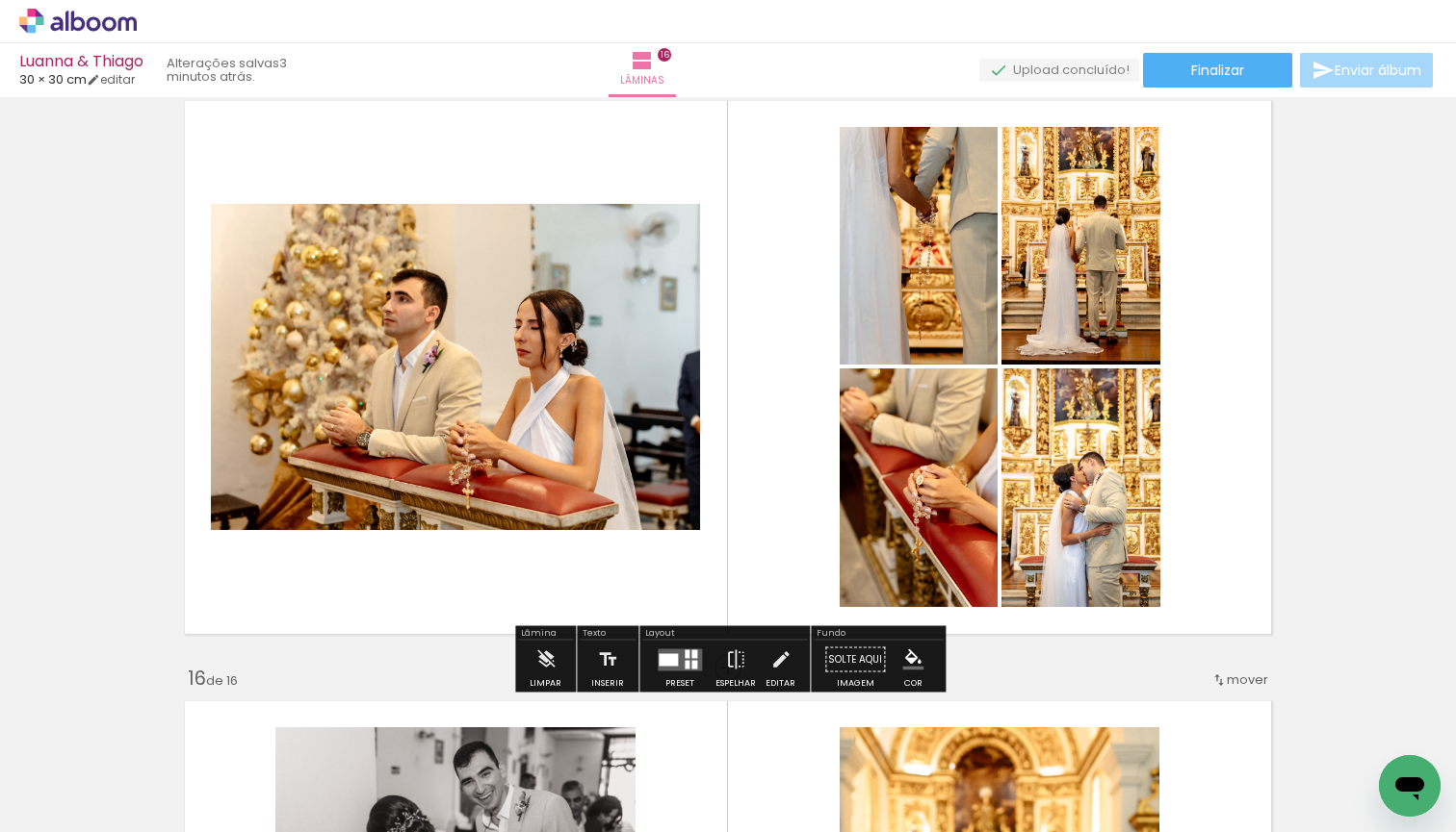
scroll to position [8447, 0]
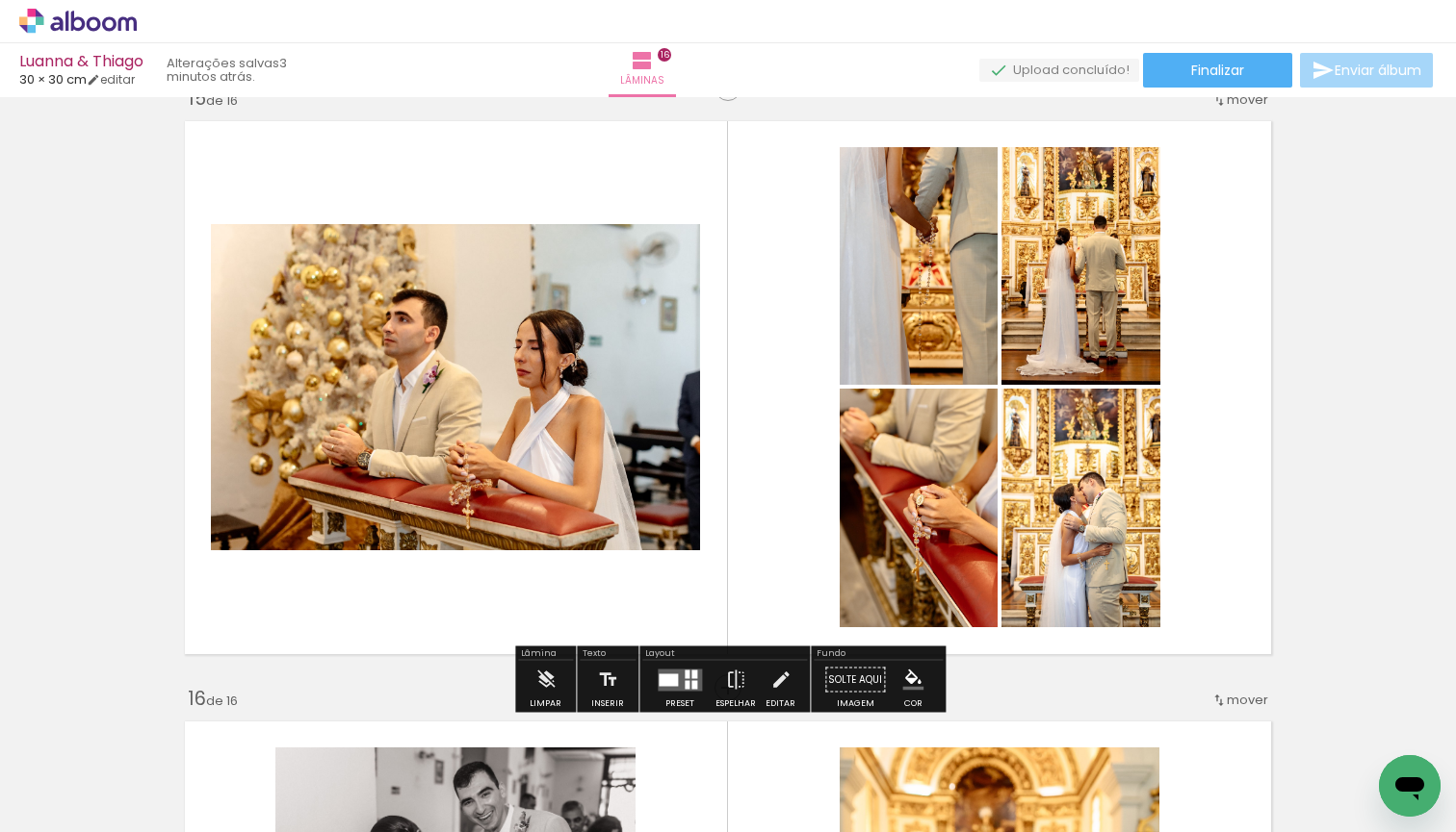
click at [676, 672] on quentale-layouter at bounding box center [679, 680] width 45 height 22
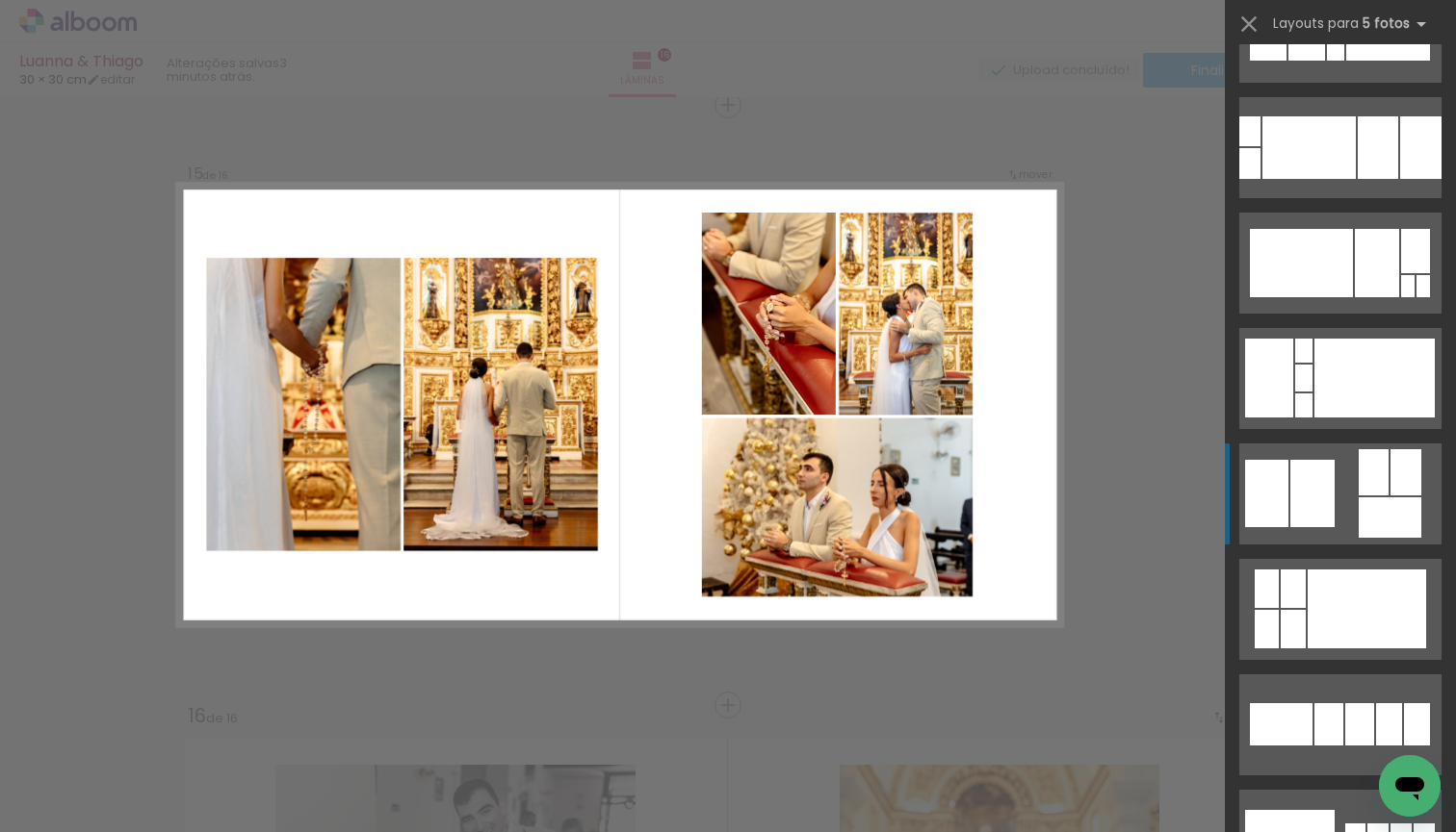
scroll to position [543, 0]
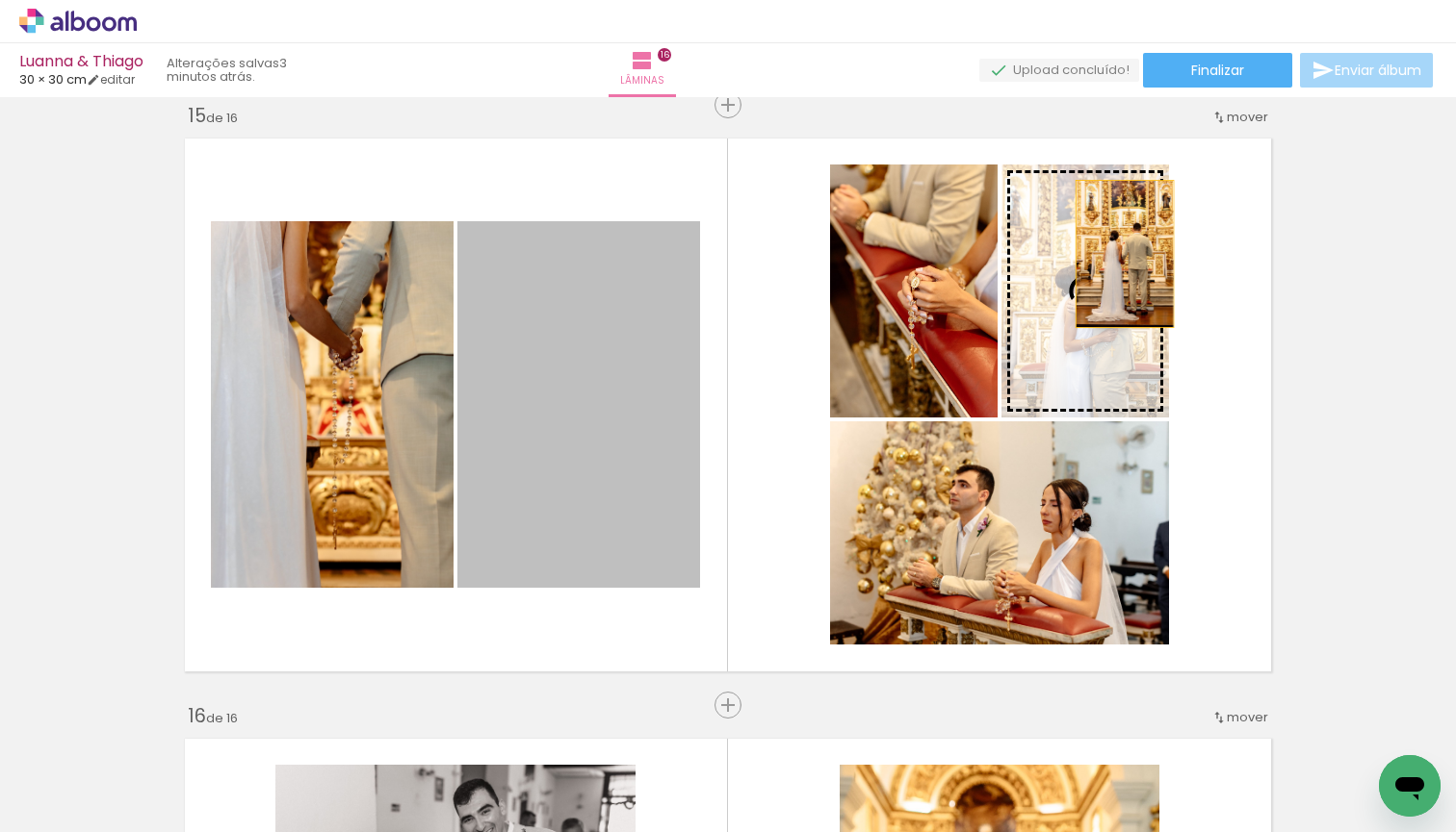
drag, startPoint x: 554, startPoint y: 441, endPoint x: 1125, endPoint y: 254, distance: 600.8
click at [0, 0] on slot at bounding box center [0, 0] width 0 height 0
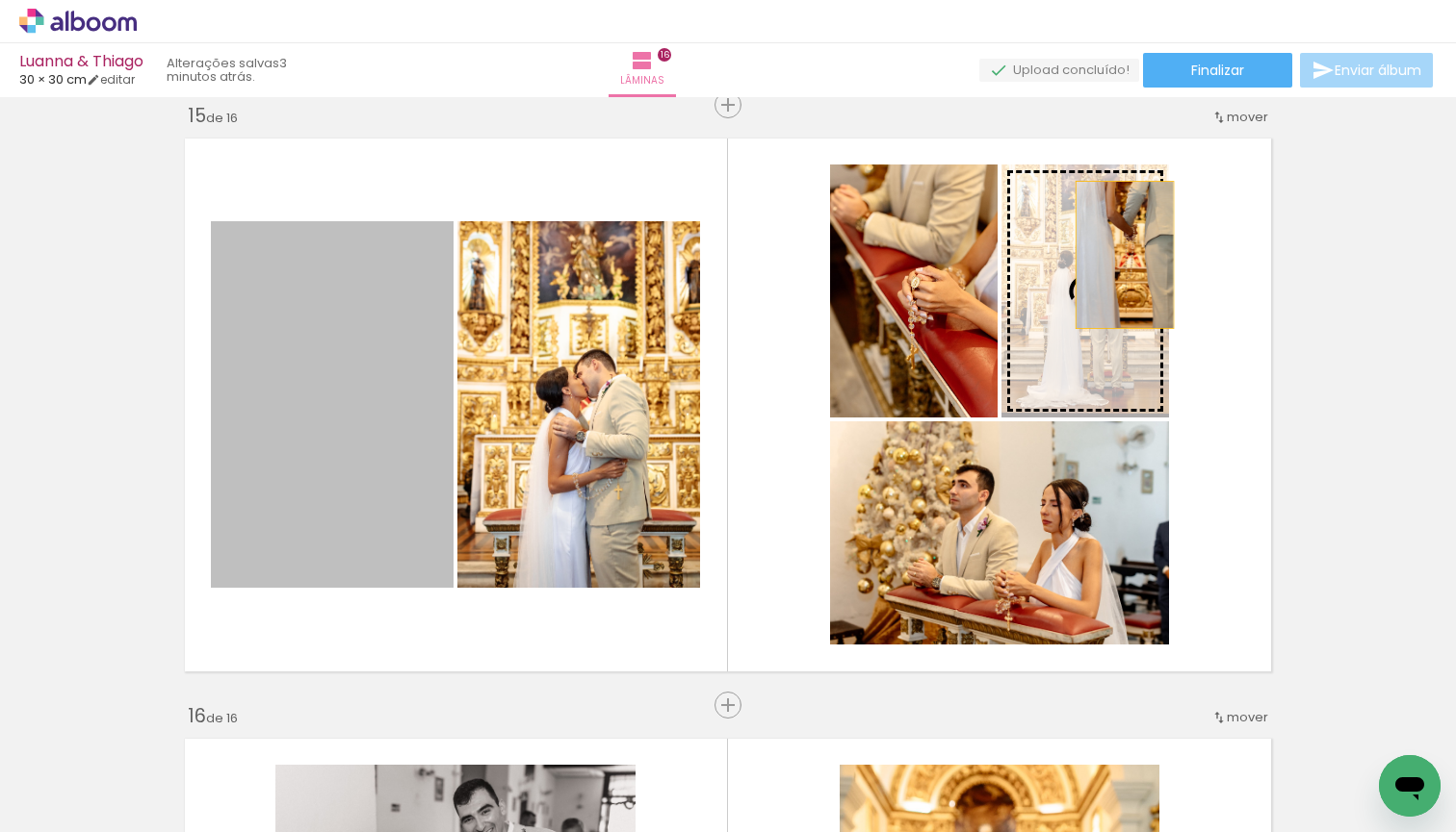
drag, startPoint x: 376, startPoint y: 406, endPoint x: 1124, endPoint y: 254, distance: 763.3
click at [0, 0] on slot at bounding box center [0, 0] width 0 height 0
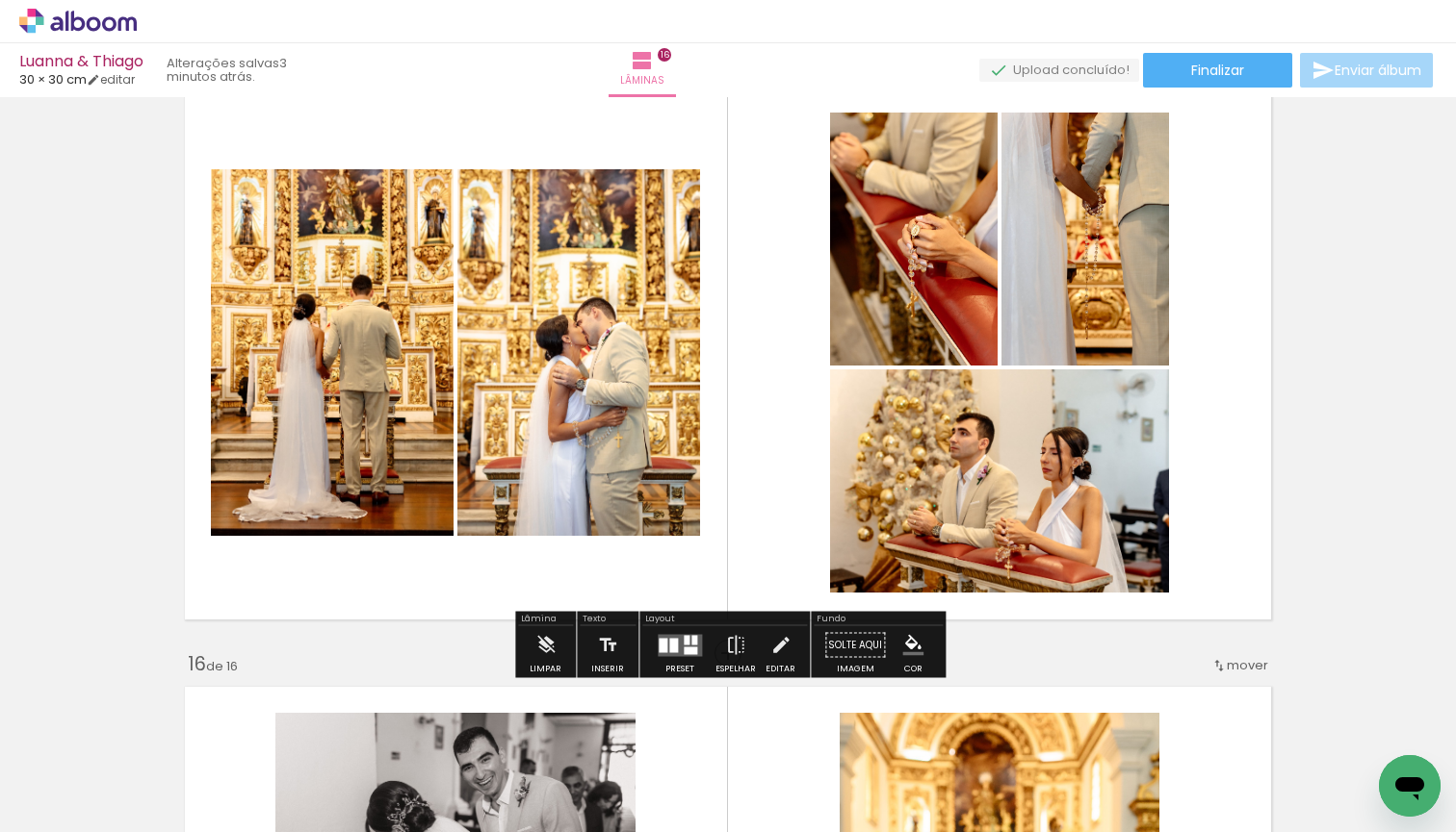
scroll to position [8484, 0]
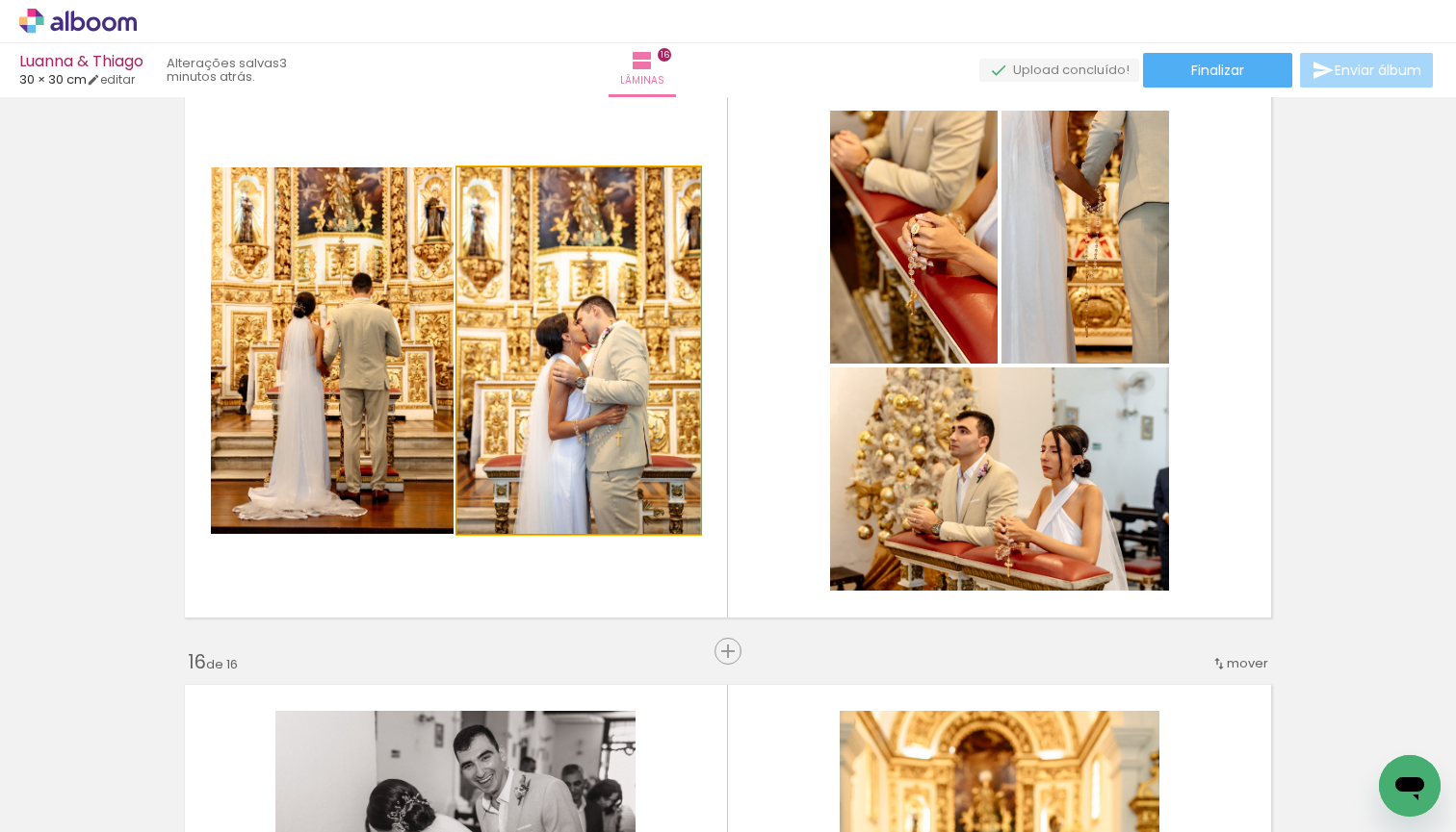
drag, startPoint x: 538, startPoint y: 353, endPoint x: 538, endPoint y: 319, distance: 34.0
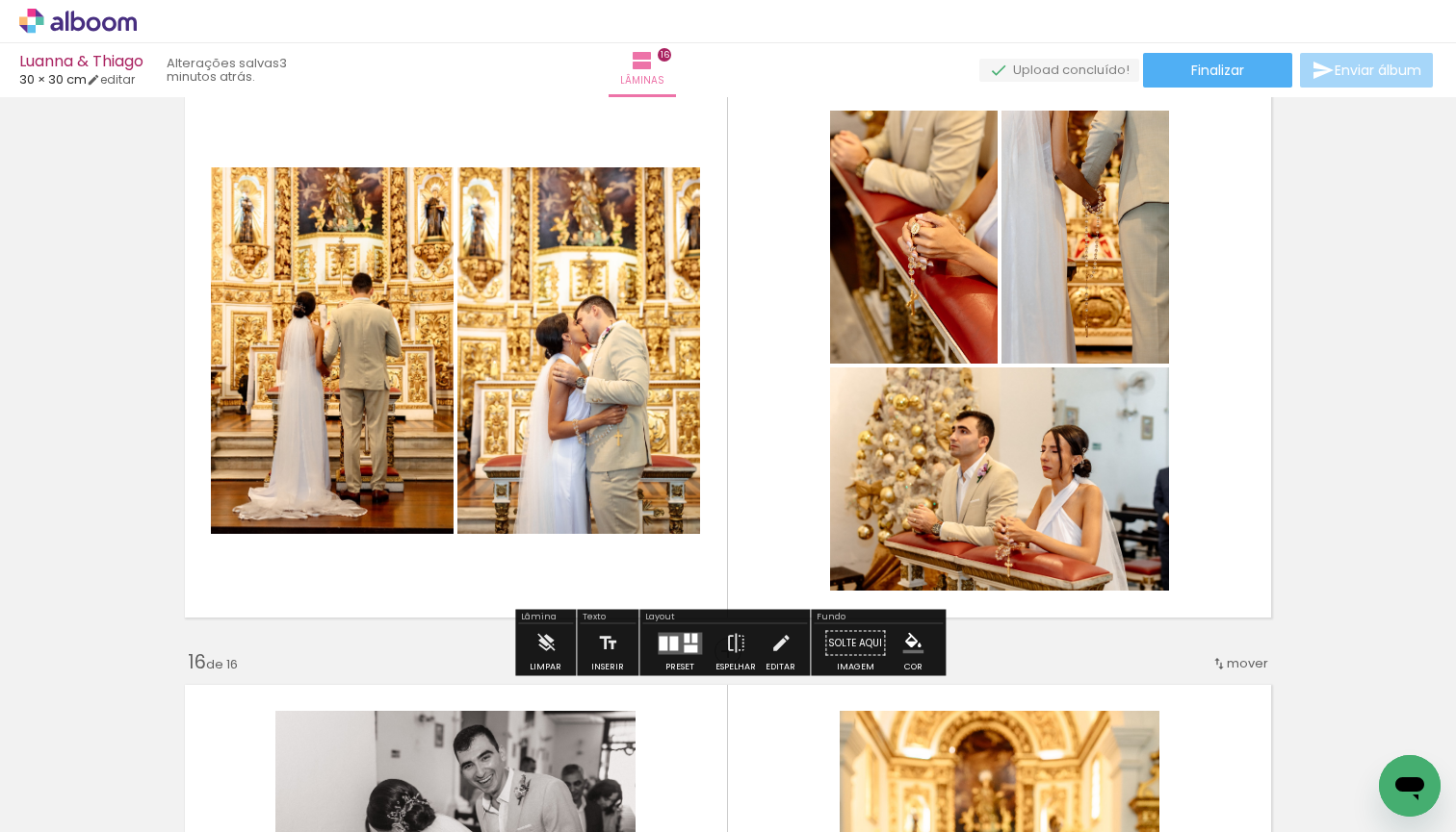
click at [669, 639] on div at bounding box center [673, 643] width 9 height 15
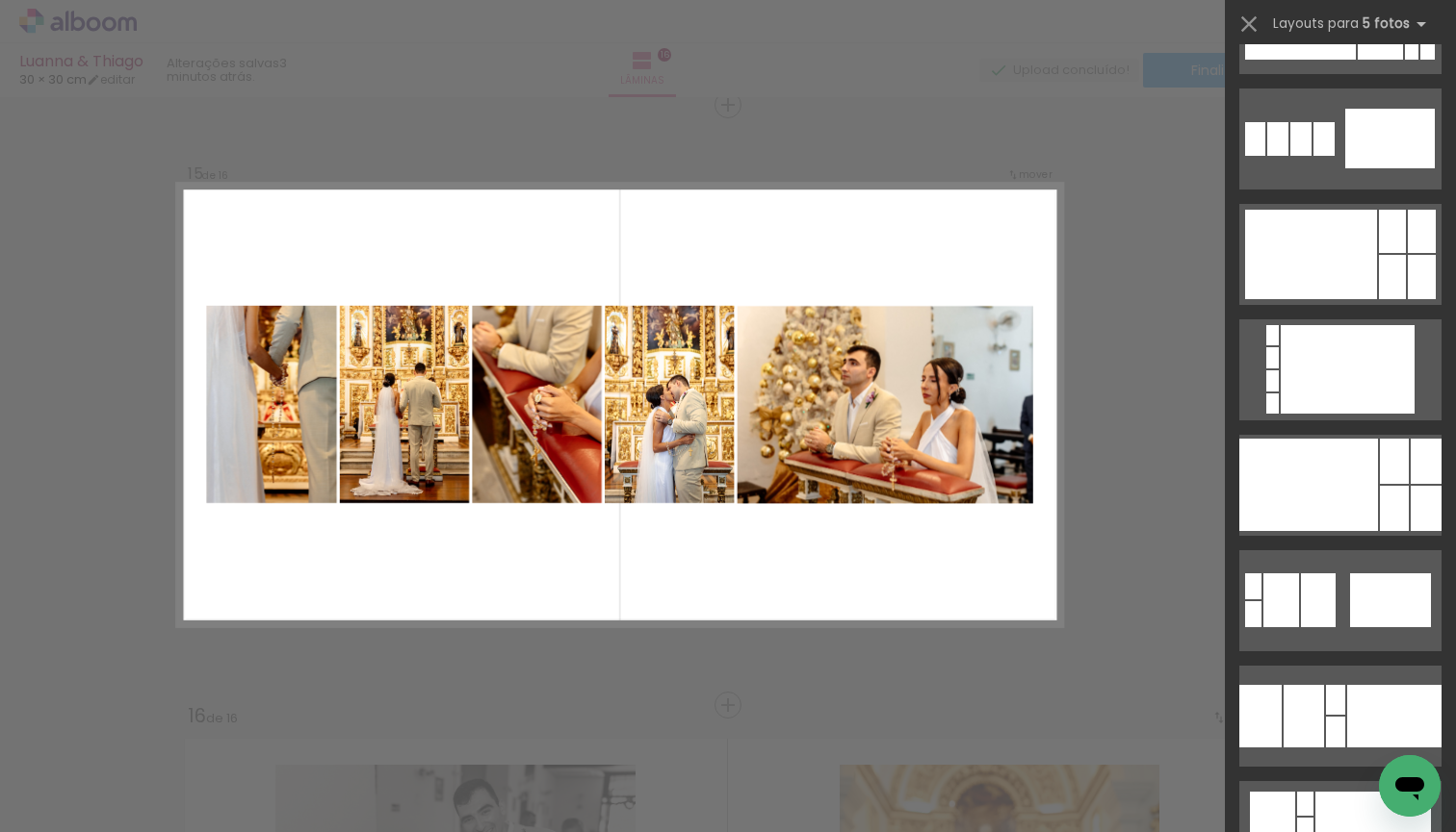
scroll to position [3329, 0]
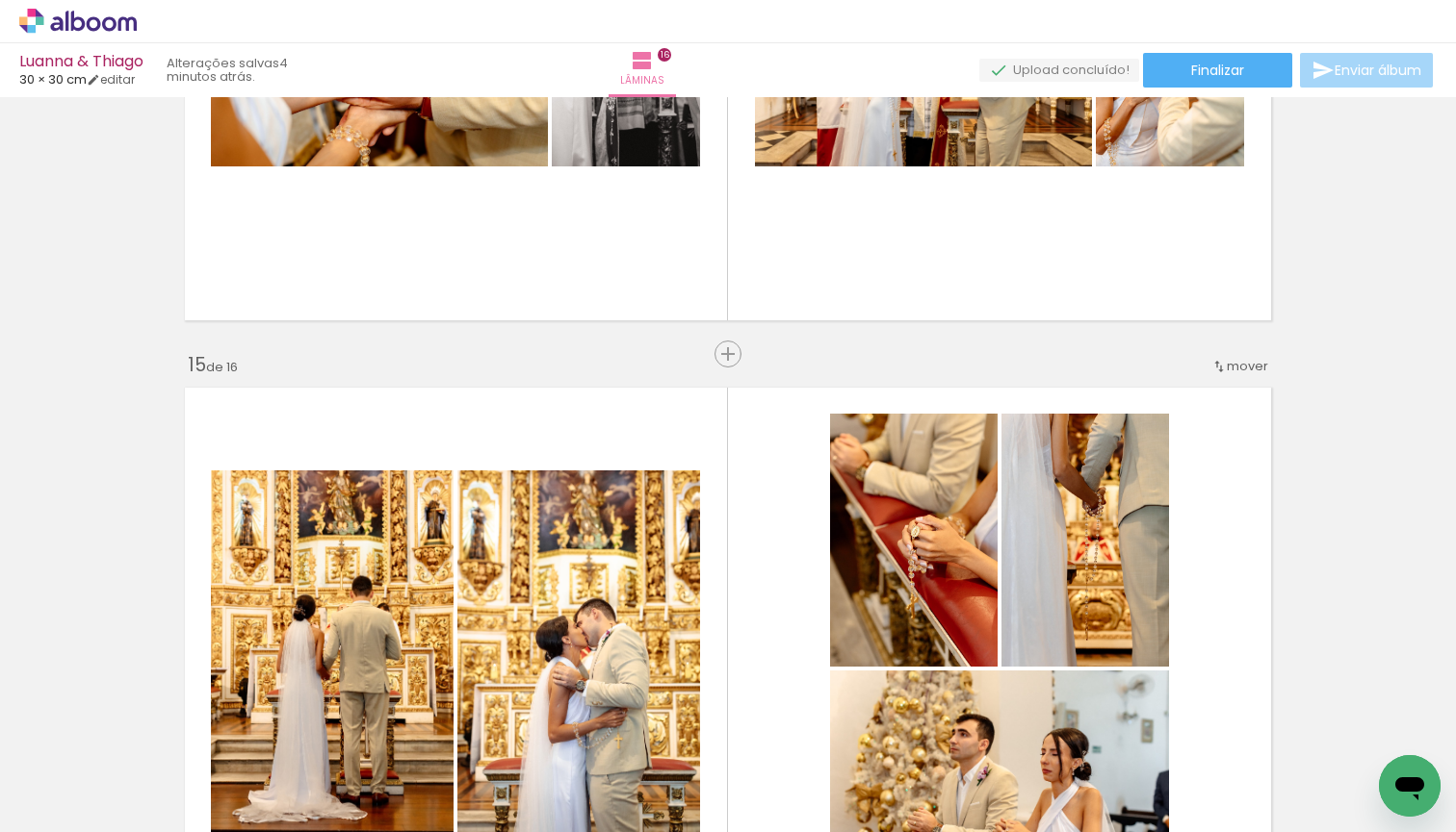
scroll to position [8167, 0]
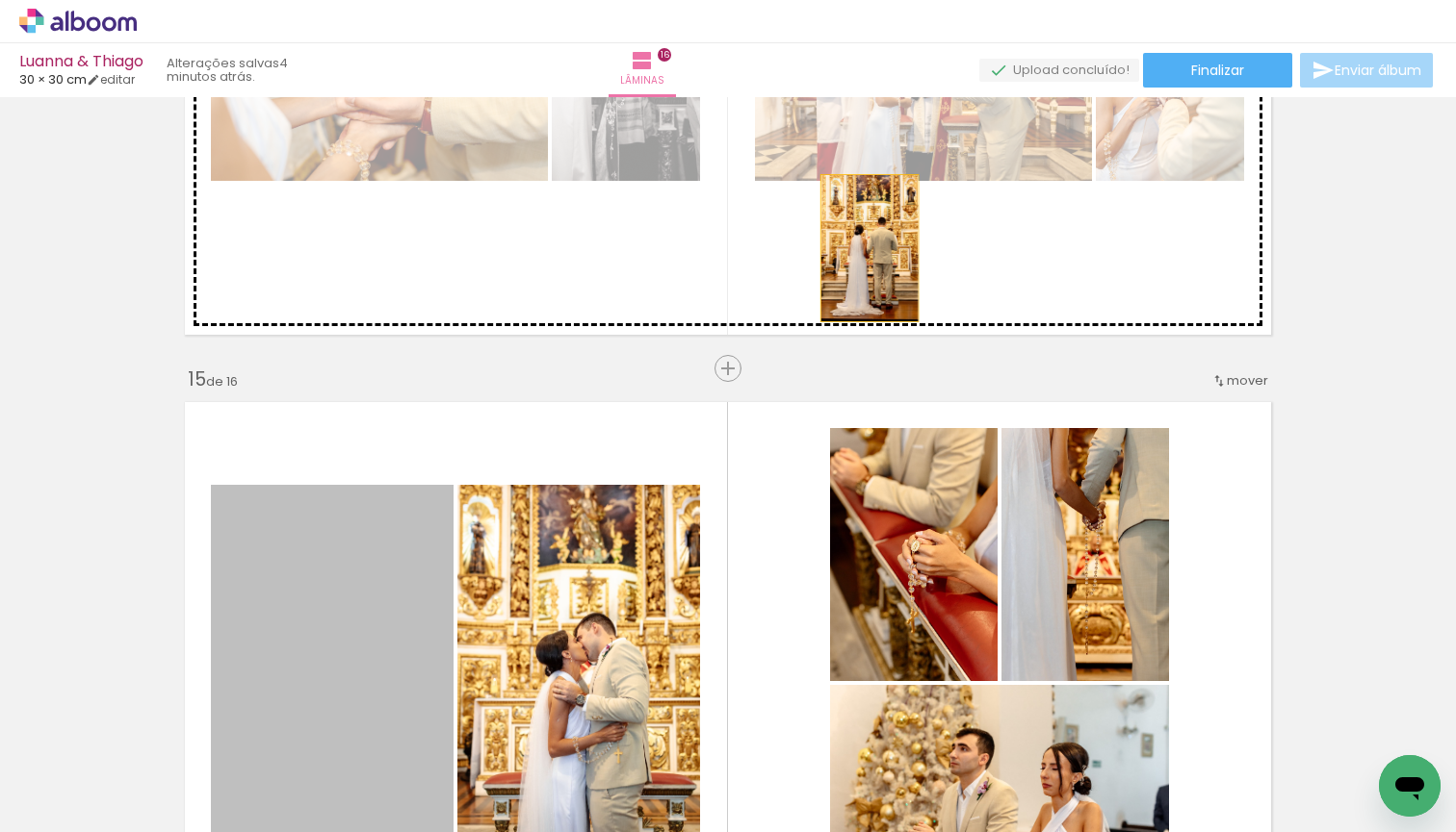
drag, startPoint x: 412, startPoint y: 645, endPoint x: 869, endPoint y: 249, distance: 604.7
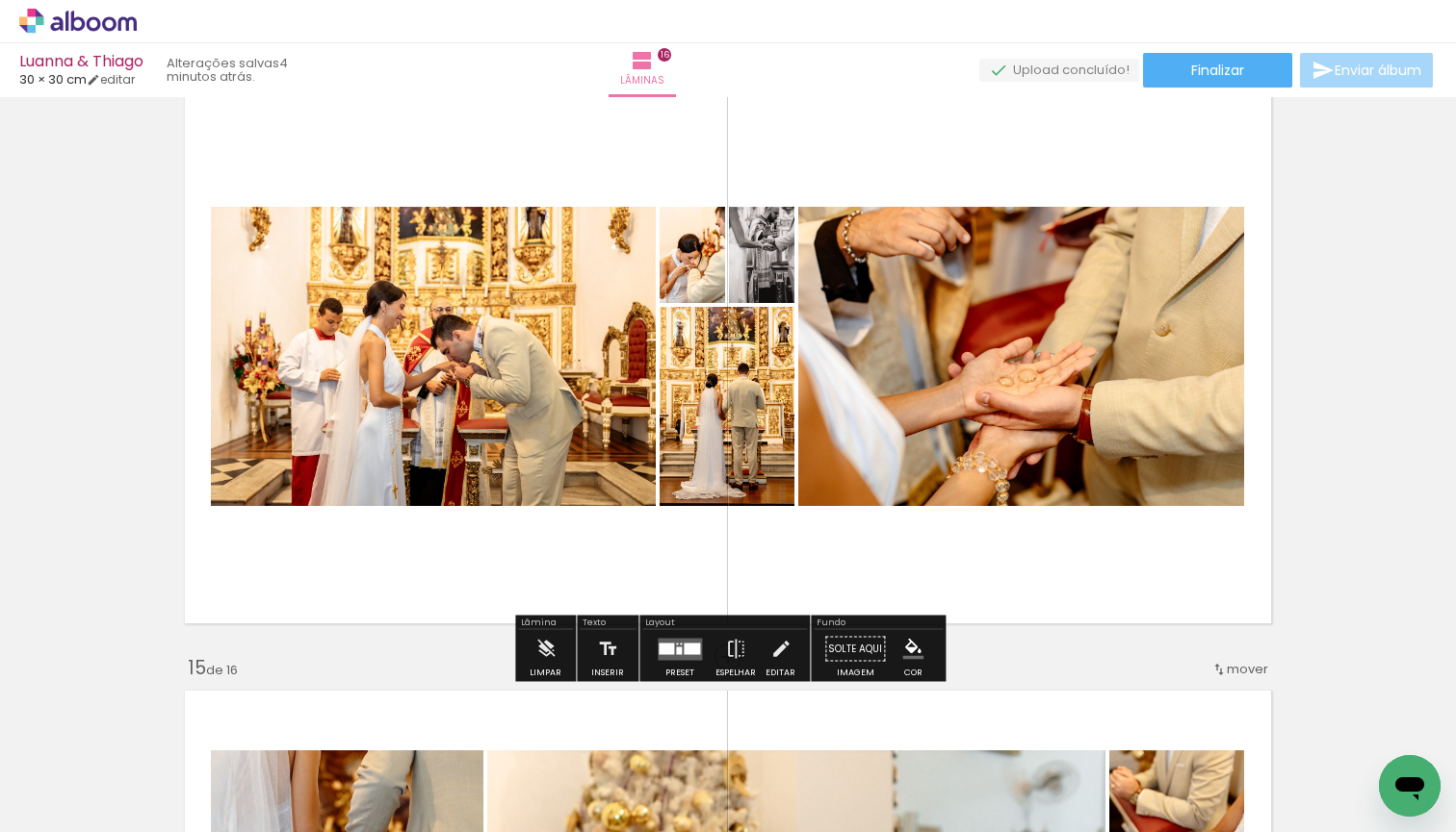
scroll to position [7861, 0]
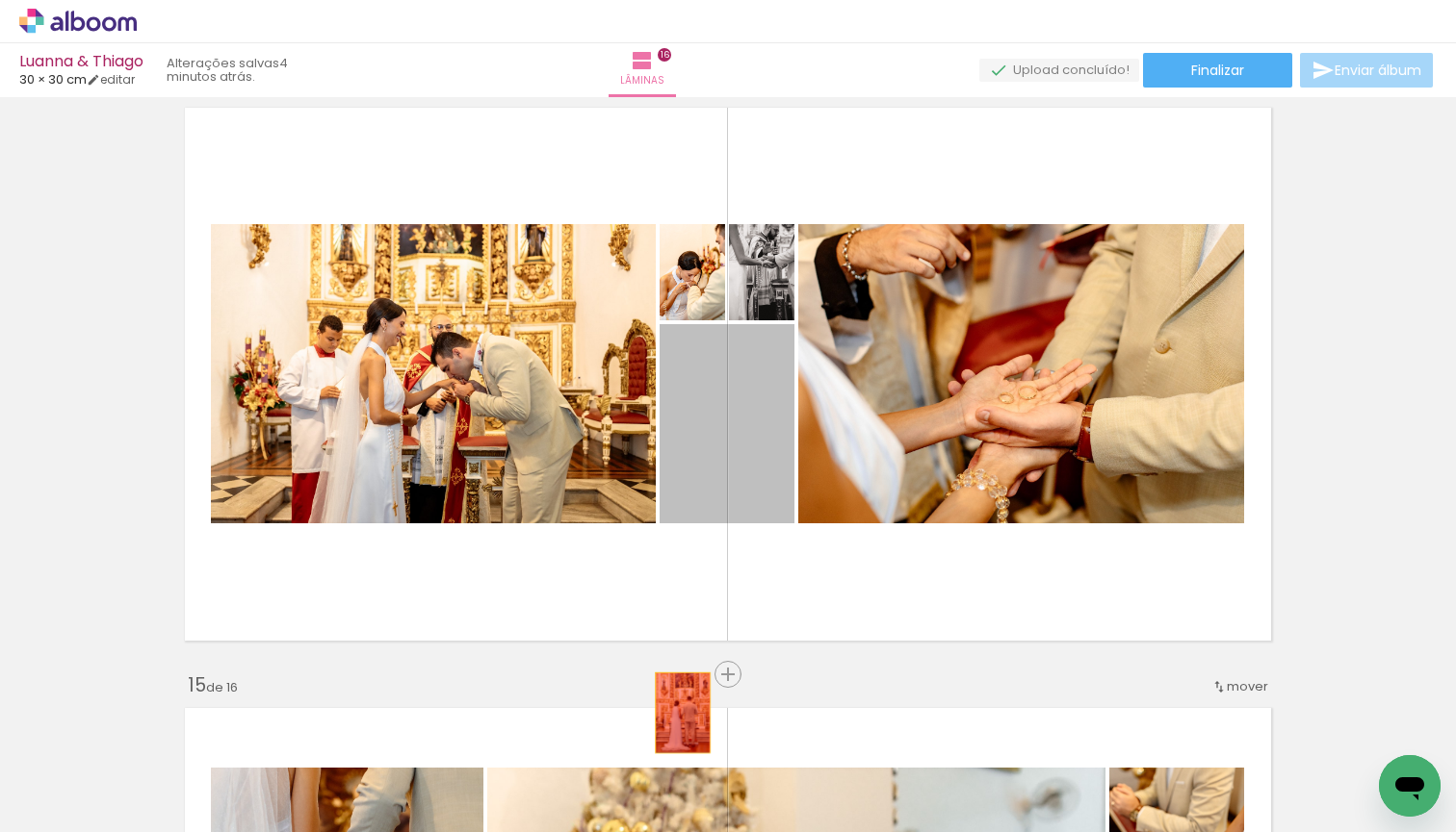
drag, startPoint x: 753, startPoint y: 438, endPoint x: 681, endPoint y: 712, distance: 283.3
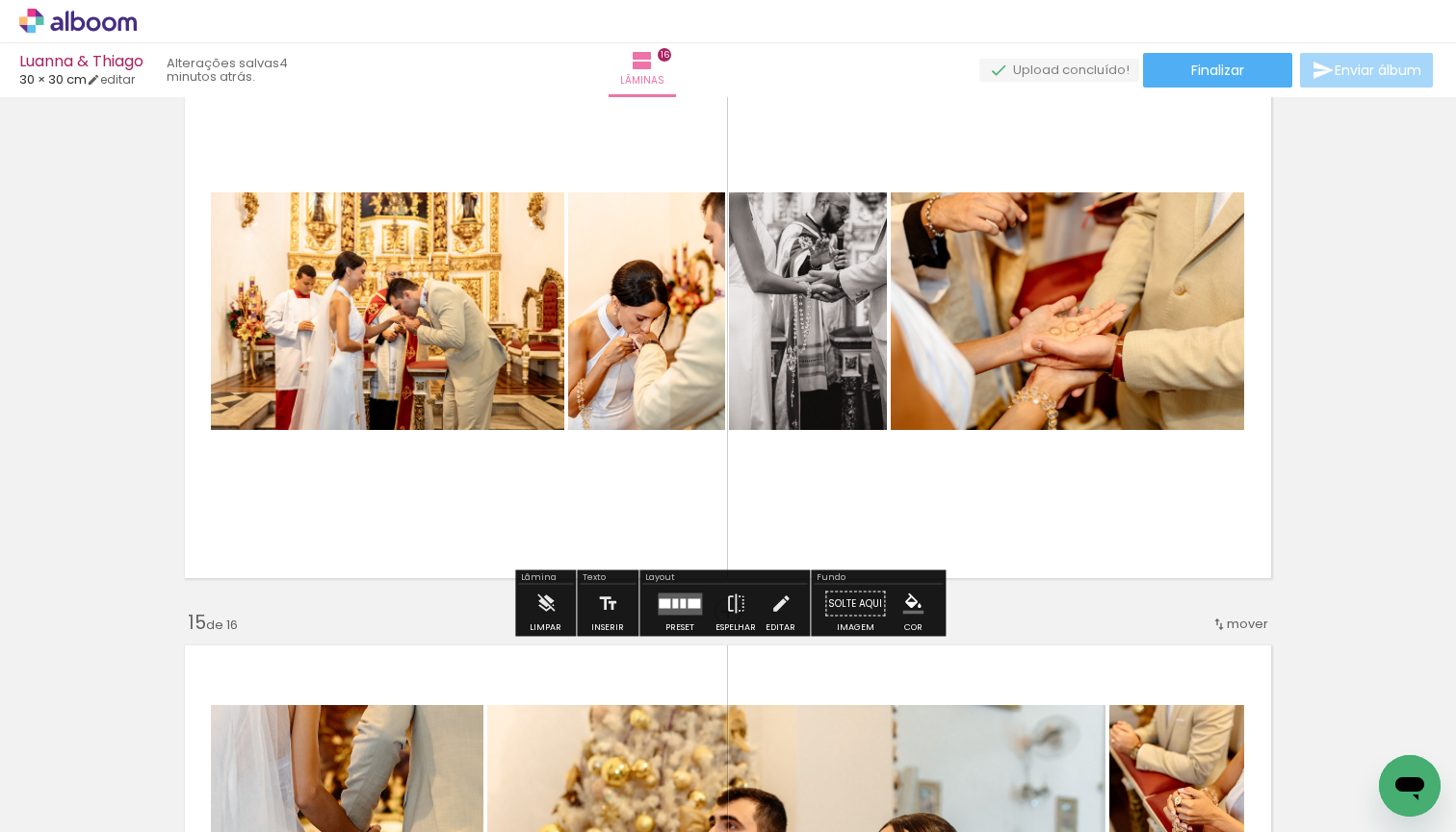
scroll to position [7945, 0]
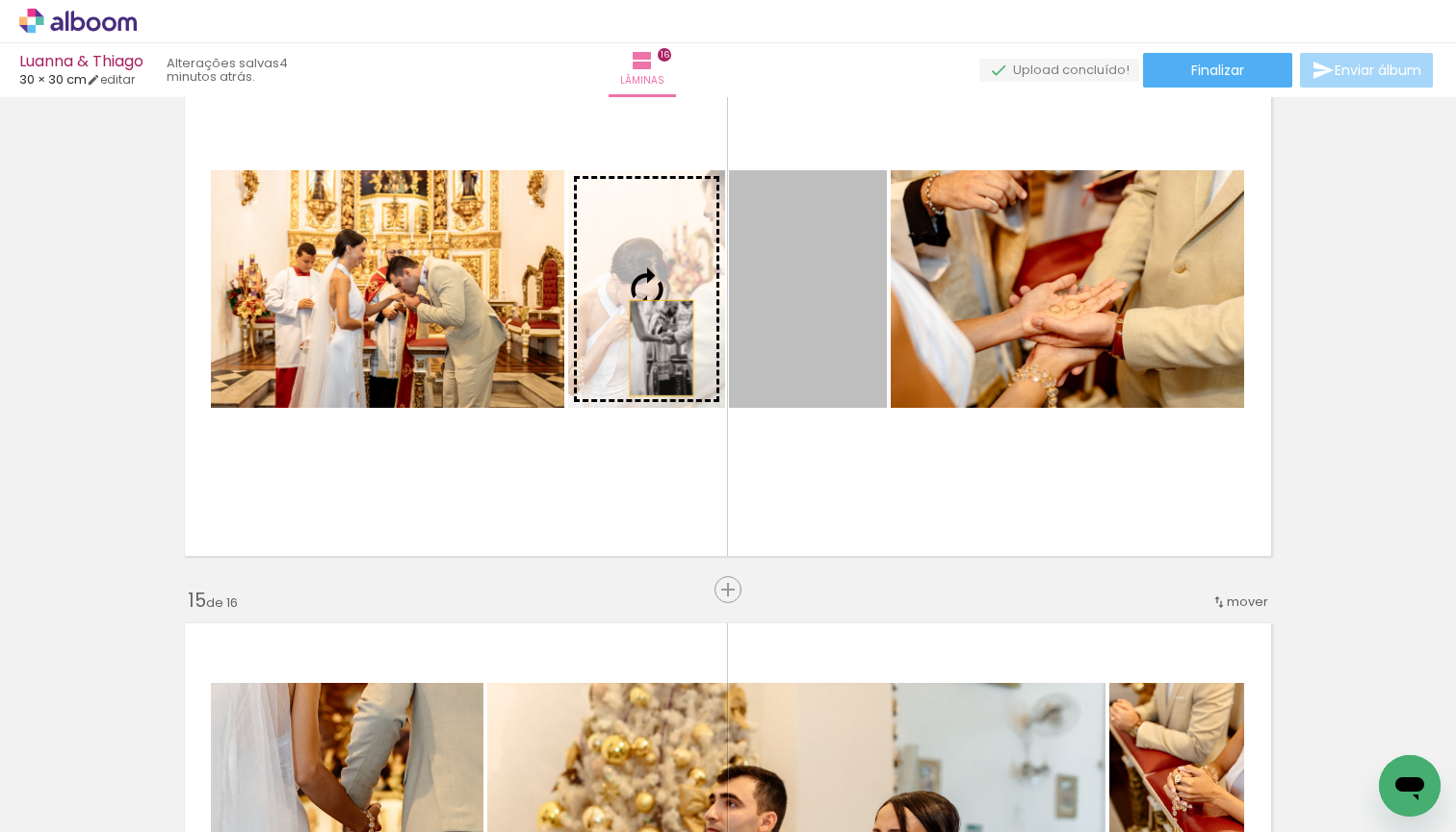
drag, startPoint x: 822, startPoint y: 348, endPoint x: 628, endPoint y: 347, distance: 194.0
click at [0, 0] on slot at bounding box center [0, 0] width 0 height 0
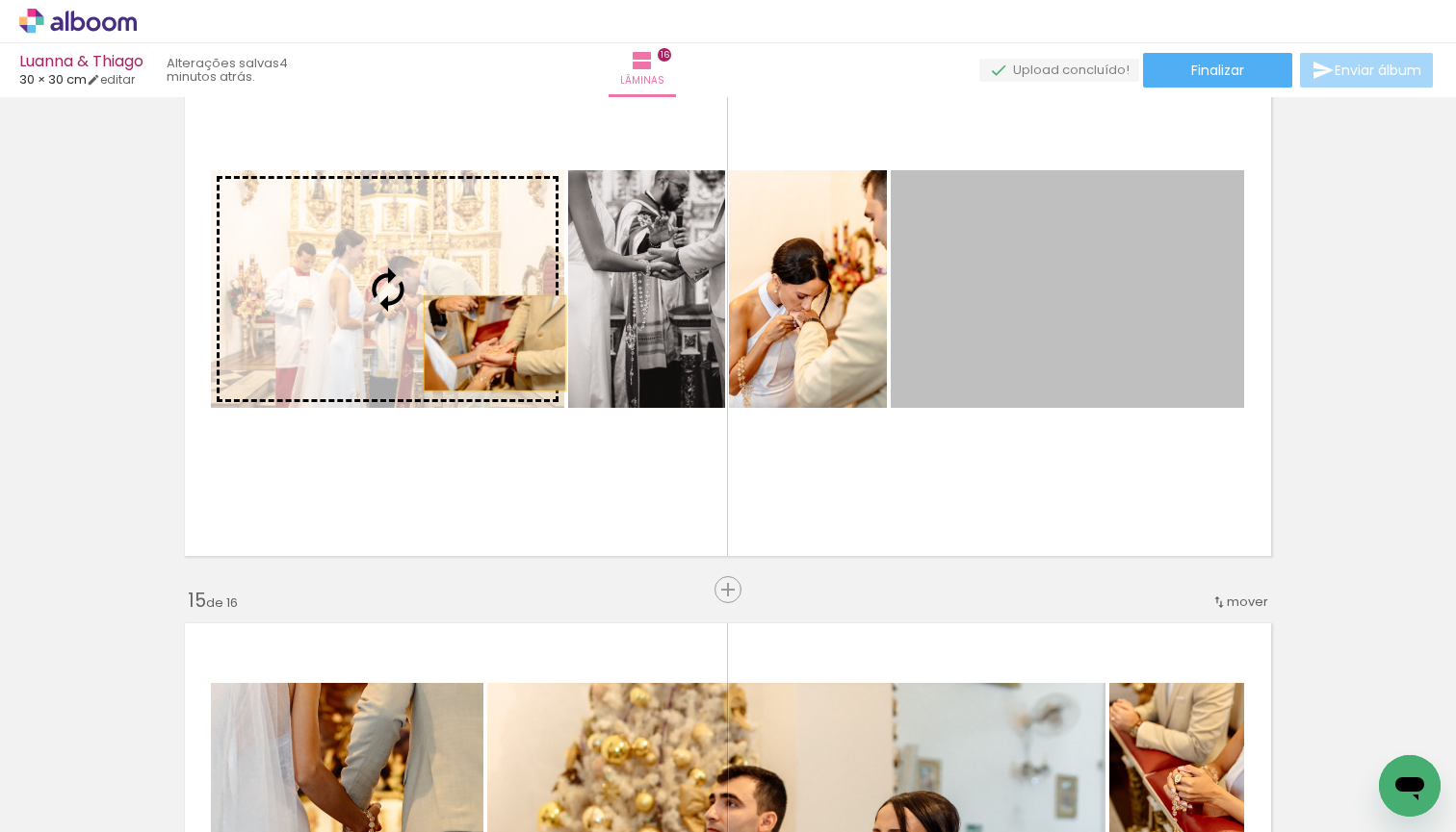
drag, startPoint x: 1068, startPoint y: 343, endPoint x: 398, endPoint y: 347, distance: 670.0
click at [0, 0] on slot at bounding box center [0, 0] width 0 height 0
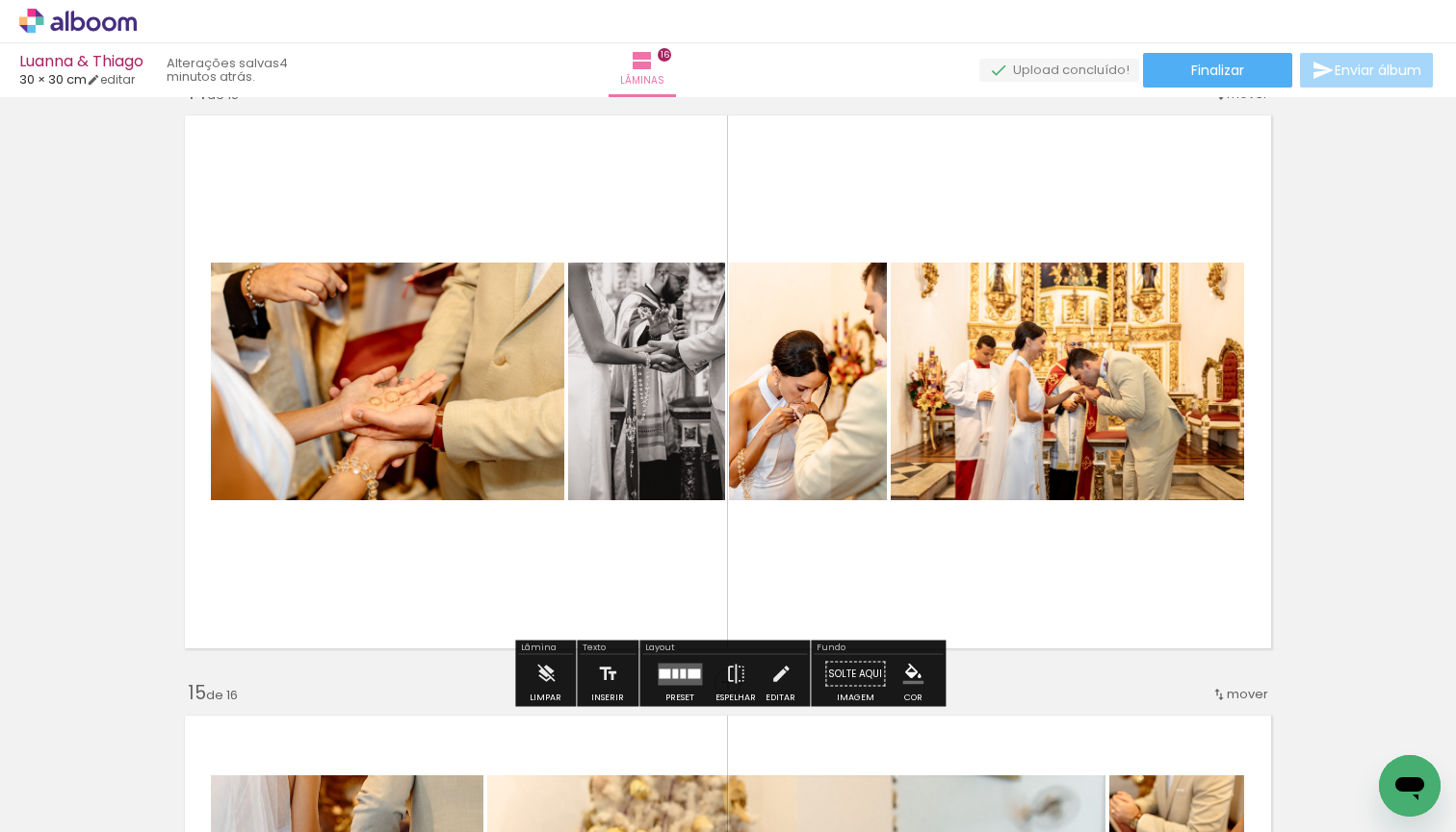
scroll to position [7855, 0]
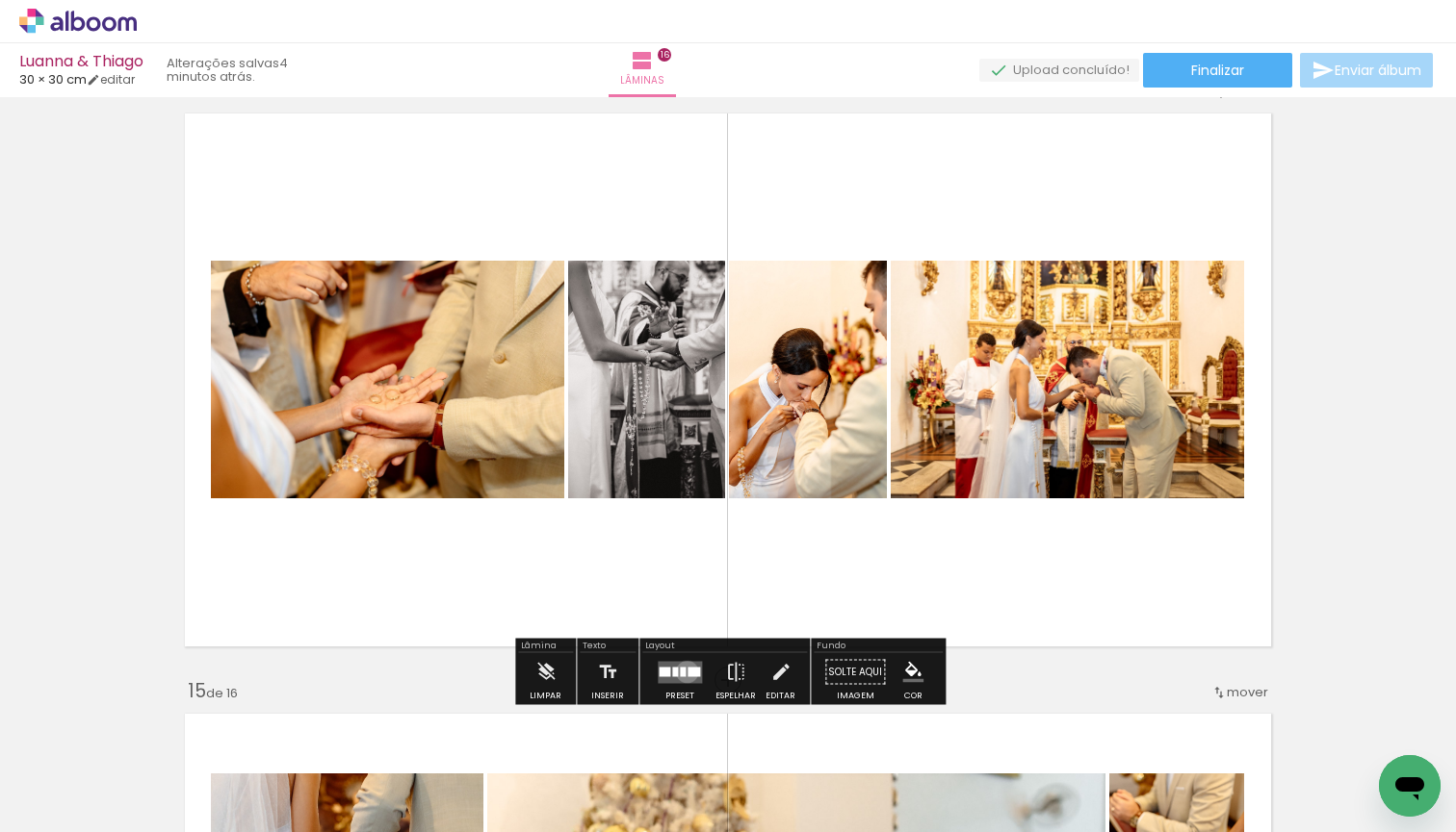
click at [682, 672] on quentale-layouter at bounding box center [679, 672] width 45 height 22
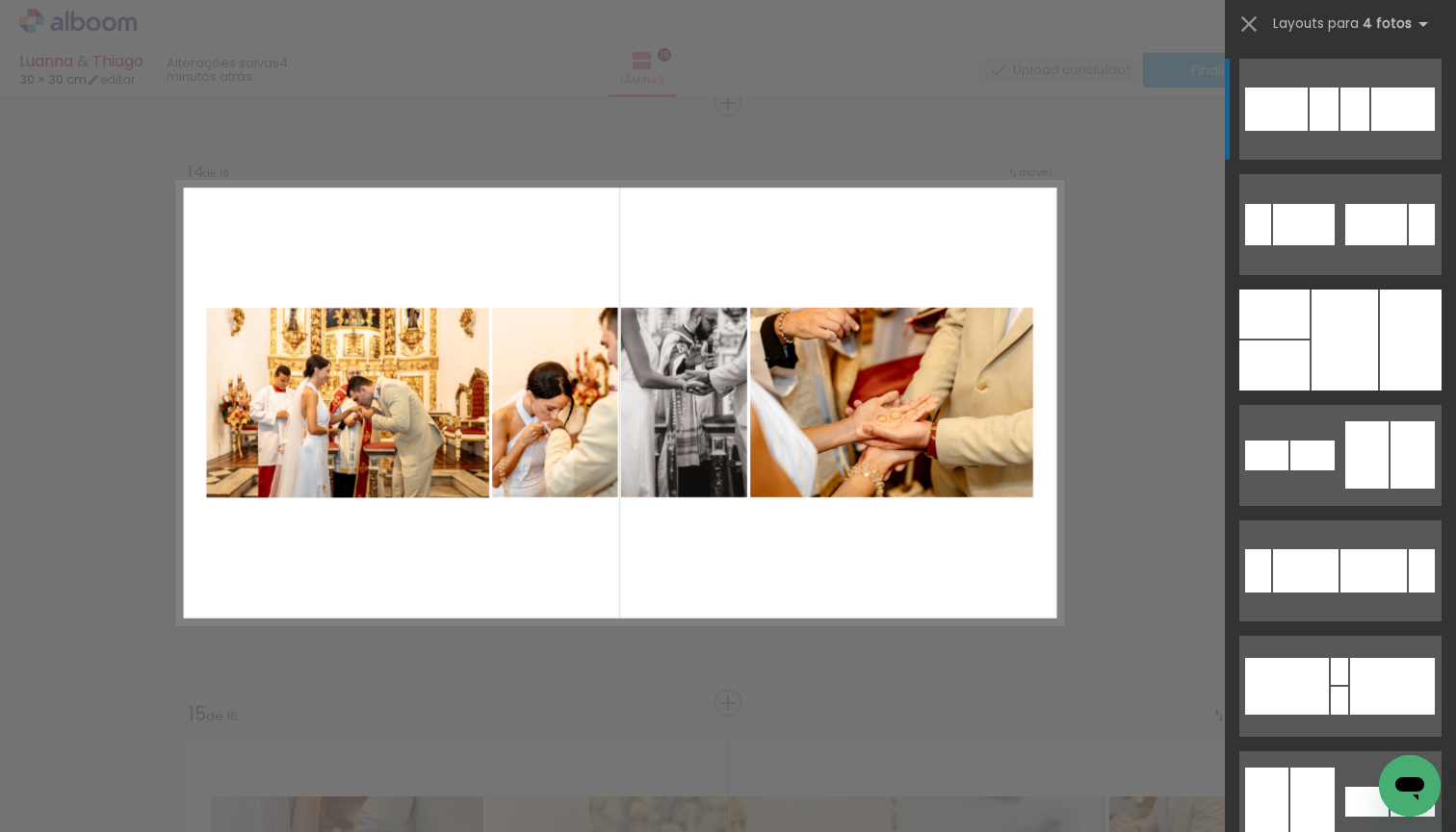
scroll to position [7830, 0]
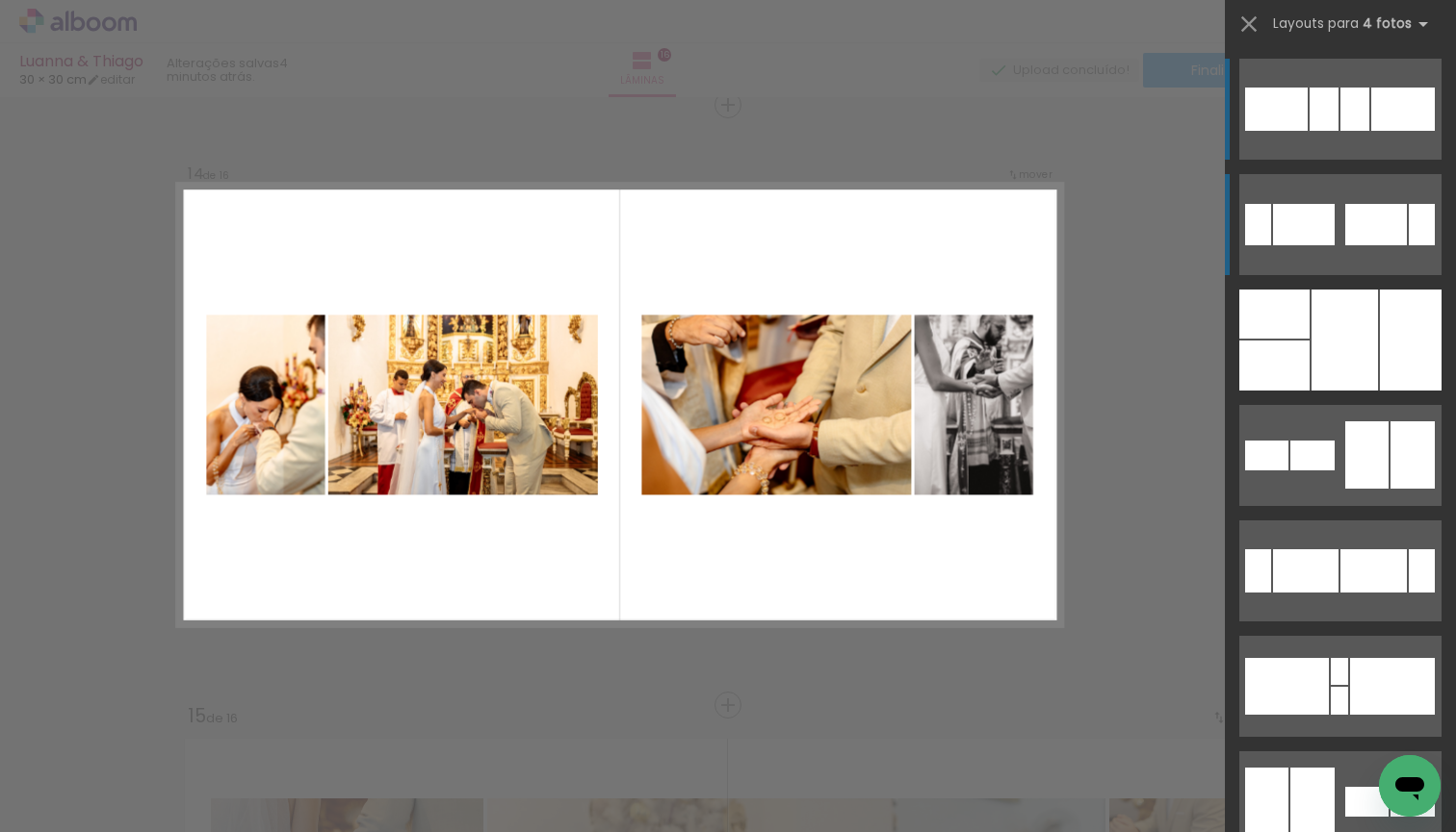
click at [1365, 421] on div at bounding box center [1366, 455] width 44 height 68
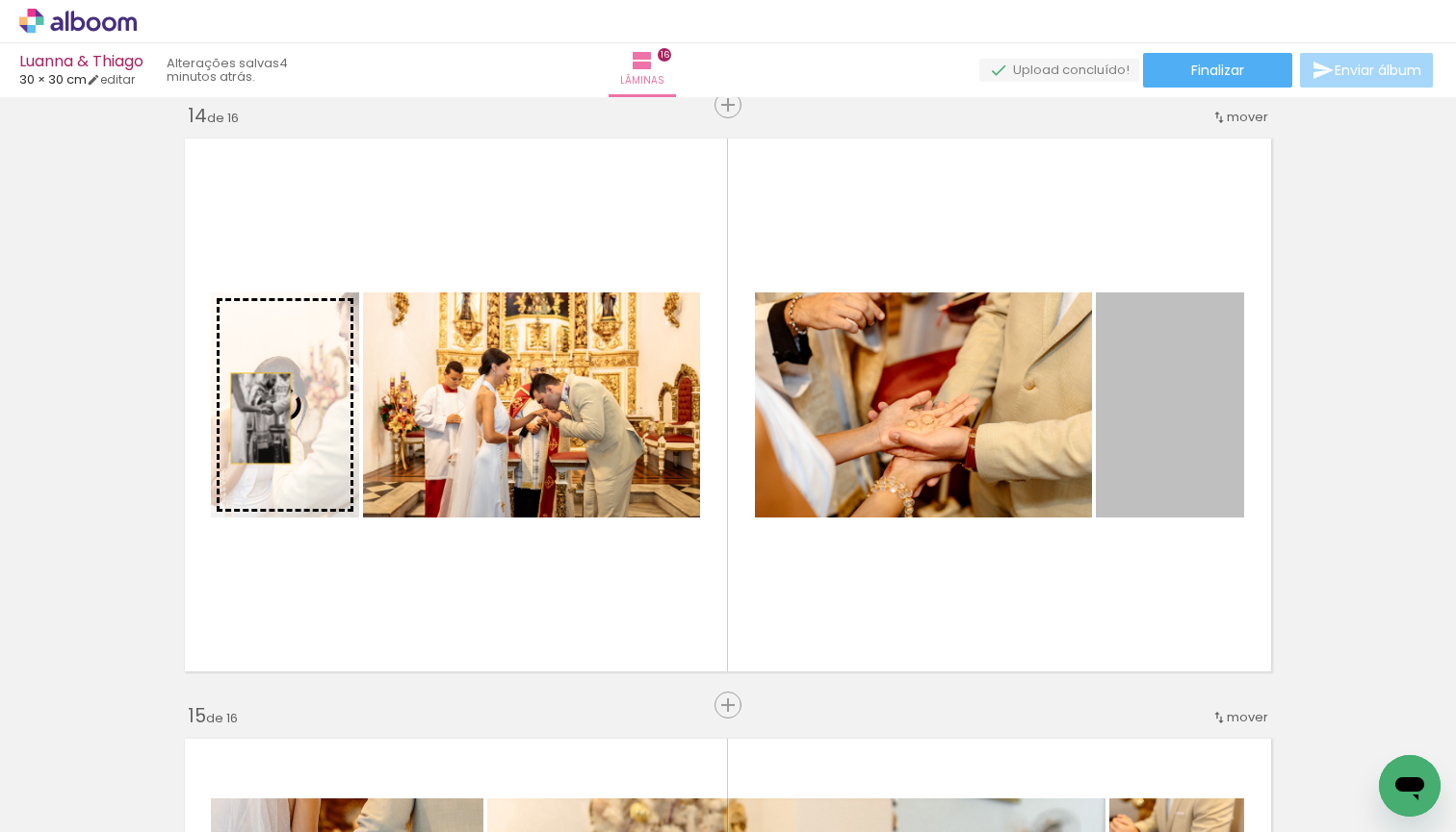
drag, startPoint x: 1178, startPoint y: 466, endPoint x: 261, endPoint y: 418, distance: 918.3
click at [0, 0] on slot at bounding box center [0, 0] width 0 height 0
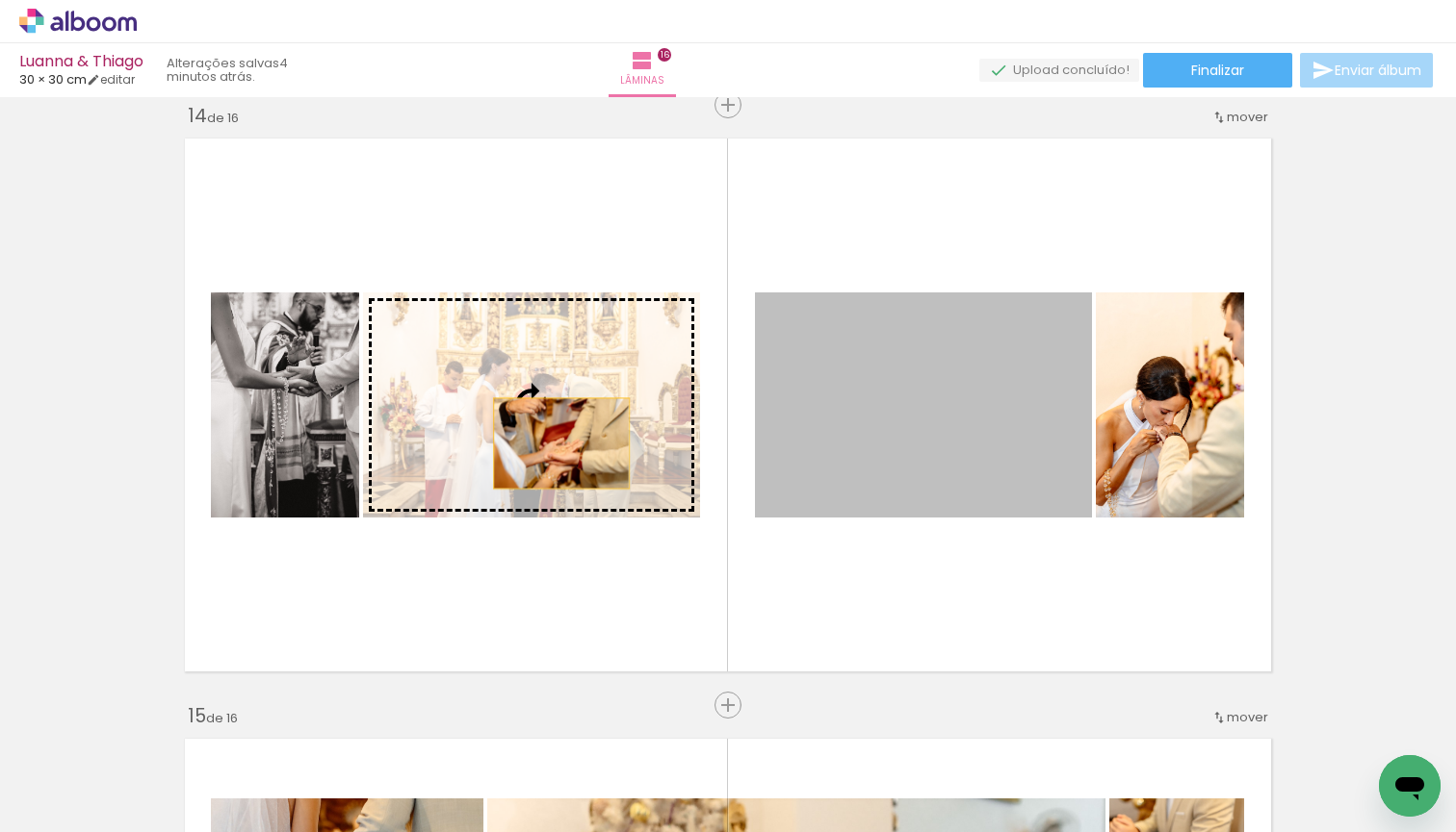
drag, startPoint x: 829, startPoint y: 435, endPoint x: 556, endPoint y: 443, distance: 273.1
click at [0, 0] on slot at bounding box center [0, 0] width 0 height 0
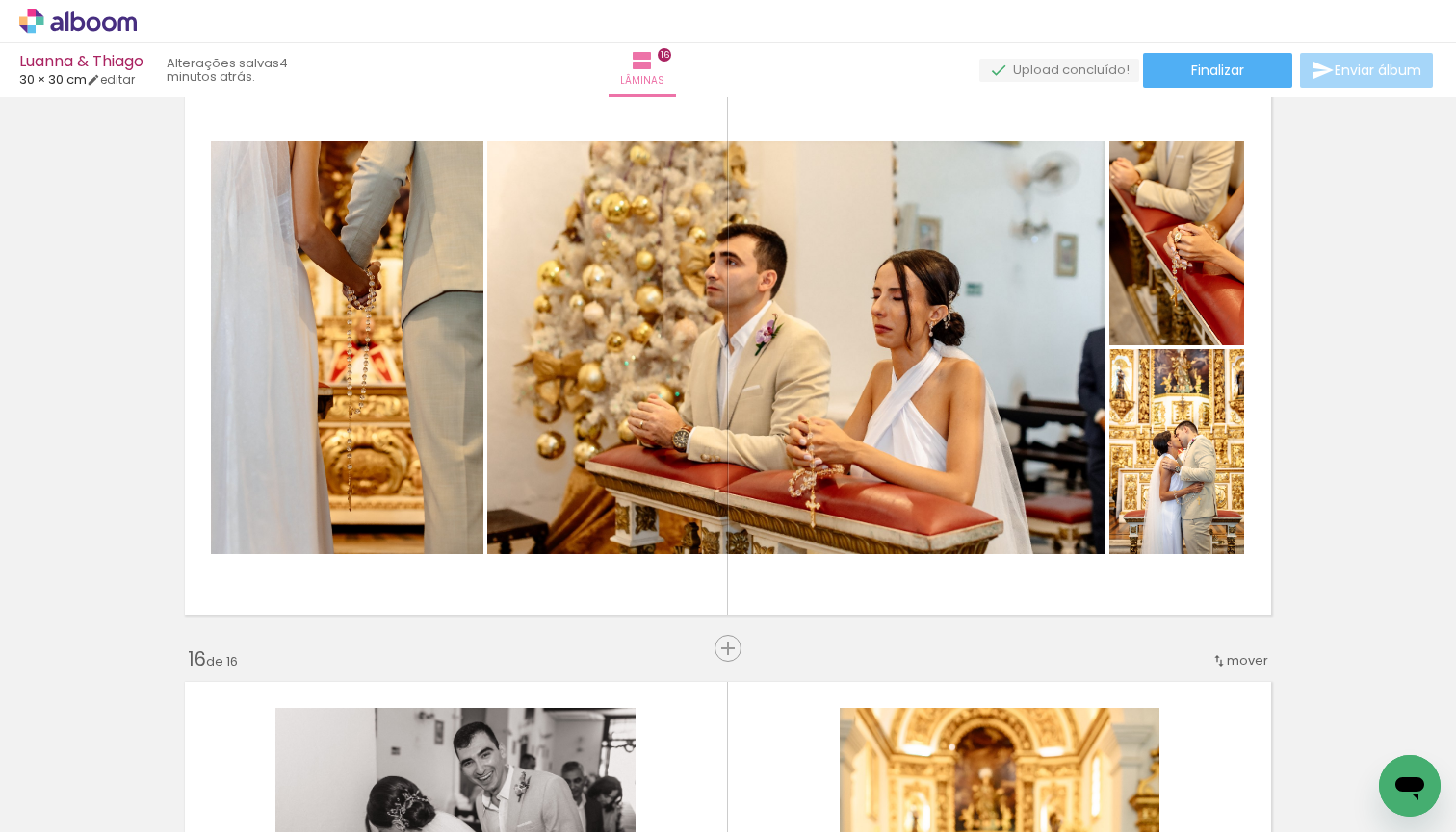
scroll to position [8471, 0]
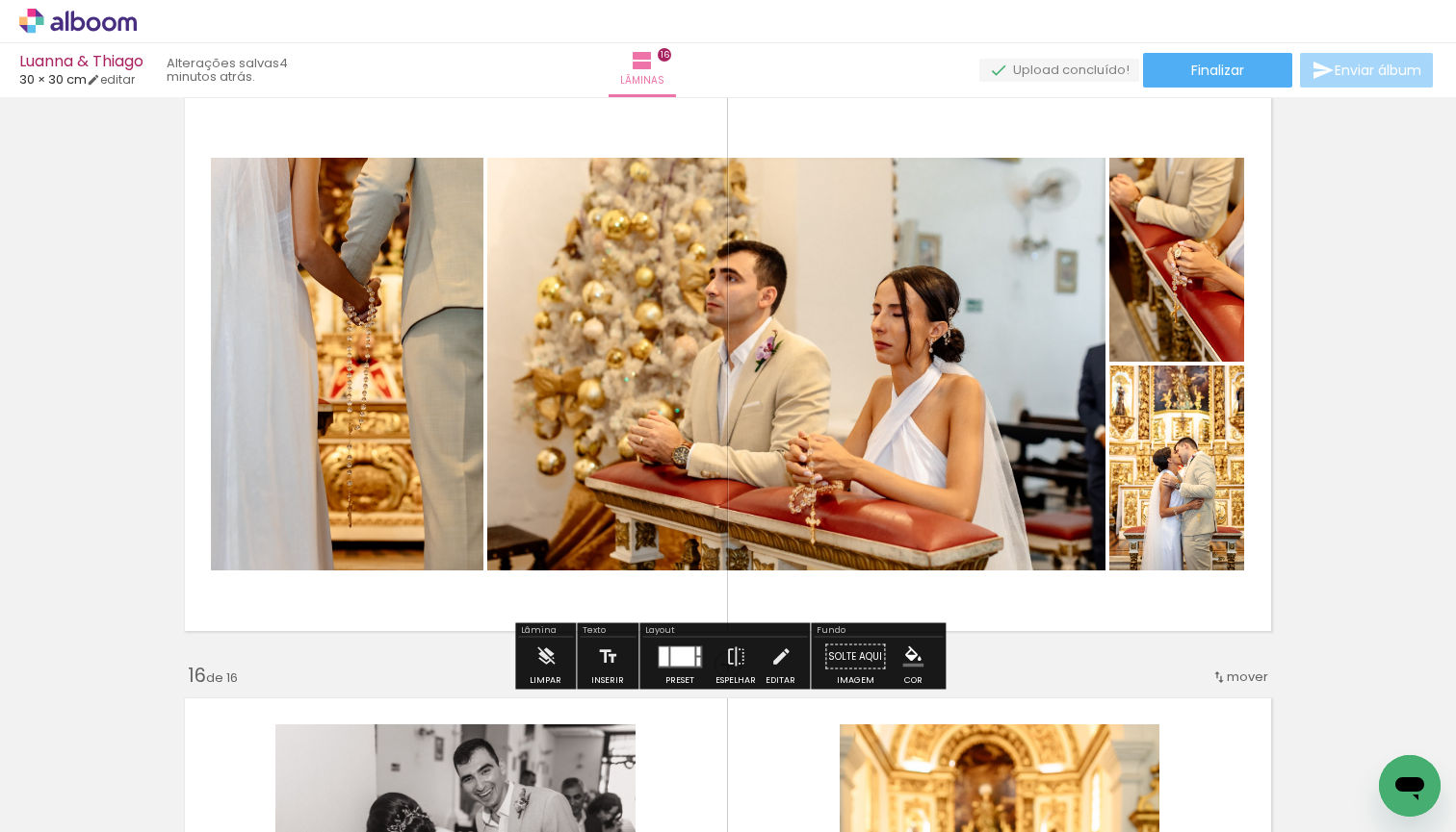
click at [665, 670] on div at bounding box center [679, 657] width 52 height 39
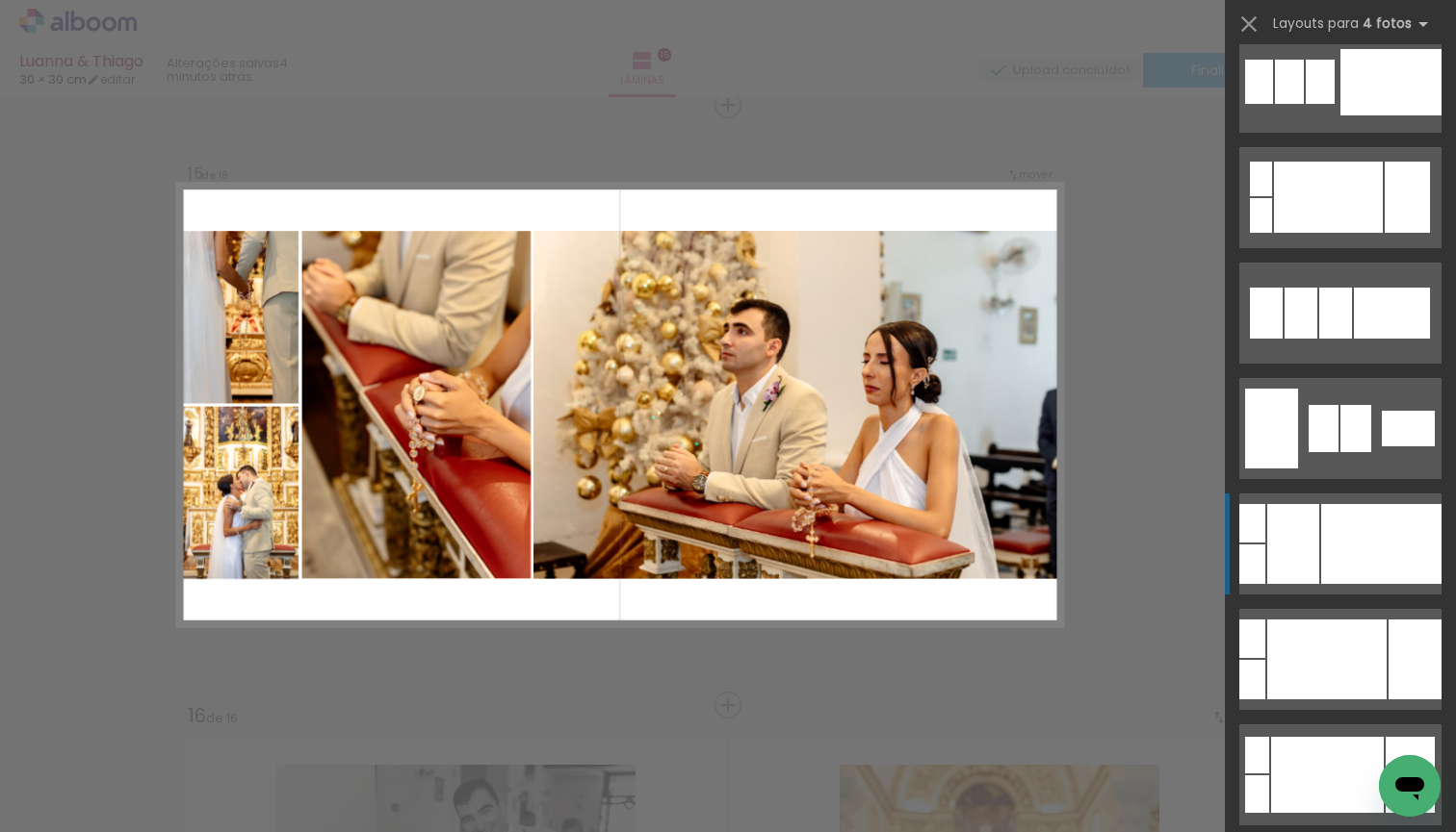
scroll to position [150, 0]
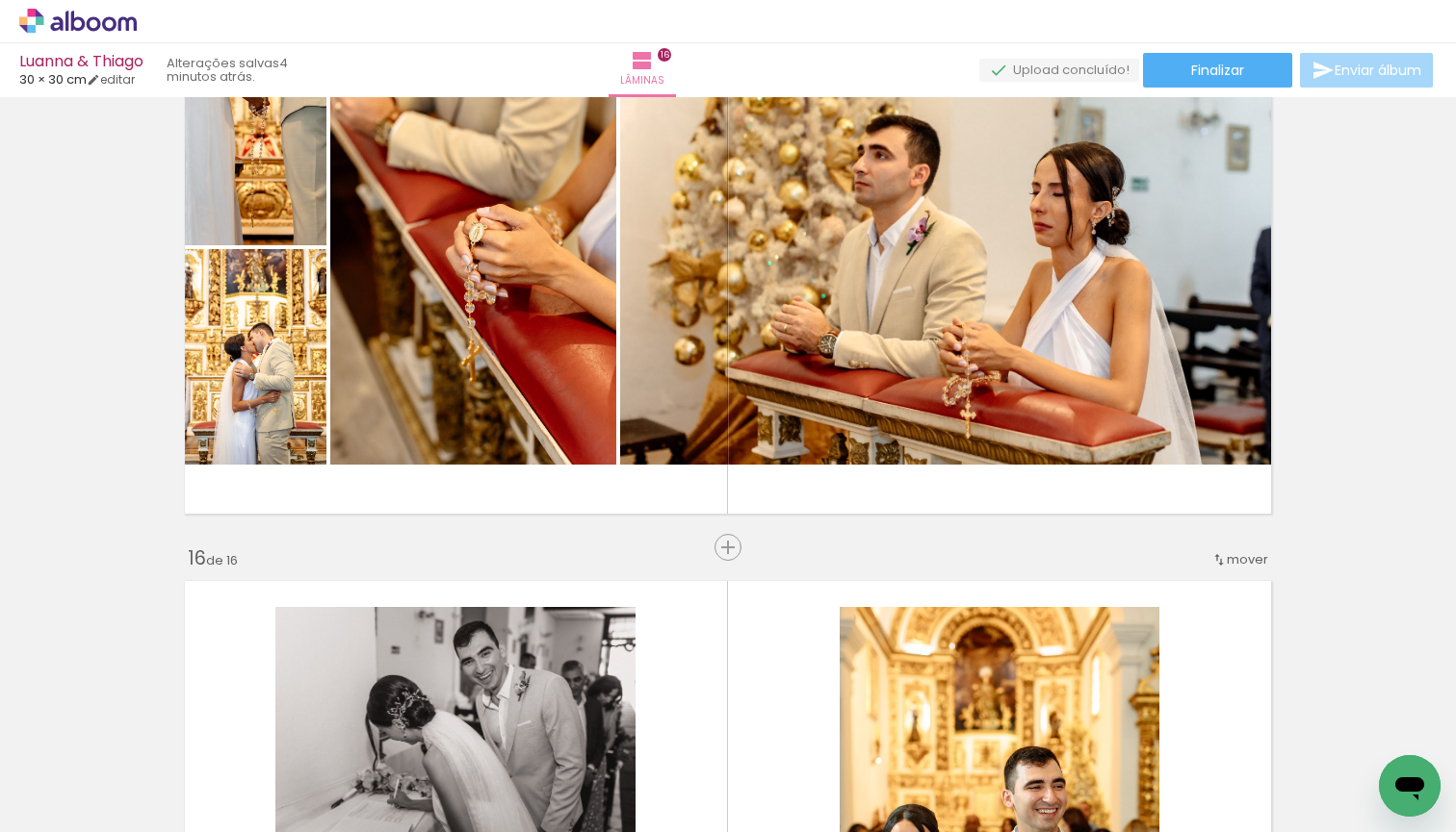
scroll to position [8587, 0]
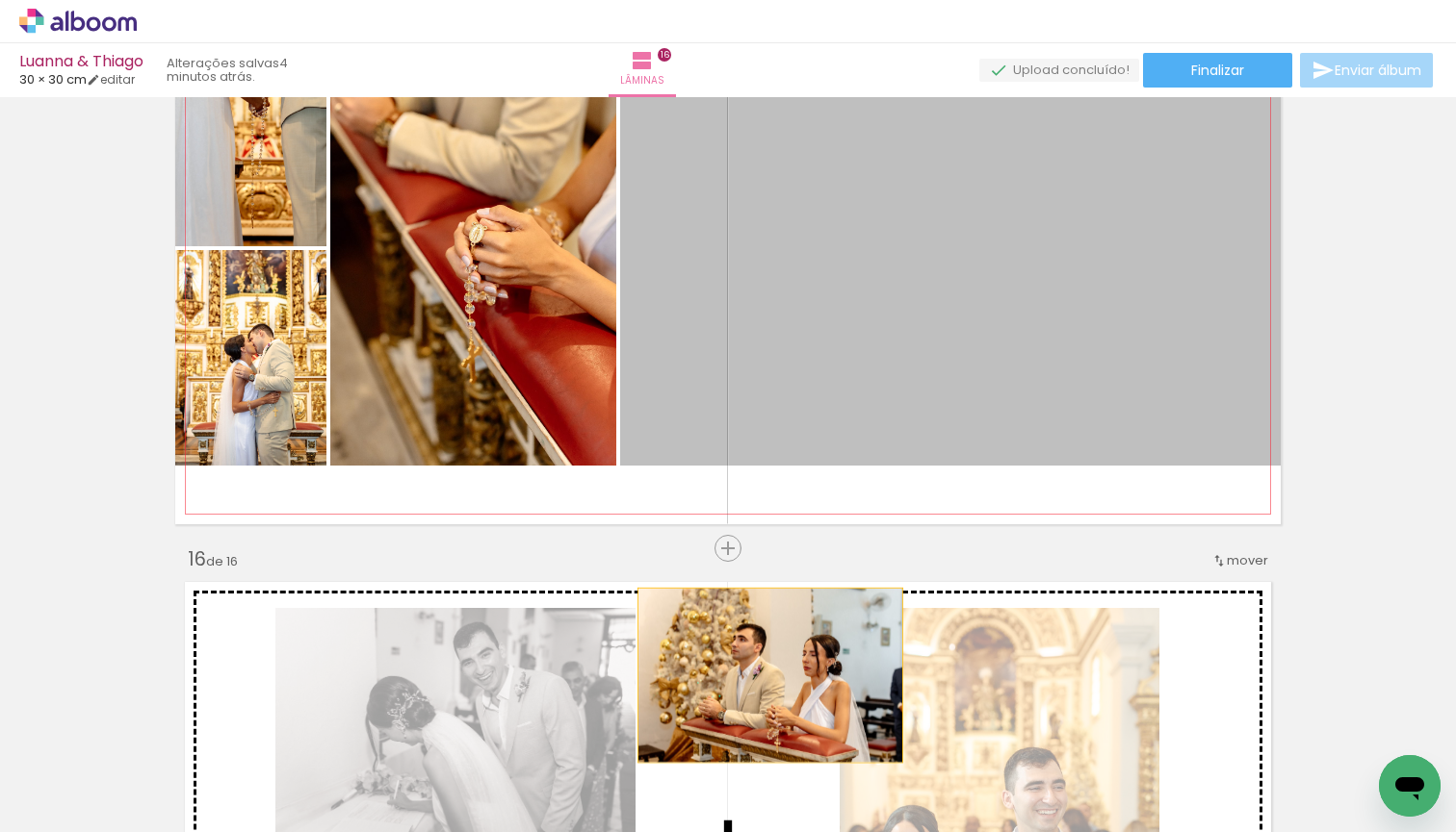
drag, startPoint x: 1003, startPoint y: 354, endPoint x: 770, endPoint y: 676, distance: 397.5
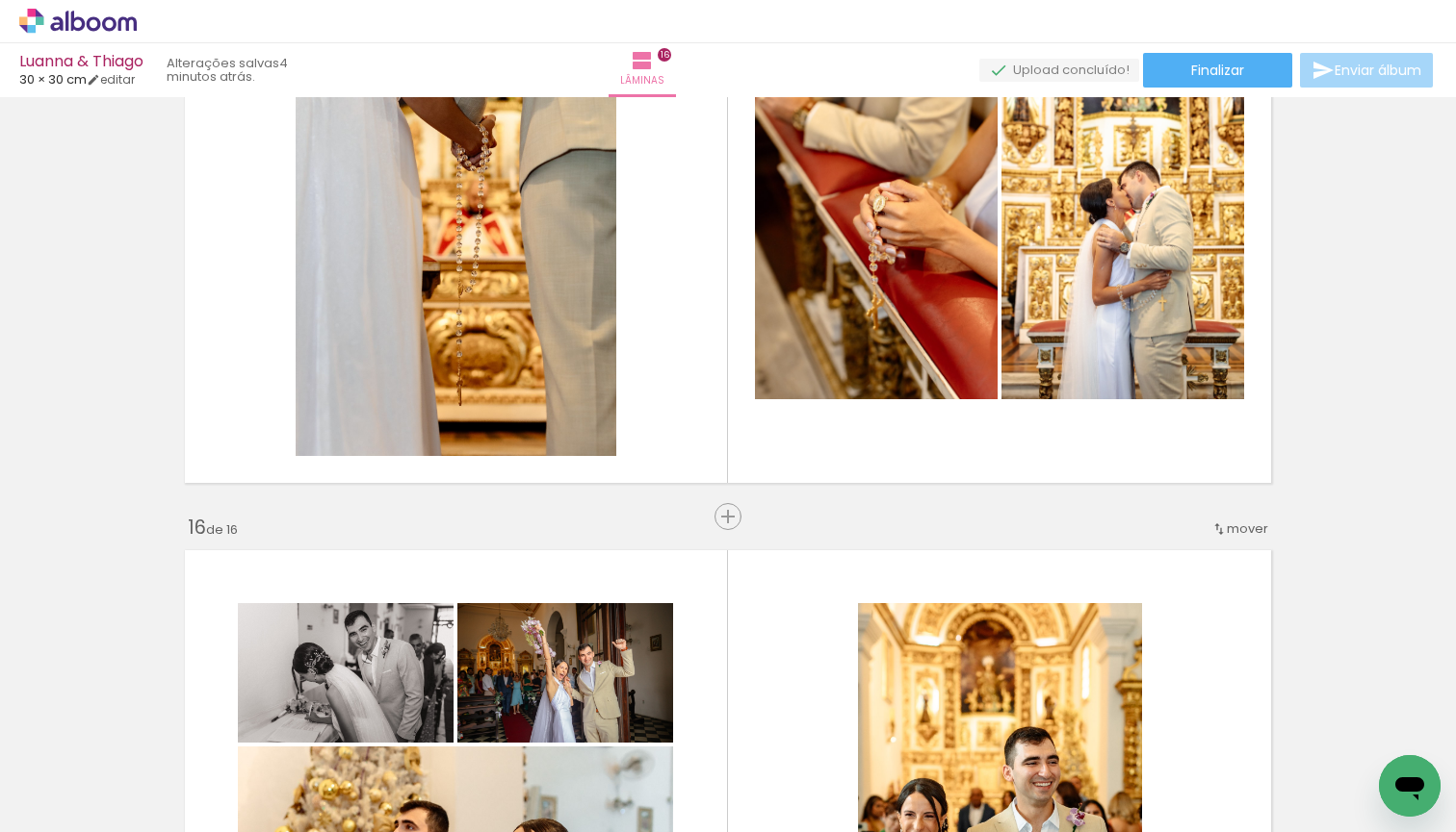
scroll to position [0, 4550]
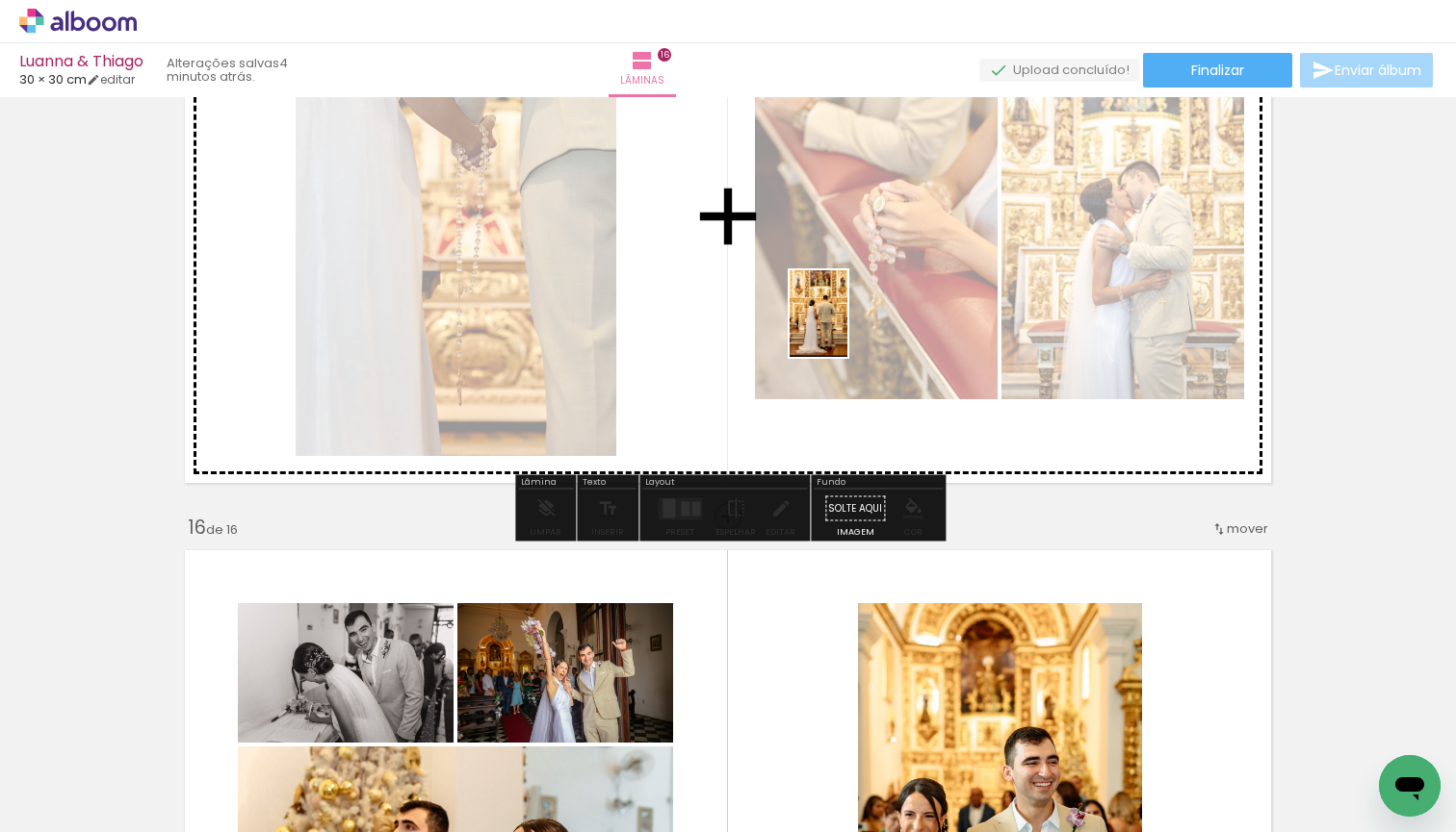
drag, startPoint x: 735, startPoint y: 773, endPoint x: 847, endPoint y: 328, distance: 458.9
click at [847, 328] on quentale-workspace at bounding box center [728, 416] width 1456 height 832
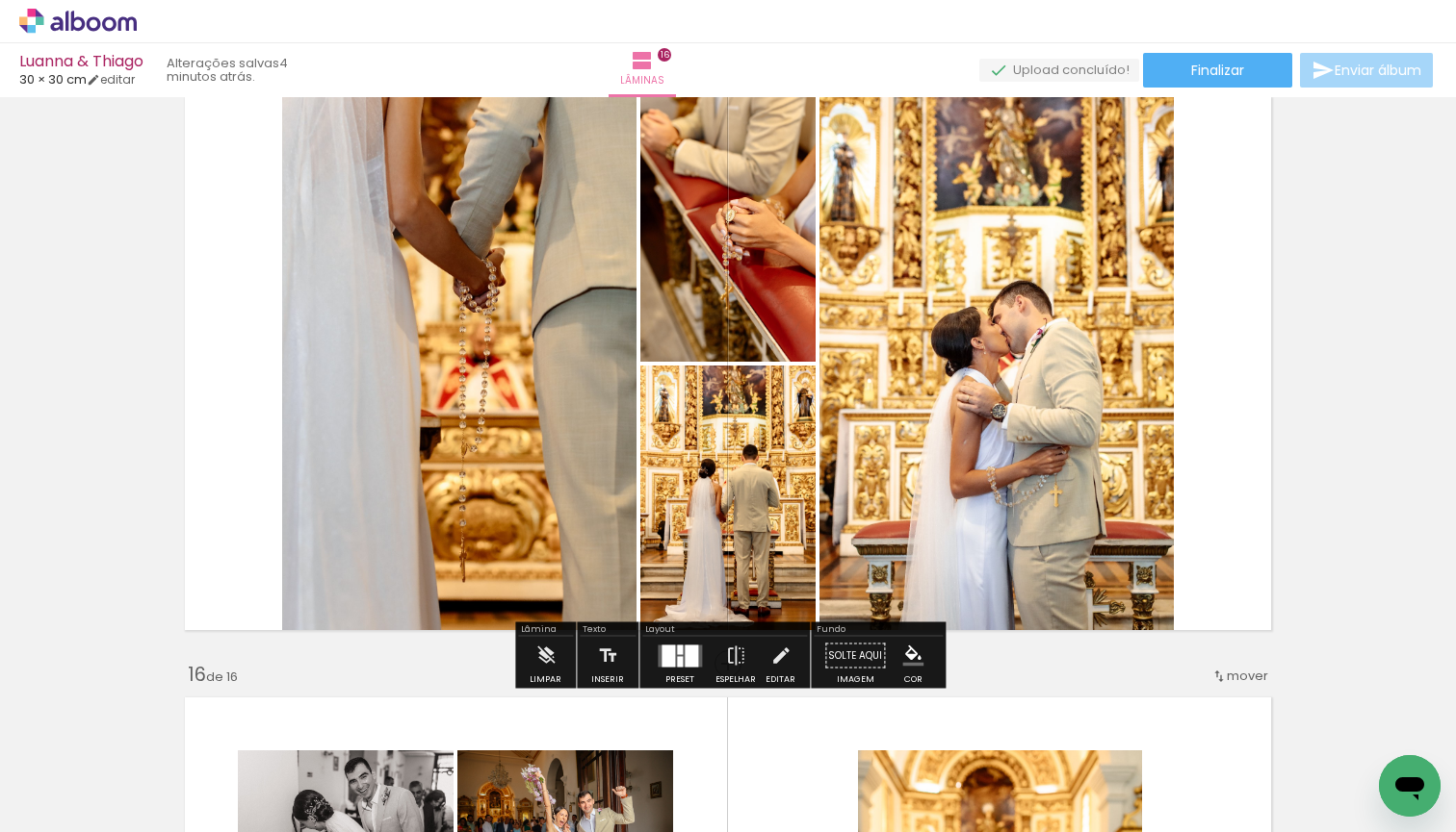
scroll to position [8448, 0]
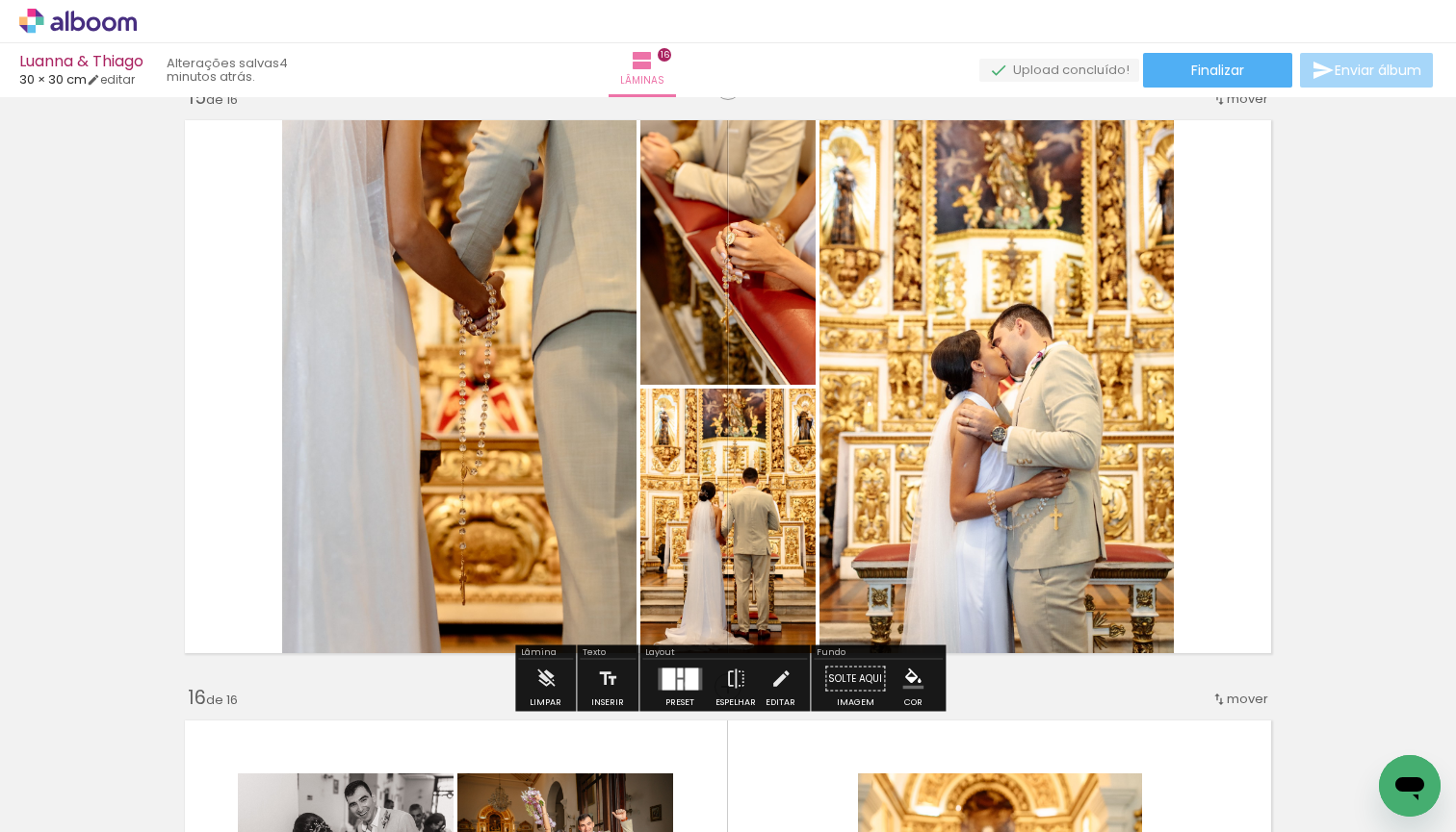
click at [684, 684] on div at bounding box center [691, 679] width 14 height 22
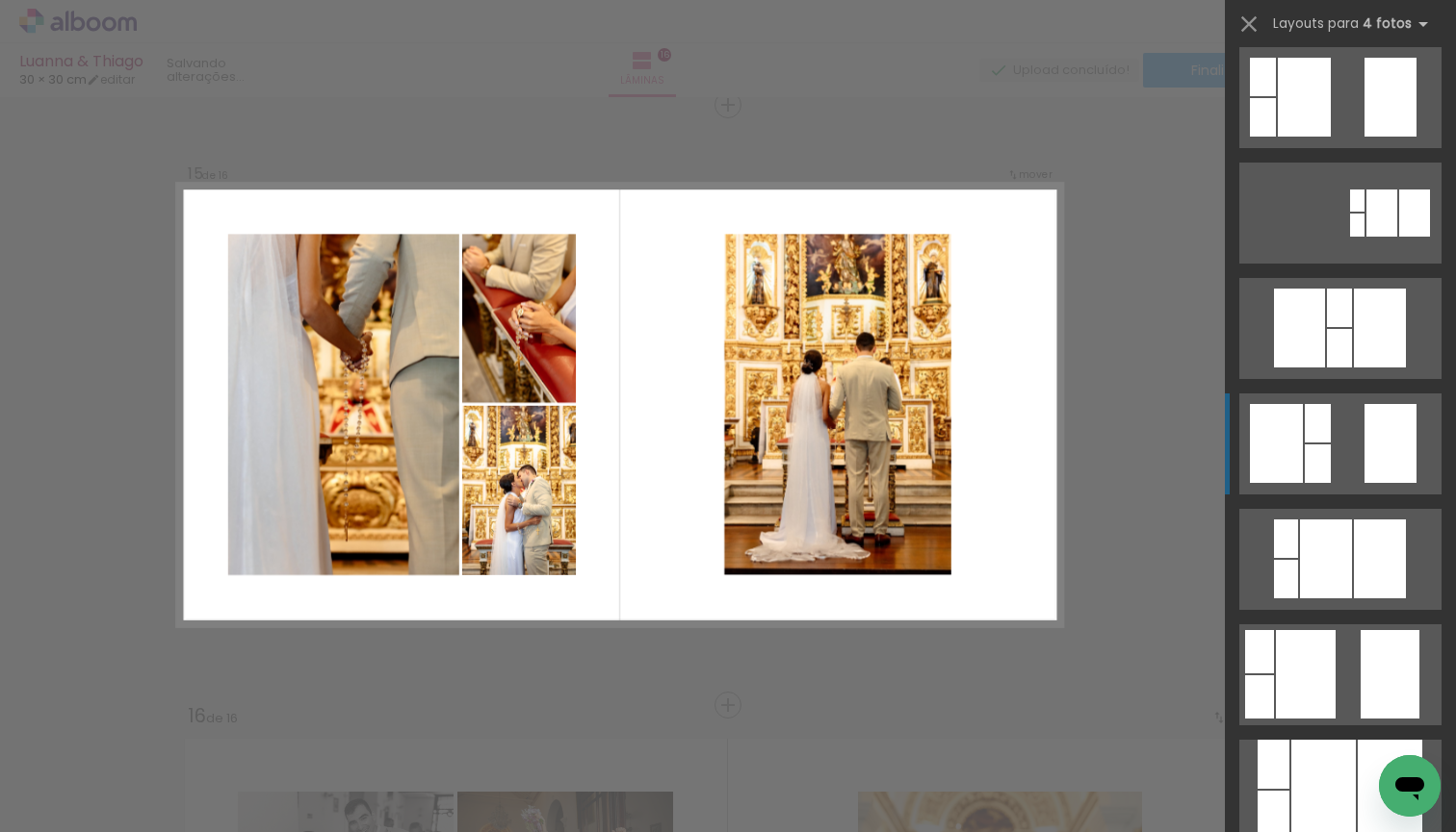
scroll to position [246, 0]
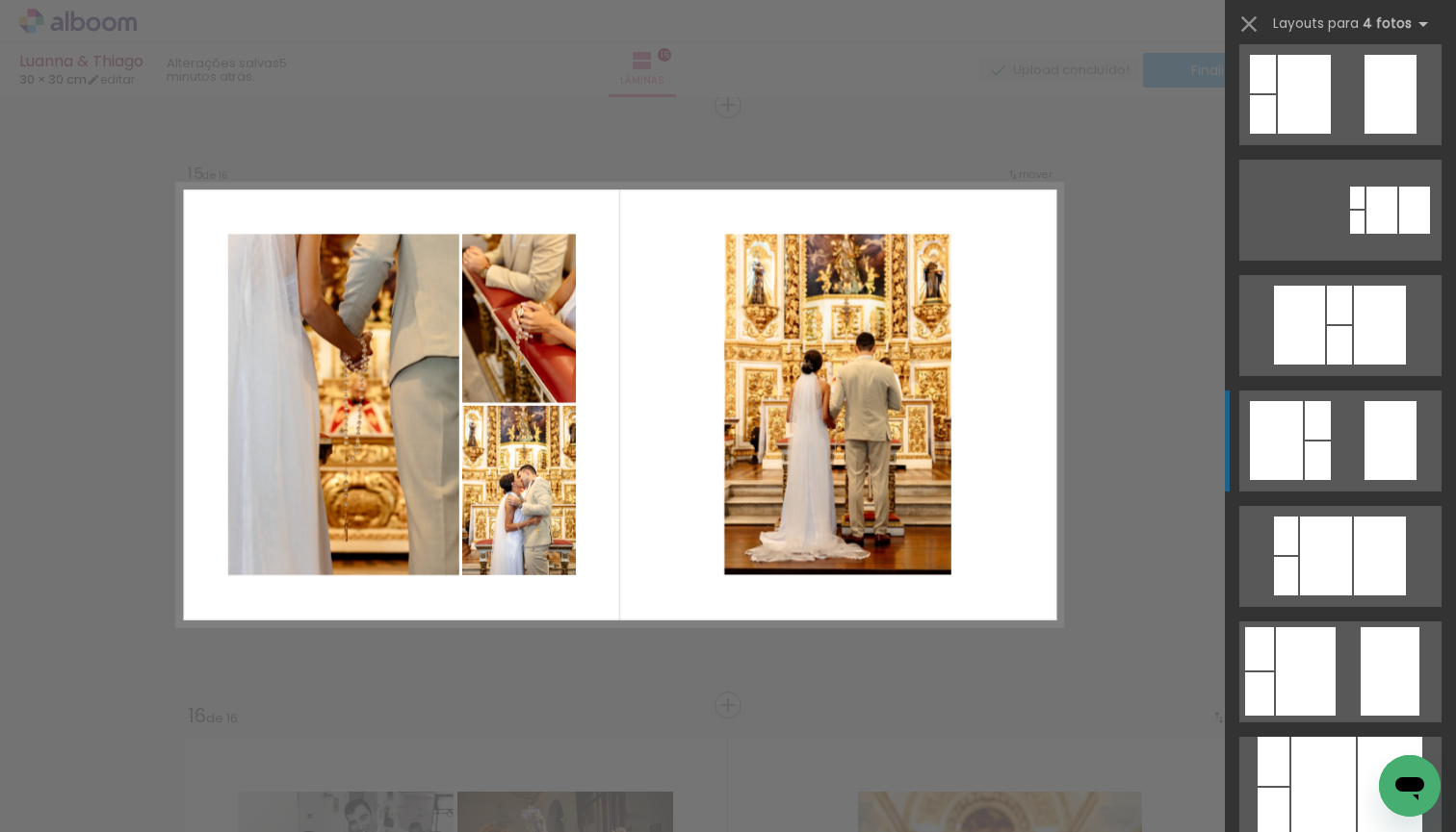
click at [1399, 234] on div at bounding box center [1414, 210] width 31 height 47
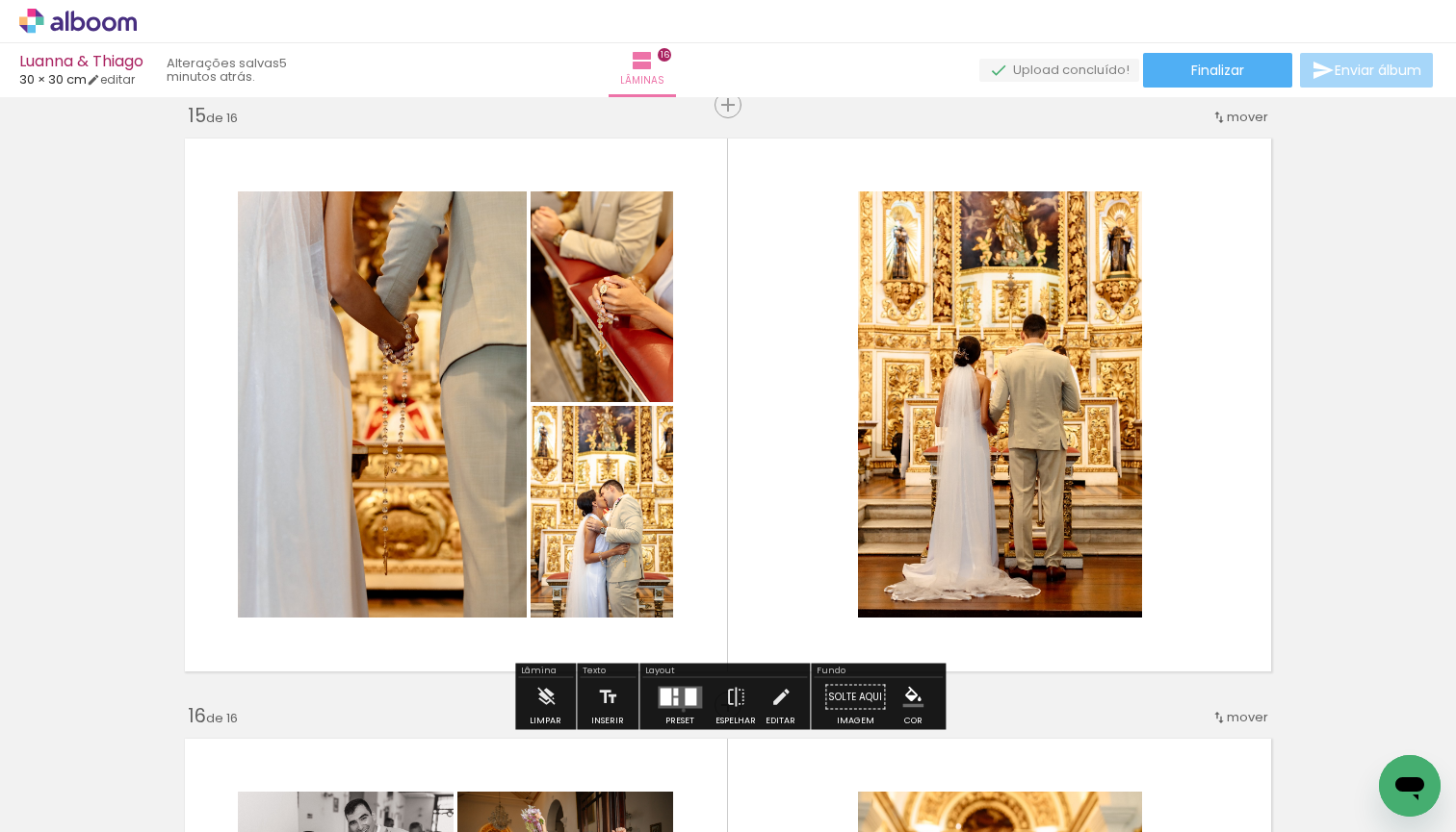
click at [678, 710] on div at bounding box center [679, 697] width 52 height 39
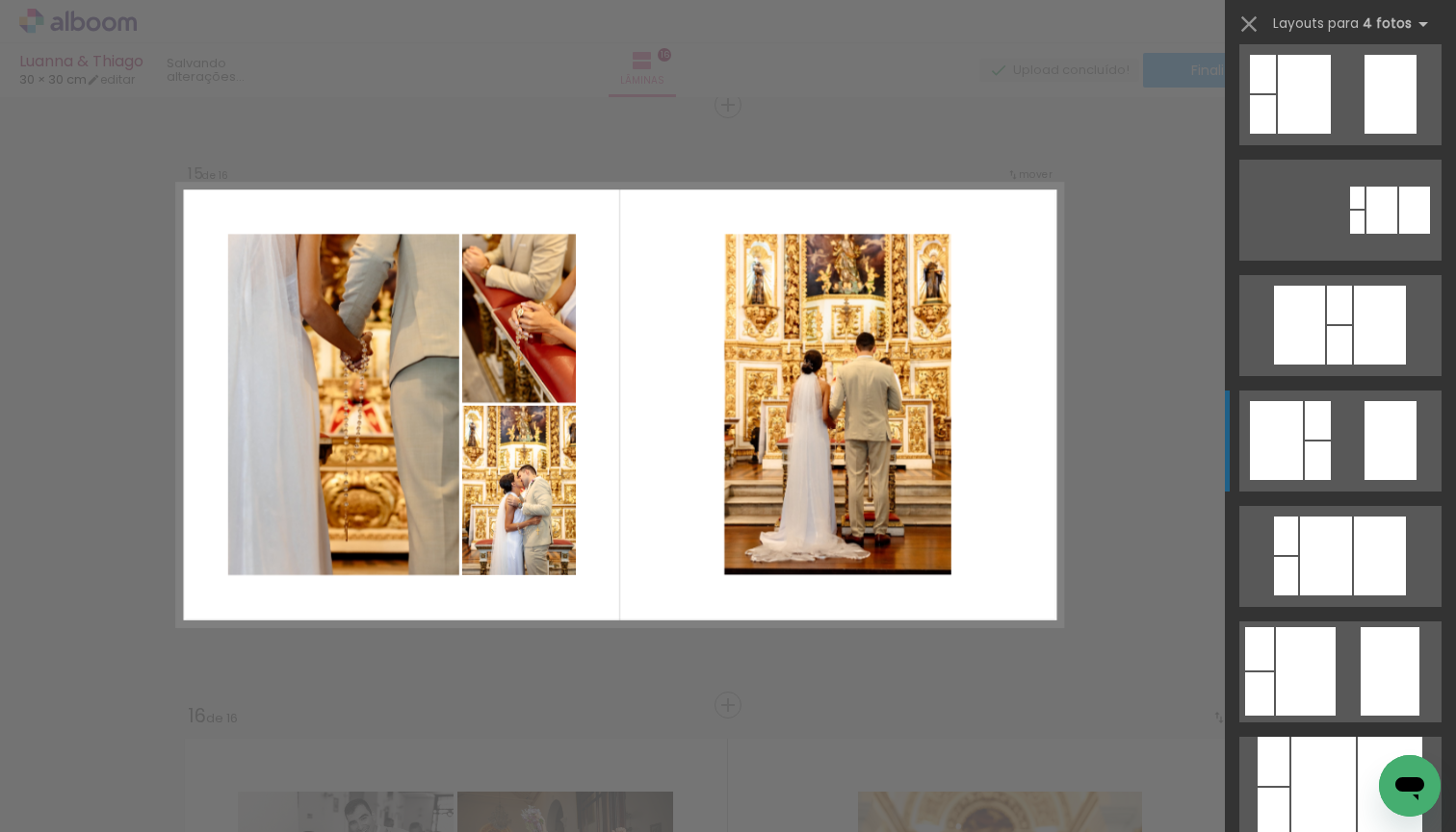
scroll to position [578, 0]
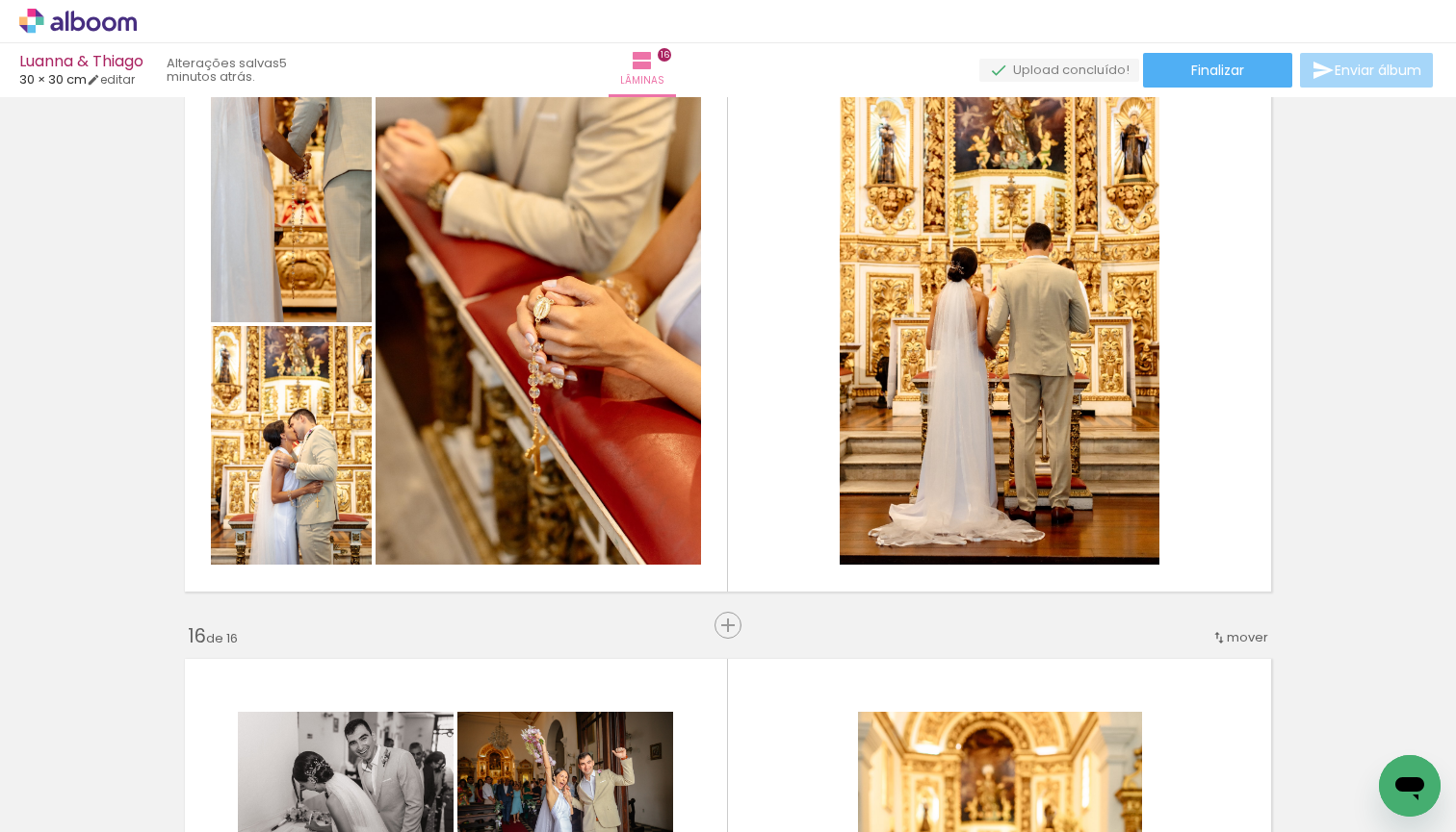
scroll to position [8504, 0]
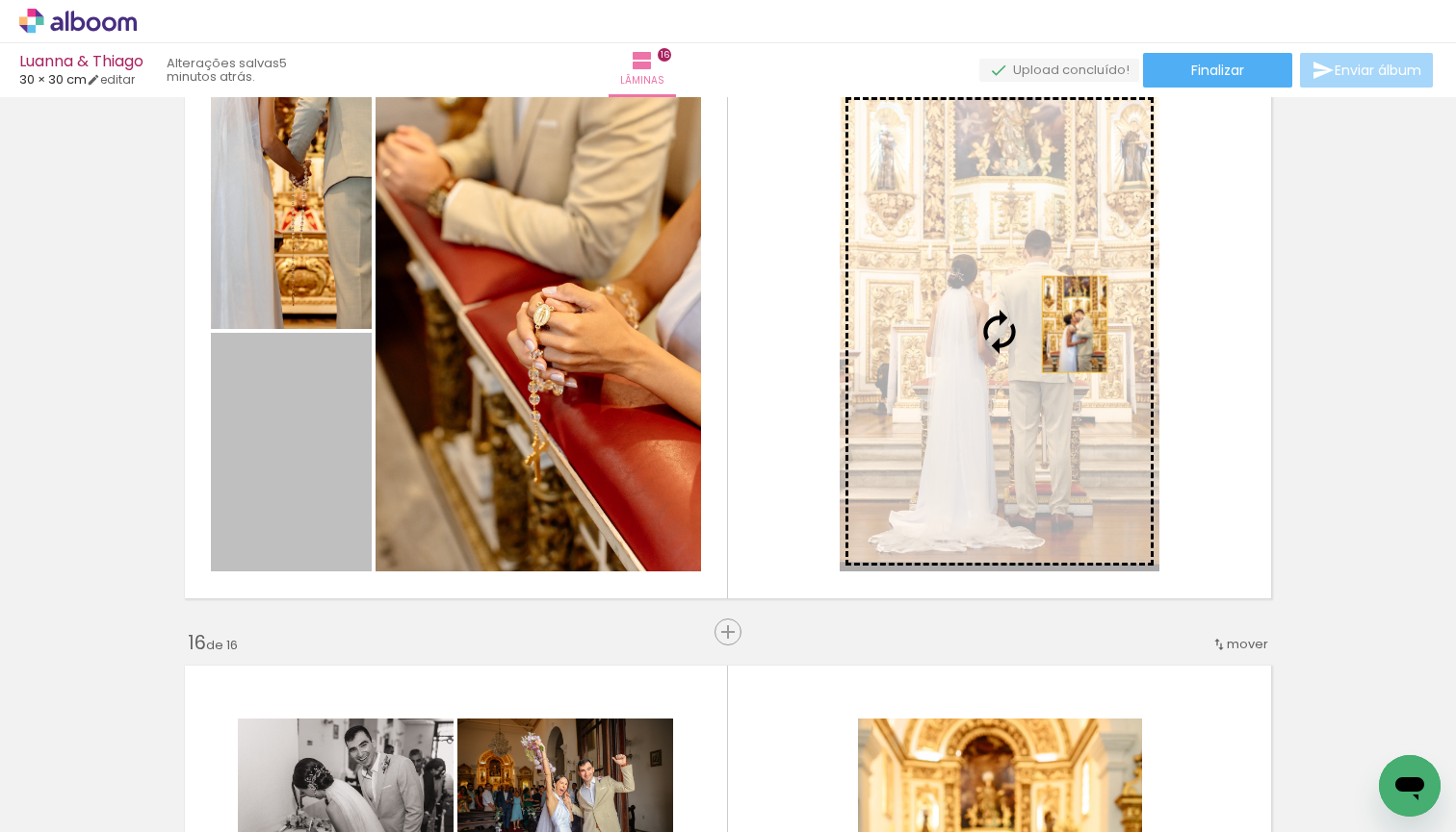
drag, startPoint x: 293, startPoint y: 506, endPoint x: 1074, endPoint y: 322, distance: 802.4
click at [0, 0] on slot at bounding box center [0, 0] width 0 height 0
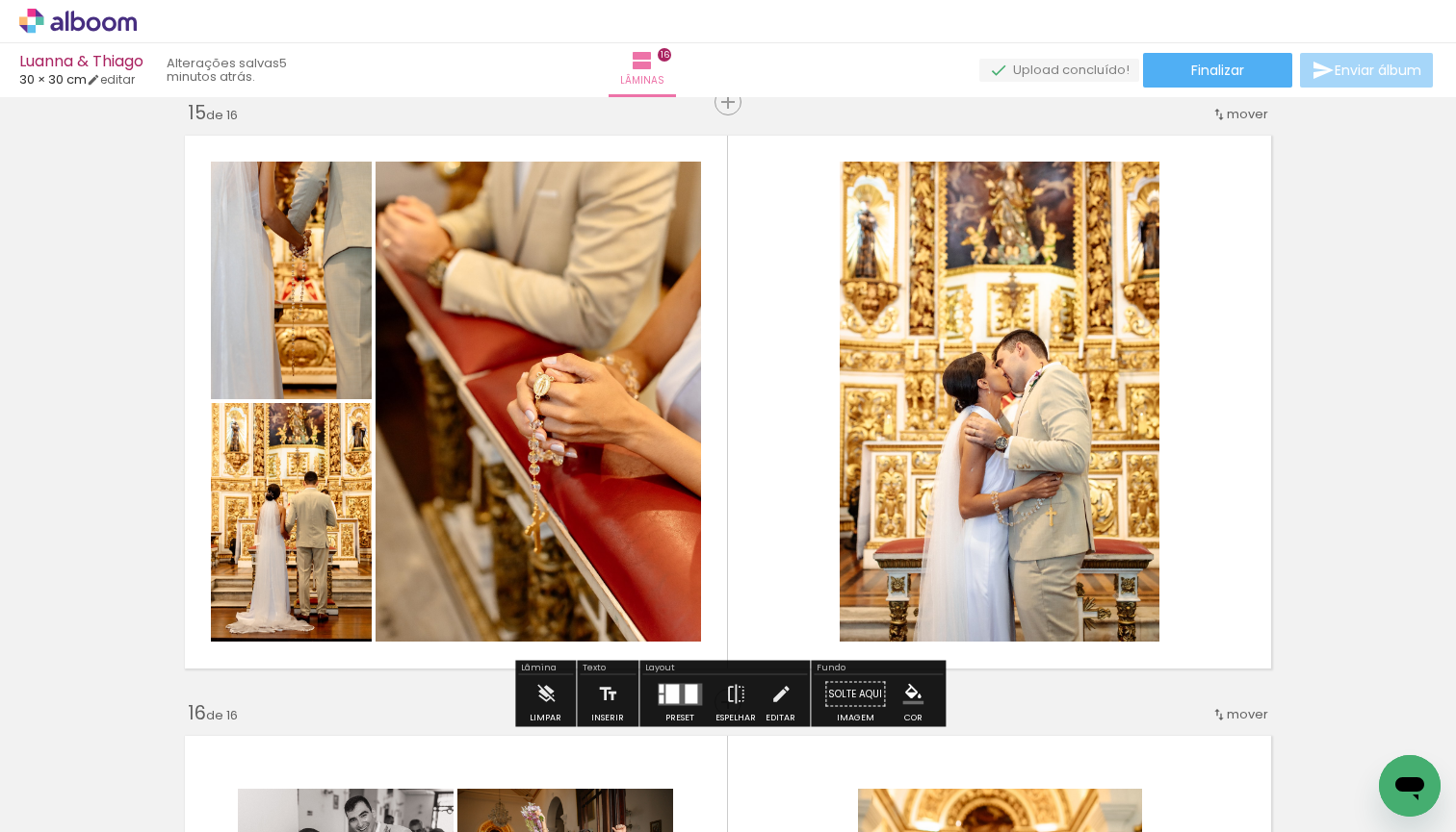
scroll to position [8410, 0]
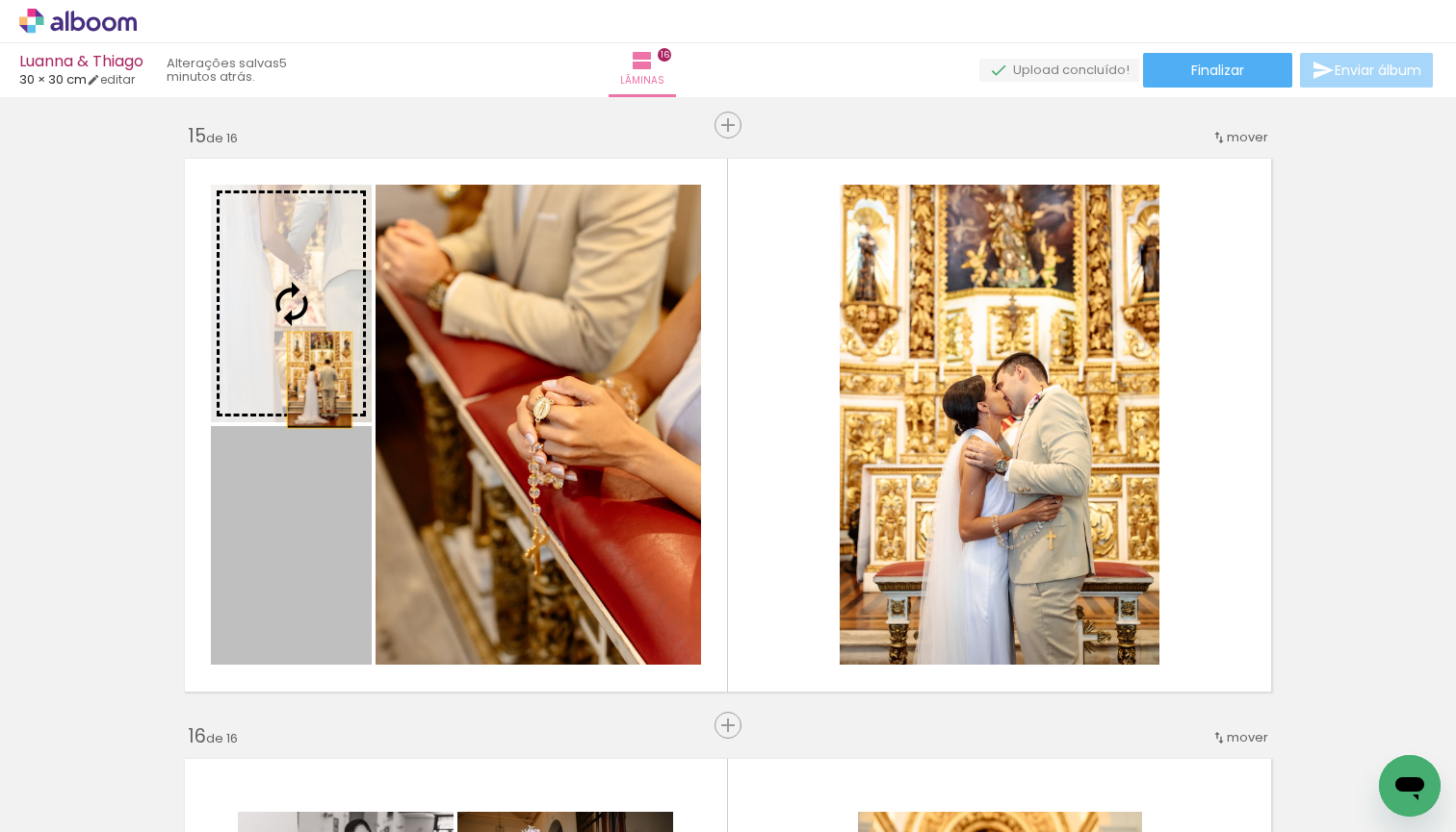
drag, startPoint x: 310, startPoint y: 539, endPoint x: 323, endPoint y: 365, distance: 174.5
click at [0, 0] on slot at bounding box center [0, 0] width 0 height 0
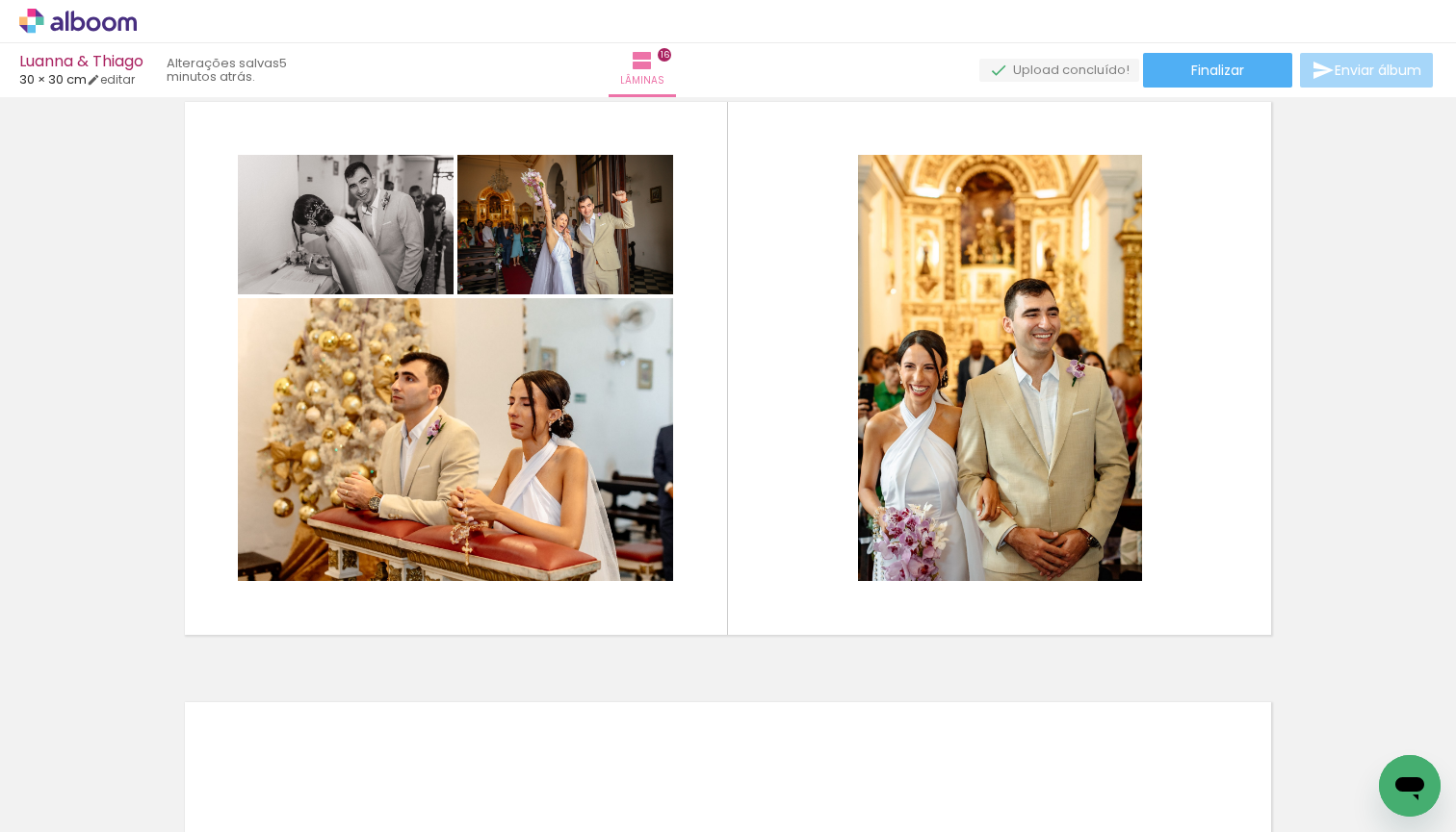
scroll to position [9060, 0]
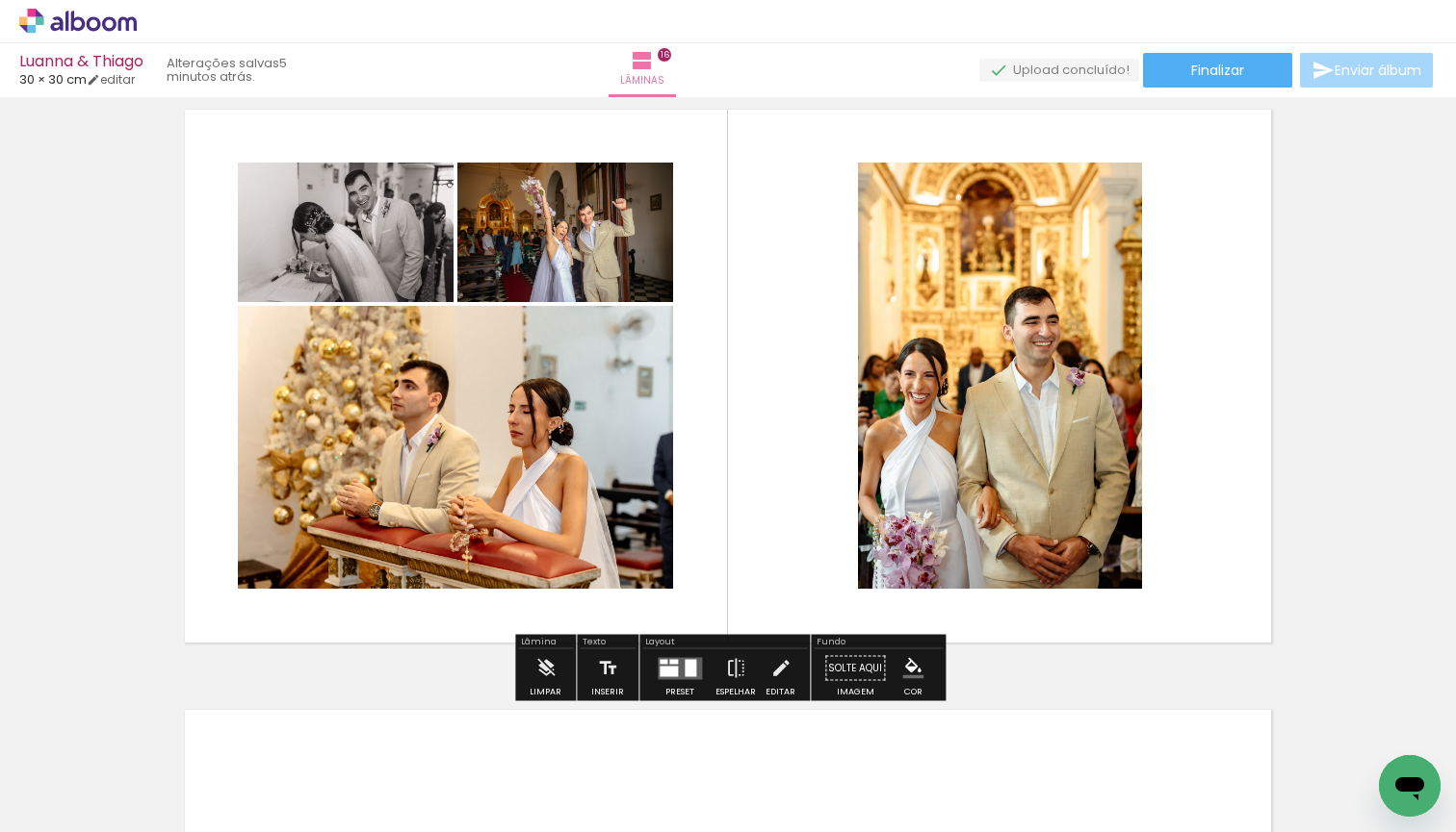
click at [684, 667] on div at bounding box center [690, 667] width 12 height 17
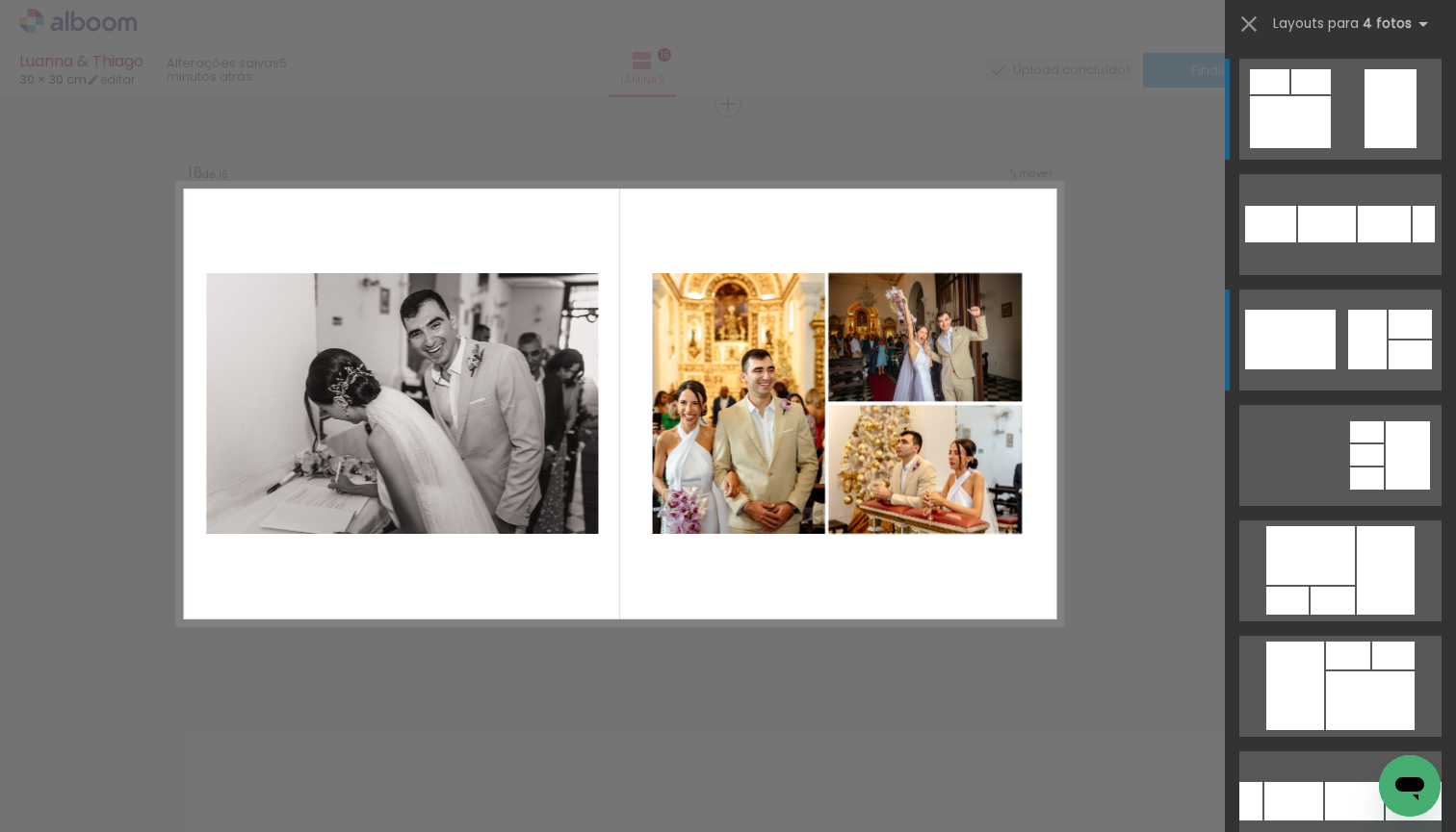
scroll to position [9031, 0]
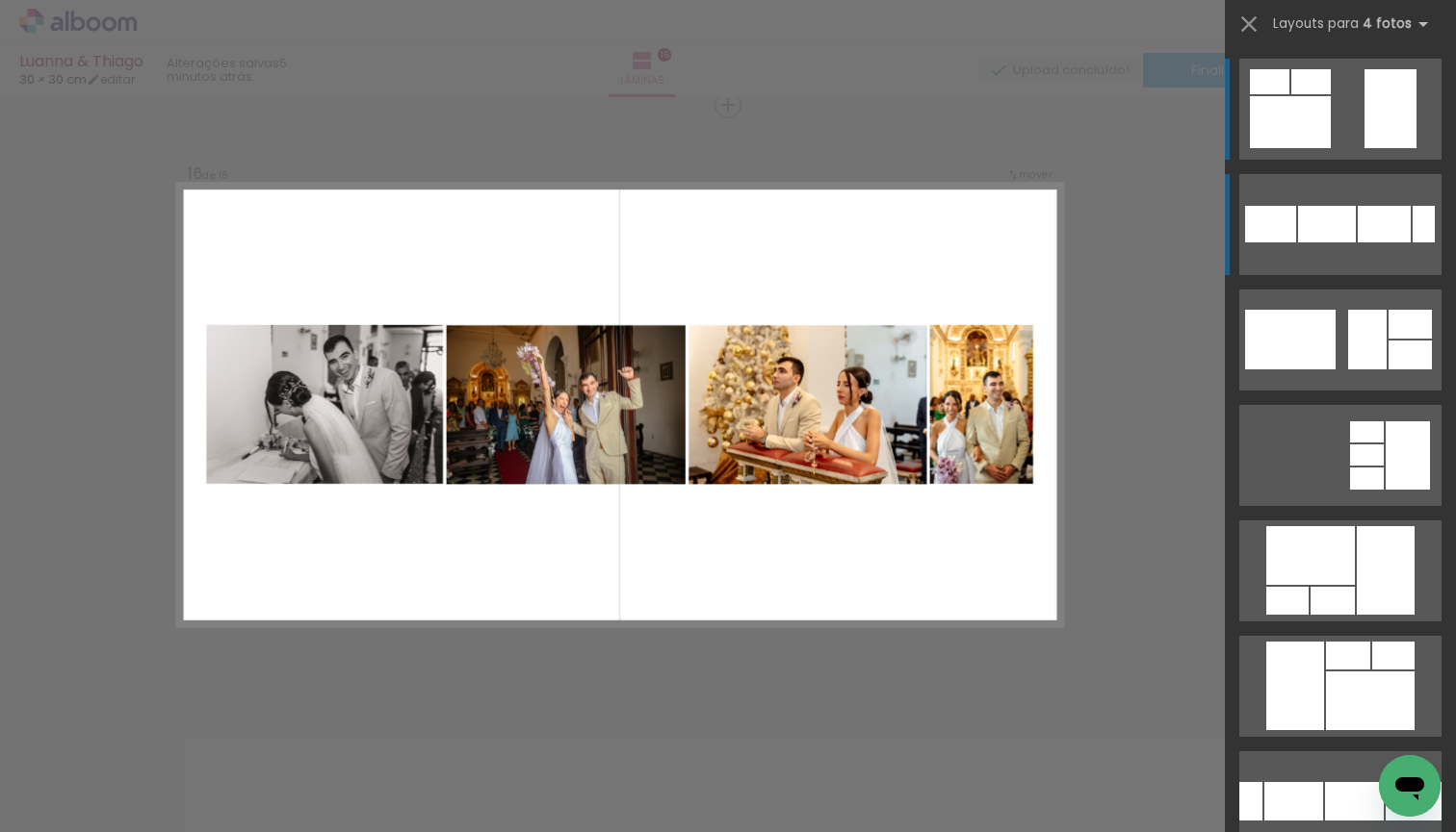
click at [1365, 406] on quentale-layouter at bounding box center [1340, 456] width 202 height 101
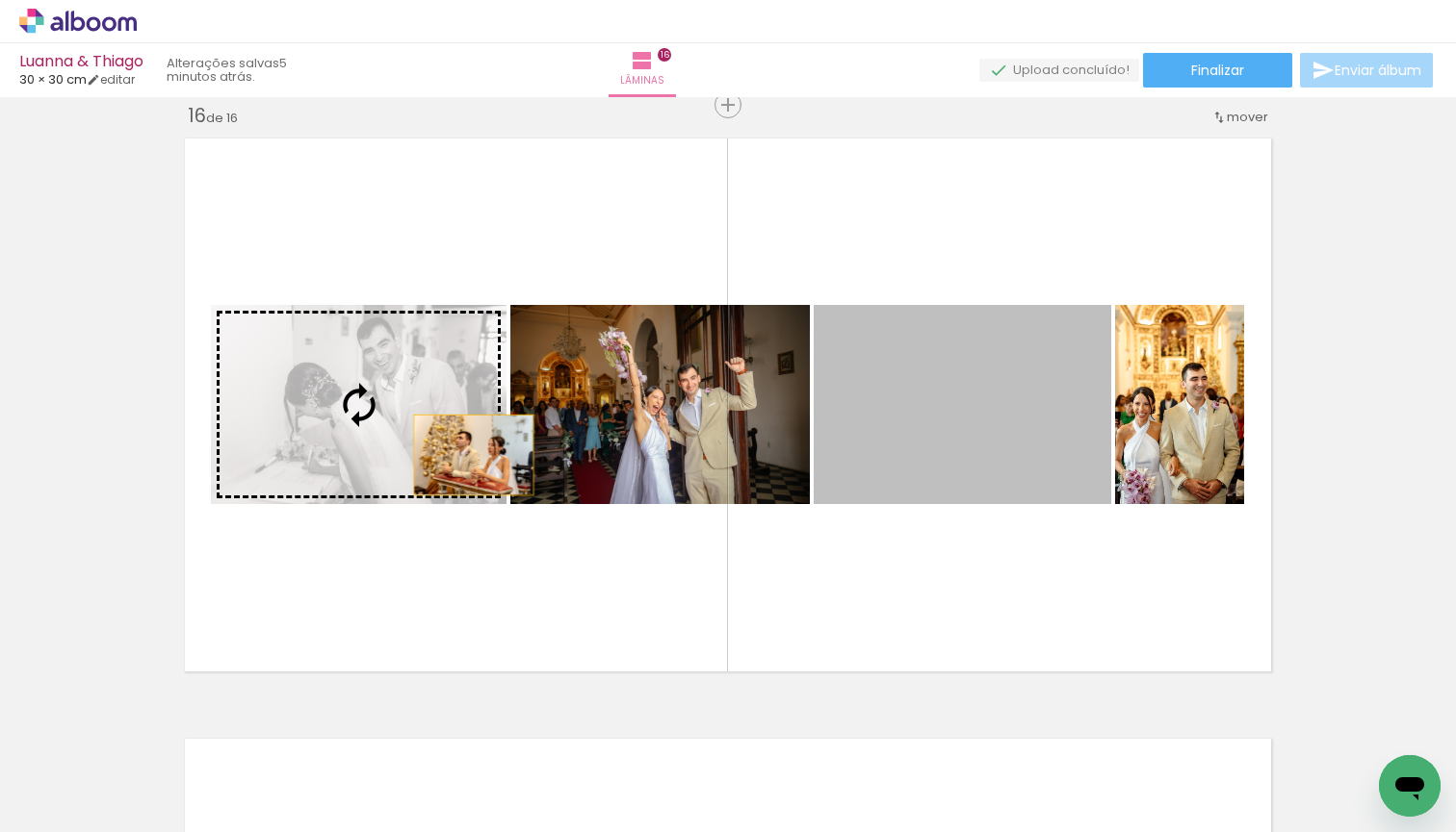
drag, startPoint x: 1037, startPoint y: 427, endPoint x: 472, endPoint y: 455, distance: 565.7
click at [0, 0] on slot at bounding box center [0, 0] width 0 height 0
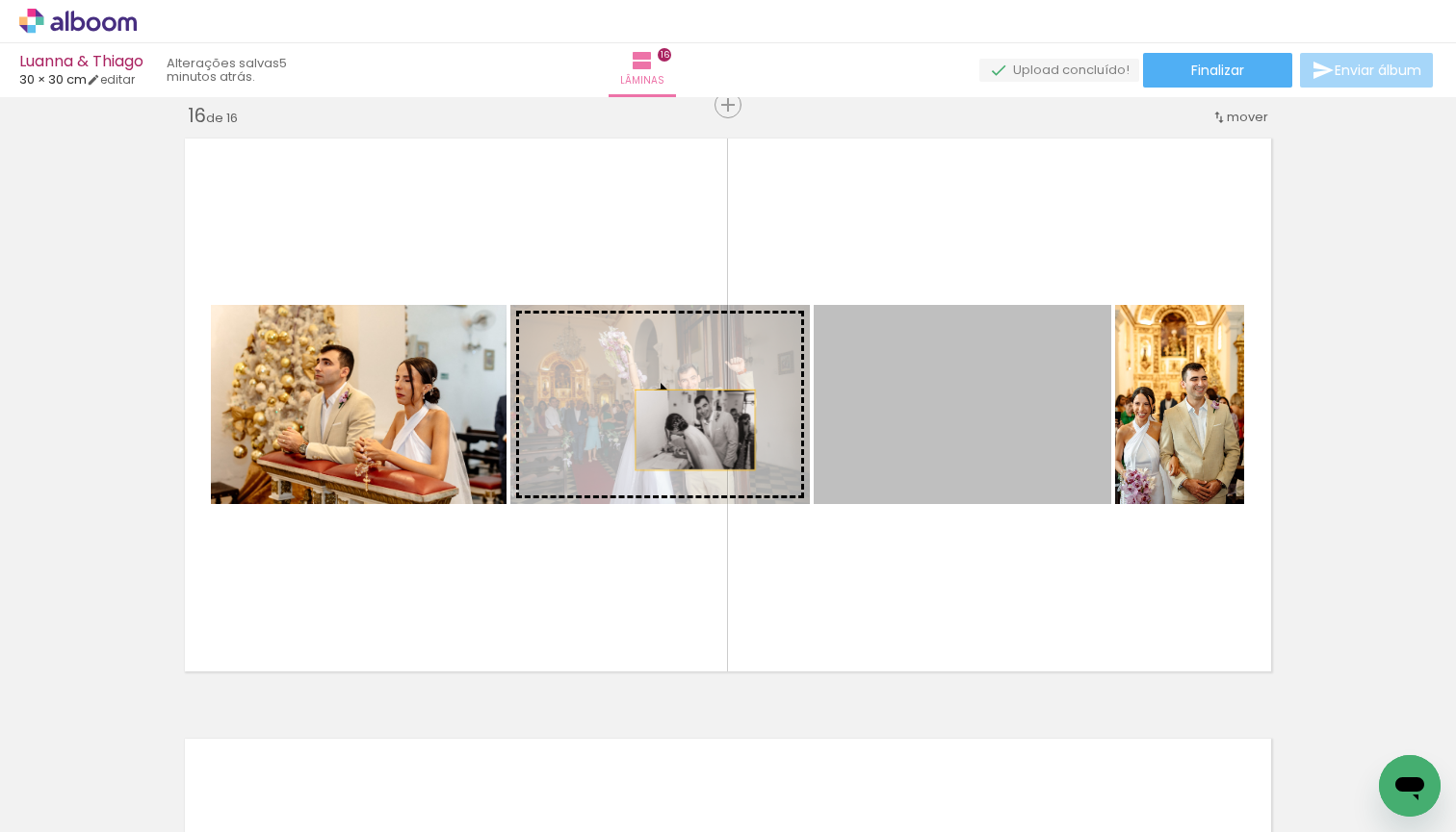
drag, startPoint x: 1009, startPoint y: 436, endPoint x: 694, endPoint y: 429, distance: 315.1
click at [0, 0] on slot at bounding box center [0, 0] width 0 height 0
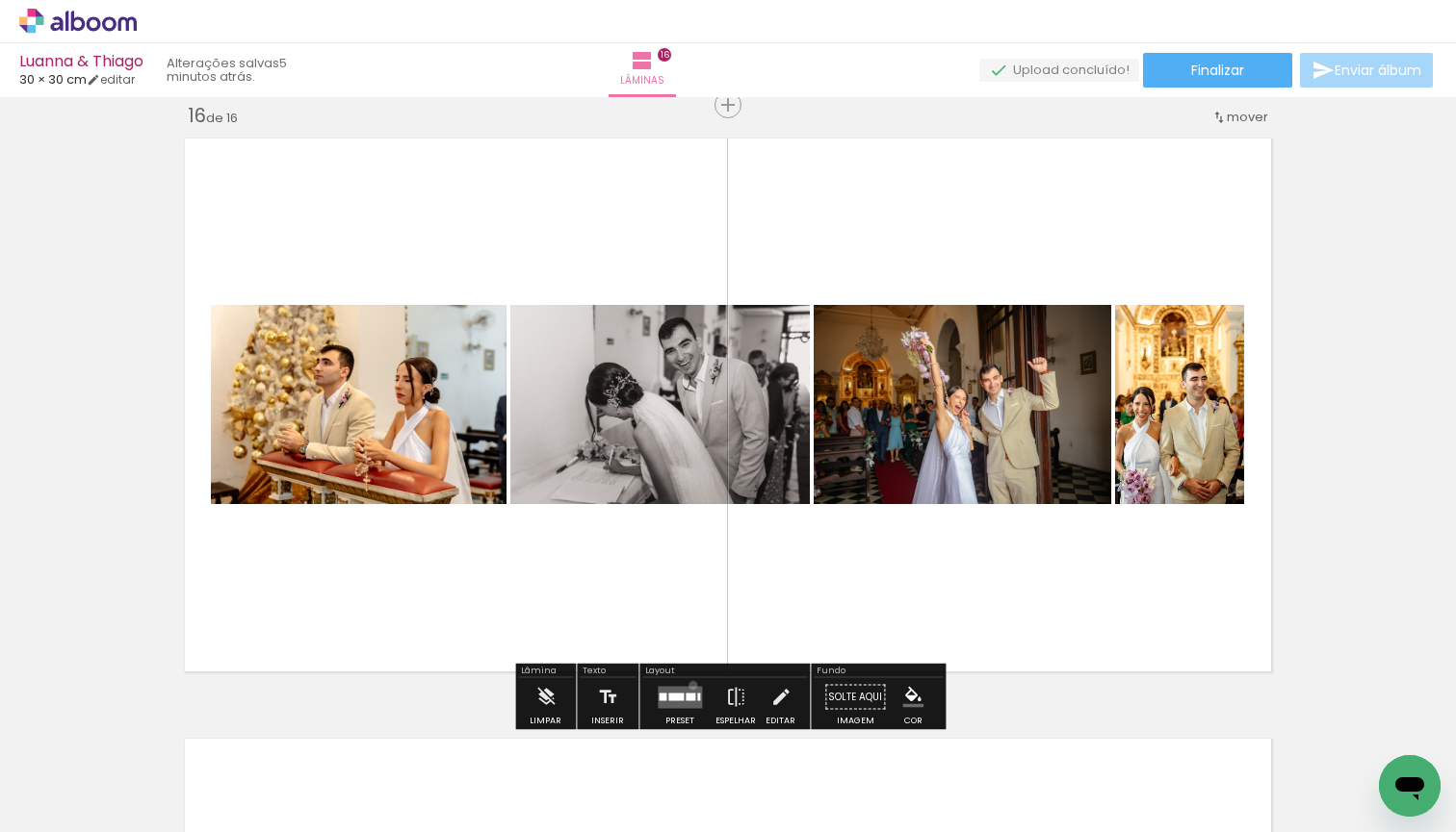
click at [688, 685] on div at bounding box center [679, 697] width 52 height 39
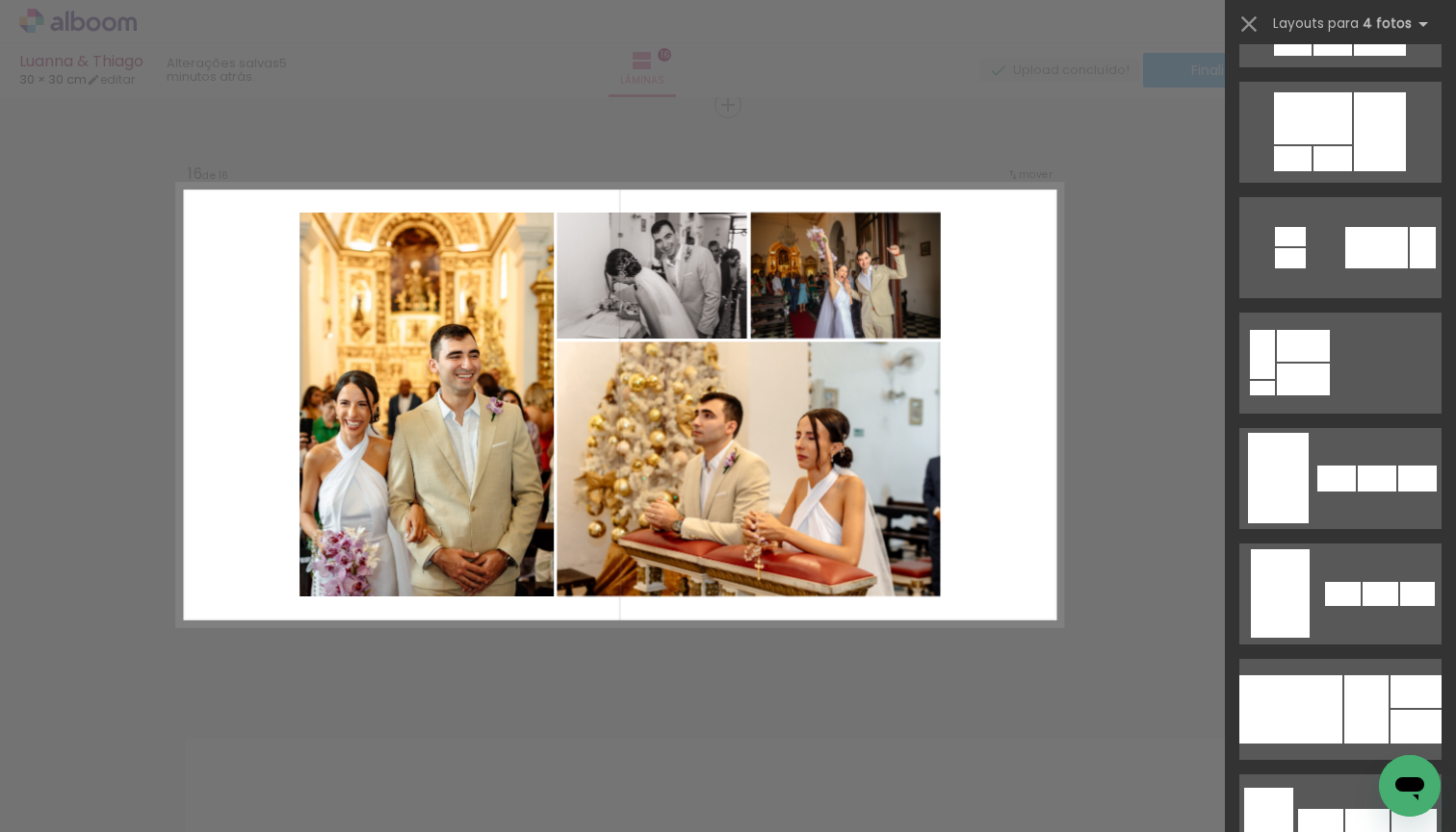
scroll to position [1027, 0]
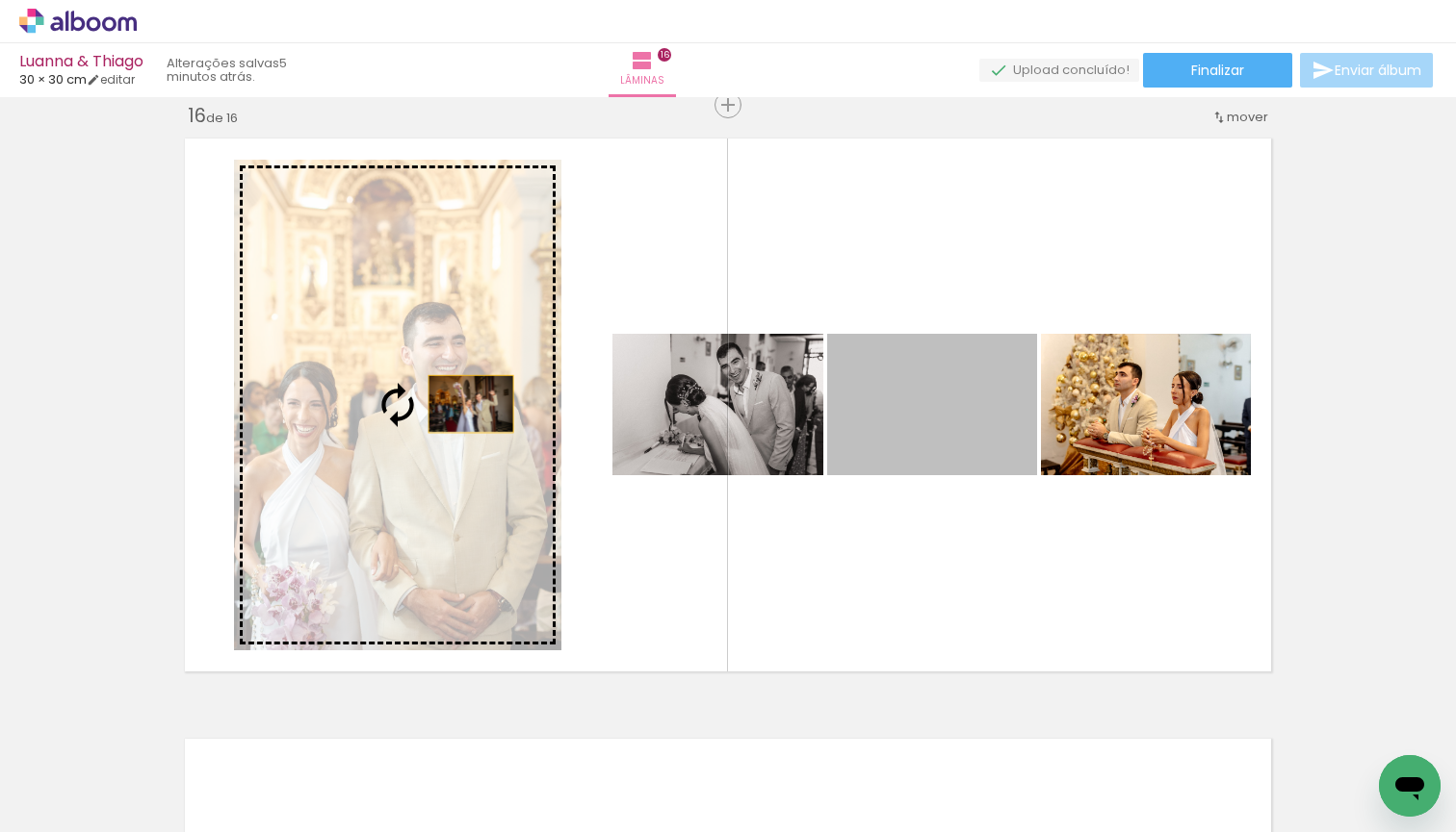
drag, startPoint x: 952, startPoint y: 410, endPoint x: 470, endPoint y: 404, distance: 482.0
click at [0, 0] on slot at bounding box center [0, 0] width 0 height 0
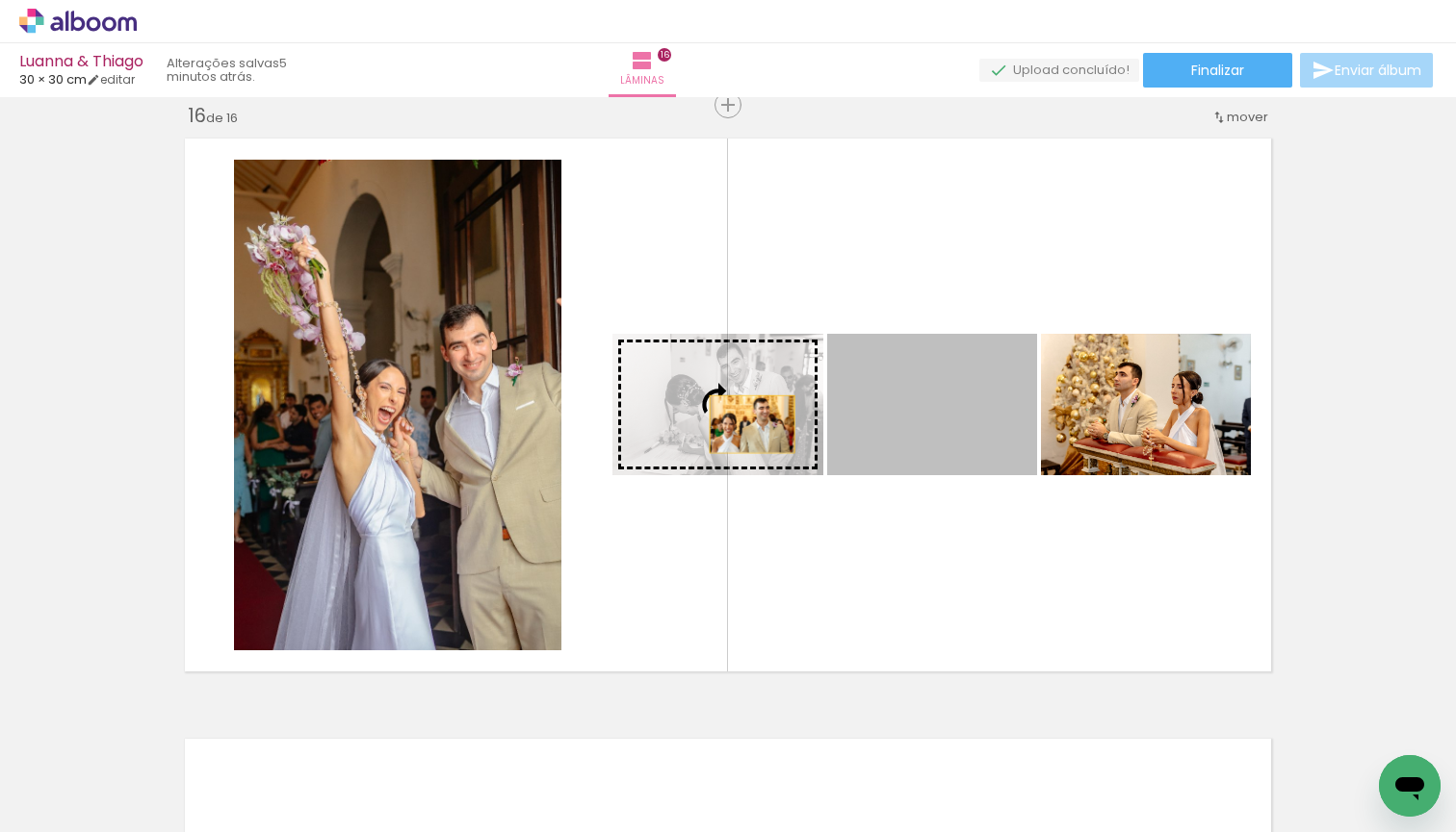
drag, startPoint x: 977, startPoint y: 432, endPoint x: 743, endPoint y: 422, distance: 234.2
click at [0, 0] on slot at bounding box center [0, 0] width 0 height 0
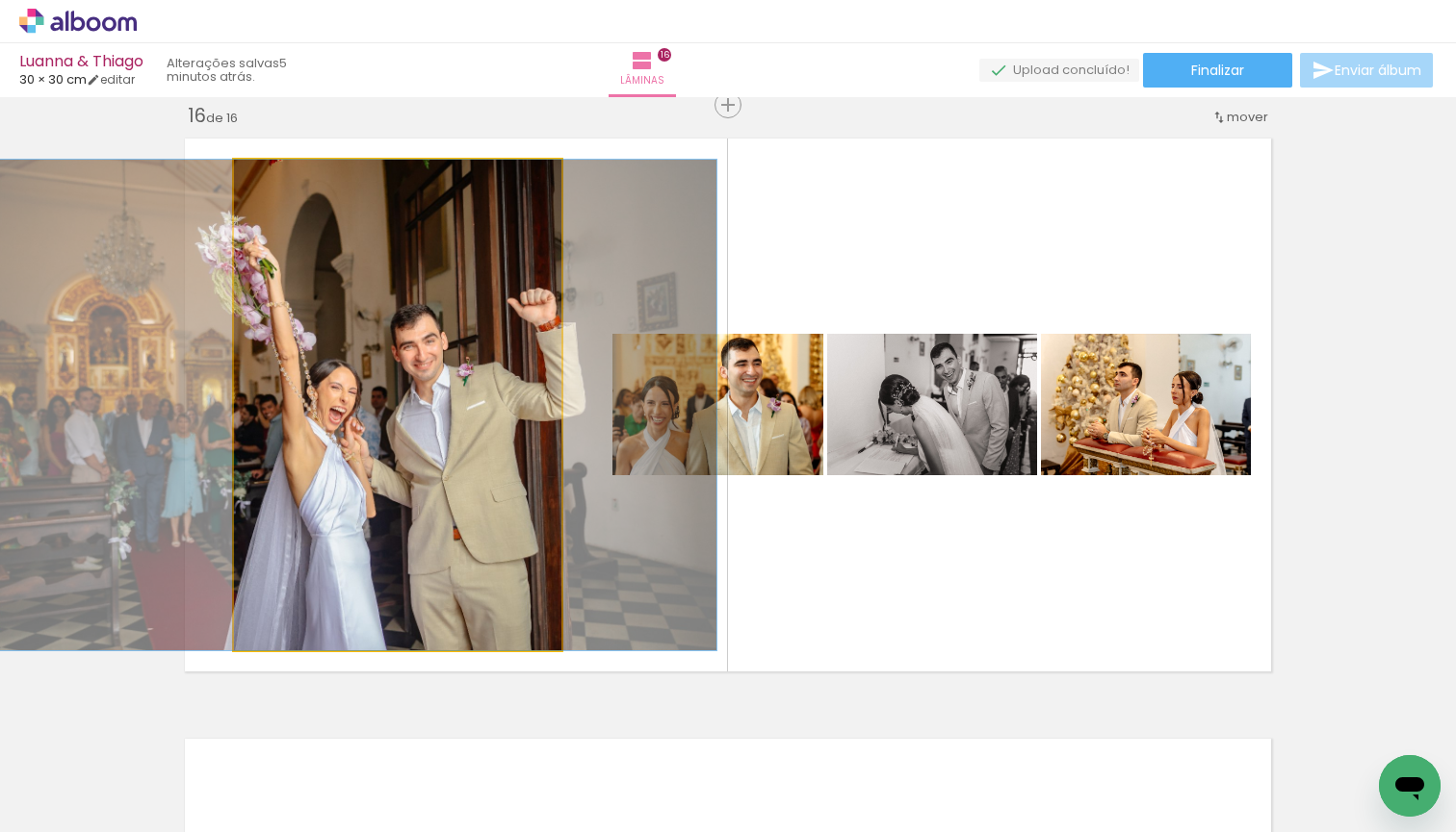
drag, startPoint x: 517, startPoint y: 551, endPoint x: 467, endPoint y: 548, distance: 50.1
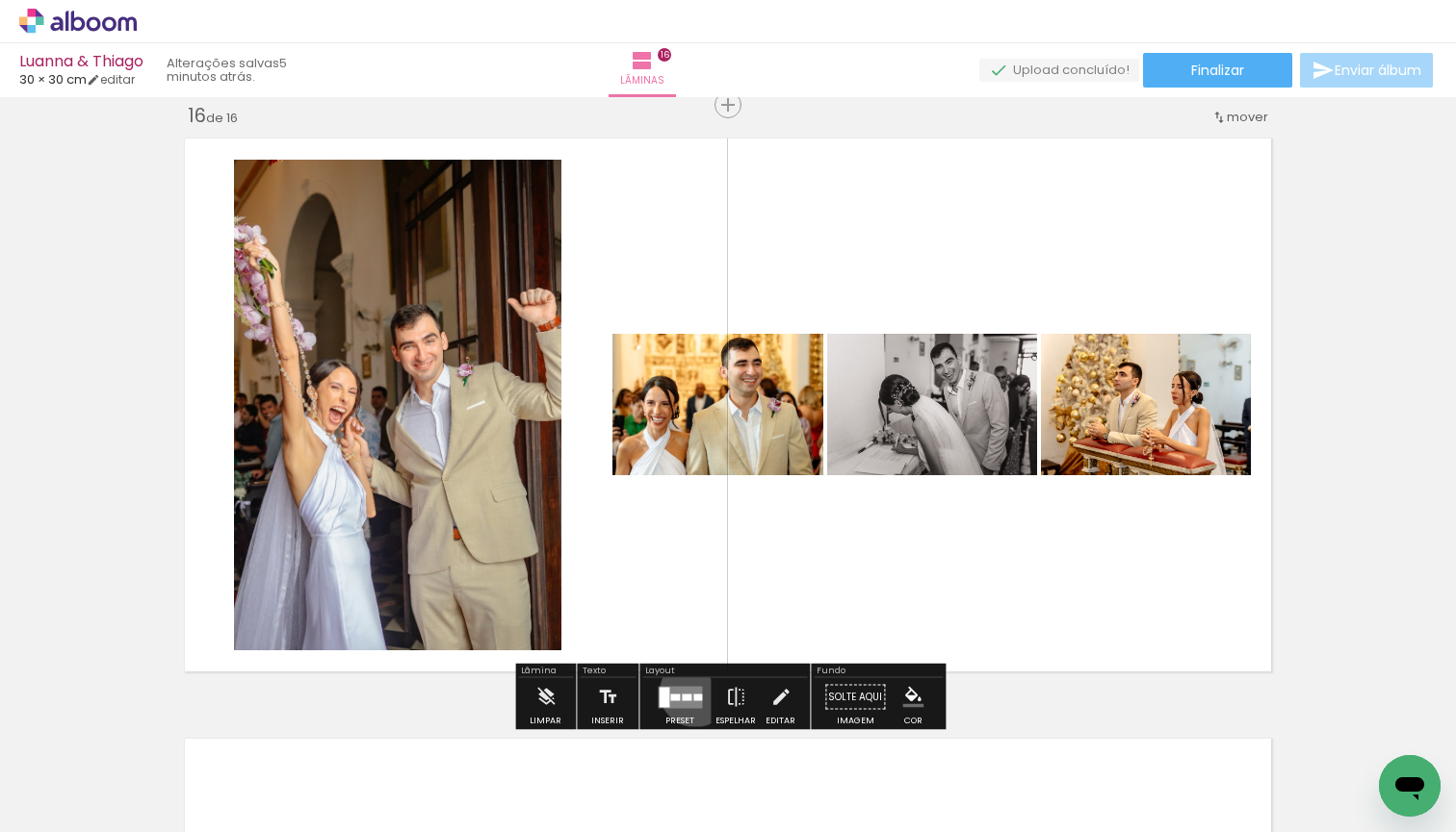
click at [690, 692] on quentale-layouter at bounding box center [679, 697] width 45 height 22
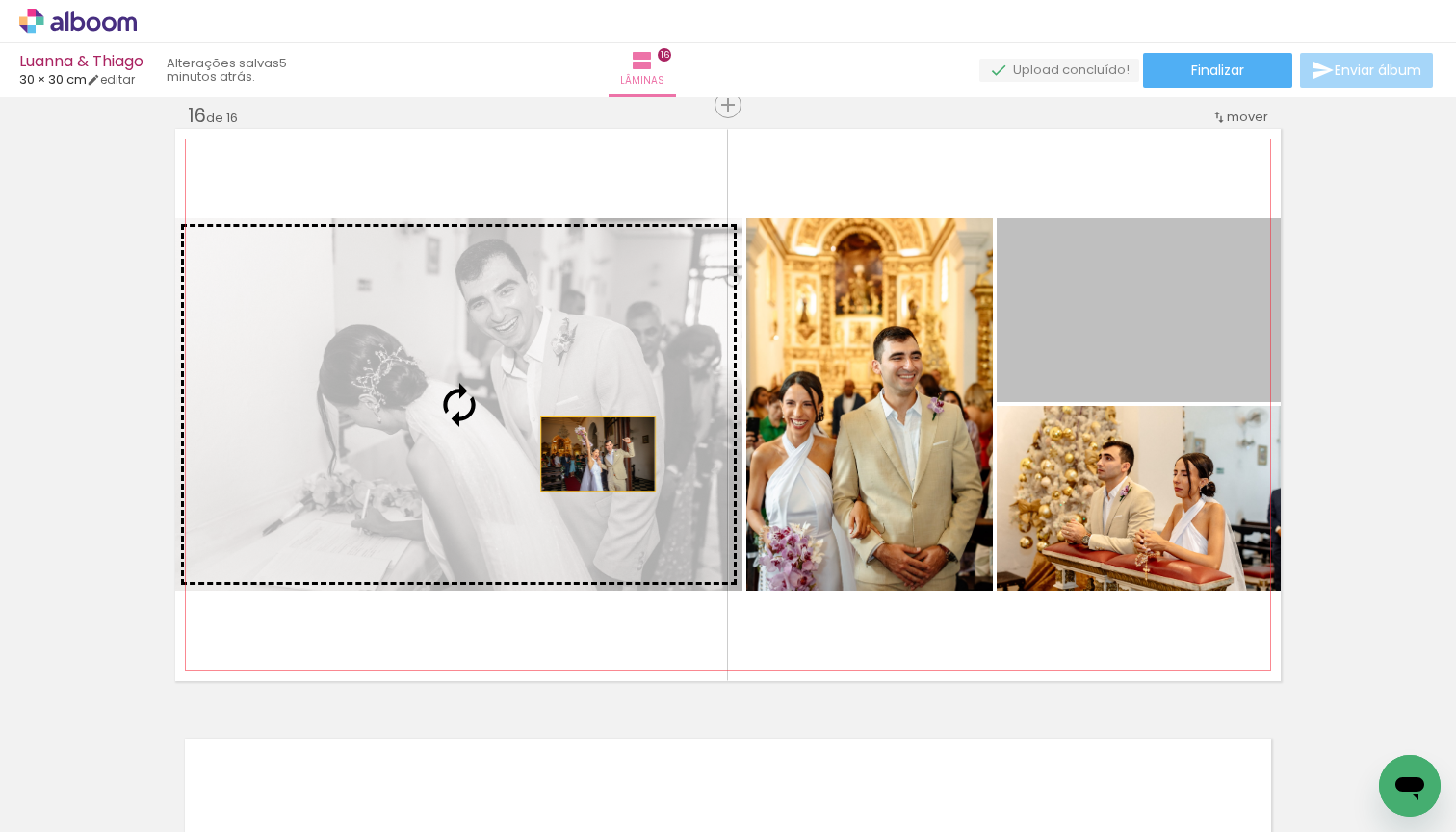
drag, startPoint x: 1171, startPoint y: 304, endPoint x: 575, endPoint y: 457, distance: 615.3
click at [0, 0] on slot at bounding box center [0, 0] width 0 height 0
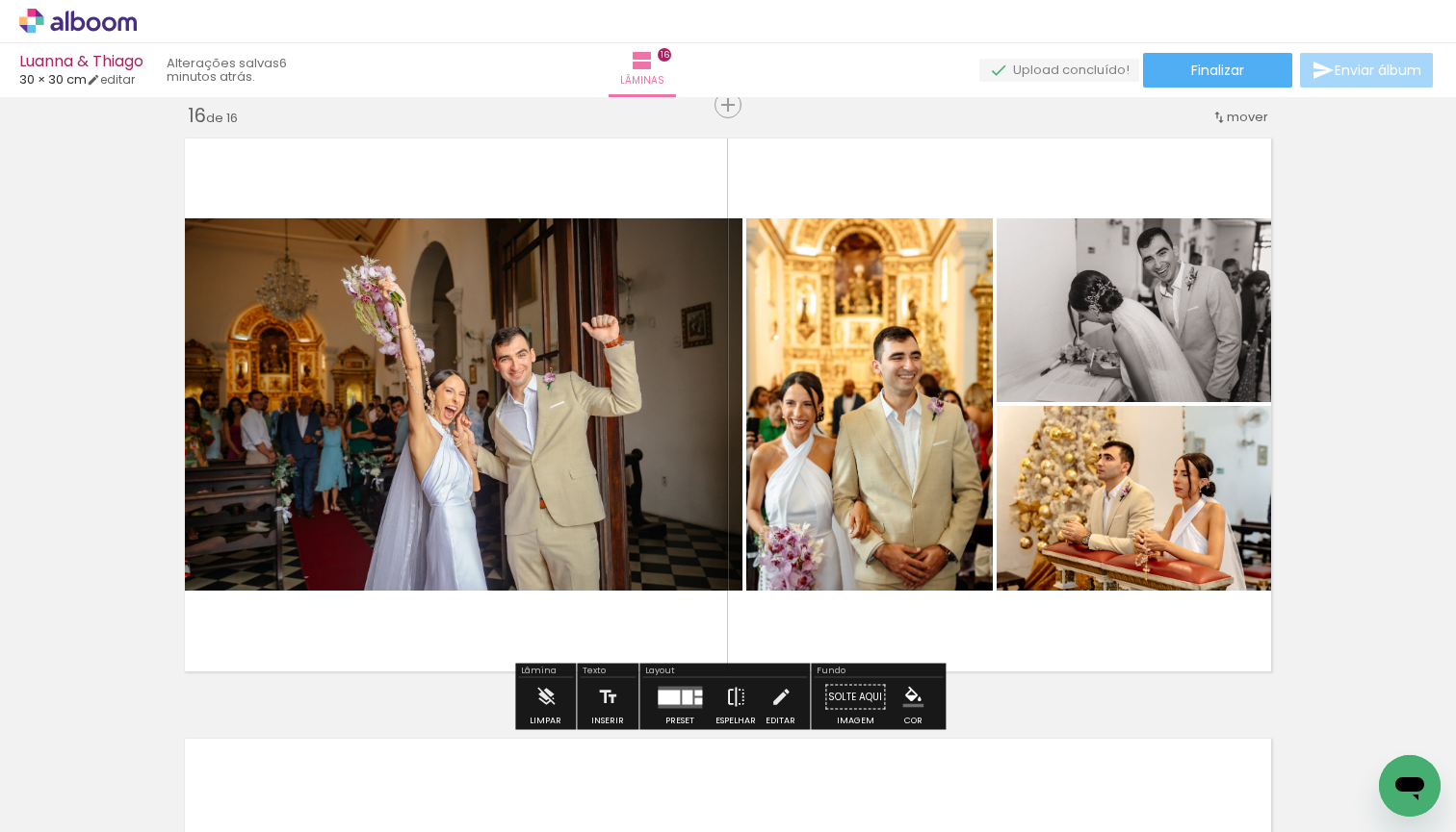
click at [725, 683] on iron-icon at bounding box center [735, 697] width 21 height 39
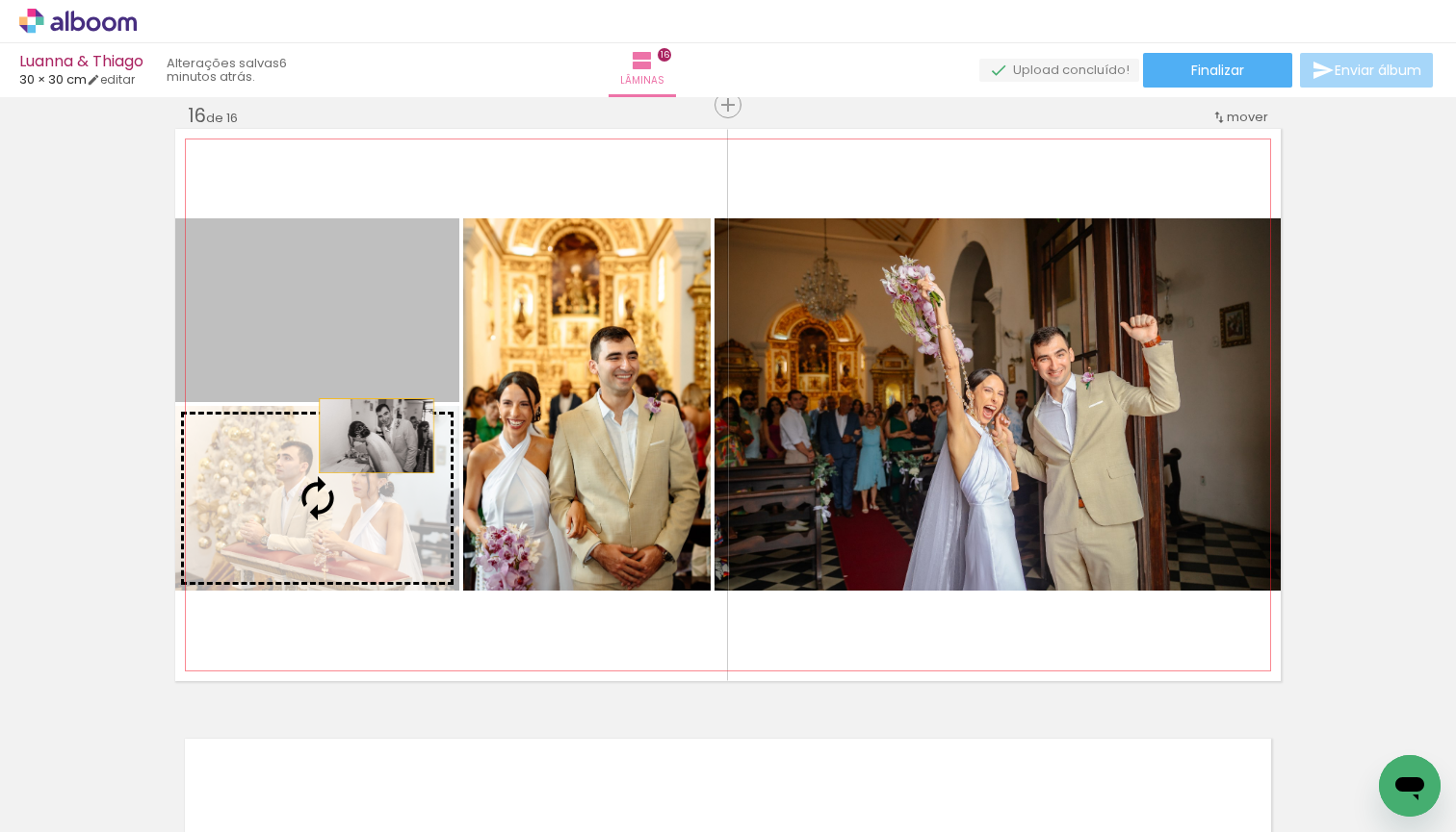
drag, startPoint x: 377, startPoint y: 323, endPoint x: 377, endPoint y: 453, distance: 130.0
click at [0, 0] on slot at bounding box center [0, 0] width 0 height 0
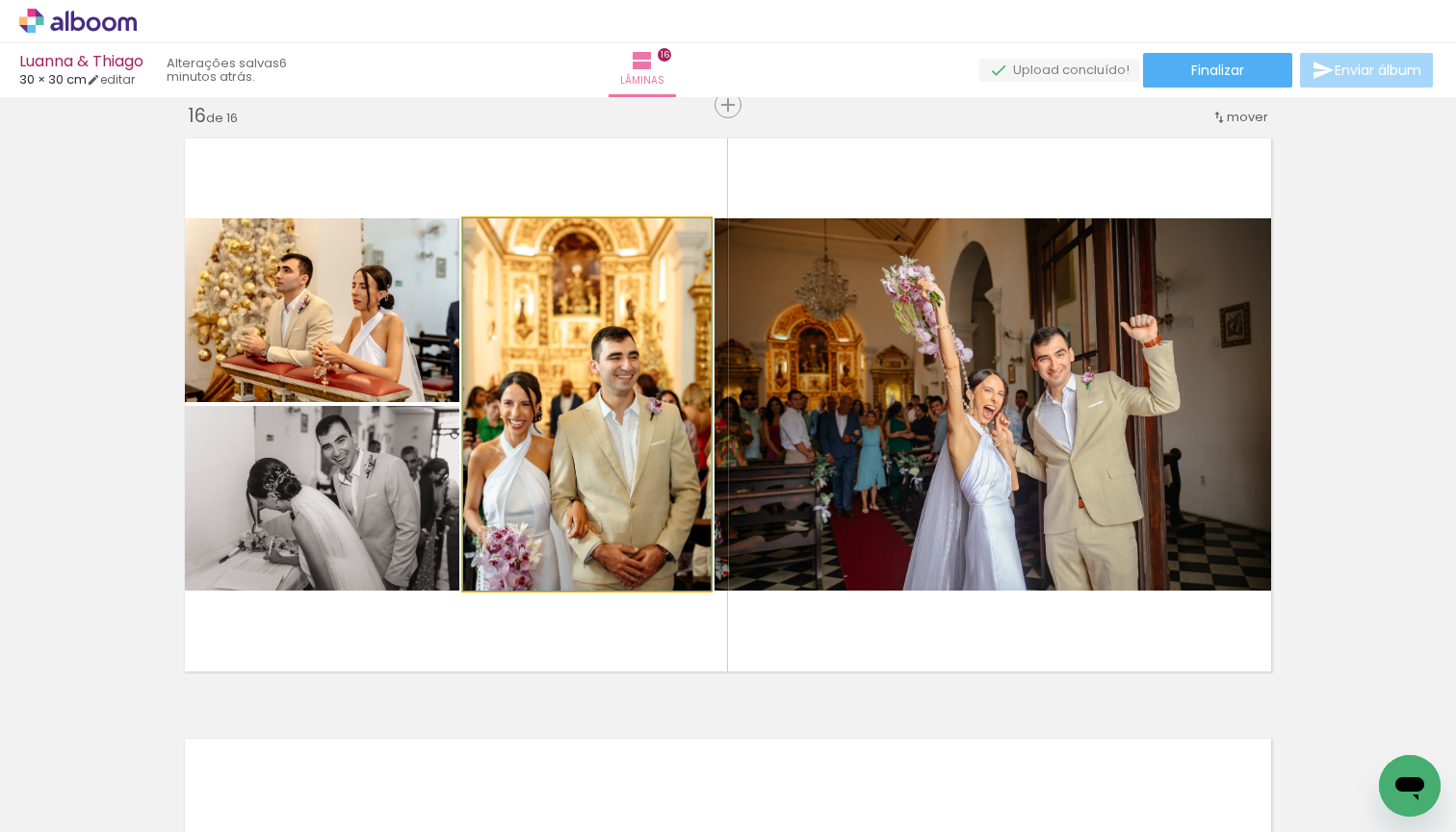
drag, startPoint x: 579, startPoint y: 305, endPoint x: 593, endPoint y: 304, distance: 14.0
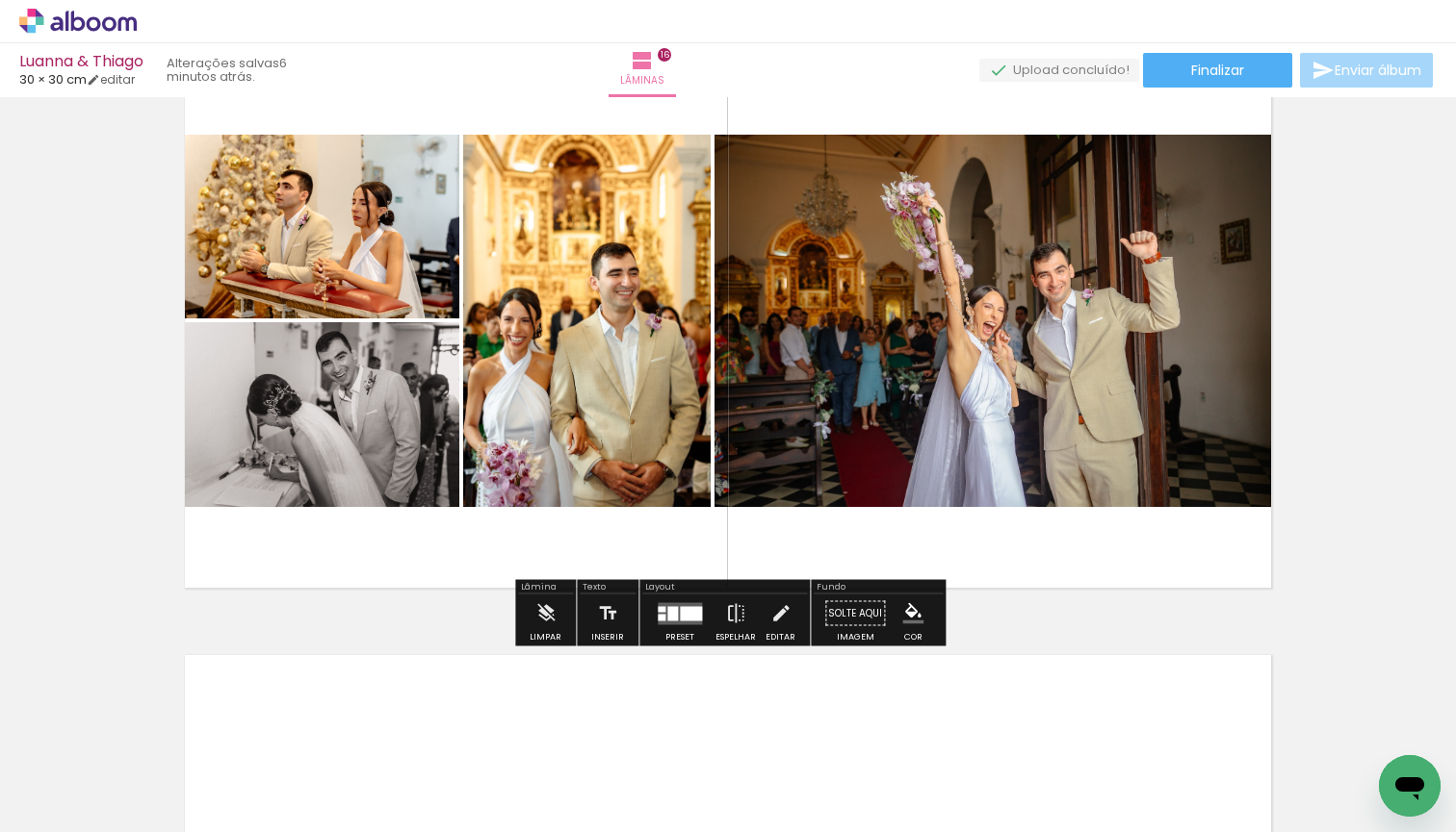
scroll to position [9129, 0]
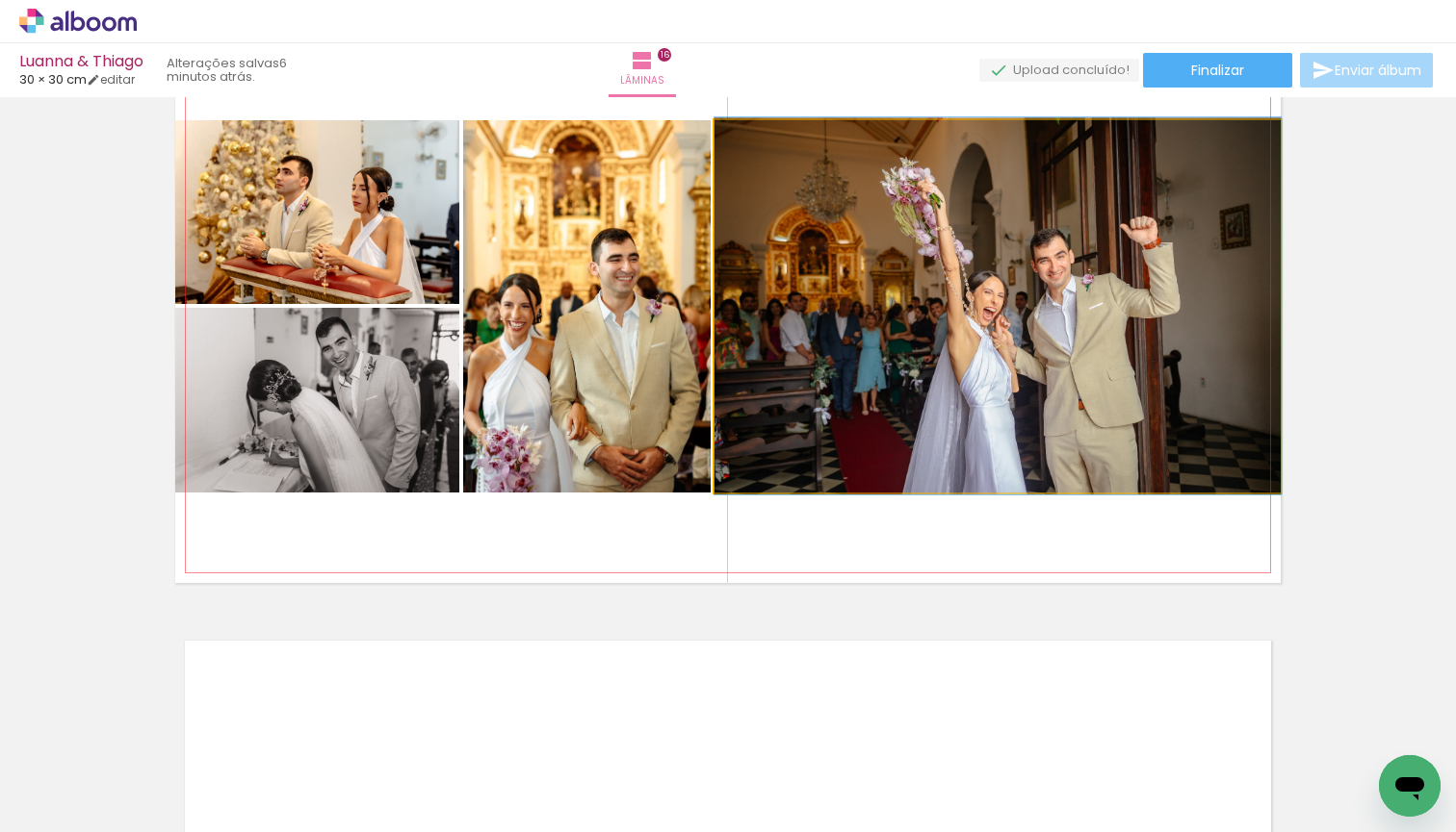
click at [1074, 360] on quentale-photo at bounding box center [997, 306] width 566 height 373
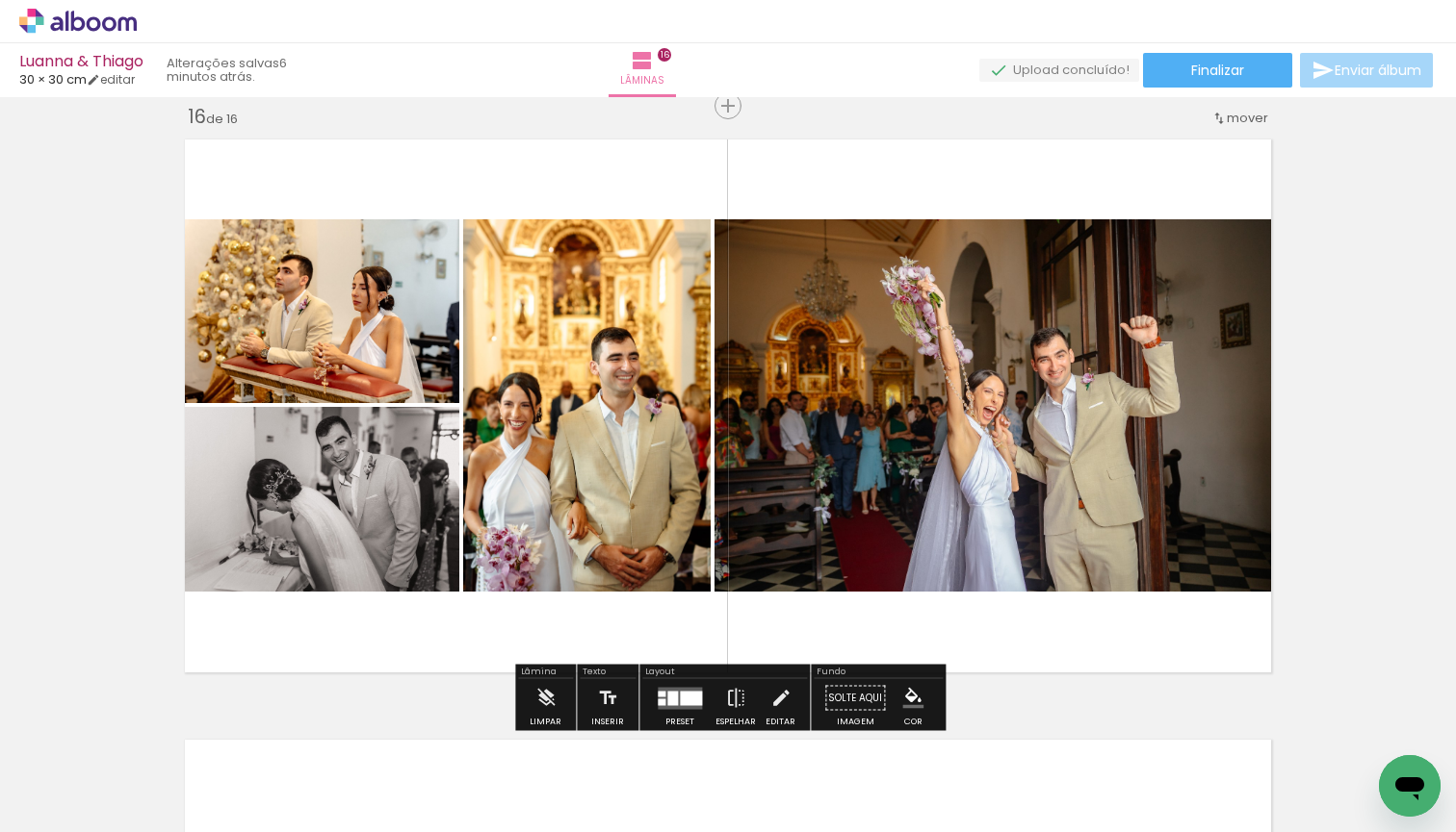
scroll to position [9025, 0]
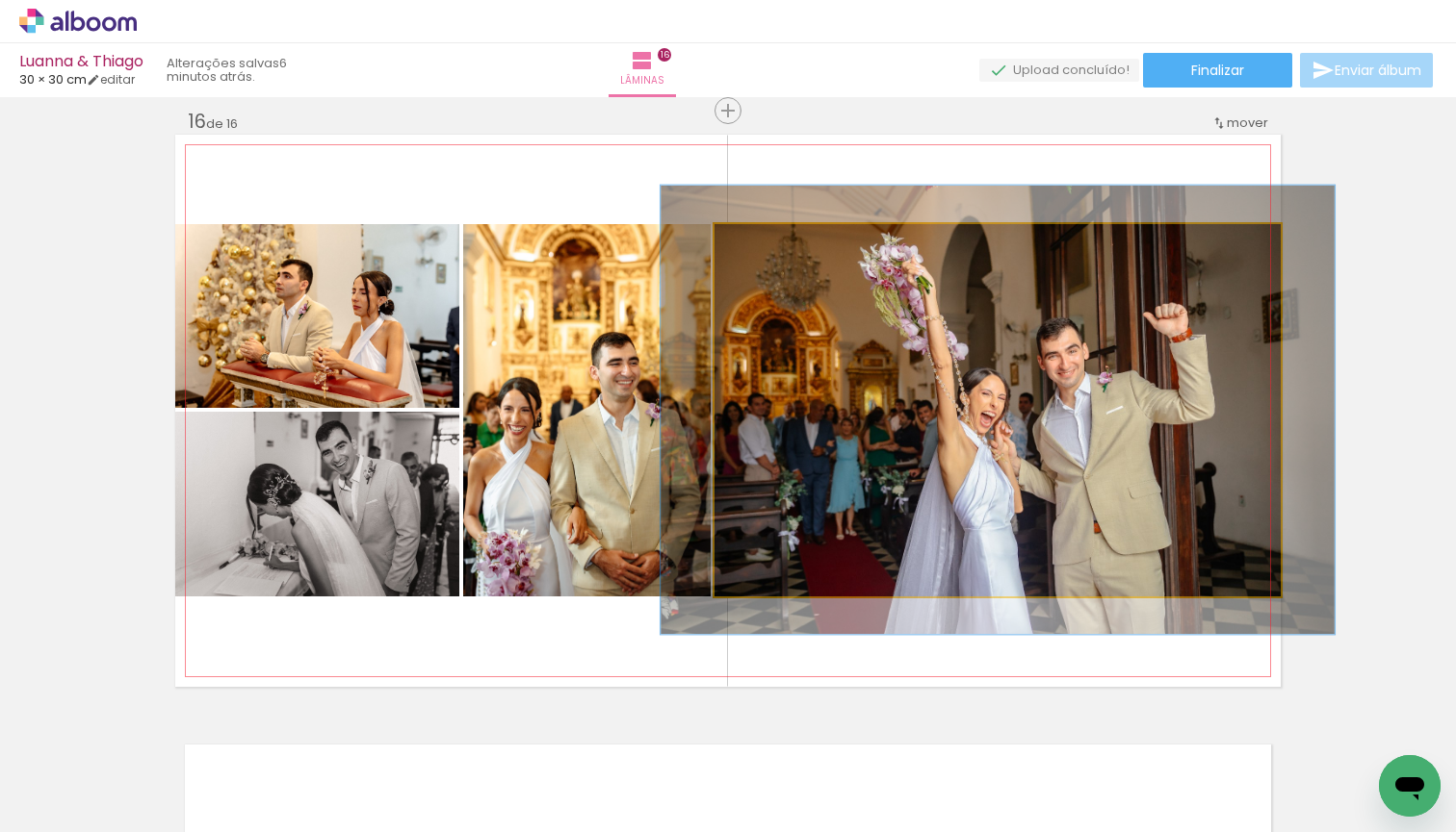
drag, startPoint x: 763, startPoint y: 248, endPoint x: 775, endPoint y: 248, distance: 12.0
click at [775, 248] on div at bounding box center [772, 244] width 17 height 17
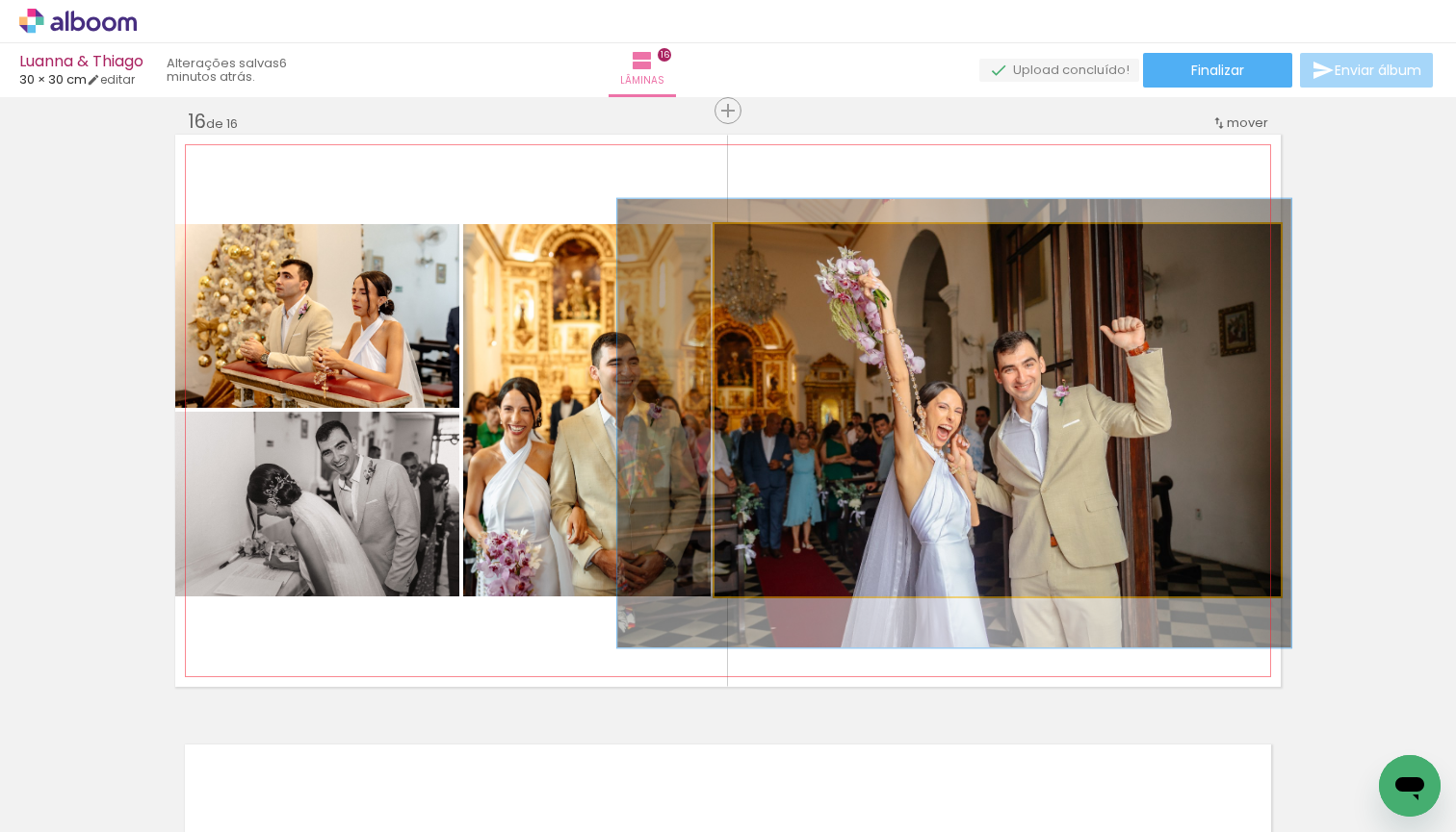
drag, startPoint x: 1034, startPoint y: 391, endPoint x: 989, endPoint y: 405, distance: 47.1
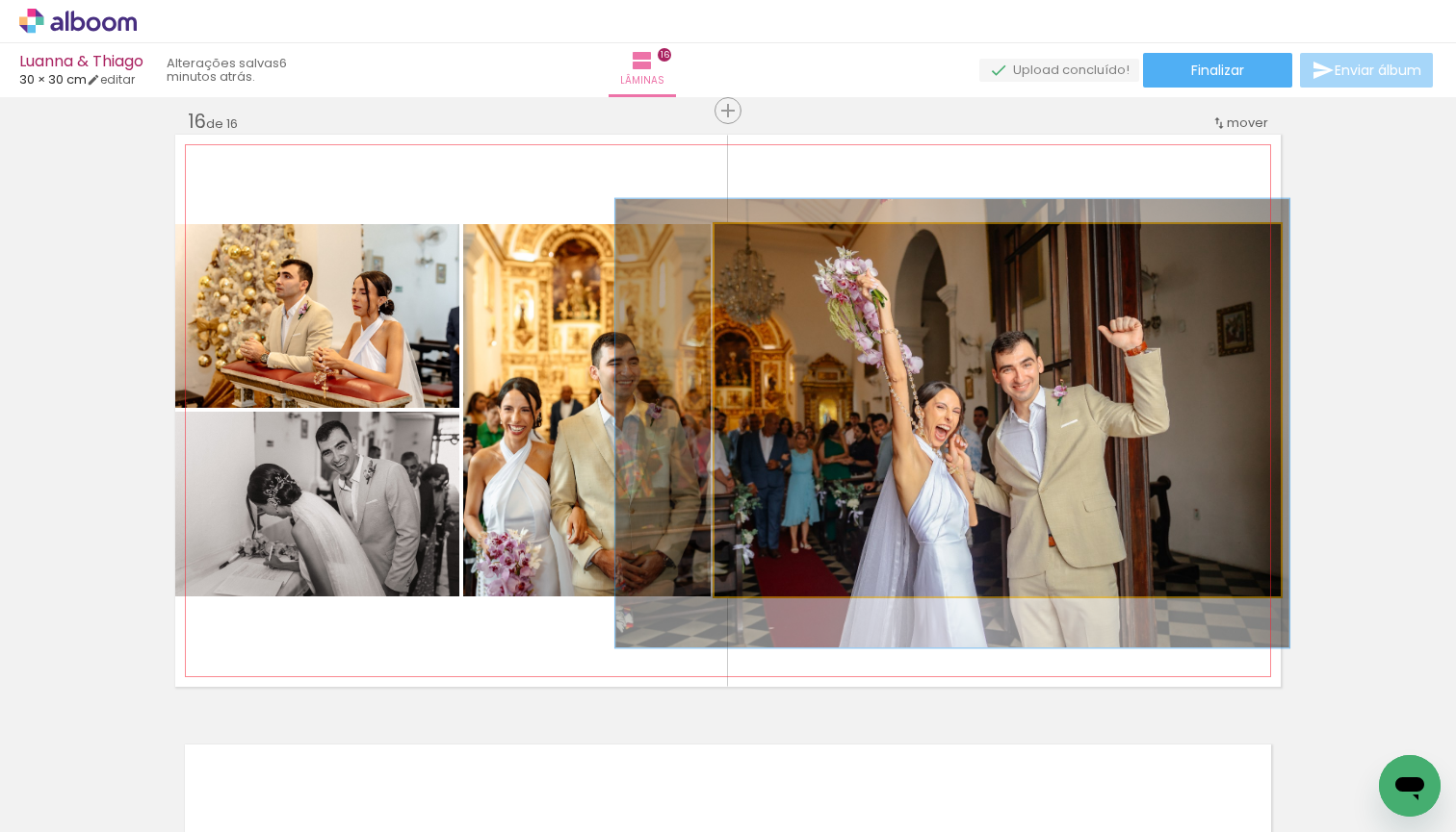
click at [1155, 417] on quentale-photo at bounding box center [997, 411] width 566 height 373
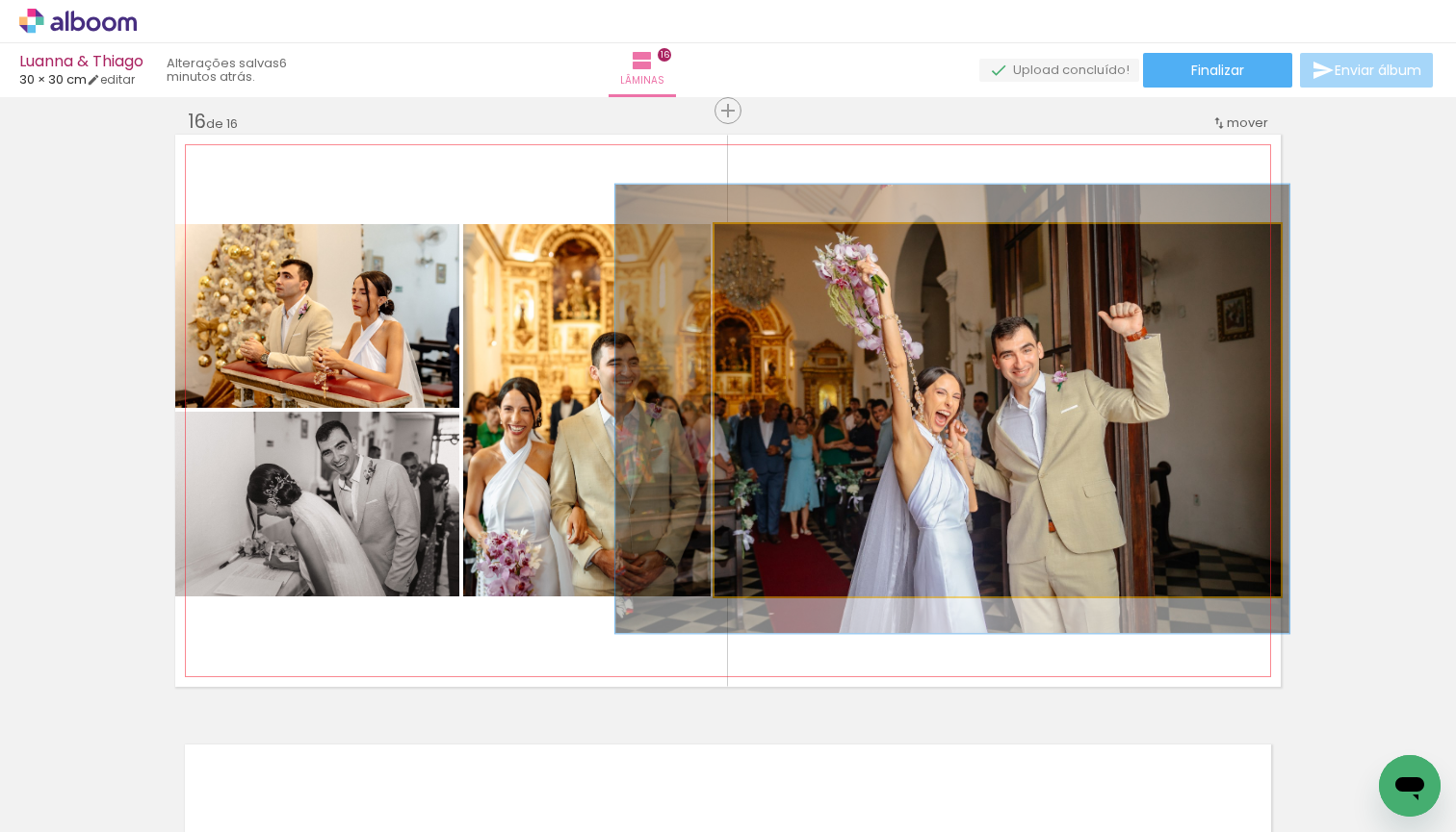
drag, startPoint x: 1135, startPoint y: 416, endPoint x: 1135, endPoint y: 403, distance: 13.0
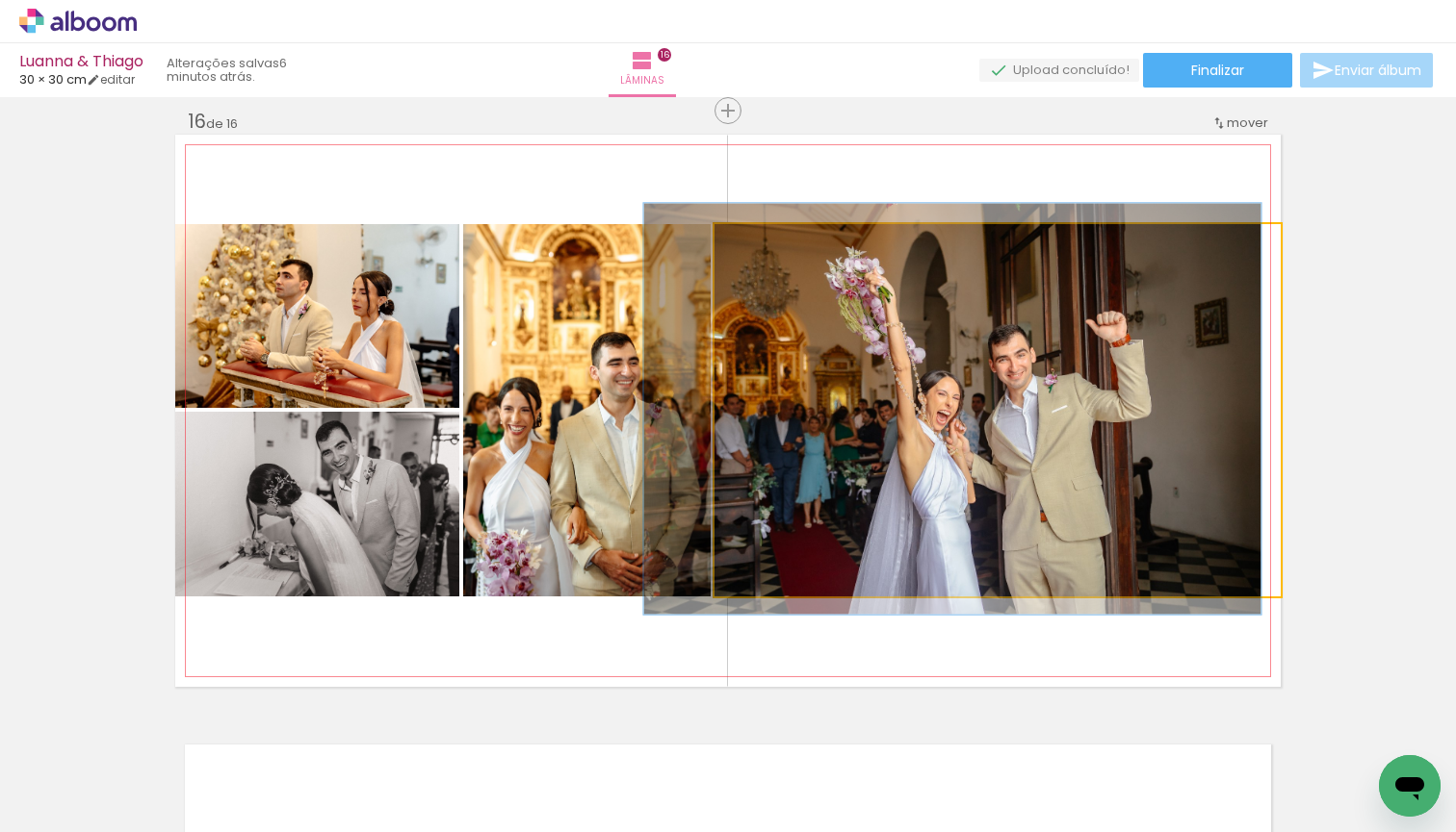
type paper-slider "109"
click at [769, 255] on div at bounding box center [766, 244] width 31 height 31
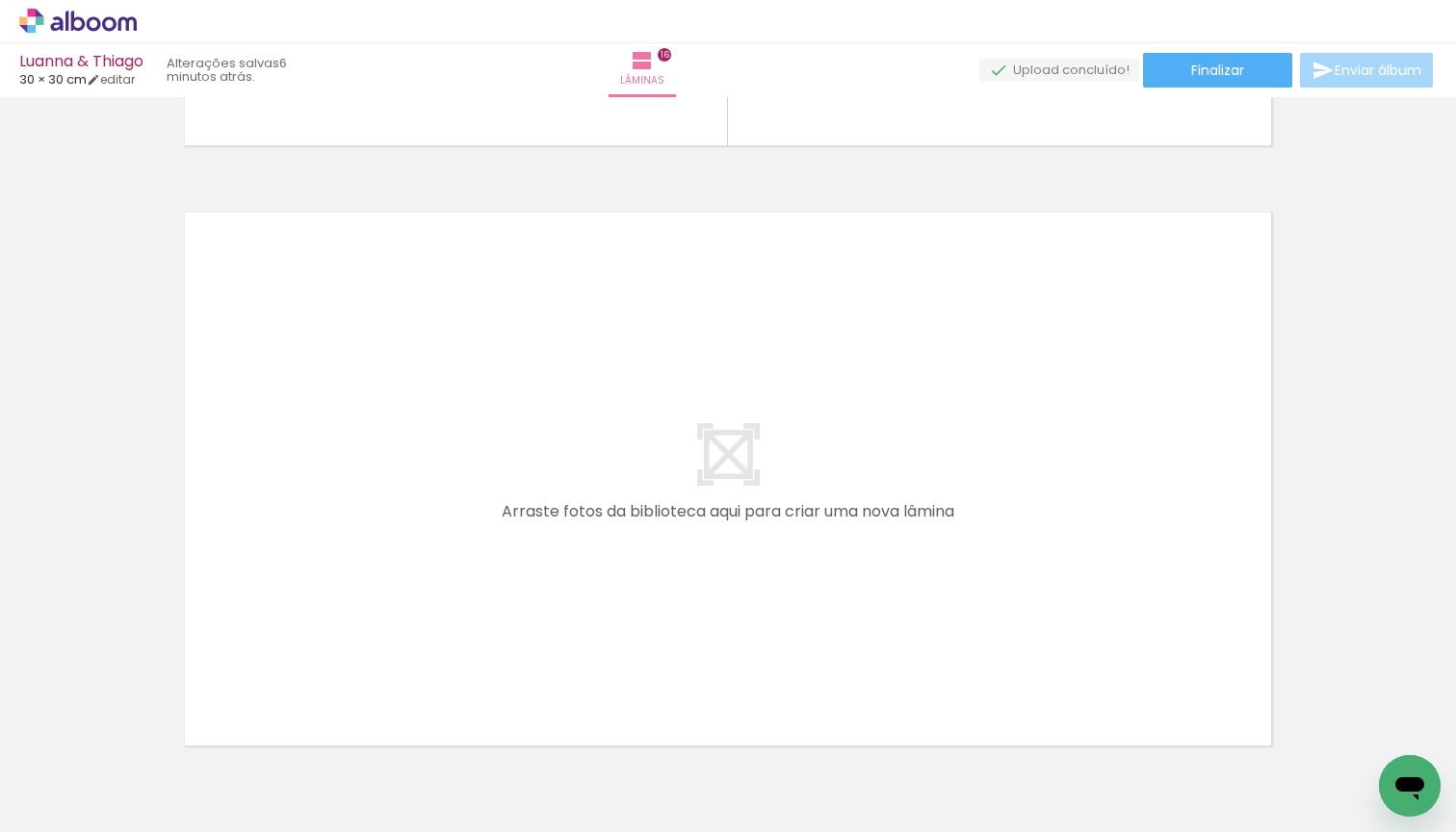
scroll to position [0, 4665]
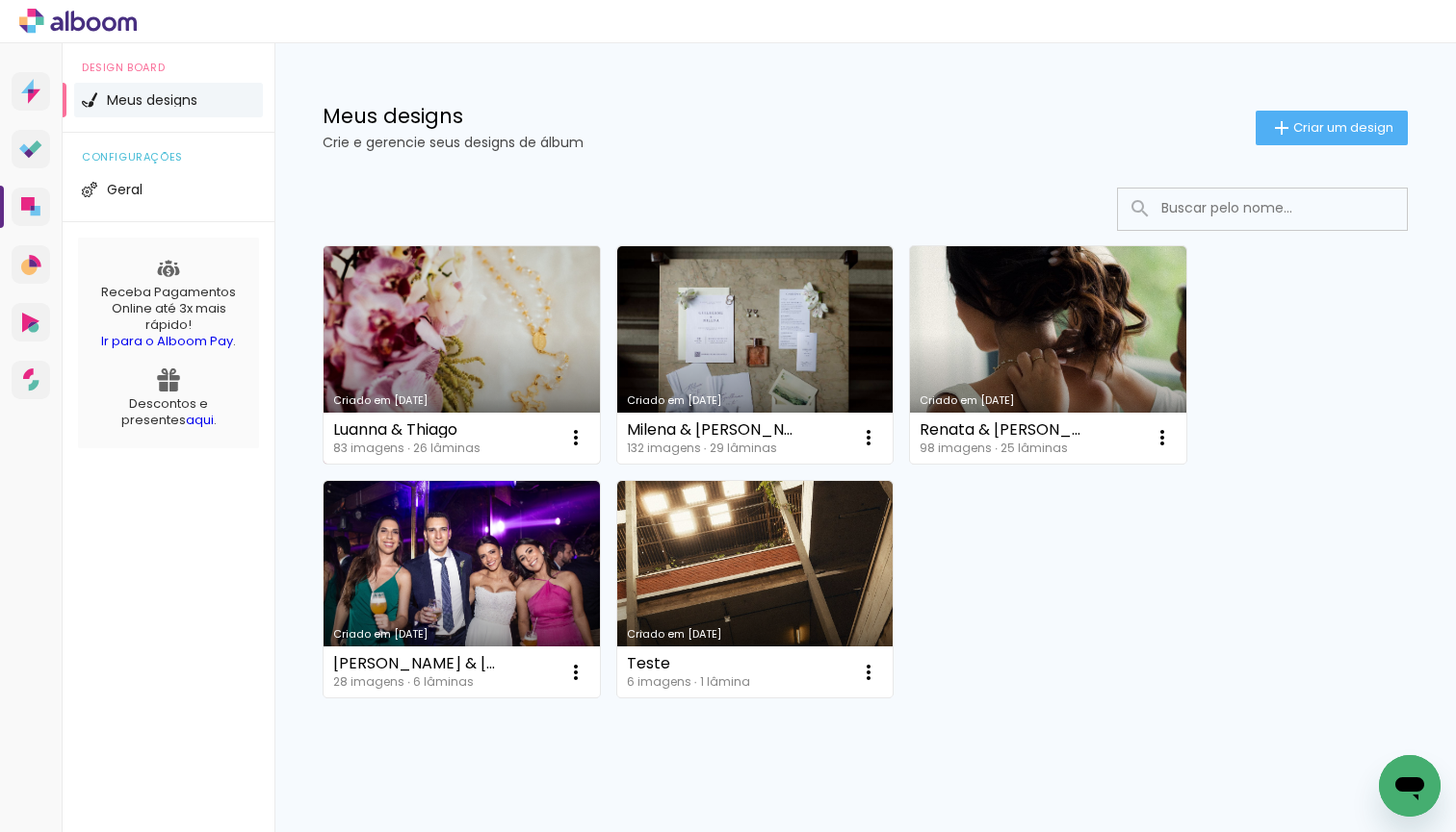
click at [437, 318] on link "Criado em [DATE]" at bounding box center [461, 355] width 276 height 218
